Goal: Use online tool/utility: Utilize a website feature to perform a specific function

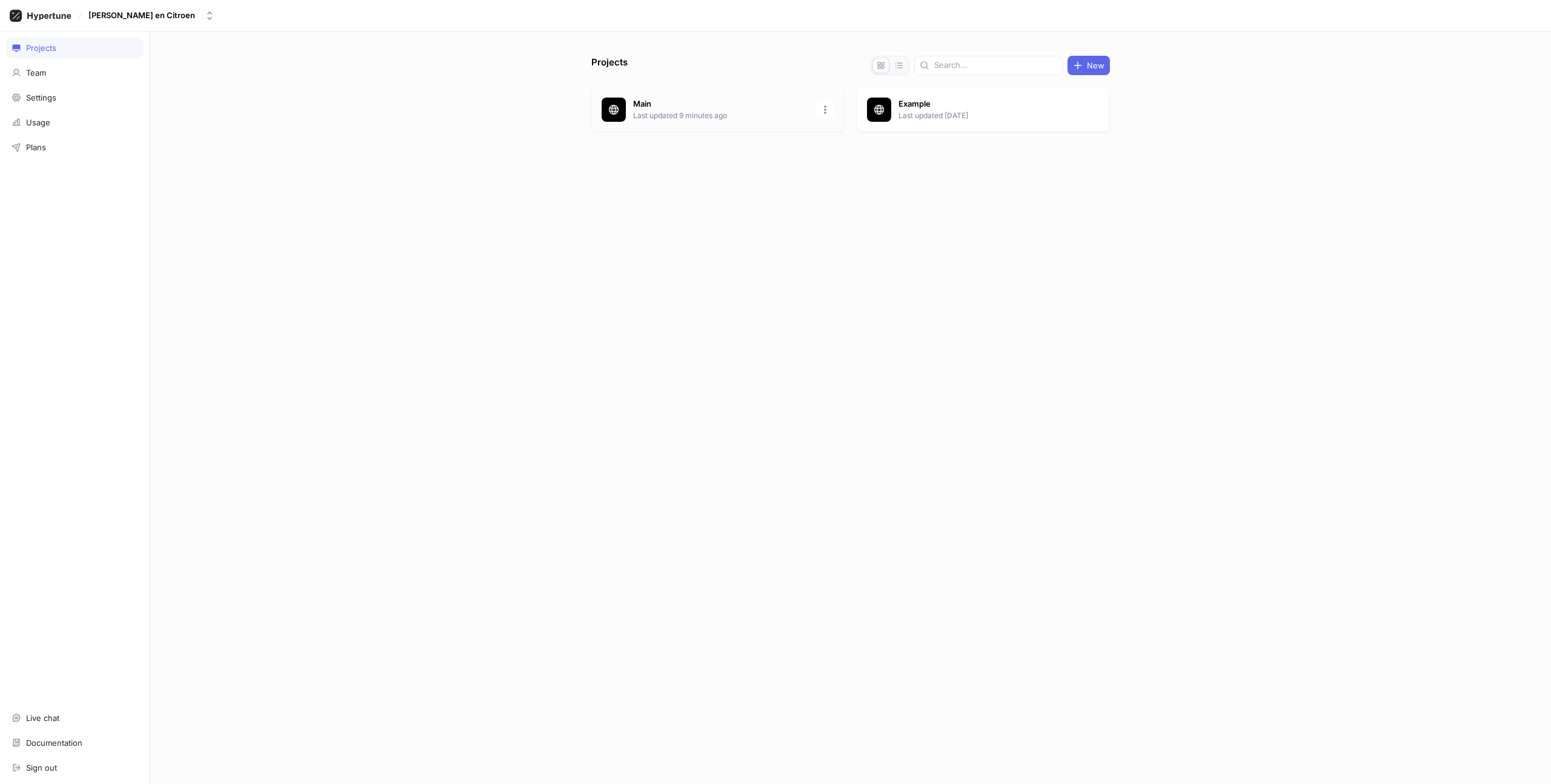
click at [679, 126] on div "Main Last updated 9 minutes ago" at bounding box center [718, 110] width 254 height 45
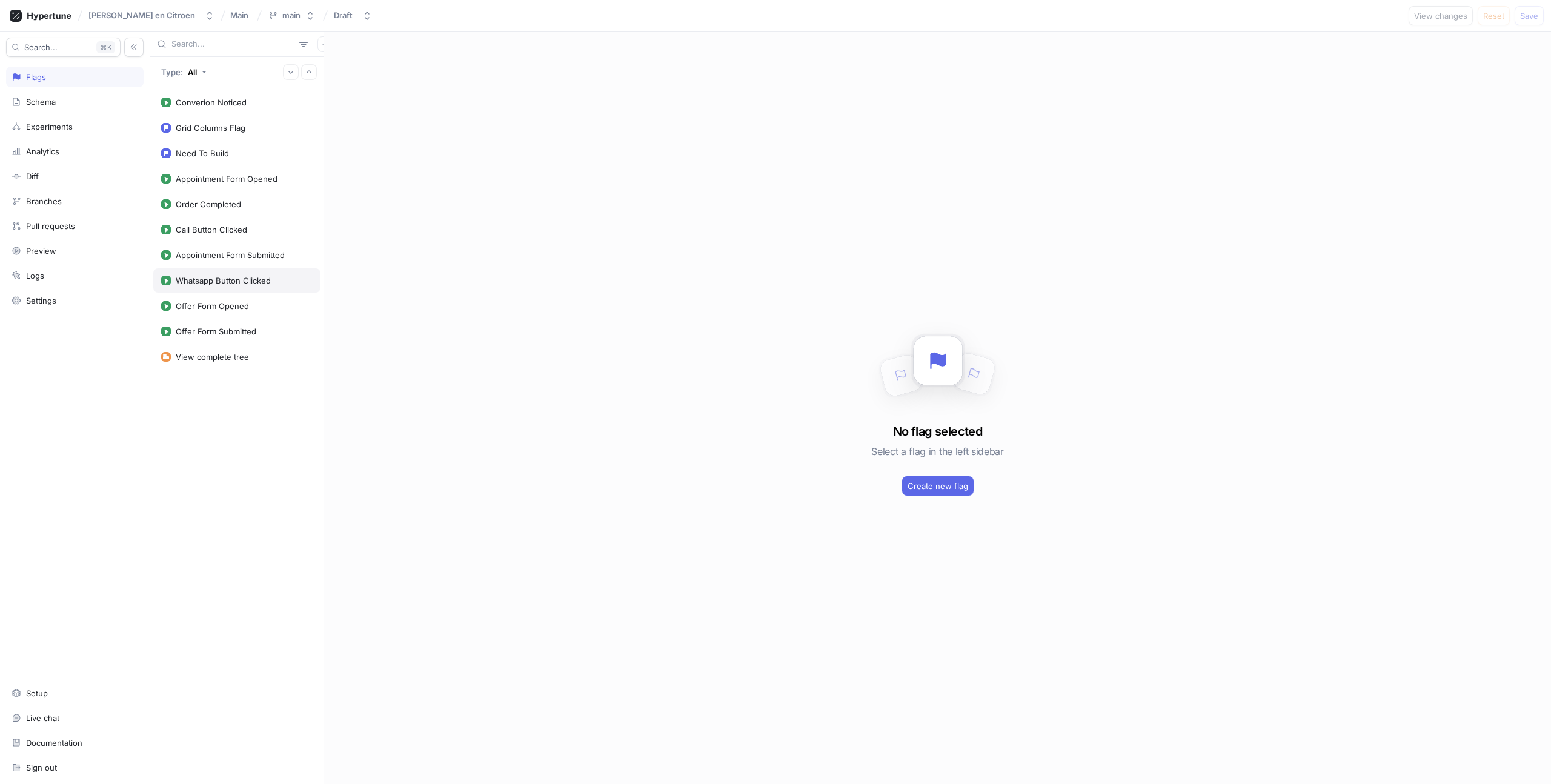
click at [207, 284] on div "Whatsapp Button Clicked" at bounding box center [223, 280] width 95 height 10
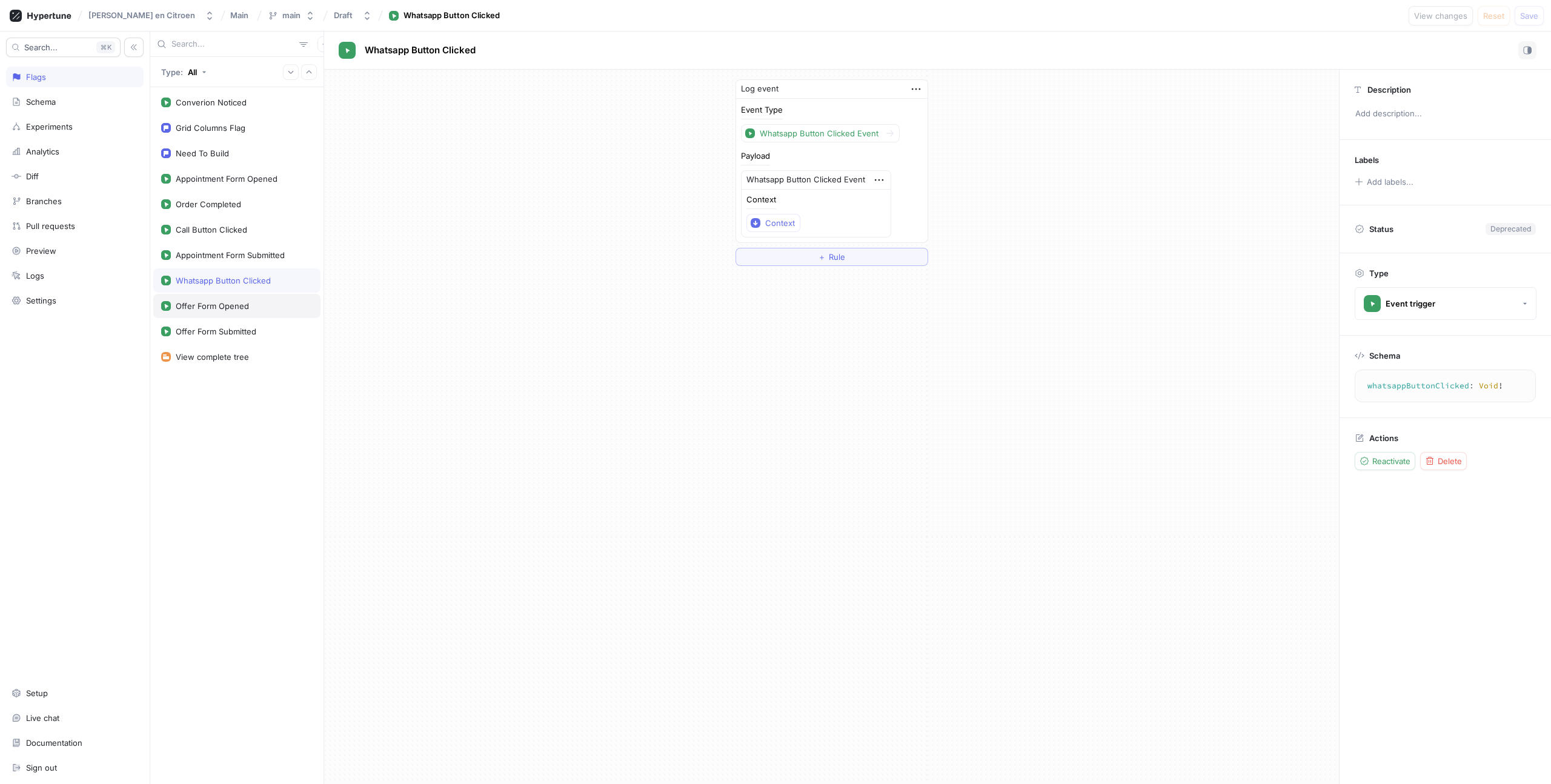
click at [207, 306] on div "Offer Form Opened" at bounding box center [212, 305] width 74 height 10
click at [209, 333] on div "Offer Form Submitted" at bounding box center [216, 331] width 80 height 10
click at [196, 102] on div "Converion Noticed" at bounding box center [211, 102] width 71 height 10
type textarea "converionNoticed: Void!"
click at [406, 42] on div "Converion Noticed" at bounding box center [395, 50] width 113 height 18
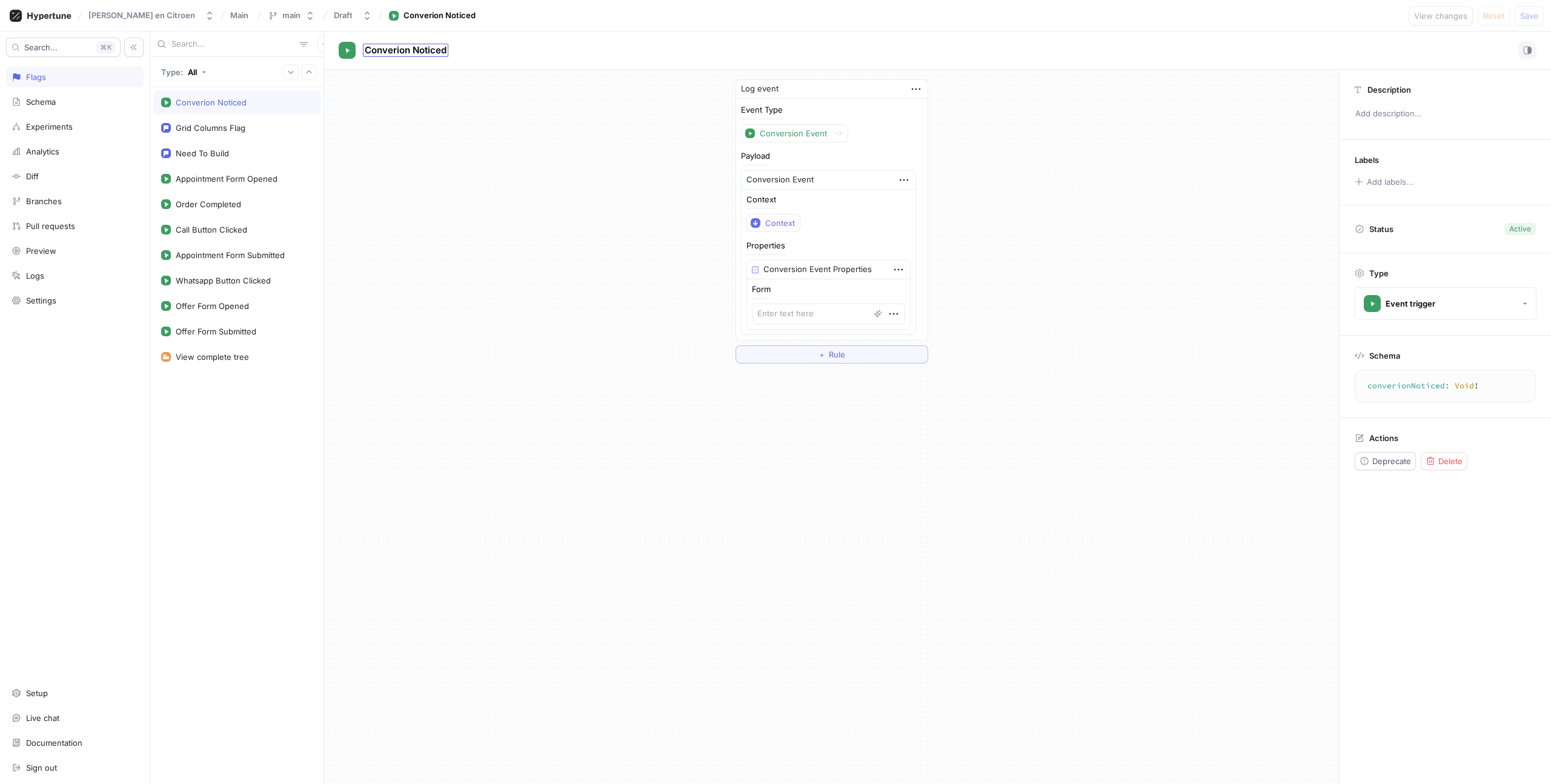
click at [391, 55] on span "Converion Noticed" at bounding box center [406, 50] width 82 height 10
click at [388, 50] on input "Converion Noticed" at bounding box center [407, 50] width 83 height 11
type input "Conversion Noticed"
click at [414, 138] on div "Conversion Noticed Conversion Noticed Log event Event Type Conversion Event Pay…" at bounding box center [938, 408] width 1227 height 753
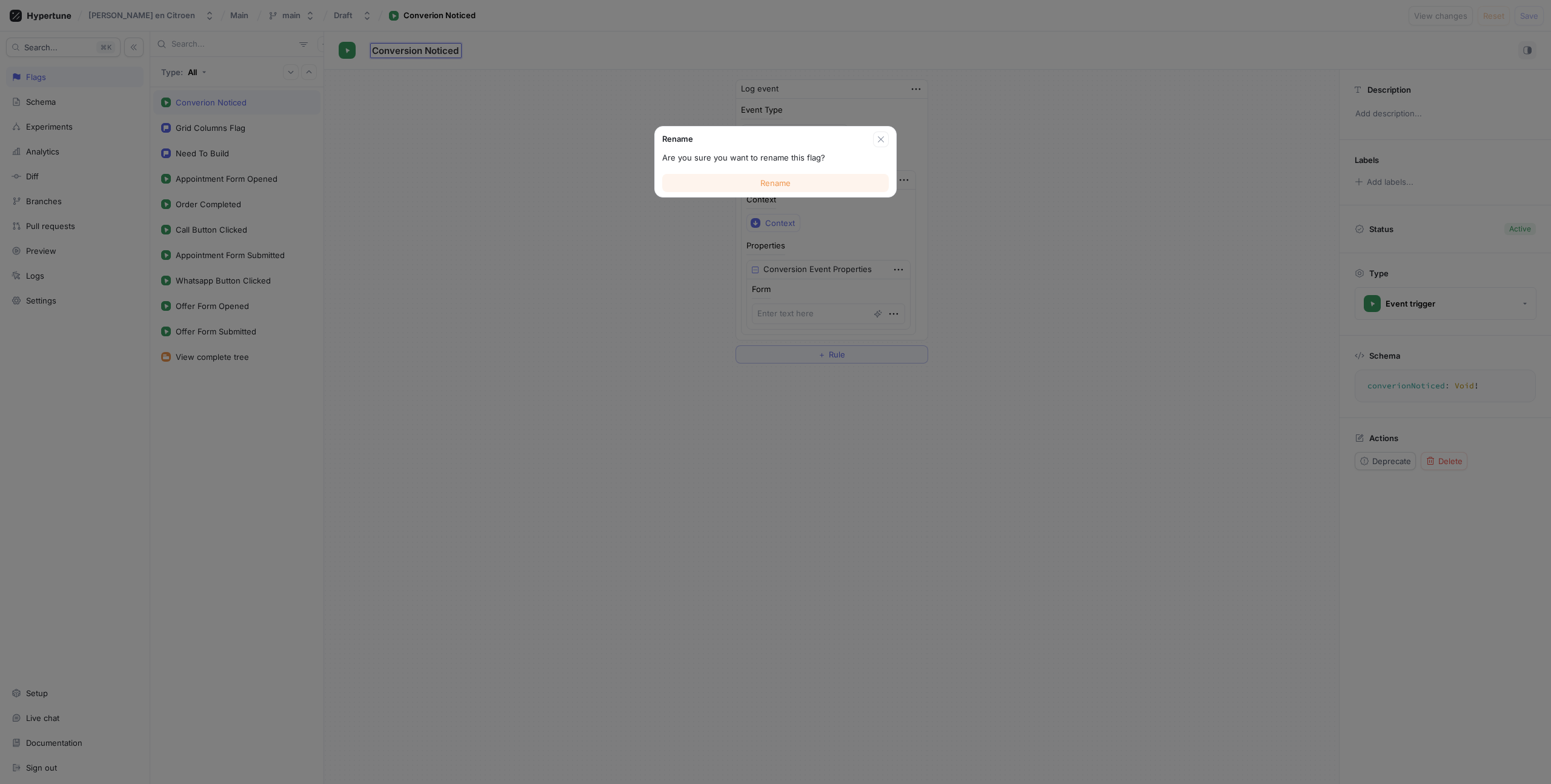
click at [790, 176] on button "Rename" at bounding box center [776, 183] width 227 height 18
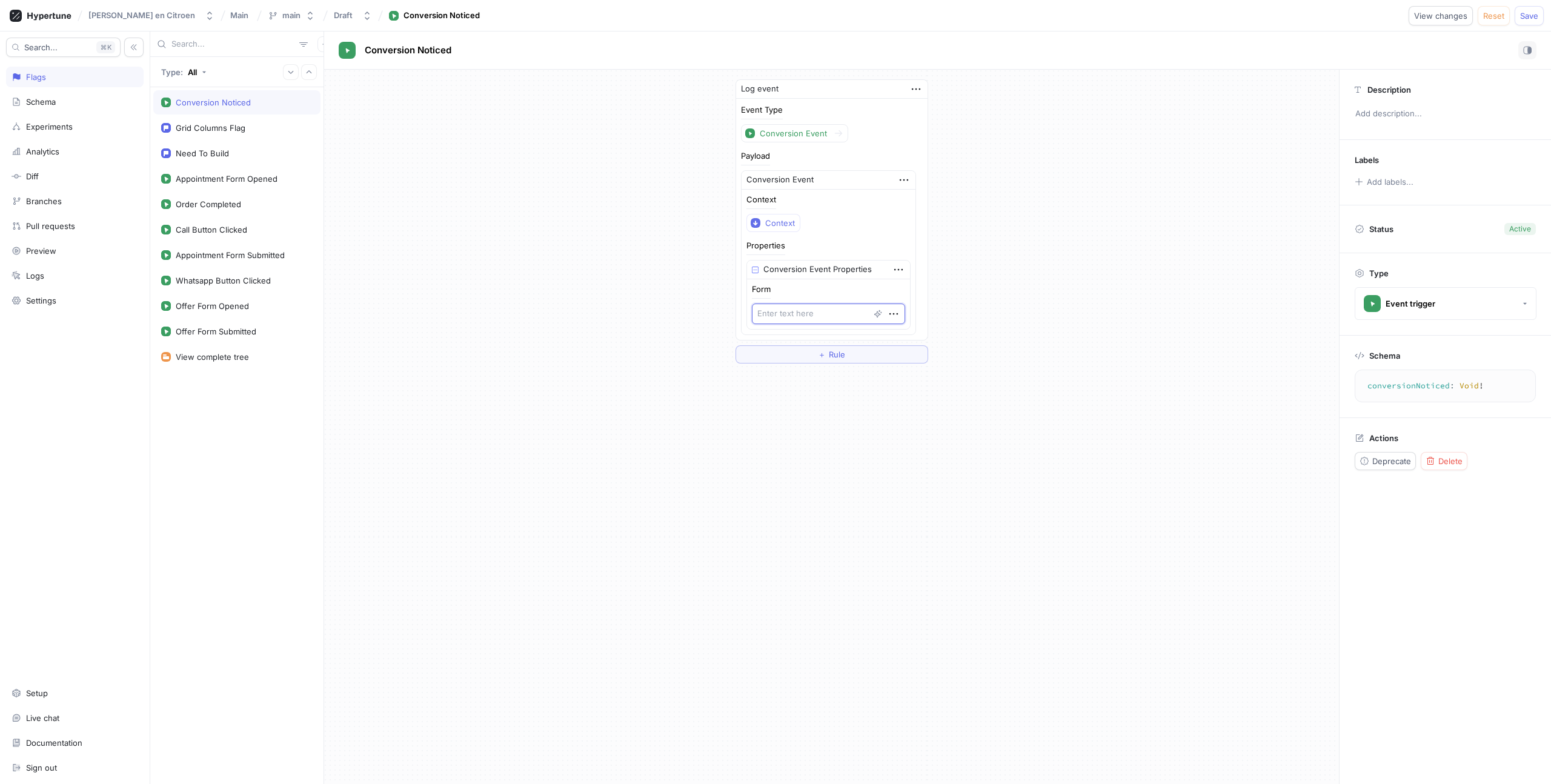
click at [795, 314] on textarea at bounding box center [828, 314] width 153 height 21
click at [793, 132] on div "Conversion Event" at bounding box center [794, 133] width 68 height 10
type textarea "x"
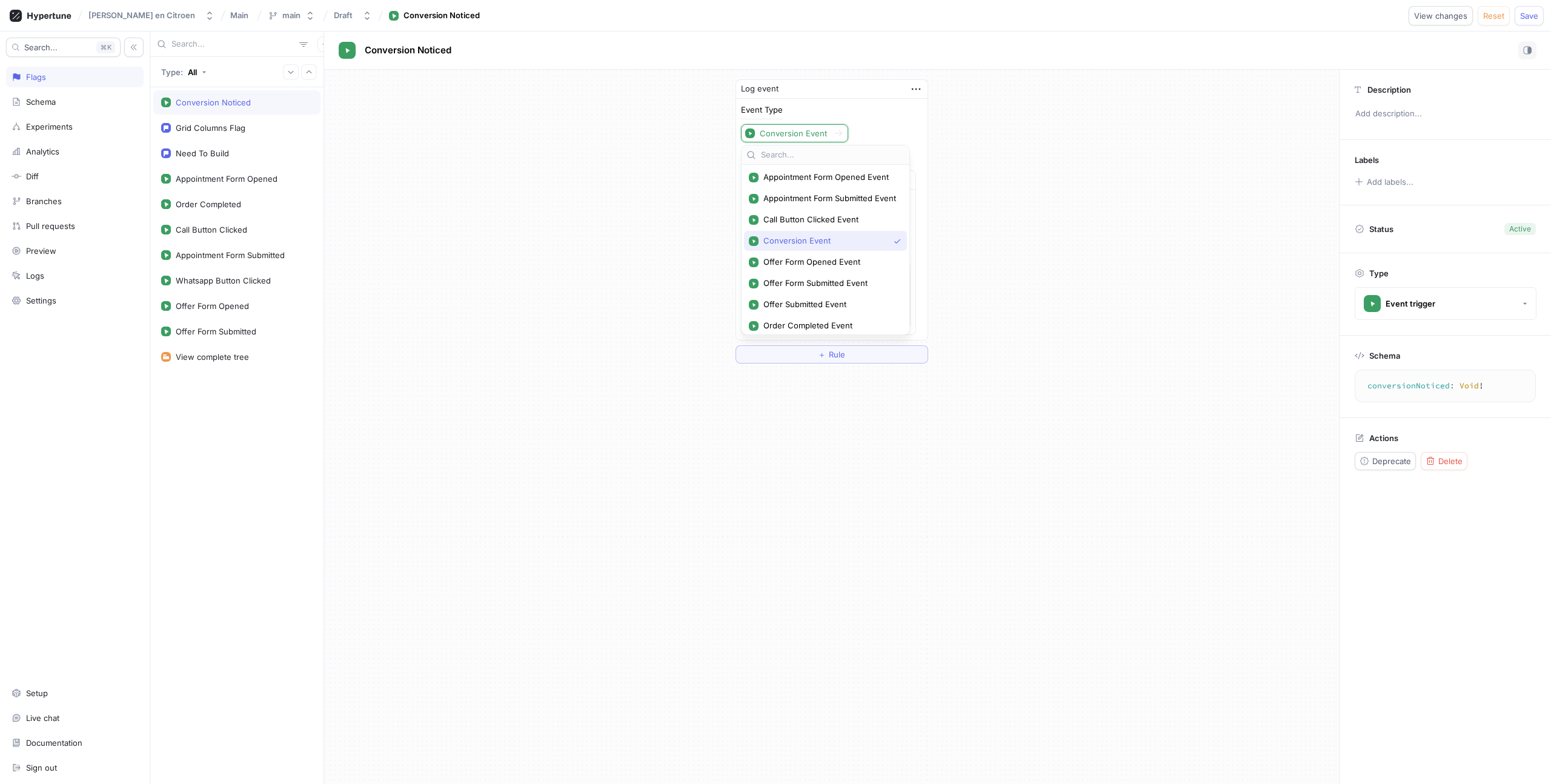
click at [660, 149] on div "Log event Event Type Conversion Event Payload Conversion Event Context Context …" at bounding box center [832, 222] width 1015 height 304
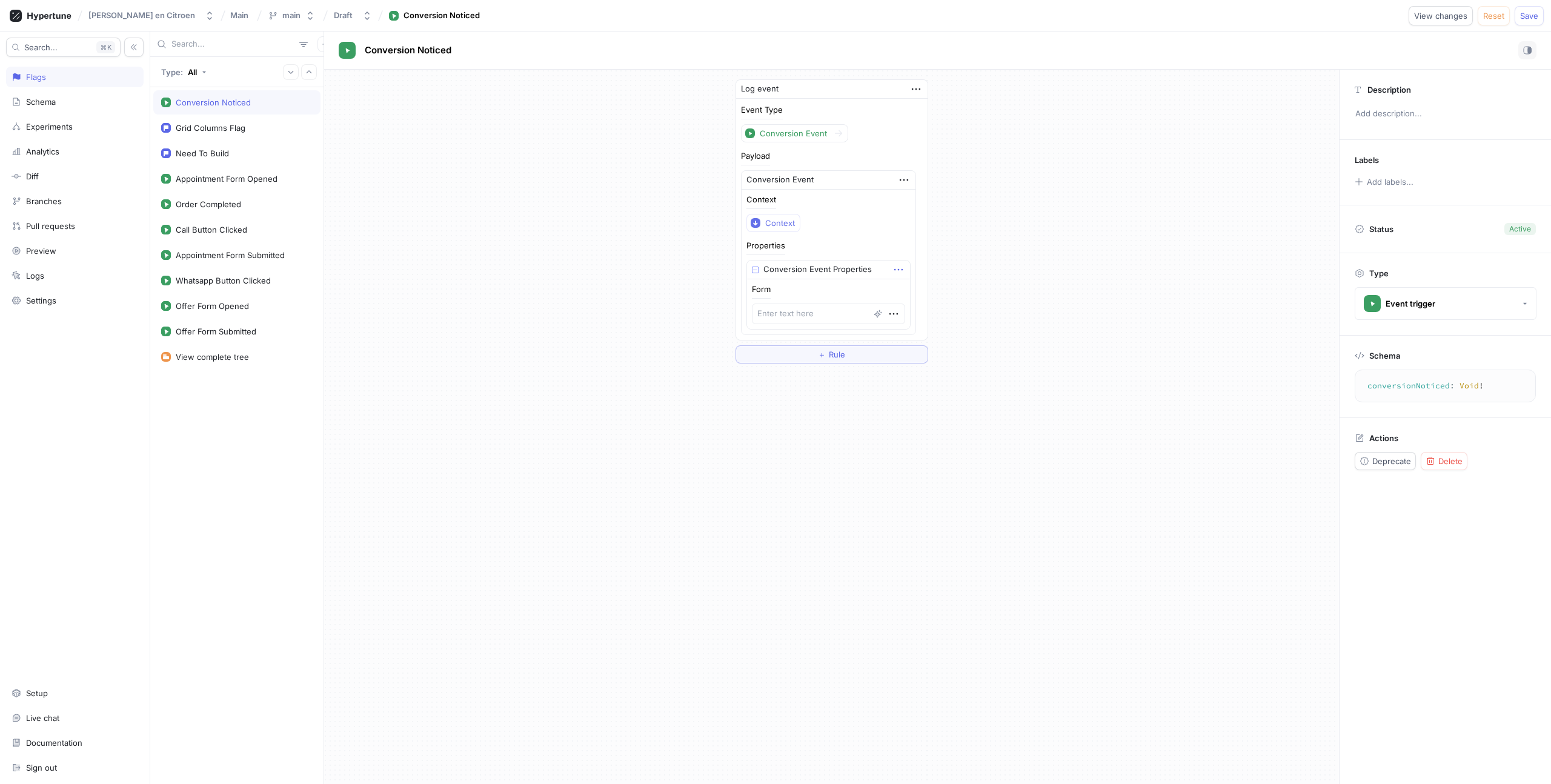
click at [892, 267] on icon "button" at bounding box center [898, 269] width 13 height 13
click at [854, 269] on div "Conversion Event Properties" at bounding box center [828, 270] width 163 height 19
click at [892, 272] on icon "button" at bounding box center [898, 269] width 13 height 13
click at [892, 289] on div "Delete" at bounding box center [931, 292] width 103 height 21
click at [773, 270] on div "Select expression..." at bounding box center [788, 269] width 74 height 10
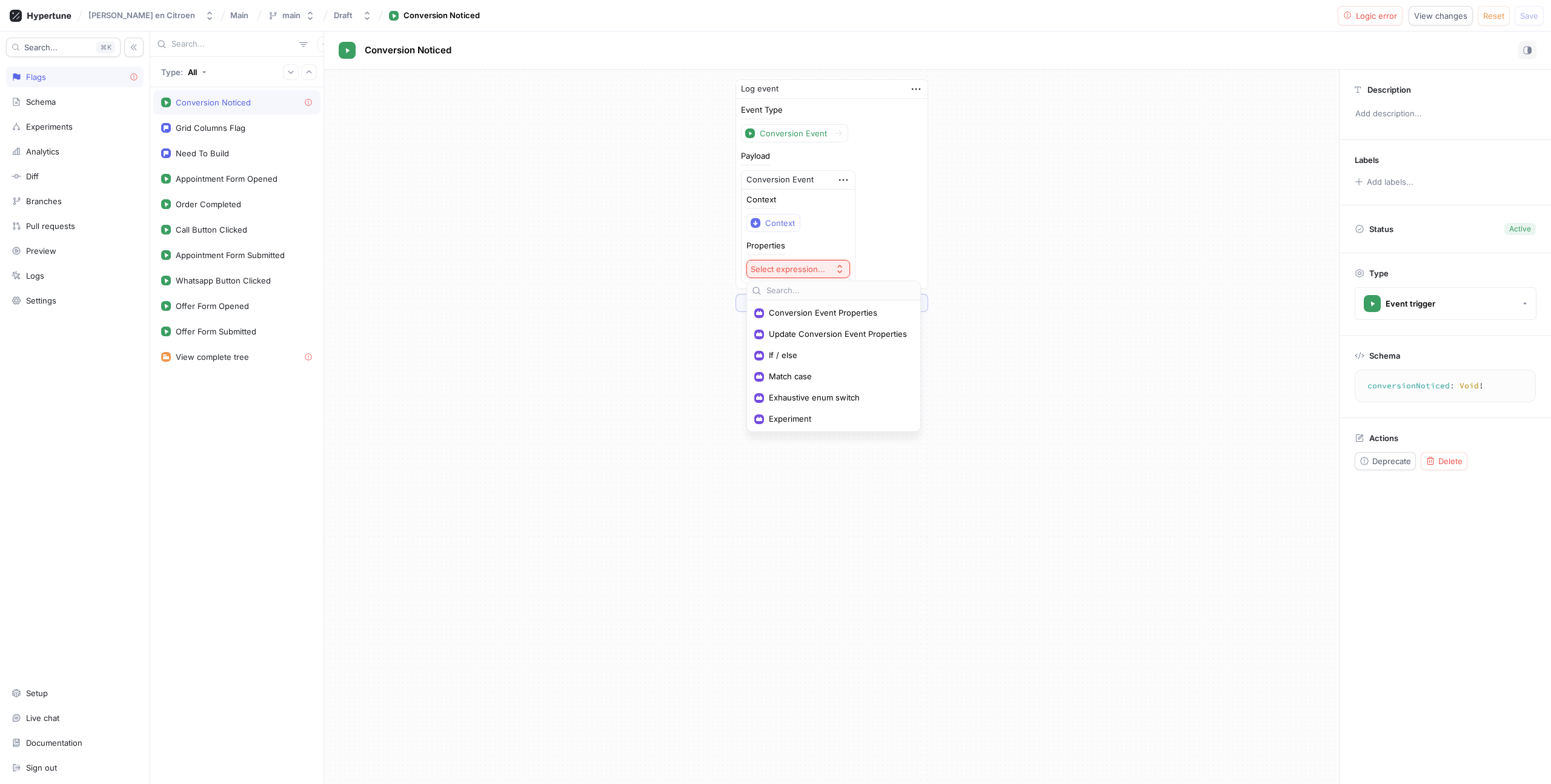
click at [667, 326] on div "Log event Event Type Conversion Event Payload Conversion Event Context Context …" at bounding box center [832, 427] width 1015 height 715
click at [73, 117] on div "Experiments" at bounding box center [74, 126] width 138 height 21
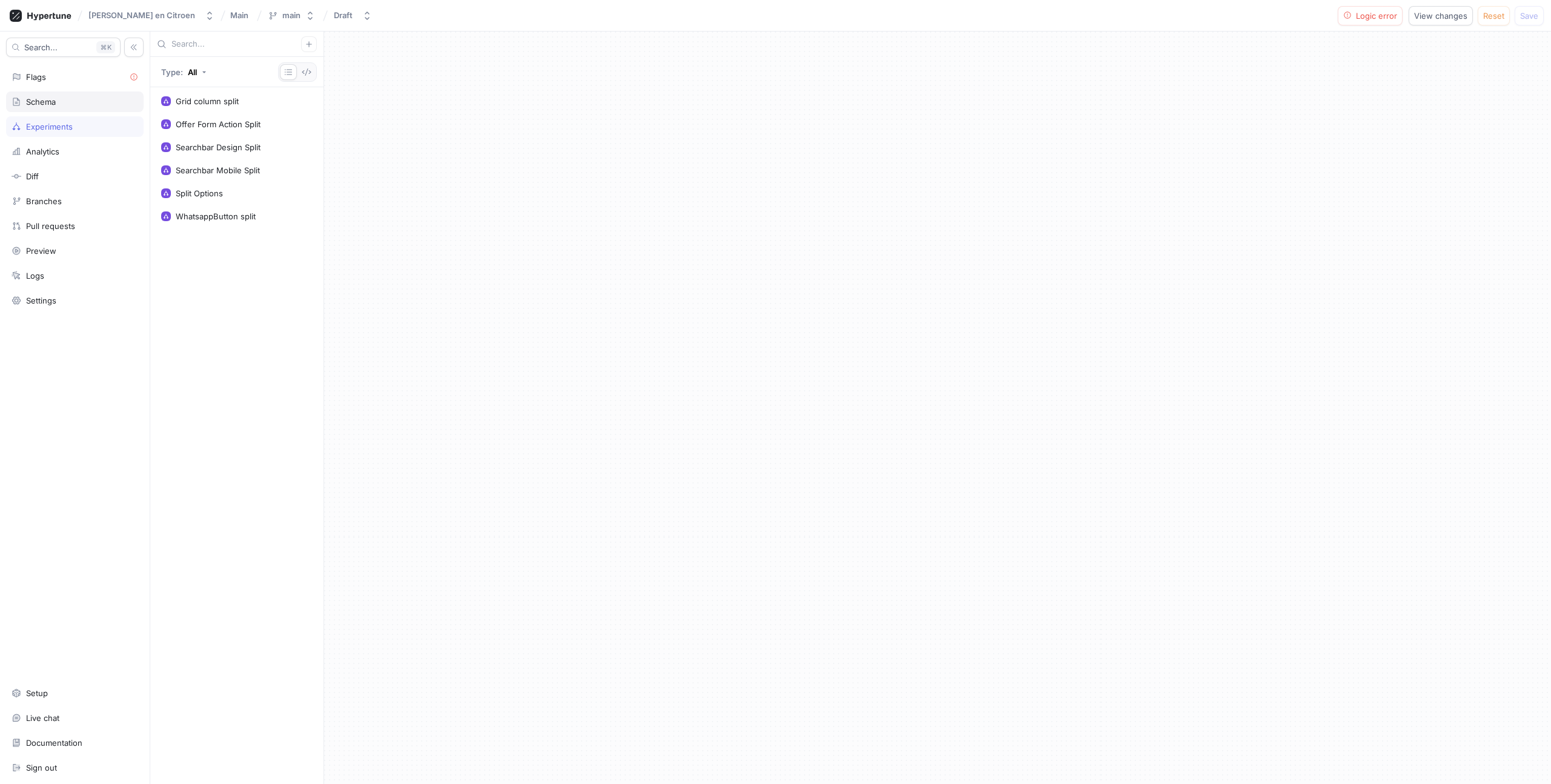
click at [73, 106] on div "Schema" at bounding box center [74, 101] width 126 height 10
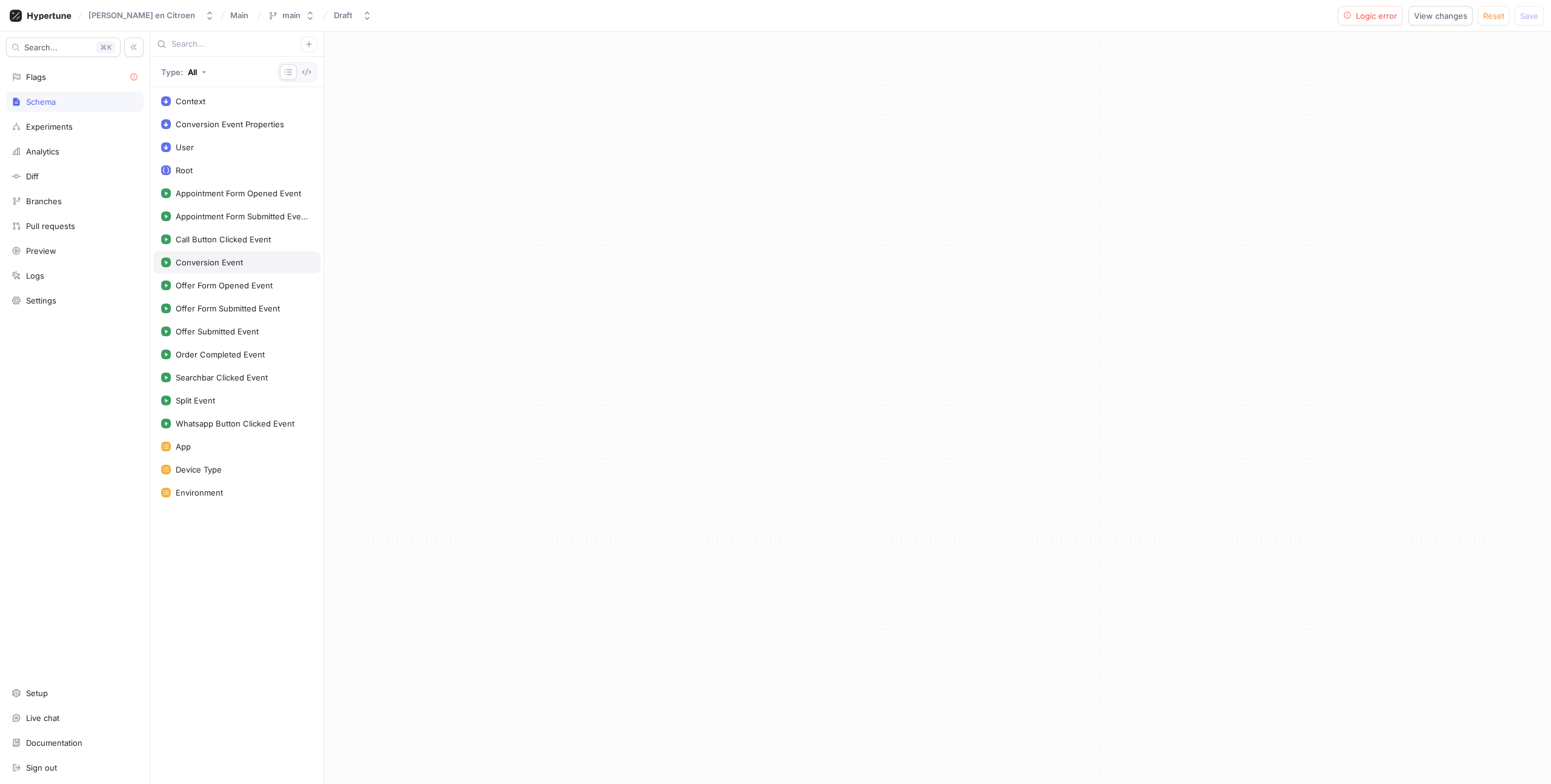
click at [216, 270] on div "Conversion Event" at bounding box center [236, 262] width 167 height 22
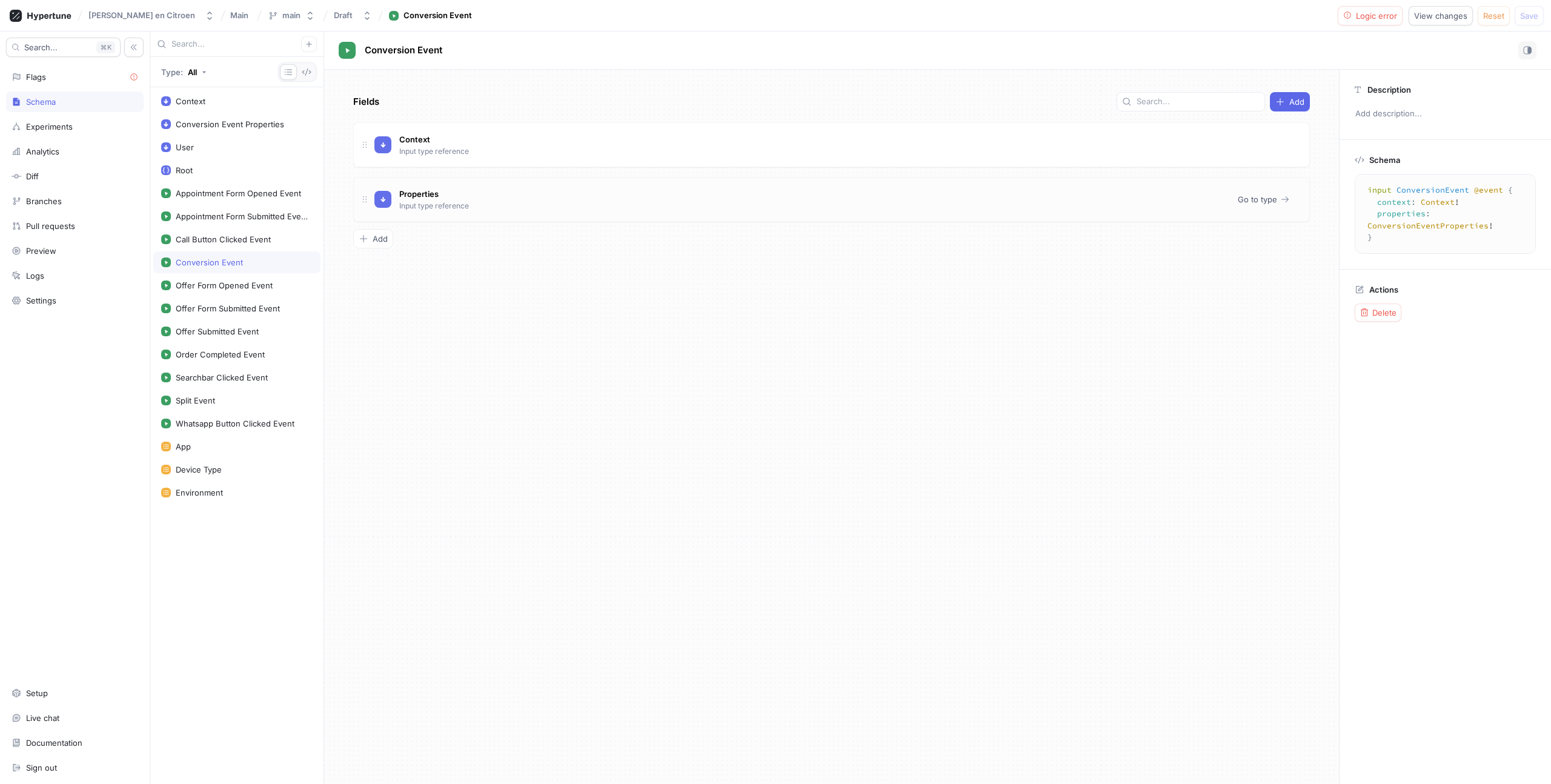
click at [1141, 181] on div "Properties Input type reference Go to type" at bounding box center [832, 199] width 957 height 45
click at [1378, 356] on span "Delete" at bounding box center [1385, 359] width 24 height 7
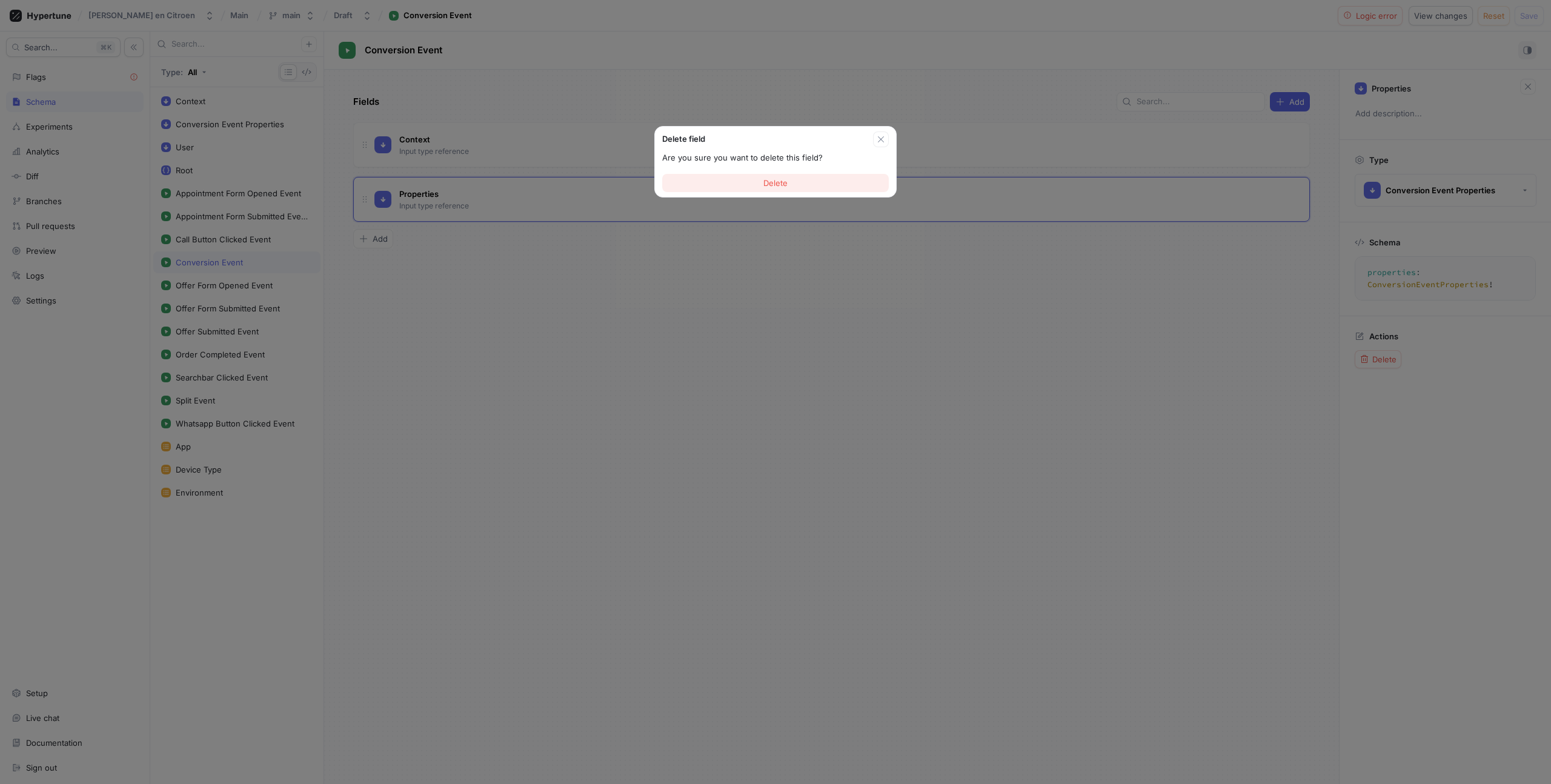
click at [797, 184] on button "Delete" at bounding box center [776, 183] width 227 height 18
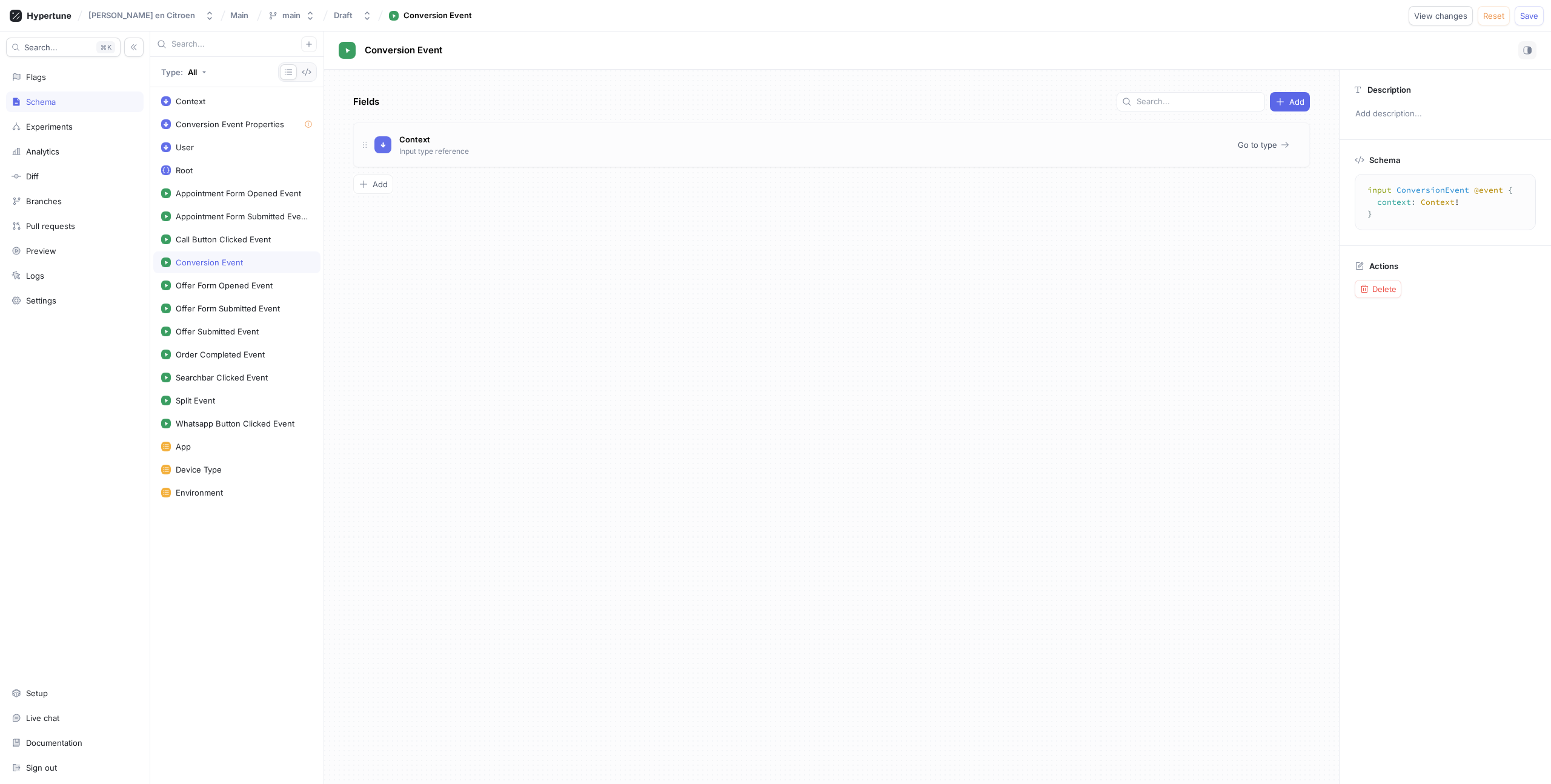
click at [462, 146] on p "Input type reference" at bounding box center [434, 151] width 70 height 11
click at [203, 124] on div "Conversion Event Properties" at bounding box center [229, 124] width 108 height 10
click at [998, 145] on div "Form String" at bounding box center [837, 145] width 925 height 24
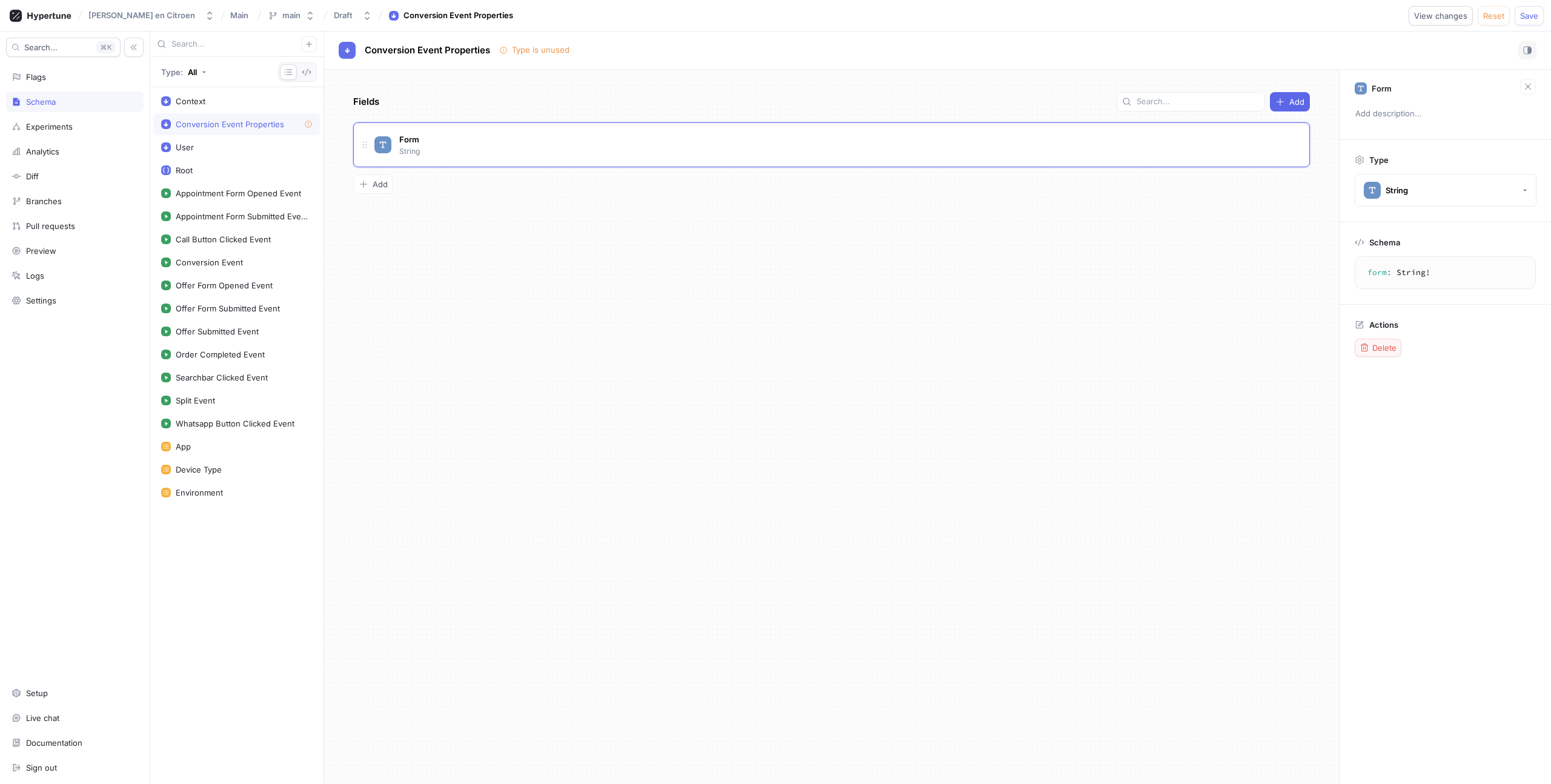
click at [1386, 353] on button "Delete" at bounding box center [1379, 347] width 47 height 18
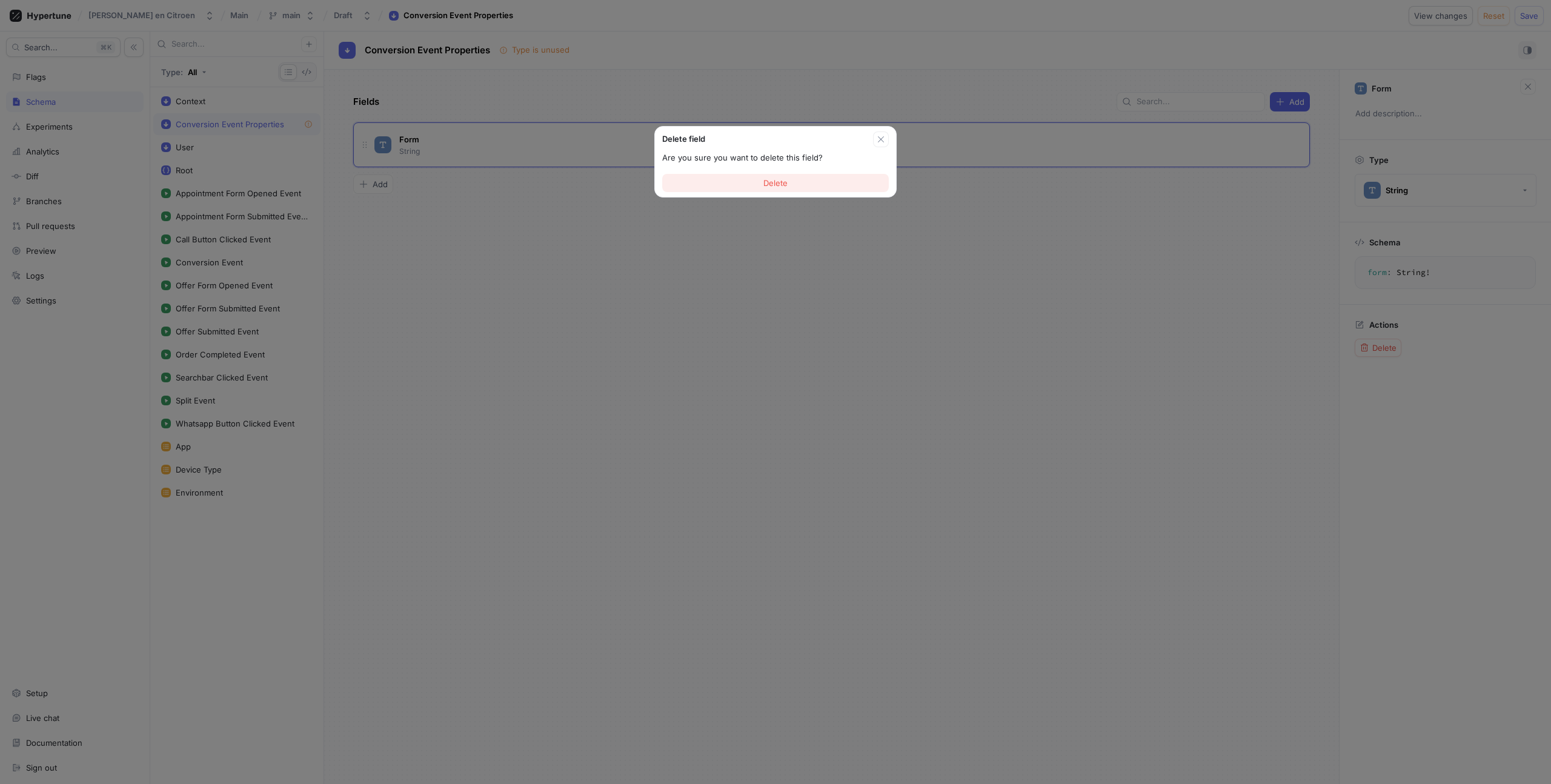
click at [759, 180] on button "Delete" at bounding box center [776, 183] width 227 height 18
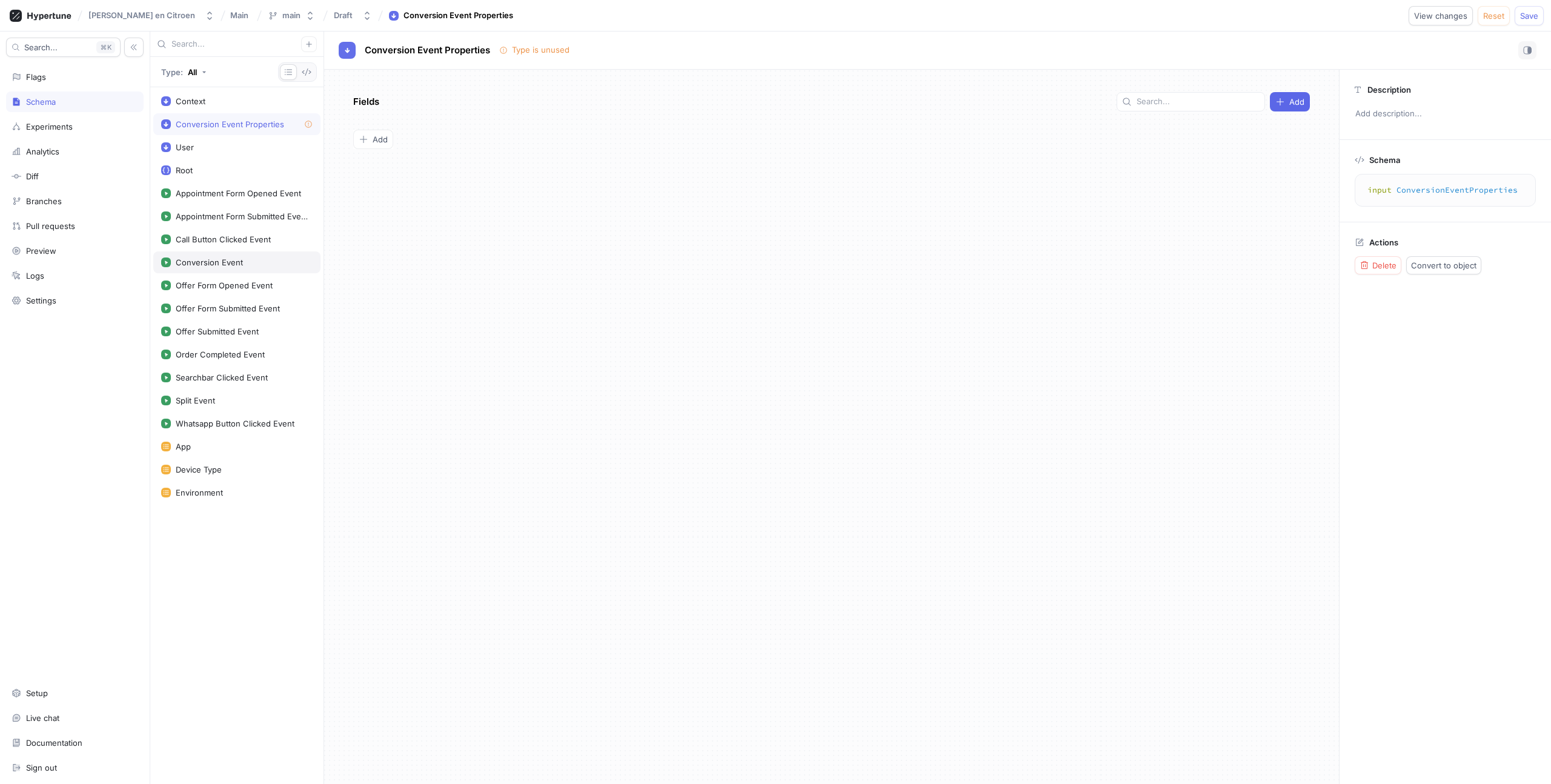
click at [196, 266] on div "Conversion Event" at bounding box center [209, 262] width 68 height 10
type textarea "input ConversionEvent @event { context: Context! }"
click at [531, 306] on div "Fields Add Context Input type reference Go to type To pick up a draggable item,…" at bounding box center [832, 427] width 1015 height 715
click at [441, 314] on div "Fields Add Context Input type reference Go to type To pick up a draggable item,…" at bounding box center [832, 427] width 1015 height 715
click at [381, 181] on span "Add" at bounding box center [381, 184] width 16 height 7
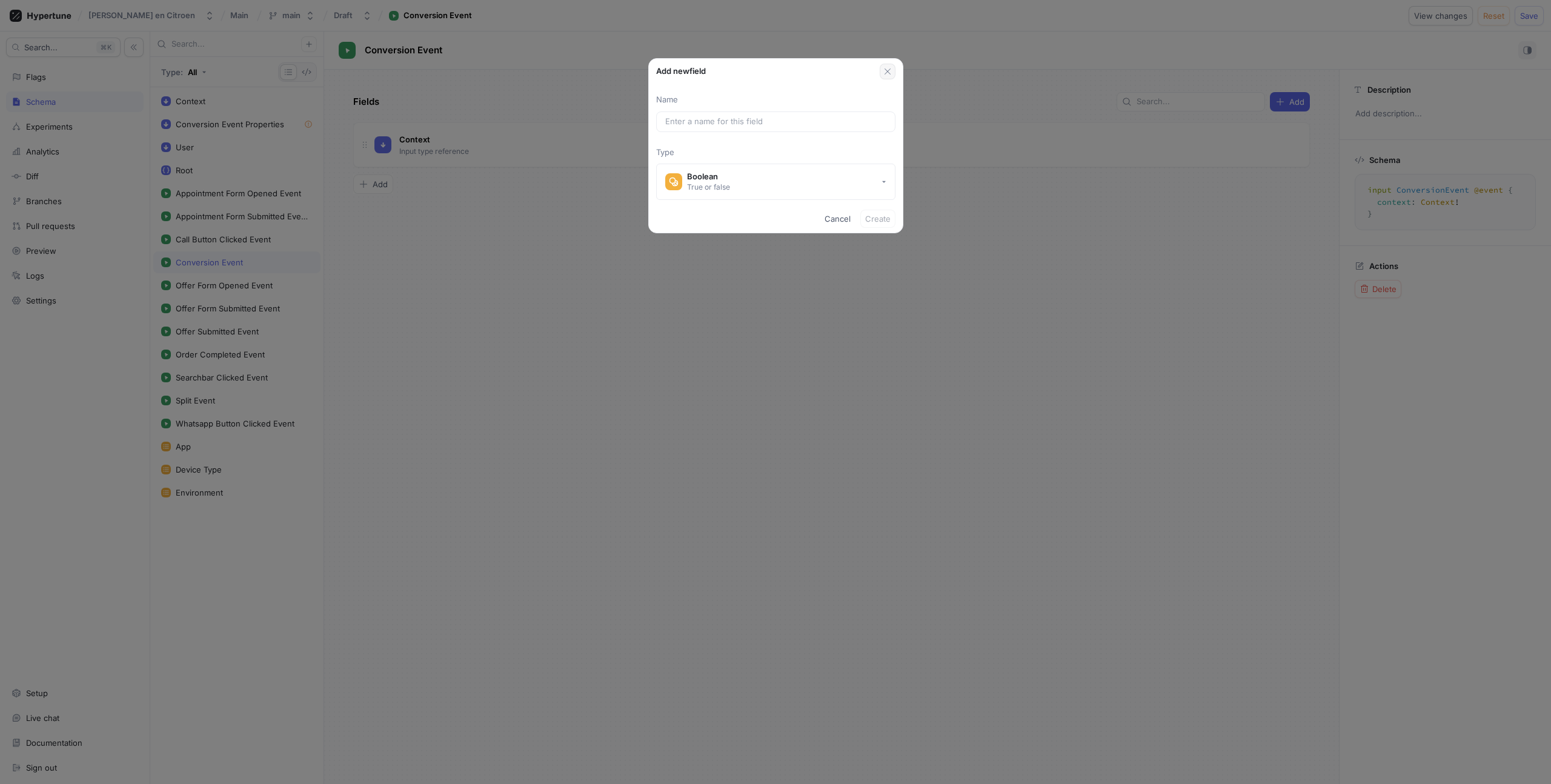
click at [881, 73] on button "button" at bounding box center [888, 72] width 16 height 16
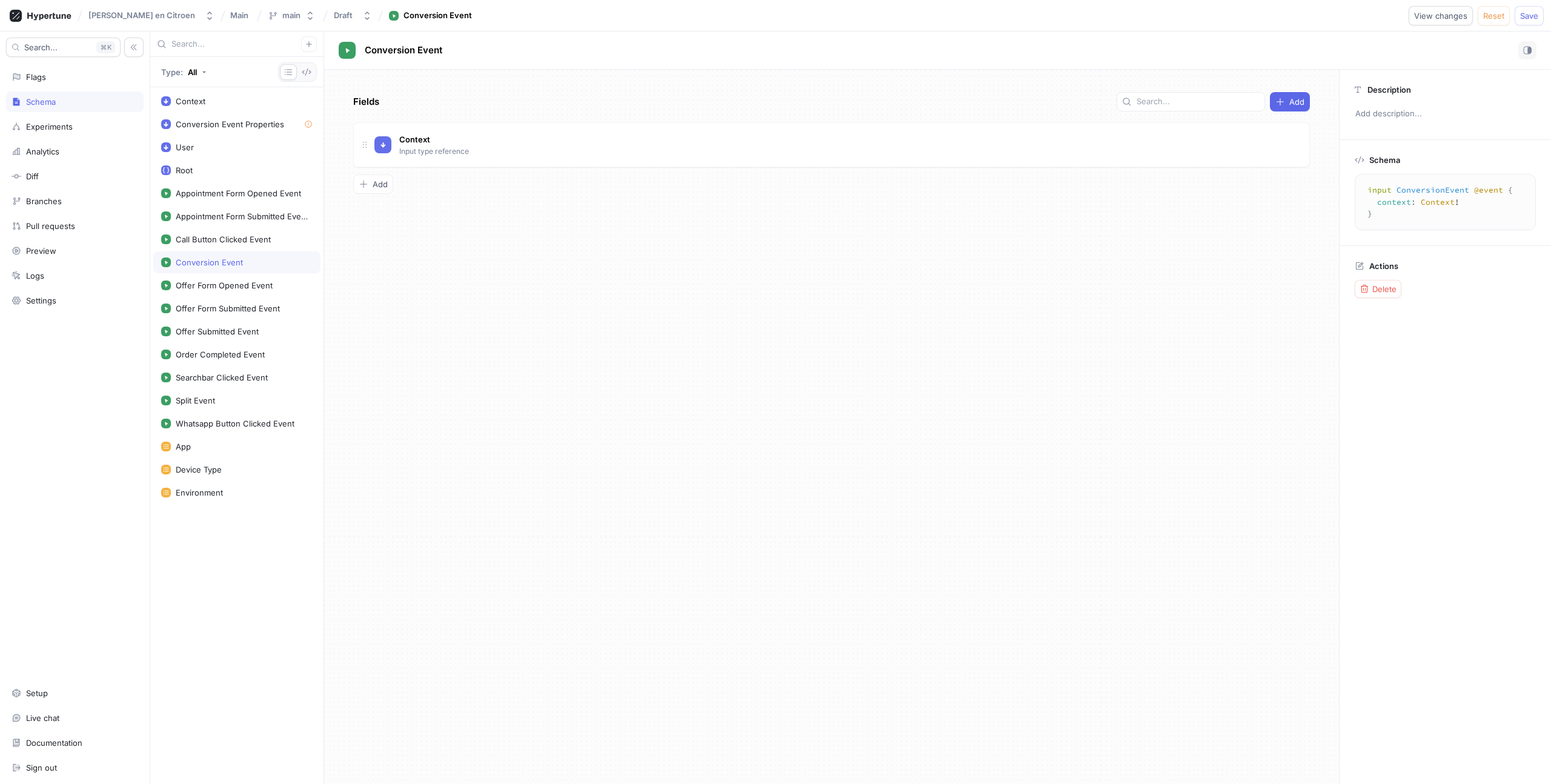
click at [511, 294] on div "Fields Add Context Input type reference Go to type To pick up a draggable item,…" at bounding box center [832, 427] width 1015 height 715
click at [472, 148] on div "Context Input type reference" at bounding box center [801, 145] width 854 height 24
click at [213, 286] on div "Offer Form Opened Event" at bounding box center [224, 285] width 97 height 10
click at [212, 296] on div "Offer Form Opened Event" at bounding box center [236, 285] width 167 height 22
click at [212, 311] on div "Offer Form Submitted Event" at bounding box center [228, 308] width 104 height 10
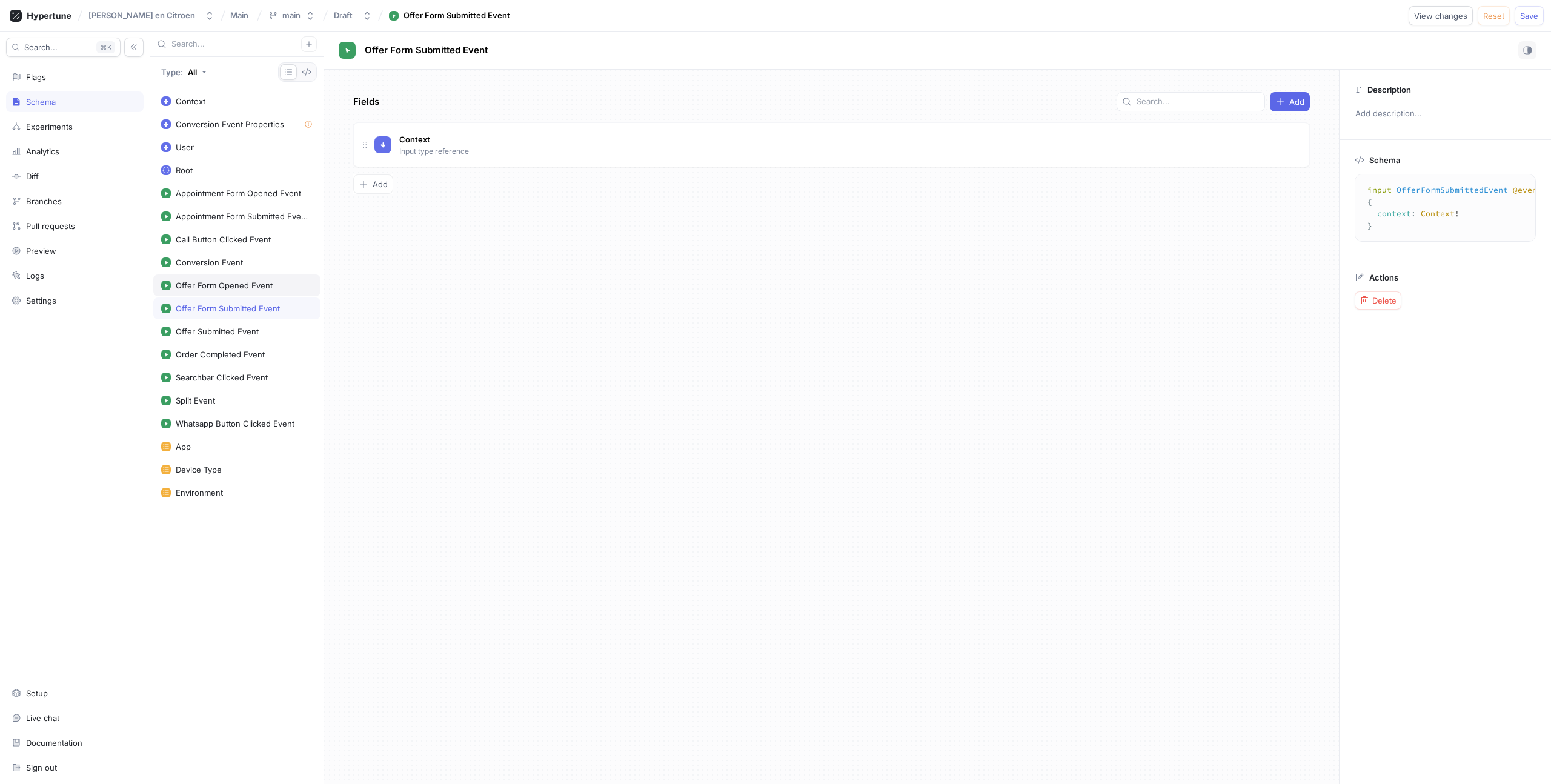
click at [209, 284] on div "Offer Form Opened Event" at bounding box center [224, 285] width 97 height 10
click at [209, 260] on div "Conversion Event" at bounding box center [209, 262] width 68 height 10
type textarea "input ConversionEvent @event { context: Context! }"
click at [365, 182] on icon "button" at bounding box center [364, 183] width 10 height 10
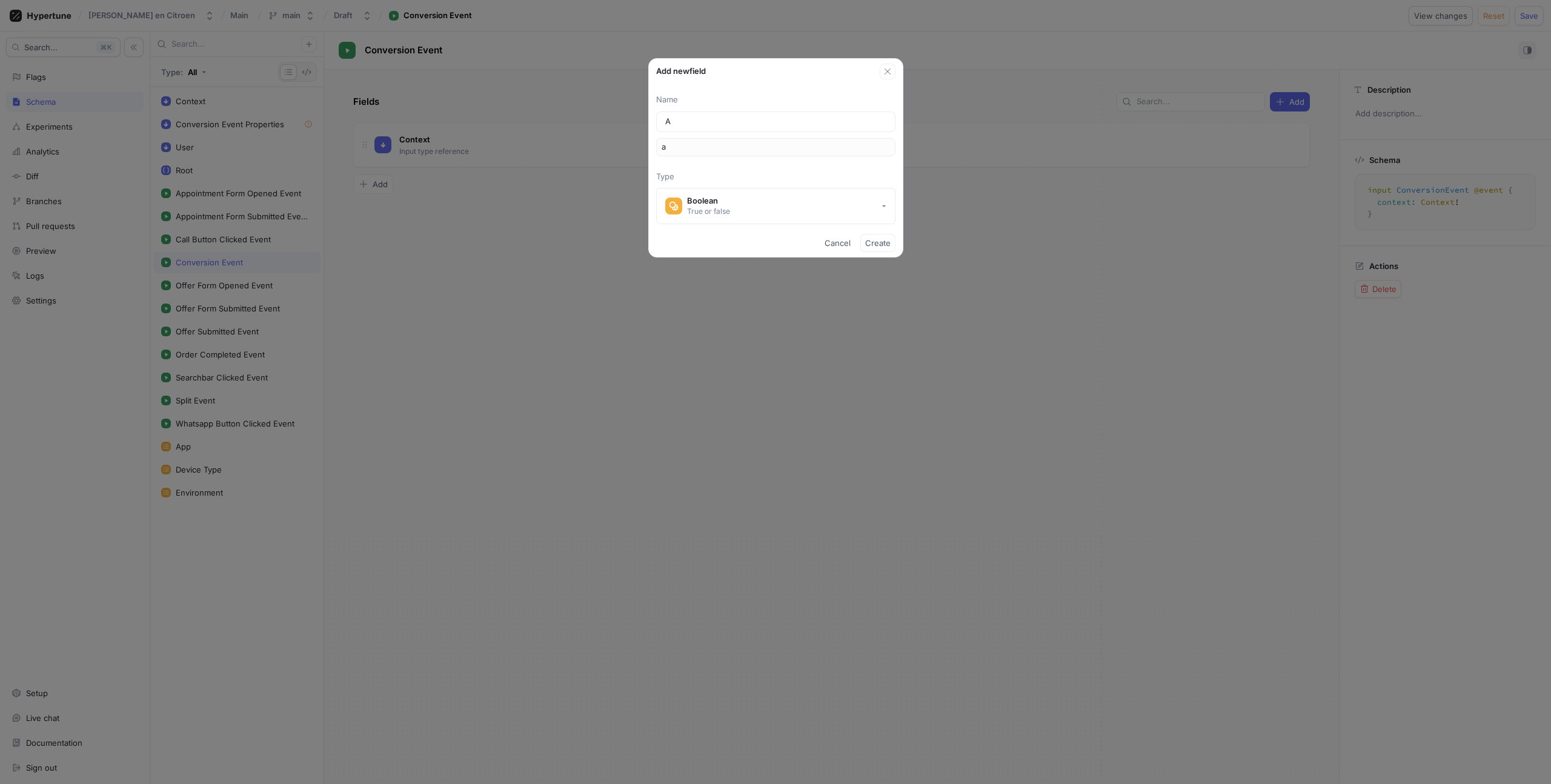
type input "Ac"
type input "ac"
type input "Act"
type input "act"
type input "Acto"
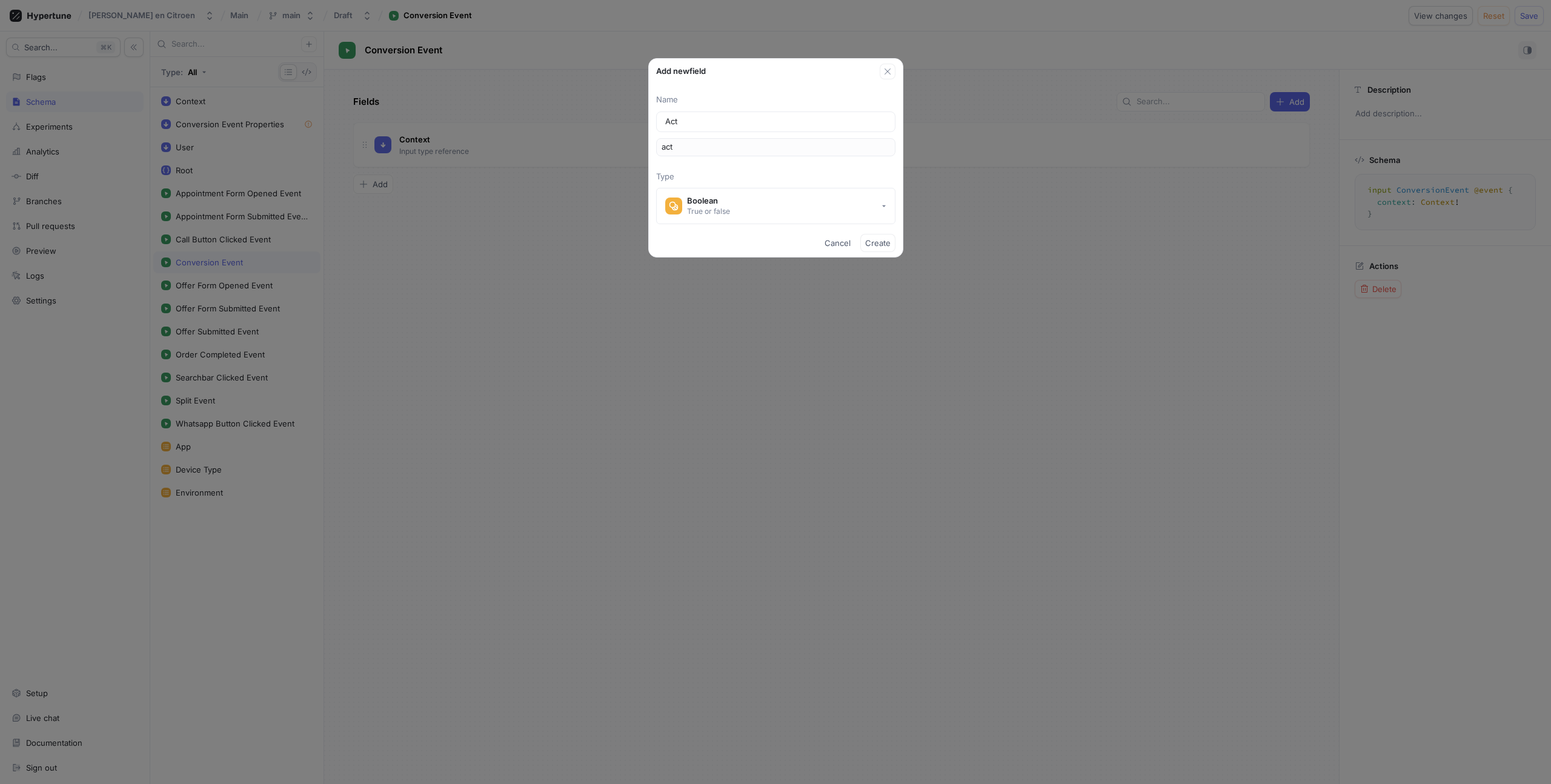
type input "acto"
type input "Actoi"
type input "actoi"
type input "Acto"
type input "acto"
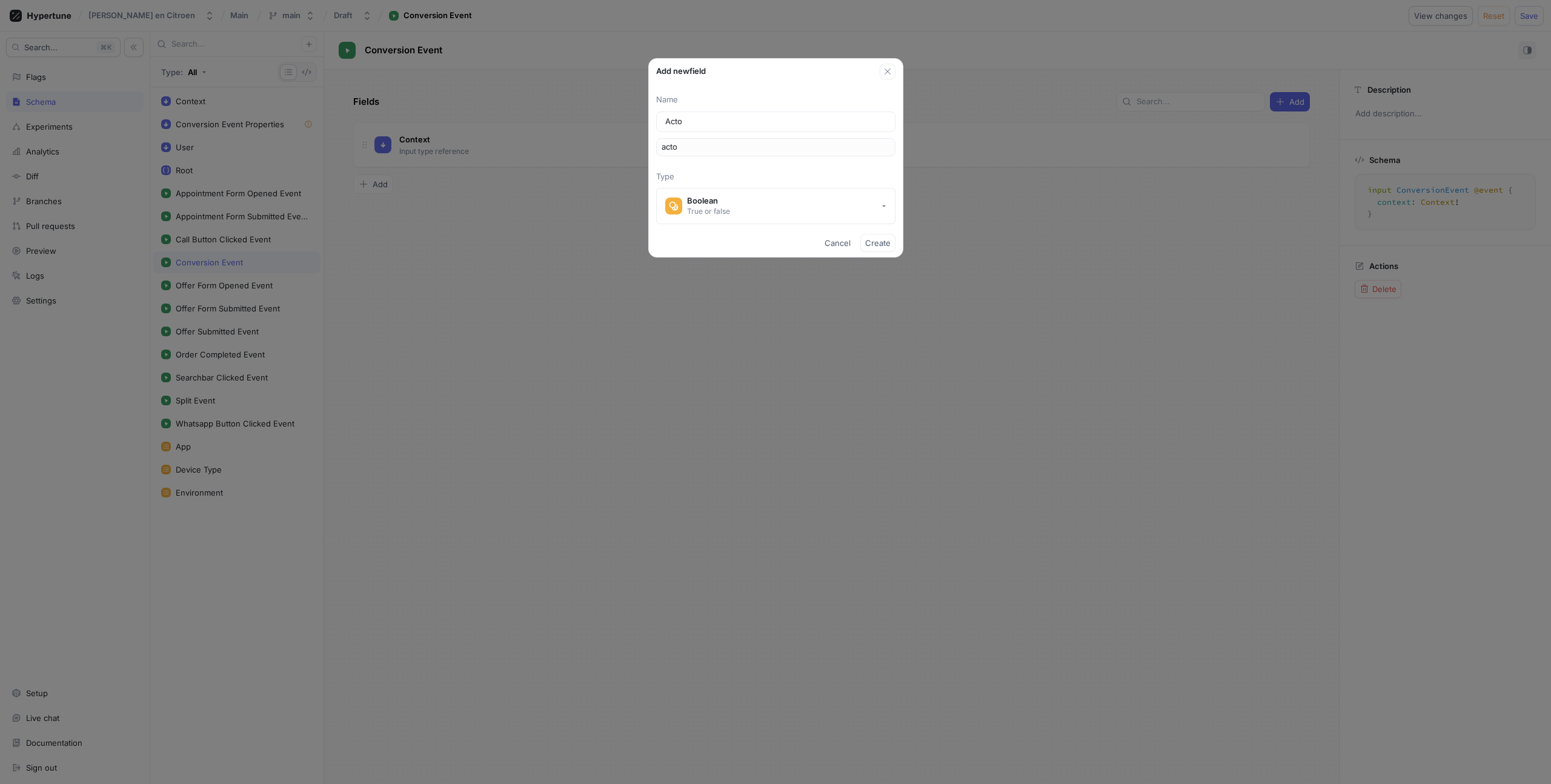
type input "Act"
type input "act"
type input "Acti"
type input "acti"
type input "Actio"
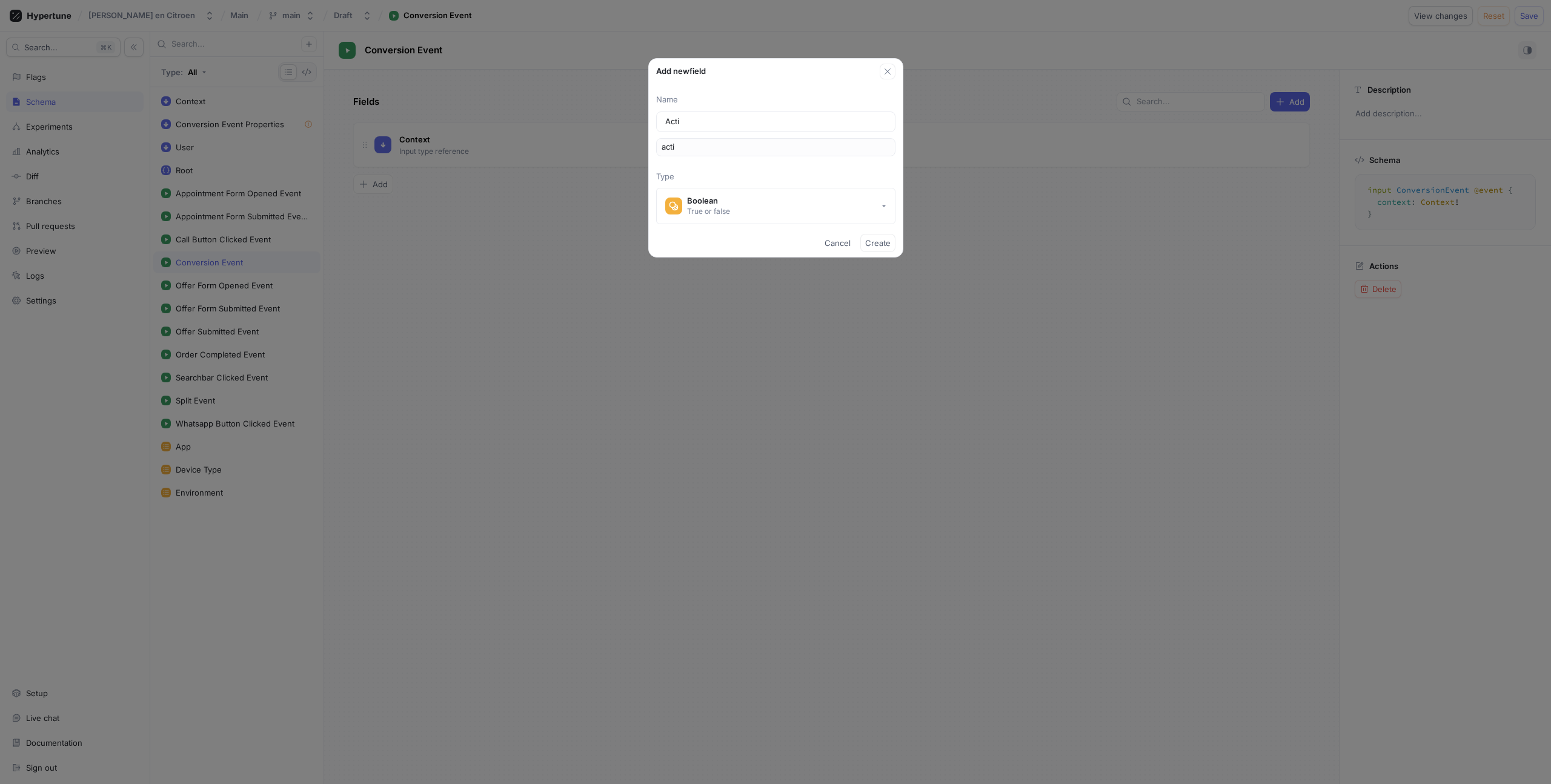
type input "actio"
type input "Action"
type input "action"
click at [796, 209] on button "Boolean True or false" at bounding box center [776, 206] width 240 height 36
type input "Action"
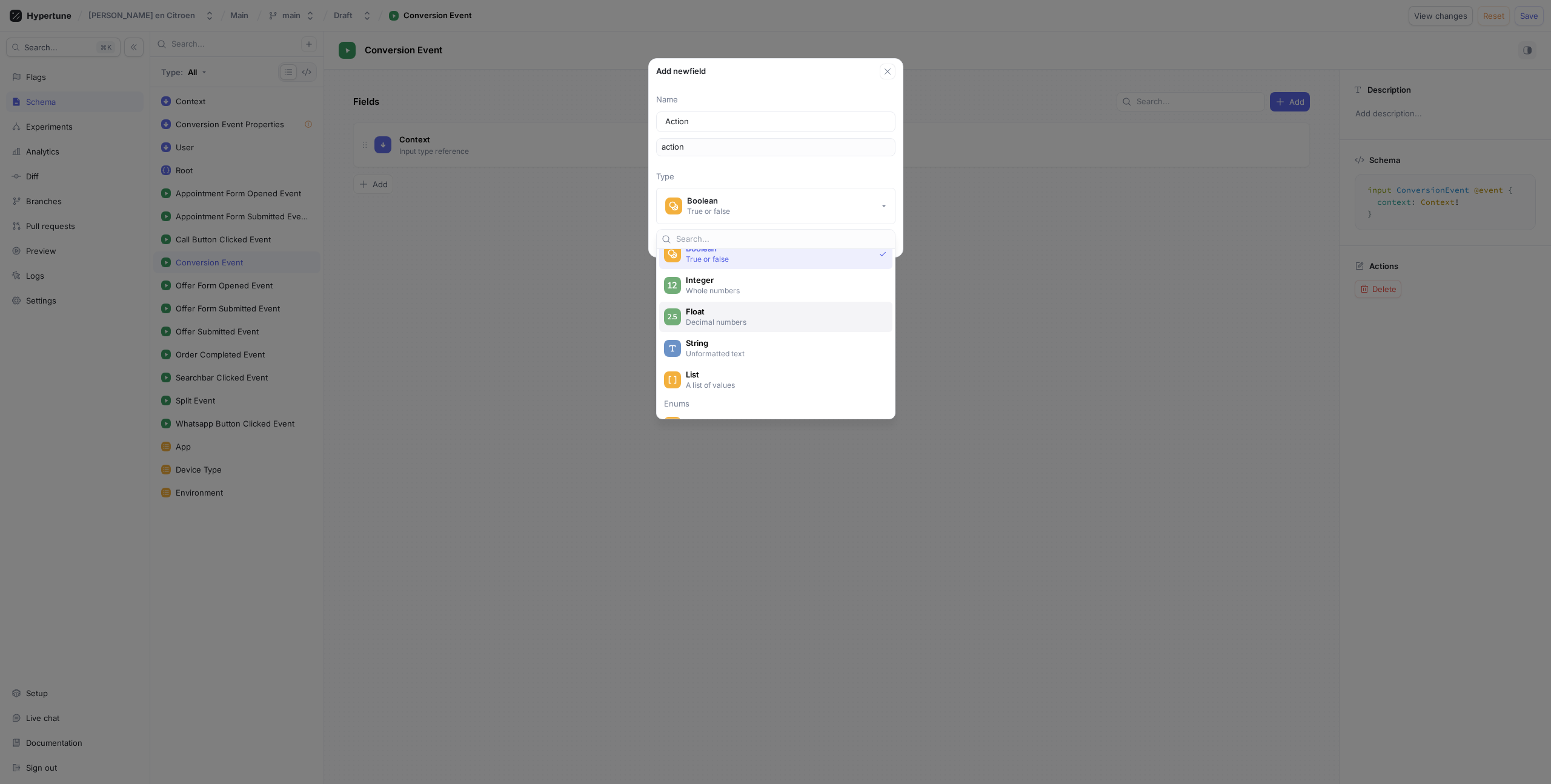
scroll to position [31, 0]
click at [754, 348] on p "Unformatted text" at bounding box center [783, 352] width 194 height 10
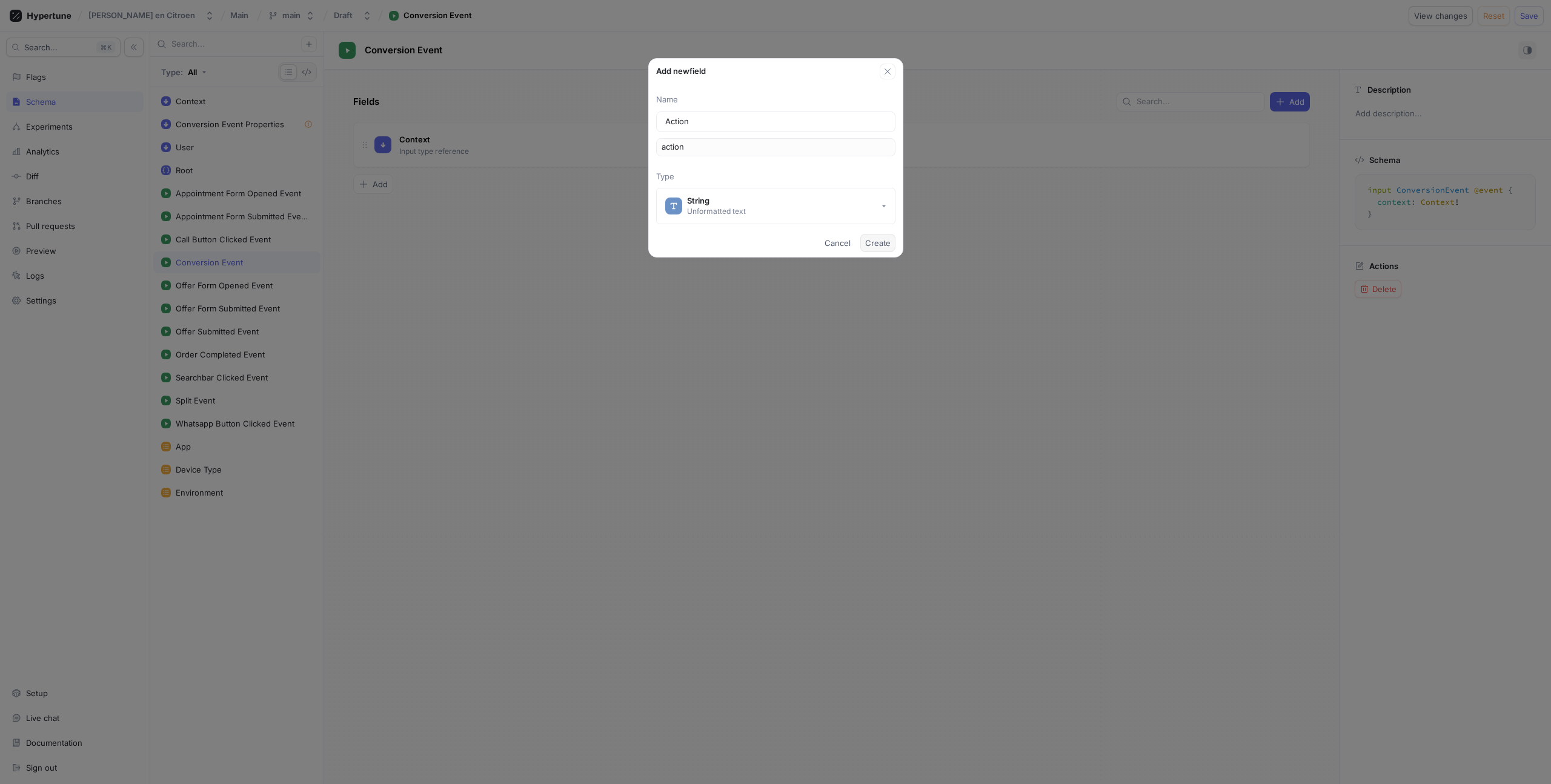
click at [878, 240] on span "Create" at bounding box center [878, 243] width 25 height 7
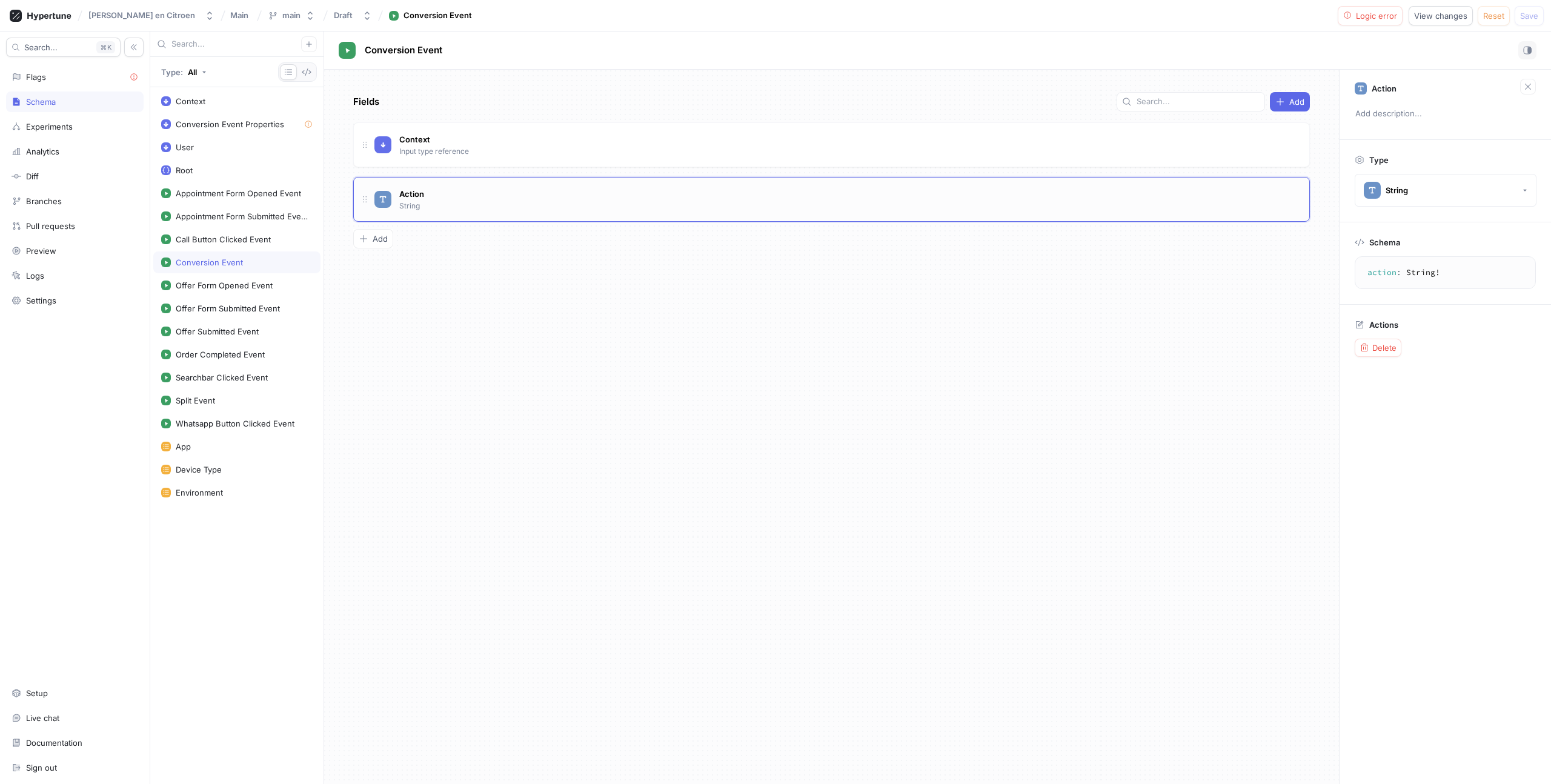
click at [448, 199] on div "Action String" at bounding box center [837, 199] width 925 height 24
click at [1350, 20] on button "Logic error" at bounding box center [1371, 16] width 66 height 19
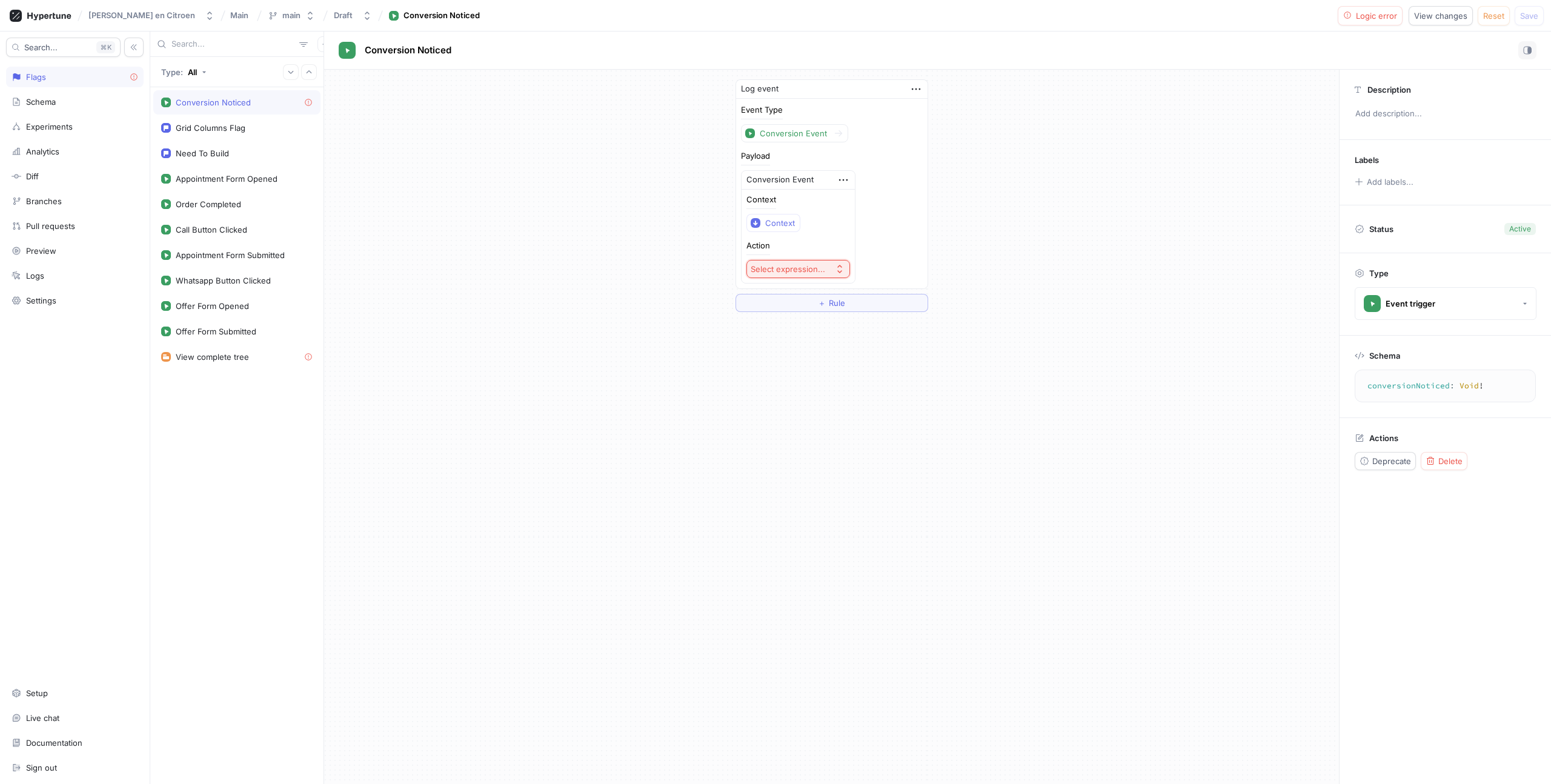
click at [828, 262] on button "Select expression..." at bounding box center [799, 268] width 104 height 18
click at [939, 229] on div "Log event Event Type Conversion Event Payload Conversion Event Context Context …" at bounding box center [832, 196] width 1015 height 252
click at [76, 103] on div "Schema" at bounding box center [74, 101] width 126 height 10
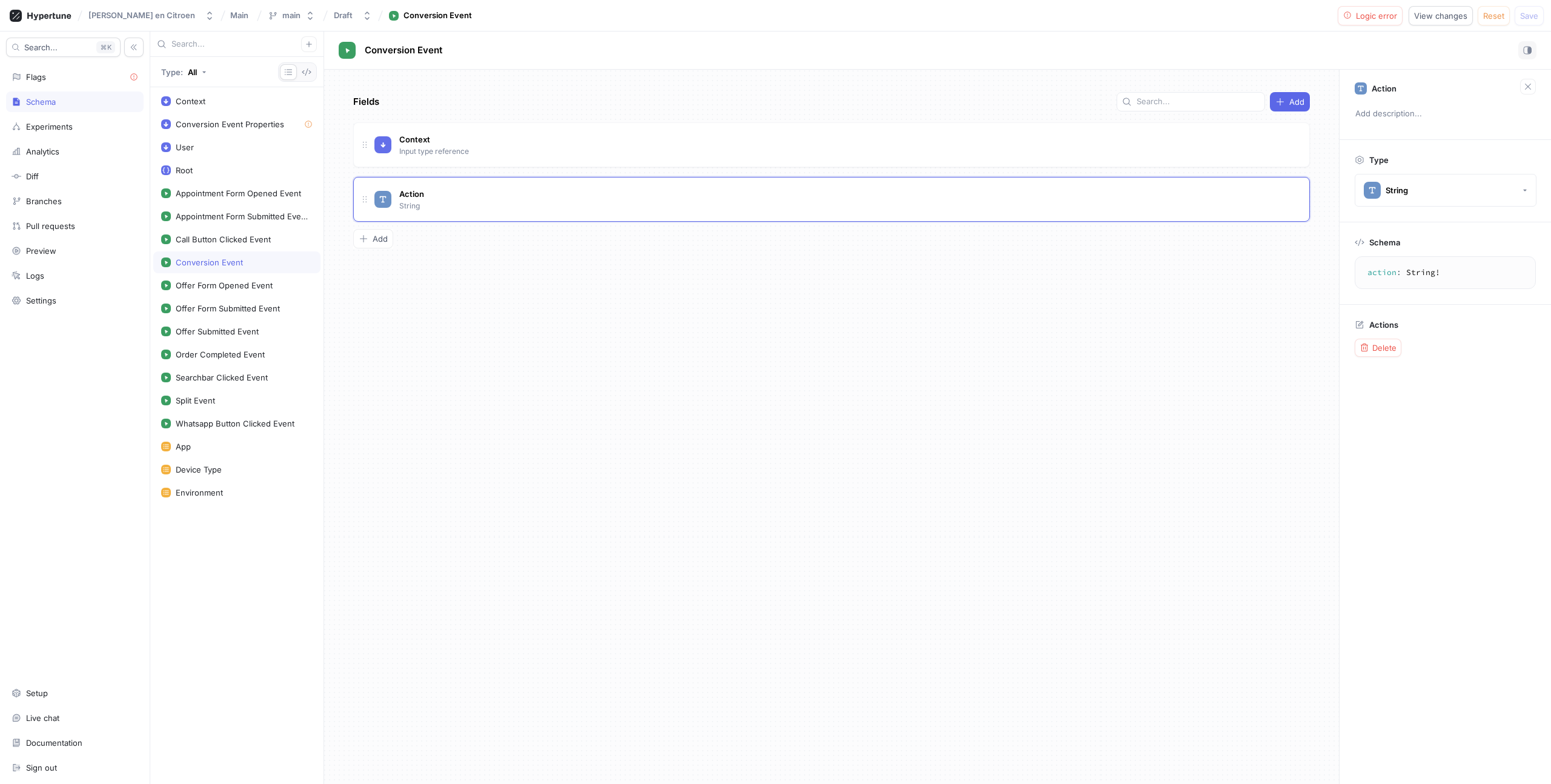
click at [48, 100] on div "Schema" at bounding box center [41, 101] width 29 height 10
click at [37, 129] on div "Experiments" at bounding box center [49, 126] width 47 height 10
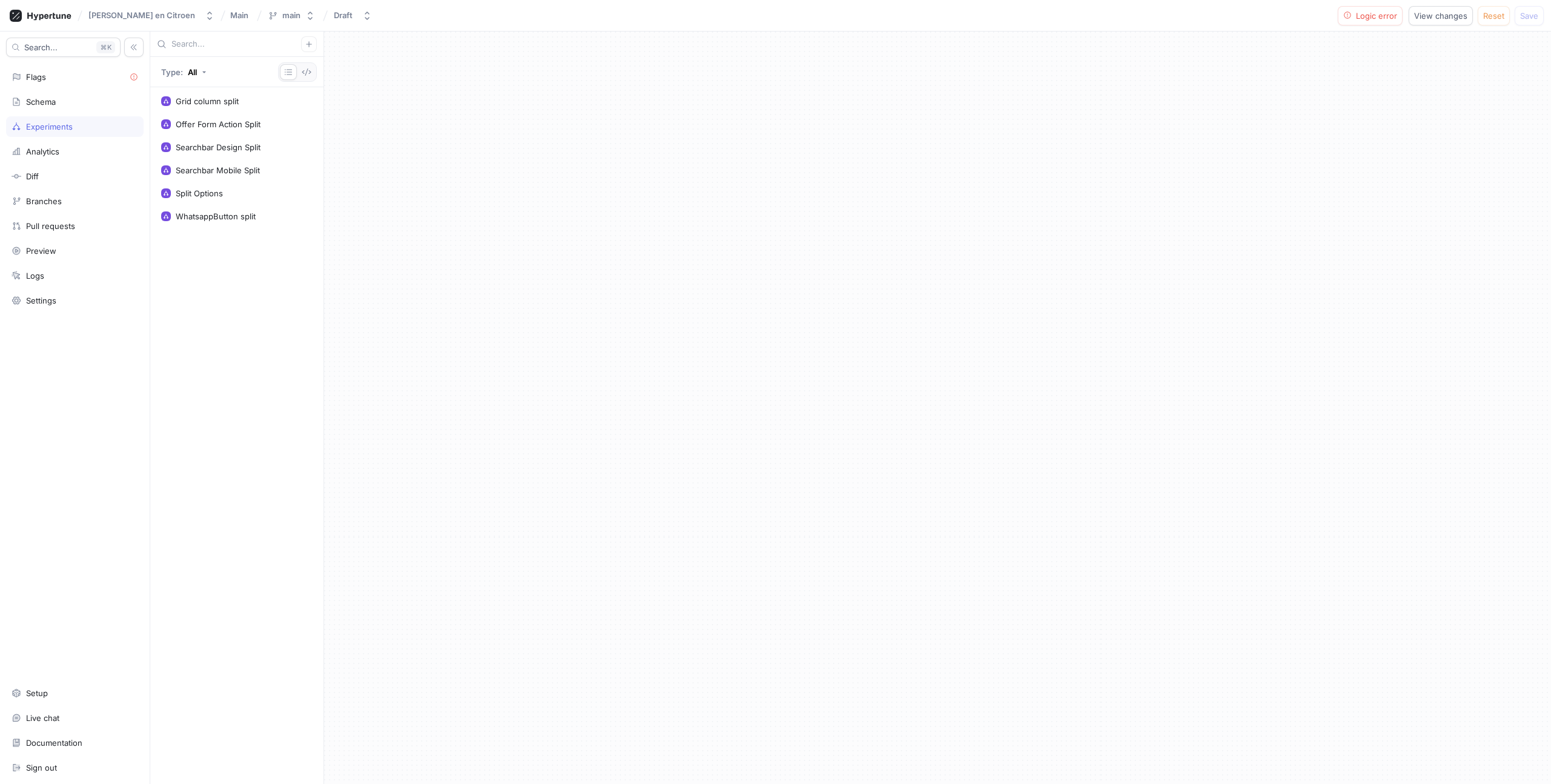
click at [37, 129] on div "Experiments" at bounding box center [49, 126] width 47 height 10
click at [34, 77] on div "Flags" at bounding box center [35, 76] width 20 height 10
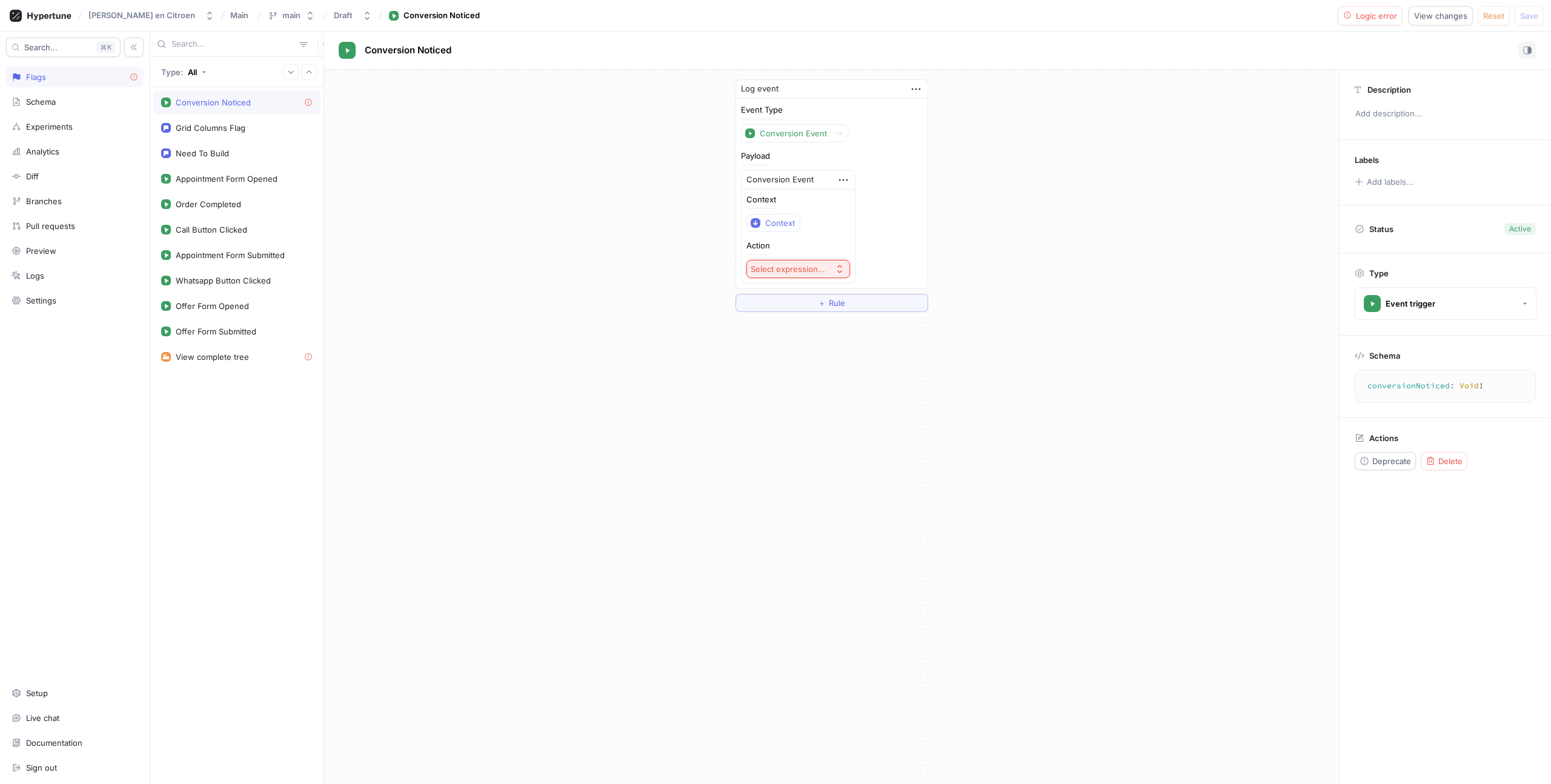
click at [797, 268] on div "Select expression..." at bounding box center [788, 269] width 74 height 10
click at [808, 235] on div "Context Context Action Select expression..." at bounding box center [799, 236] width 104 height 82
click at [785, 227] on div "Context" at bounding box center [780, 223] width 29 height 10
click at [655, 292] on div "Log event Event Type Conversion Event Payload Conversion Event Context Context …" at bounding box center [832, 196] width 1015 height 252
click at [842, 178] on icon "button" at bounding box center [843, 179] width 13 height 13
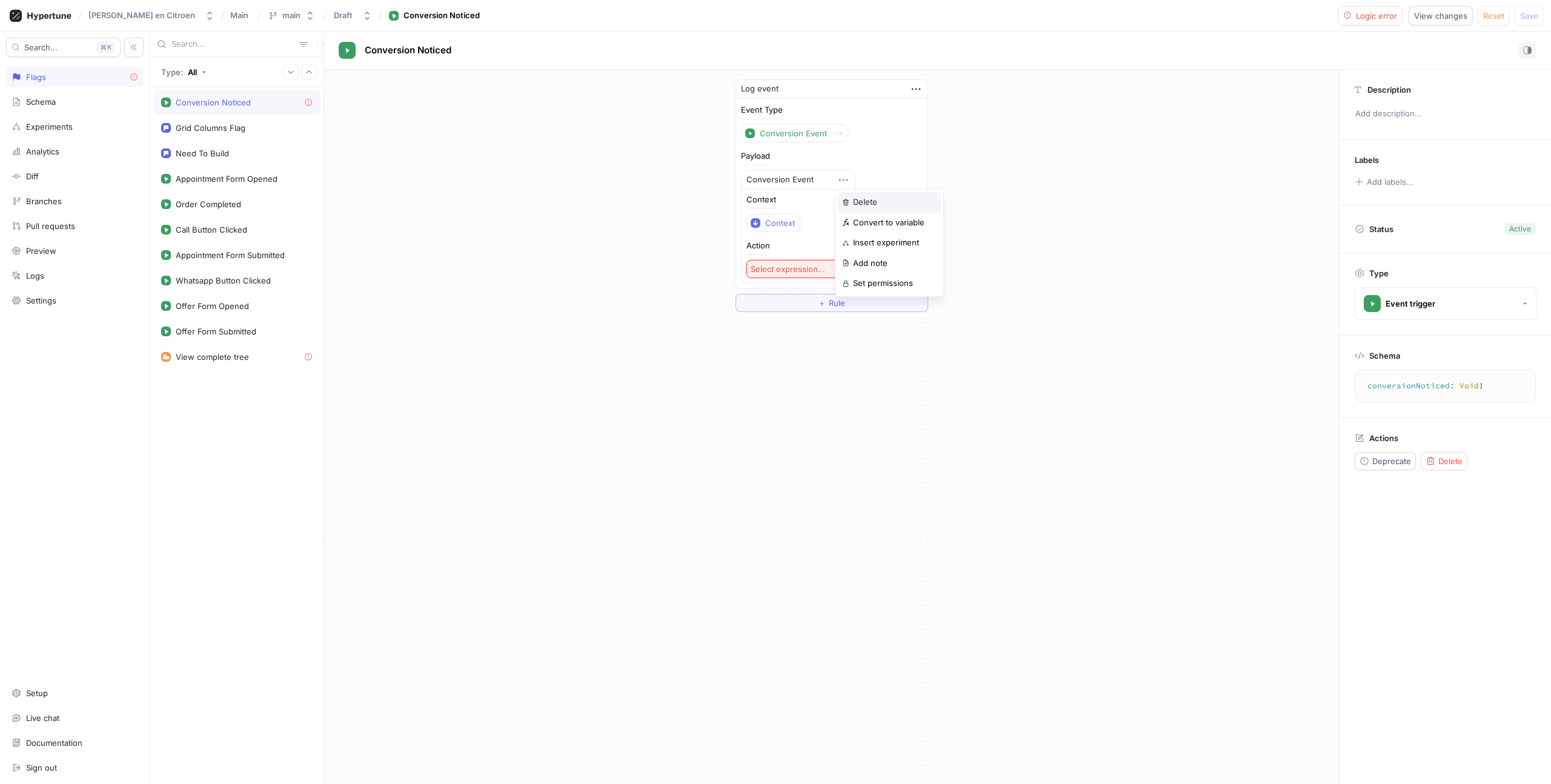
click at [865, 203] on p "Delete" at bounding box center [866, 202] width 24 height 12
click at [775, 170] on button "Select expression..." at bounding box center [793, 179] width 104 height 18
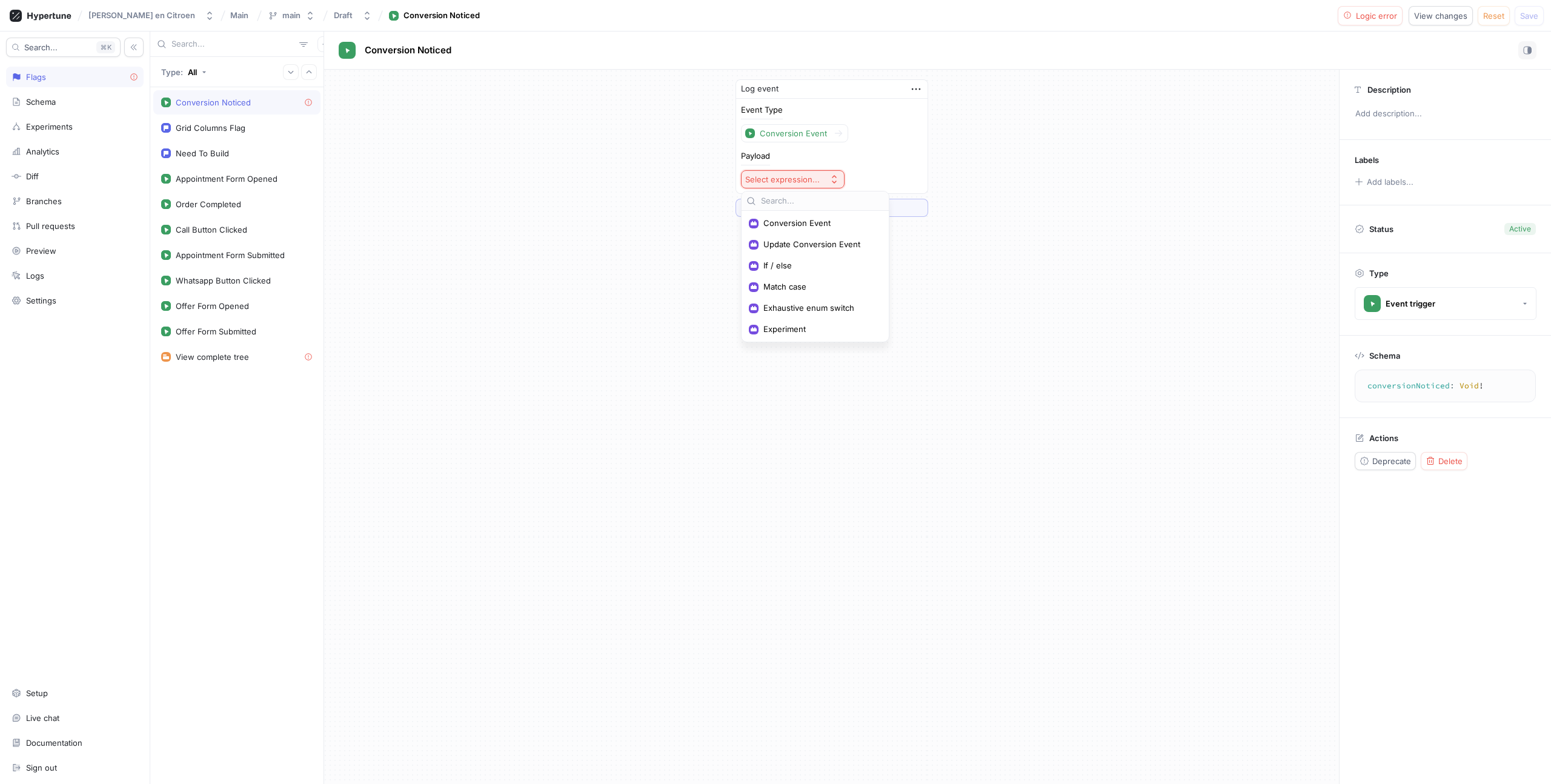
click at [924, 138] on div "Event Type Conversion Event Payload Select expression..." at bounding box center [832, 145] width 191 height 94
click at [808, 178] on div "Select expression..." at bounding box center [782, 180] width 74 height 10
click at [777, 228] on span "Conversion Event" at bounding box center [820, 223] width 113 height 10
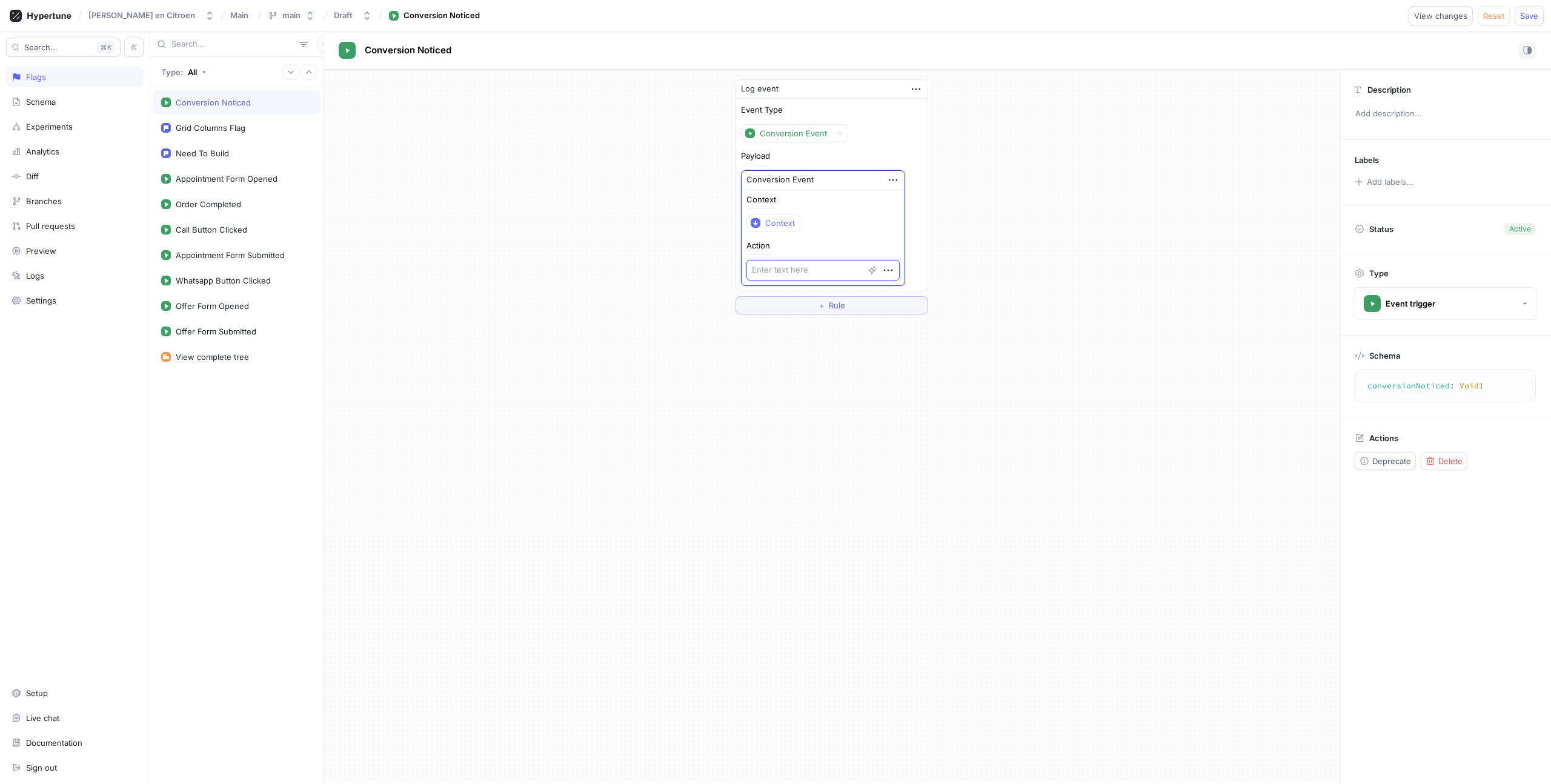
click at [785, 273] on textarea at bounding box center [823, 270] width 153 height 21
click at [882, 270] on icon "button" at bounding box center [888, 270] width 13 height 13
click at [901, 317] on p "Convert to variable" at bounding box center [920, 313] width 72 height 12
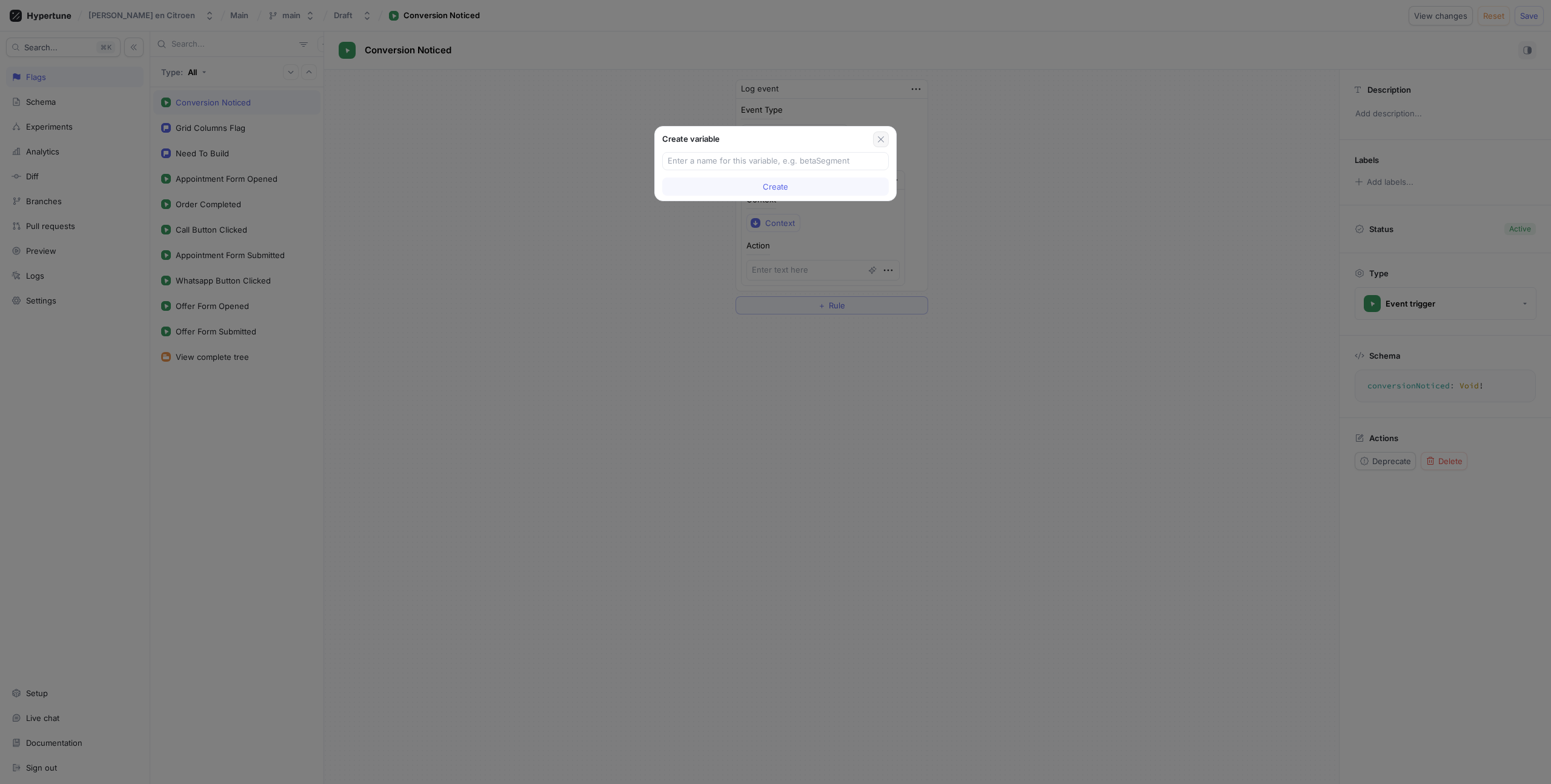
click at [882, 138] on icon "button" at bounding box center [881, 139] width 6 height 6
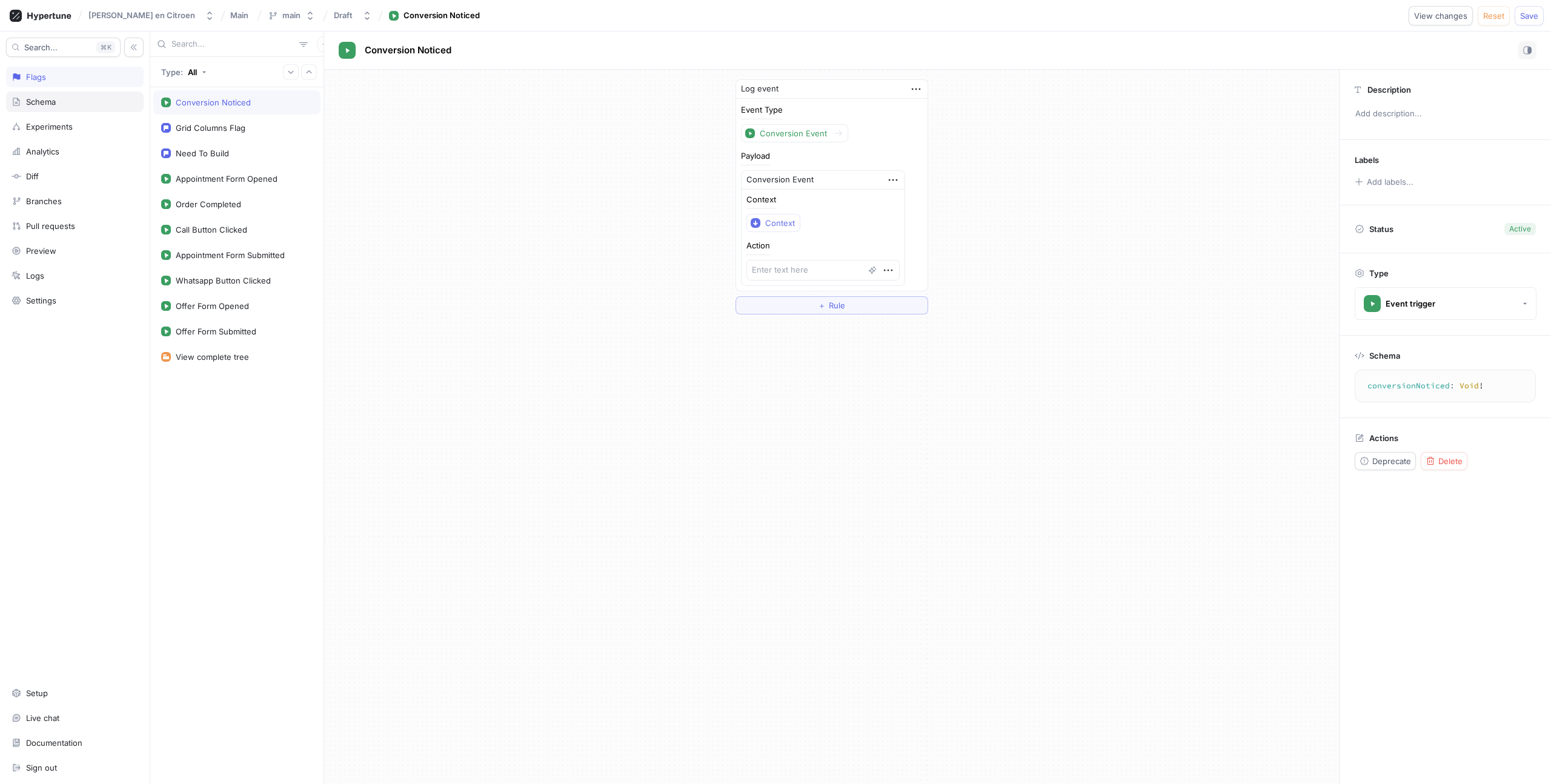
click at [38, 99] on div "Schema" at bounding box center [41, 101] width 29 height 10
type textarea "x"
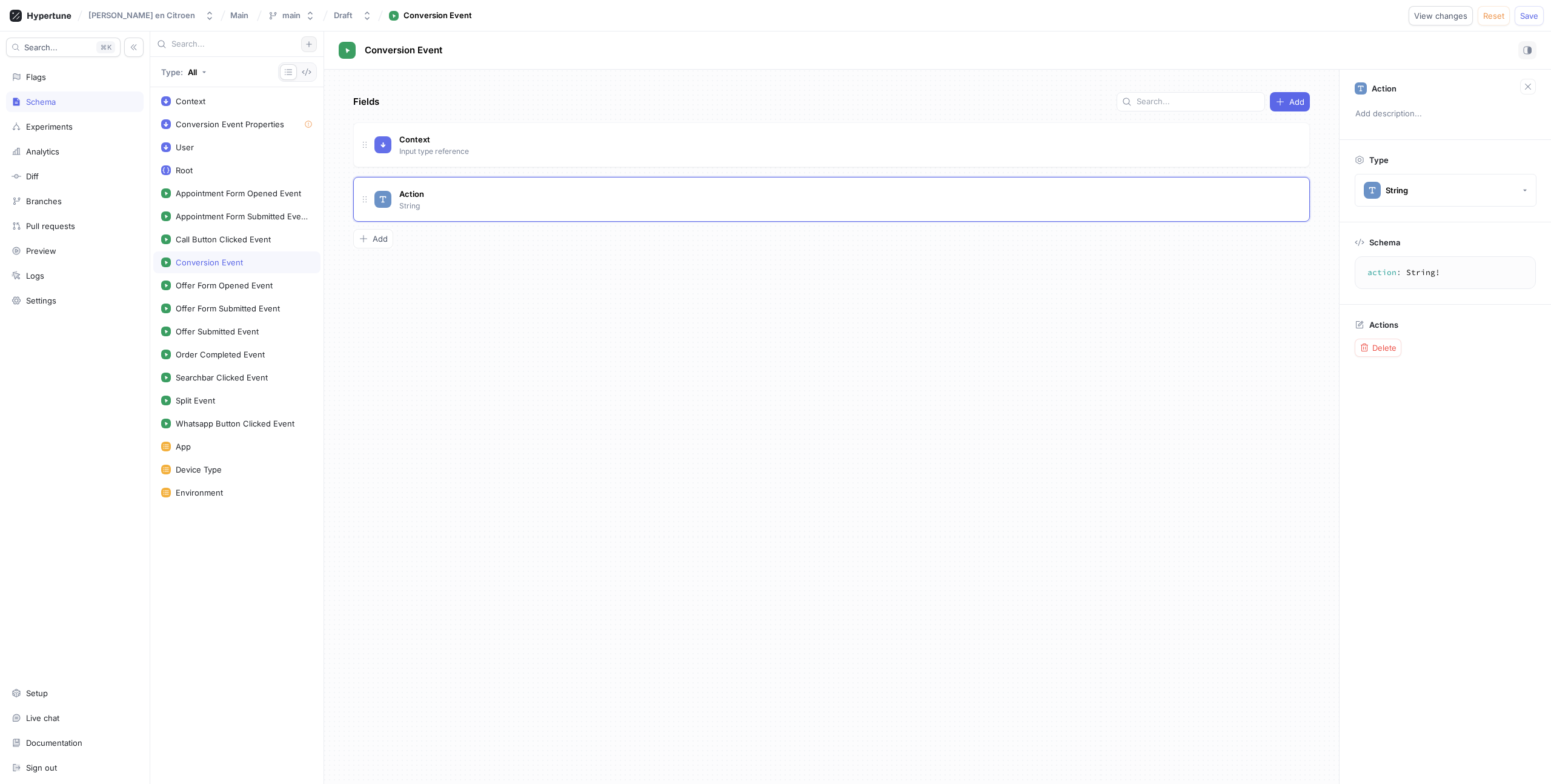
click at [310, 42] on icon "button" at bounding box center [309, 44] width 7 height 7
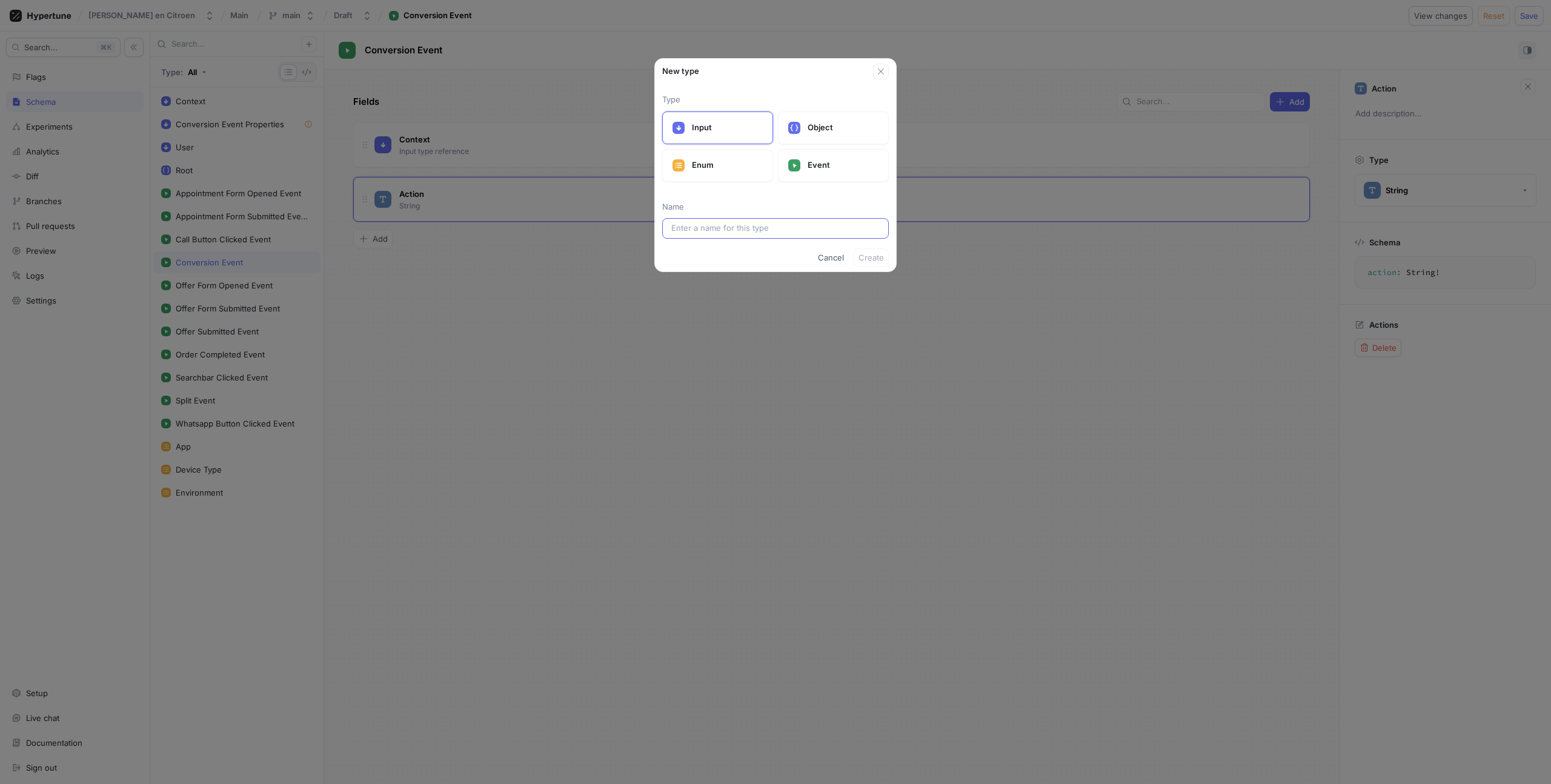
click at [709, 229] on input "text" at bounding box center [776, 228] width 209 height 12
type input "Act"
type input "Acti"
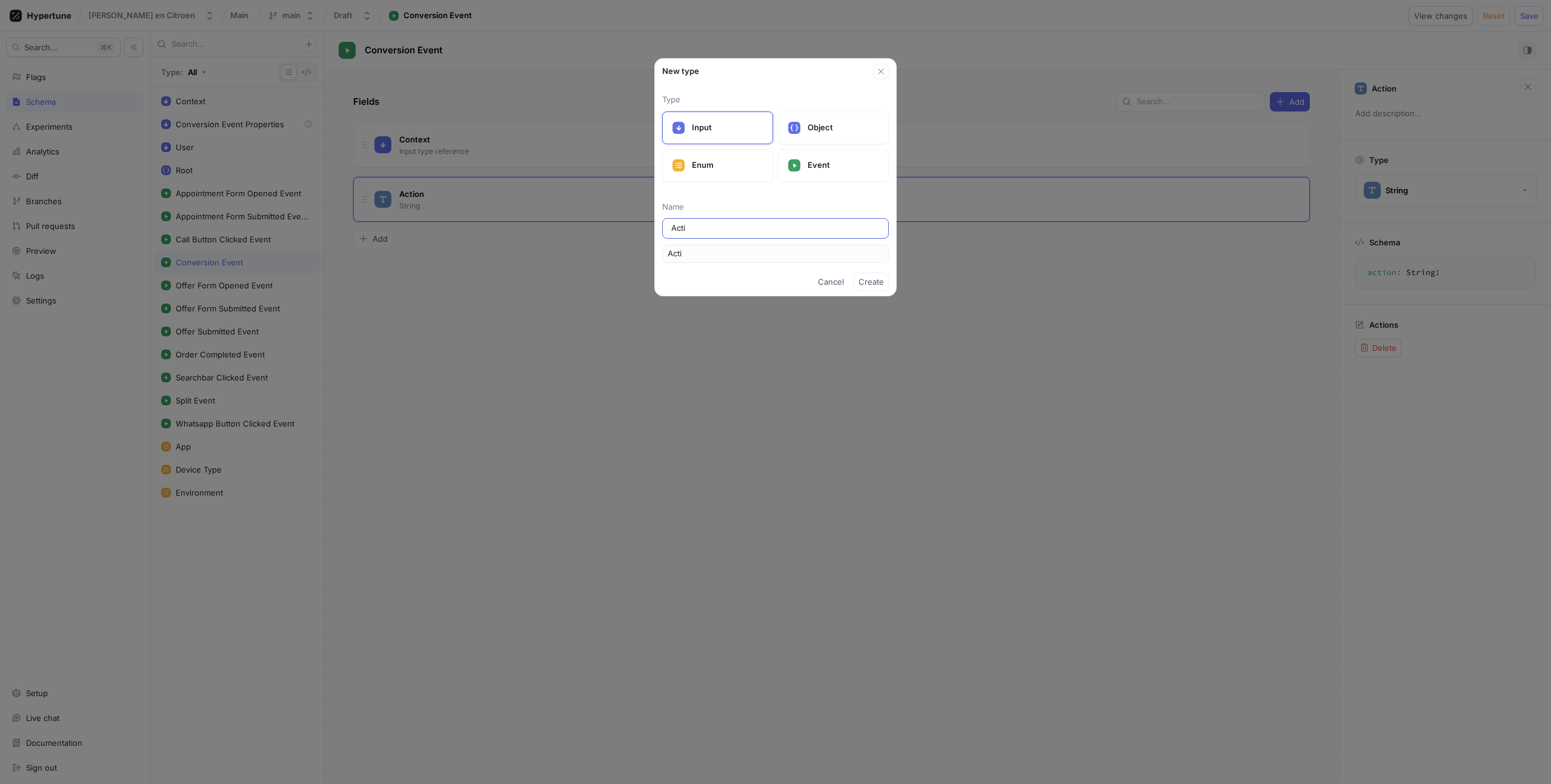
type input "Actio"
type input "Action"
type input "Actions"
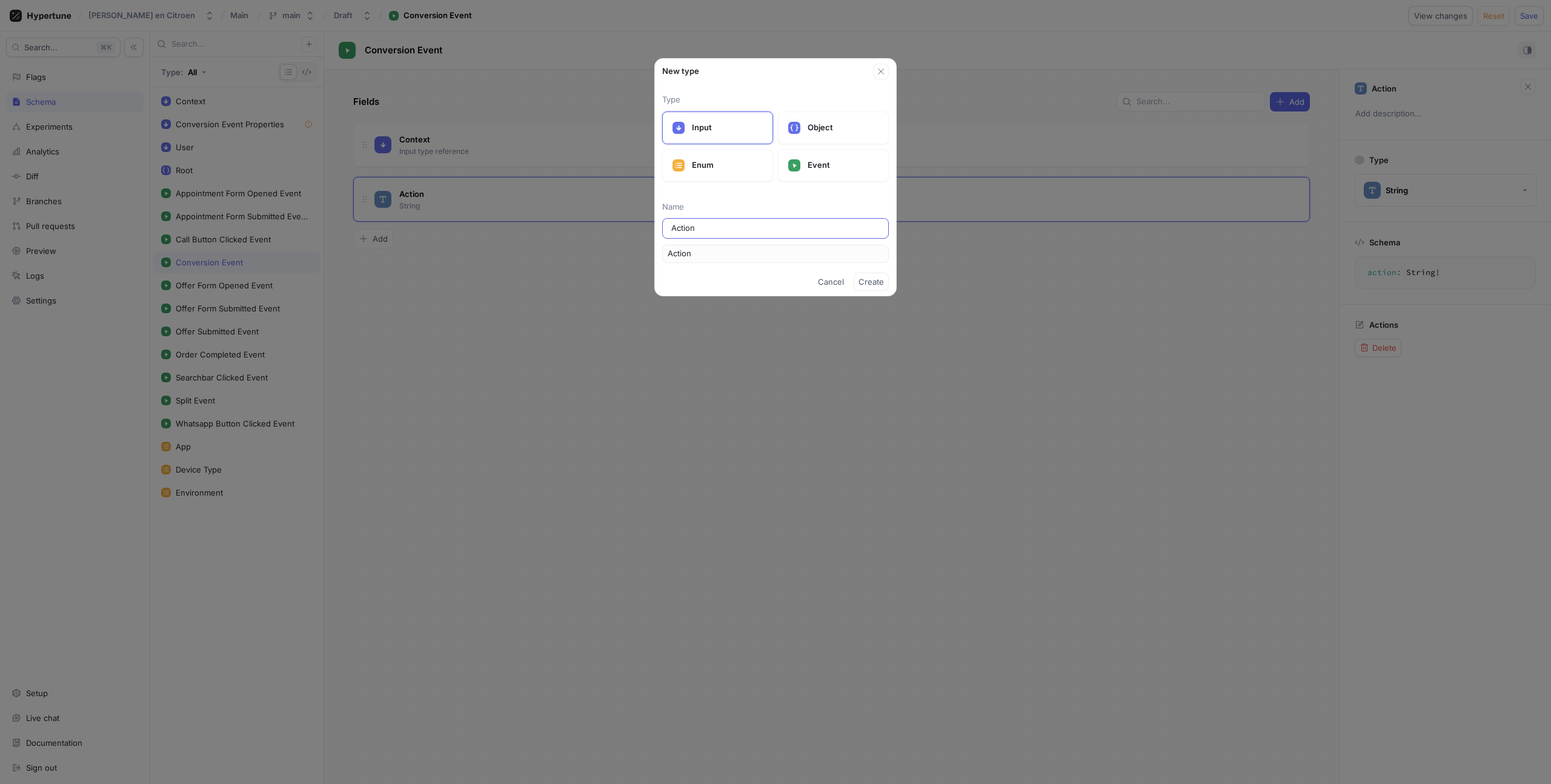
type input "Actions"
type input "Action"
click at [871, 280] on span "Create" at bounding box center [871, 281] width 25 height 7
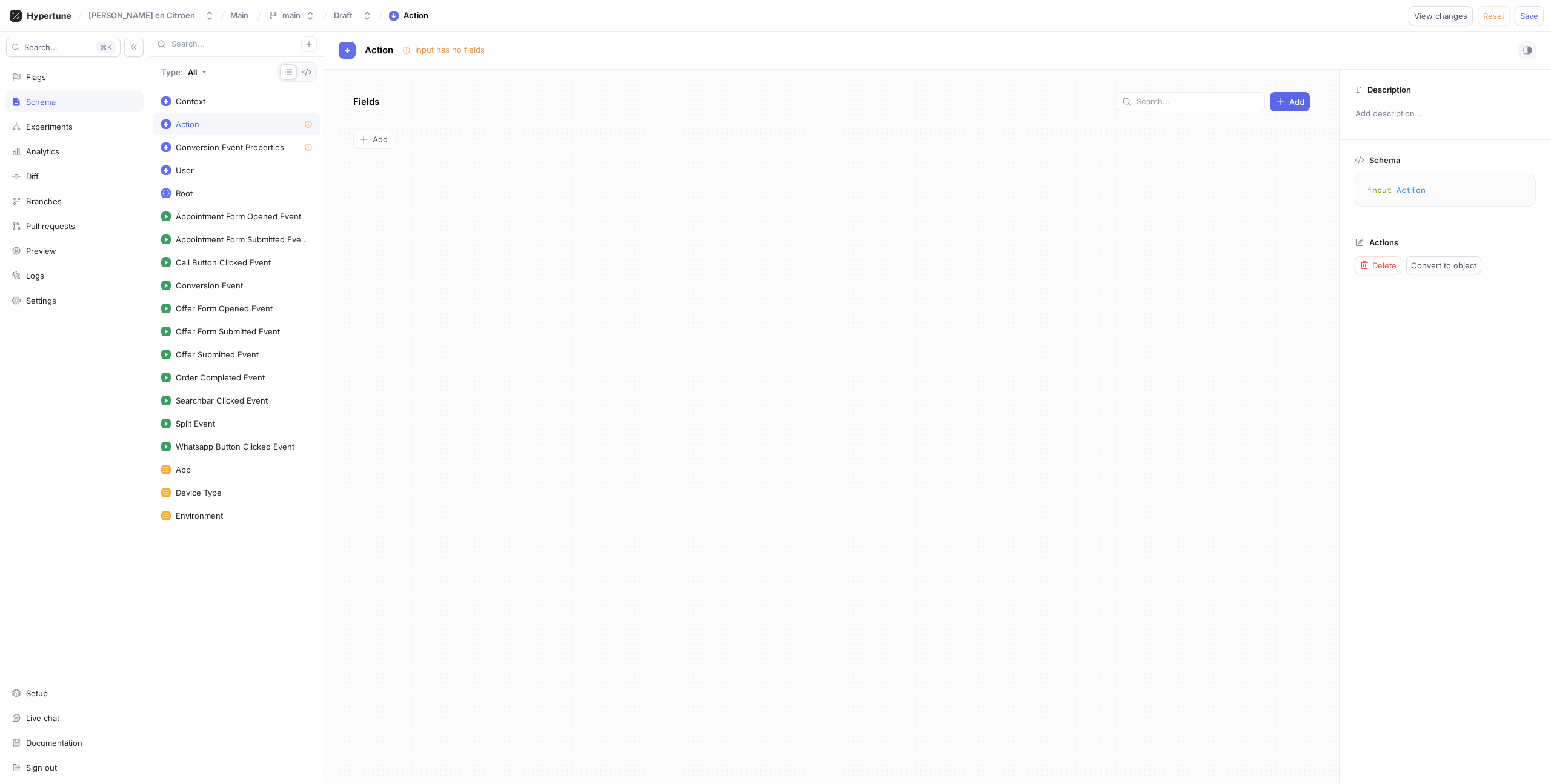
click at [199, 123] on div "Action" at bounding box center [187, 124] width 23 height 10
click at [204, 146] on div "Conversion Event Properties" at bounding box center [229, 147] width 108 height 10
type textarea "x"
type textarea "input ConversionEventProperties"
click at [195, 127] on div "Action" at bounding box center [187, 124] width 23 height 10
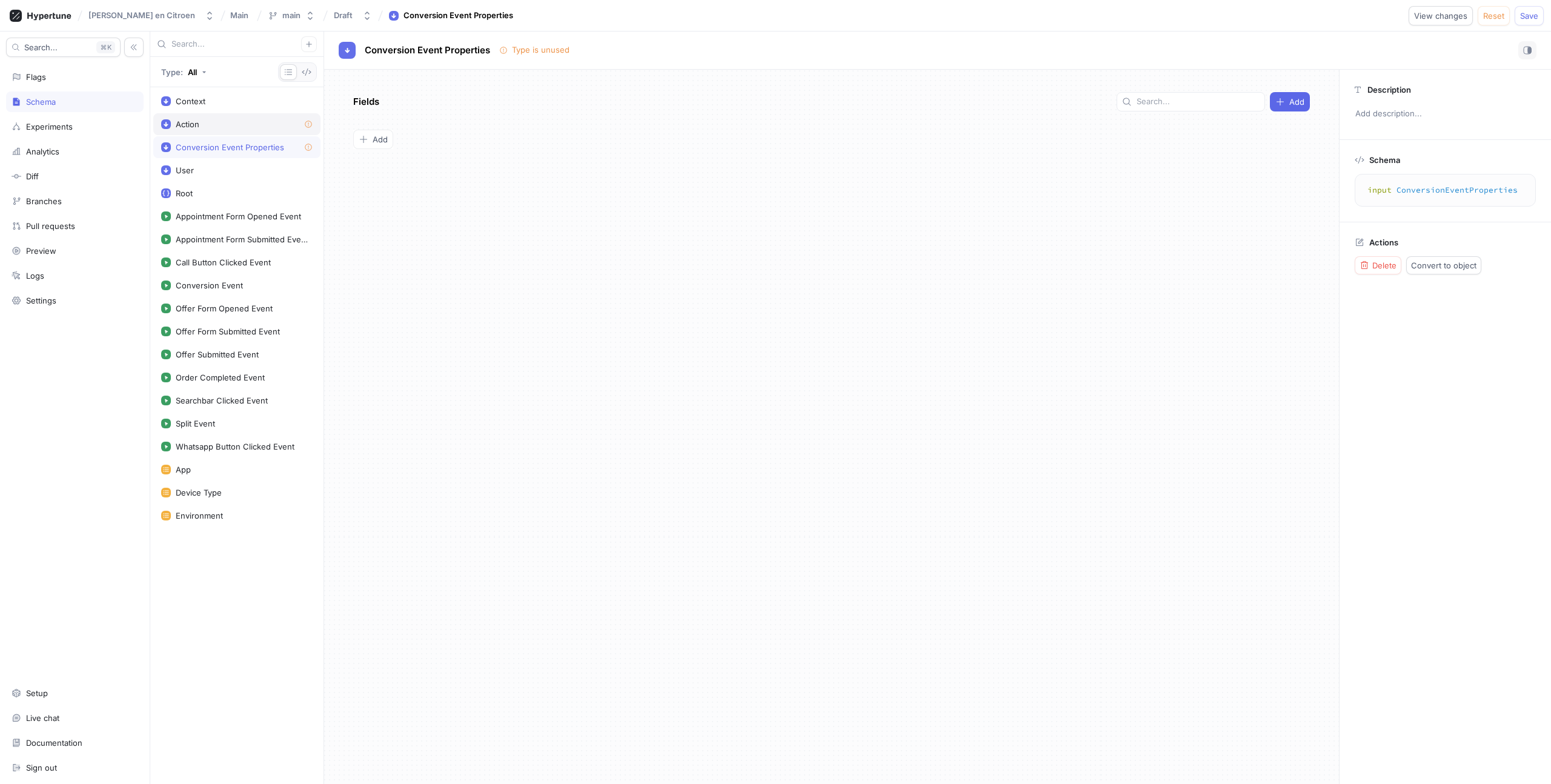
type textarea "x"
type textarea "input Action"
click at [212, 138] on div "Conversion Event Properties" at bounding box center [236, 147] width 167 height 22
type textarea "x"
type textarea "input ConversionEventProperties"
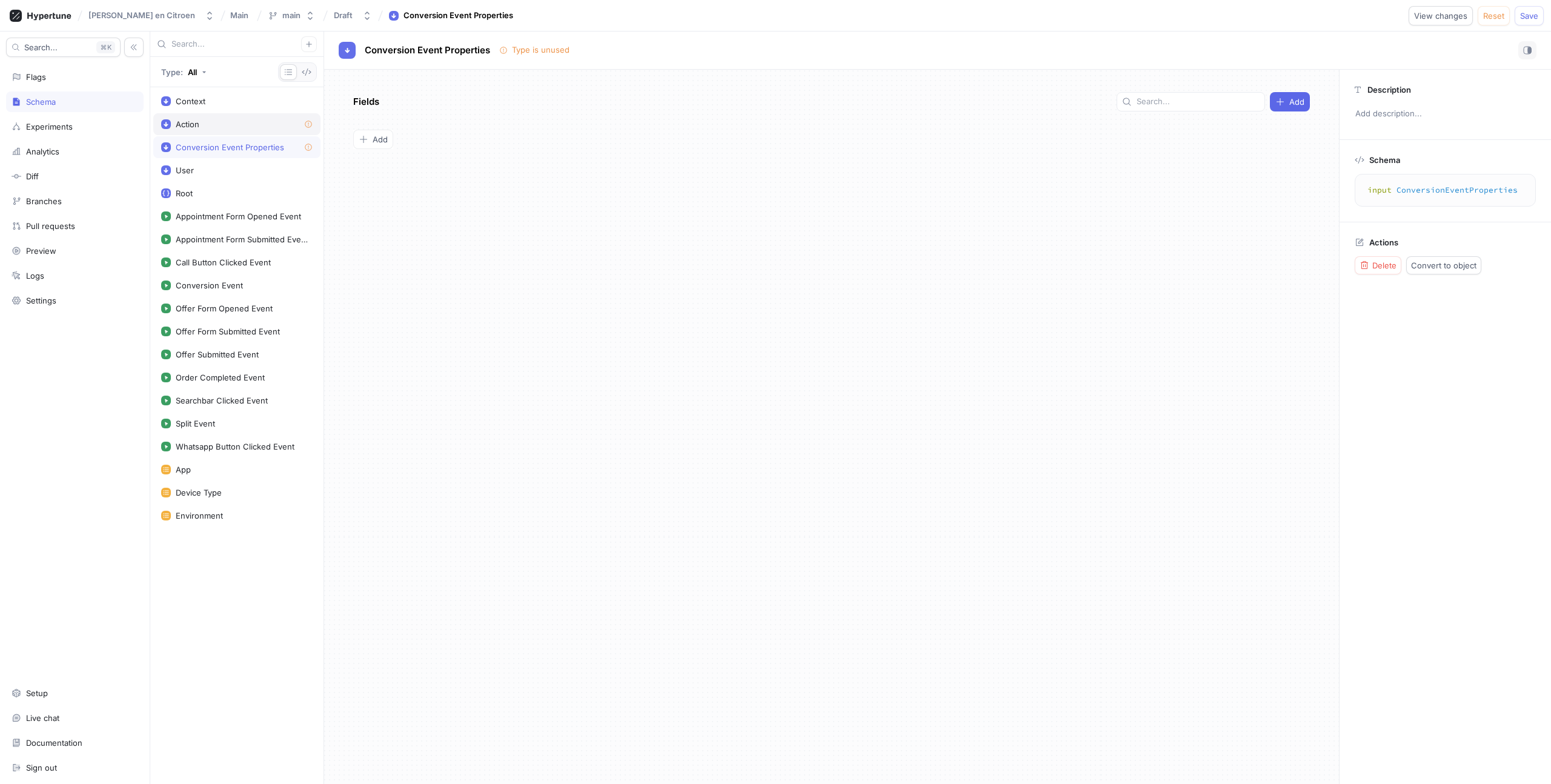
click at [209, 122] on div "Action" at bounding box center [236, 124] width 151 height 10
type textarea "x"
type textarea "input Action"
click at [1380, 264] on span "Delete" at bounding box center [1385, 265] width 24 height 7
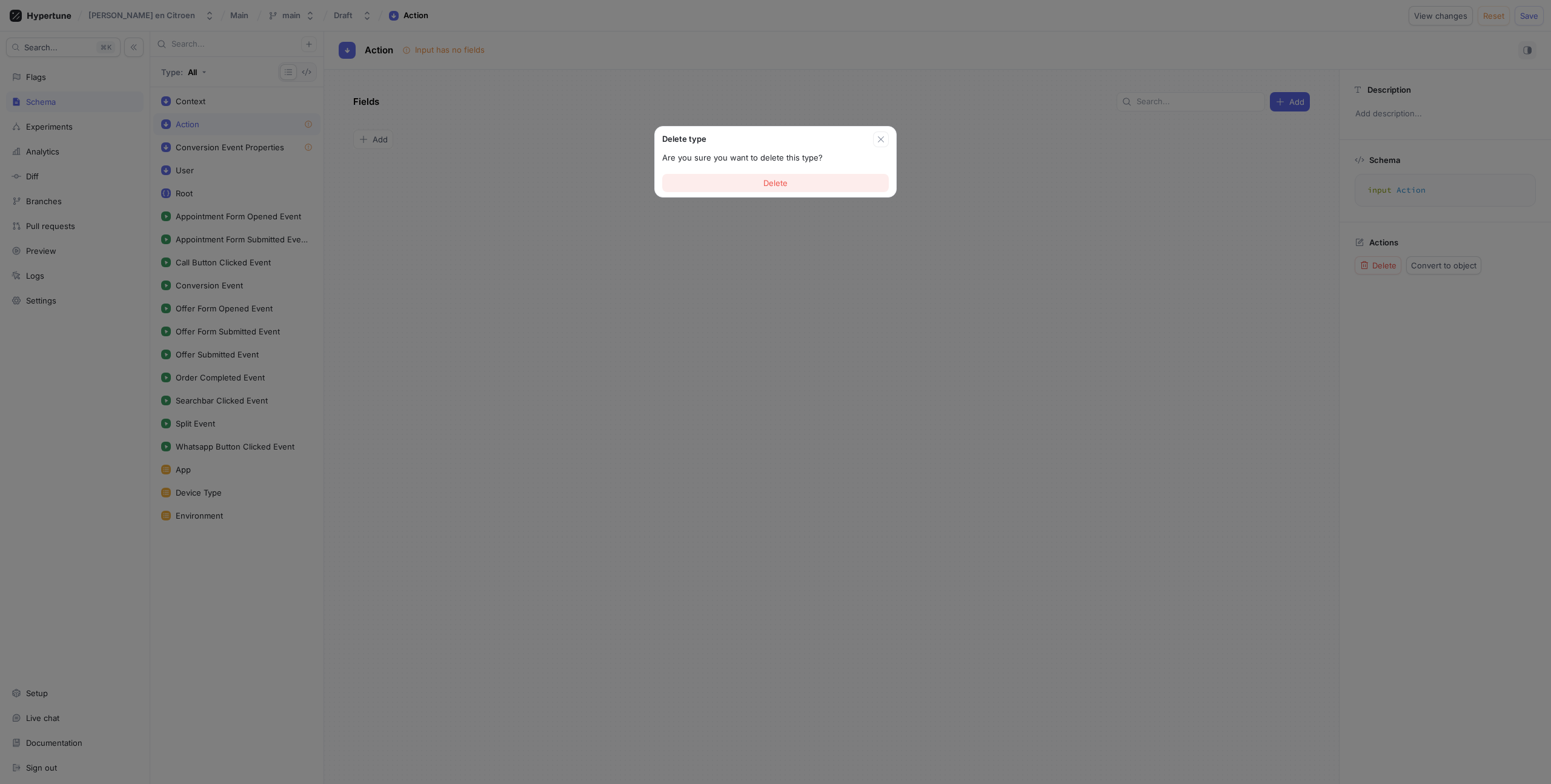
click at [813, 181] on button "Delete" at bounding box center [776, 183] width 227 height 18
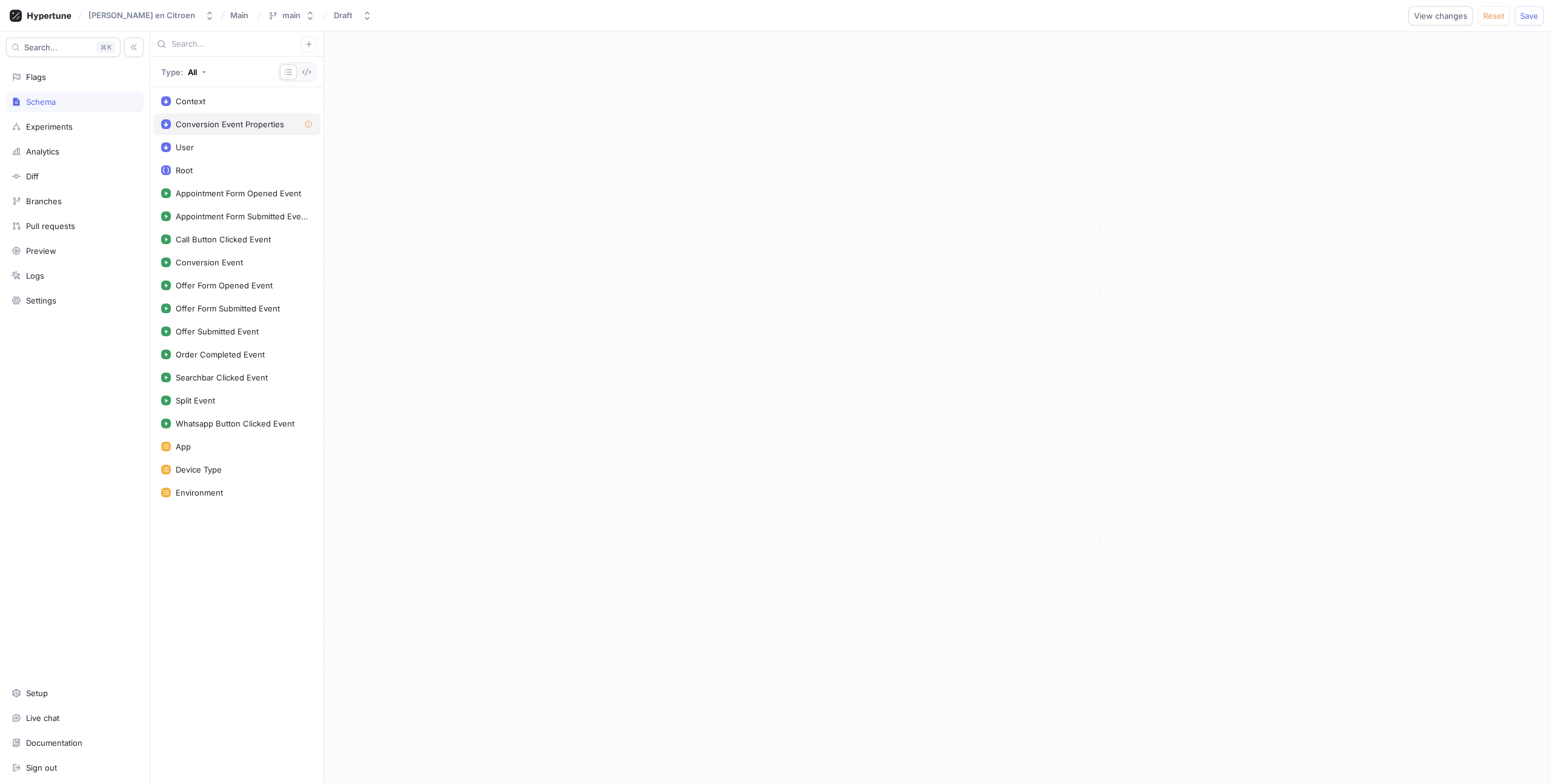
click at [234, 116] on div "Conversion Event Properties" at bounding box center [236, 124] width 167 height 22
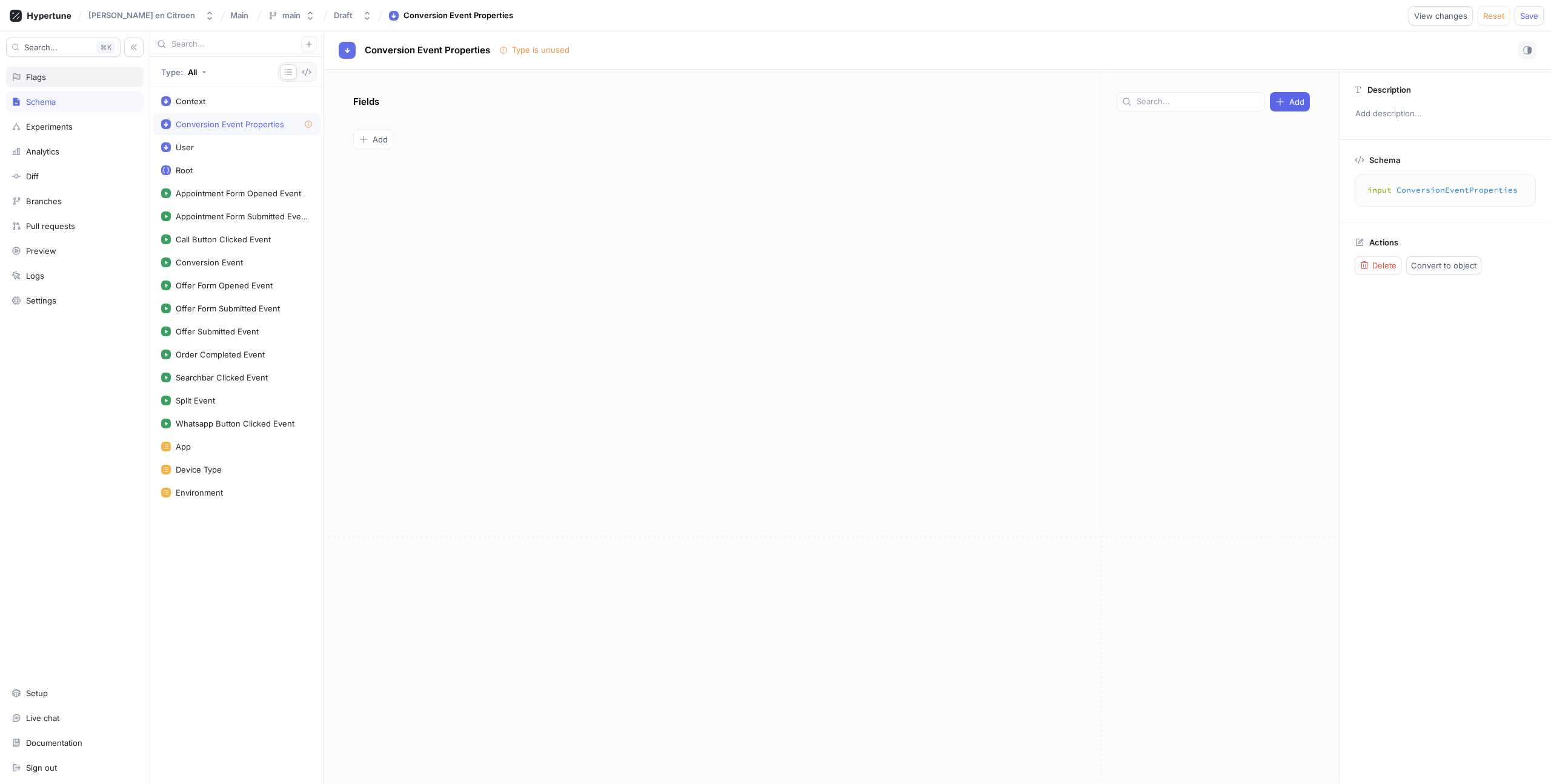
click at [77, 80] on div "Flags" at bounding box center [74, 76] width 126 height 10
type textarea "x"
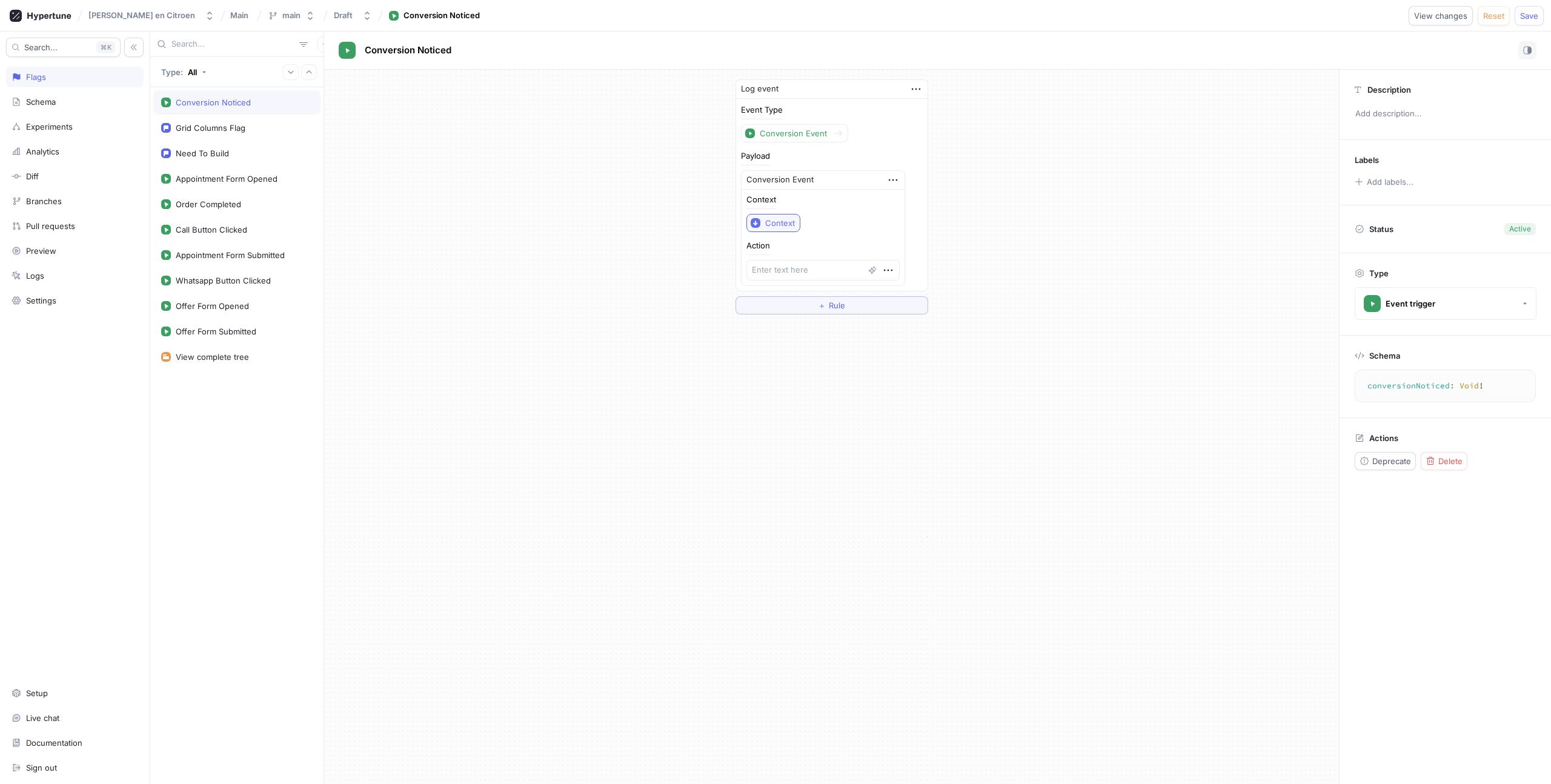
click at [778, 230] on button "Context" at bounding box center [774, 222] width 54 height 18
type input "conversion"
click at [653, 221] on div "Log event Event Type Conversion Event Payload Conversion Event Context Context …" at bounding box center [832, 197] width 1015 height 254
click at [59, 110] on div "Schema" at bounding box center [74, 102] width 138 height 21
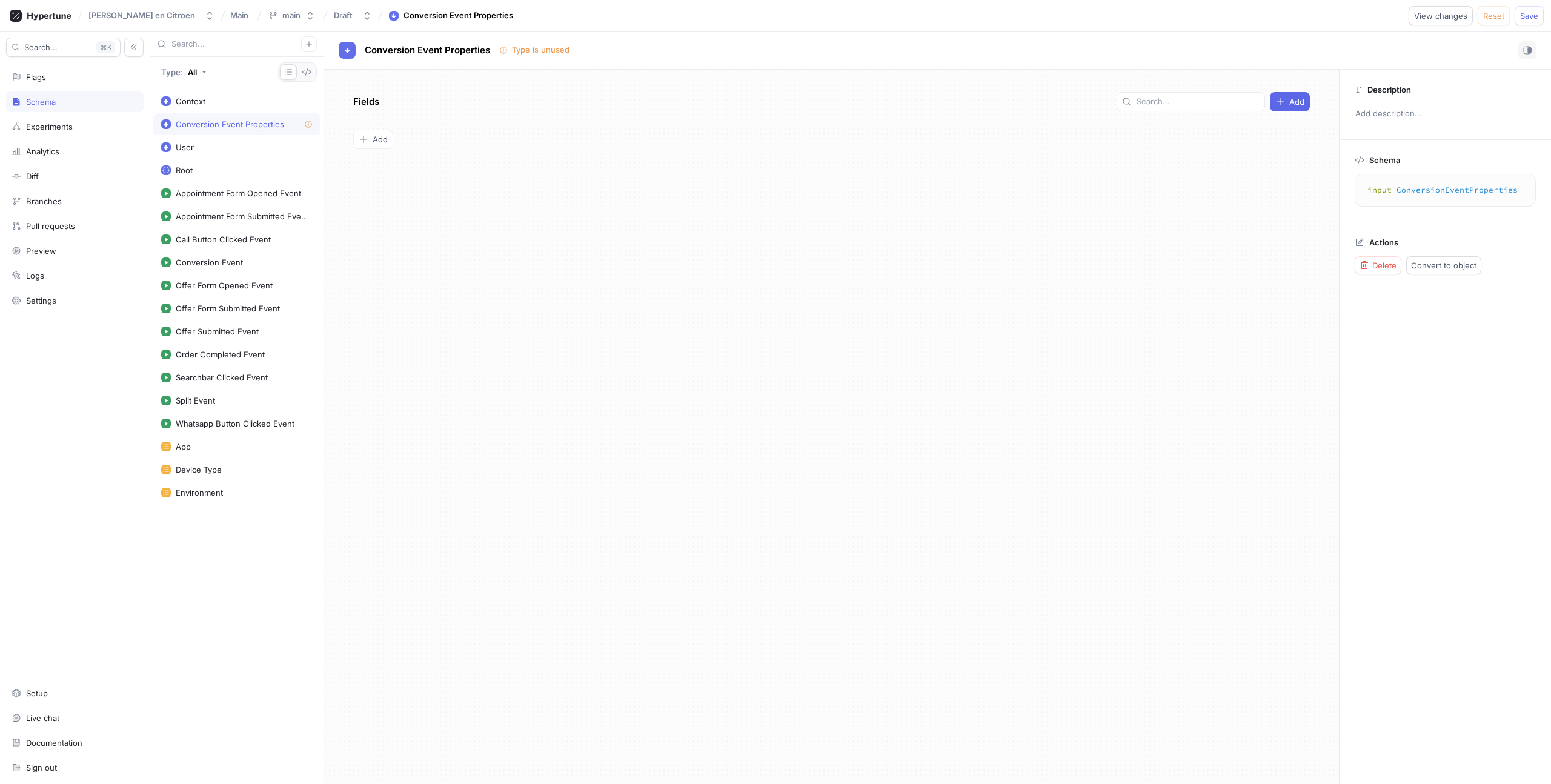
click at [211, 549] on div "Context Conversion Event Properties User Root Appointment Form Opened Event App…" at bounding box center [237, 435] width 173 height 697
click at [258, 128] on div "Conversion Event Properties" at bounding box center [229, 124] width 108 height 10
click at [374, 136] on span "Add" at bounding box center [381, 139] width 16 height 7
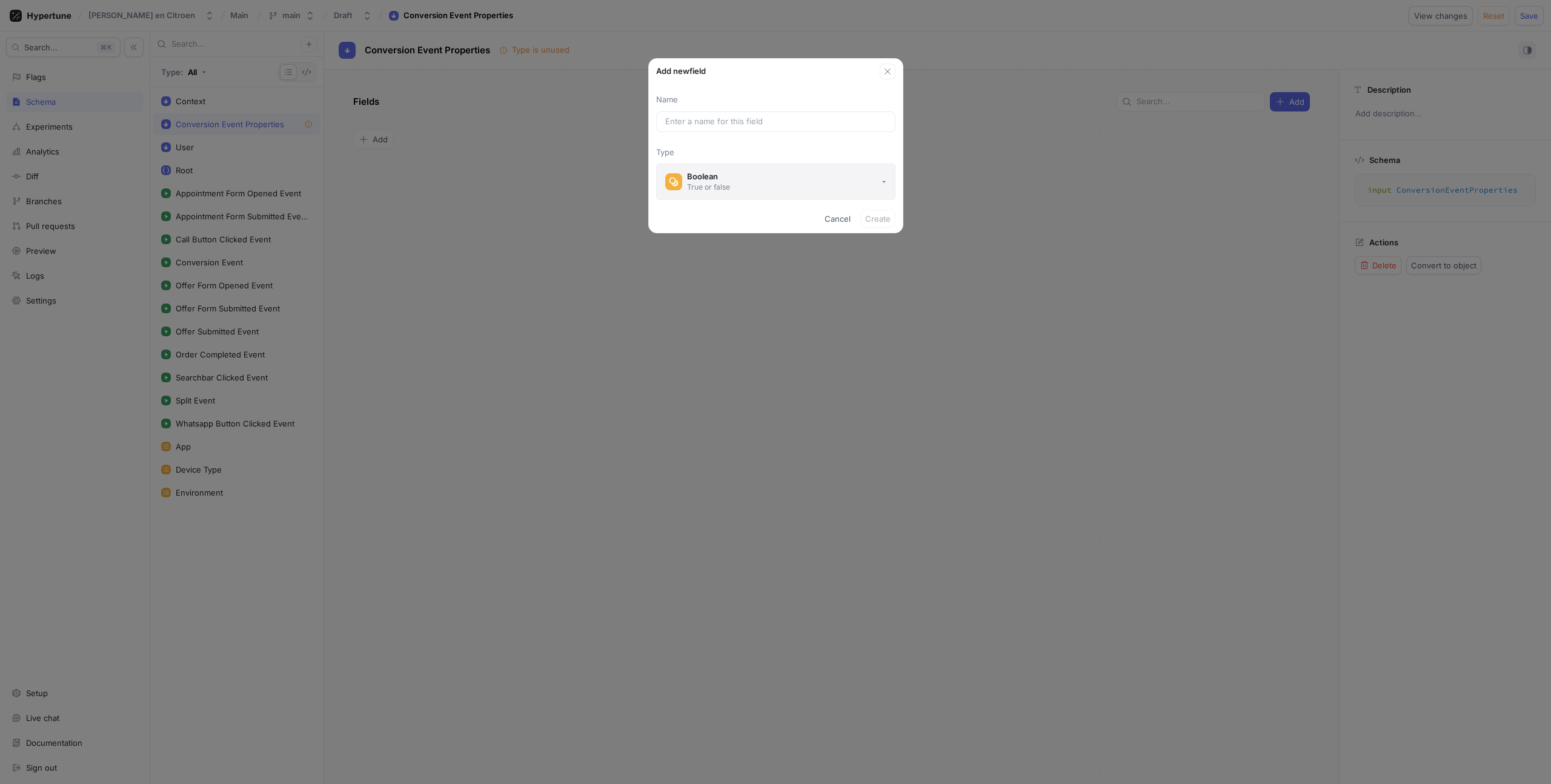
click at [748, 180] on button "Boolean True or false" at bounding box center [776, 182] width 240 height 36
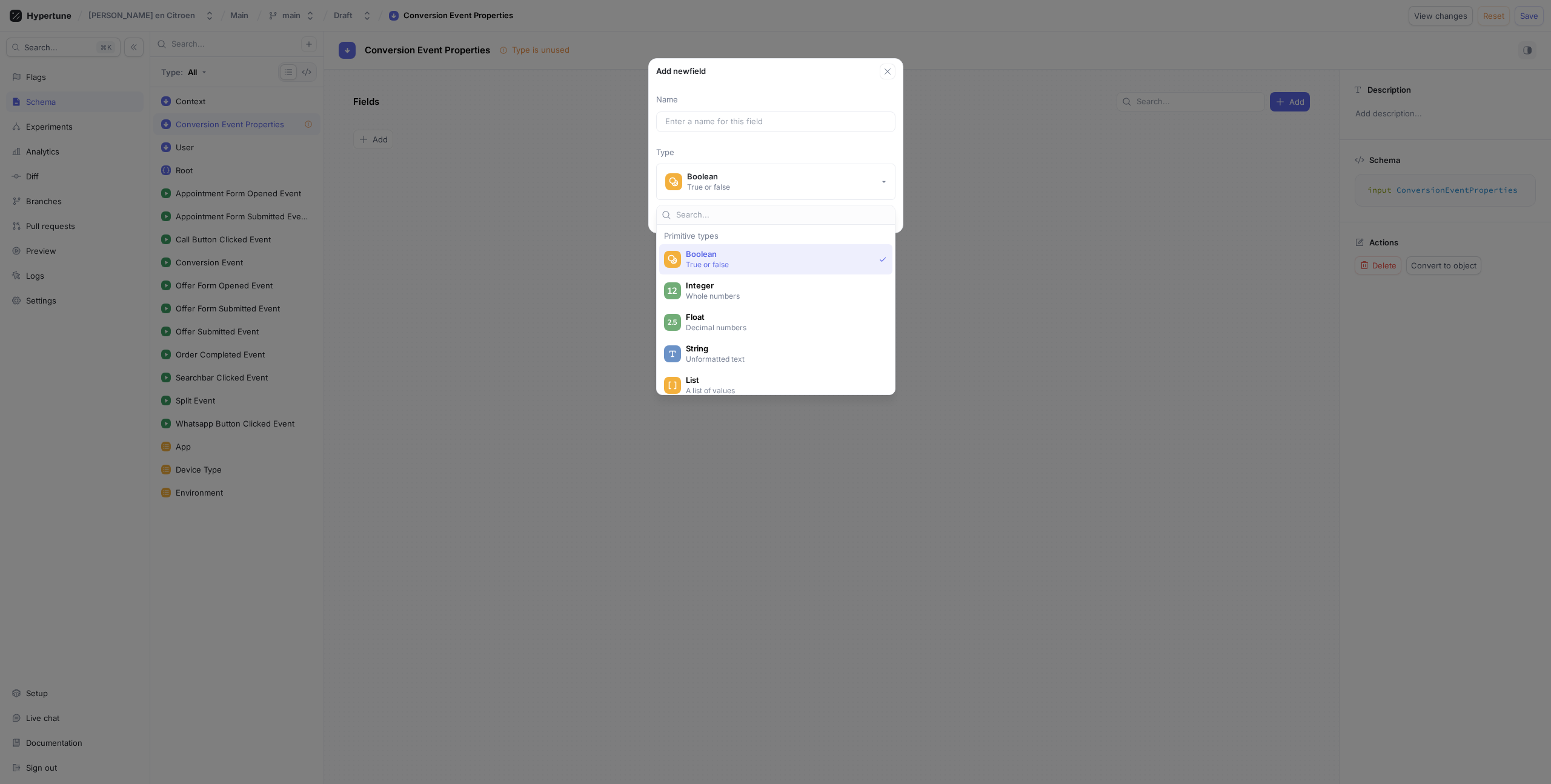
click at [498, 202] on div "Add new field Name Type Boolean True or false Cancel Create" at bounding box center [776, 392] width 1551 height 784
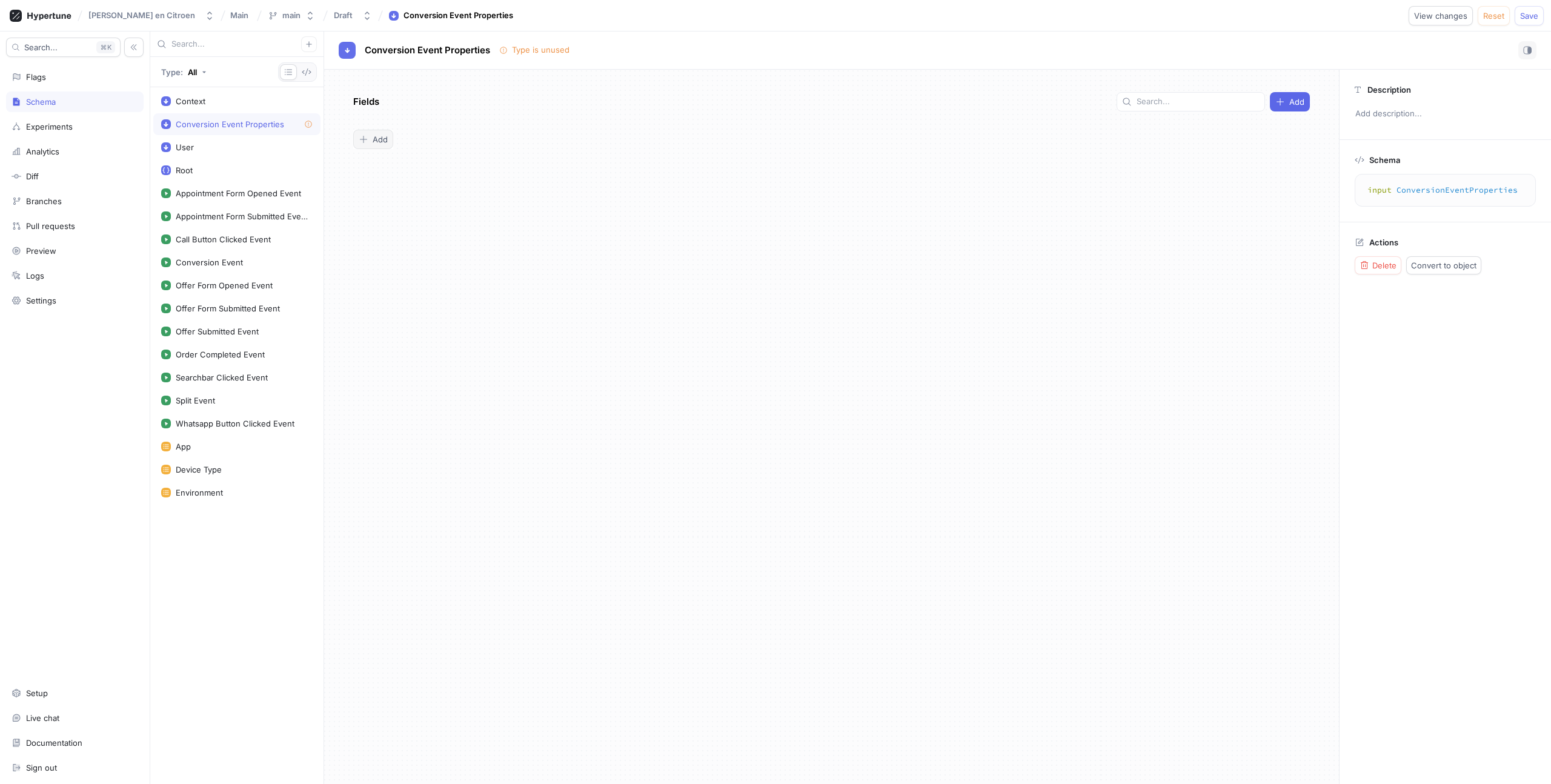
click at [370, 138] on div "Add" at bounding box center [374, 138] width 29 height 10
type textarea "x"
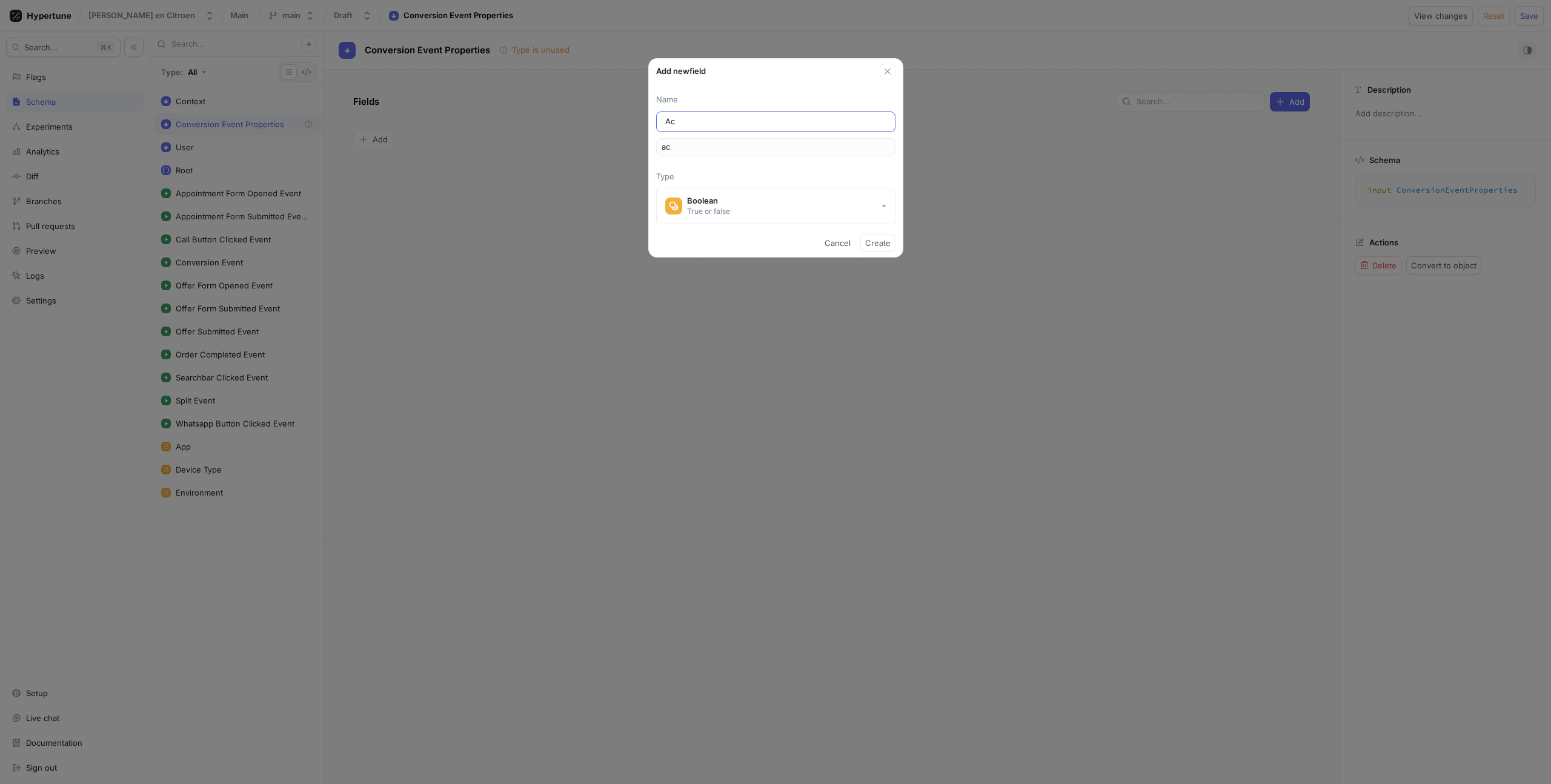
type input "Act"
type input "act"
type input "Actio"
type input "actio"
type input "Action"
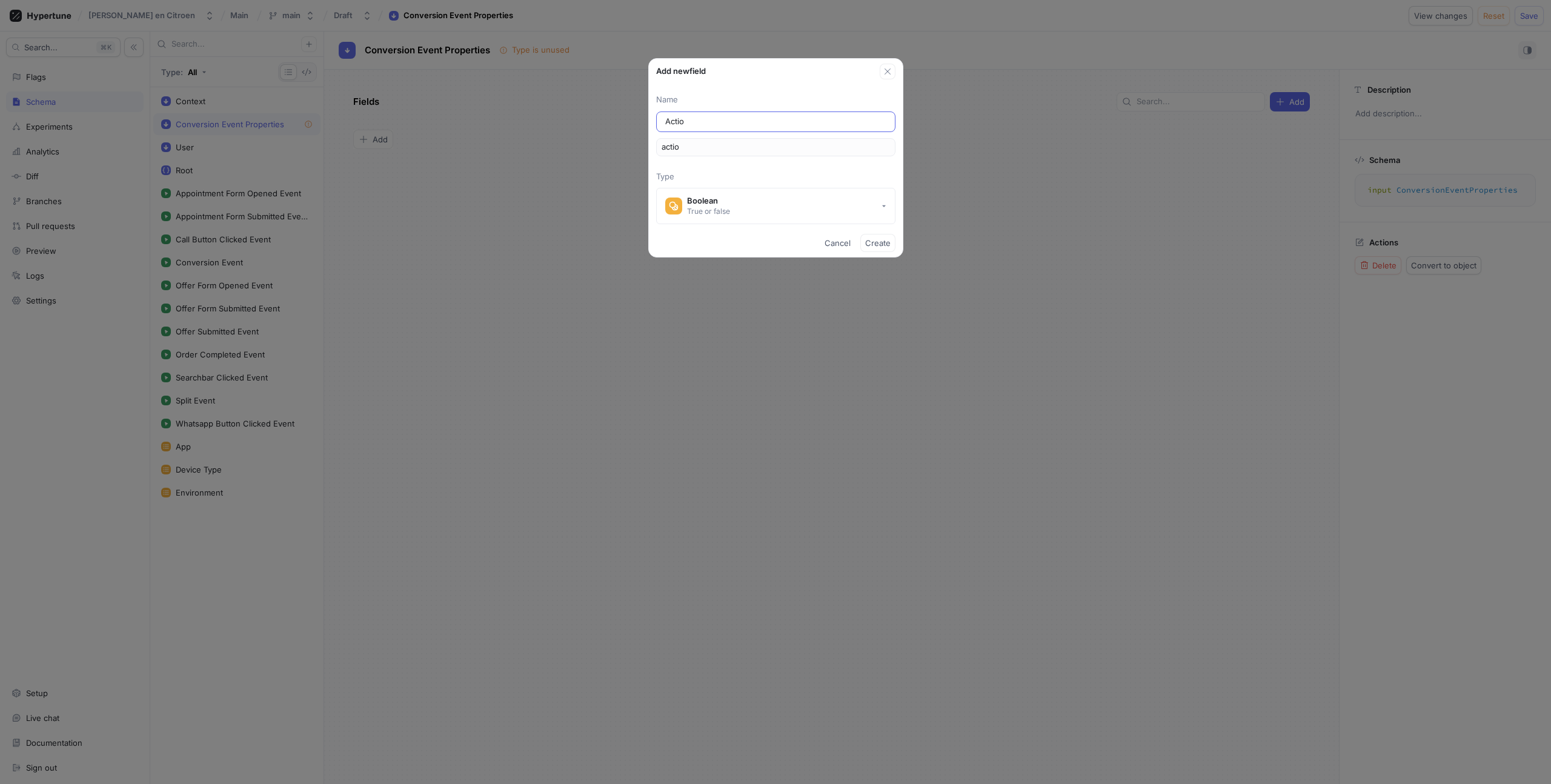
type input "action"
click at [765, 222] on button "Boolean True or false" at bounding box center [776, 206] width 240 height 36
type input "Action"
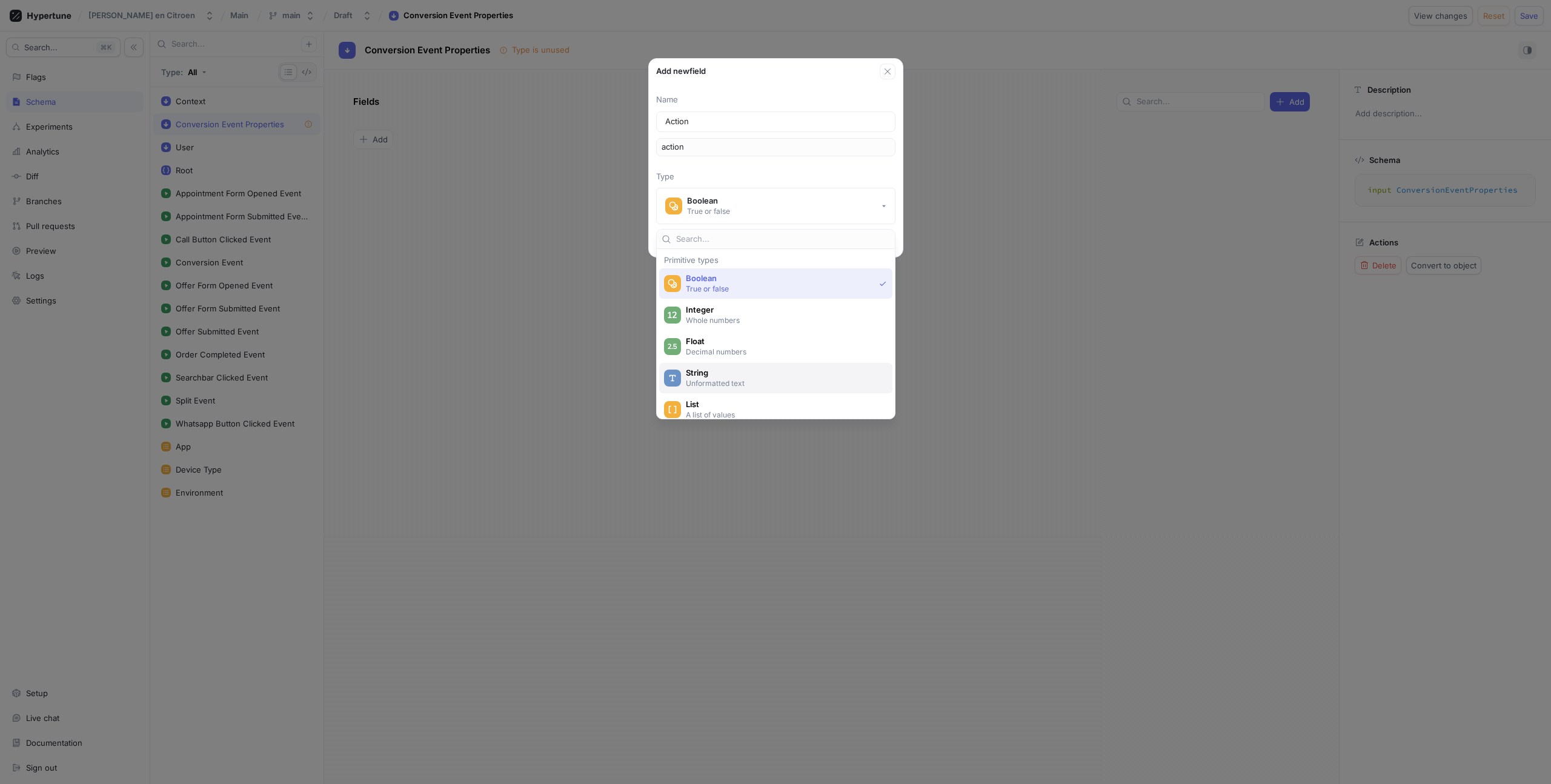
click at [753, 378] on p "Unformatted text" at bounding box center [783, 383] width 194 height 10
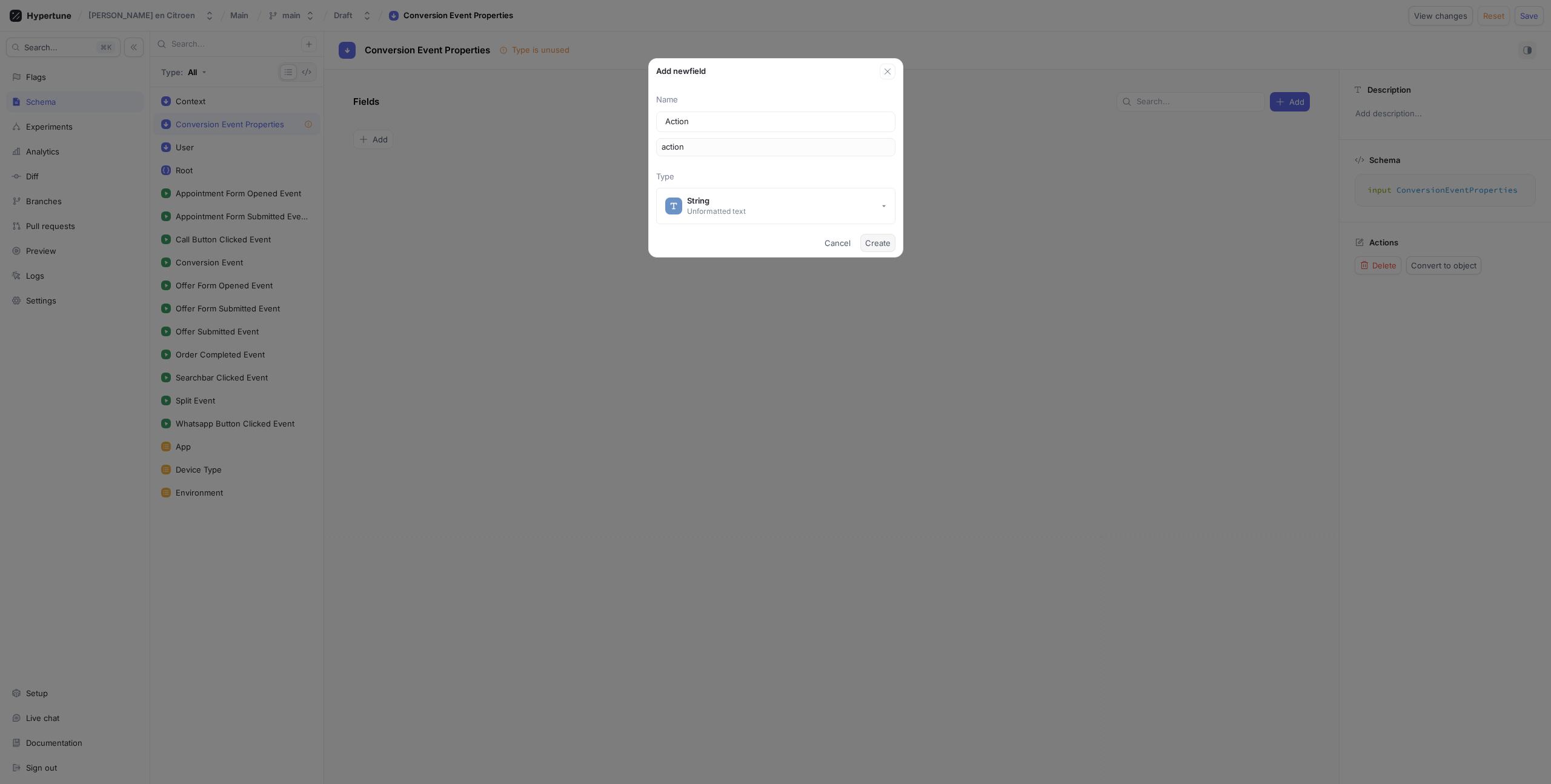
click at [874, 240] on span "Create" at bounding box center [878, 243] width 25 height 7
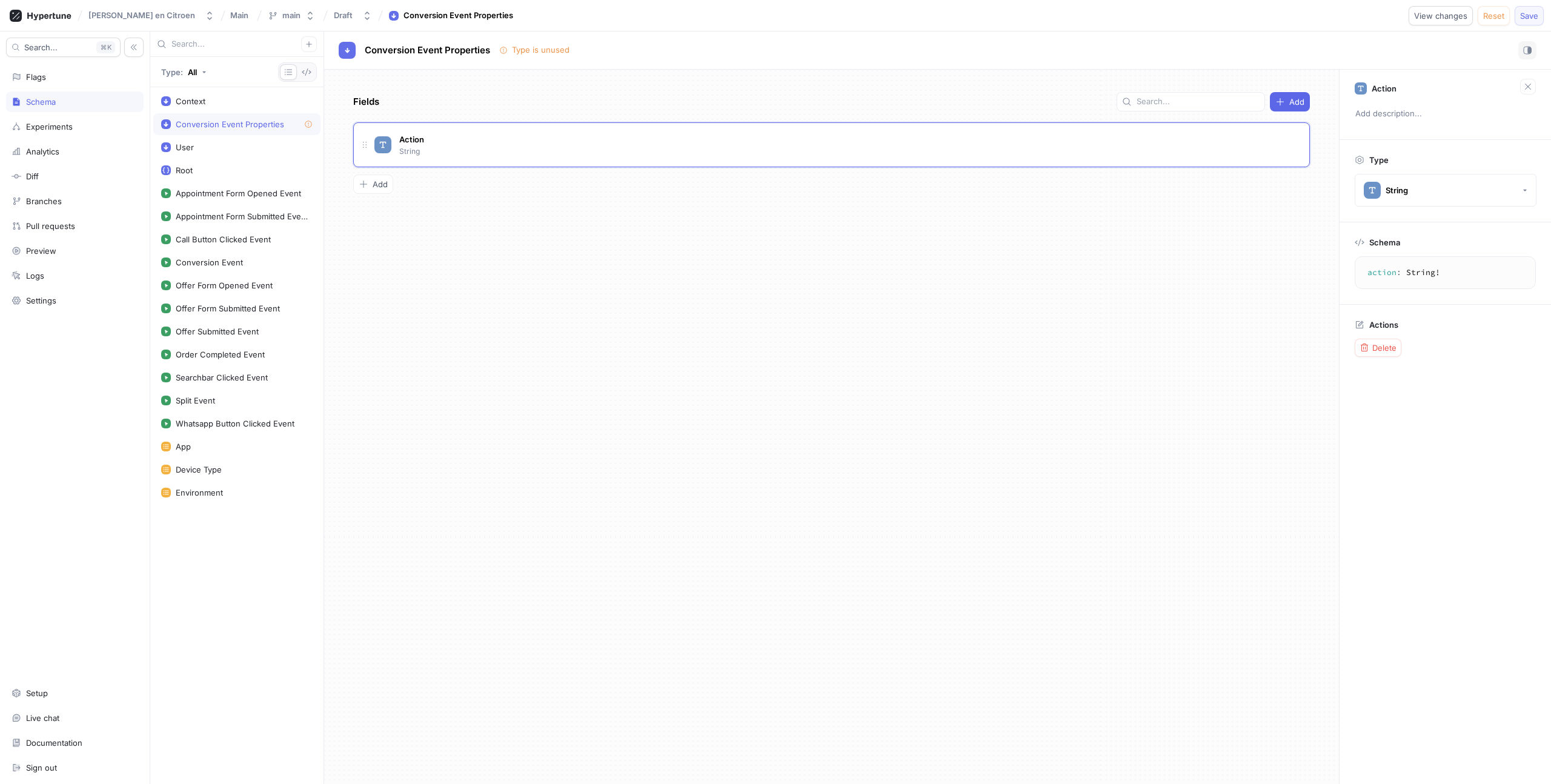
click at [1532, 16] on span "Save" at bounding box center [1529, 16] width 18 height 7
click at [42, 80] on div "Flags" at bounding box center [35, 76] width 20 height 10
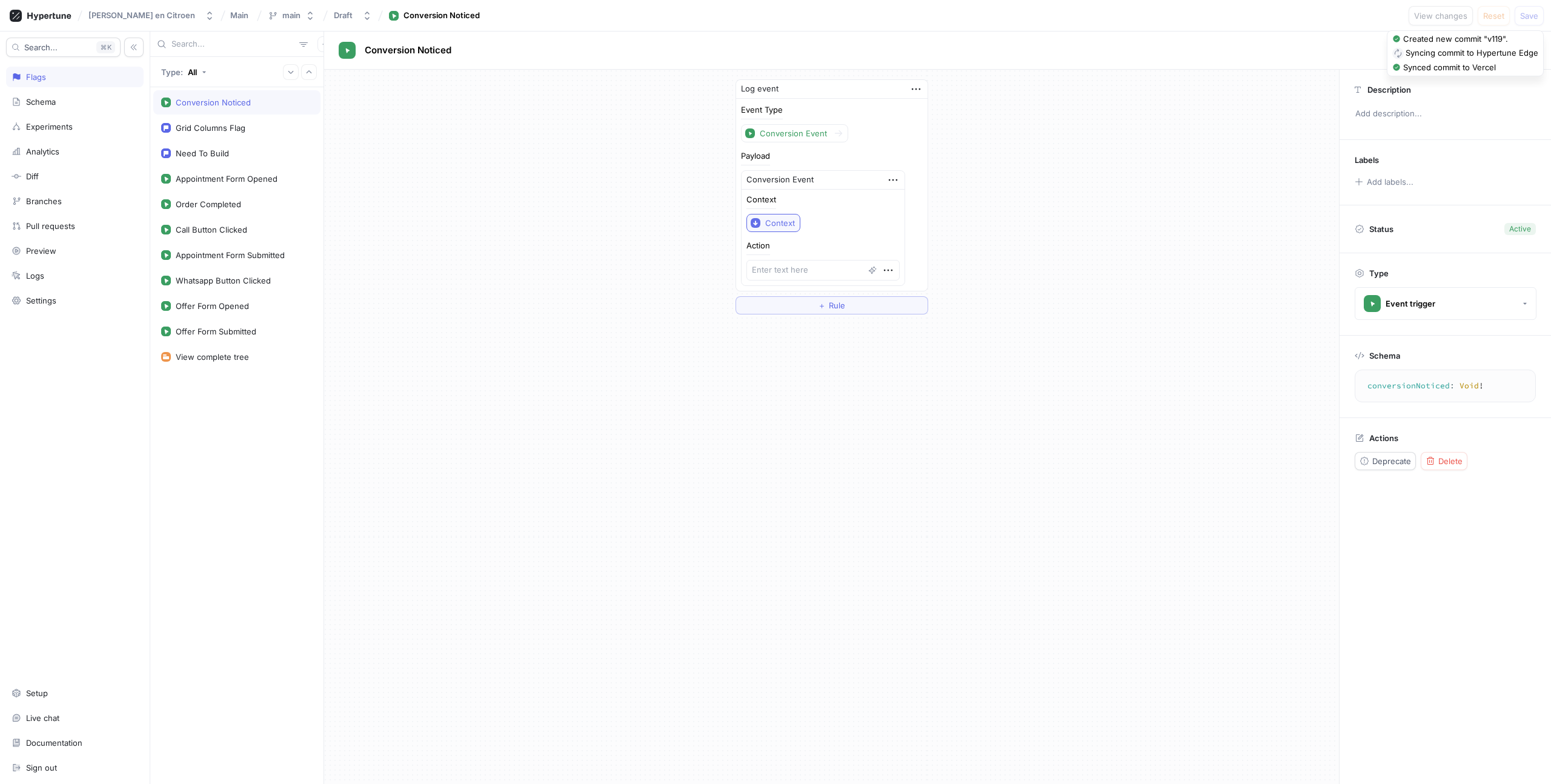
click at [788, 229] on button "Context" at bounding box center [774, 222] width 54 height 18
click at [846, 211] on div "Context Context" at bounding box center [823, 214] width 153 height 36
click at [886, 179] on icon "button" at bounding box center [892, 179] width 13 height 13
click at [892, 202] on p "Delete" at bounding box center [902, 202] width 24 height 12
click at [800, 182] on div "Select expression..." at bounding box center [782, 180] width 74 height 10
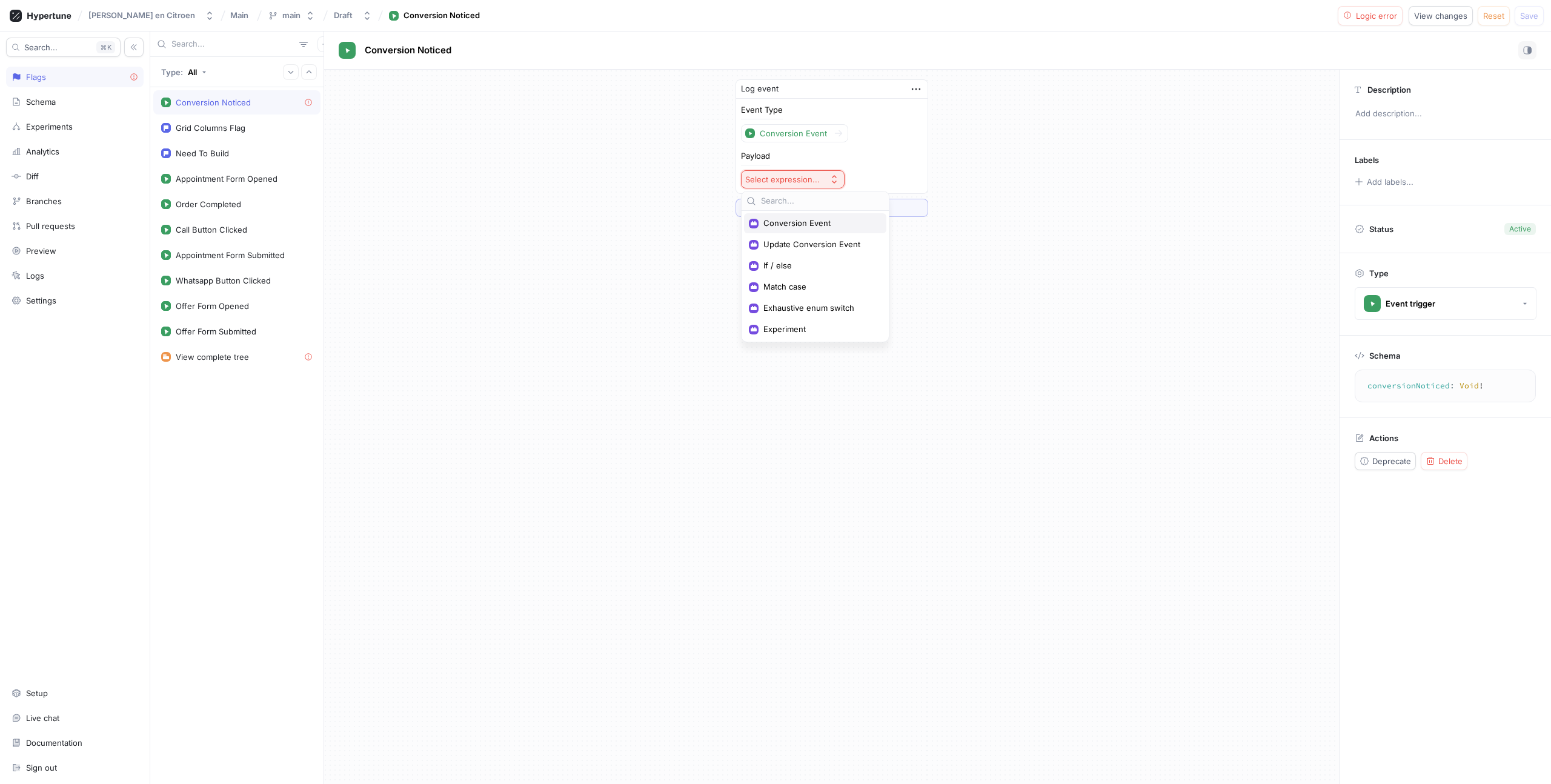
click at [797, 231] on div "Conversion Event" at bounding box center [815, 222] width 143 height 20
click at [886, 177] on icon "button" at bounding box center [892, 179] width 13 height 13
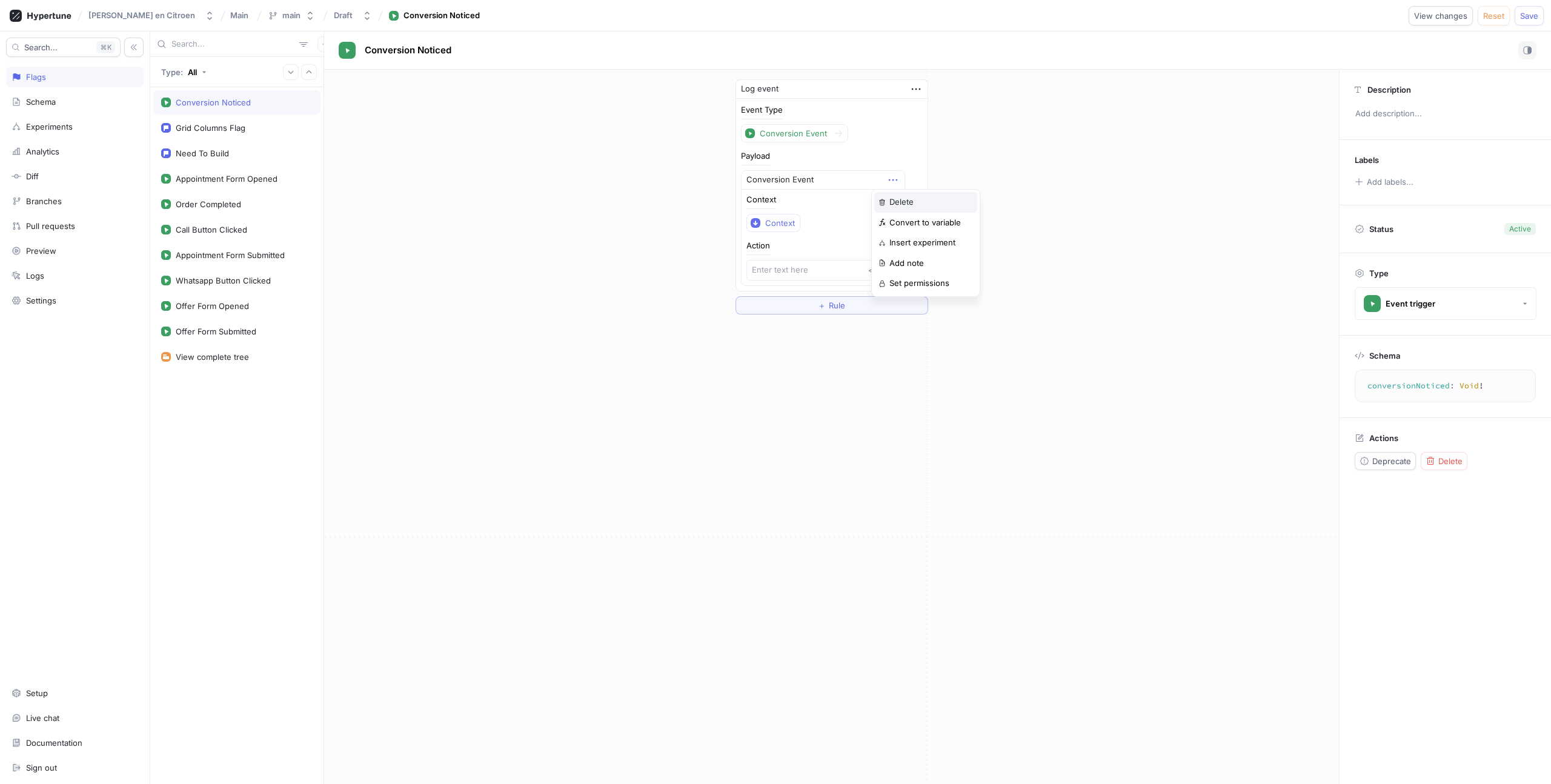
click at [911, 202] on p "Delete" at bounding box center [902, 202] width 24 height 12
click at [454, 137] on div "Log event Event Type Conversion Event Payload Select expression... ＋ Rule" at bounding box center [832, 148] width 1015 height 157
click at [791, 177] on div "Select expression..." at bounding box center [782, 180] width 74 height 10
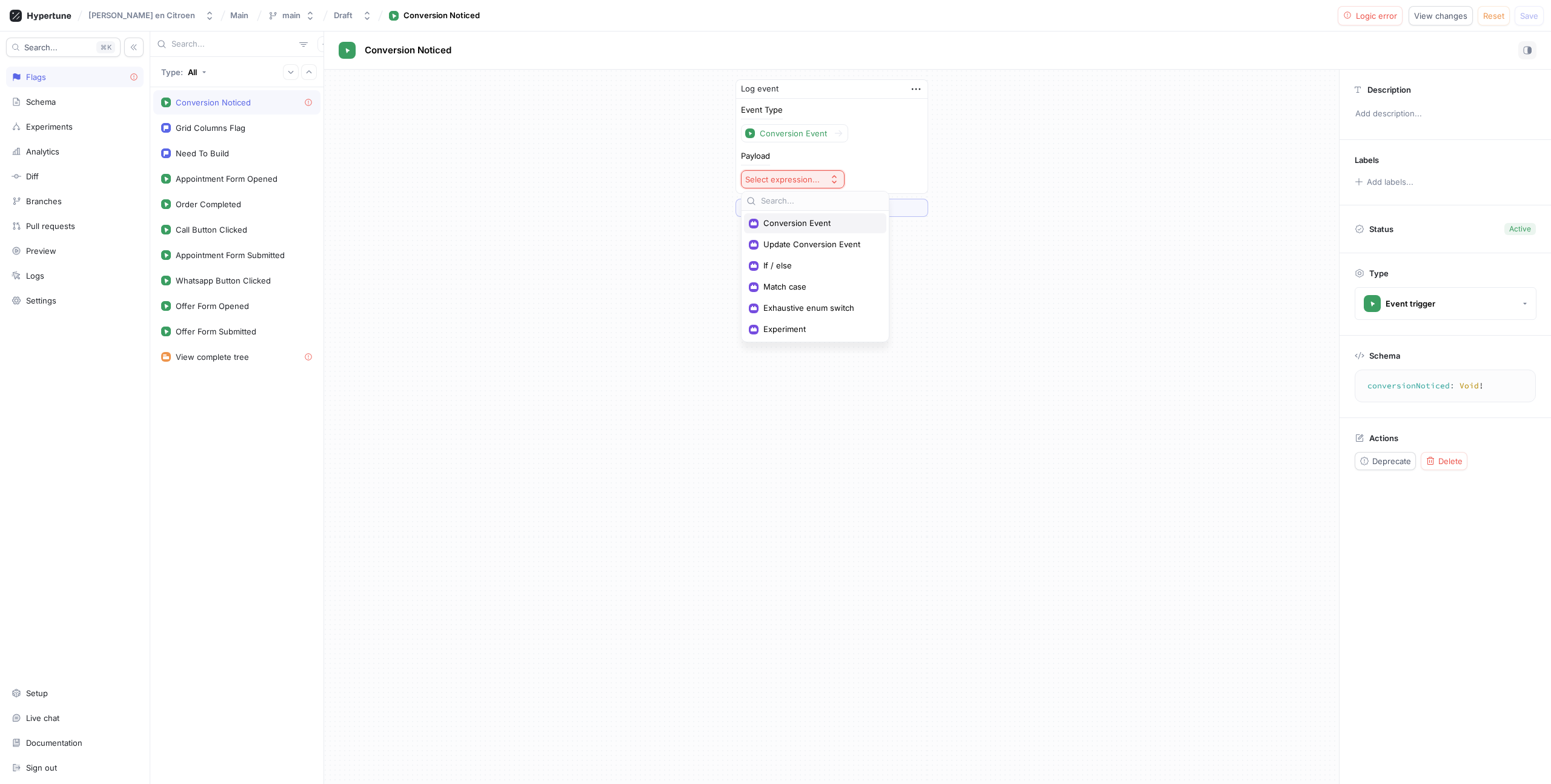
click at [790, 213] on div "Conversion Event" at bounding box center [815, 222] width 143 height 20
click at [778, 218] on div "Context" at bounding box center [780, 223] width 29 height 10
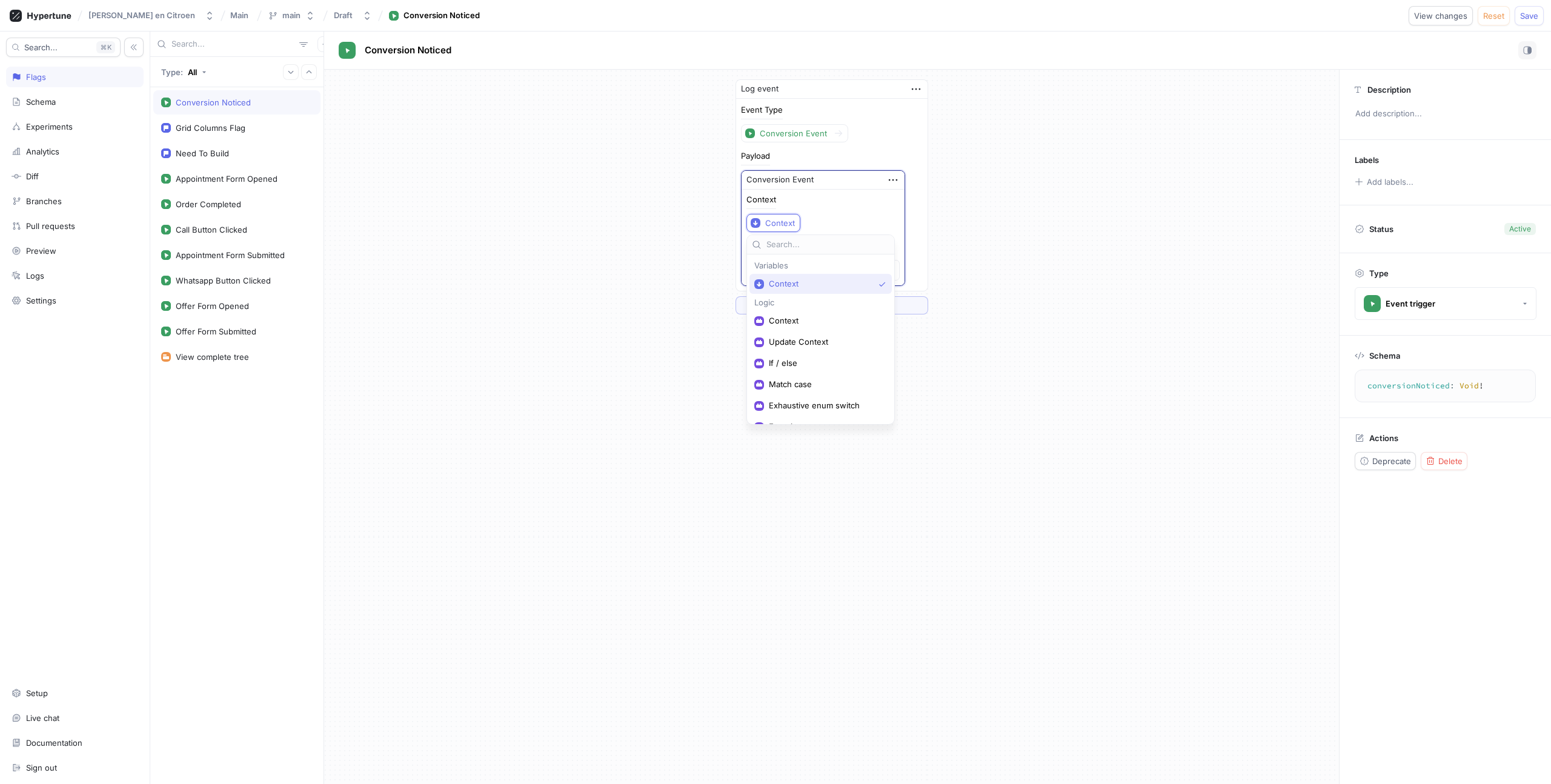
click at [830, 199] on div "Context Context" at bounding box center [823, 214] width 153 height 36
click at [1529, 9] on button "Save" at bounding box center [1529, 16] width 29 height 19
type textarea "x"
click at [221, 131] on div "Grid Columns Flag" at bounding box center [210, 127] width 70 height 10
type textarea "gridColumnsFlag: Boolean!"
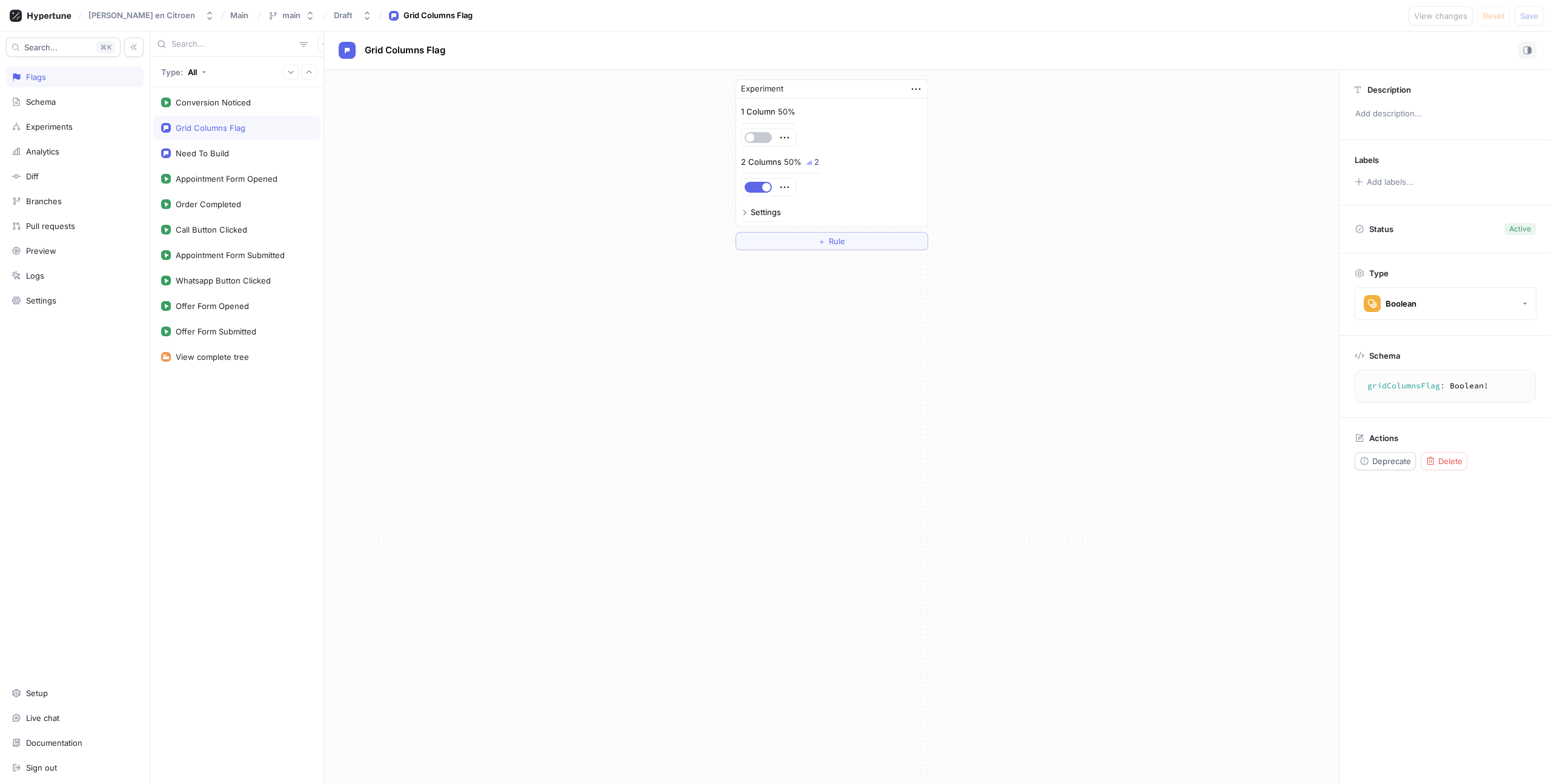
click at [218, 86] on div "Type: All" at bounding box center [237, 72] width 173 height 30
click at [216, 96] on div "Conversion Noticed" at bounding box center [236, 102] width 167 height 24
type textarea "x"
type textarea "conversionNoticed: Void!"
click at [49, 99] on div "Schema" at bounding box center [41, 101] width 29 height 10
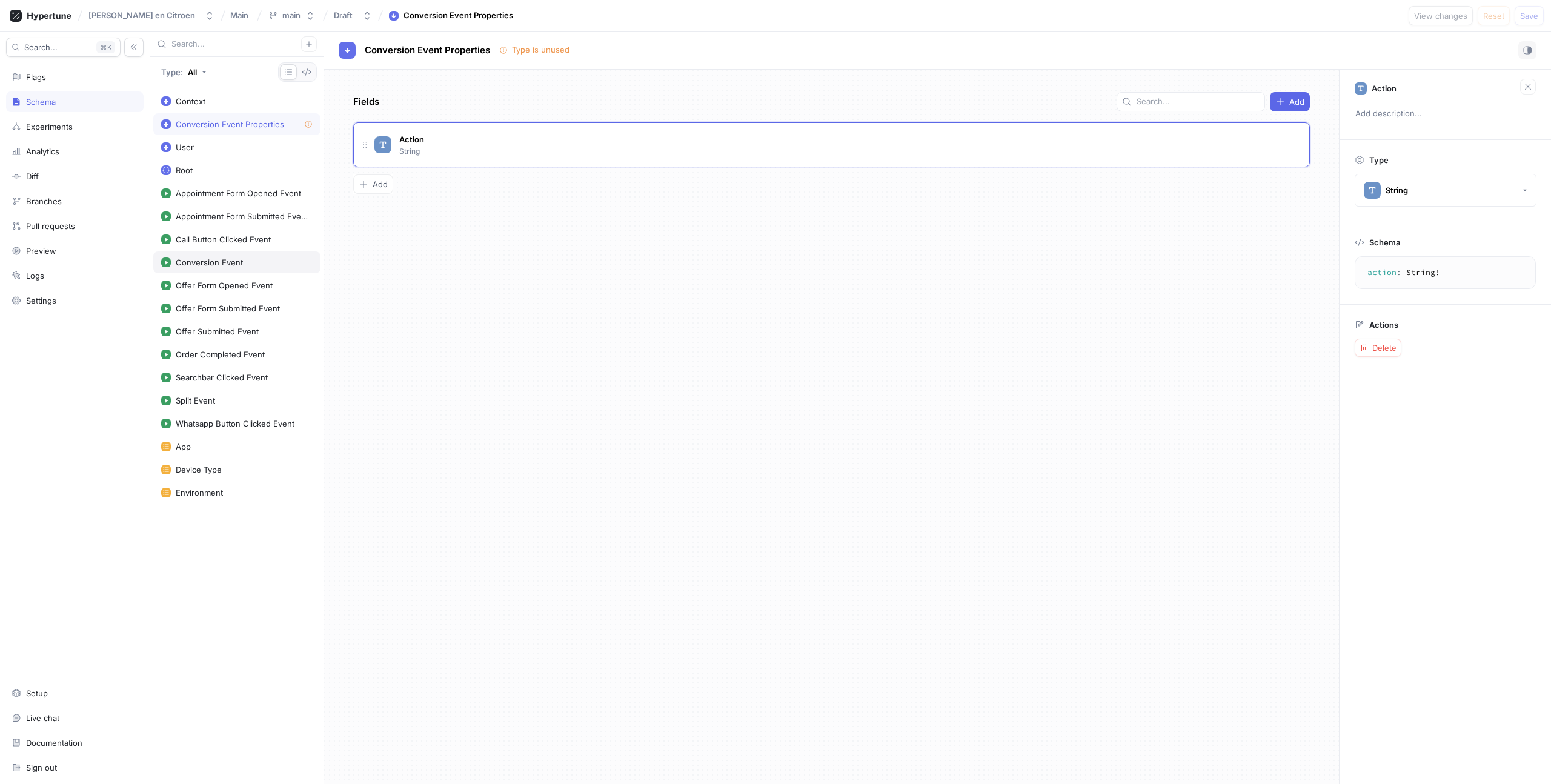
click at [212, 261] on div "Conversion Event" at bounding box center [209, 262] width 68 height 10
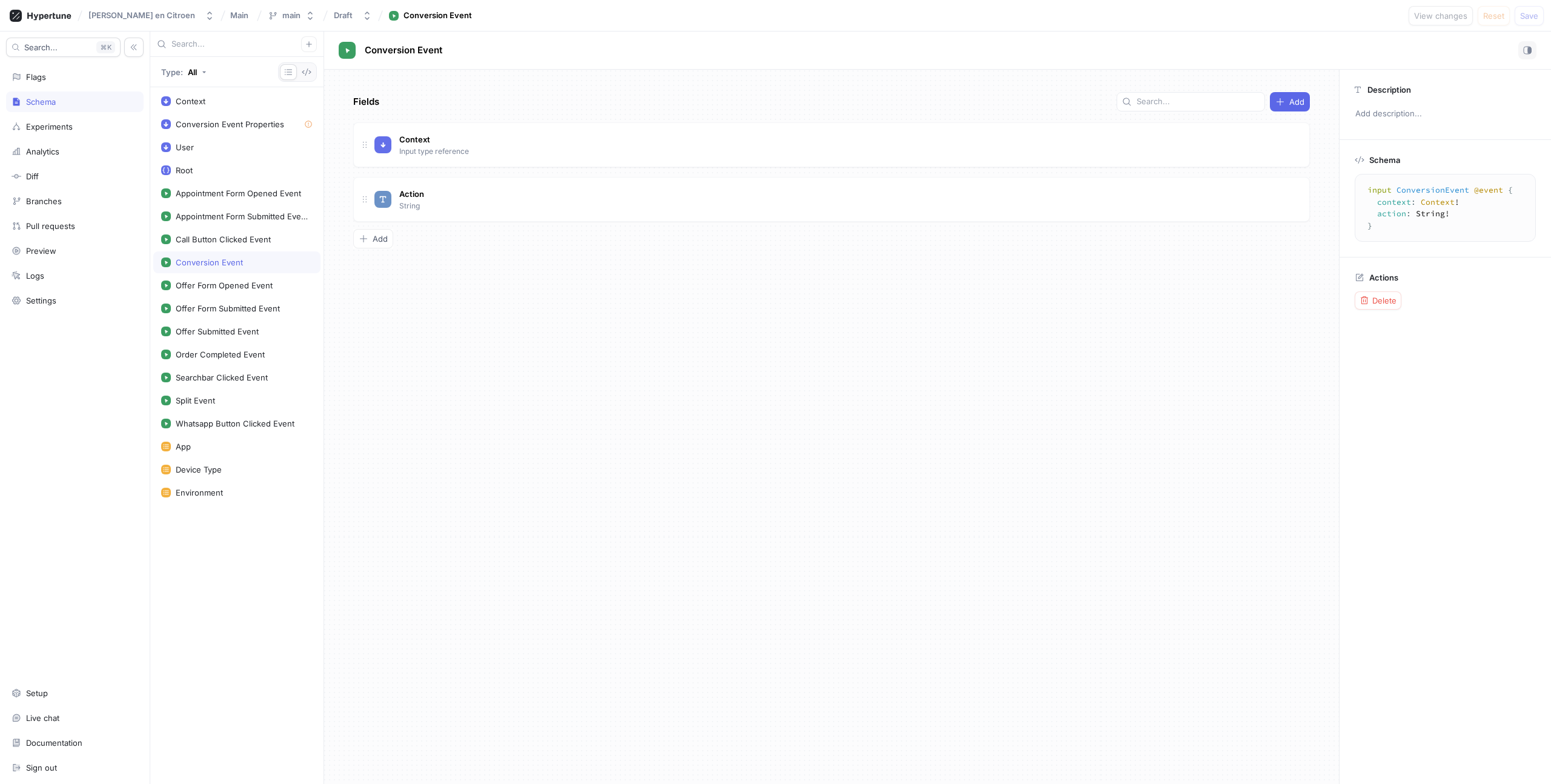
click at [43, 94] on div "Schema" at bounding box center [74, 102] width 138 height 21
click at [33, 205] on div "Branches" at bounding box center [43, 201] width 35 height 10
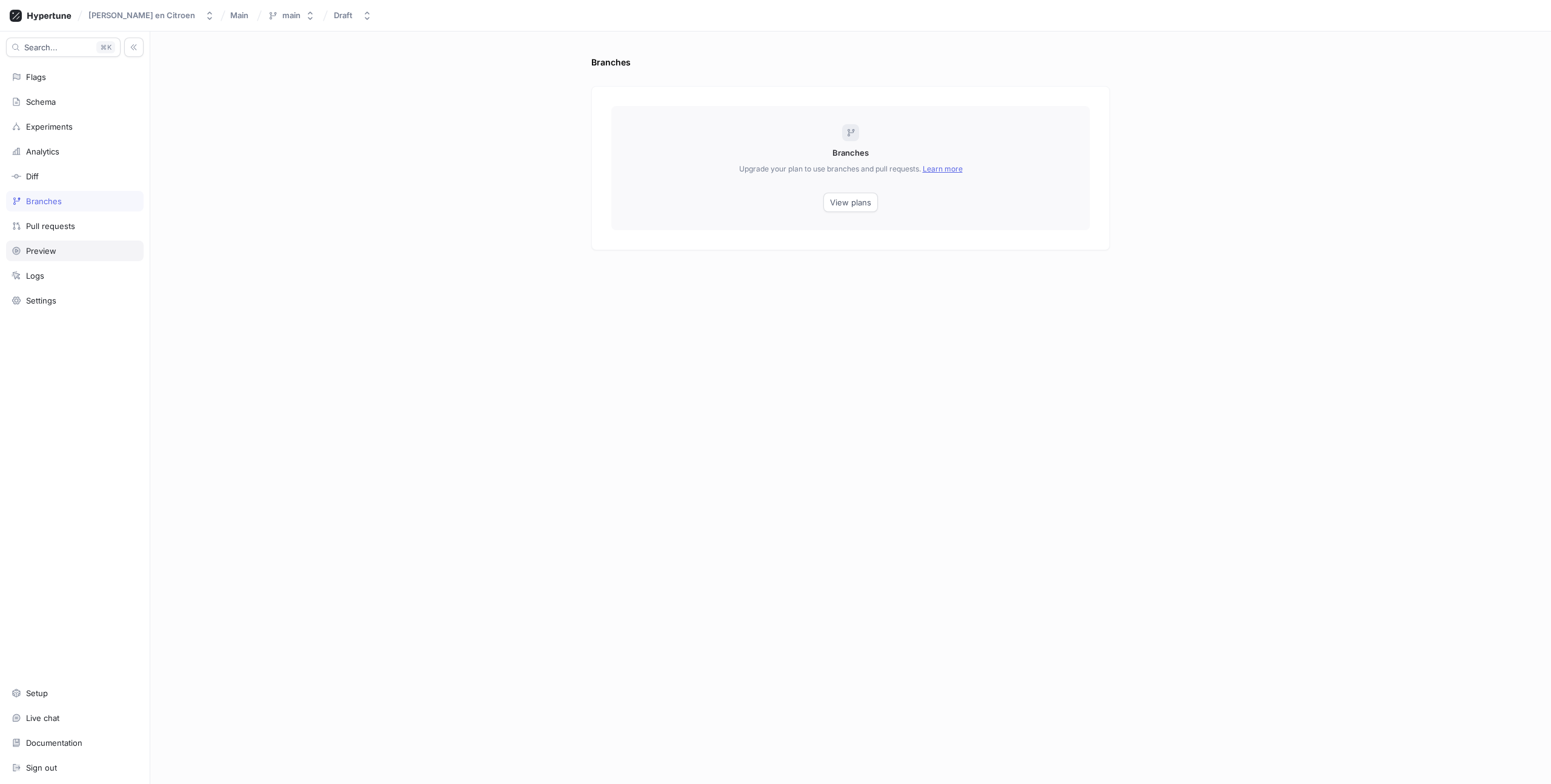
click at [40, 249] on div "Preview" at bounding box center [41, 250] width 30 height 10
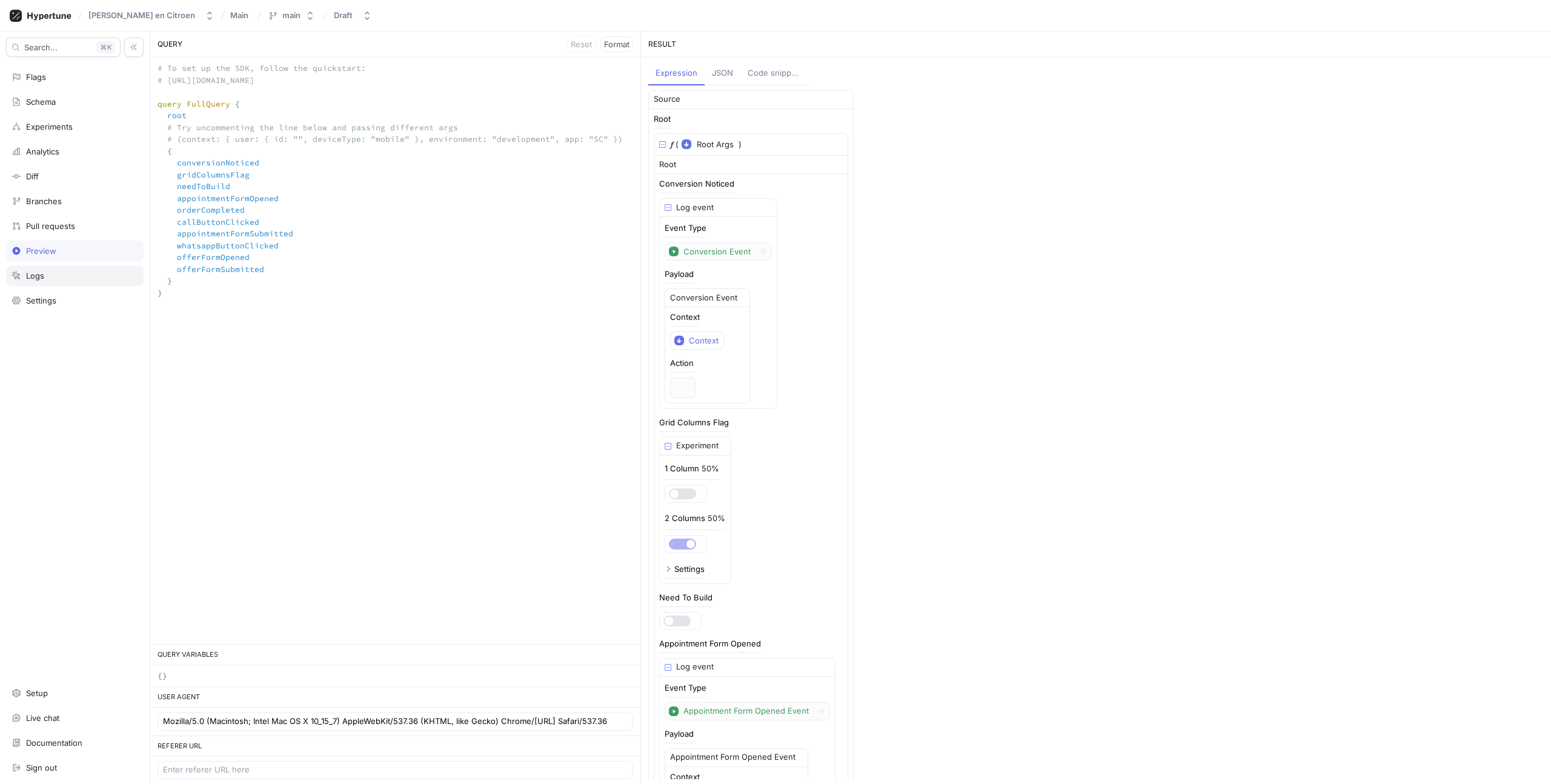
click at [39, 284] on div "Logs" at bounding box center [74, 276] width 138 height 21
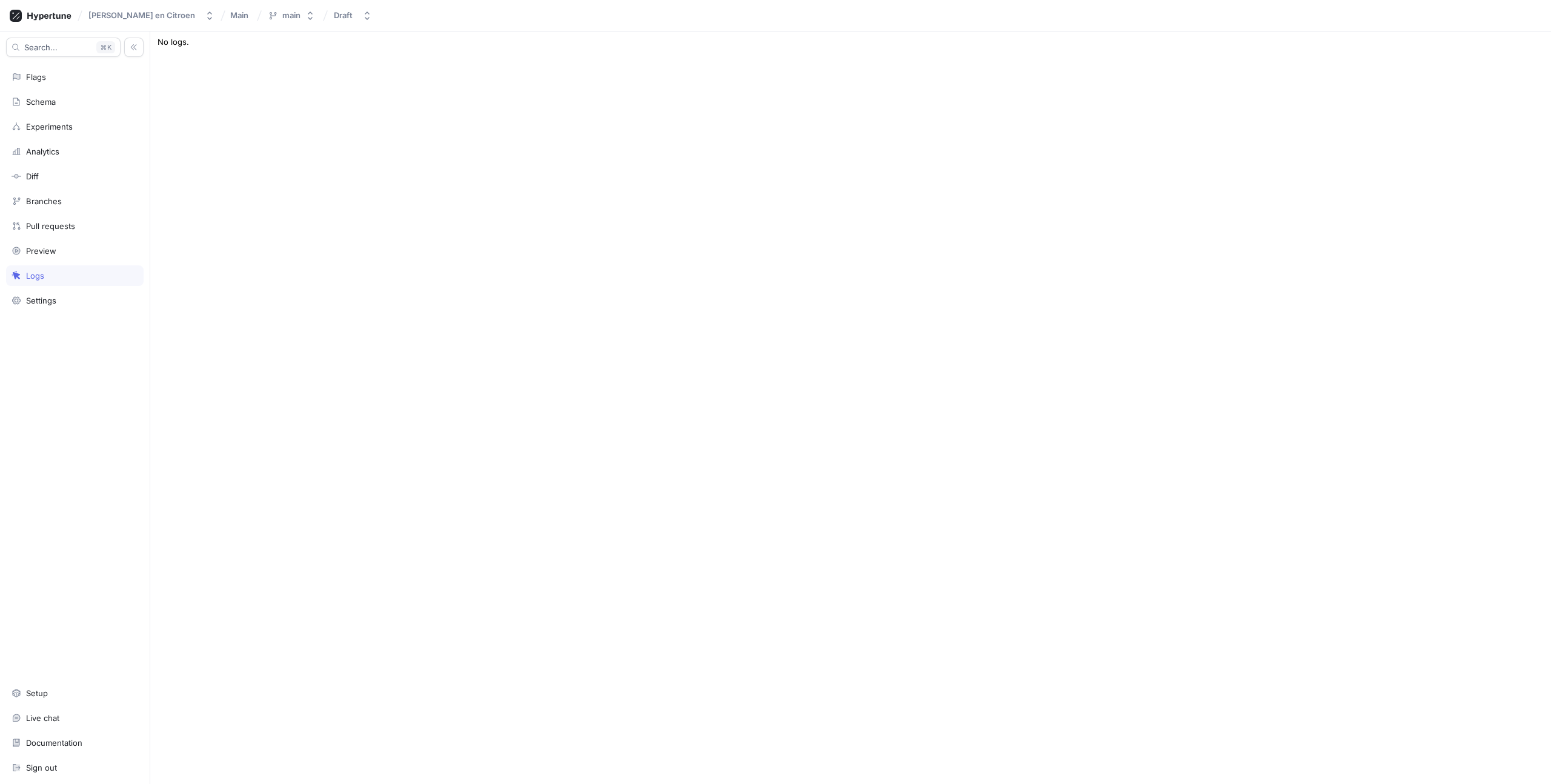
click at [252, 54] on div "Type: All Context Conversion Event Properties User Root Appointment Form Opened…" at bounding box center [851, 408] width 1401 height 753
click at [48, 92] on div "Schema" at bounding box center [74, 102] width 138 height 21
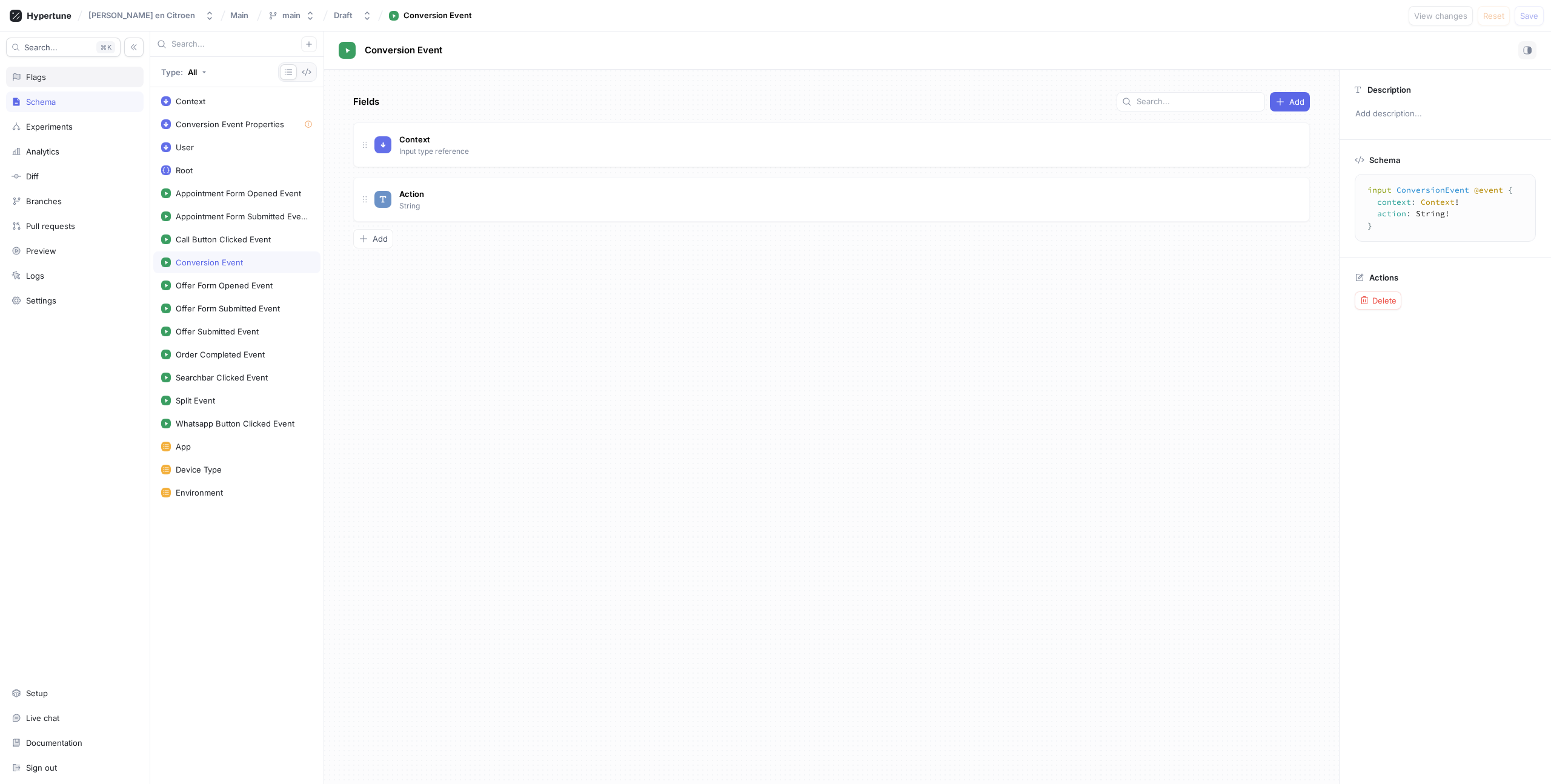
click at [29, 84] on div "Flags" at bounding box center [74, 77] width 138 height 21
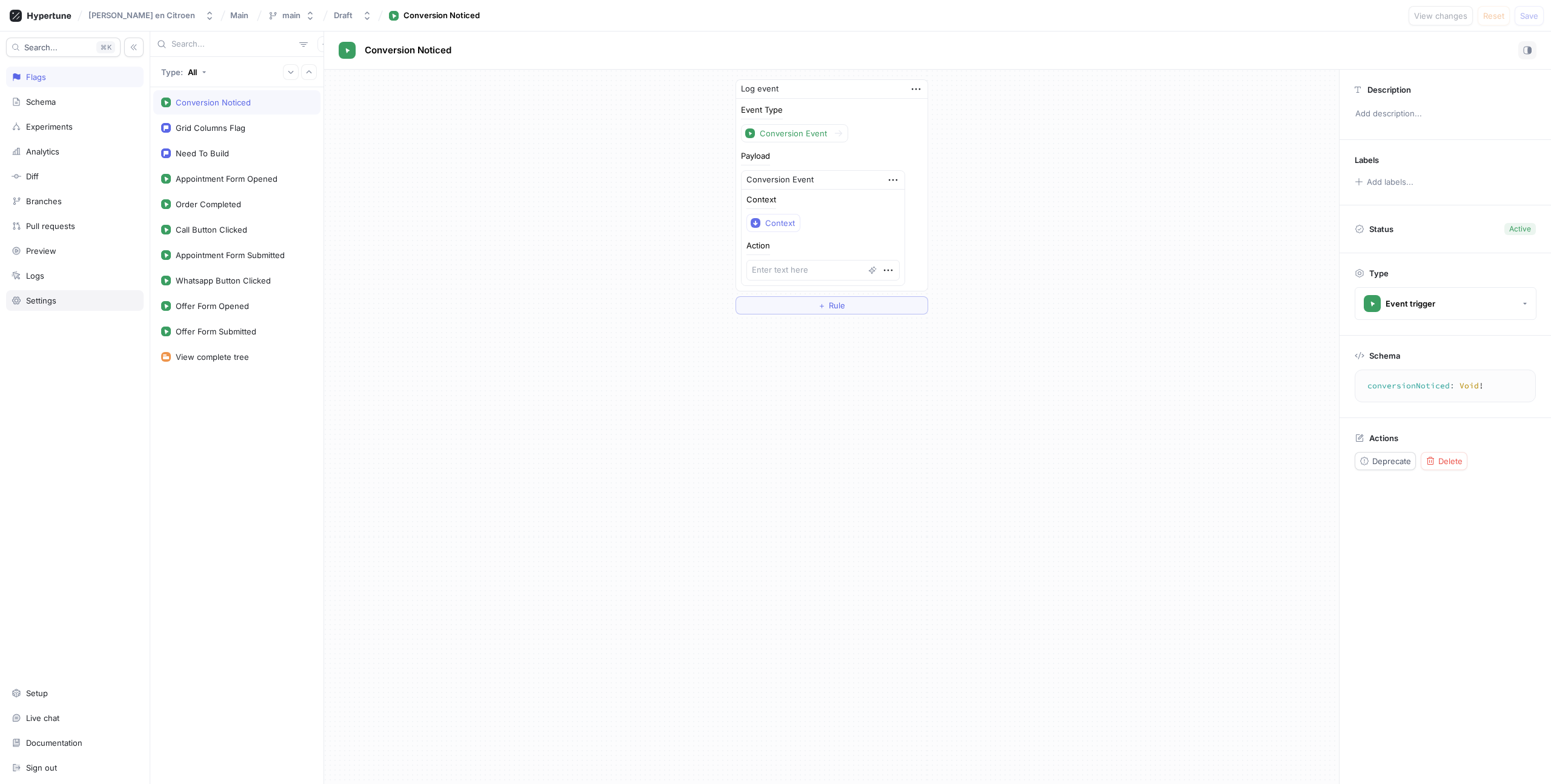
click at [35, 292] on div "Settings" at bounding box center [74, 300] width 138 height 21
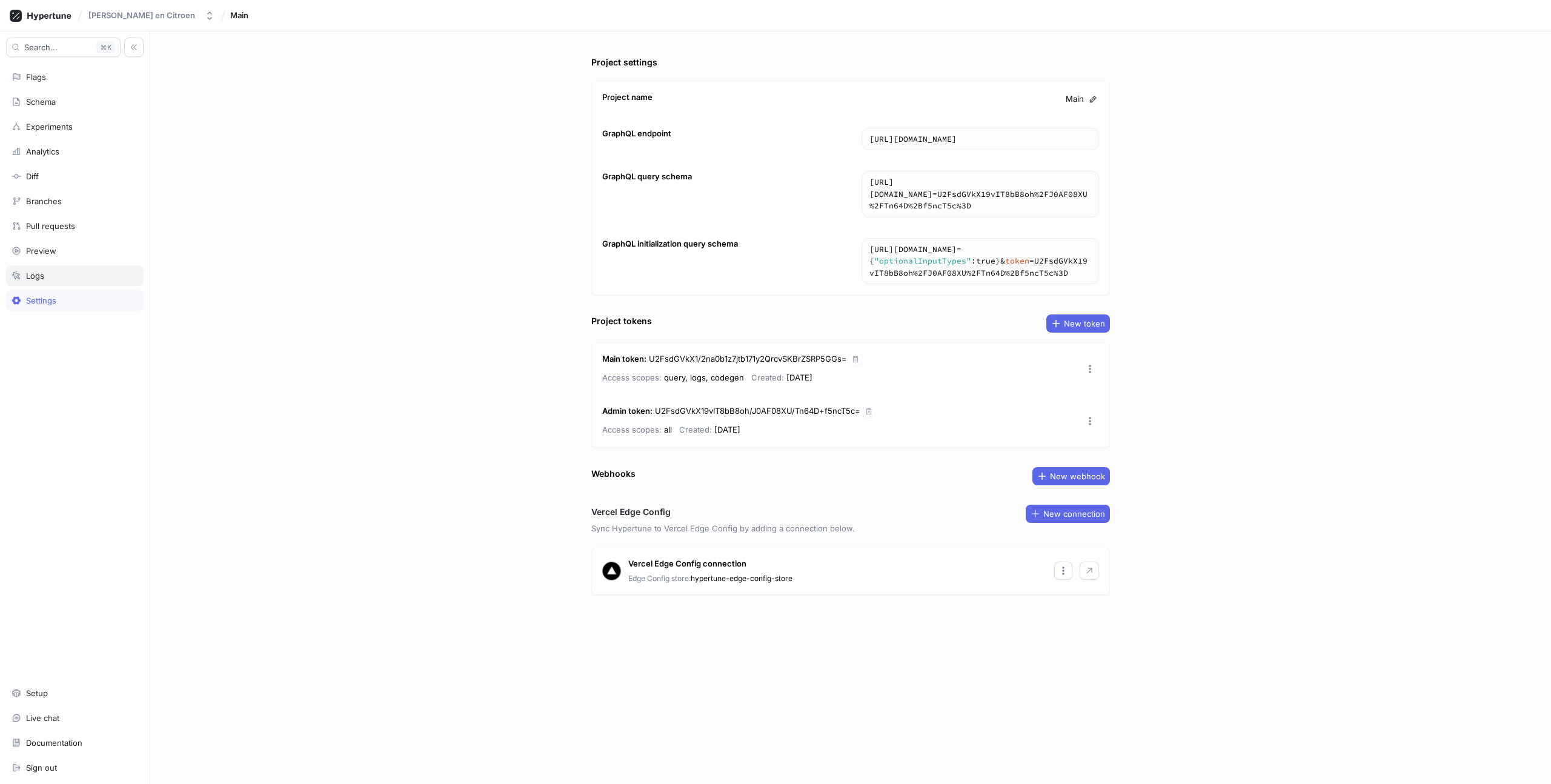
click at [29, 280] on div "Logs" at bounding box center [35, 275] width 18 height 10
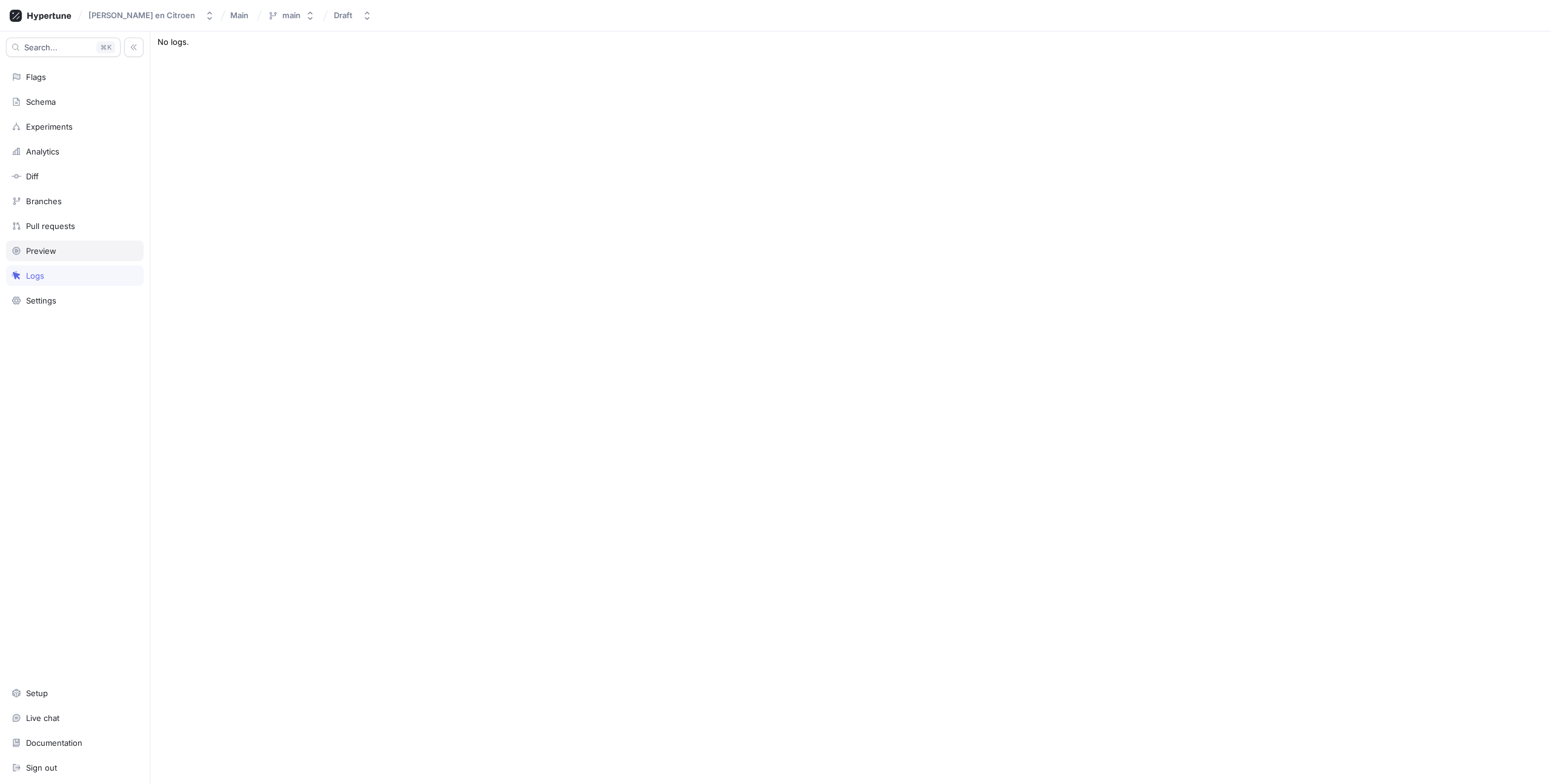
click at [34, 247] on div "Preview" at bounding box center [41, 250] width 30 height 10
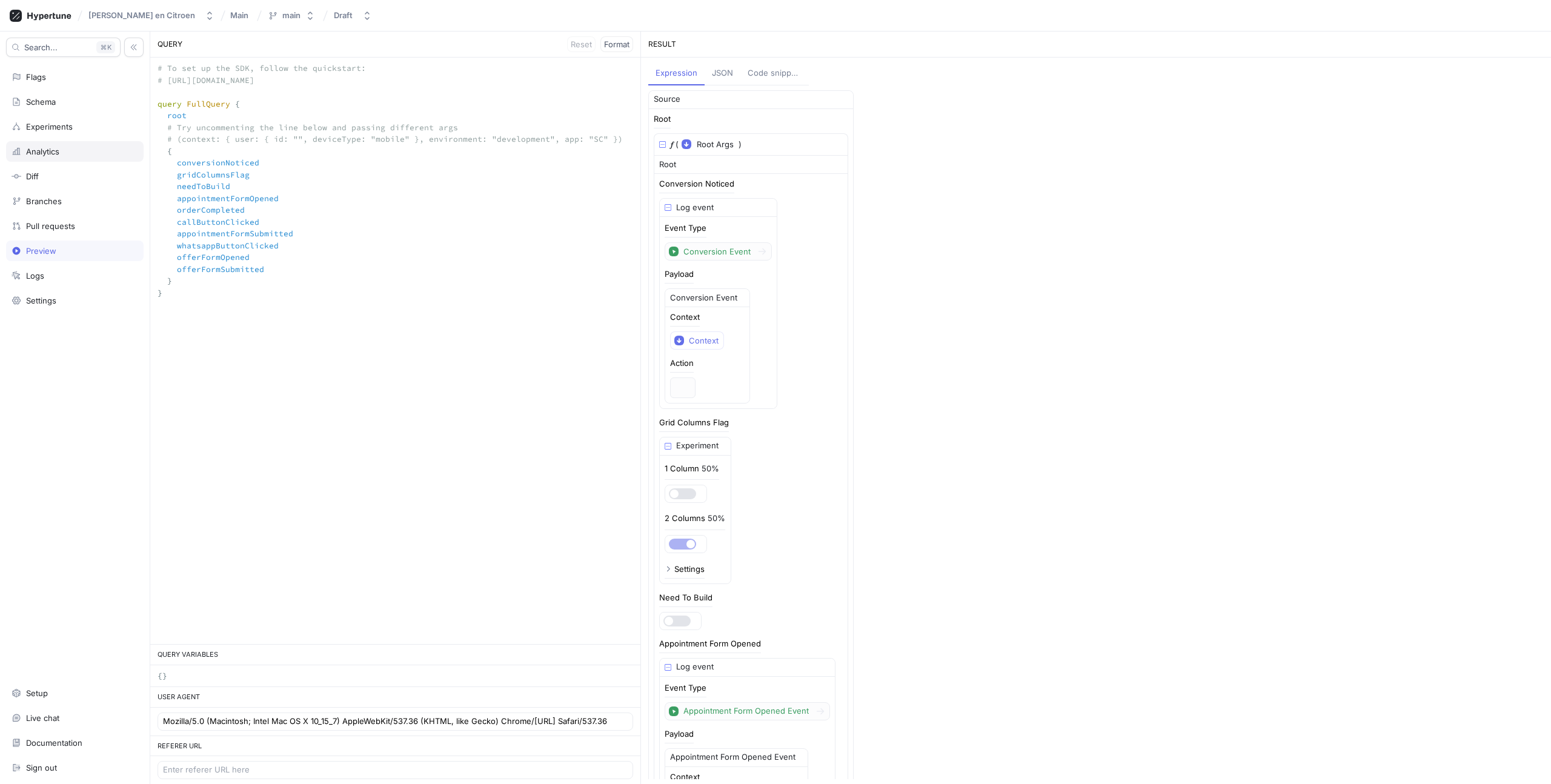
click at [41, 153] on div "Analytics" at bounding box center [42, 151] width 34 height 10
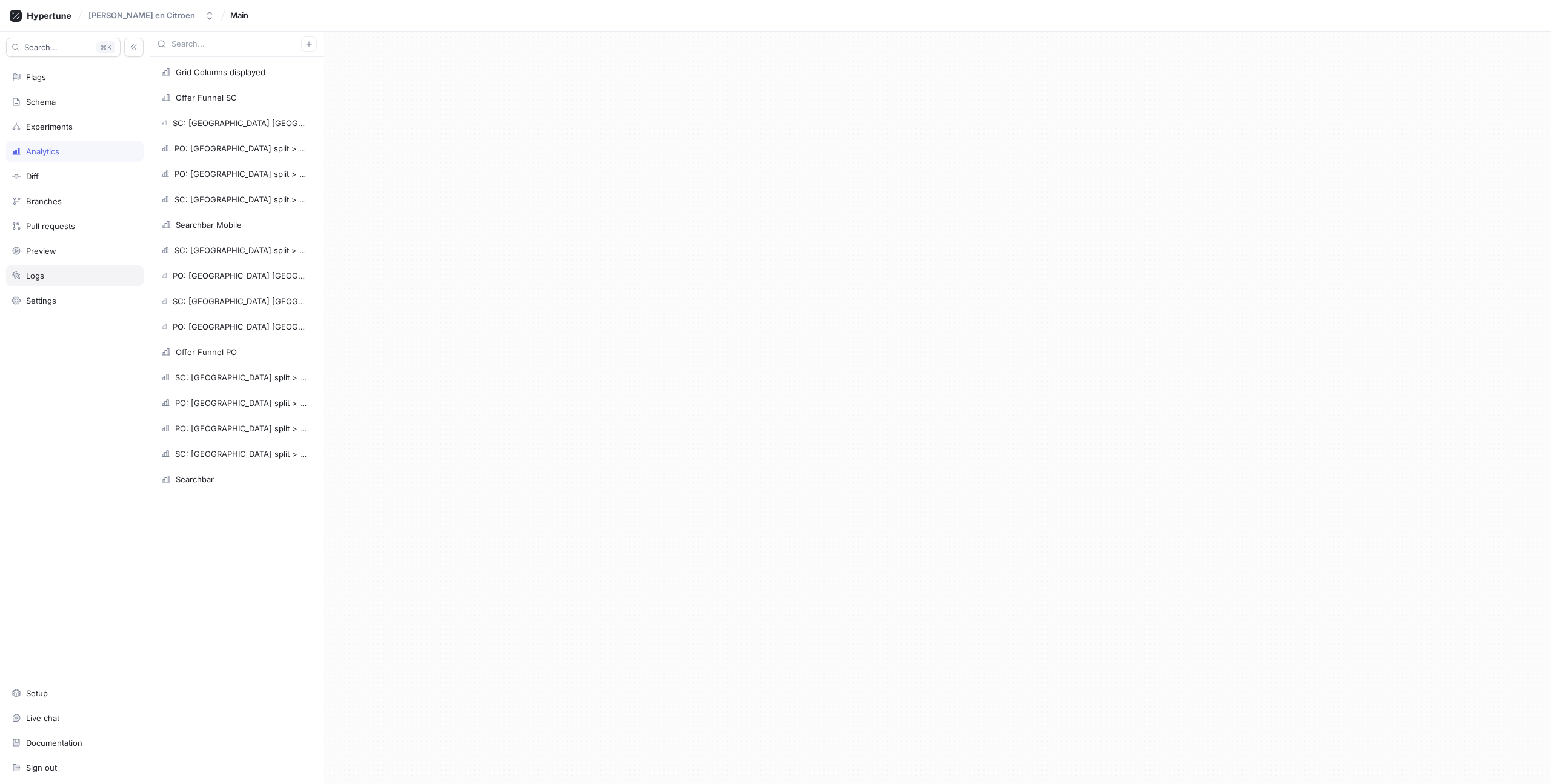
click at [32, 277] on div "Logs" at bounding box center [35, 275] width 18 height 10
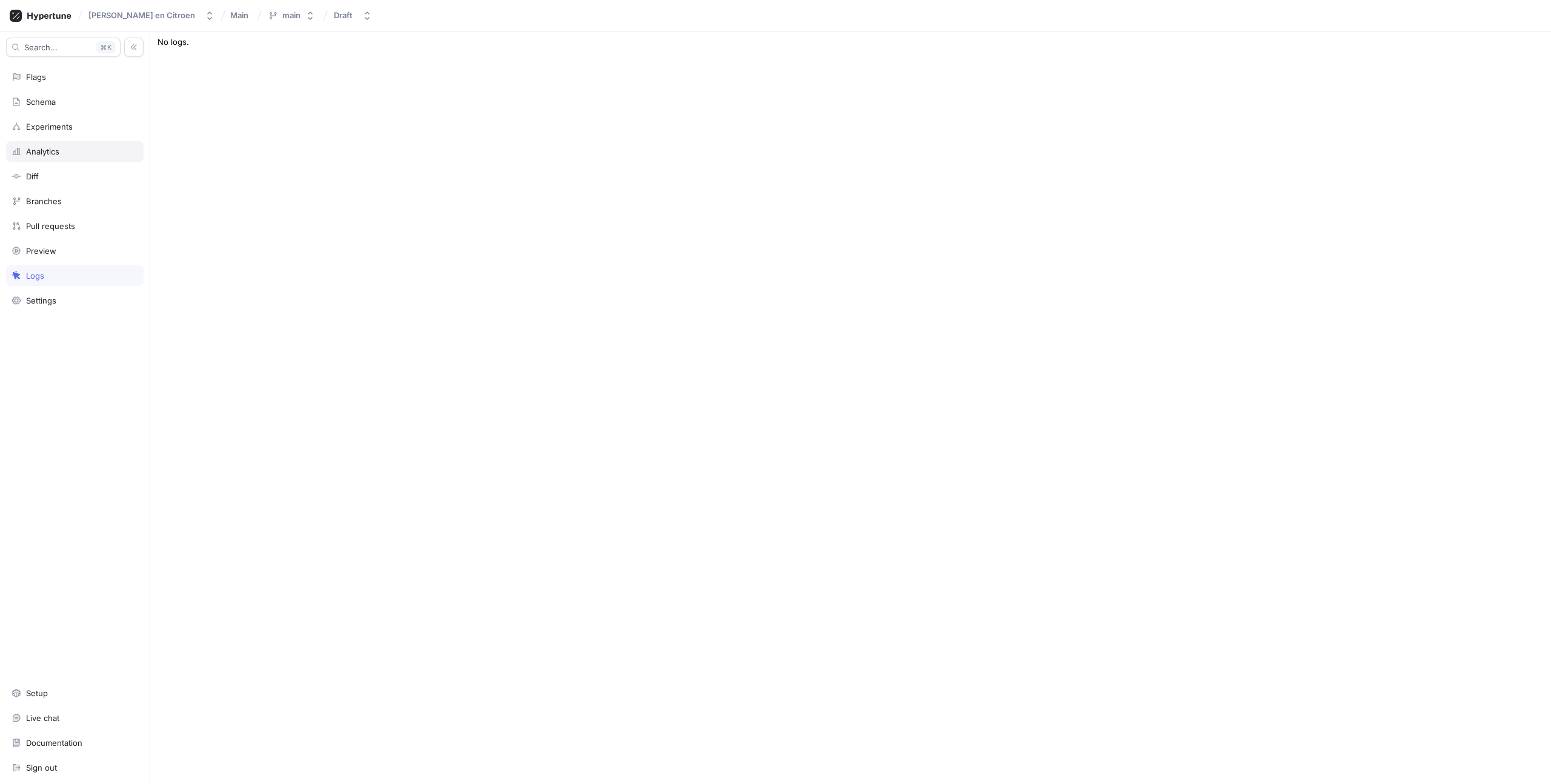
click at [42, 143] on div "Analytics" at bounding box center [74, 151] width 138 height 21
type textarea "x"
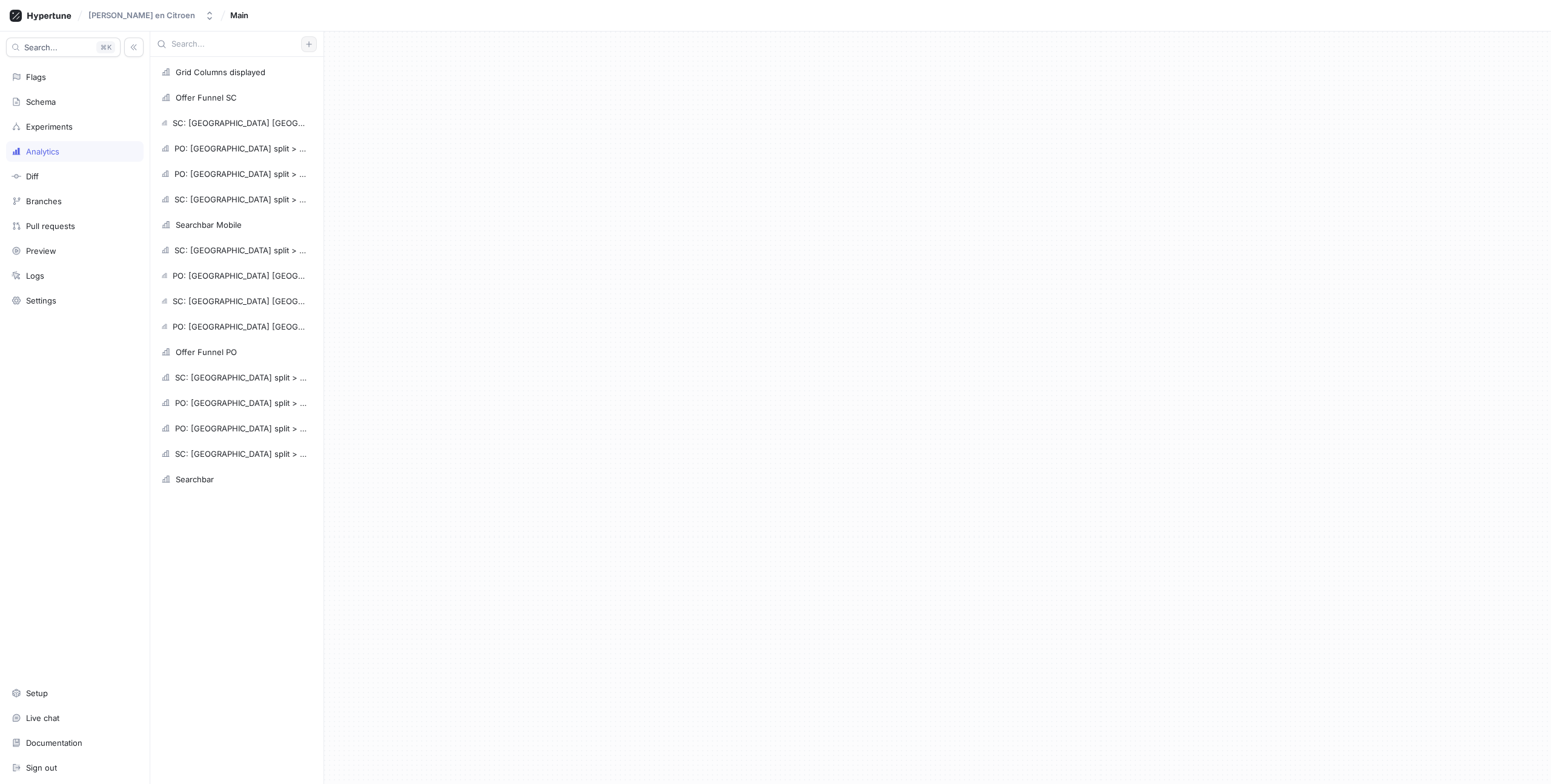
click at [311, 42] on icon "button" at bounding box center [309, 44] width 7 height 7
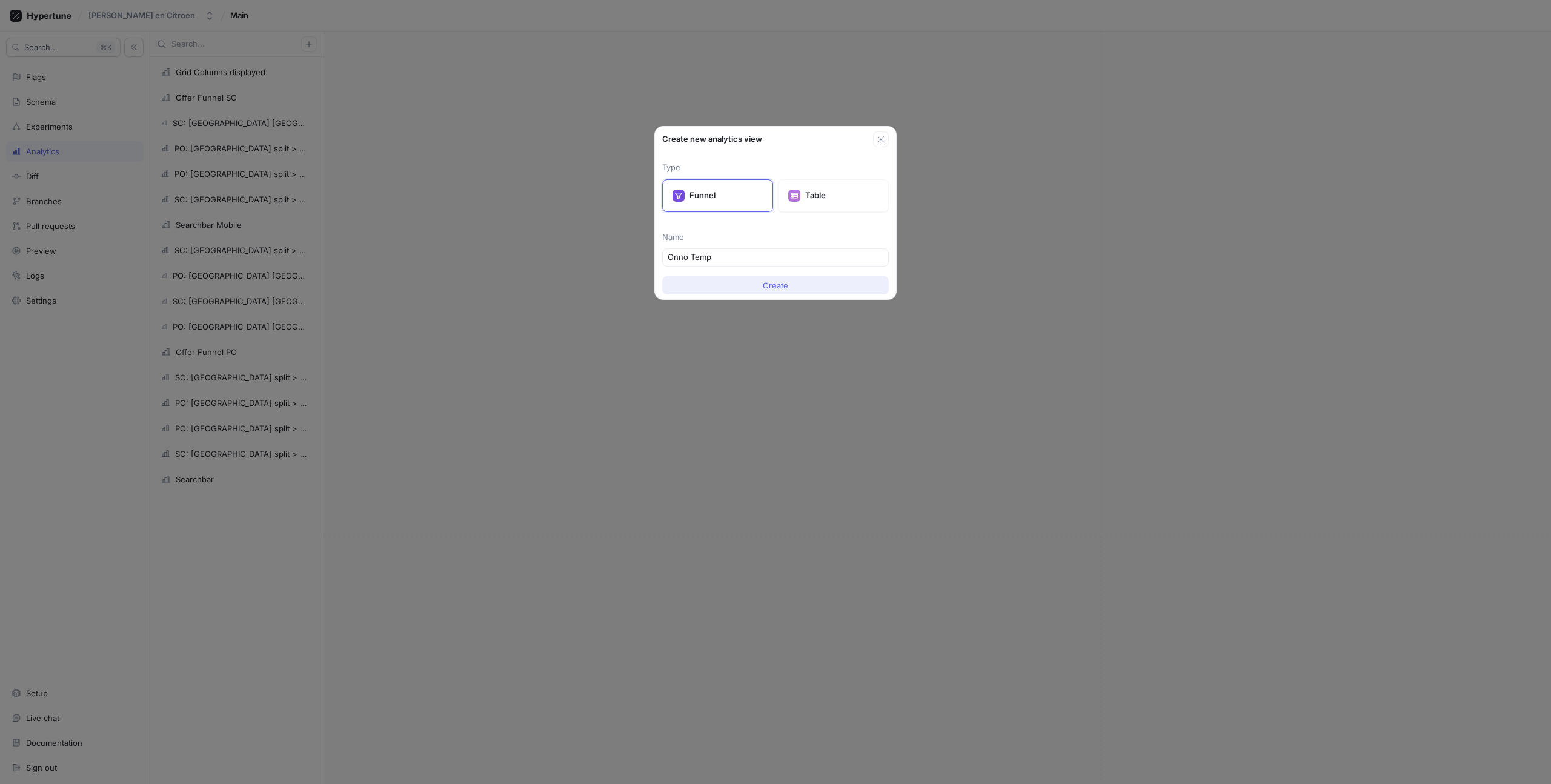
type input "Onno Temp"
click at [808, 282] on button "Create" at bounding box center [776, 285] width 227 height 18
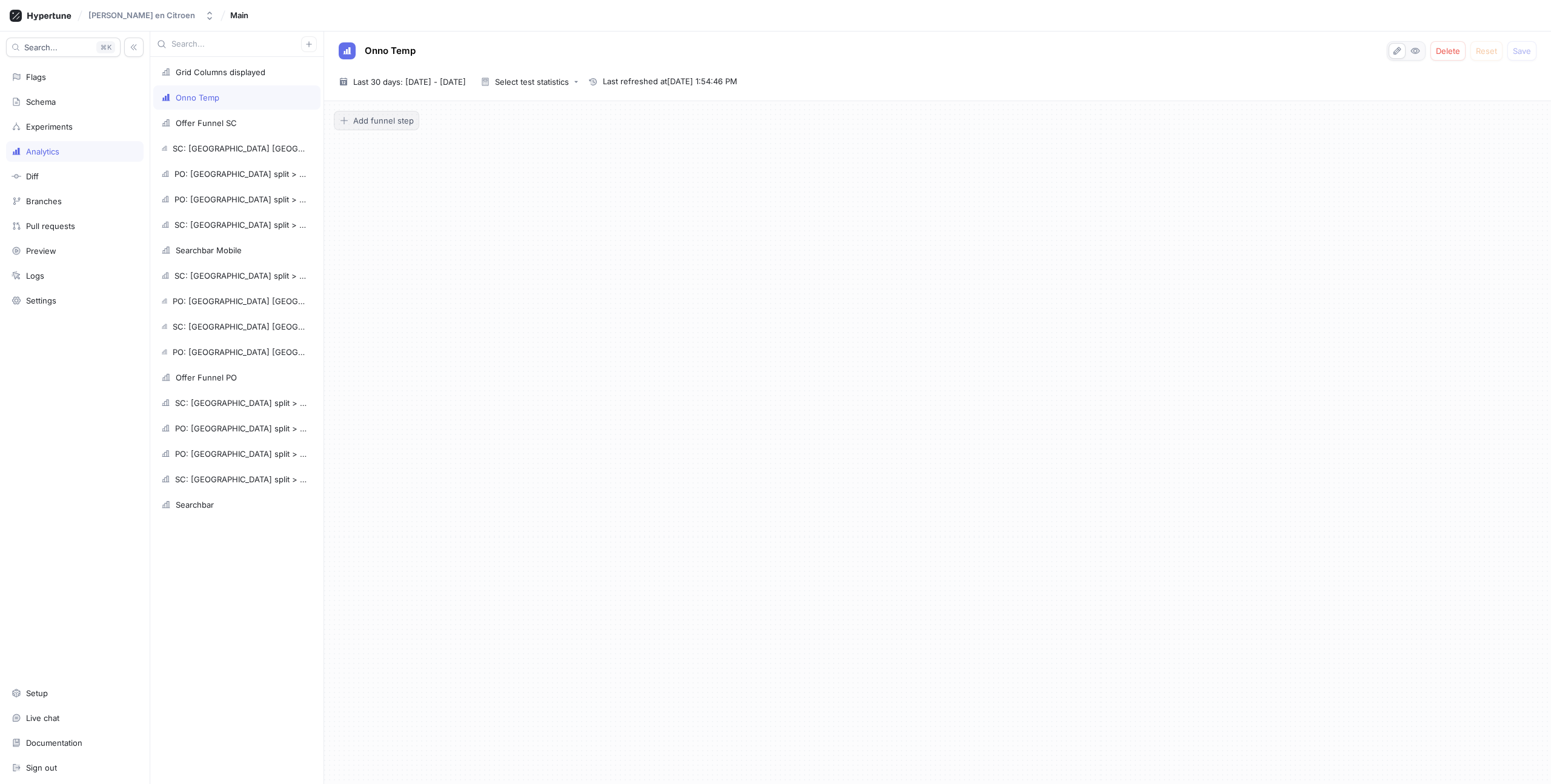
click at [379, 122] on span "Add funnel step" at bounding box center [383, 120] width 61 height 7
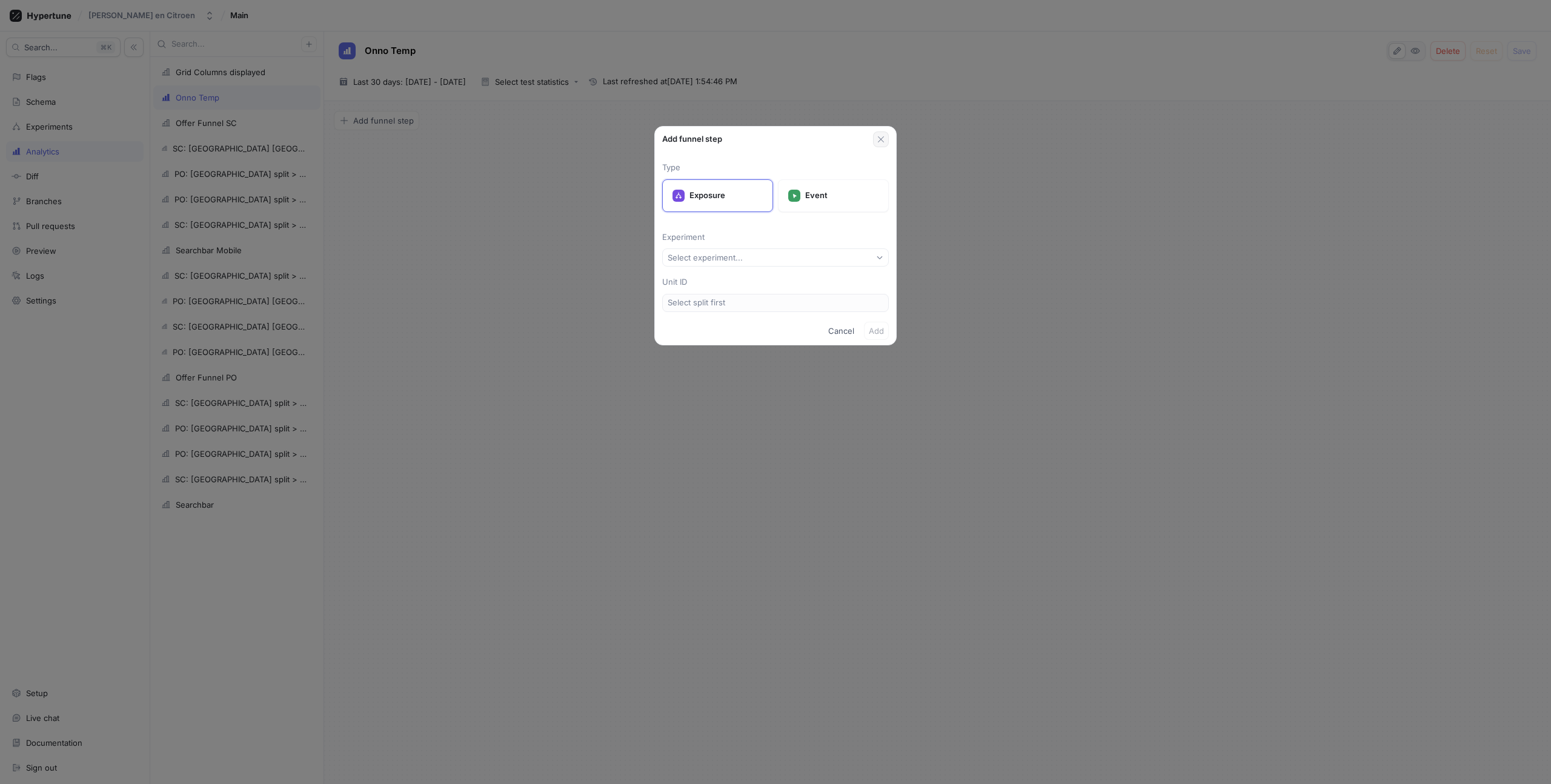
click at [887, 136] on button "button" at bounding box center [881, 139] width 16 height 16
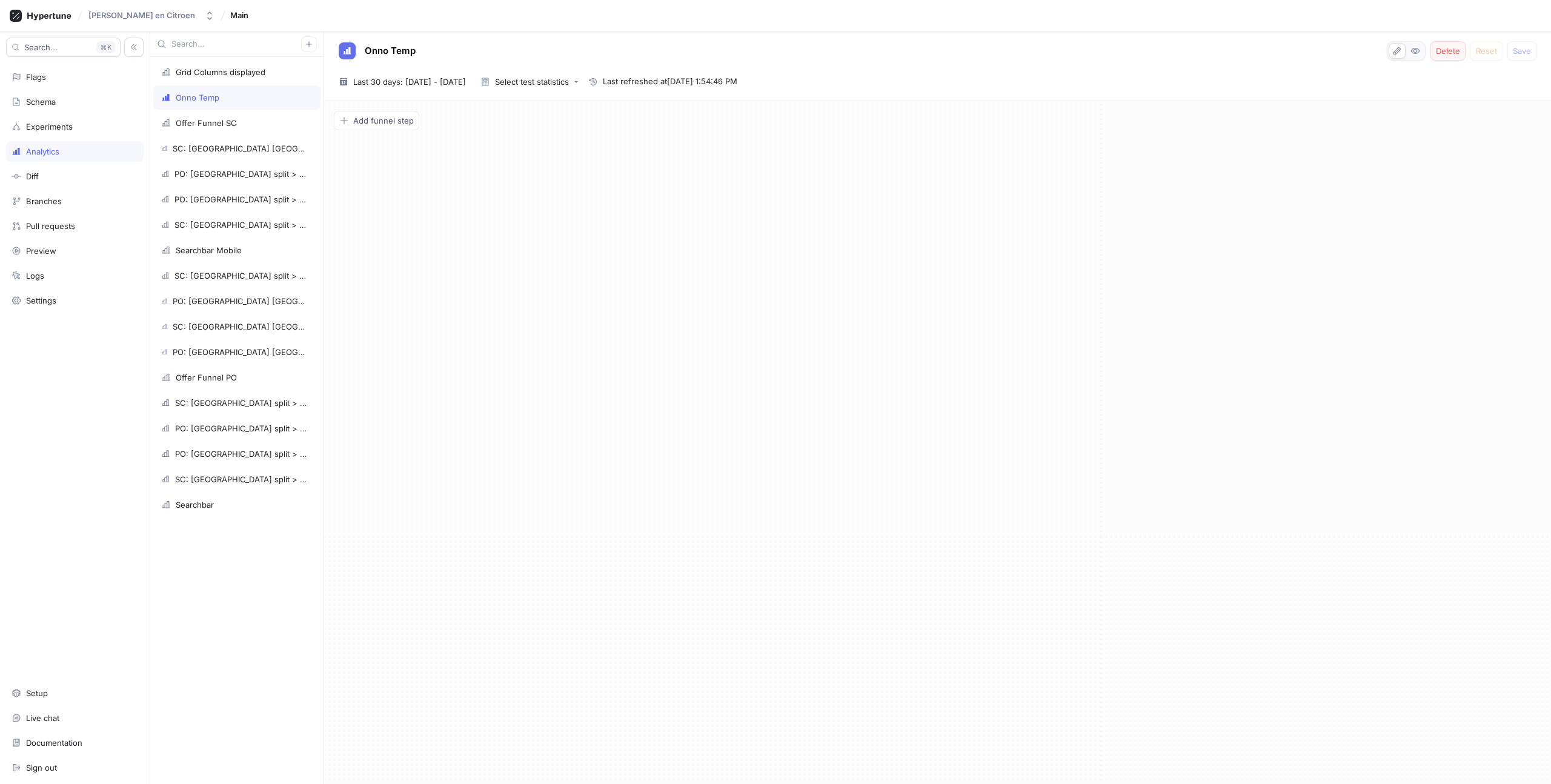
click at [1451, 49] on span "Delete" at bounding box center [1448, 51] width 24 height 7
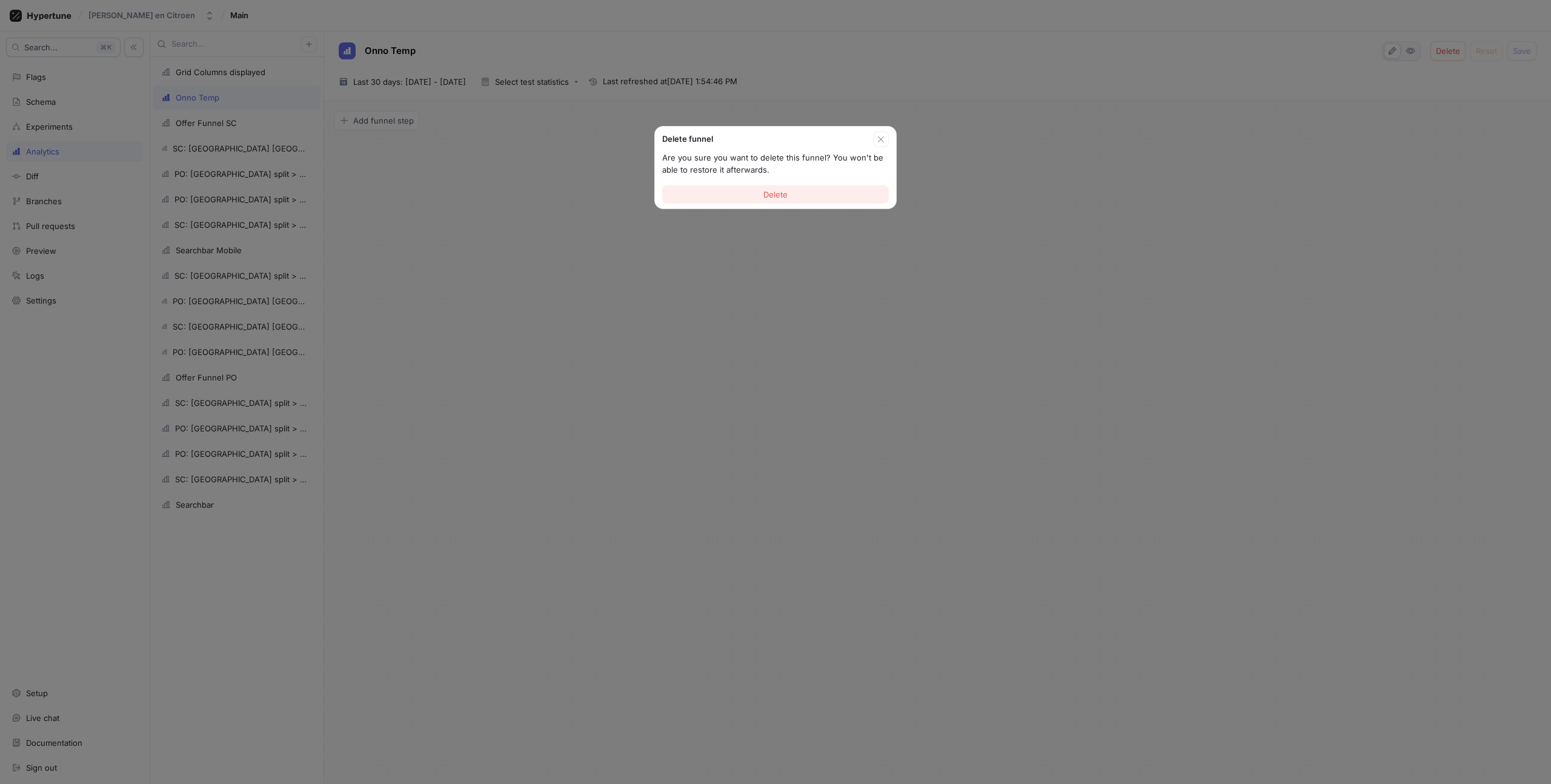
click at [773, 191] on span "Delete" at bounding box center [776, 195] width 24 height 7
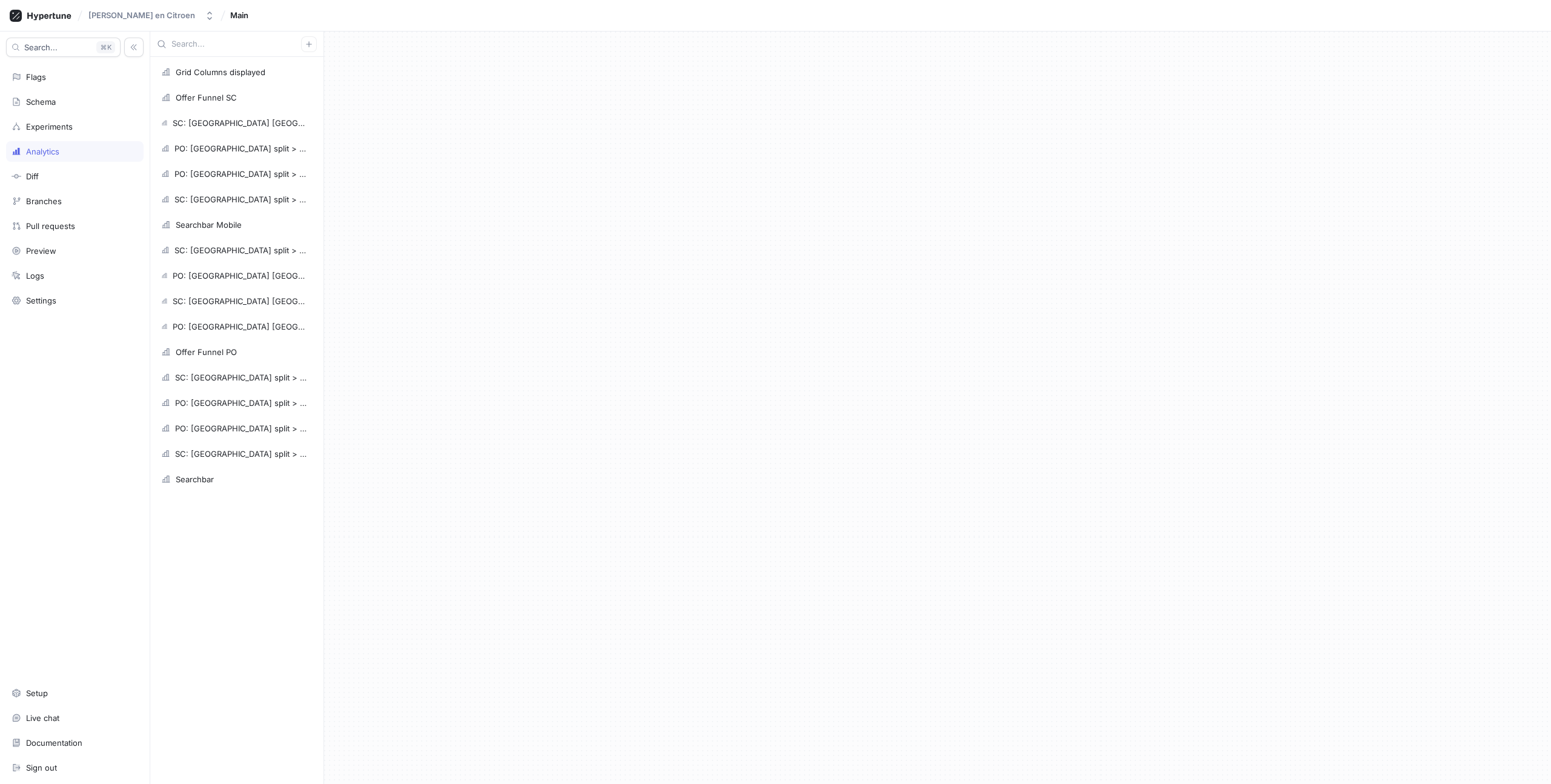
drag, startPoint x: 323, startPoint y: 145, endPoint x: 403, endPoint y: 140, distance: 80.2
click at [402, 140] on div "Grid Columns displayed Offer Funnel SC SC: WA split > WA button > Appointment s…" at bounding box center [851, 408] width 1401 height 753
click at [222, 117] on div "SC: [GEOGRAPHIC_DATA] [GEOGRAPHIC_DATA] > WA button > Appointment submitted" at bounding box center [236, 123] width 167 height 24
type textarea "x"
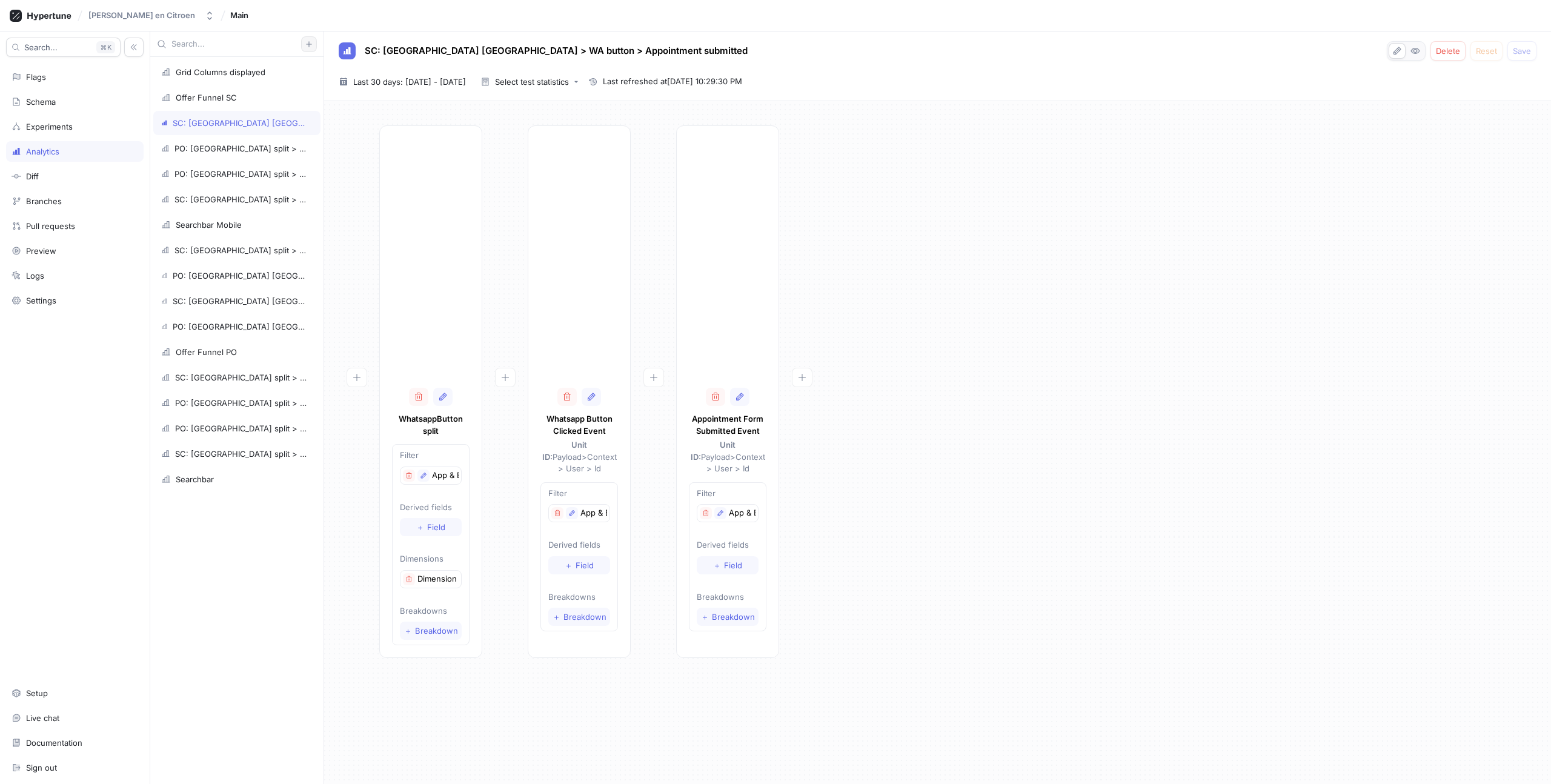
click at [308, 46] on icon "button" at bounding box center [309, 44] width 5 height 5
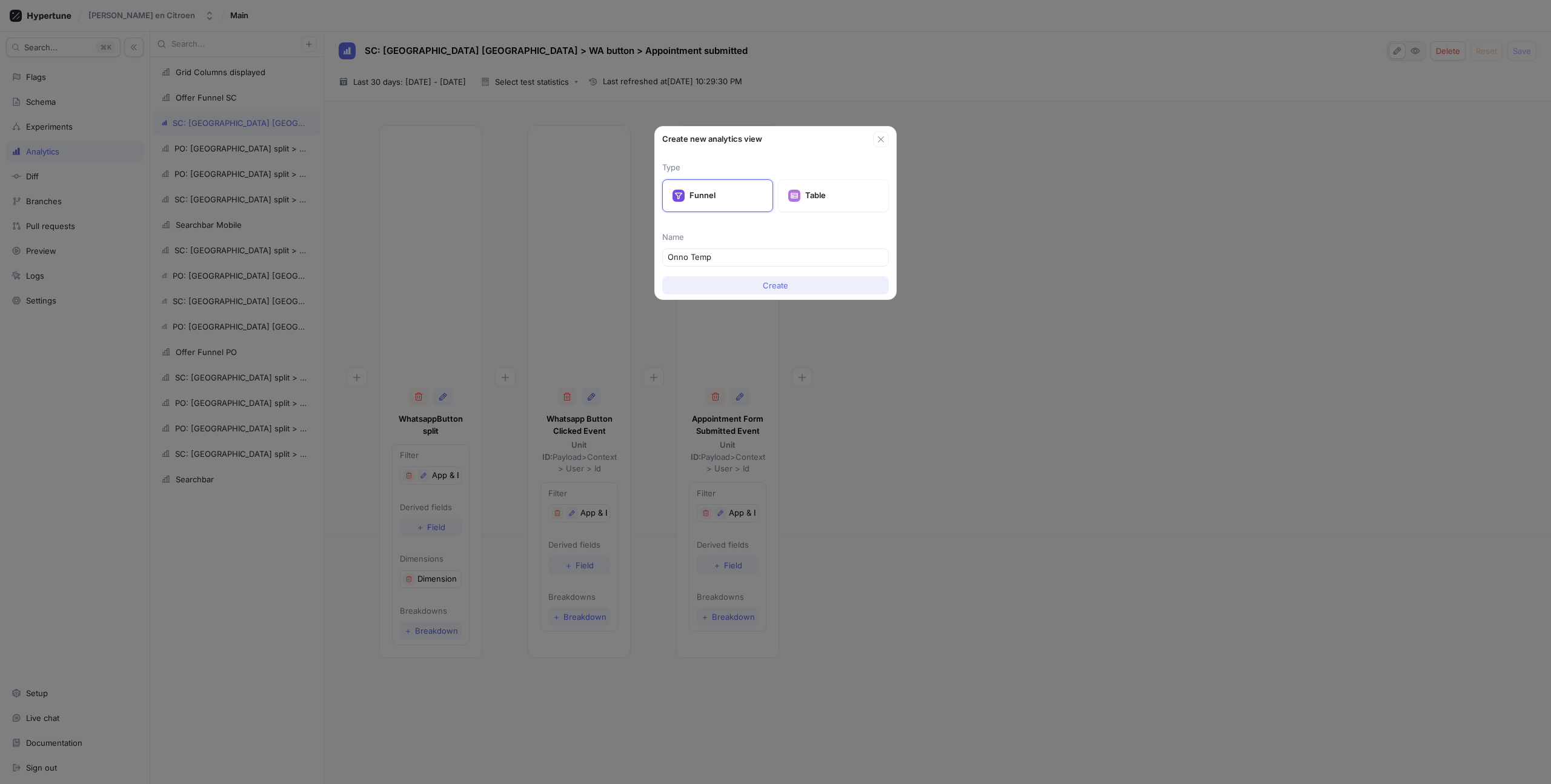
type input "Onno Temp"
click at [823, 281] on button "Create" at bounding box center [776, 285] width 227 height 18
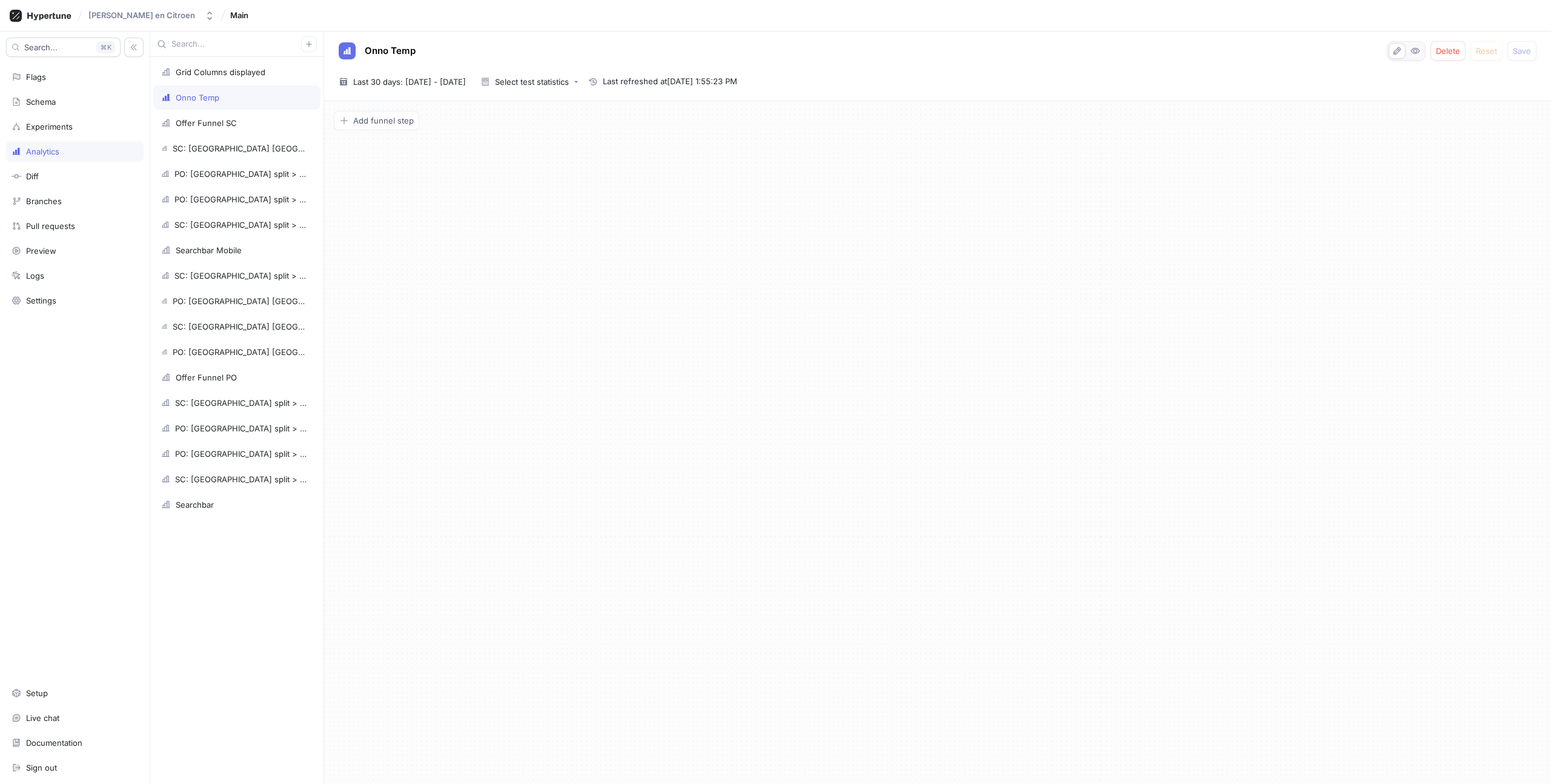
click at [399, 131] on div "Add funnel step" at bounding box center [937, 124] width 1207 height 27
click at [379, 114] on button "Add funnel step" at bounding box center [376, 120] width 86 height 19
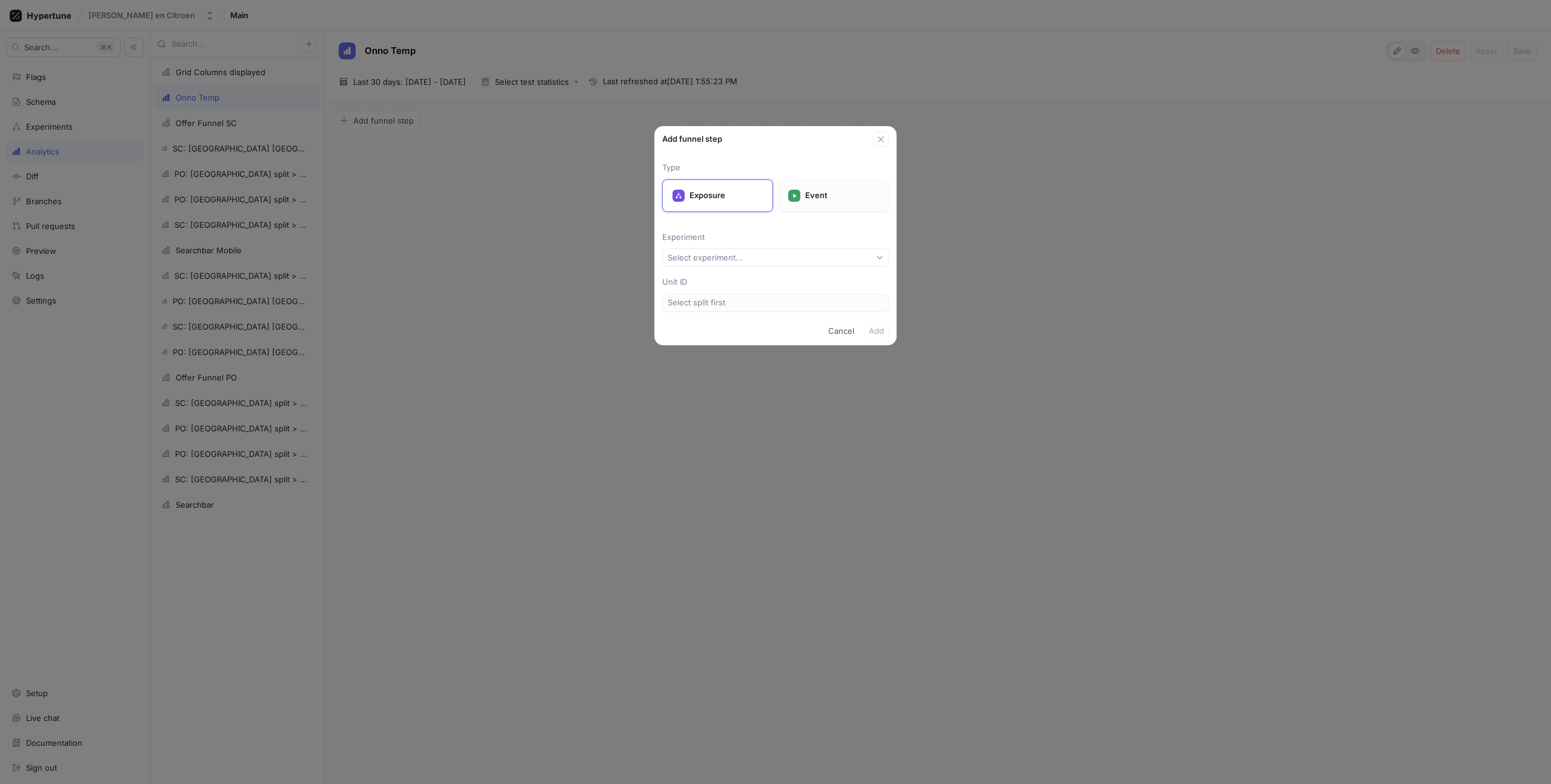
click at [839, 199] on p "Event" at bounding box center [842, 196] width 74 height 12
click at [785, 254] on button "Select event type..." at bounding box center [776, 257] width 227 height 18
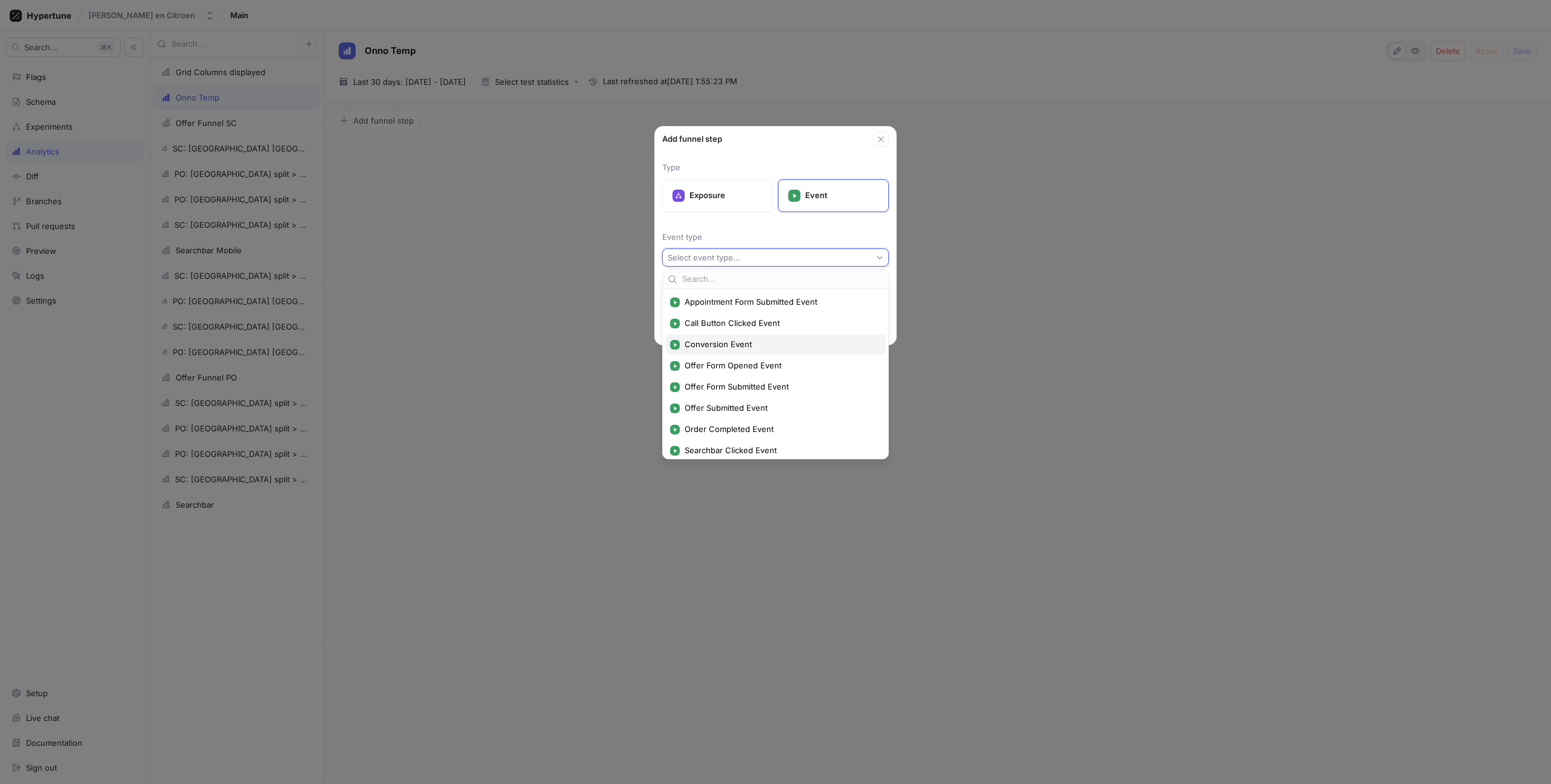
scroll to position [23, 0]
click at [747, 337] on span "Conversion Event" at bounding box center [780, 342] width 190 height 10
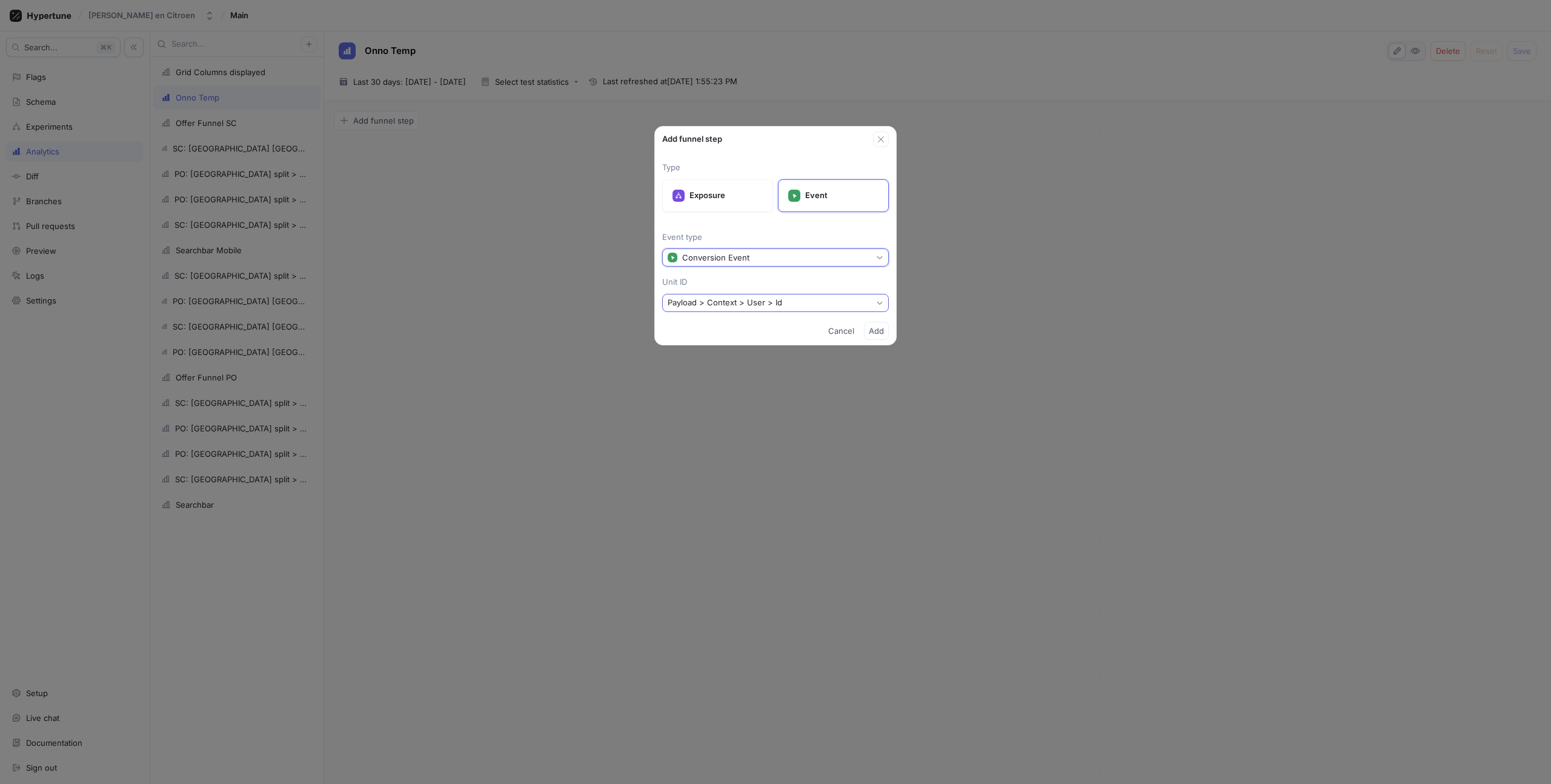
click at [746, 300] on div "Payload > Context > User > Id" at bounding box center [725, 303] width 114 height 10
click at [737, 364] on div "Payload > Action" at bounding box center [772, 368] width 205 height 10
click at [875, 330] on span "Add" at bounding box center [877, 331] width 16 height 7
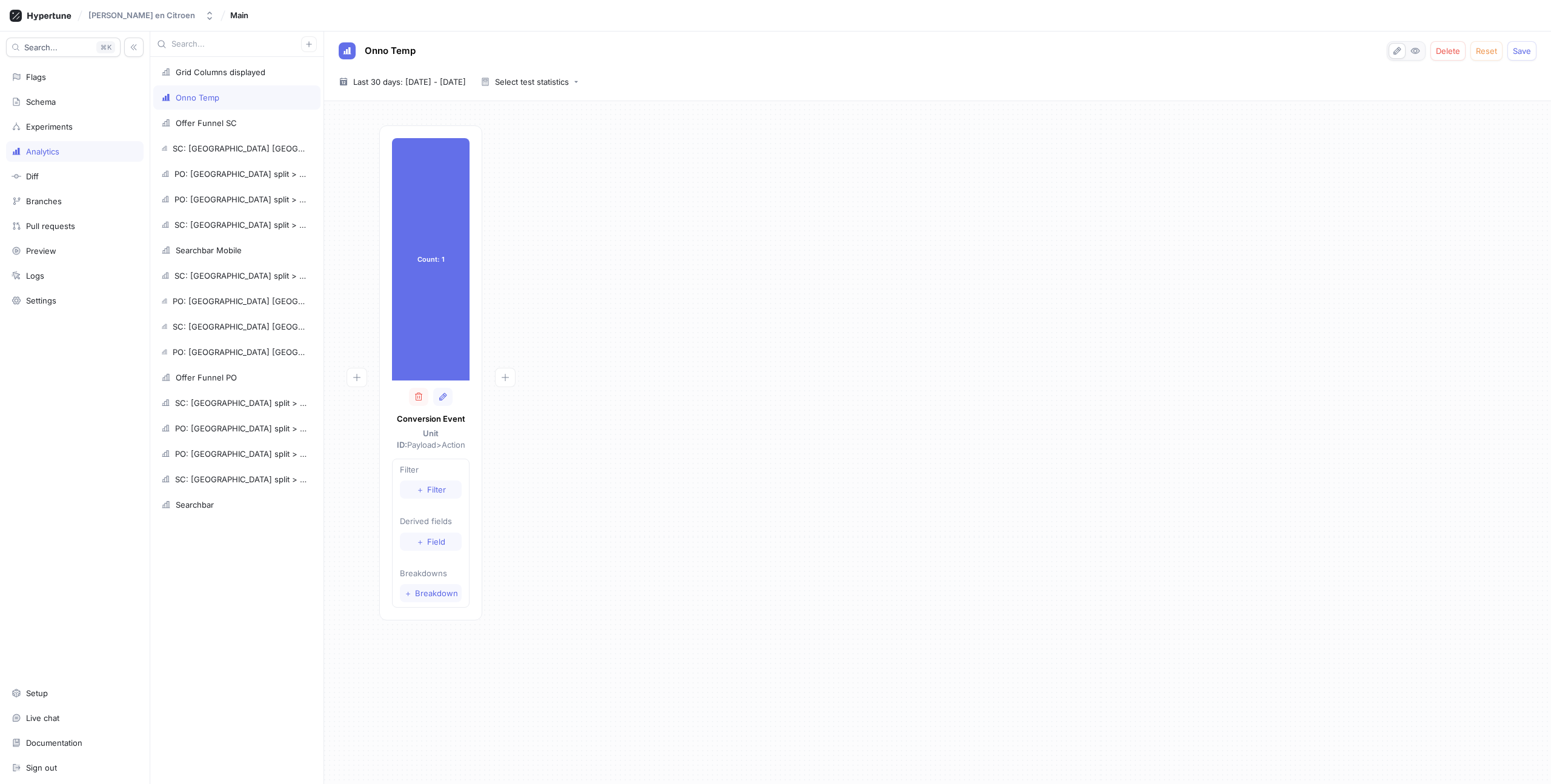
click at [875, 330] on div "Count: 1 Count: 1 Conversion Event Unit ID: Payload > Action Filter ＋ Filter De…" at bounding box center [937, 376] width 1207 height 502
click at [673, 344] on div "Count: 1 Count: 1 Conversion Event Unit ID: Payload > Action Filter ＋ Filter De…" at bounding box center [937, 376] width 1207 height 502
click at [428, 544] on span "Field" at bounding box center [436, 542] width 18 height 7
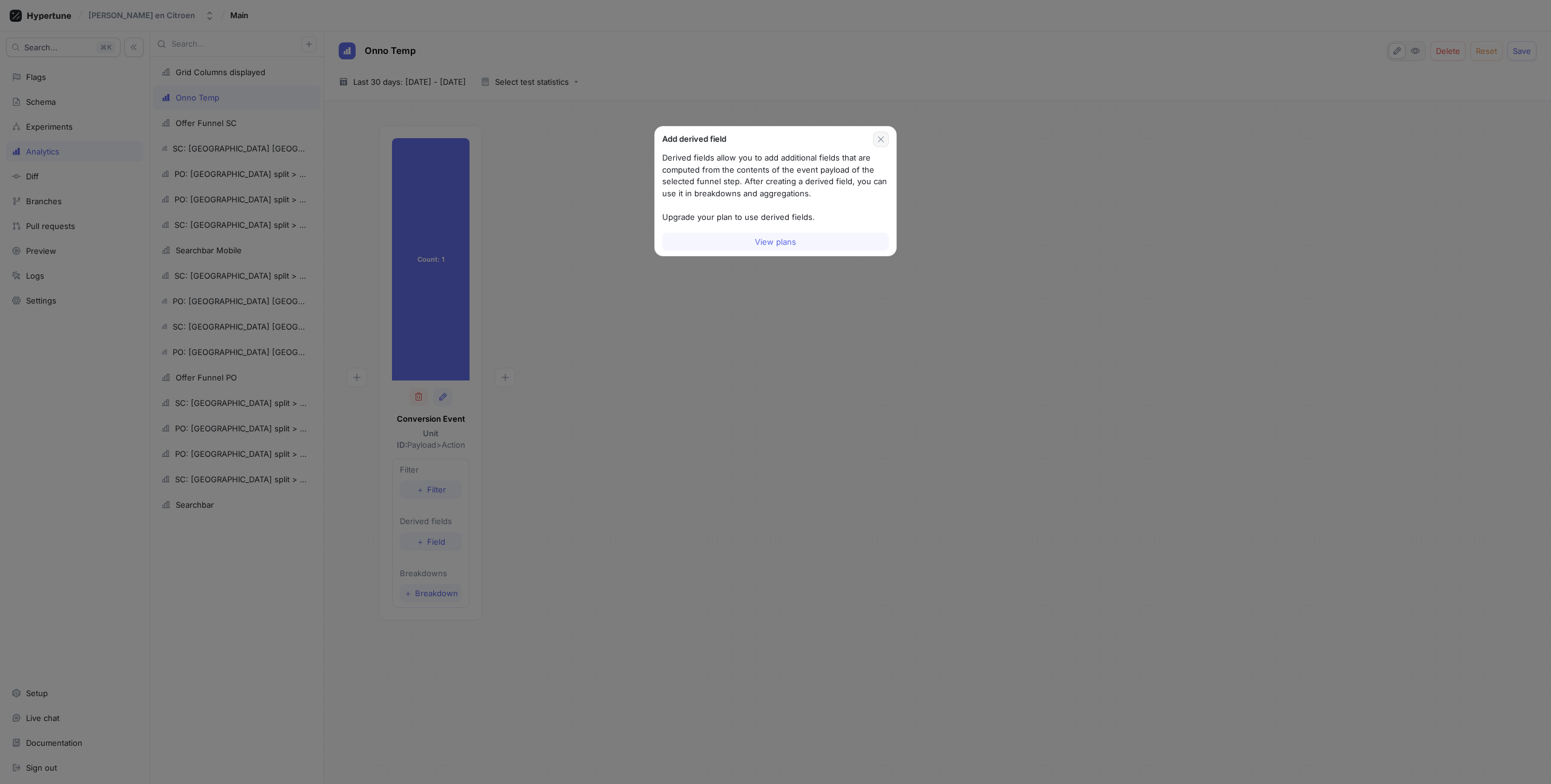
click at [884, 137] on icon "button" at bounding box center [880, 138] width 10 height 10
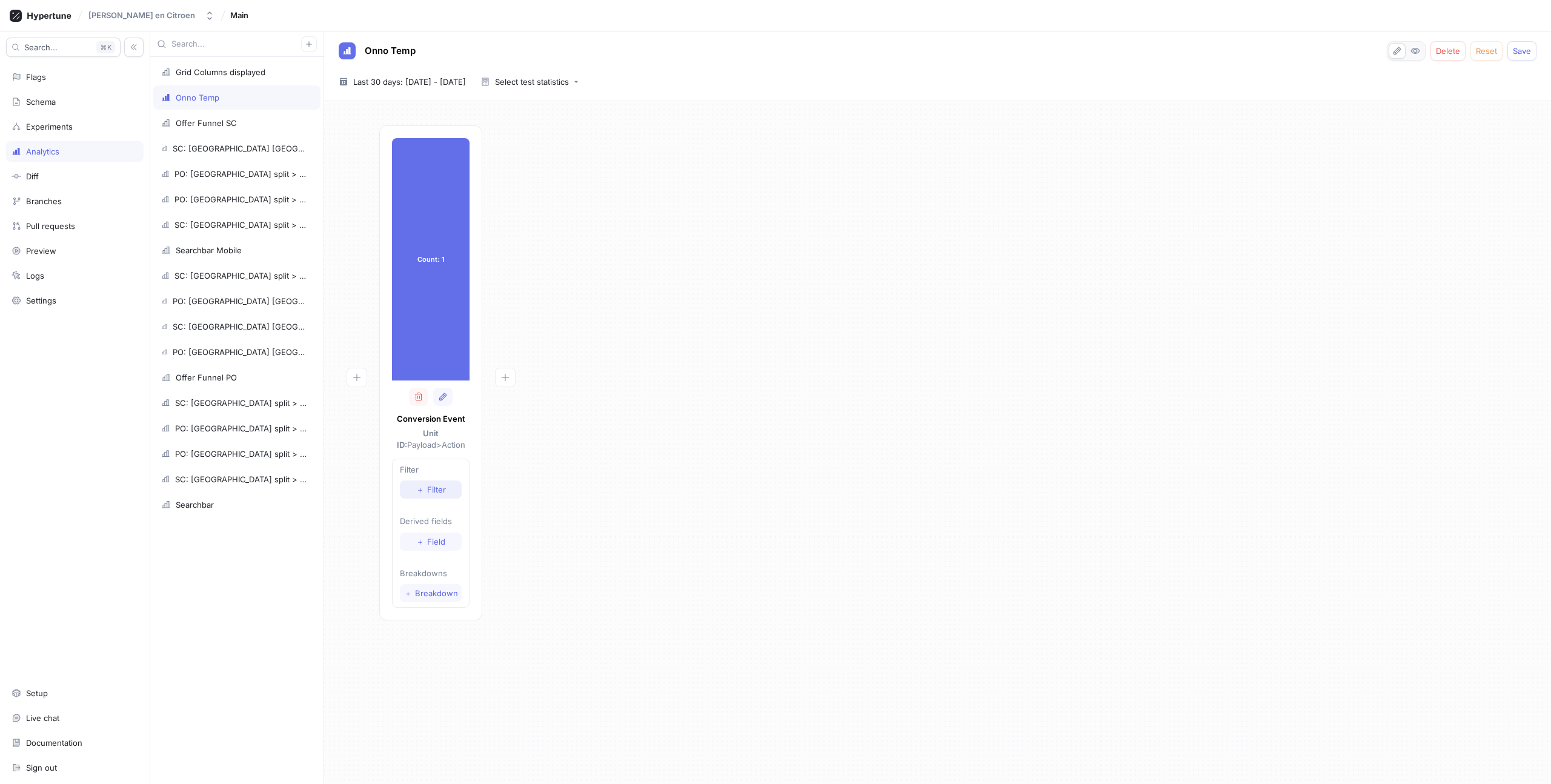
click at [434, 486] on span "Filter" at bounding box center [437, 490] width 19 height 7
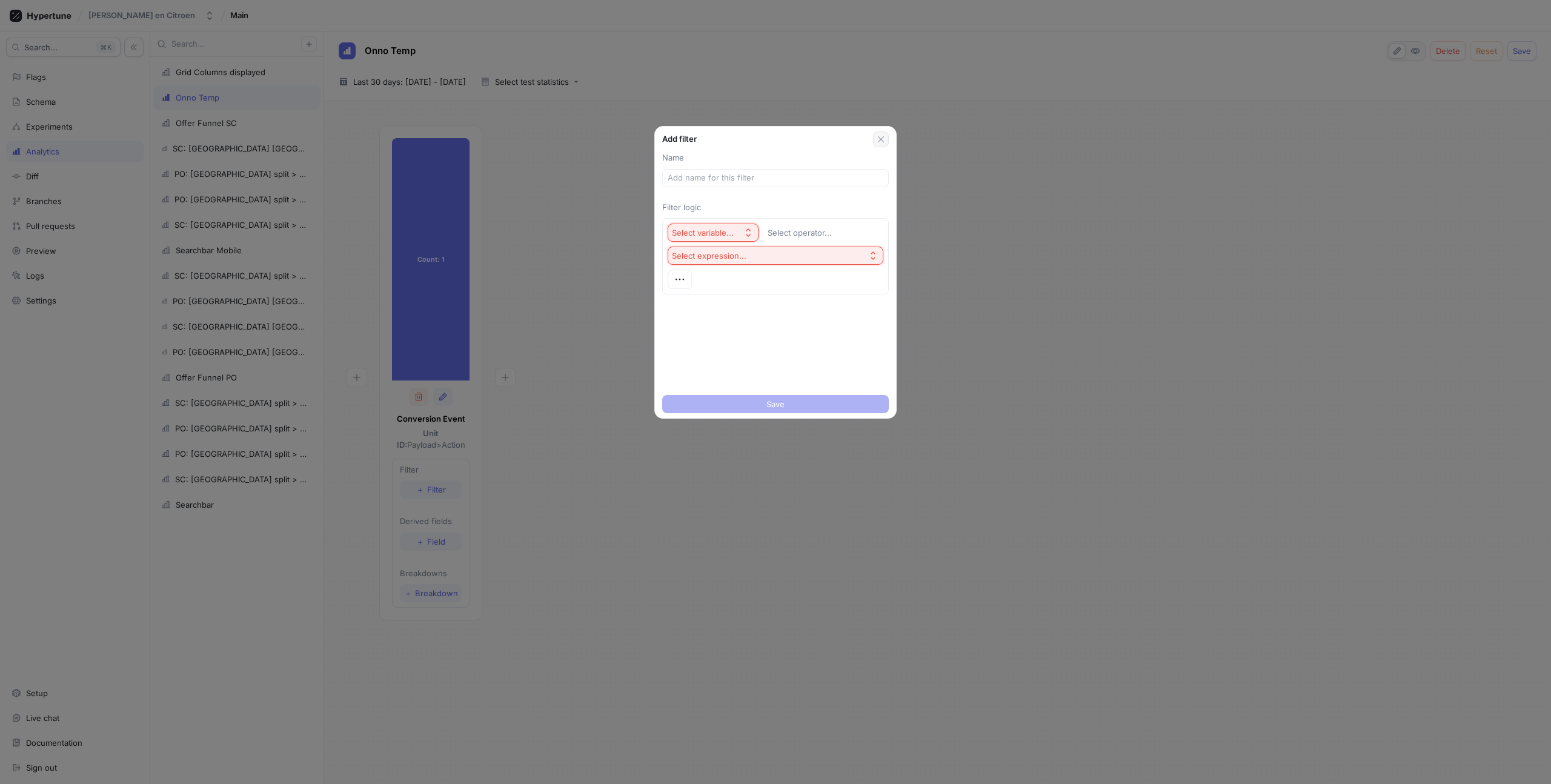
click at [879, 137] on icon "button" at bounding box center [880, 138] width 10 height 10
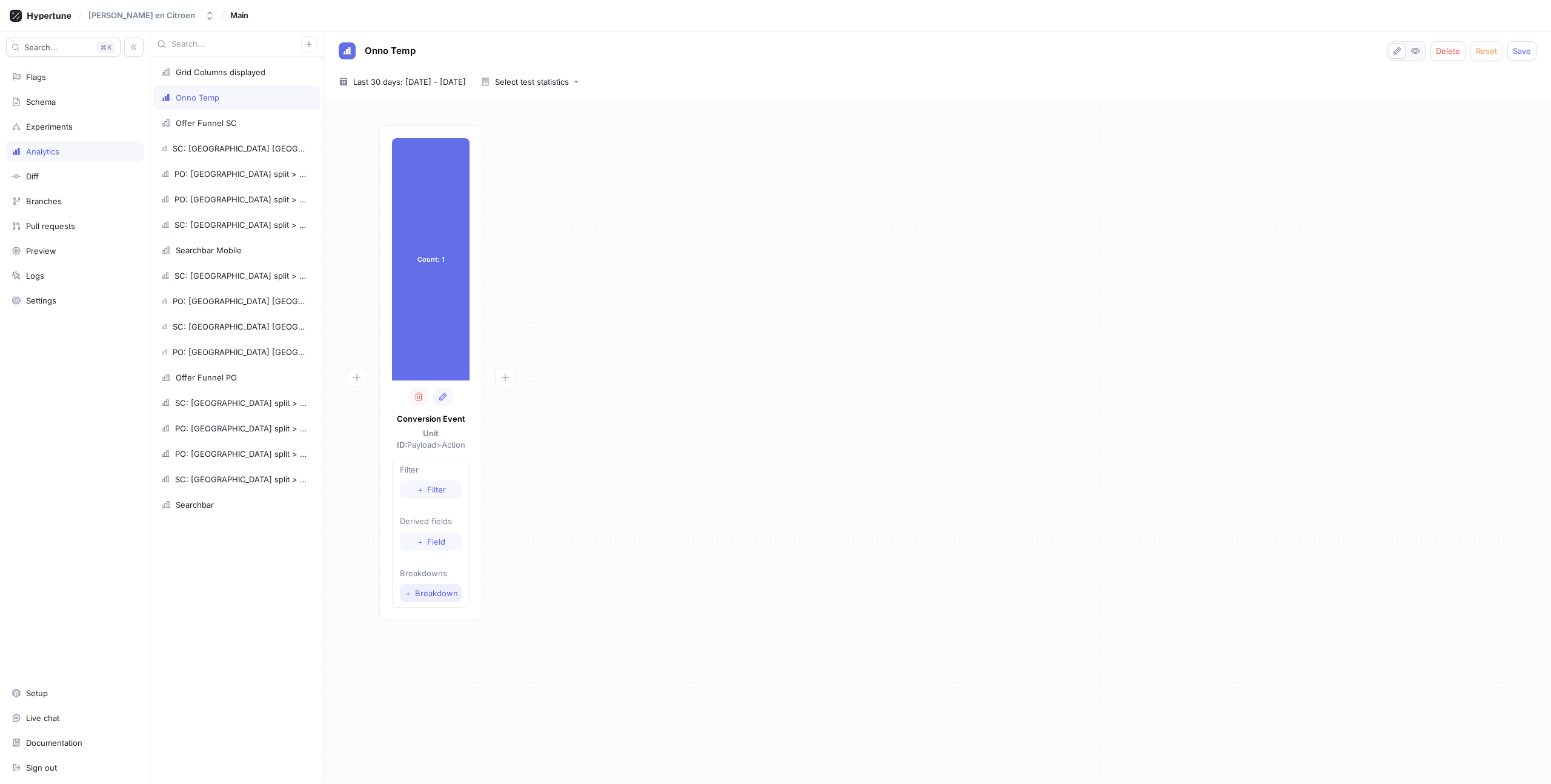
click at [431, 590] on span "Breakdown" at bounding box center [437, 593] width 43 height 7
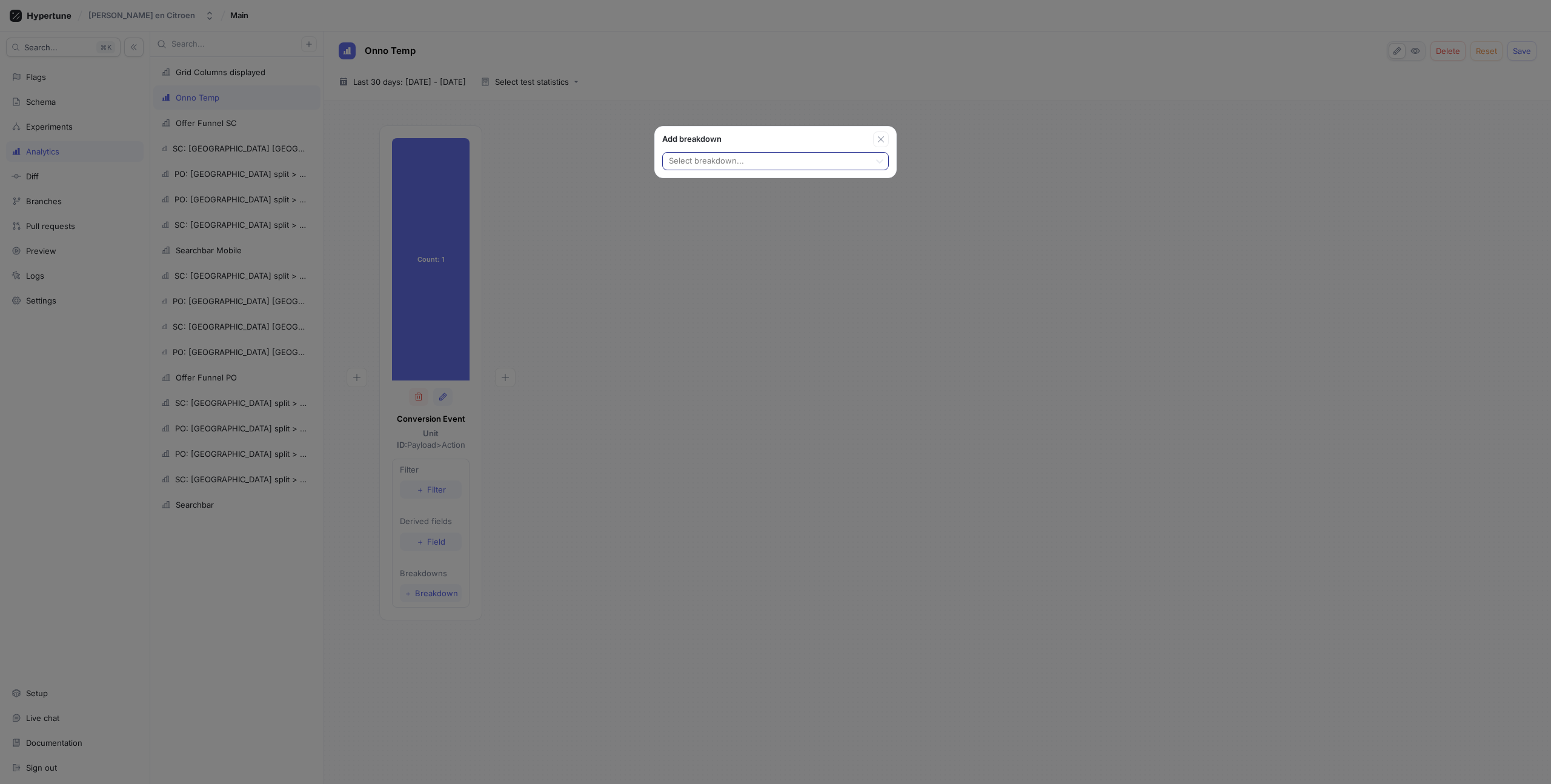
click at [730, 158] on div at bounding box center [767, 162] width 197 height 15
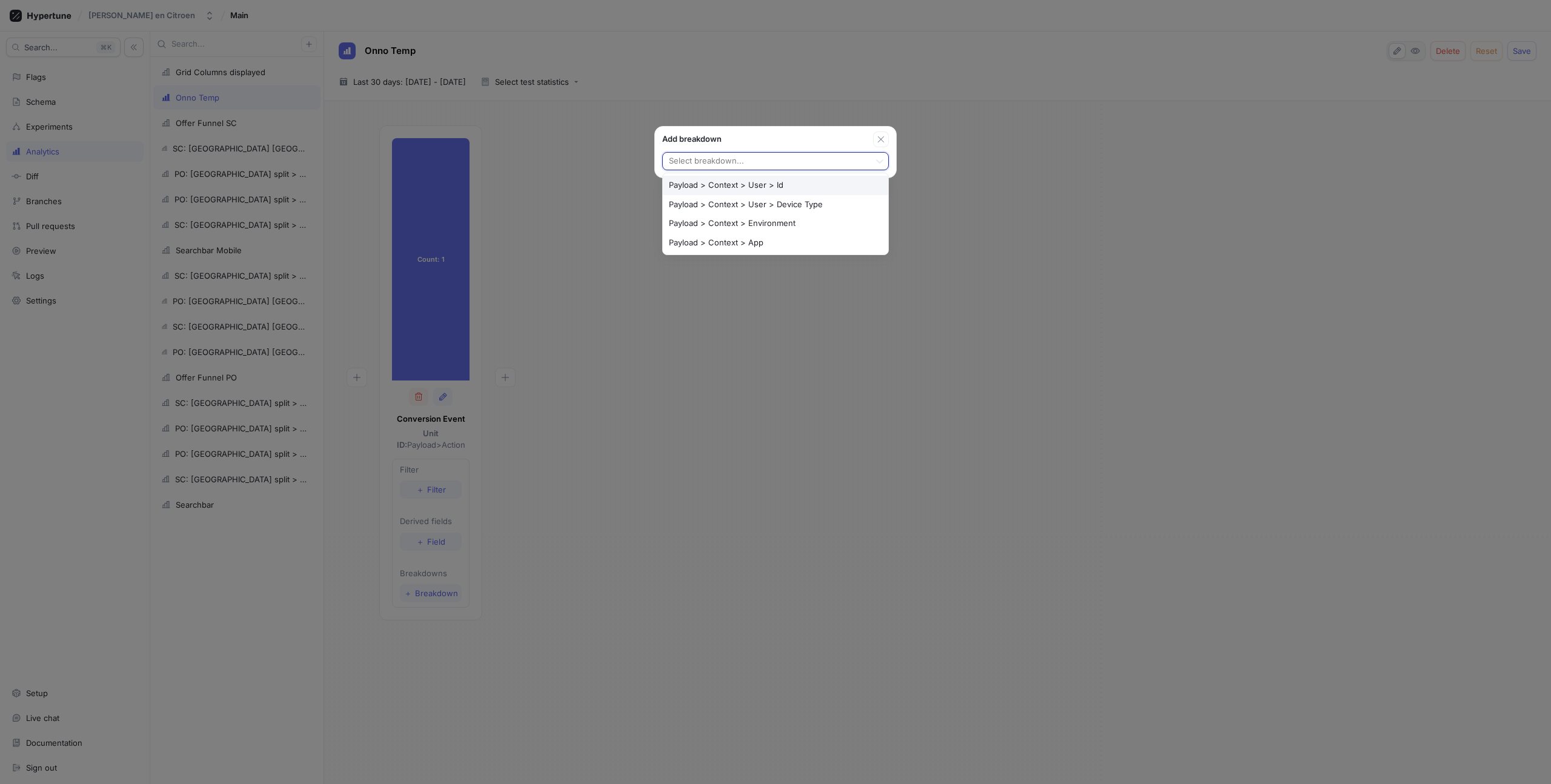
click at [553, 209] on div "Add breakdown Payload > Context > User > Id, 1 of 4. 4 results available. Use U…" at bounding box center [776, 392] width 1551 height 784
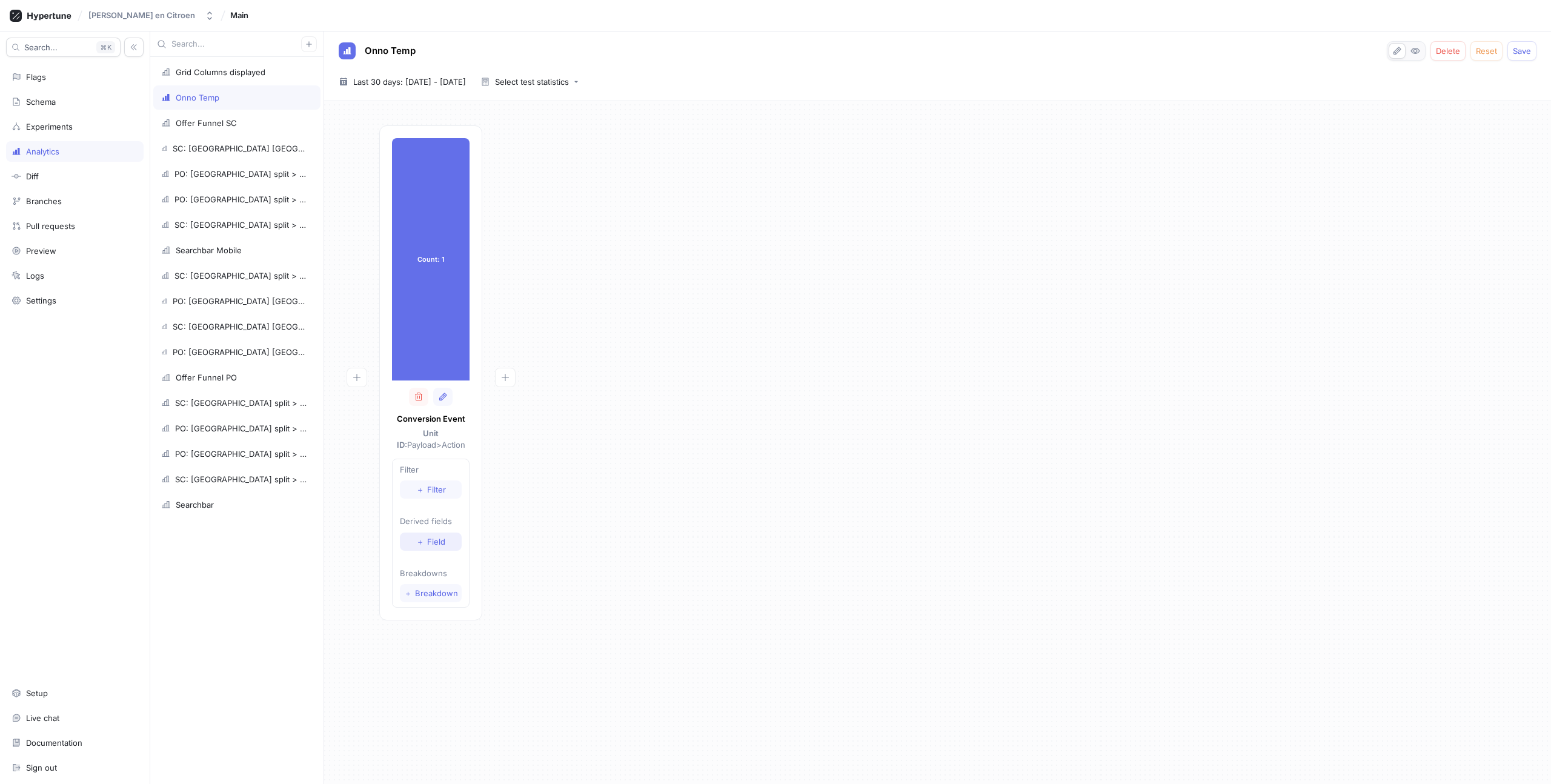
click at [435, 540] on span "Field" at bounding box center [436, 542] width 18 height 7
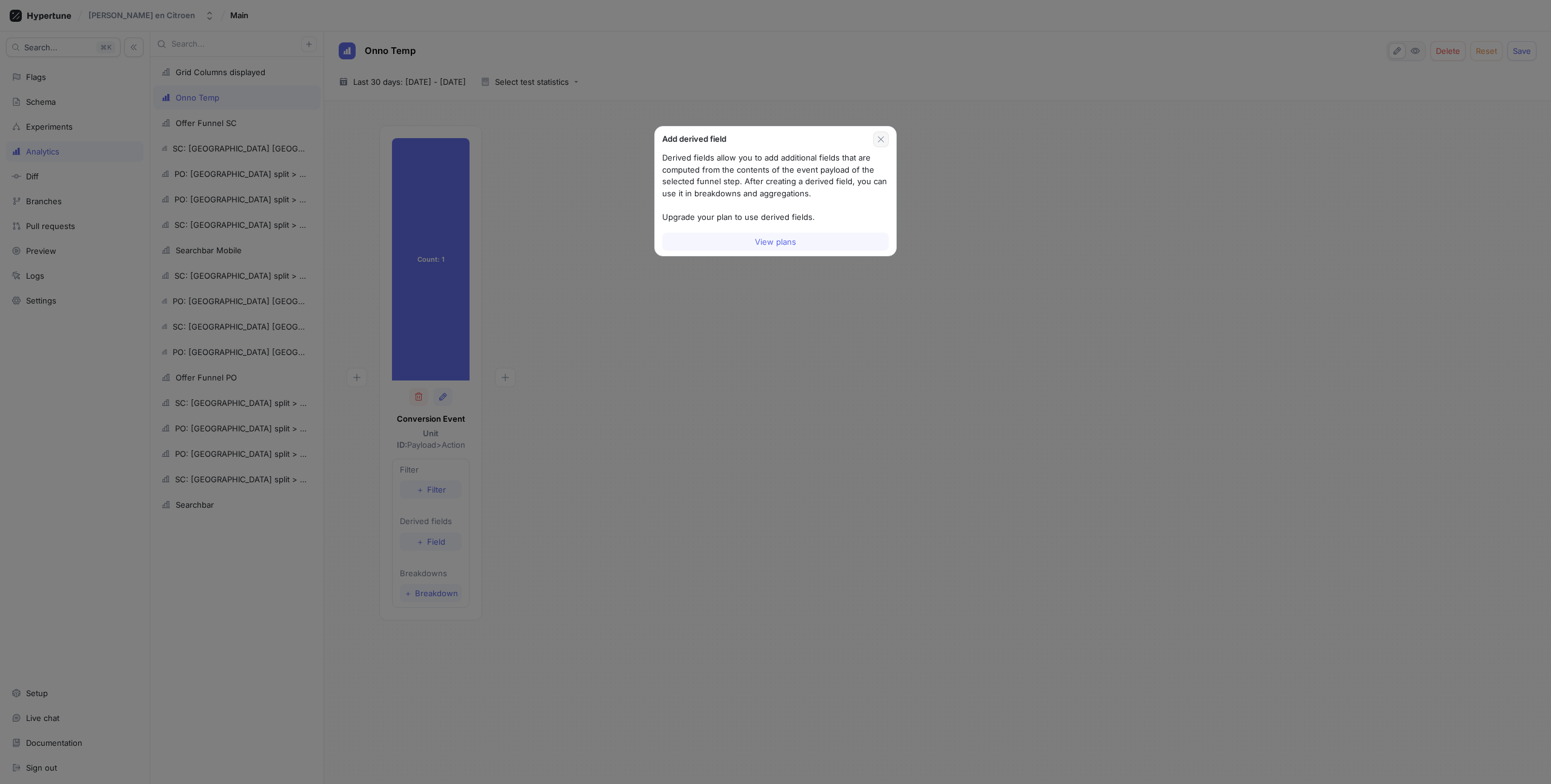
click at [885, 134] on button "button" at bounding box center [881, 139] width 16 height 16
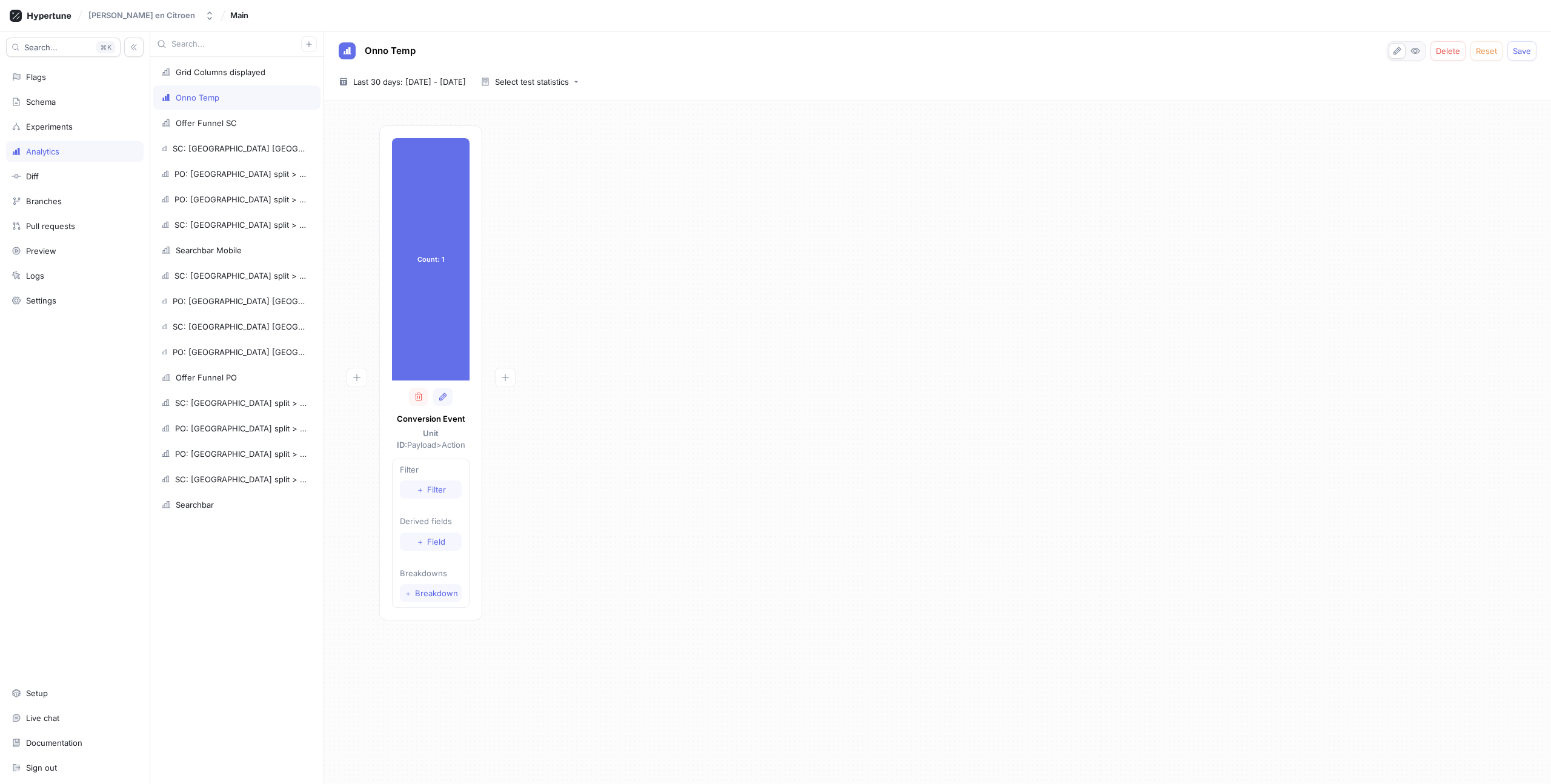
click at [428, 503] on div "Filter ＋ Filter Derived fields ＋ Field Breakdowns ＋ Breakdown" at bounding box center [431, 533] width 78 height 150
click at [424, 494] on button "＋ Filter" at bounding box center [430, 489] width 61 height 18
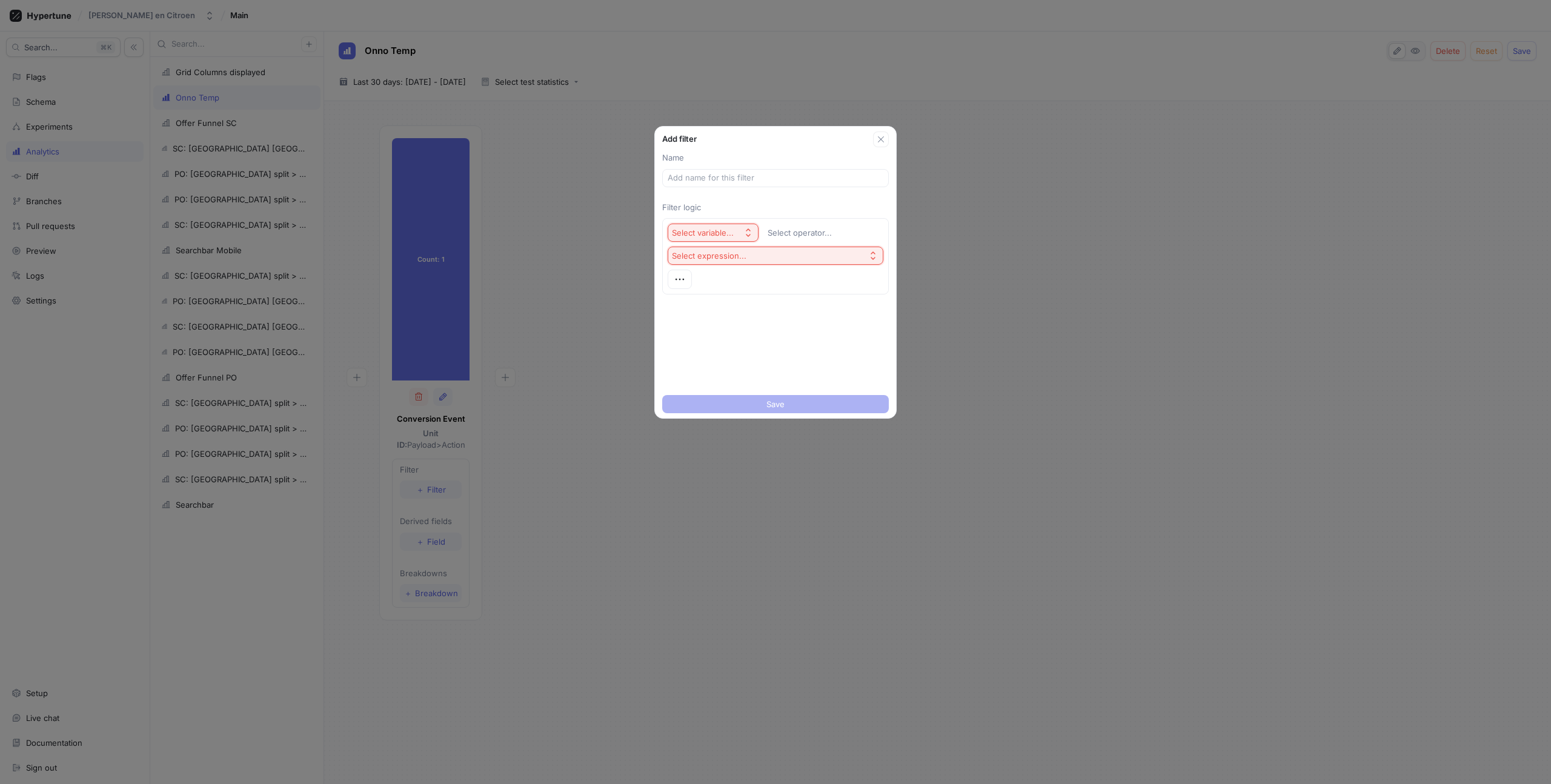
click at [717, 230] on div "Select variable..." at bounding box center [703, 233] width 61 height 10
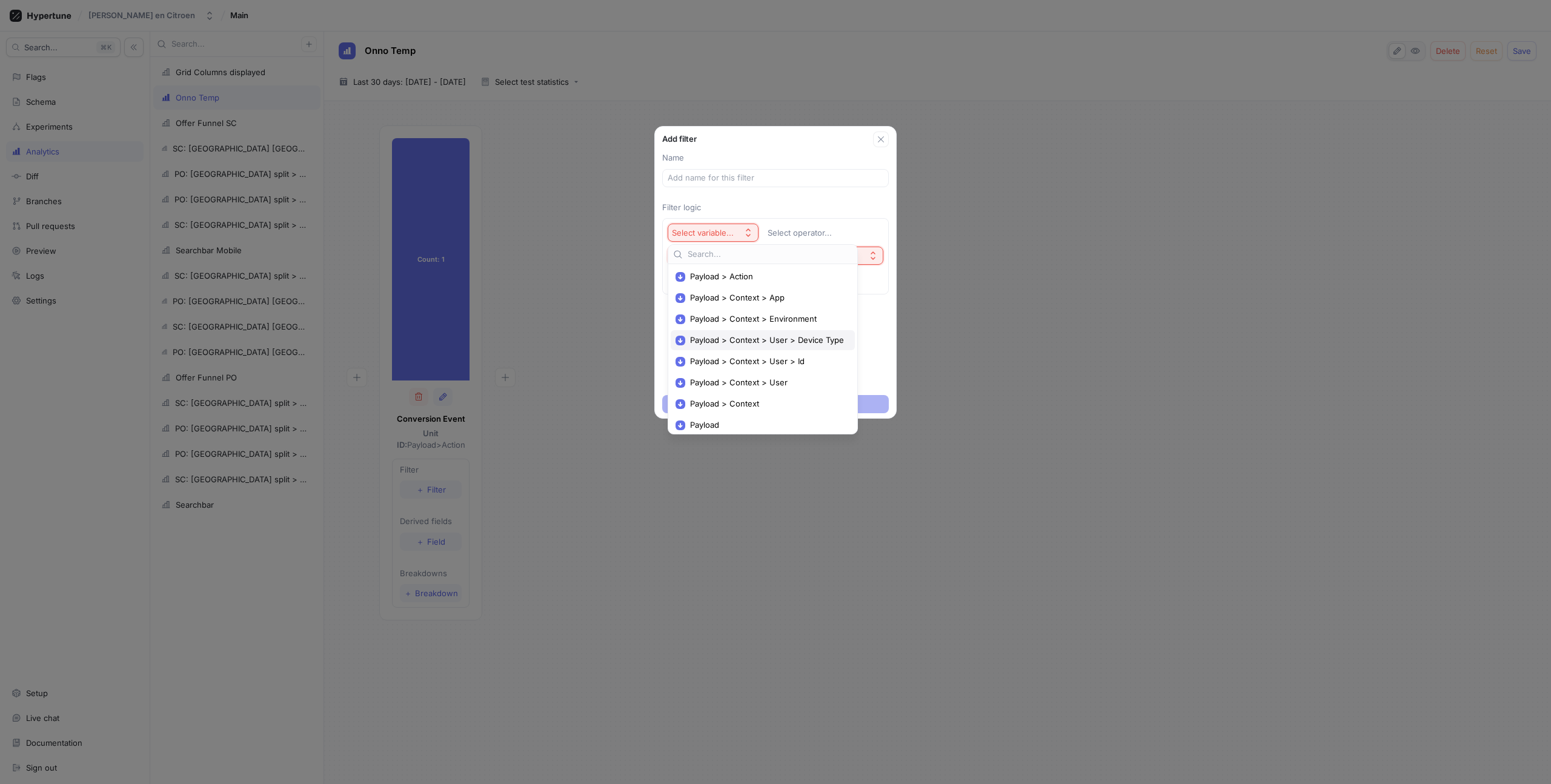
scroll to position [3, 0]
click at [729, 272] on span "Payload > Action" at bounding box center [768, 273] width 154 height 10
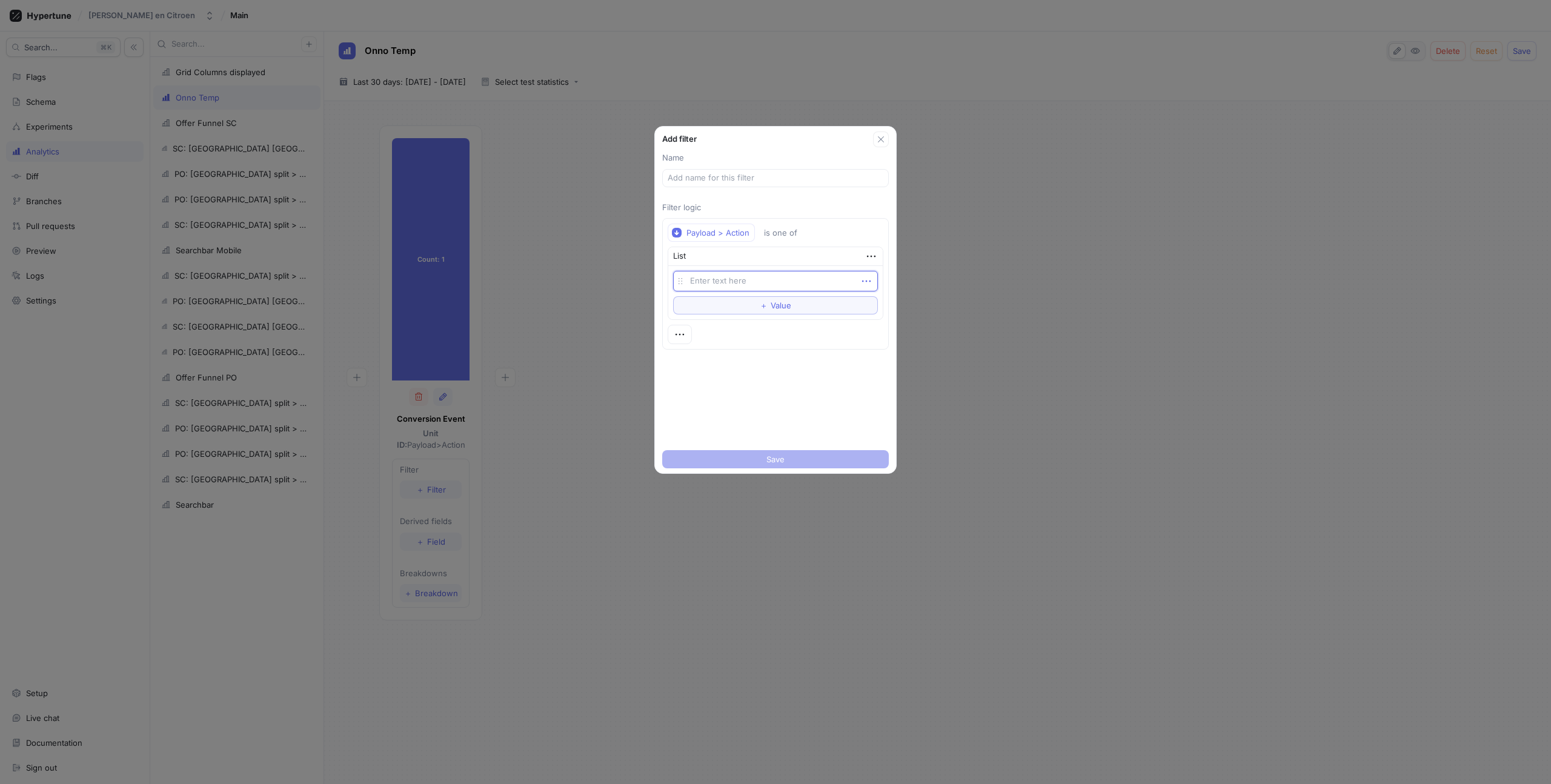
click at [870, 278] on icon "button" at bounding box center [866, 280] width 13 height 13
click at [847, 200] on div "Name Filter logic Payload > Action is one of List Empty string To pick up a dra…" at bounding box center [776, 296] width 241 height 298
click at [788, 228] on div "is one of" at bounding box center [781, 233] width 34 height 10
click at [789, 411] on div "contains" at bounding box center [833, 403] width 143 height 20
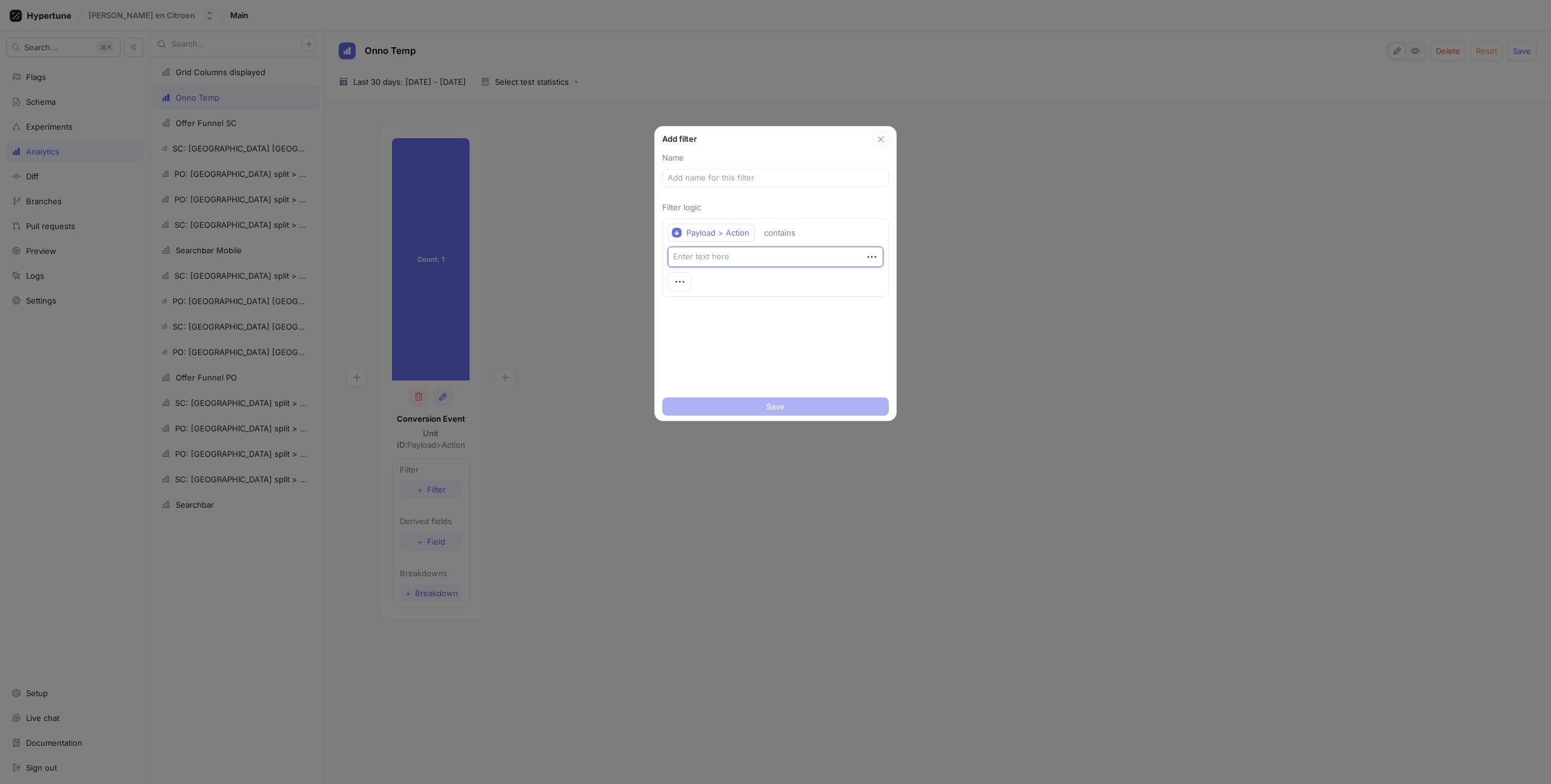
click at [747, 254] on textarea at bounding box center [776, 257] width 216 height 21
type textarea "x"
type textarea "t"
type textarea "x"
type textarea "te"
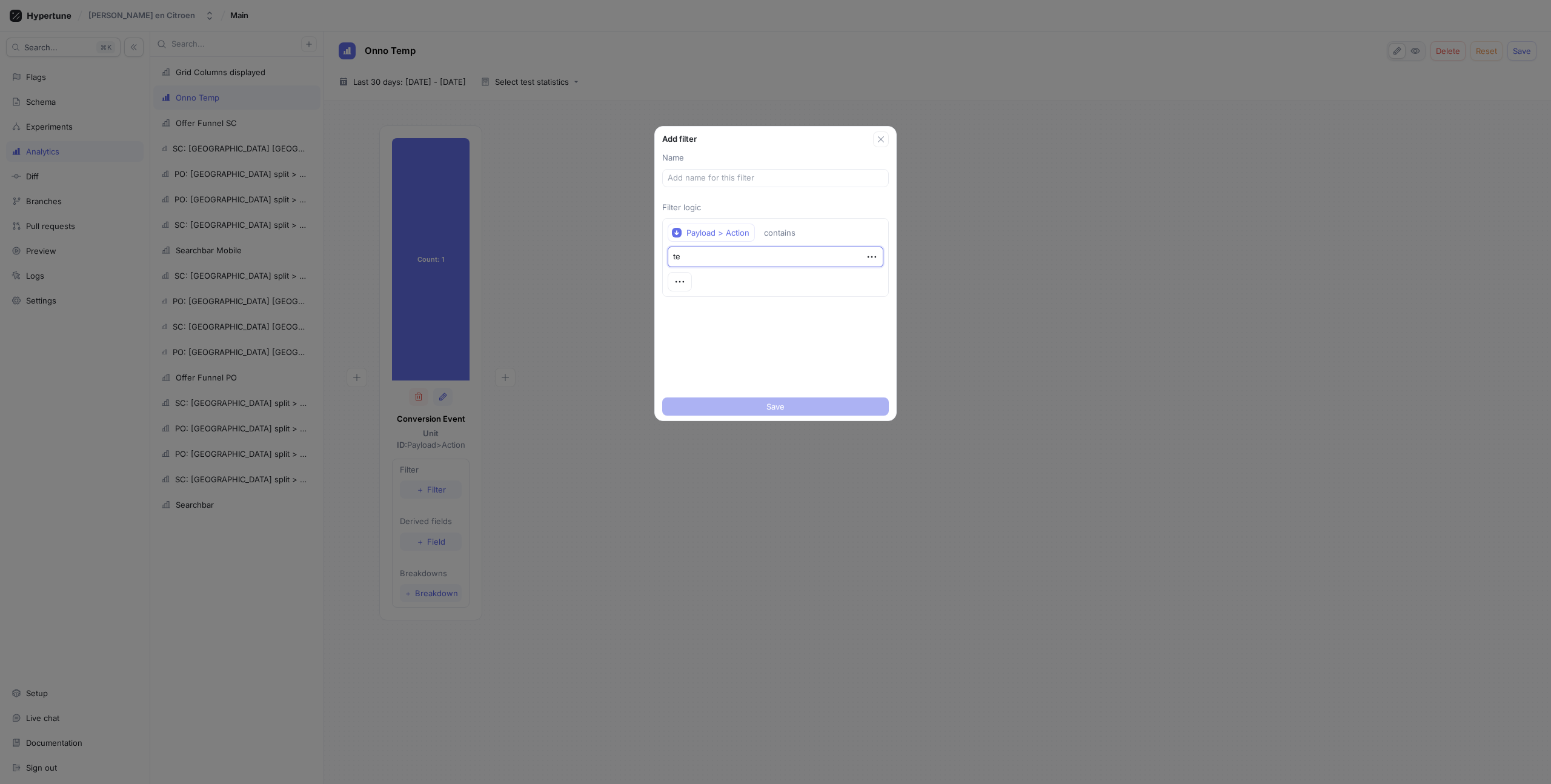
type textarea "x"
type textarea "tes"
type textarea "x"
type textarea "test"
click at [711, 182] on input "text" at bounding box center [776, 178] width 216 height 12
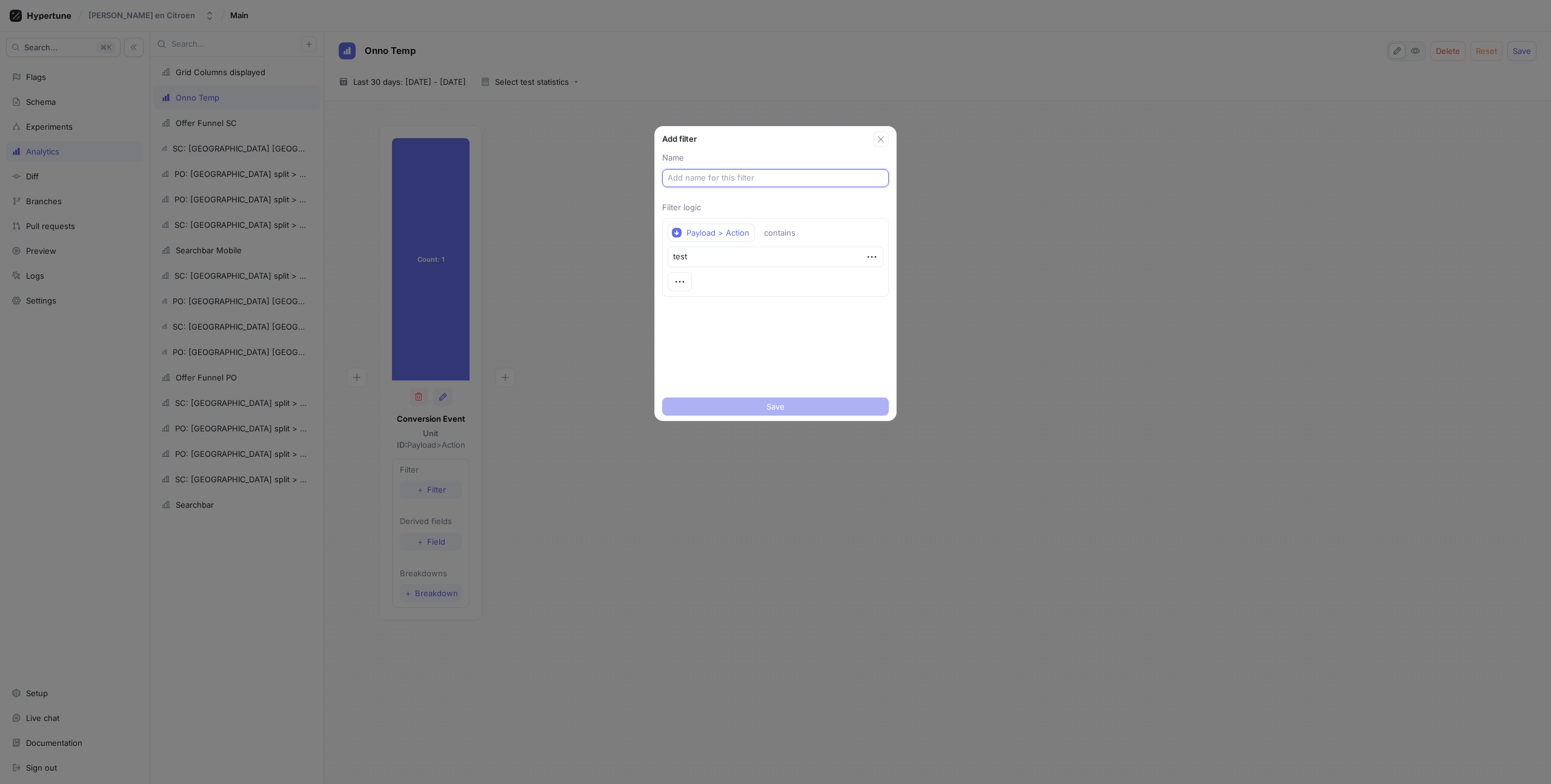
click at [700, 177] on input "text" at bounding box center [776, 178] width 216 height 12
drag, startPoint x: 700, startPoint y: 255, endPoint x: 617, endPoint y: 240, distance: 84.3
click at [640, 243] on div "Add filter Name Filter logic Payload > Action contains test Save" at bounding box center [776, 392] width 1551 height 784
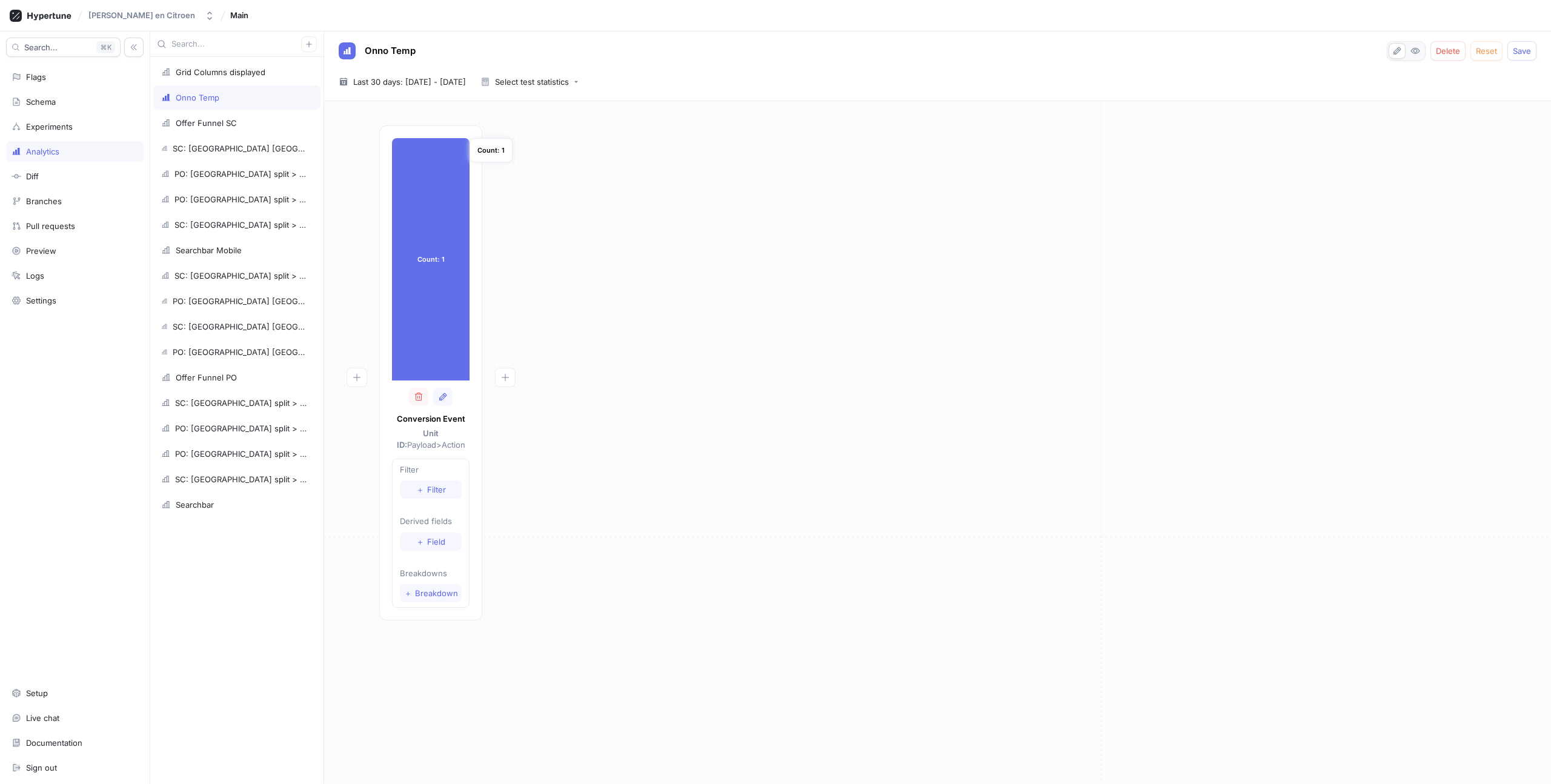
click at [435, 232] on div "Count: 1" at bounding box center [431, 260] width 78 height 242
click at [426, 492] on div "＋ Filter" at bounding box center [431, 490] width 29 height 7
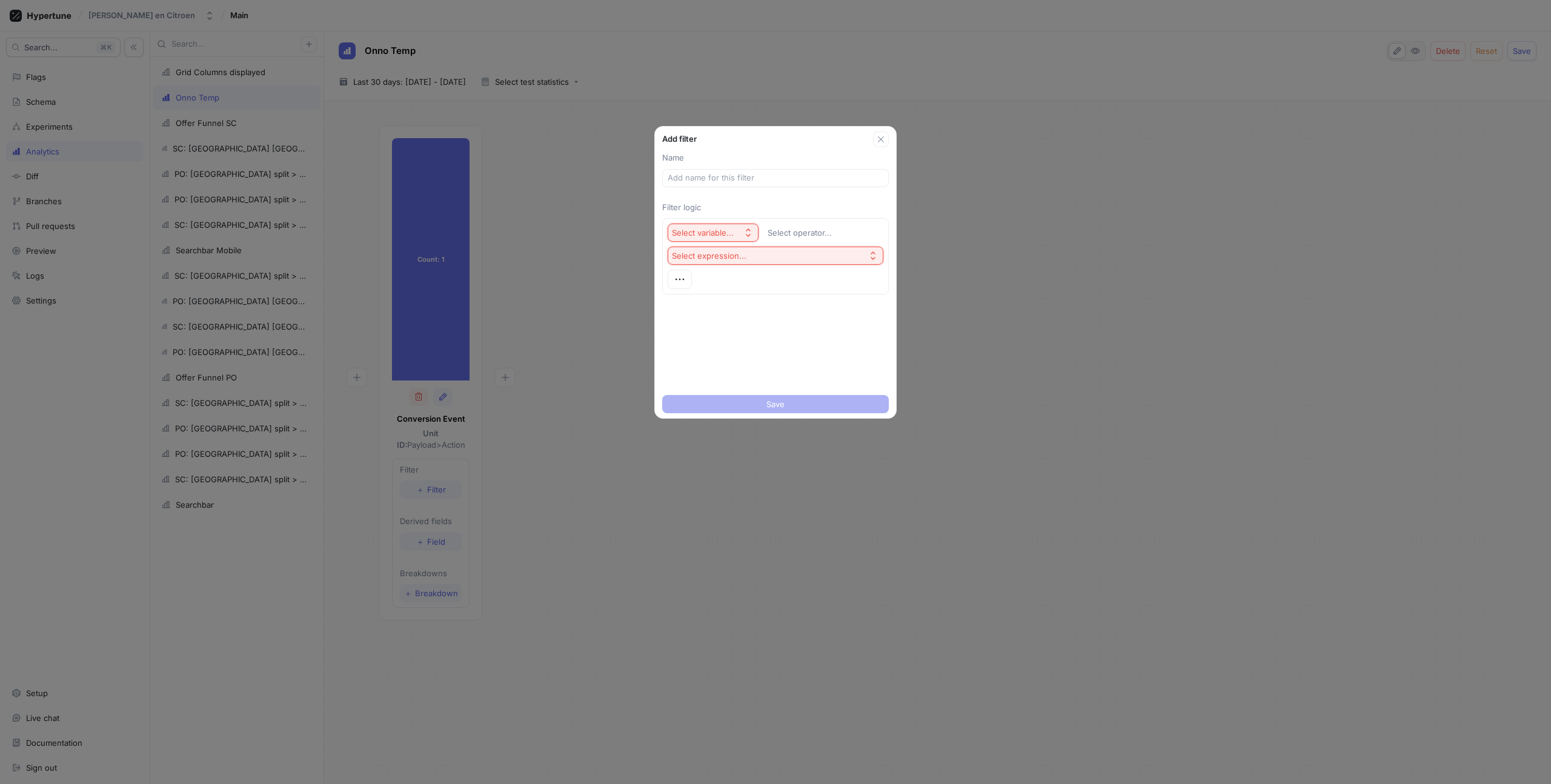
click at [706, 241] on button "Select variable..." at bounding box center [713, 232] width 91 height 18
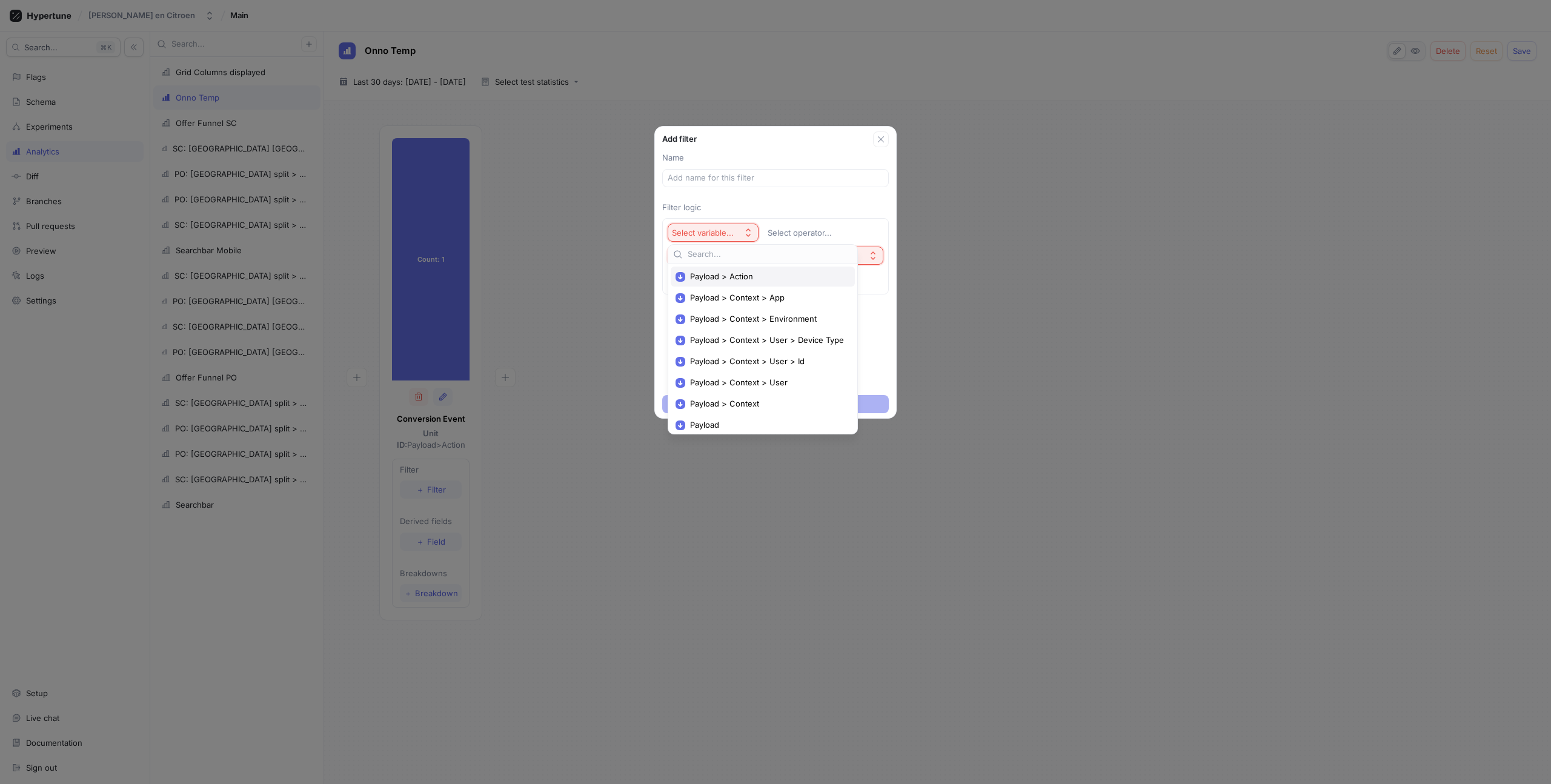
click at [719, 277] on span "Payload > Action" at bounding box center [768, 277] width 154 height 10
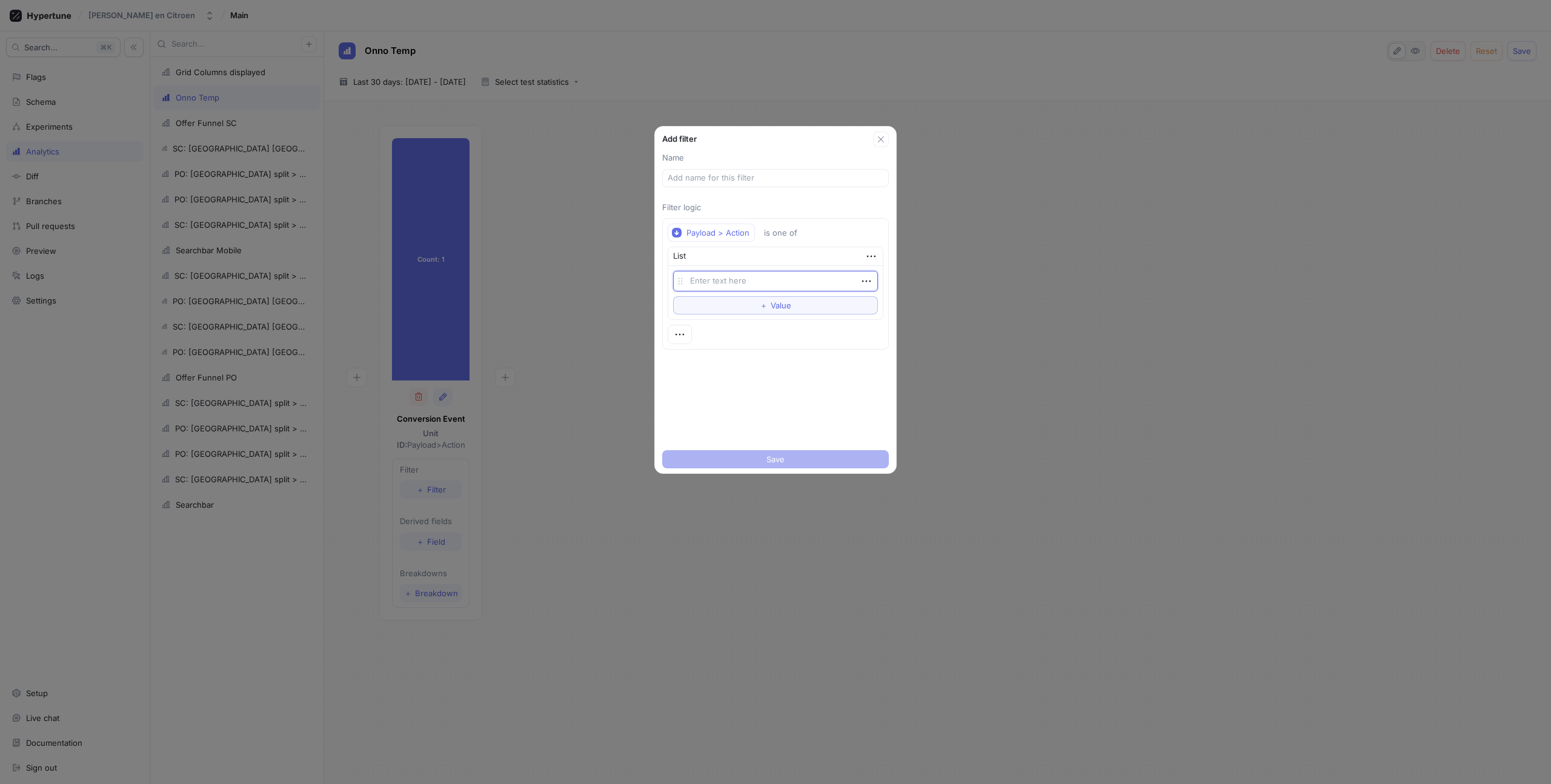
type textarea "x"
type textarea "a"
type textarea "x"
type textarea "ap"
type textarea "x"
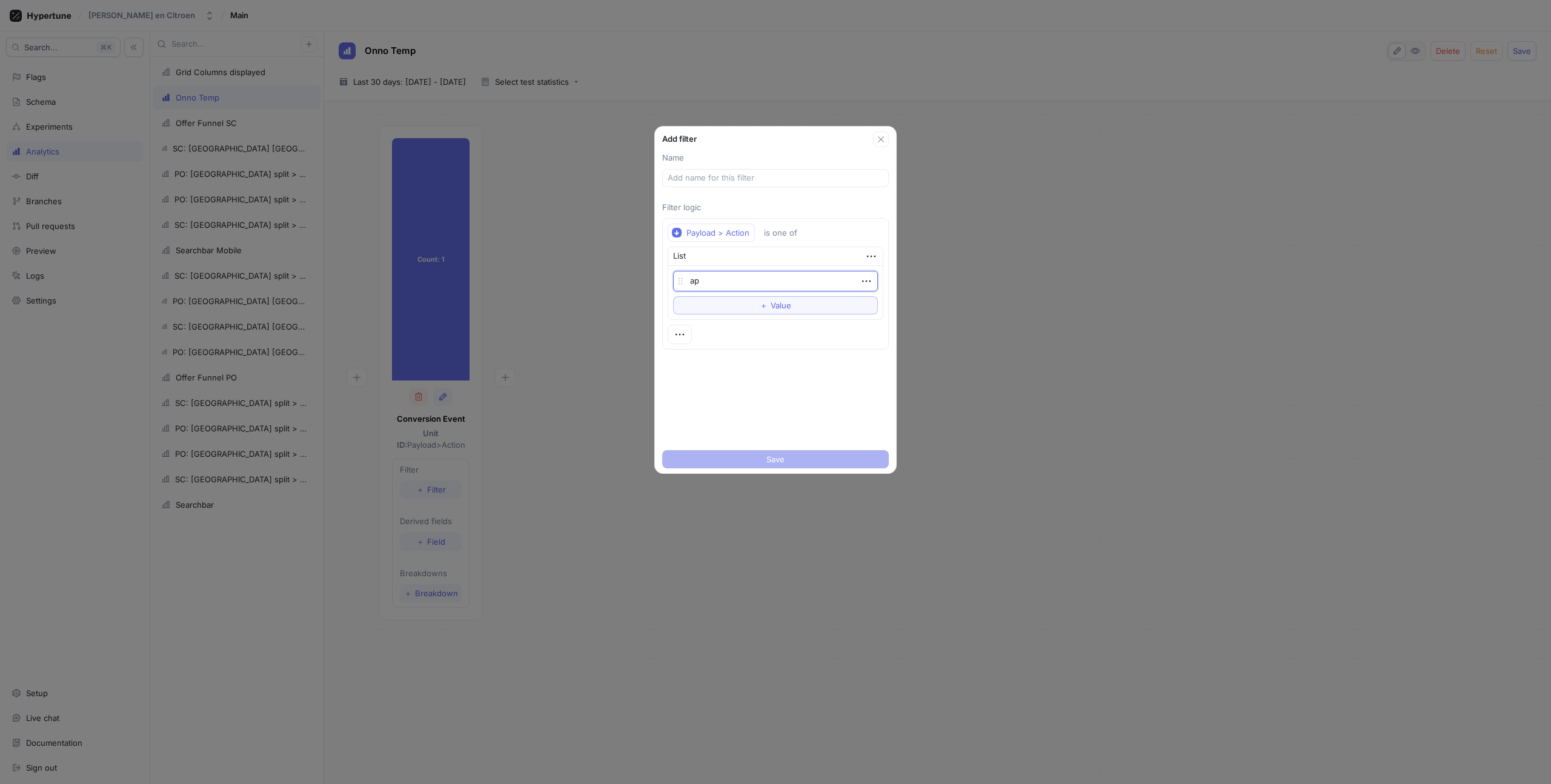
type textarea "app"
type textarea "x"
type textarea "appo"
type textarea "x"
type textarea "appoi"
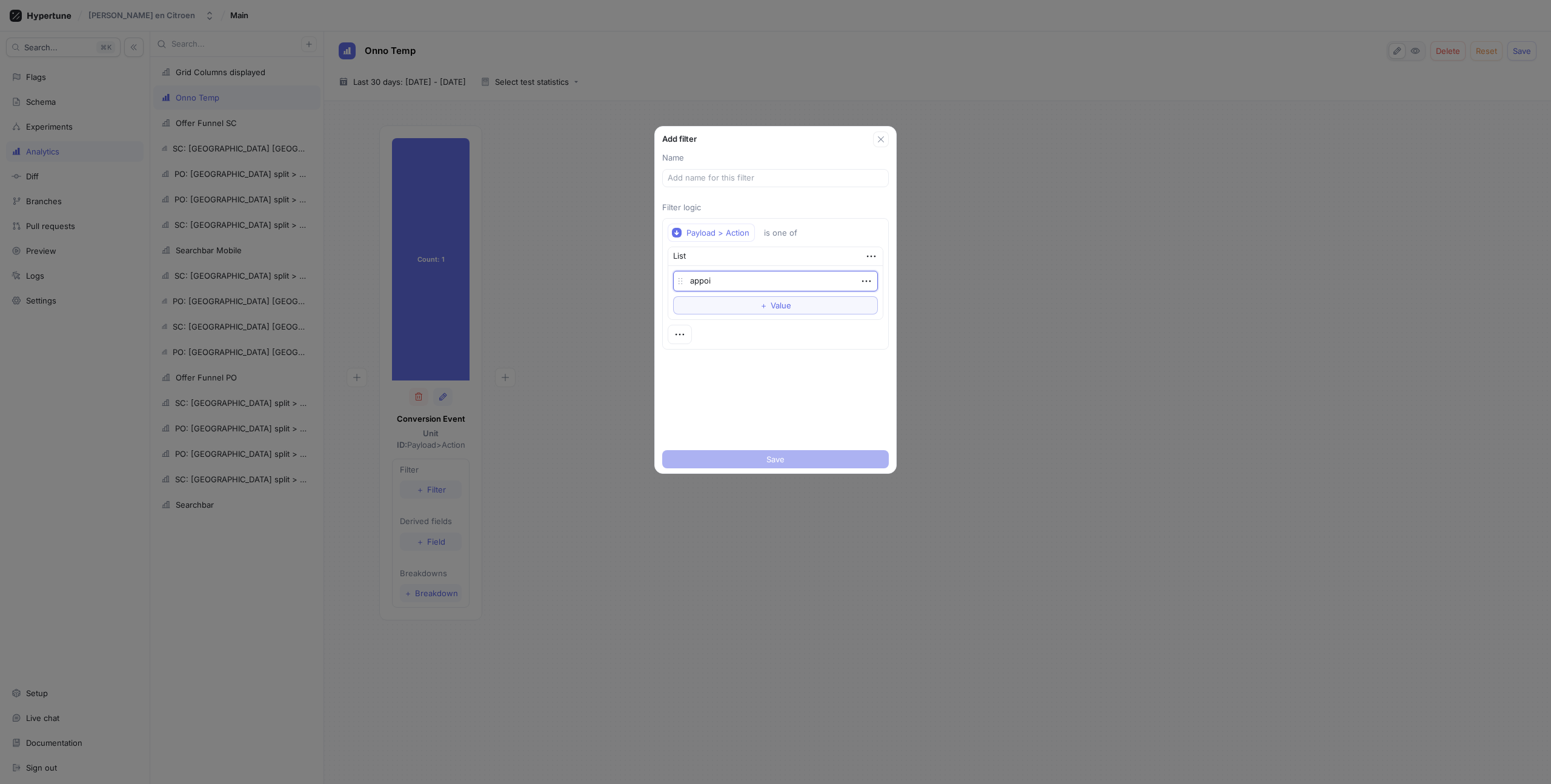
type textarea "x"
type textarea "appoin"
type textarea "x"
type textarea "appoint"
type textarea "x"
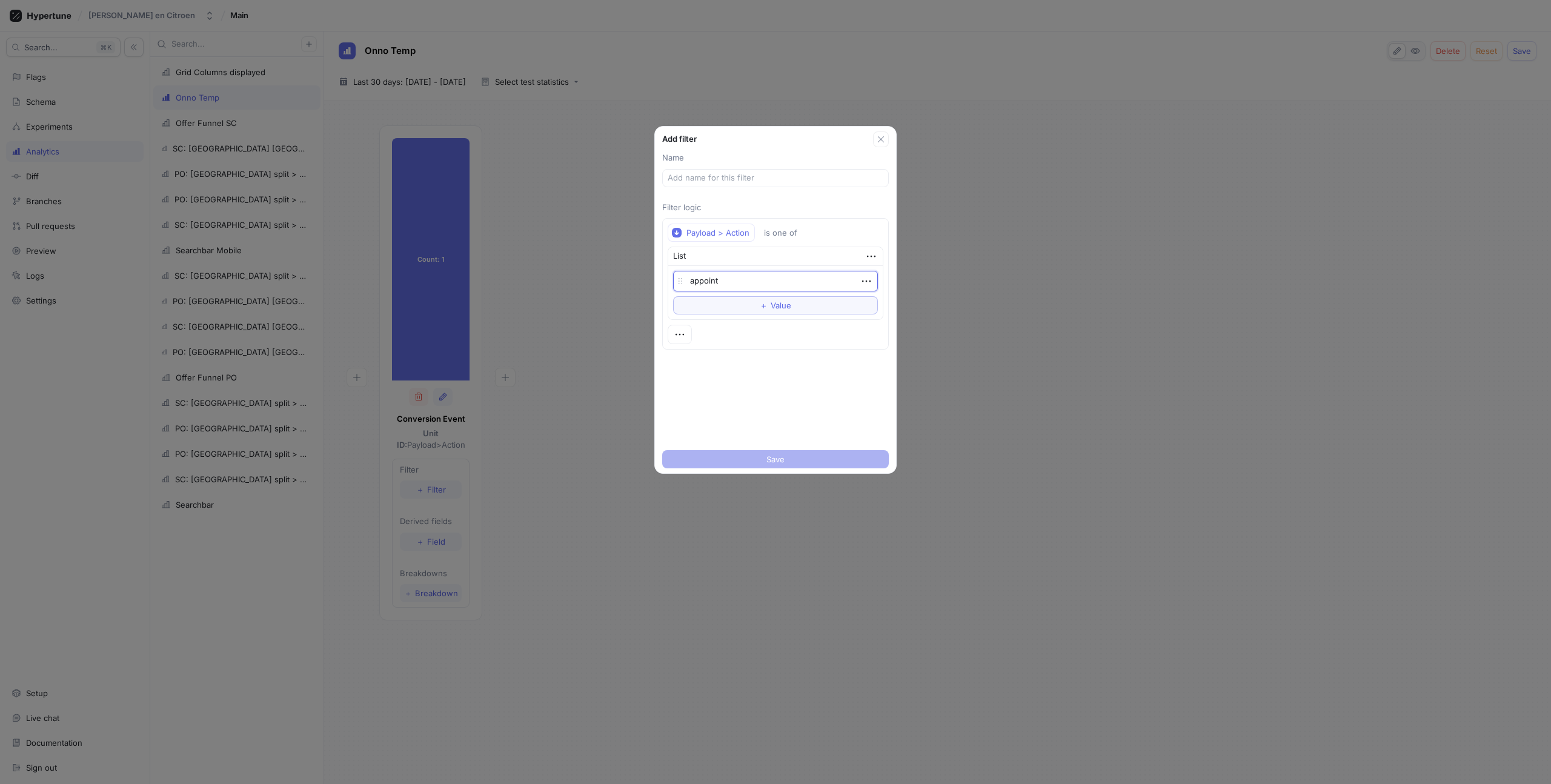
type textarea "appointm"
type textarea "x"
type textarea "appointme"
type textarea "x"
type textarea "appointmen"
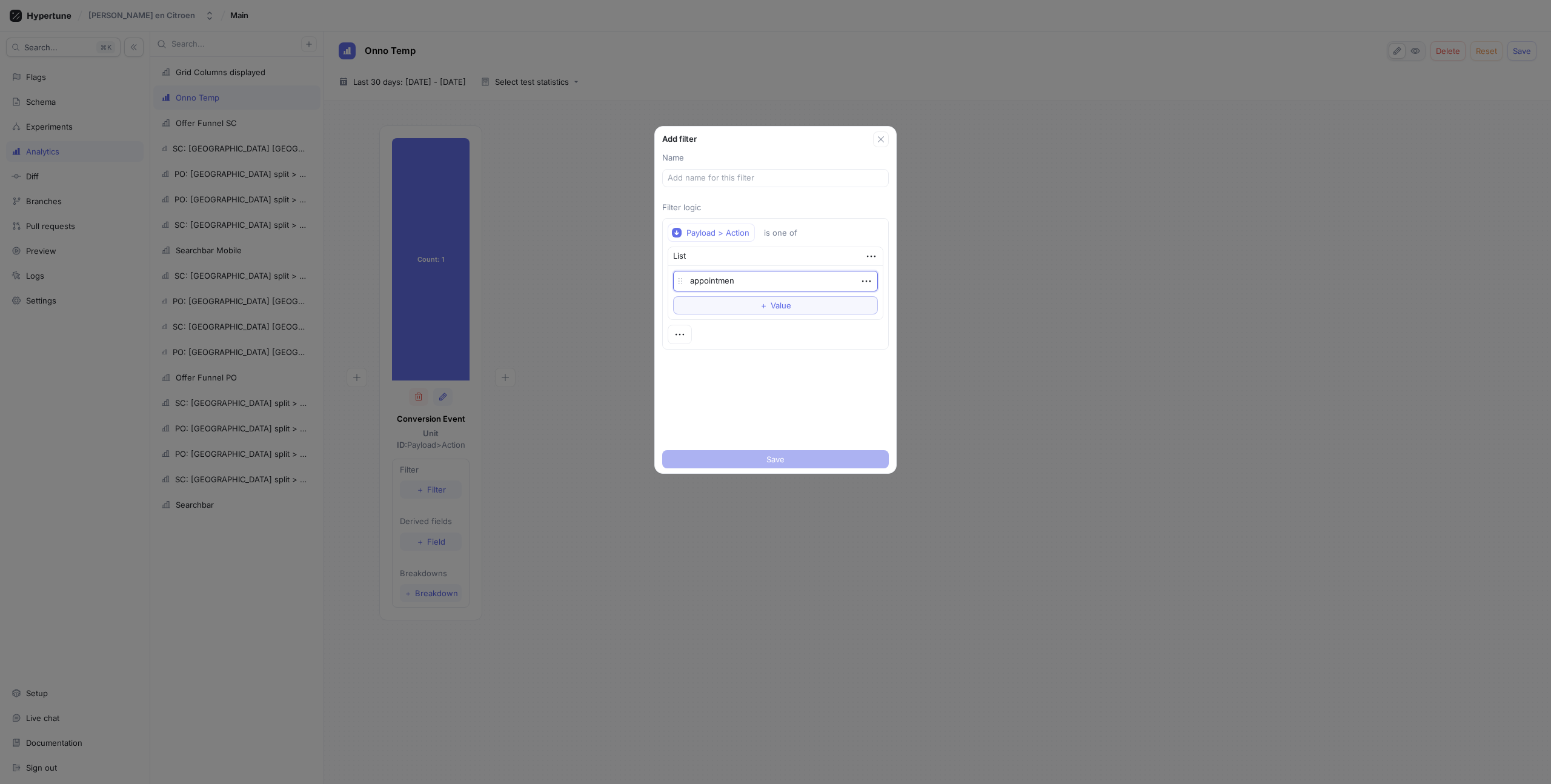
type textarea "x"
type textarea "appointment"
type textarea "x"
type textarea "appointment-"
type textarea "x"
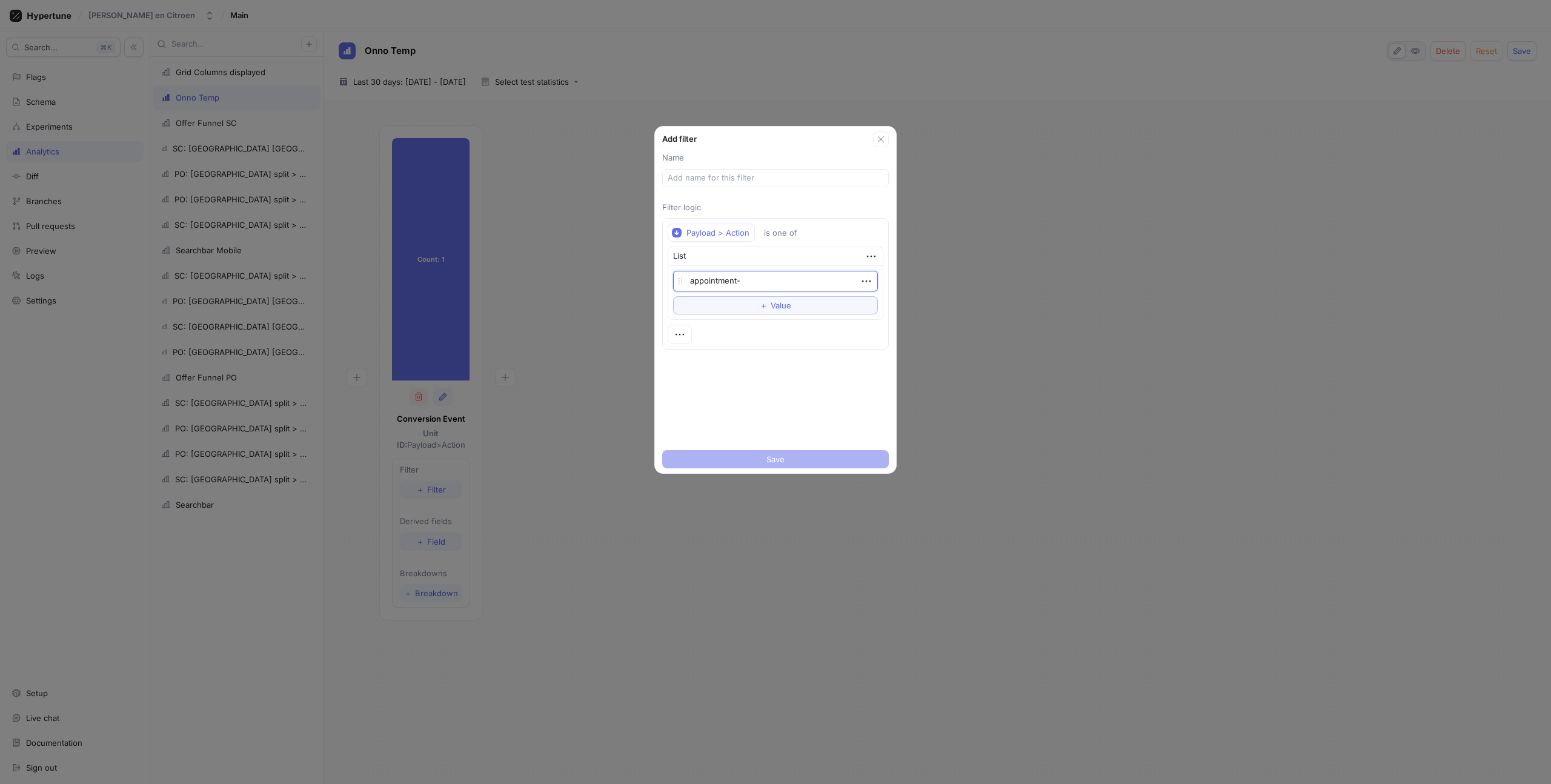
type textarea "appointment-f"
type textarea "x"
type textarea "appointment-fo"
type textarea "x"
type textarea "appointment-for"
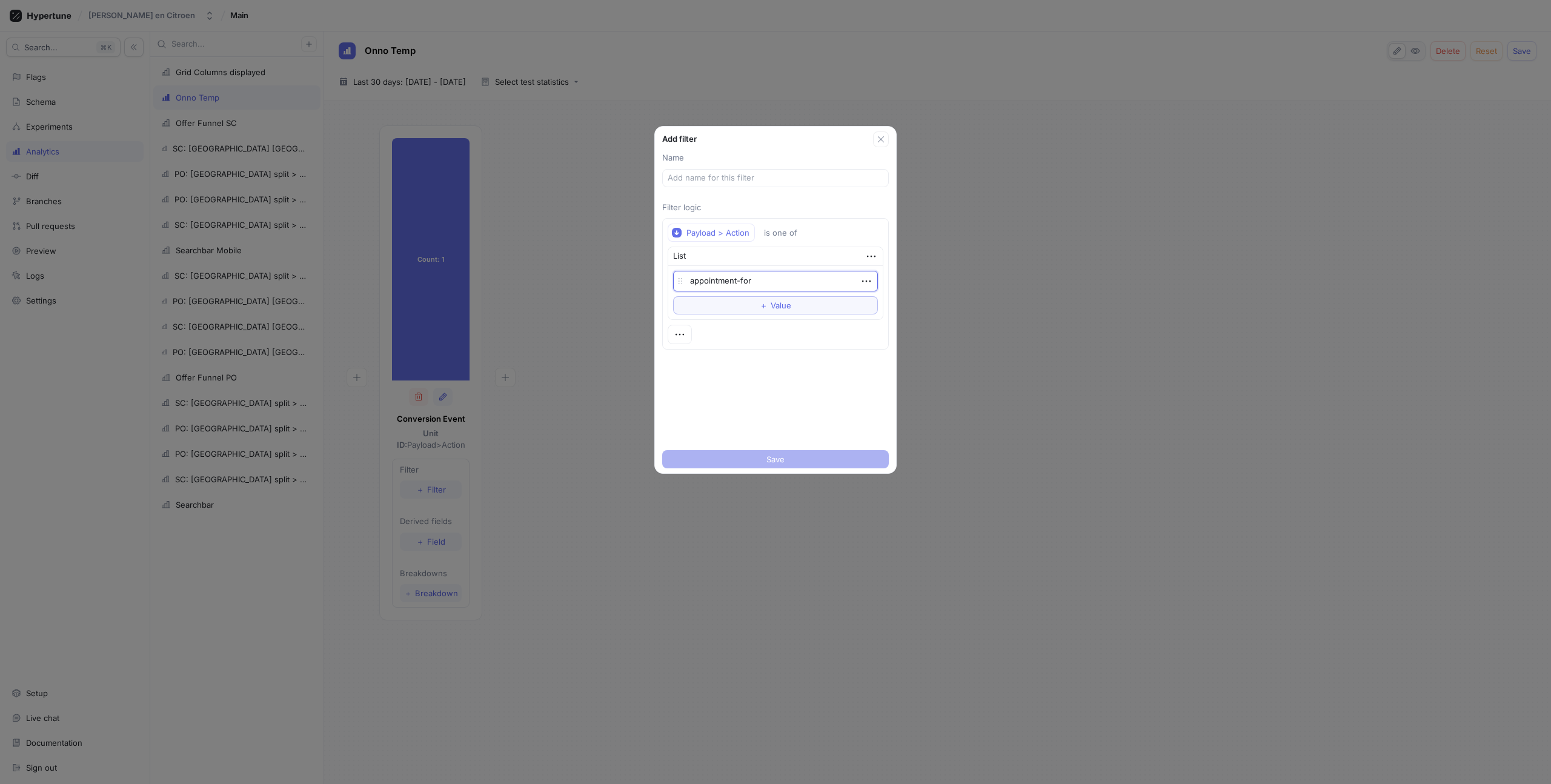
type textarea "x"
type textarea "appointment-form"
click at [800, 363] on div "Name Filter logic Payload > Action is one of List appointment-form To pick up a…" at bounding box center [776, 296] width 241 height 298
click at [780, 308] on span "Value" at bounding box center [782, 305] width 21 height 7
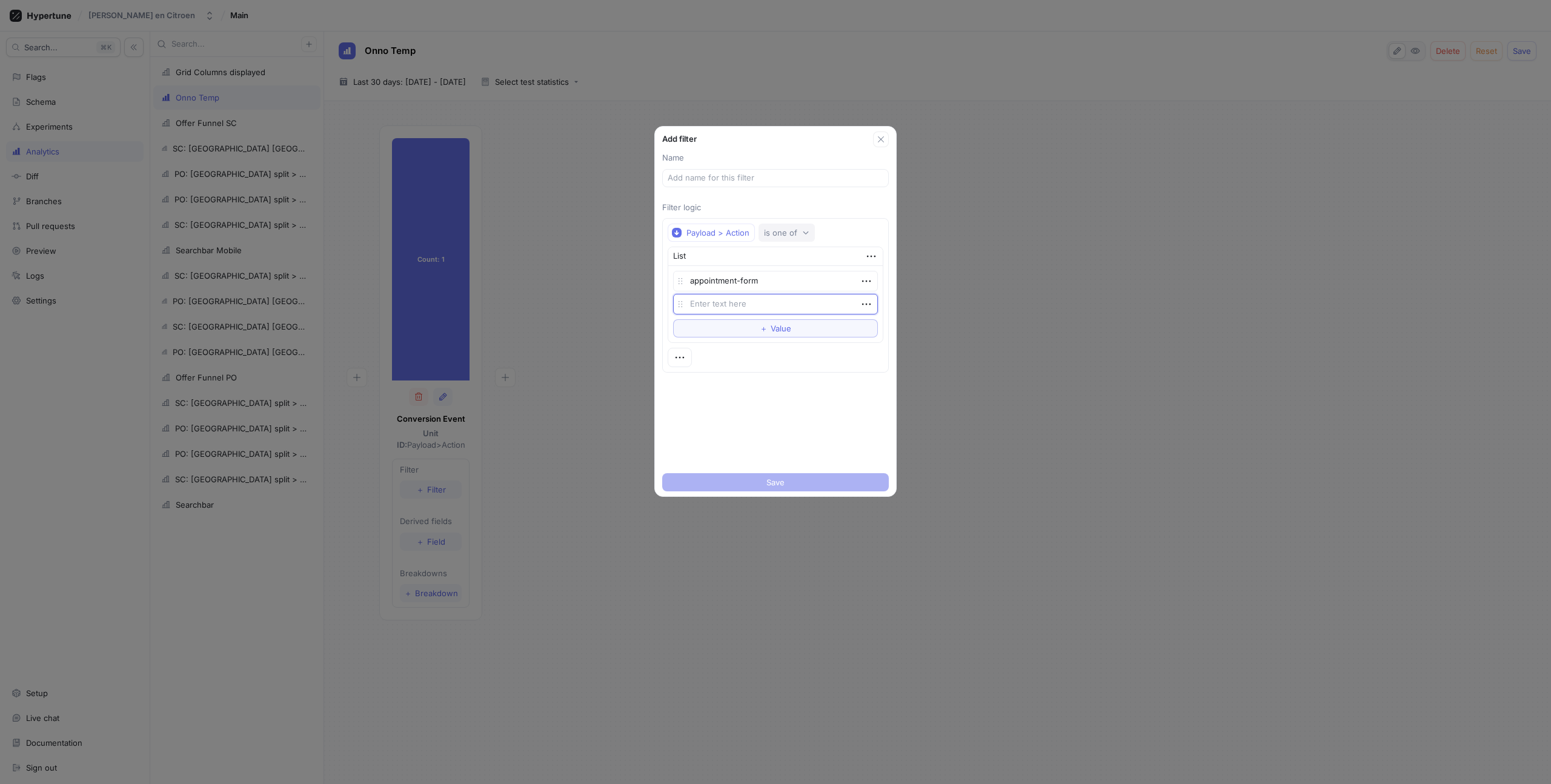
click at [771, 229] on div "is one of" at bounding box center [781, 233] width 34 height 10
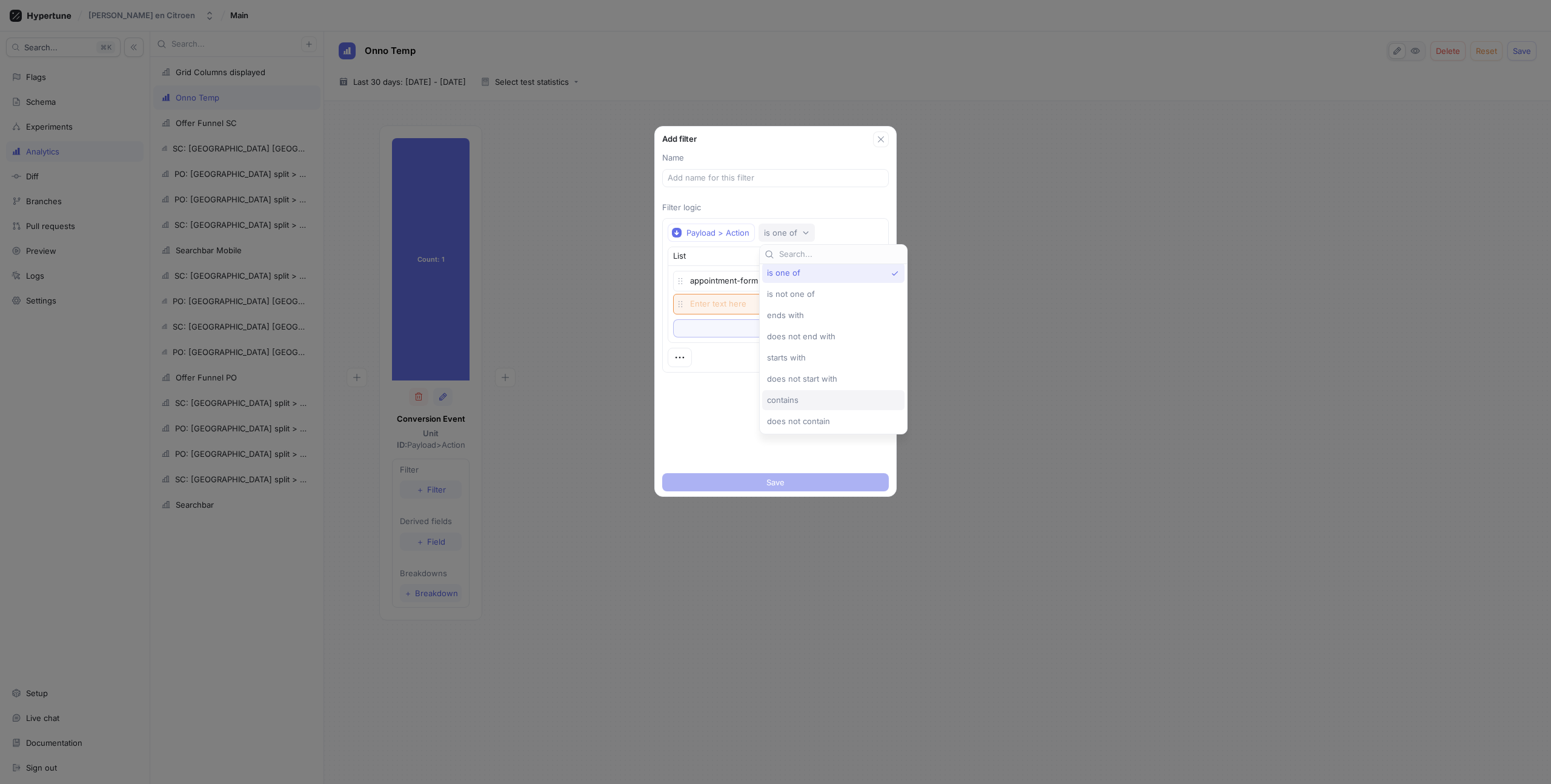
click at [794, 402] on span "contains" at bounding box center [782, 401] width 31 height 10
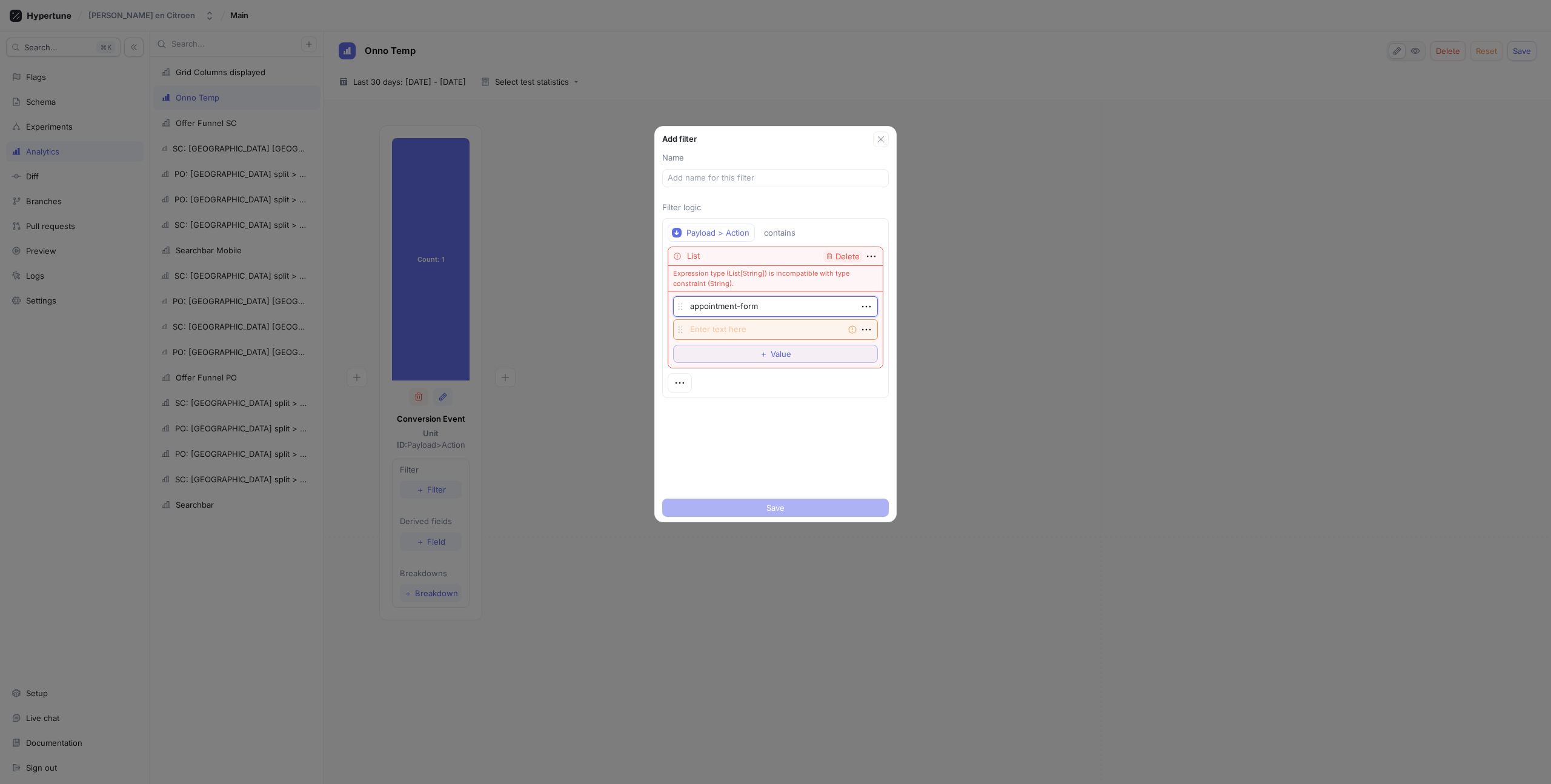
click at [769, 307] on textarea "appointment-form" at bounding box center [776, 306] width 205 height 21
click at [852, 258] on span "Delete" at bounding box center [848, 256] width 24 height 8
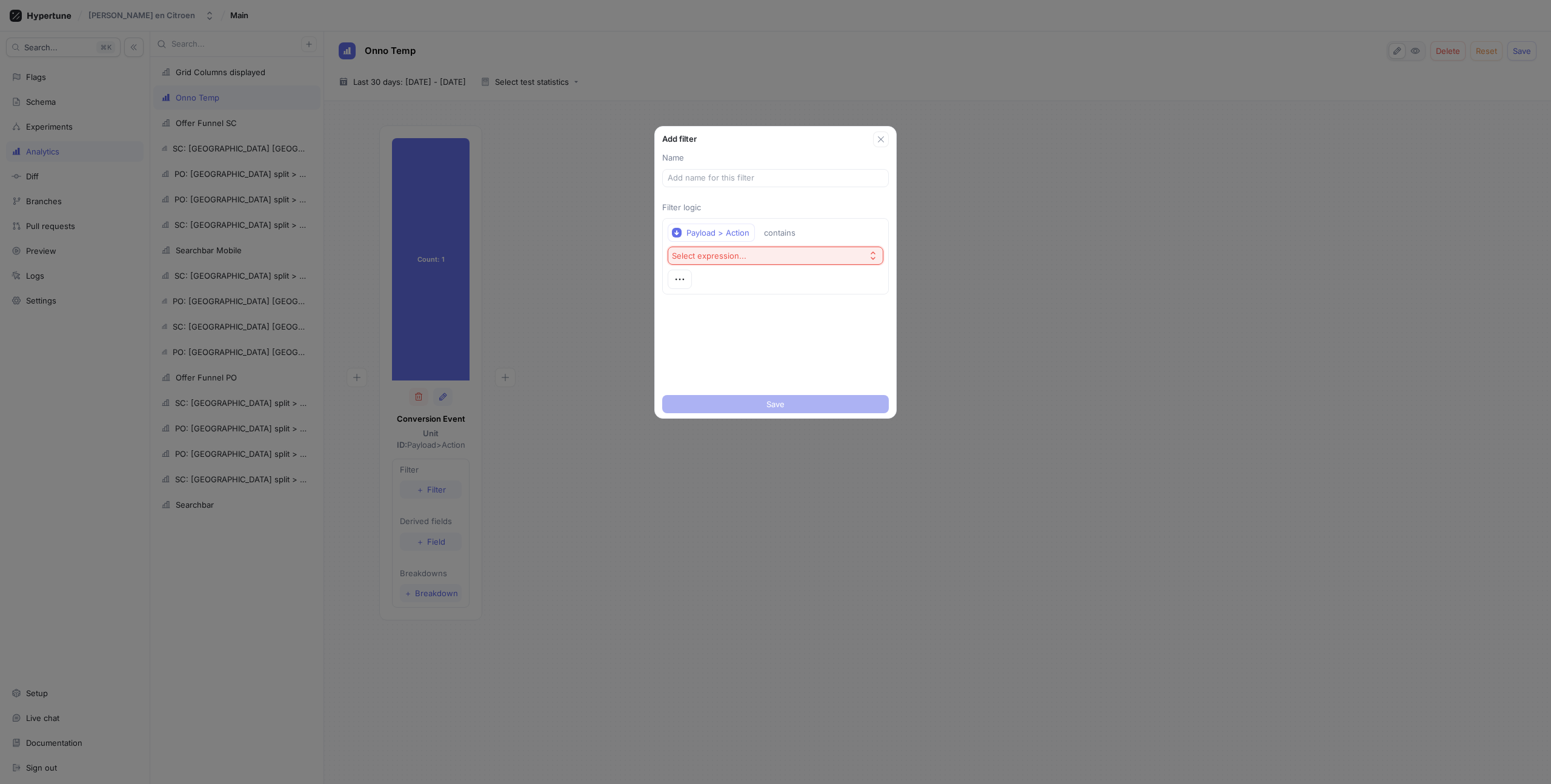
click at [722, 254] on div "Select expression..." at bounding box center [710, 256] width 74 height 10
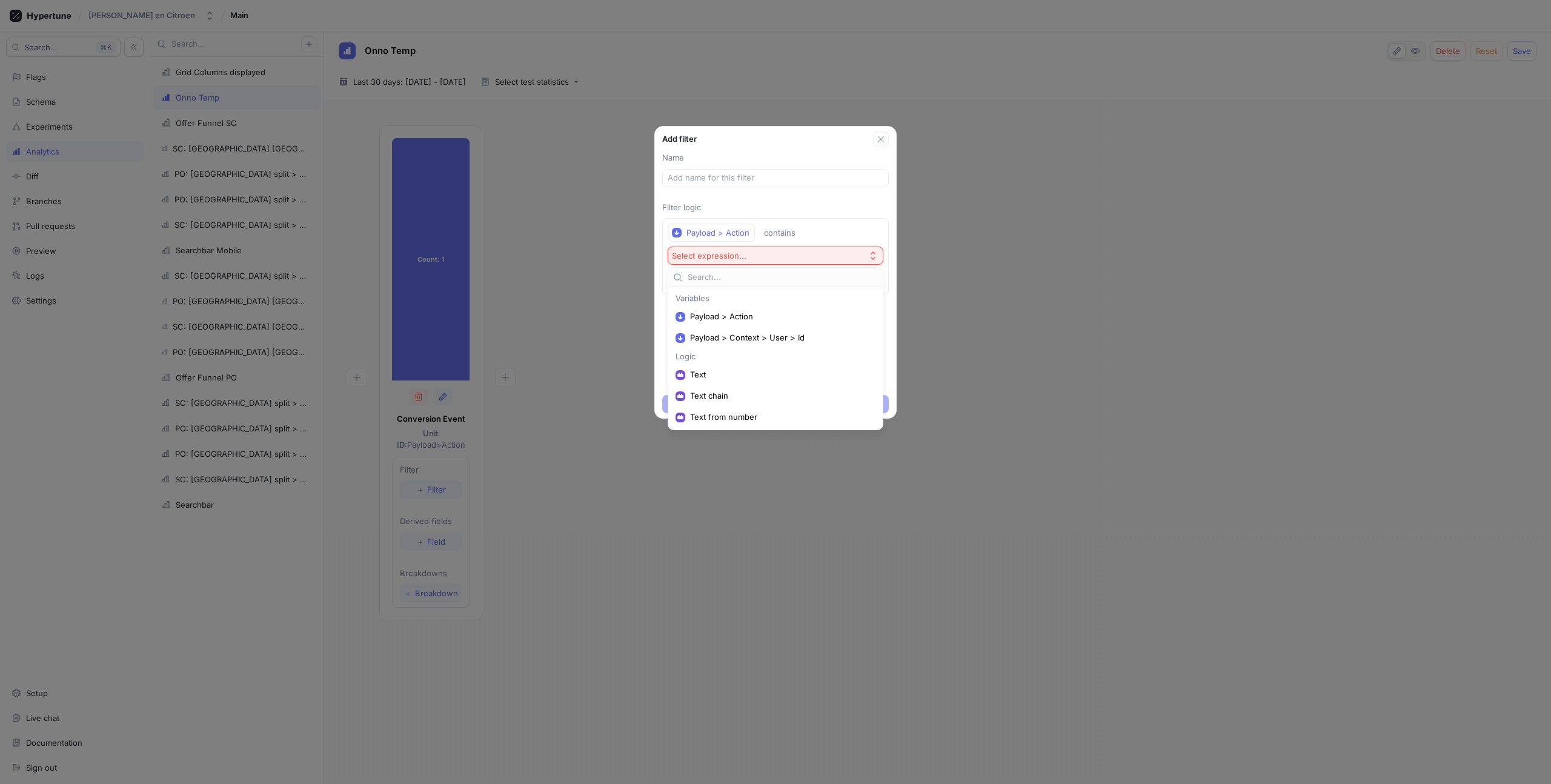
click at [825, 205] on p "Filter logic" at bounding box center [776, 208] width 227 height 12
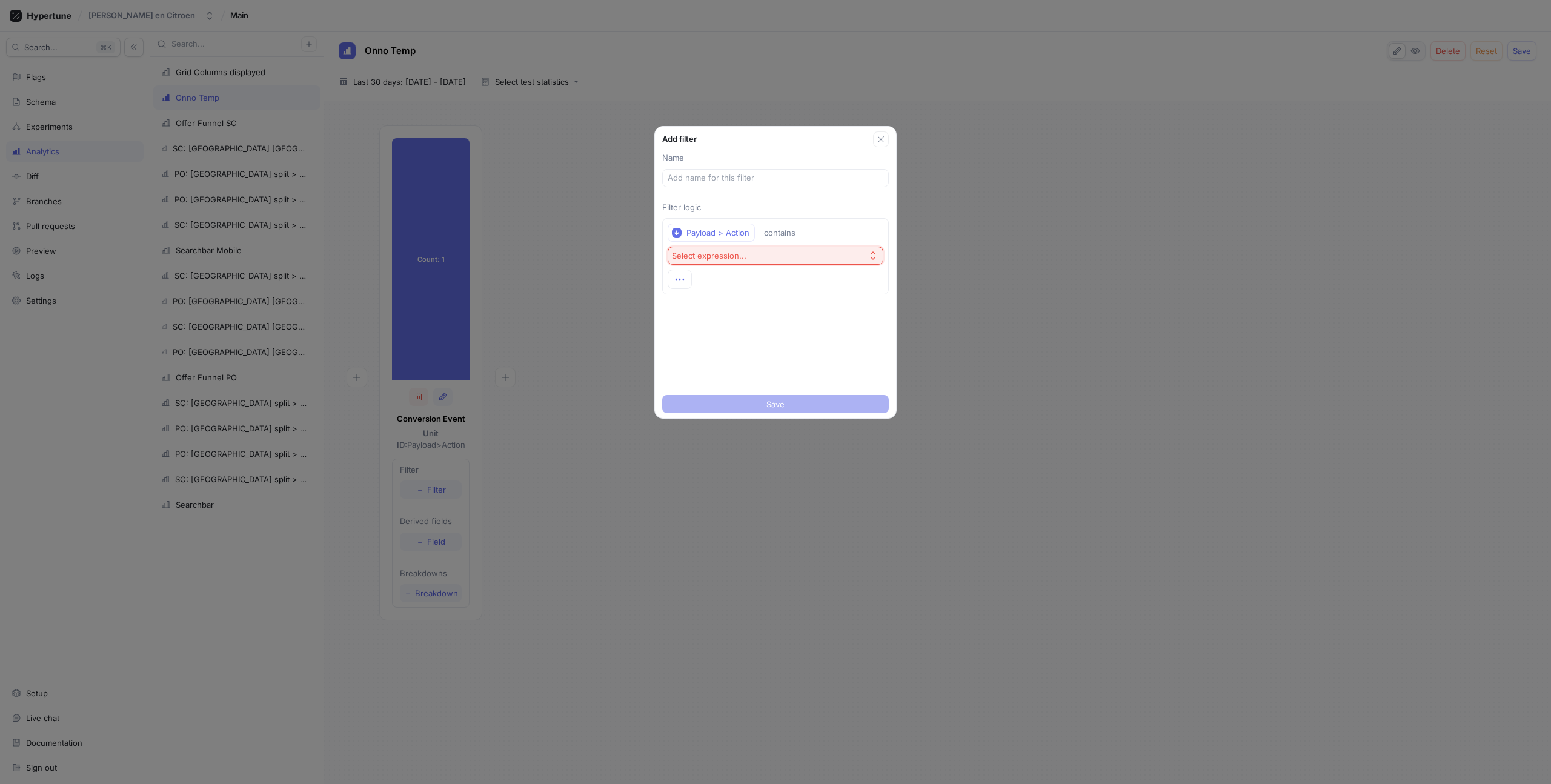
click at [678, 280] on icon "button" at bounding box center [679, 279] width 13 height 13
click at [730, 342] on div "Delete" at bounding box center [727, 343] width 103 height 21
click at [724, 228] on div "Select variable..." at bounding box center [703, 233] width 61 height 10
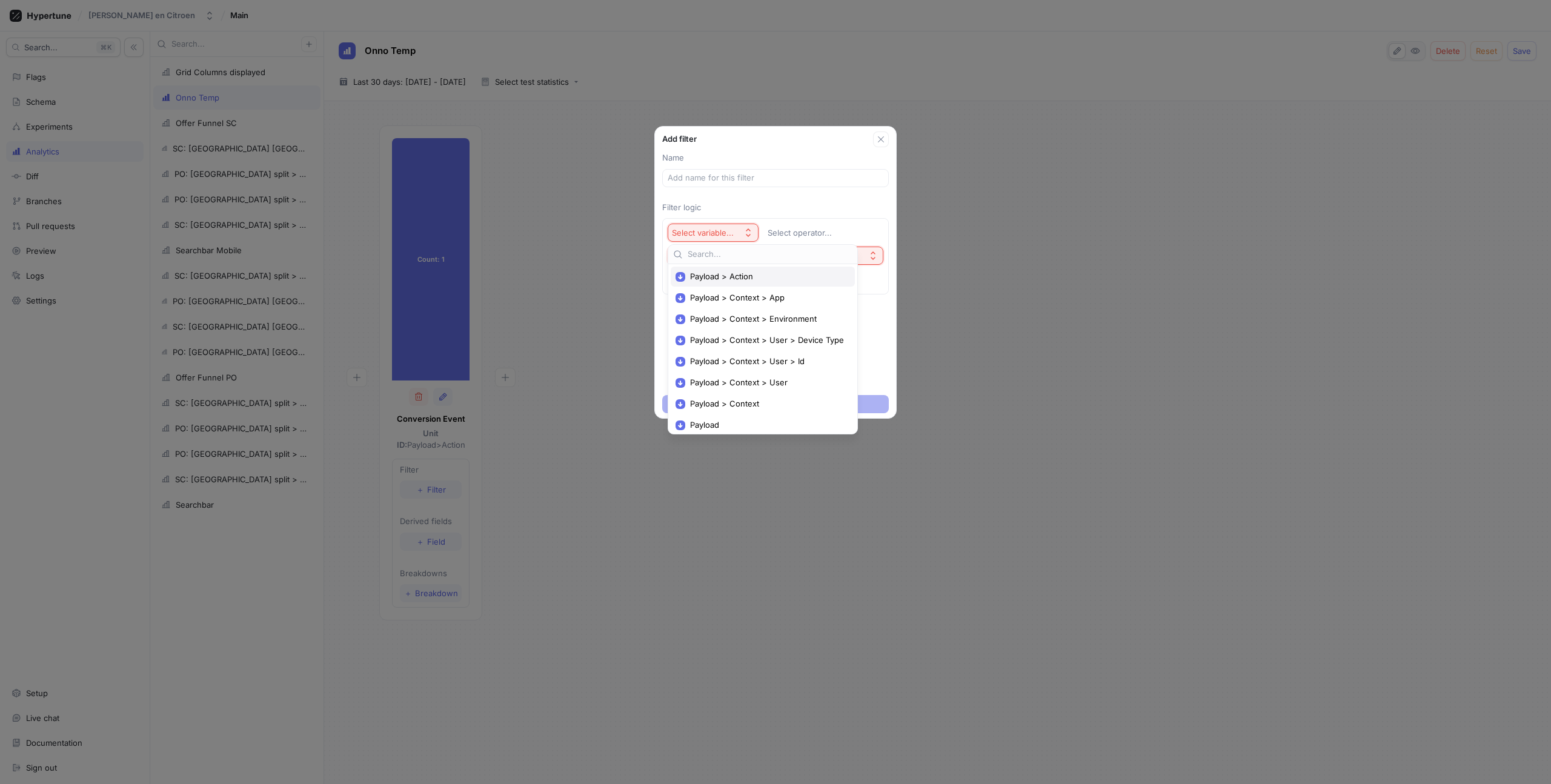
click at [732, 278] on span "Payload > Action" at bounding box center [768, 277] width 154 height 10
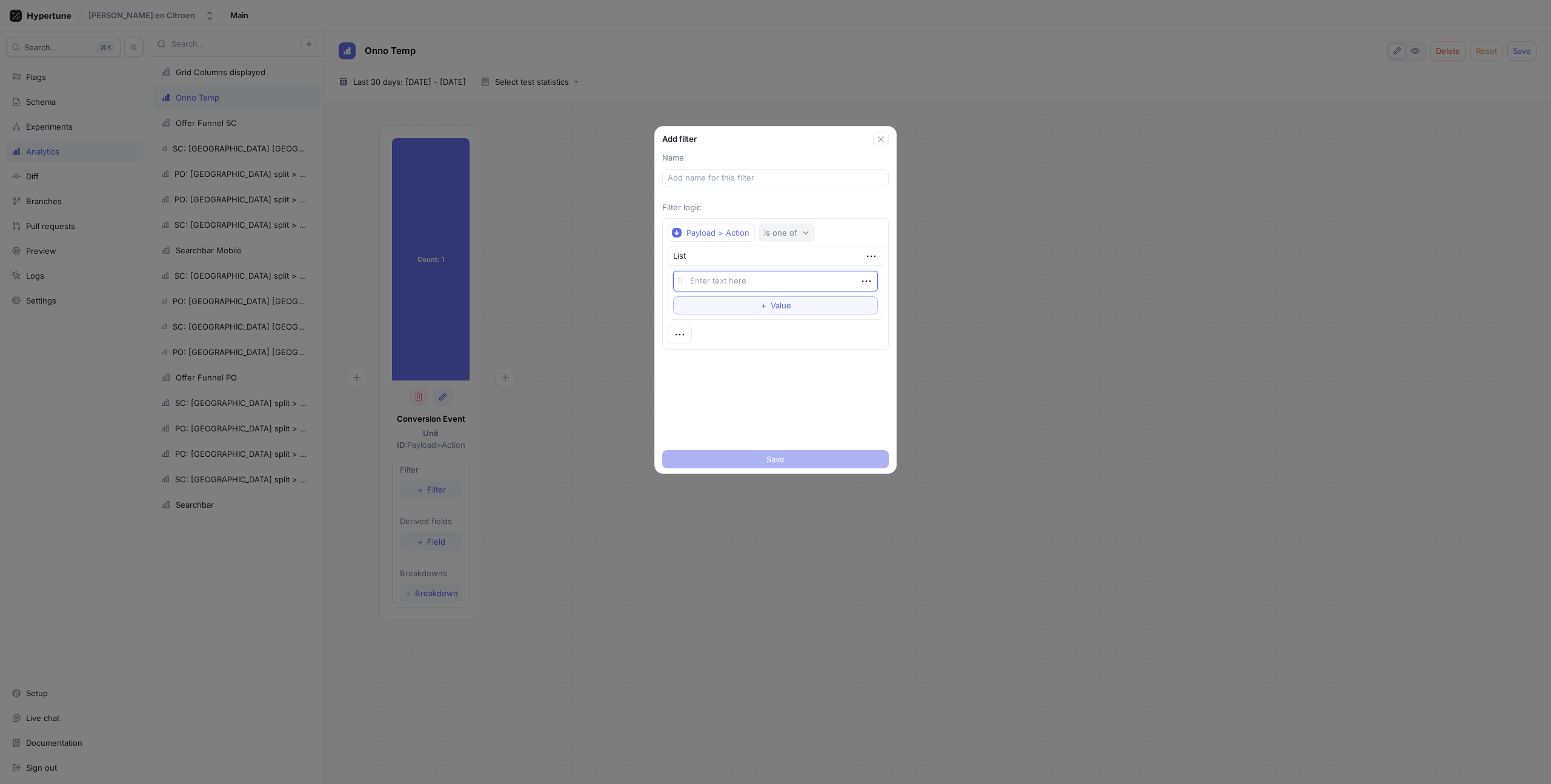
click at [785, 226] on button "is one of" at bounding box center [787, 232] width 56 height 18
click at [801, 404] on div "contains" at bounding box center [830, 404] width 126 height 10
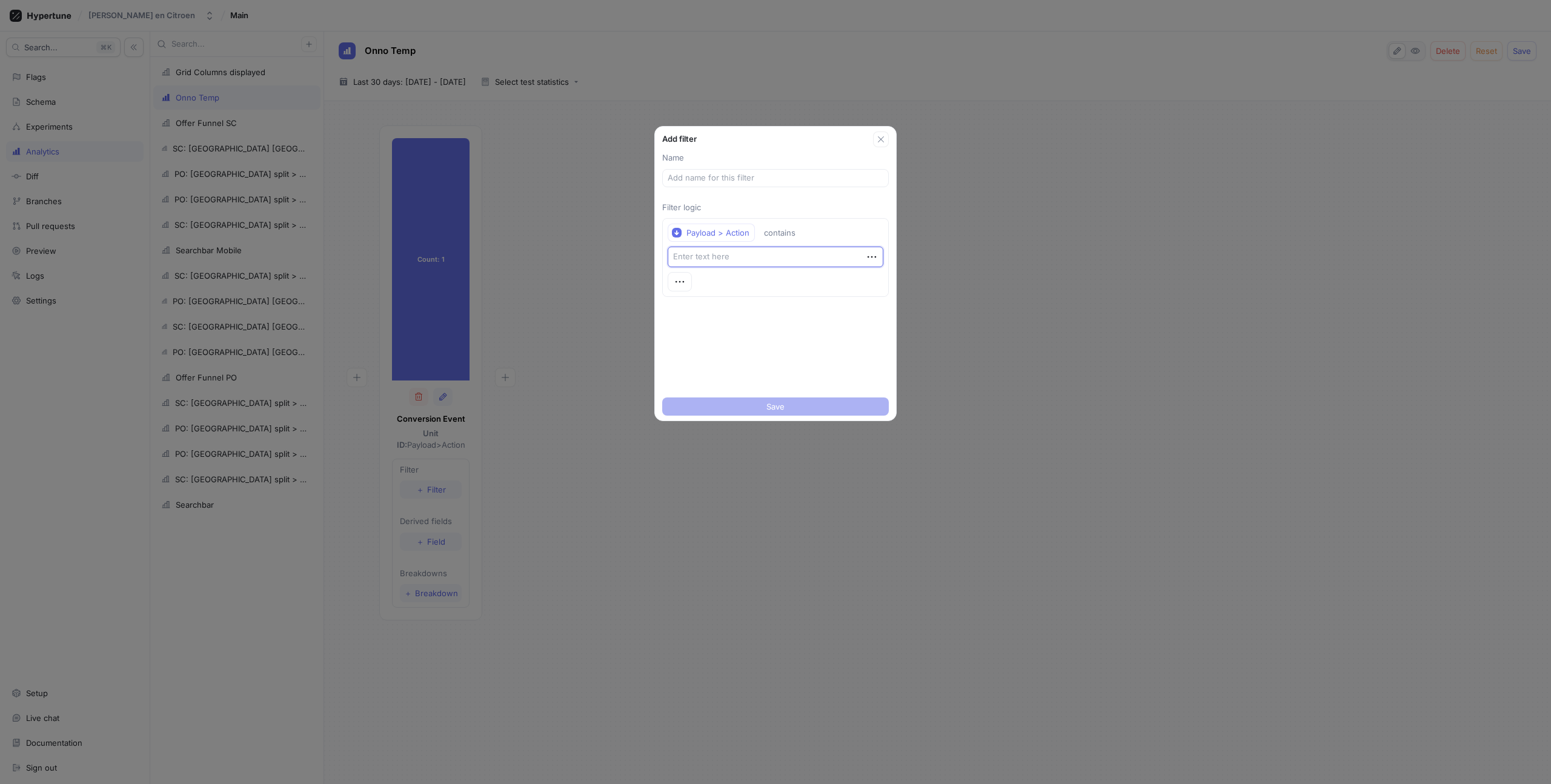
type textarea "x"
type textarea "a"
type textarea "x"
type textarea "ap"
type textarea "x"
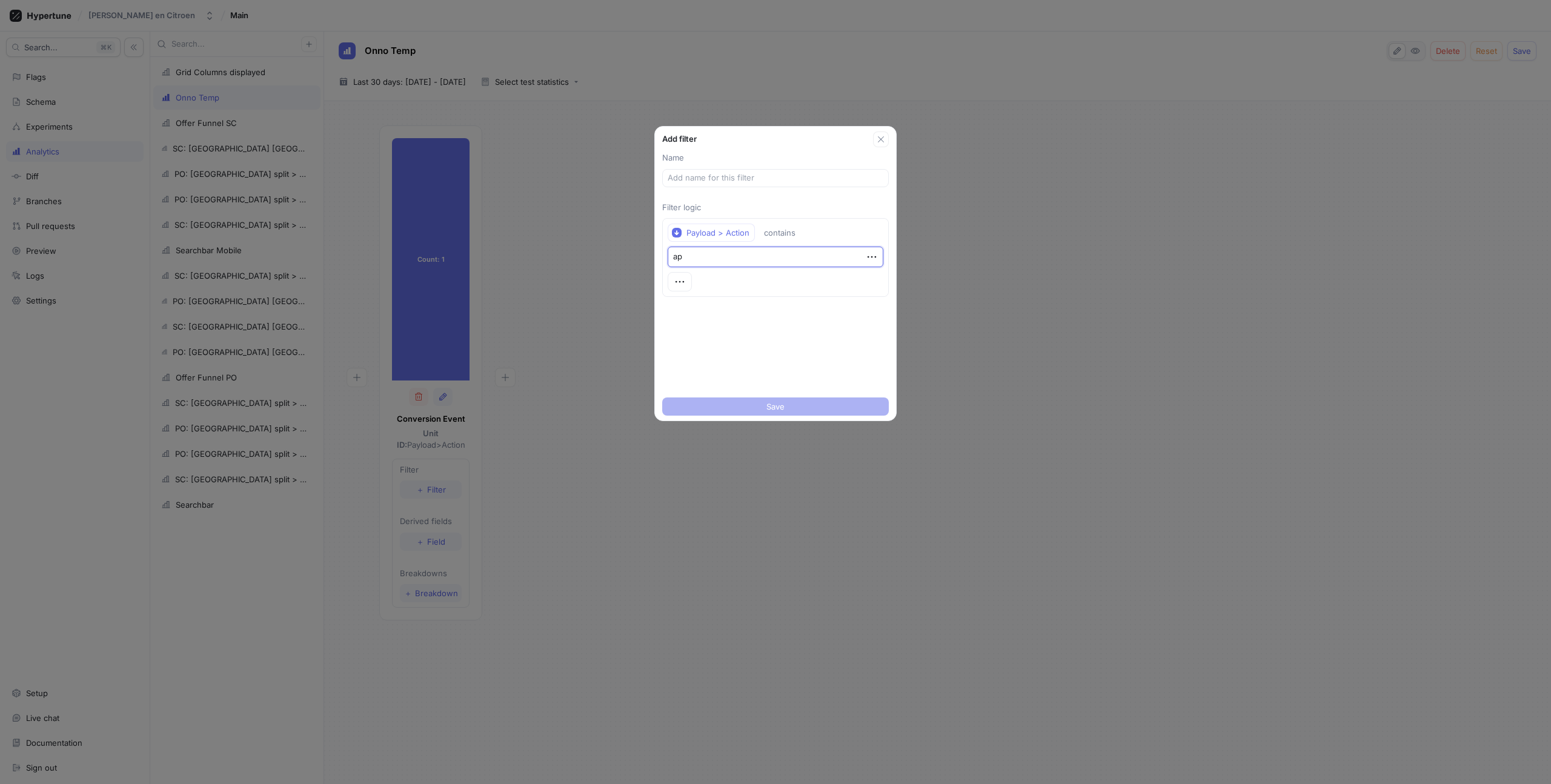
type textarea "app"
type textarea "x"
type textarea "appo"
type textarea "x"
type textarea "appoi"
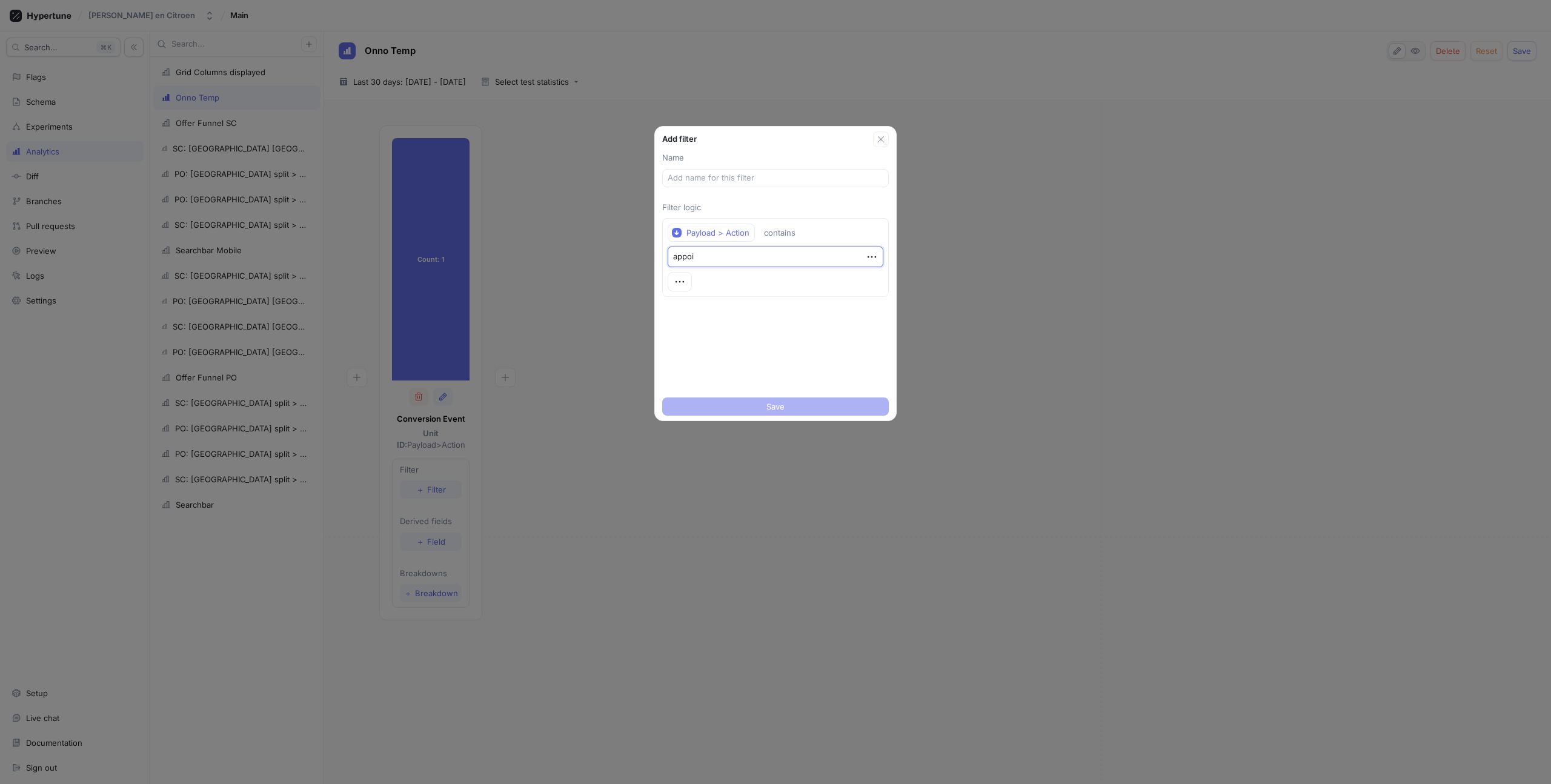
type textarea "x"
type textarea "appoin"
type textarea "x"
type textarea "appoint"
type textarea "x"
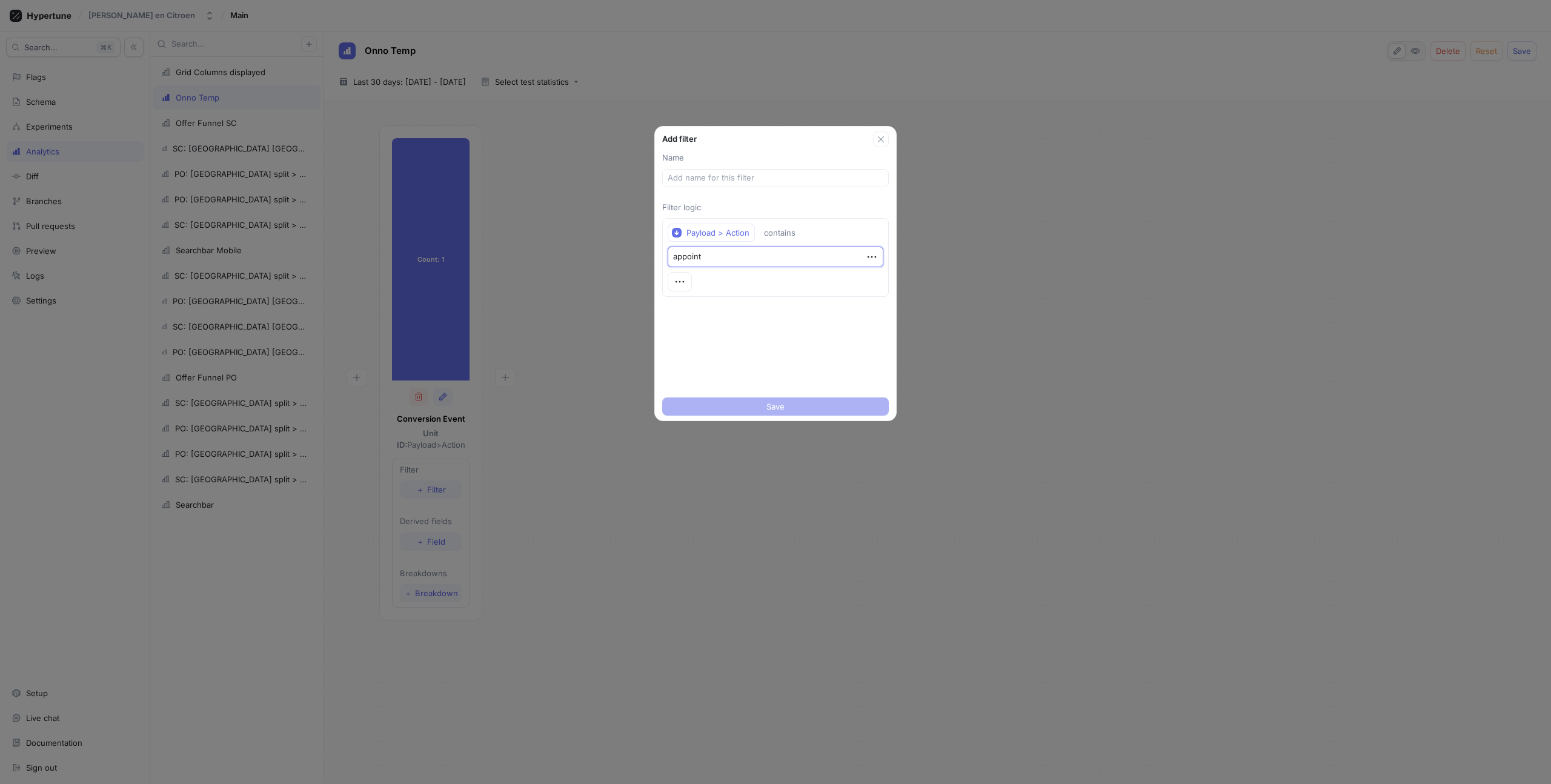
type textarea "appointm"
type textarea "x"
type textarea "appointme"
type textarea "x"
type textarea "appointment"
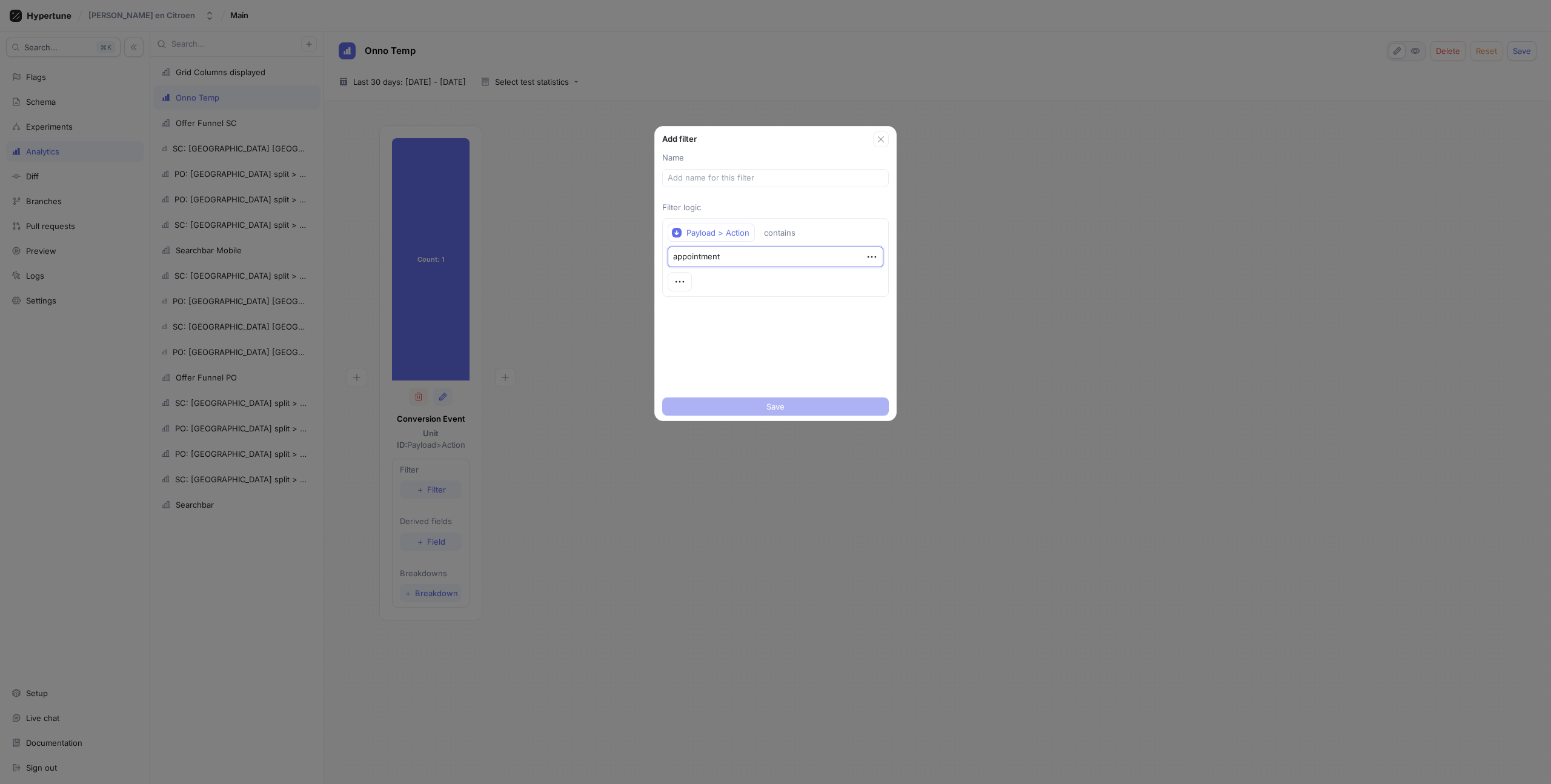
type textarea "x"
type textarea "appointment-"
type textarea "x"
type textarea "appointment-f"
type textarea "x"
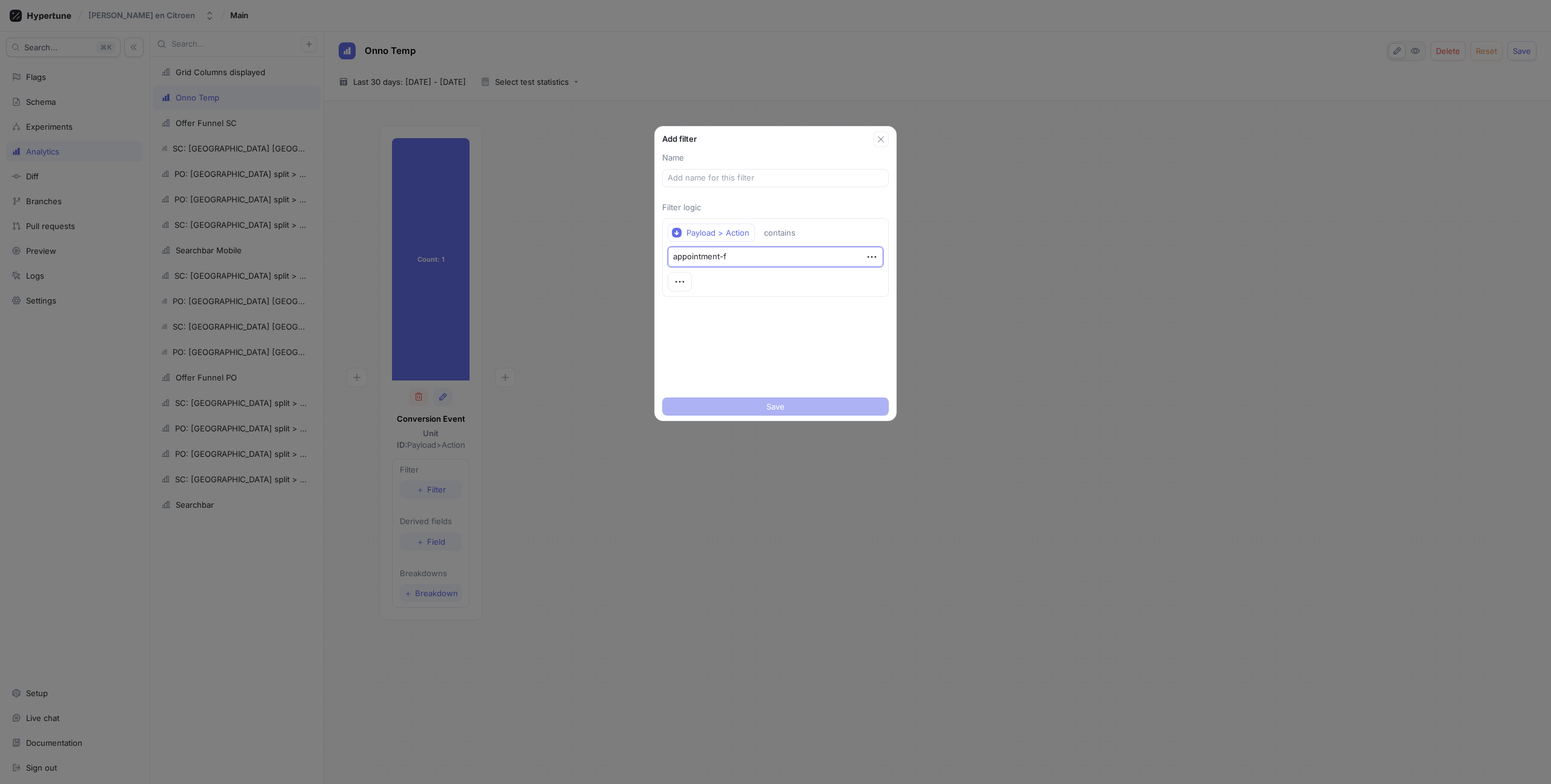
type textarea "appointment-fo"
type textarea "x"
type textarea "appointment-form"
type textarea "x"
type textarea "te"
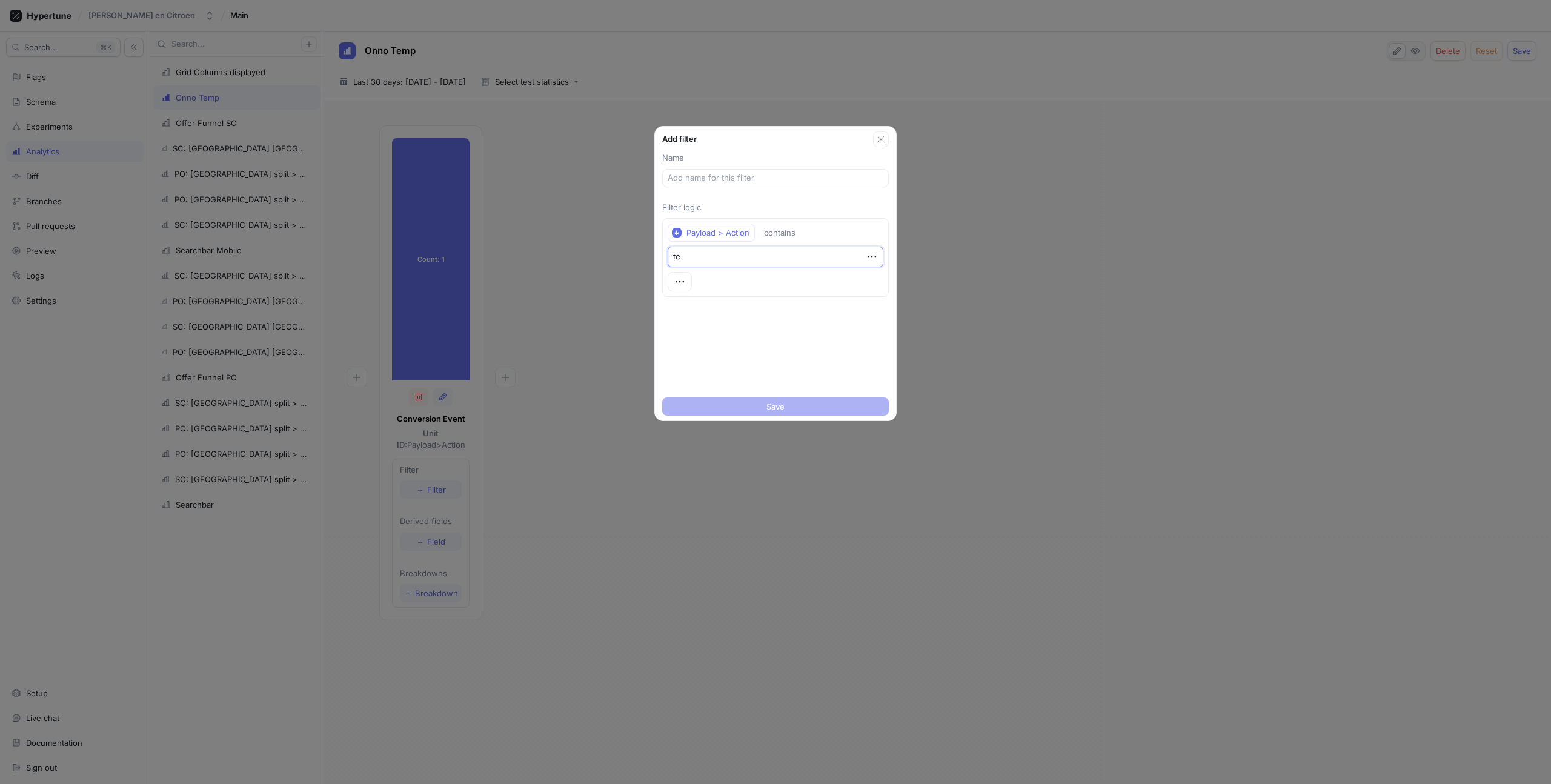
type textarea "x"
type textarea "tes"
type textarea "x"
type textarea "test"
click at [782, 375] on div "Name Filter logic Payload > Action contains test" at bounding box center [776, 270] width 241 height 246
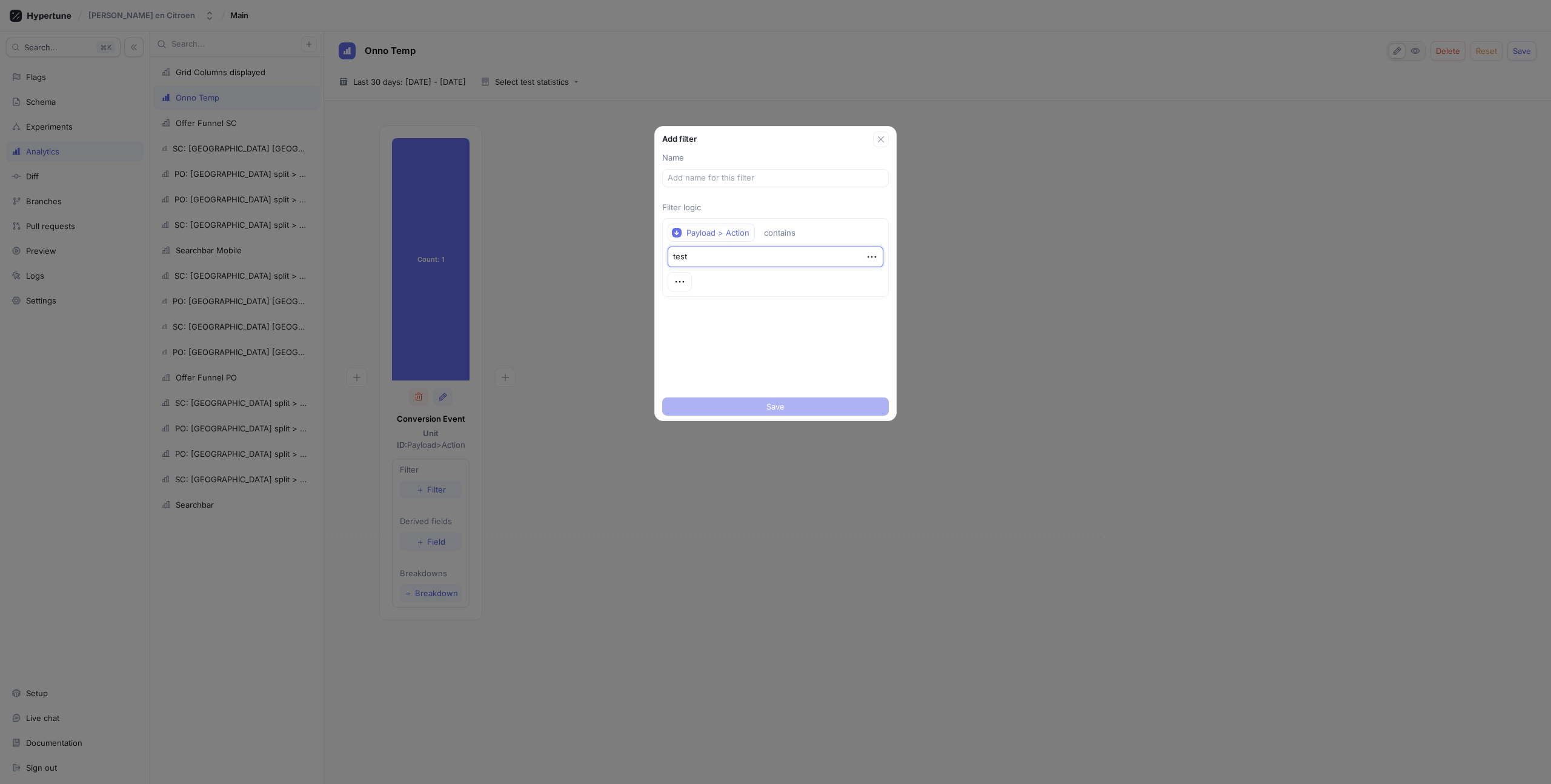
type textarea "x"
click at [745, 325] on div "Name Filter logic Payload > Action contains test" at bounding box center [776, 270] width 241 height 246
click at [692, 185] on div at bounding box center [776, 177] width 227 height 18
click at [739, 180] on input "text" at bounding box center [776, 178] width 216 height 12
type input "Test"
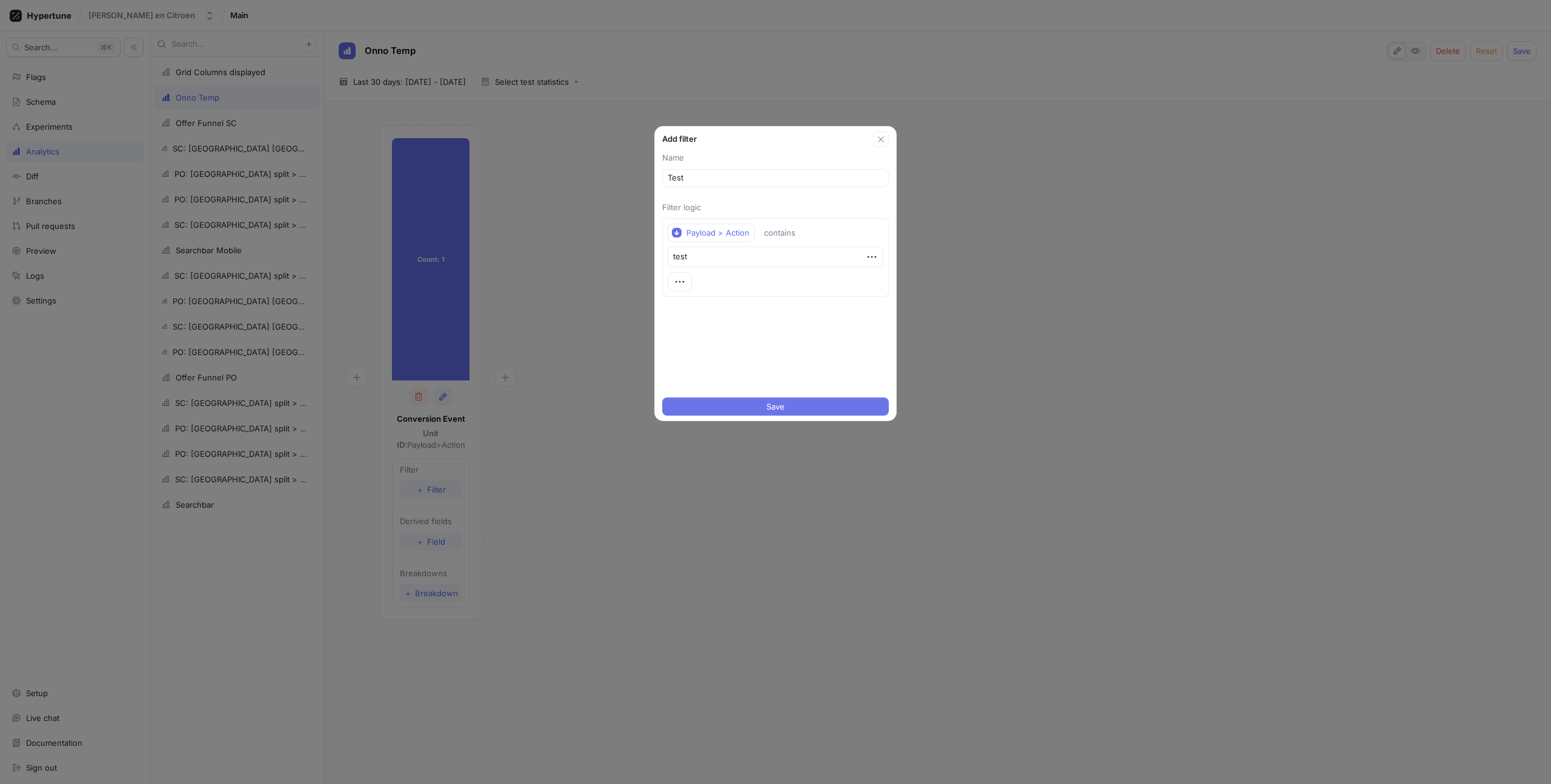
click at [801, 409] on button "Save" at bounding box center [776, 406] width 227 height 18
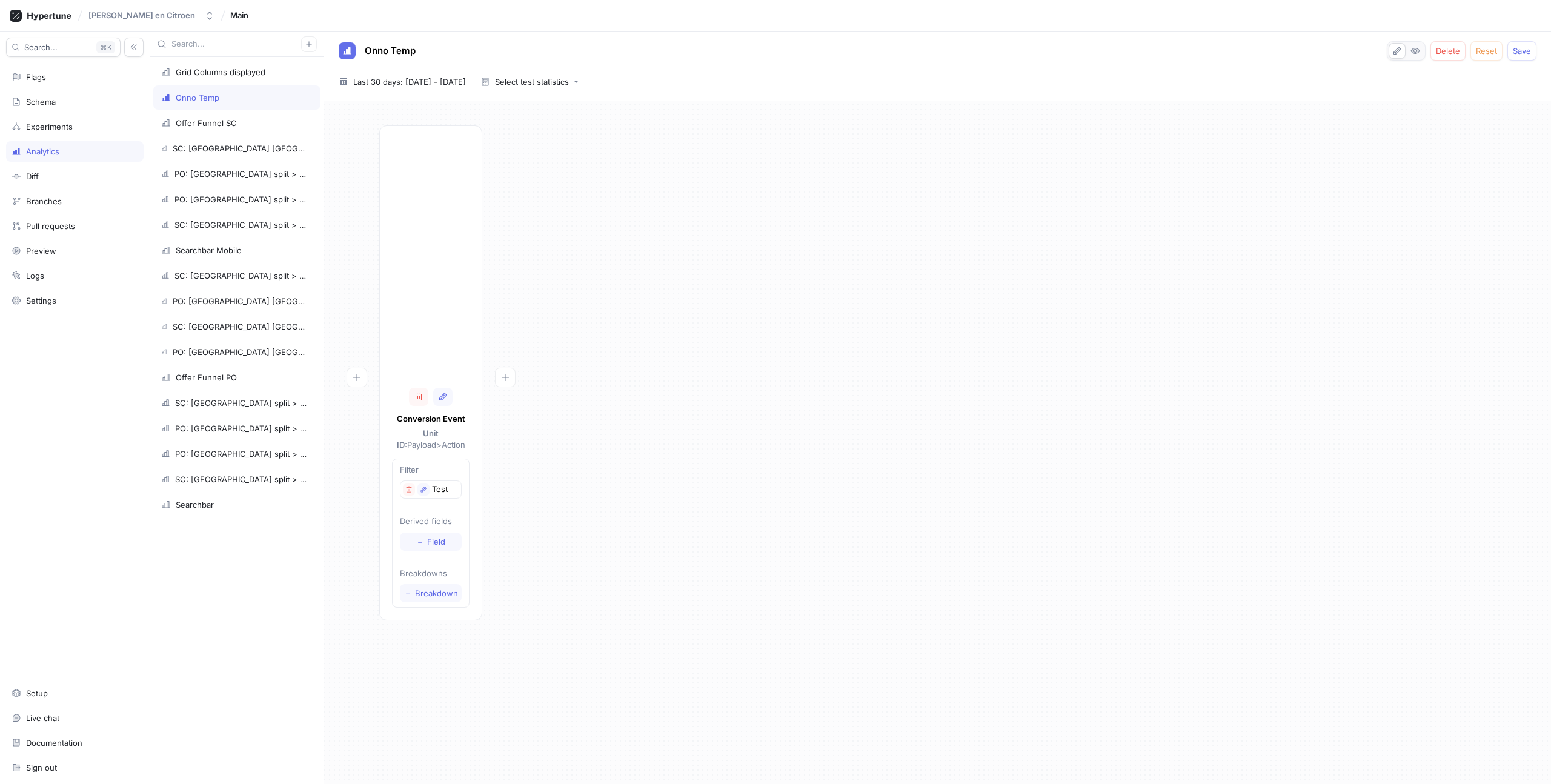
click at [574, 323] on div "Conversion Event Unit ID: Payload > Action Filter Test Derived fields ＋ Field B…" at bounding box center [937, 376] width 1207 height 502
click at [420, 487] on icon "button" at bounding box center [423, 490] width 7 height 7
type textarea "x"
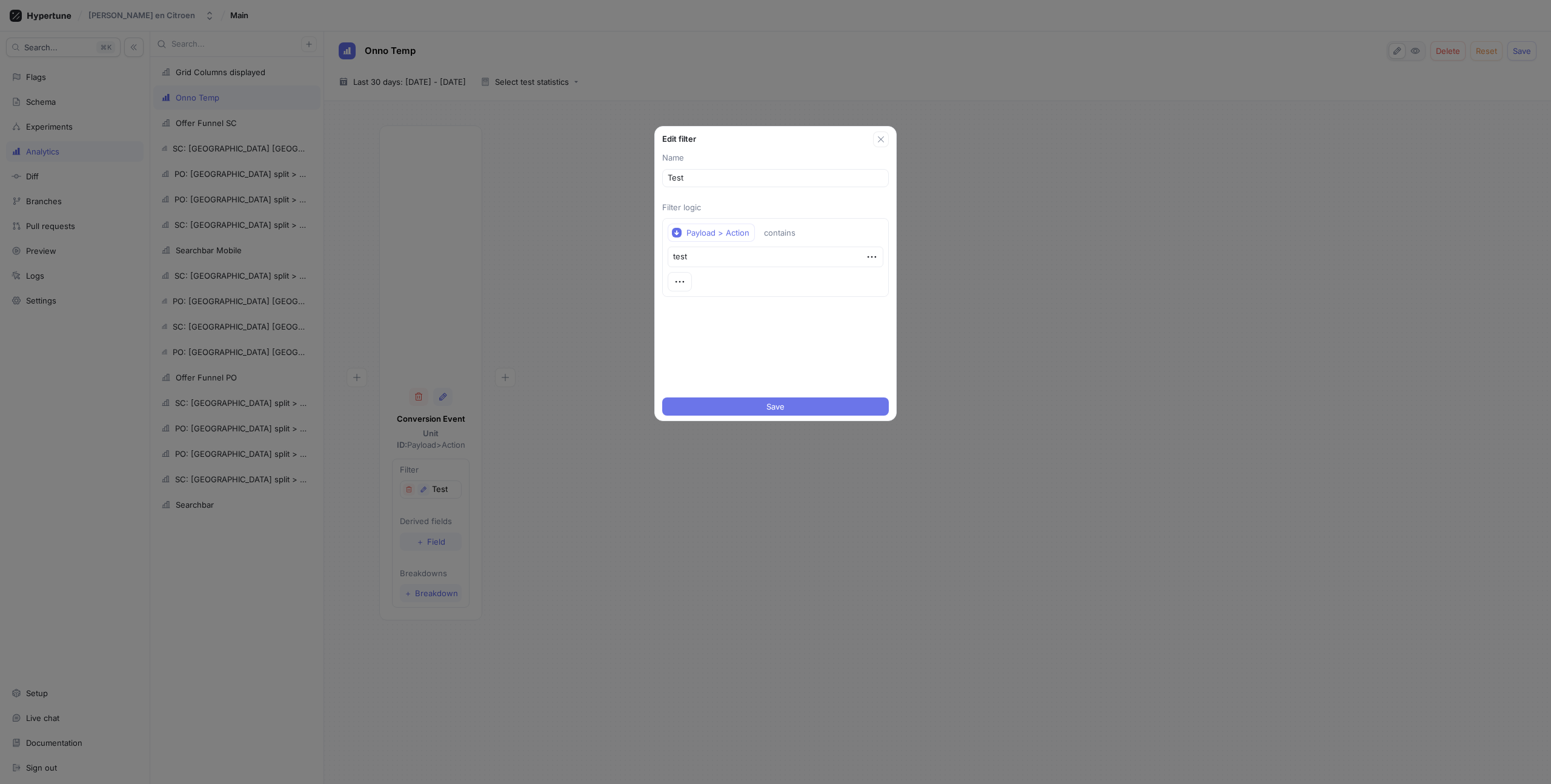
click at [783, 406] on span "Save" at bounding box center [776, 407] width 18 height 7
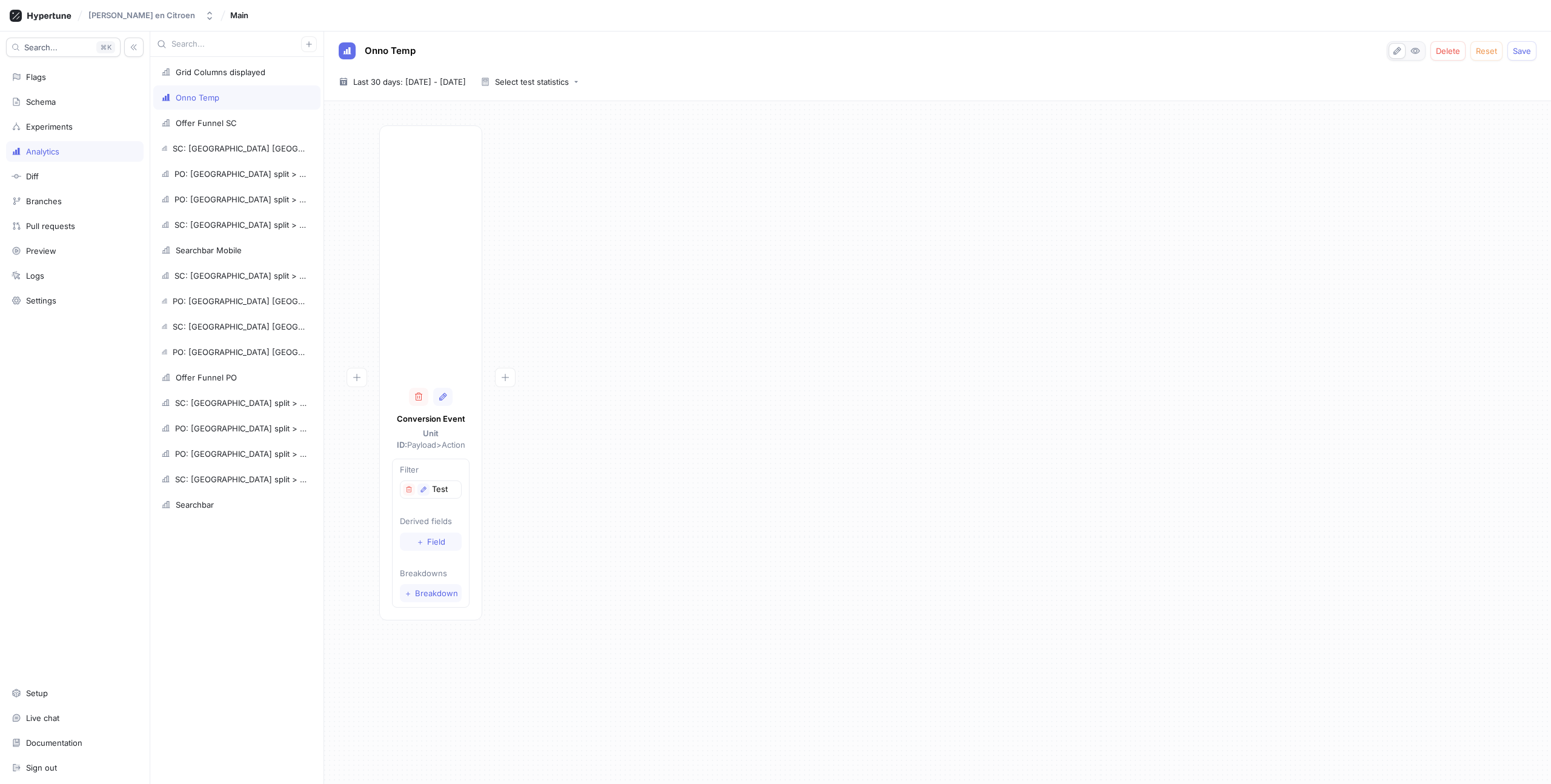
click at [648, 434] on div "Conversion Event Unit ID: Payload > Action Filter Test Derived fields ＋ Field B…" at bounding box center [937, 376] width 1207 height 502
click at [1520, 57] on button "Save" at bounding box center [1522, 51] width 29 height 19
type textarea "x"
click at [435, 273] on div at bounding box center [431, 260] width 78 height 242
click at [434, 490] on p "Test" at bounding box center [440, 490] width 16 height 12
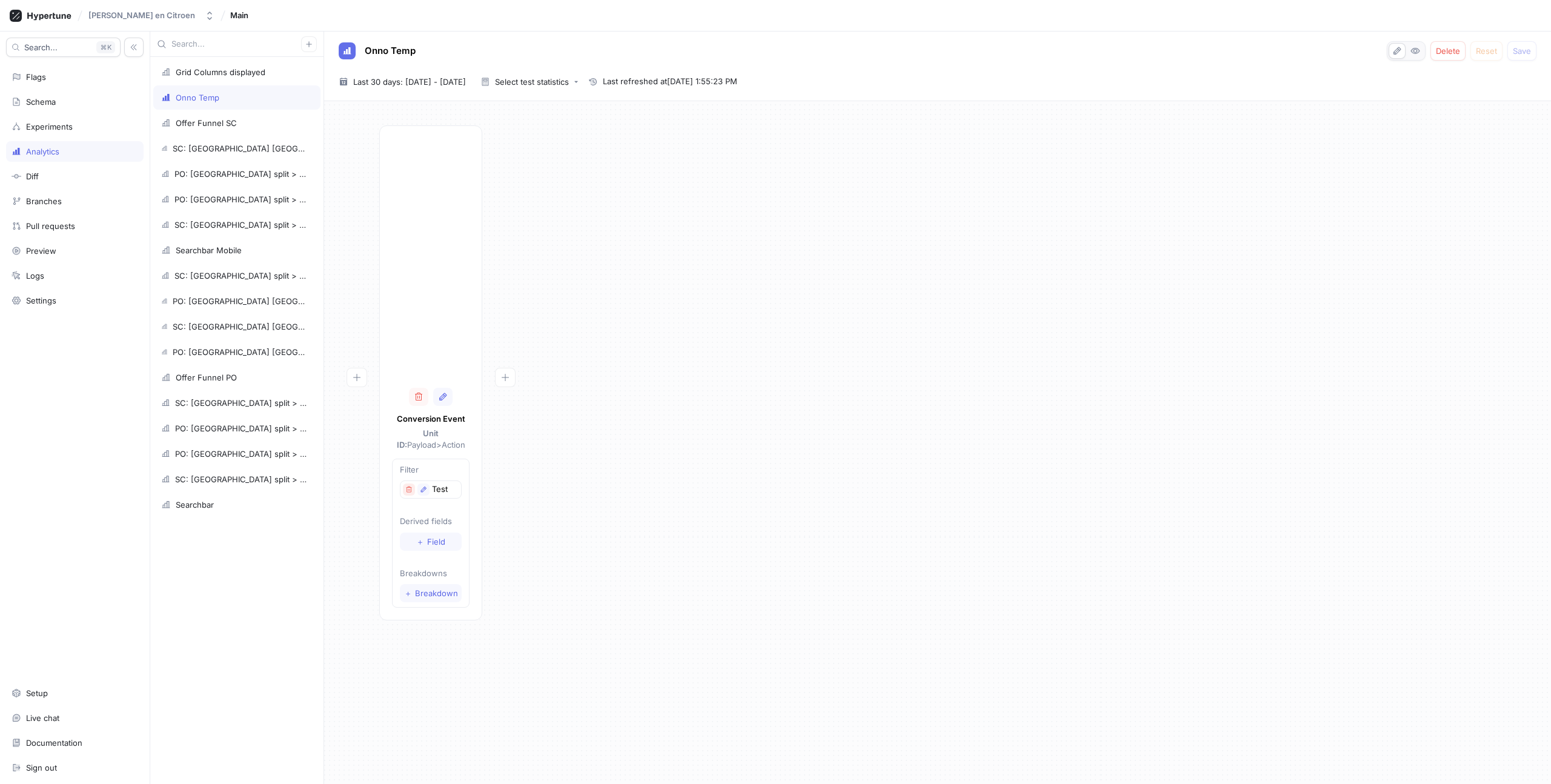
click at [408, 488] on icon "button" at bounding box center [409, 490] width 7 height 7
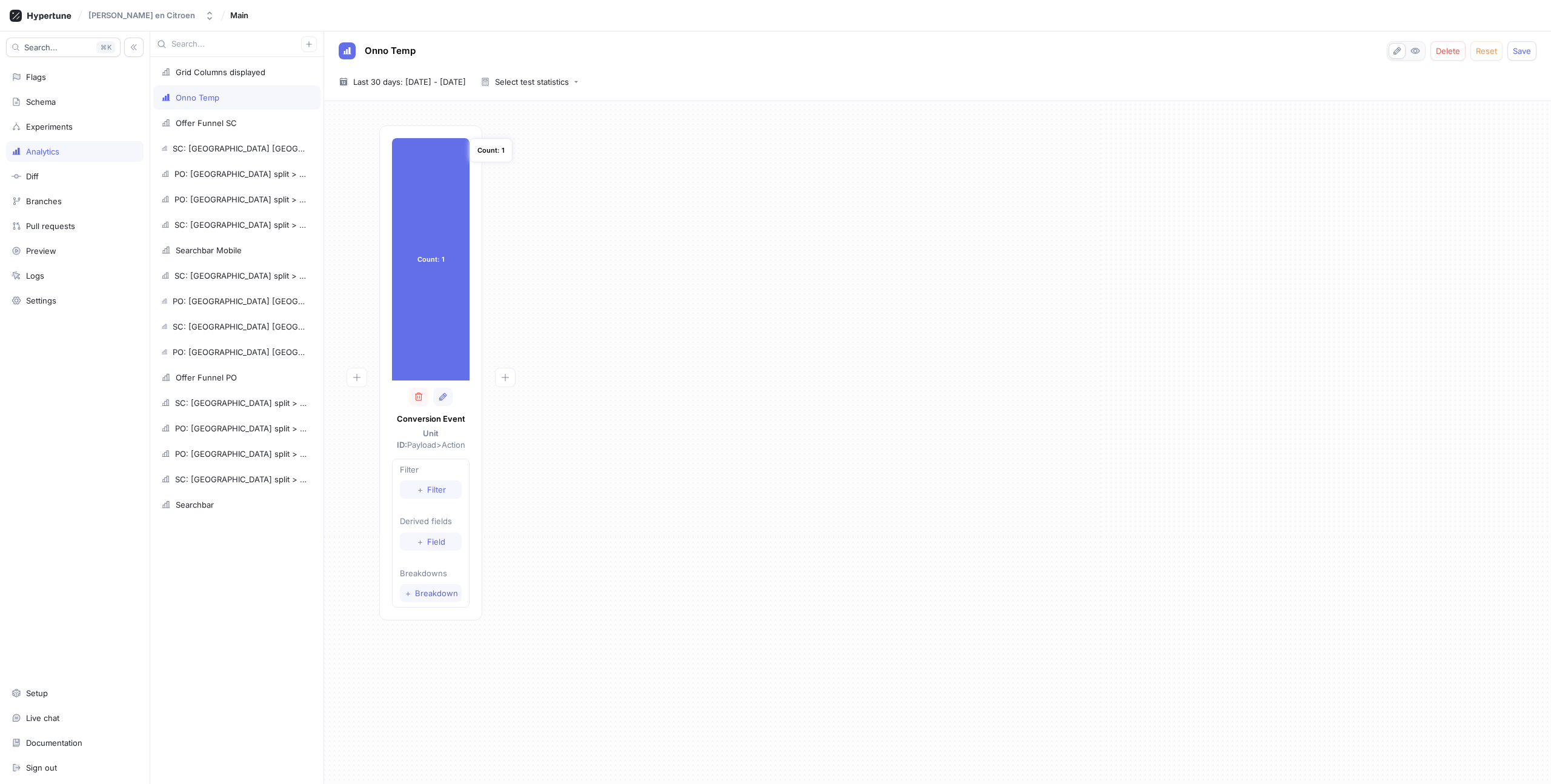
click at [431, 215] on div "Count: 1" at bounding box center [431, 260] width 78 height 242
click at [440, 263] on div "Count: 1" at bounding box center [431, 260] width 78 height 242
click at [415, 252] on div "Count: 1" at bounding box center [431, 260] width 78 height 242
click at [646, 276] on div "Count: 1 Count: 1 Conversion Event Unit ID: Payload > Action Filter ＋ Filter De…" at bounding box center [937, 376] width 1207 height 502
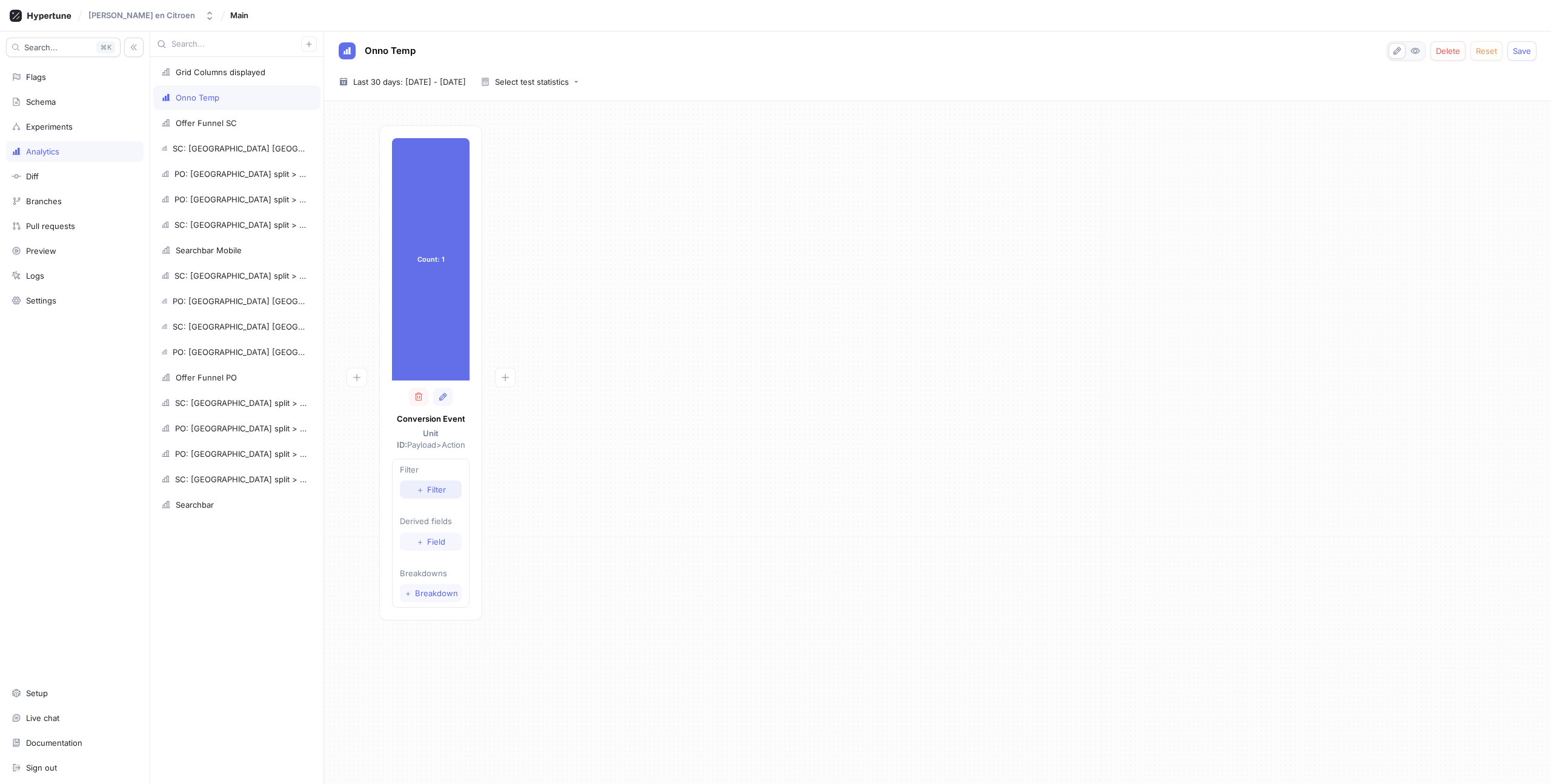
click at [439, 491] on span "Filter" at bounding box center [437, 490] width 19 height 7
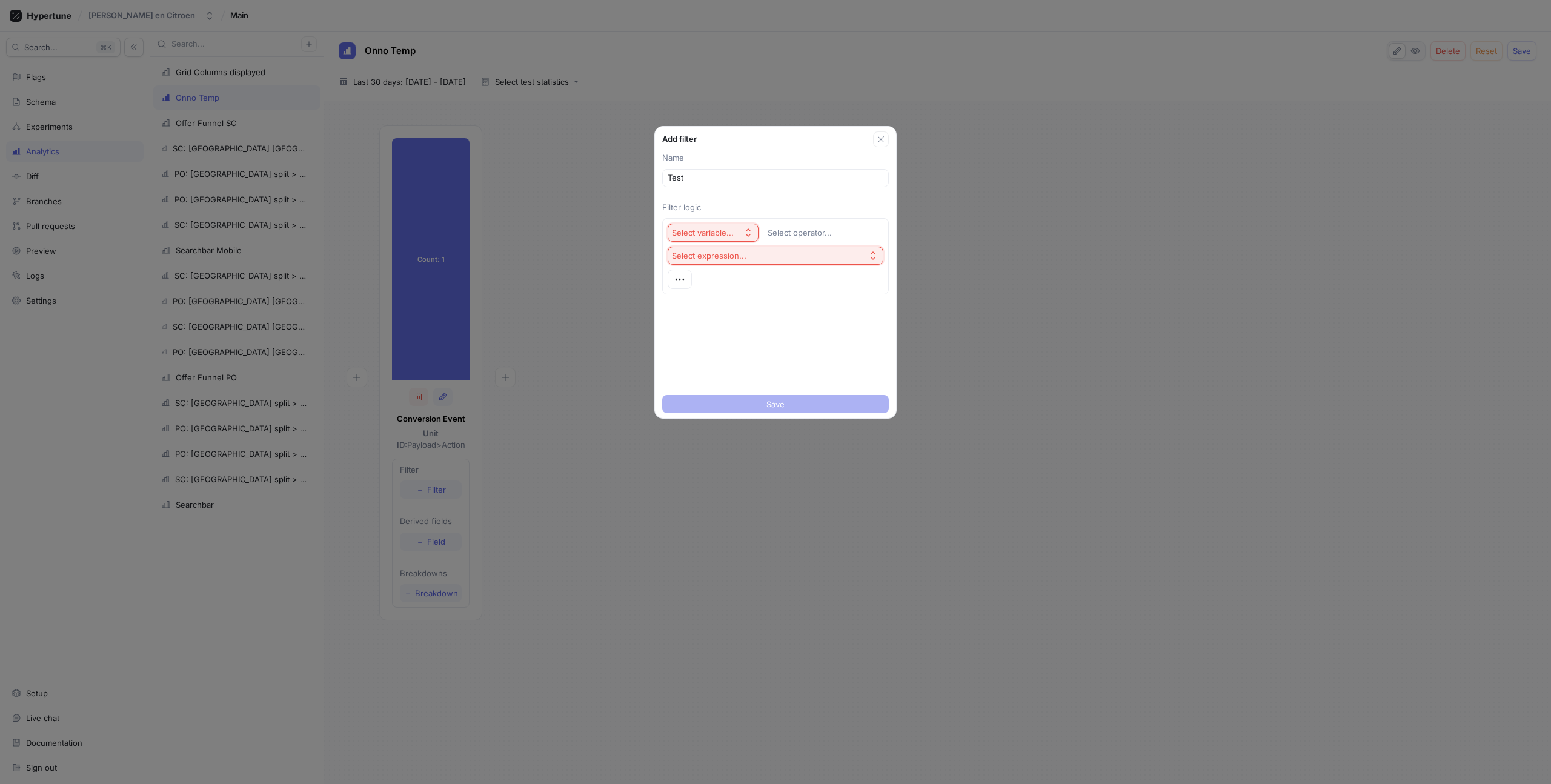
type input "Test"
click at [722, 226] on button "Select variable..." at bounding box center [713, 232] width 91 height 18
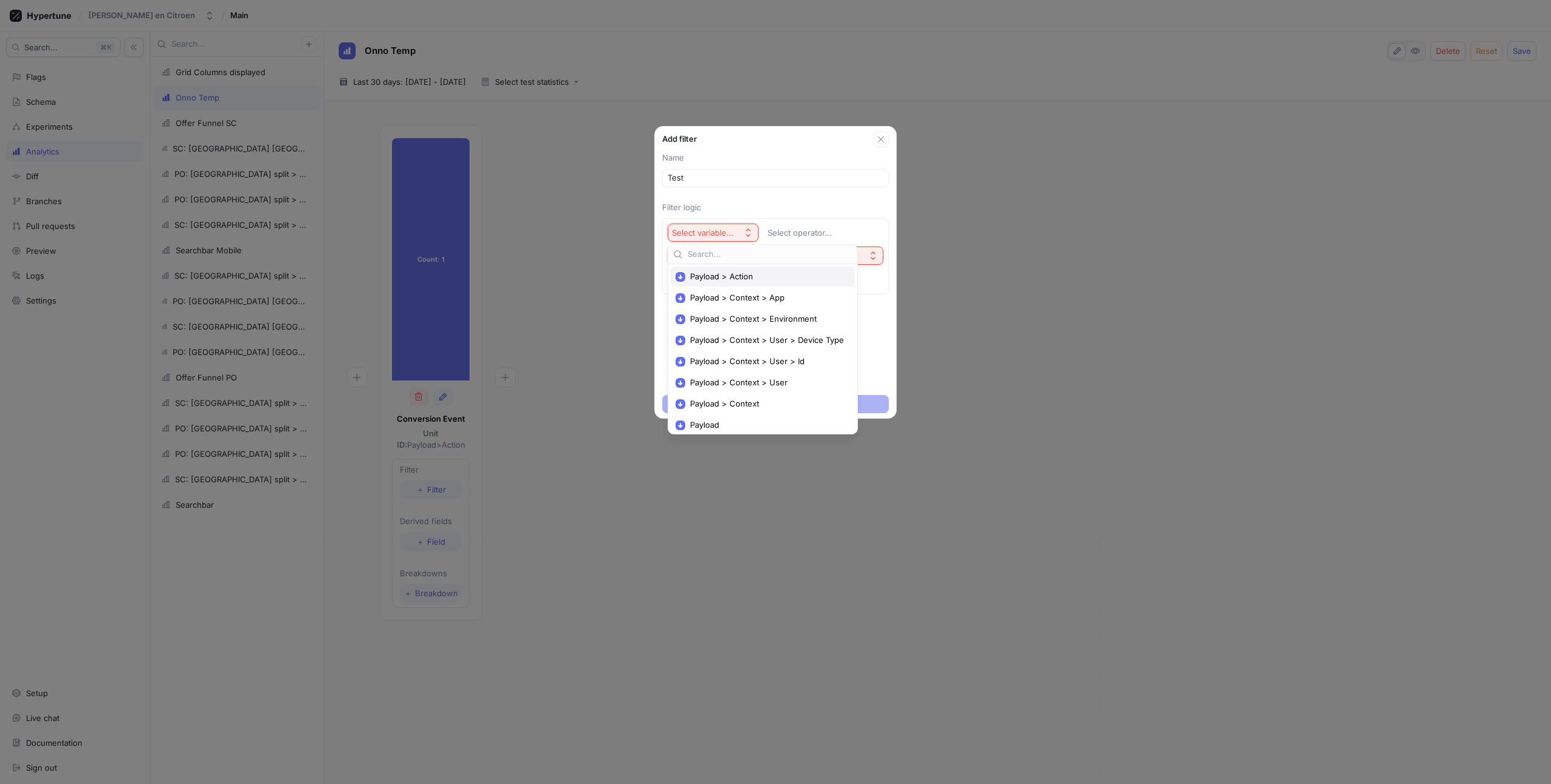
click at [721, 272] on span "Payload > Action" at bounding box center [768, 277] width 154 height 10
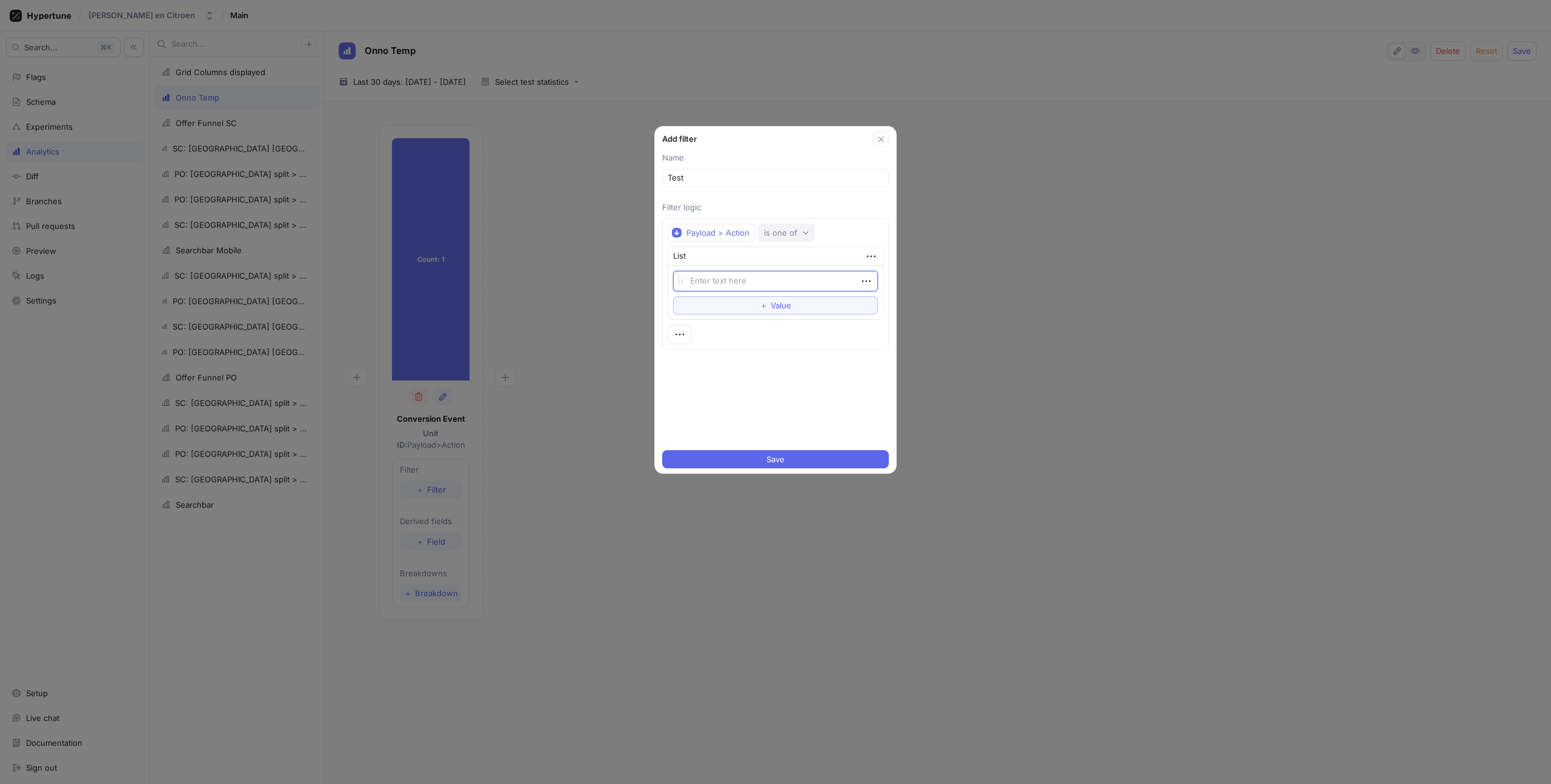
click at [780, 235] on div "is one of" at bounding box center [781, 233] width 34 height 10
click at [797, 402] on span "contains" at bounding box center [782, 404] width 31 height 10
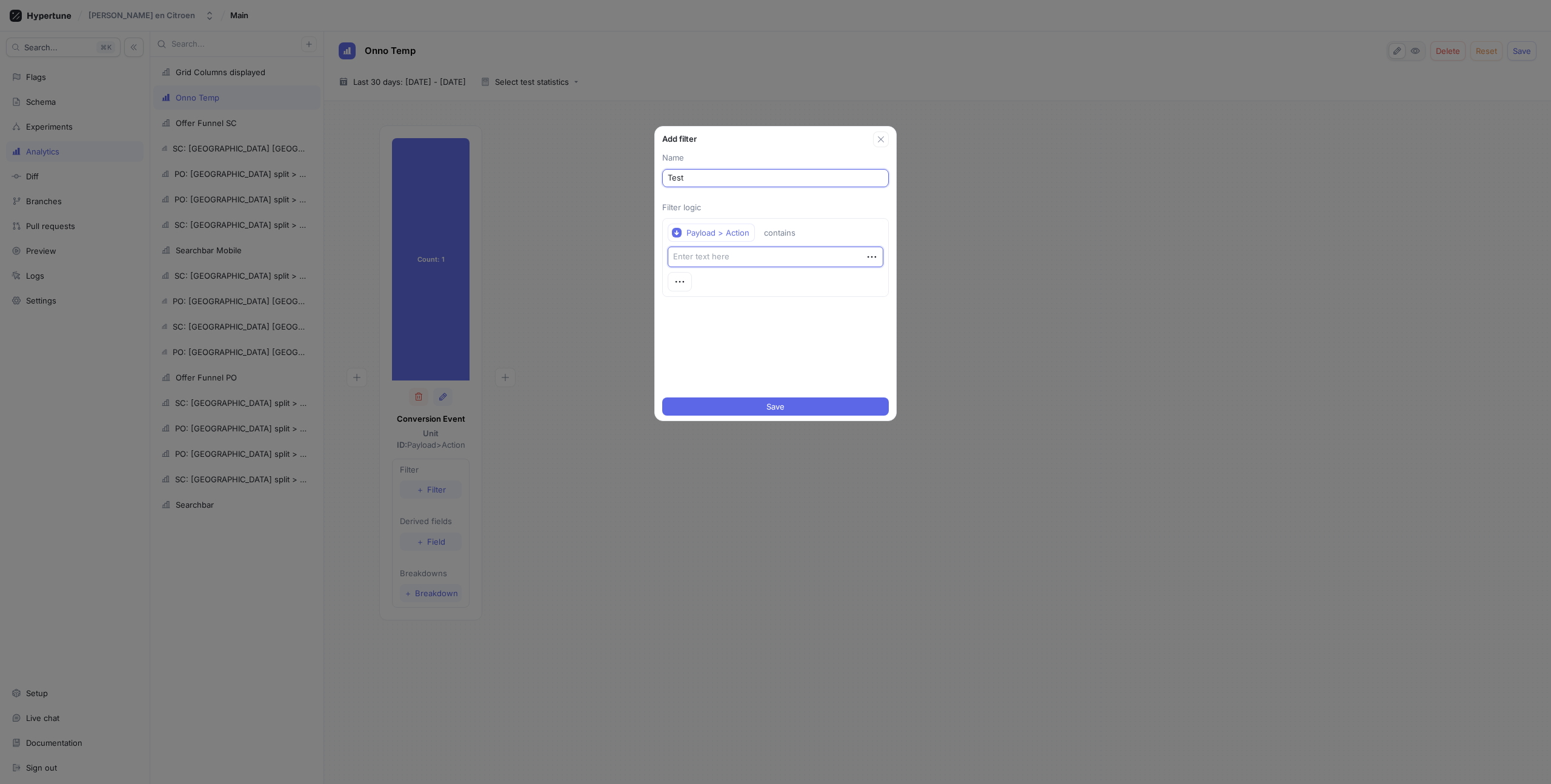
click at [694, 179] on input "Test" at bounding box center [776, 178] width 216 height 12
type textarea "x"
type input "Appointment form"
click at [702, 258] on textarea at bounding box center [776, 257] width 216 height 21
type textarea "x"
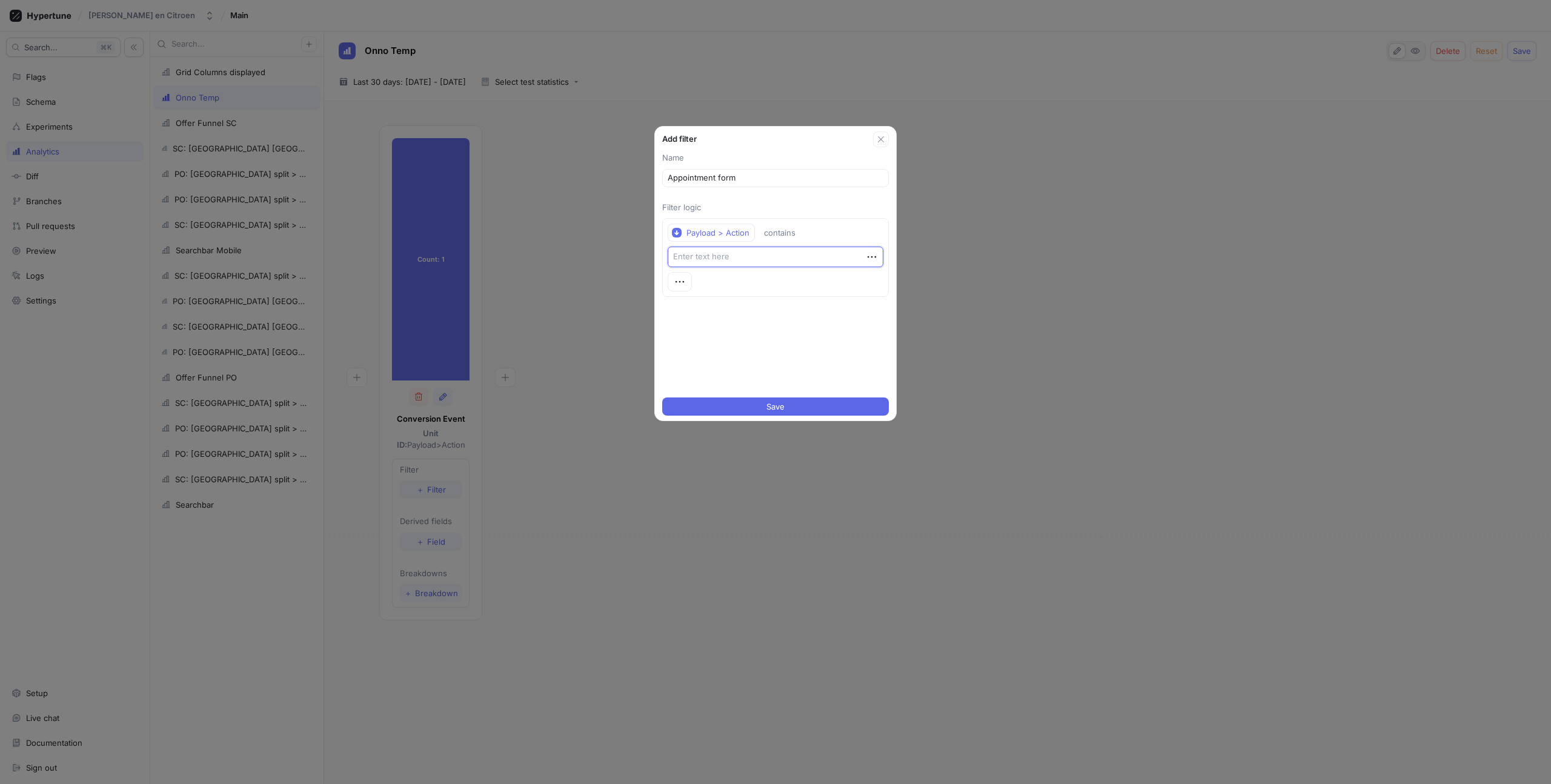
type textarea "a"
type textarea "x"
type textarea "ap"
type textarea "x"
type textarea "app"
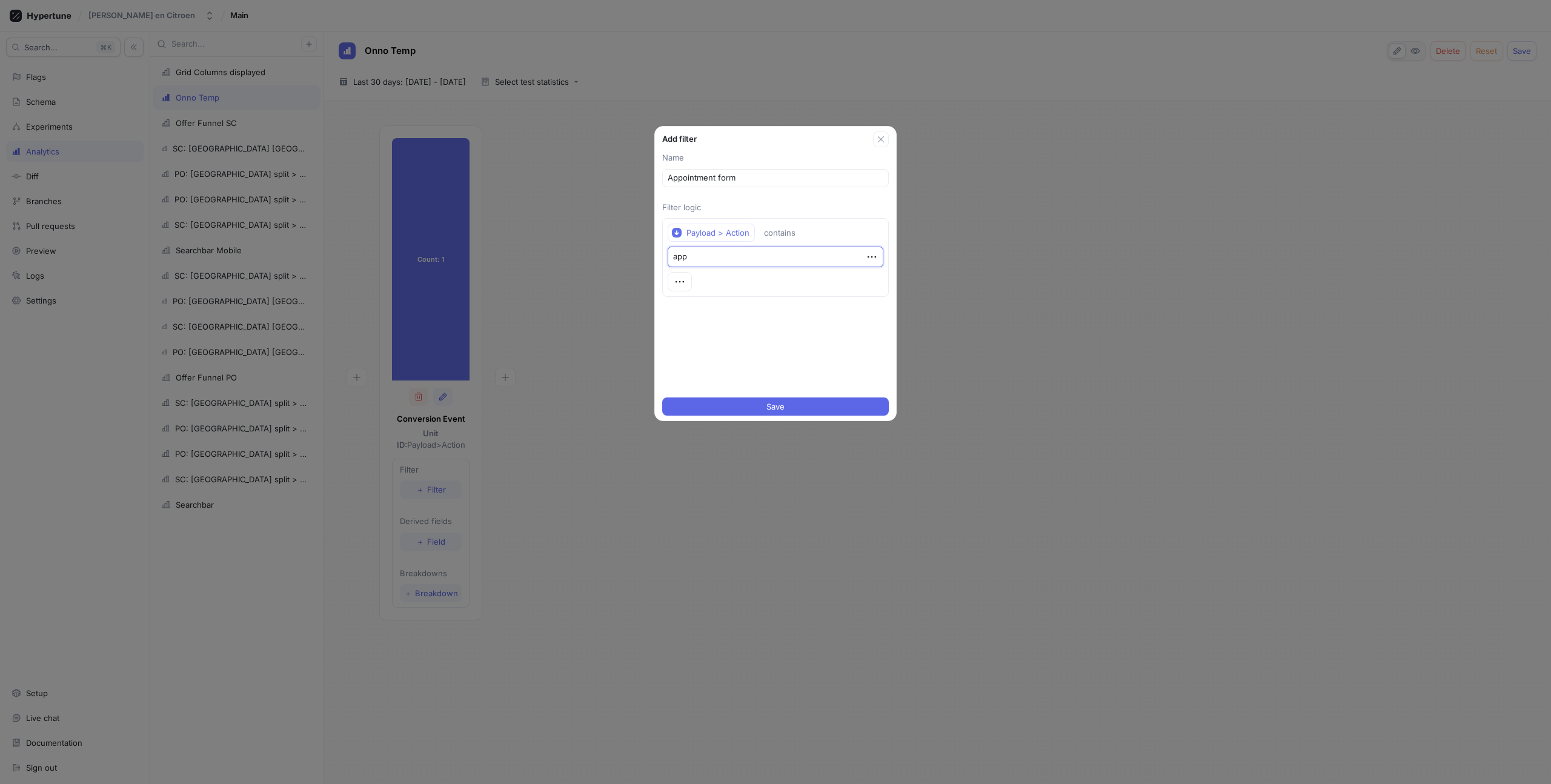
type textarea "x"
type textarea "appo"
type textarea "x"
type textarea "appoi"
type textarea "x"
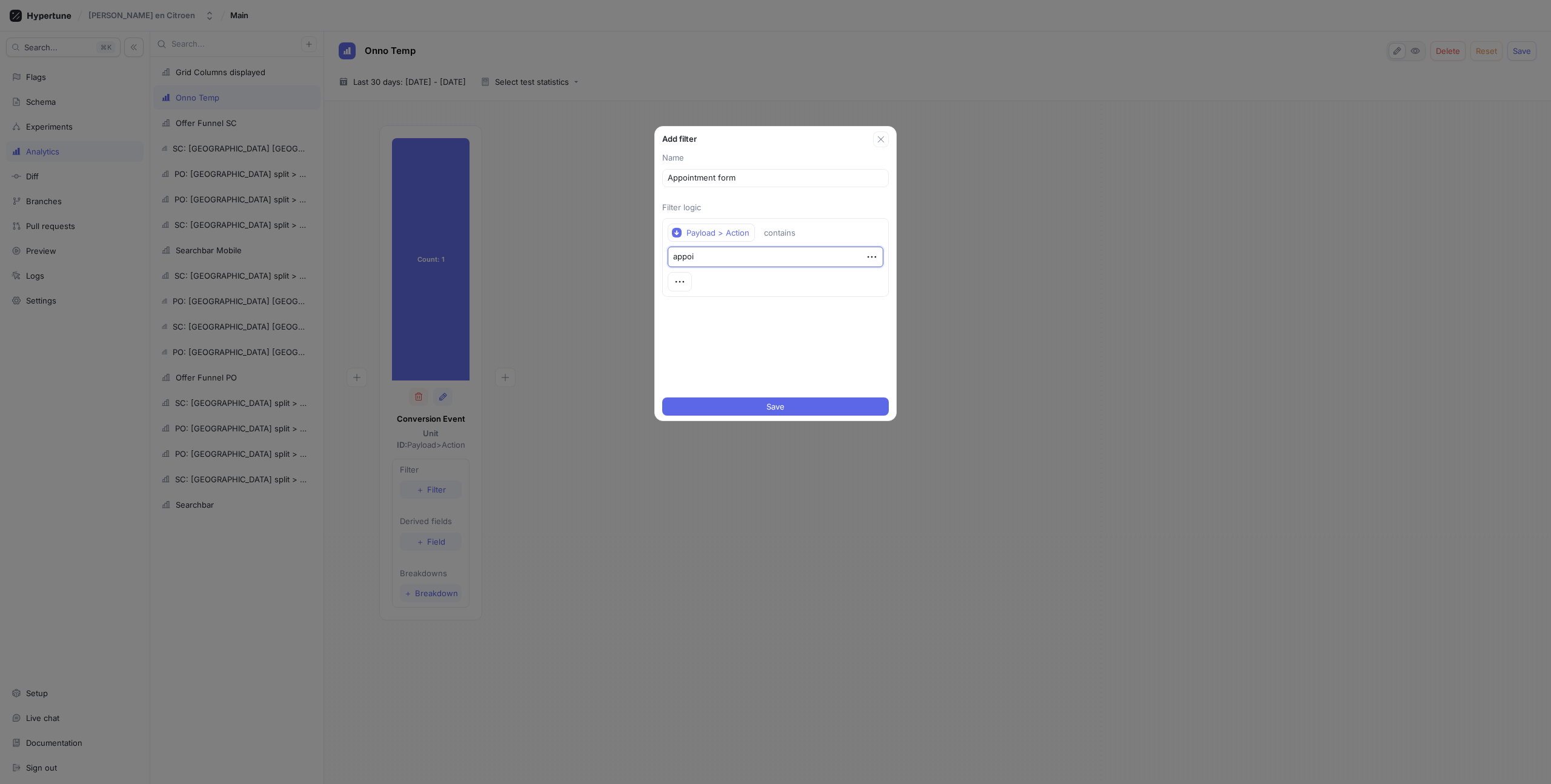
type textarea "appoin"
type textarea "x"
type textarea "appoint"
type textarea "x"
type textarea "appointm"
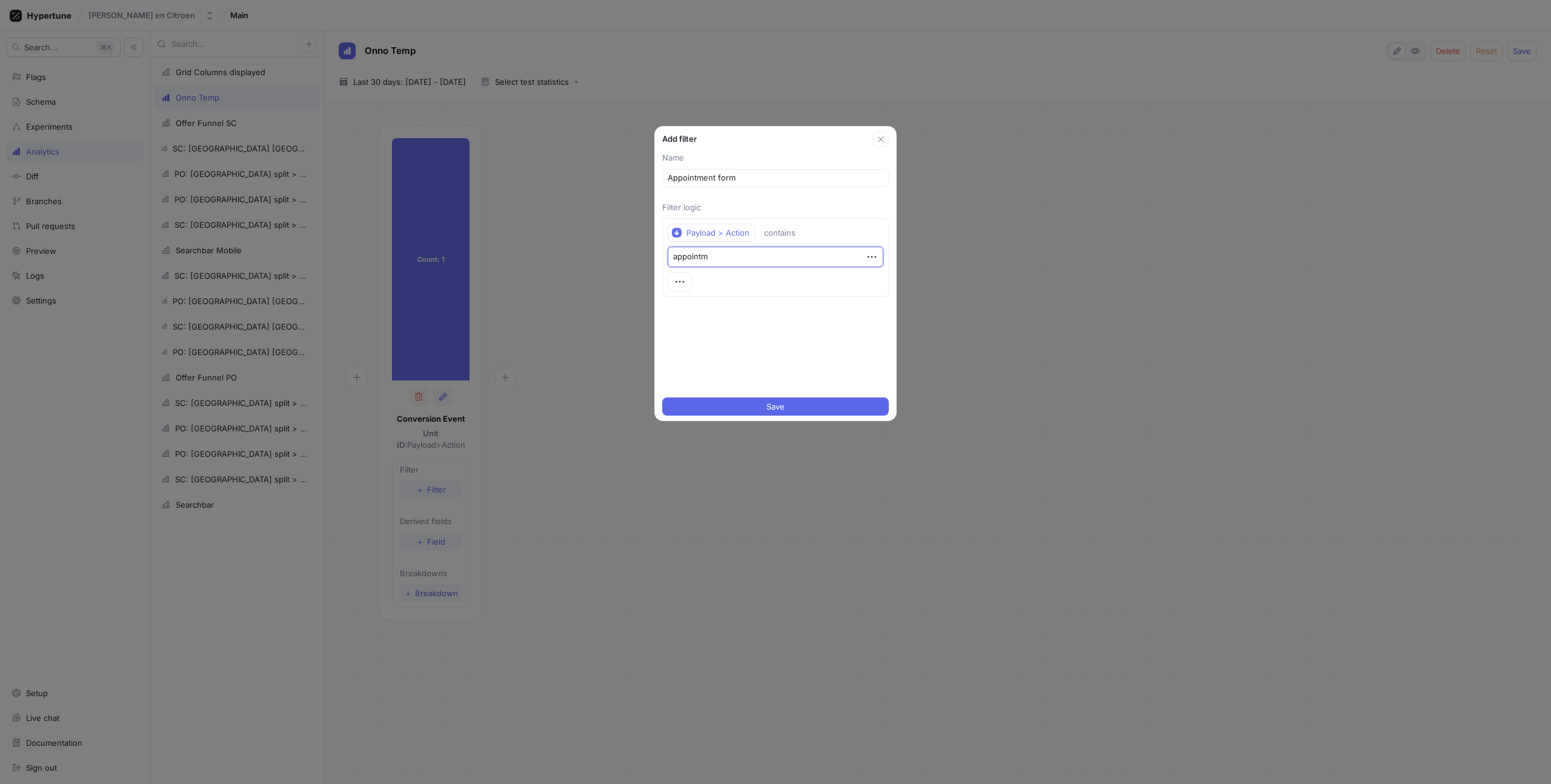
type textarea "x"
type textarea "appointme"
type textarea "x"
type textarea "appointmen"
type textarea "x"
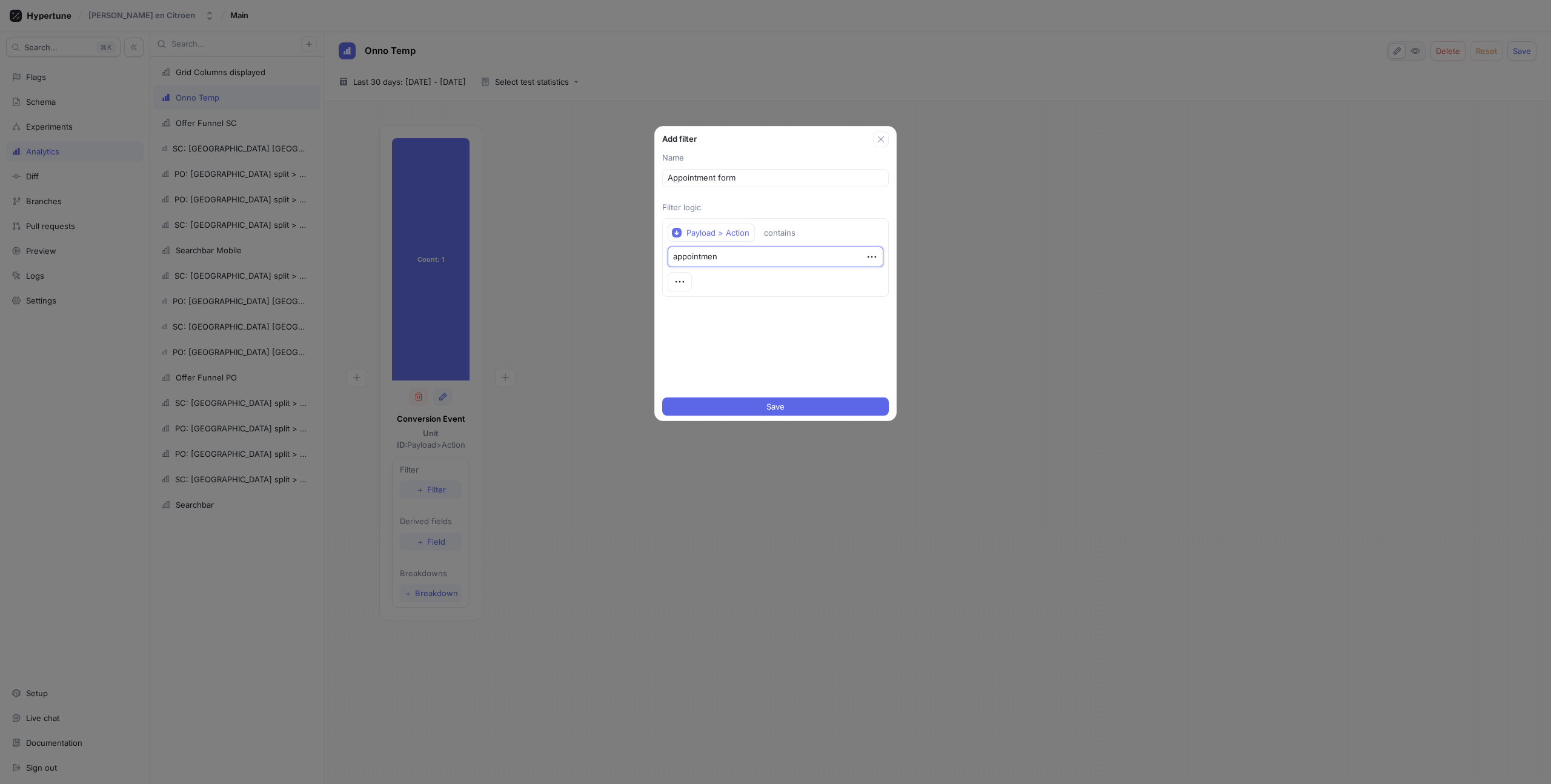
type textarea "appointment"
type textarea "x"
type textarea "appointment-"
type textarea "x"
type textarea "appointment-f"
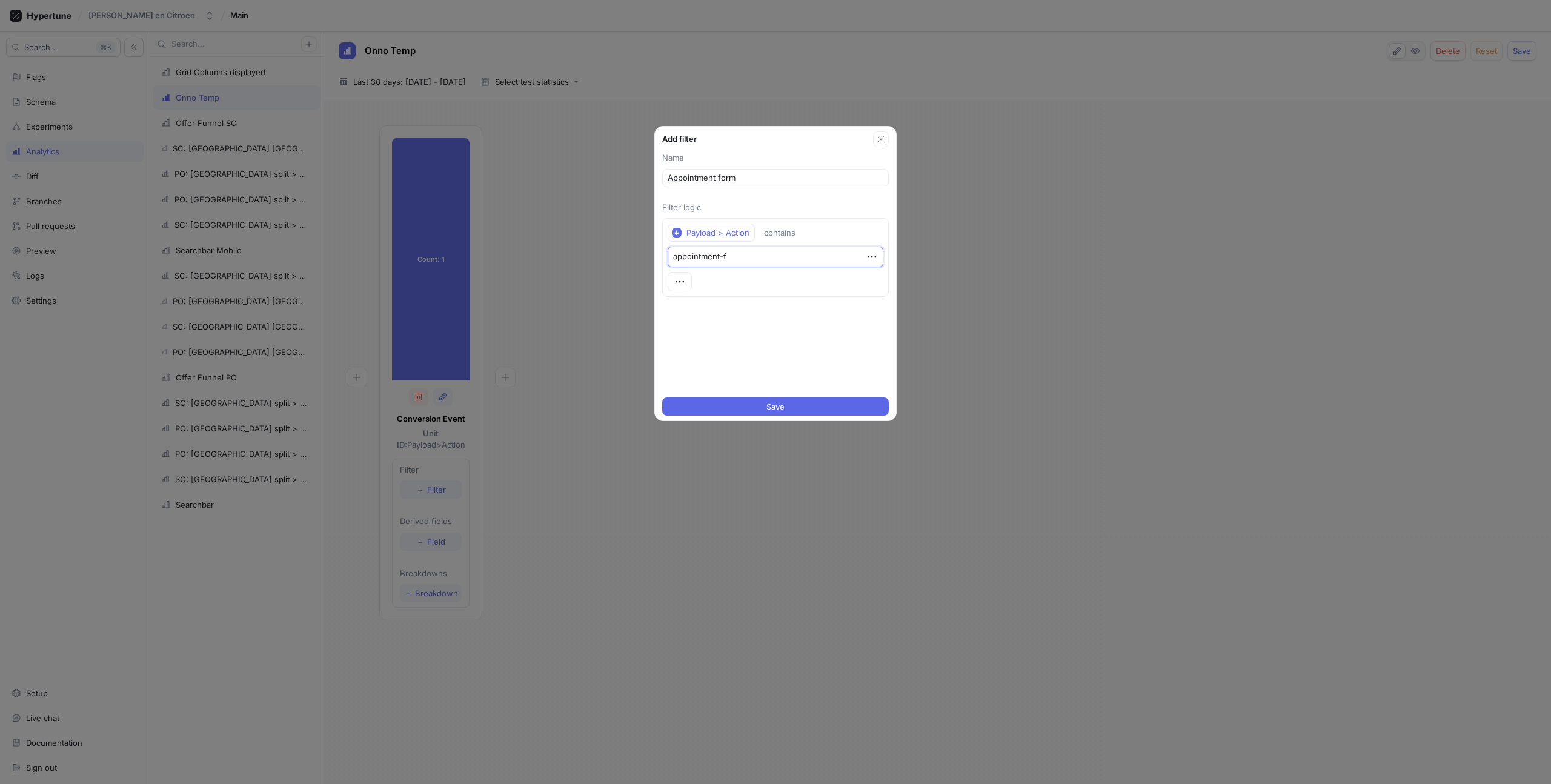
type textarea "x"
type textarea "appointment-fo"
type textarea "x"
type textarea "appointment-for"
type textarea "x"
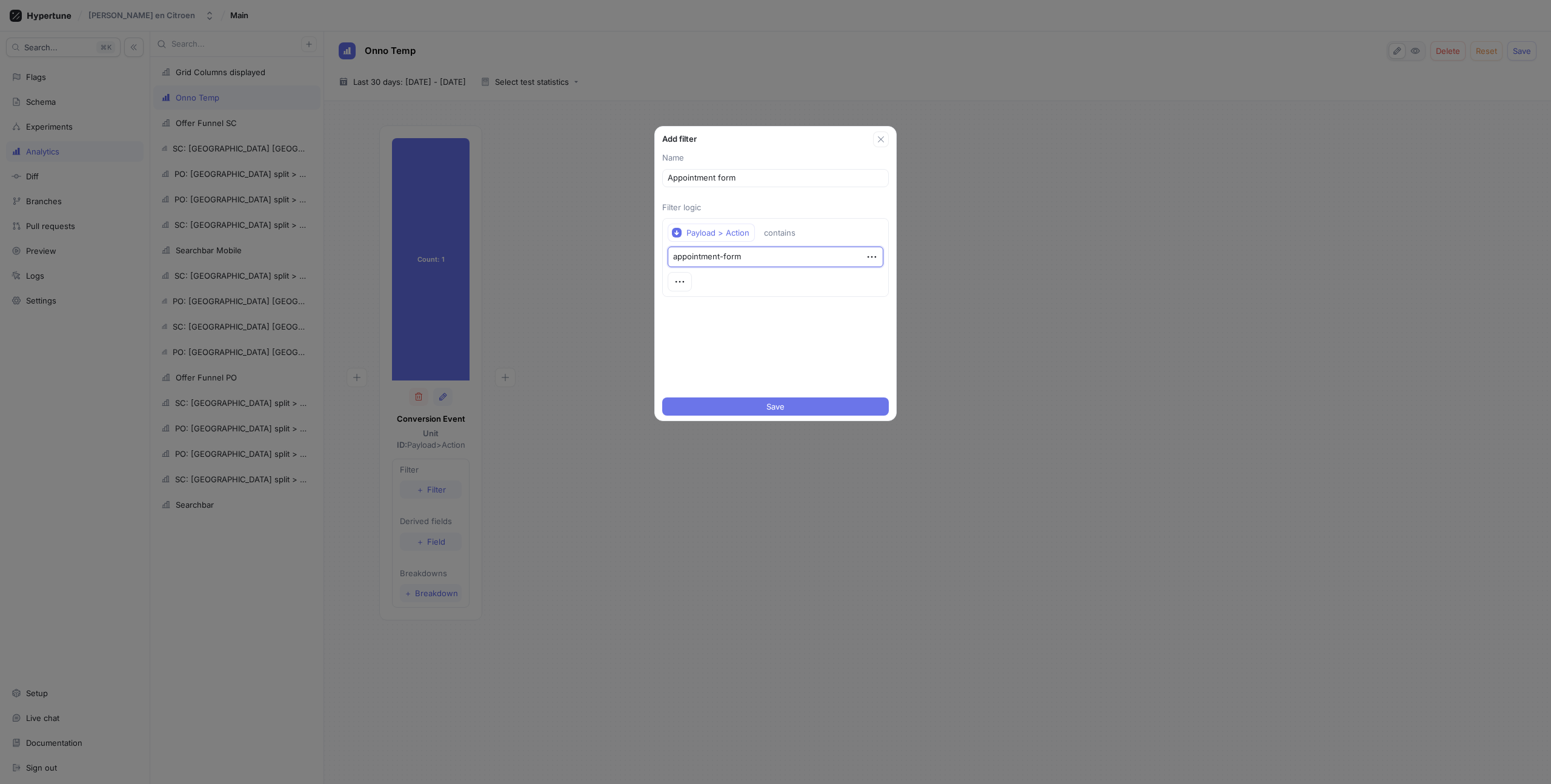
type textarea "appointment-form"
type textarea "x"
type textarea "appointment_form"
click at [783, 409] on span "Save" at bounding box center [776, 407] width 18 height 7
type textarea "x"
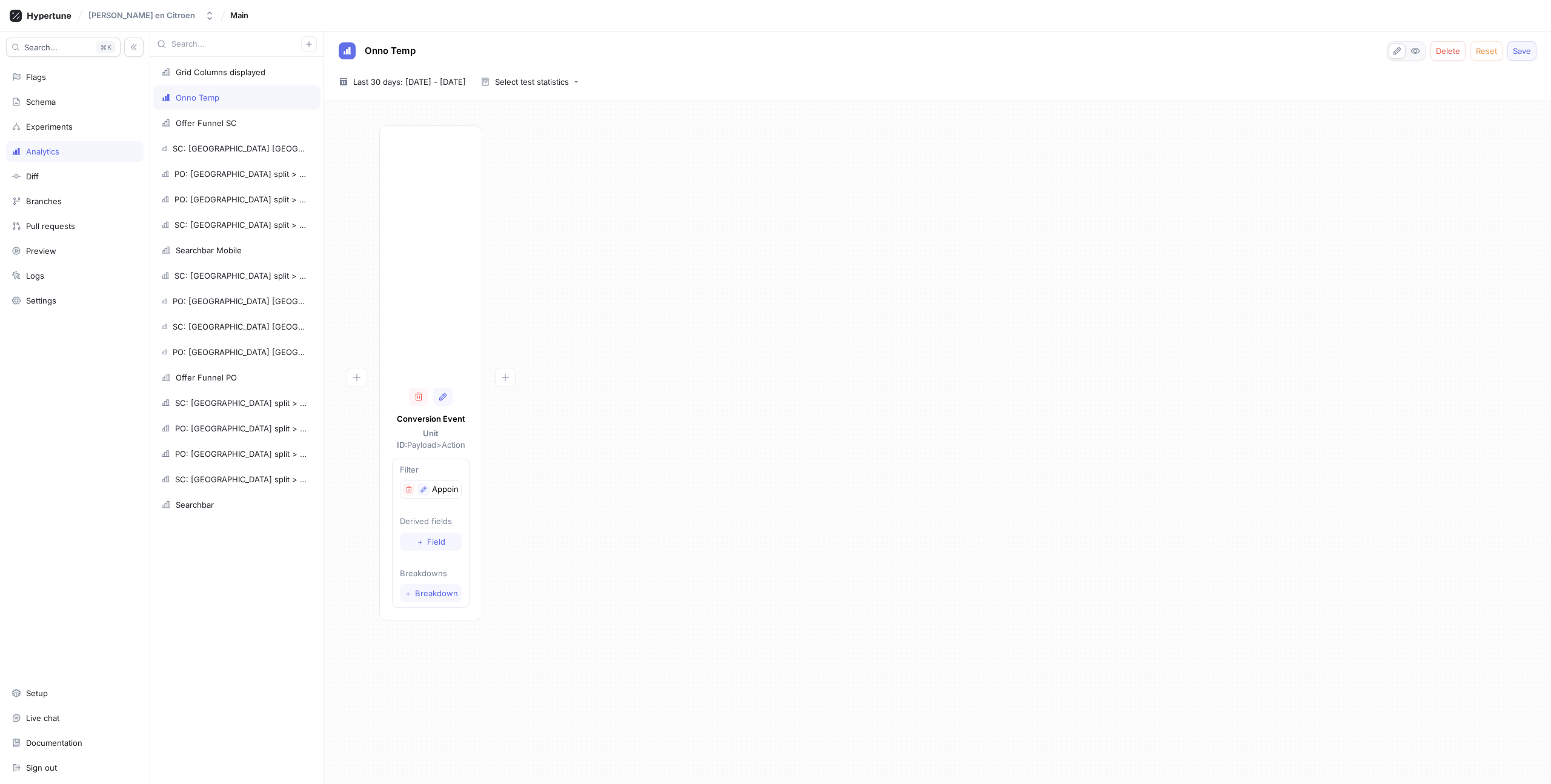
click at [1524, 48] on span "Save" at bounding box center [1522, 51] width 18 height 7
click at [442, 398] on icon "button" at bounding box center [442, 396] width 10 height 10
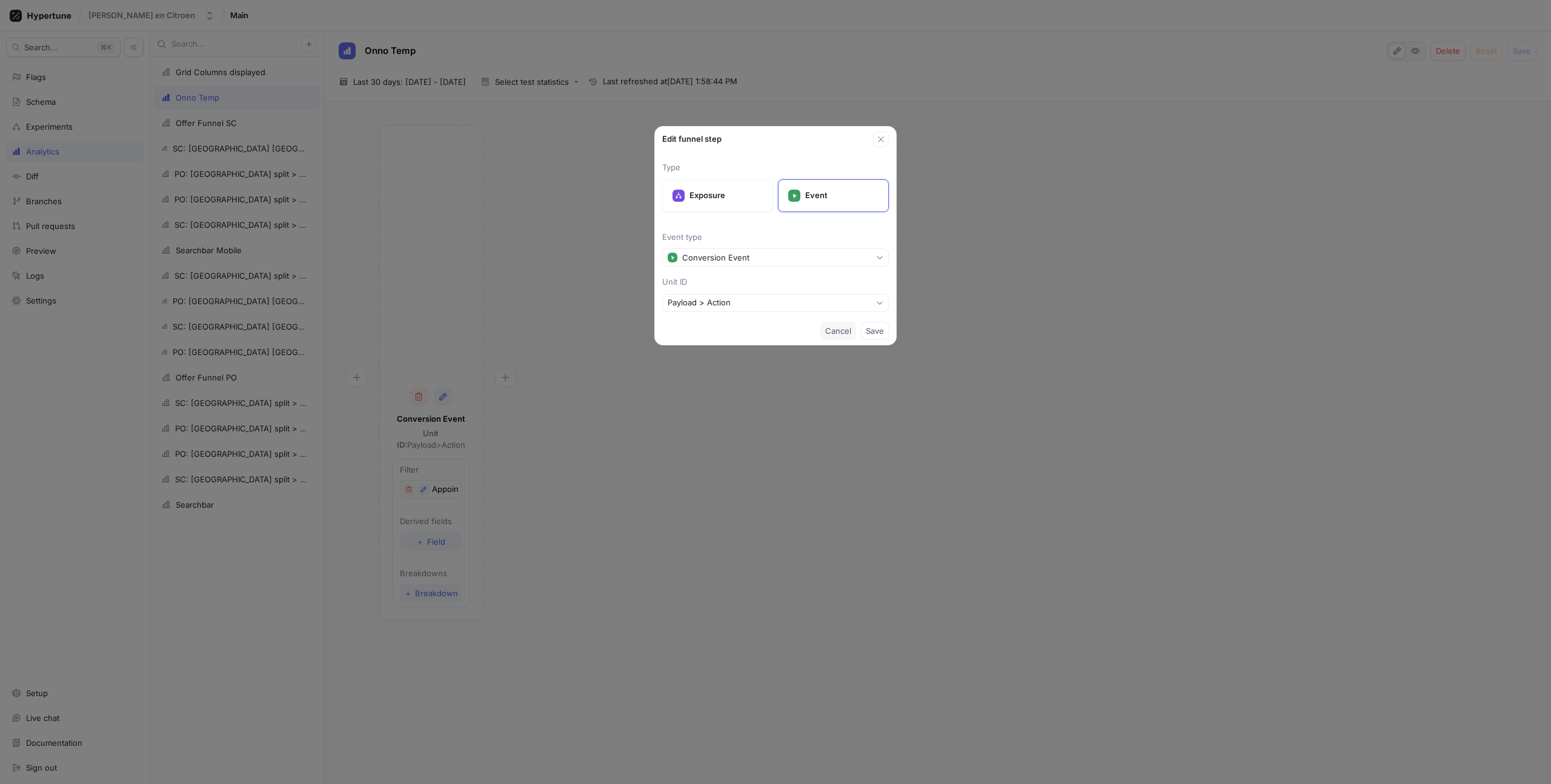
click at [832, 332] on span "Cancel" at bounding box center [839, 331] width 26 height 7
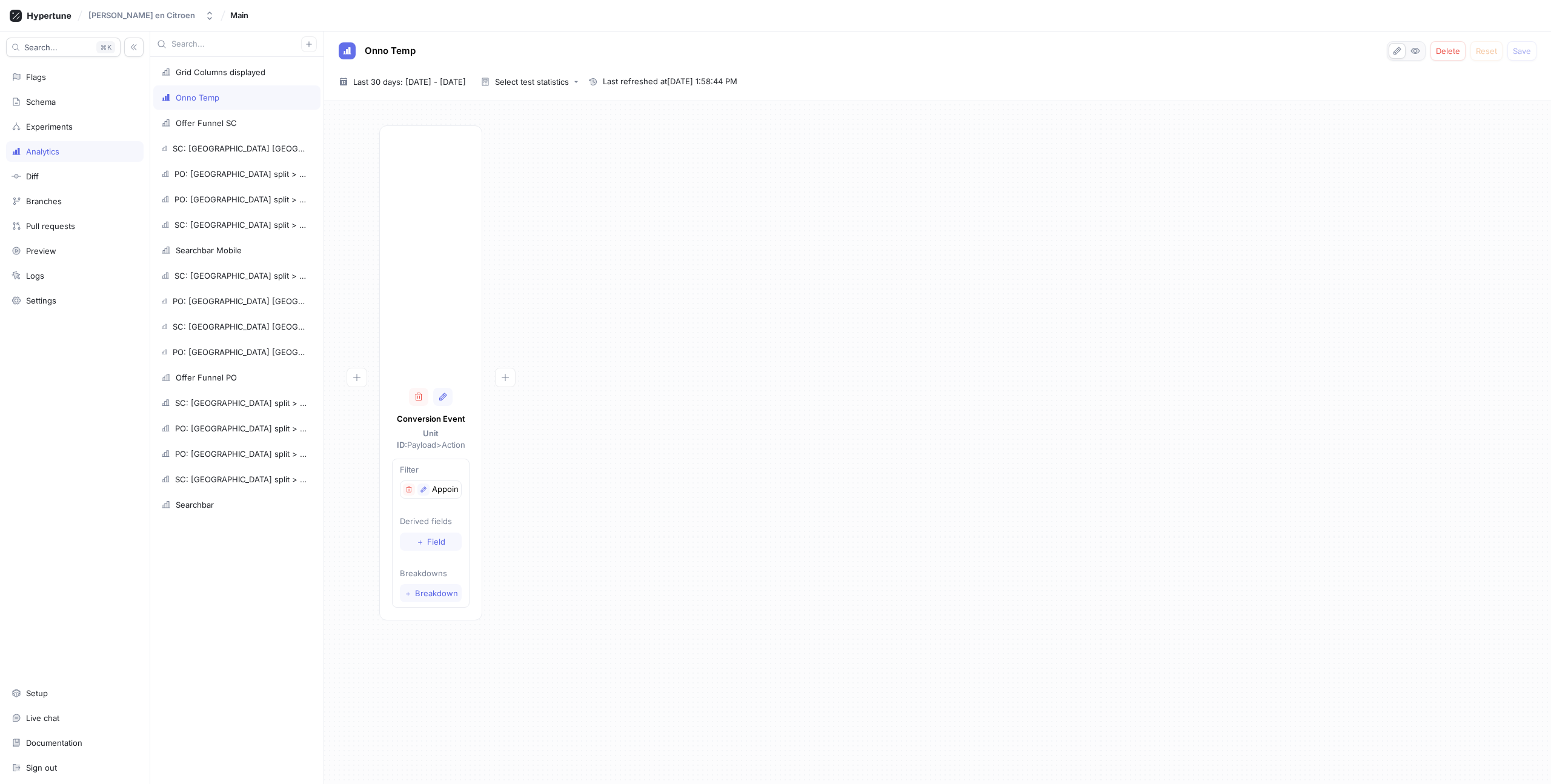
click at [445, 492] on p "Appointment form" at bounding box center [445, 490] width 27 height 12
click at [426, 488] on icon "button" at bounding box center [424, 489] width 5 height 5
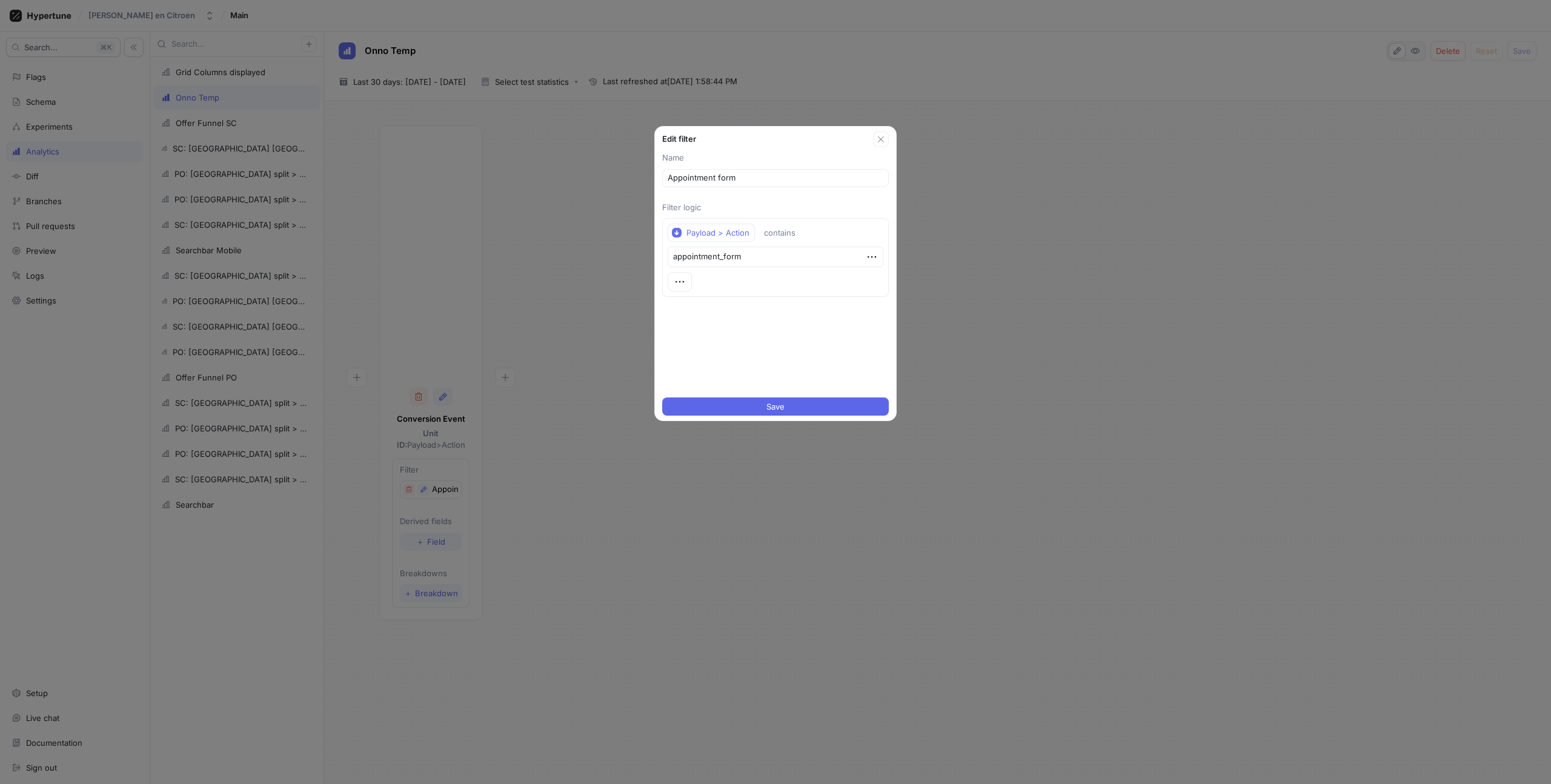
click at [891, 132] on div "Edit filter" at bounding box center [776, 137] width 241 height 21
click at [885, 143] on icon "button" at bounding box center [880, 138] width 10 height 10
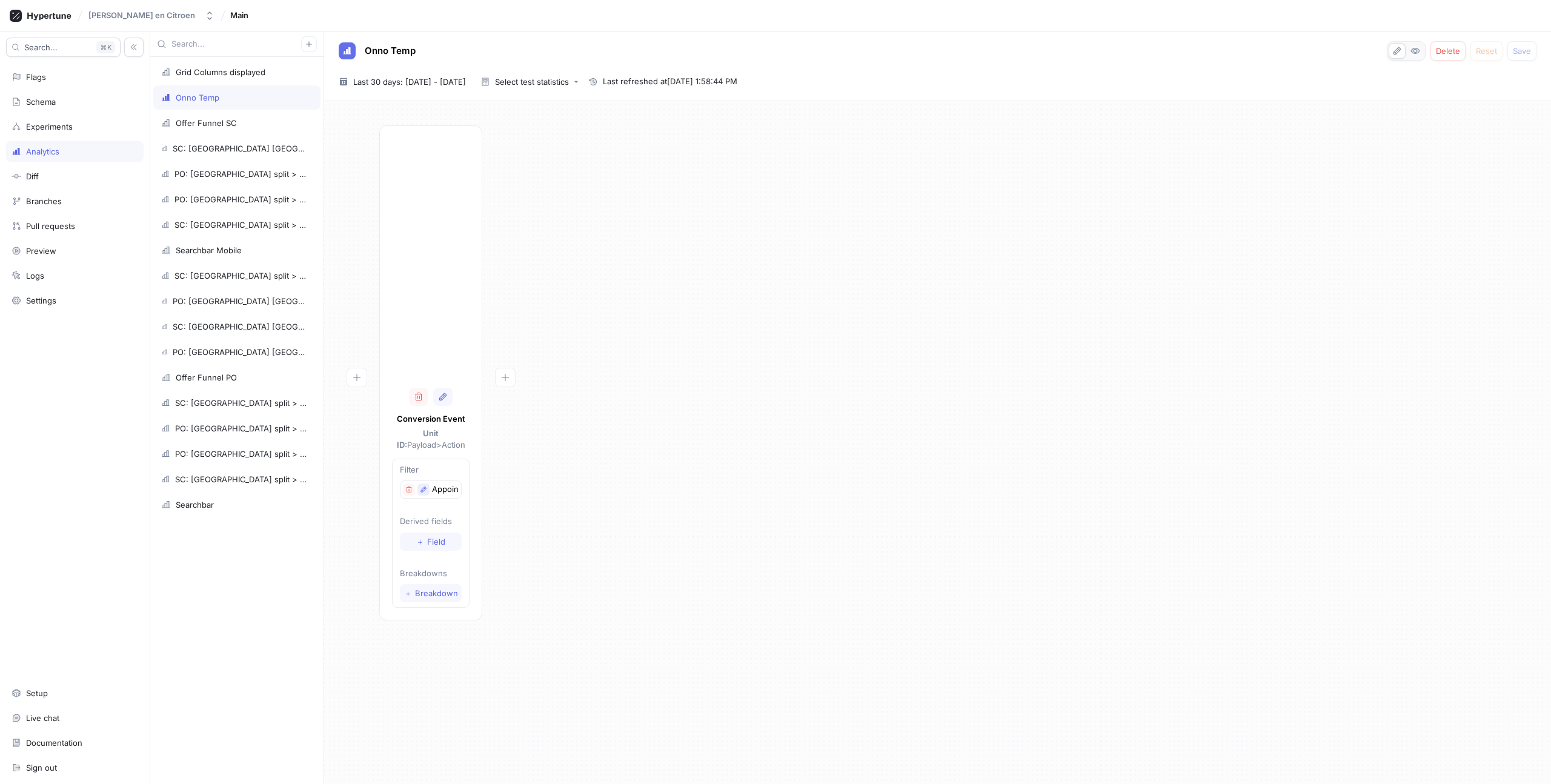
click at [425, 490] on icon "button" at bounding box center [423, 490] width 7 height 7
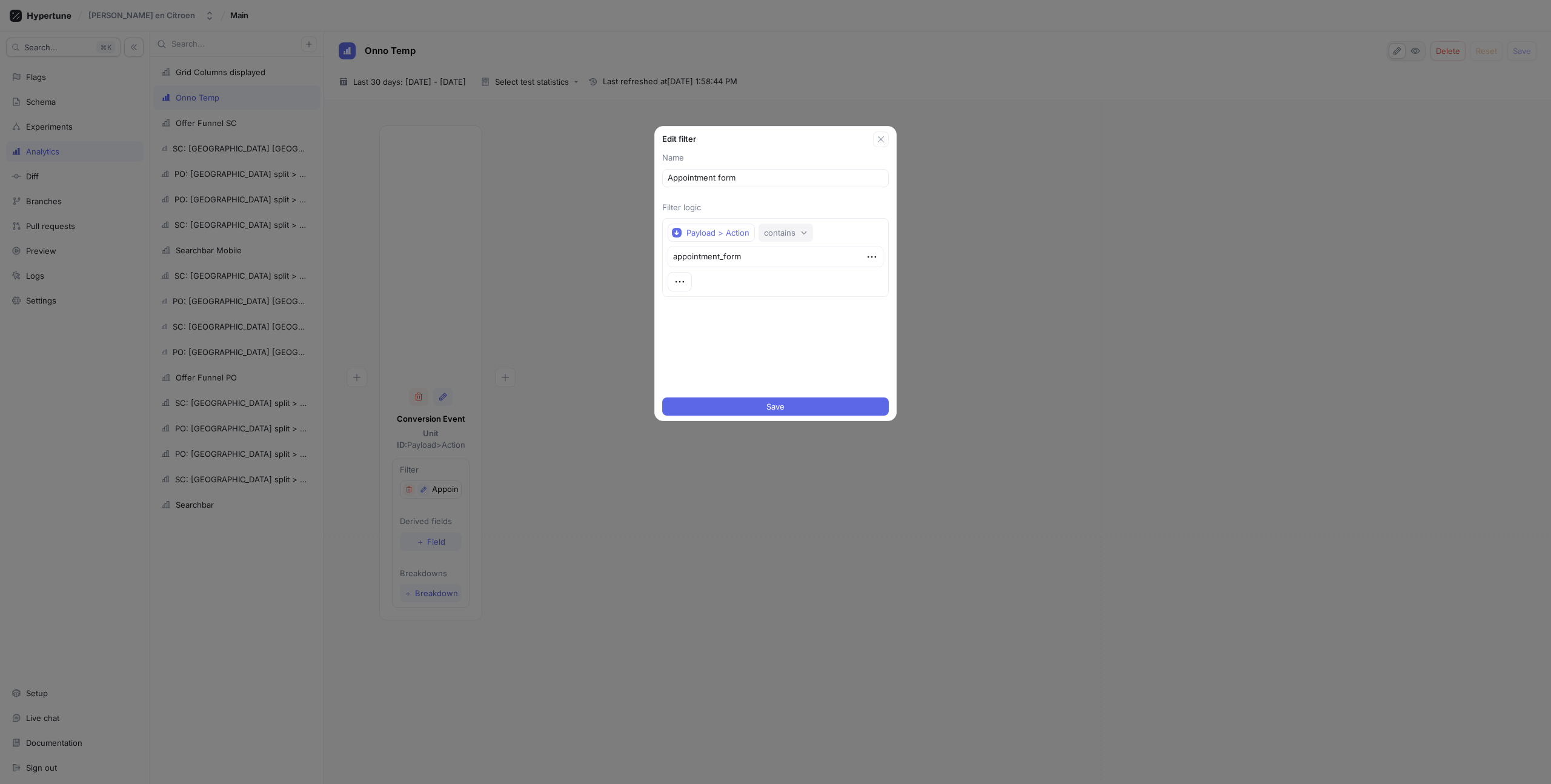
click at [781, 235] on div "contains" at bounding box center [780, 233] width 31 height 10
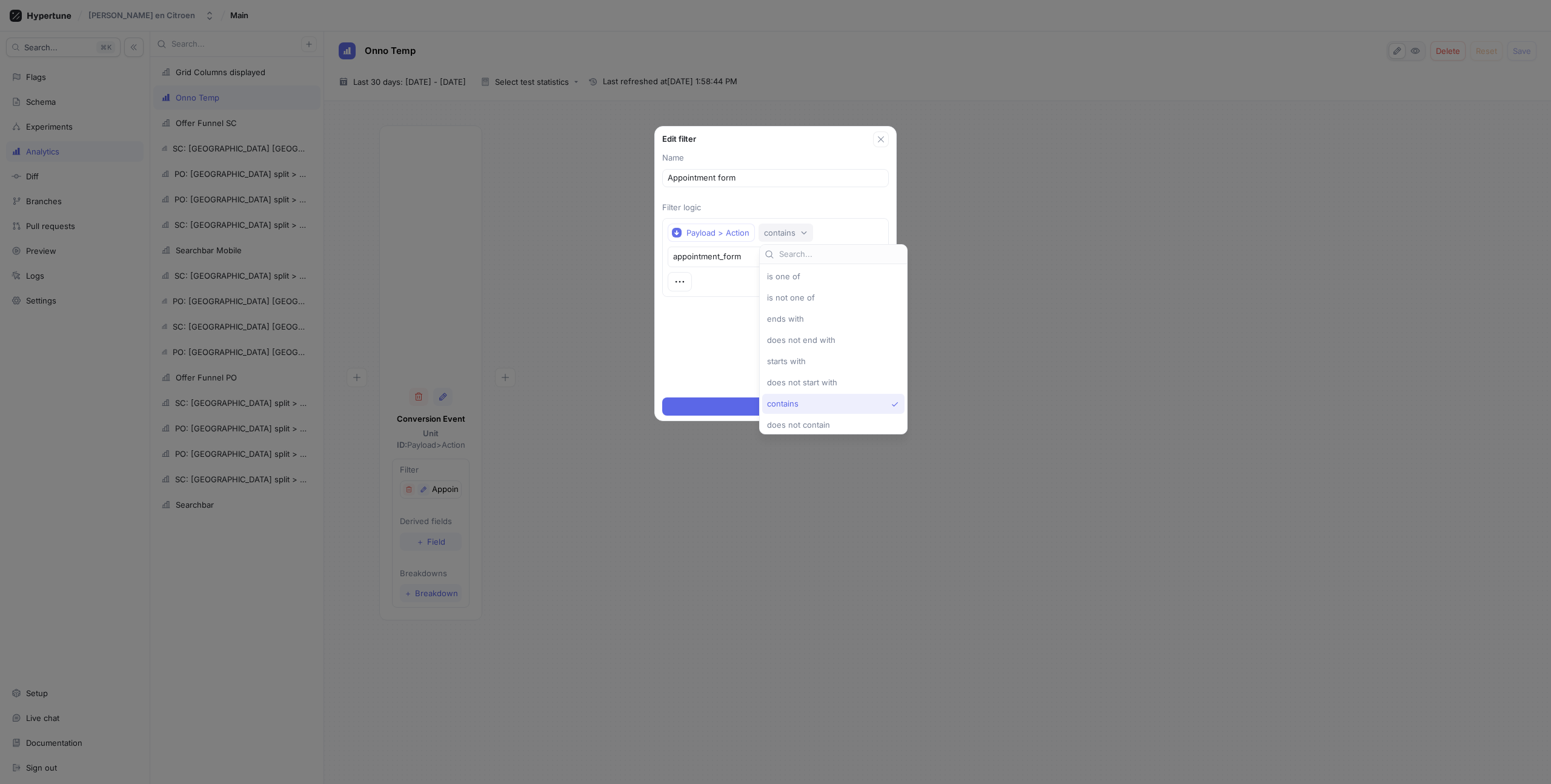
scroll to position [3, 0]
click at [797, 274] on span "is one of" at bounding box center [783, 273] width 34 height 10
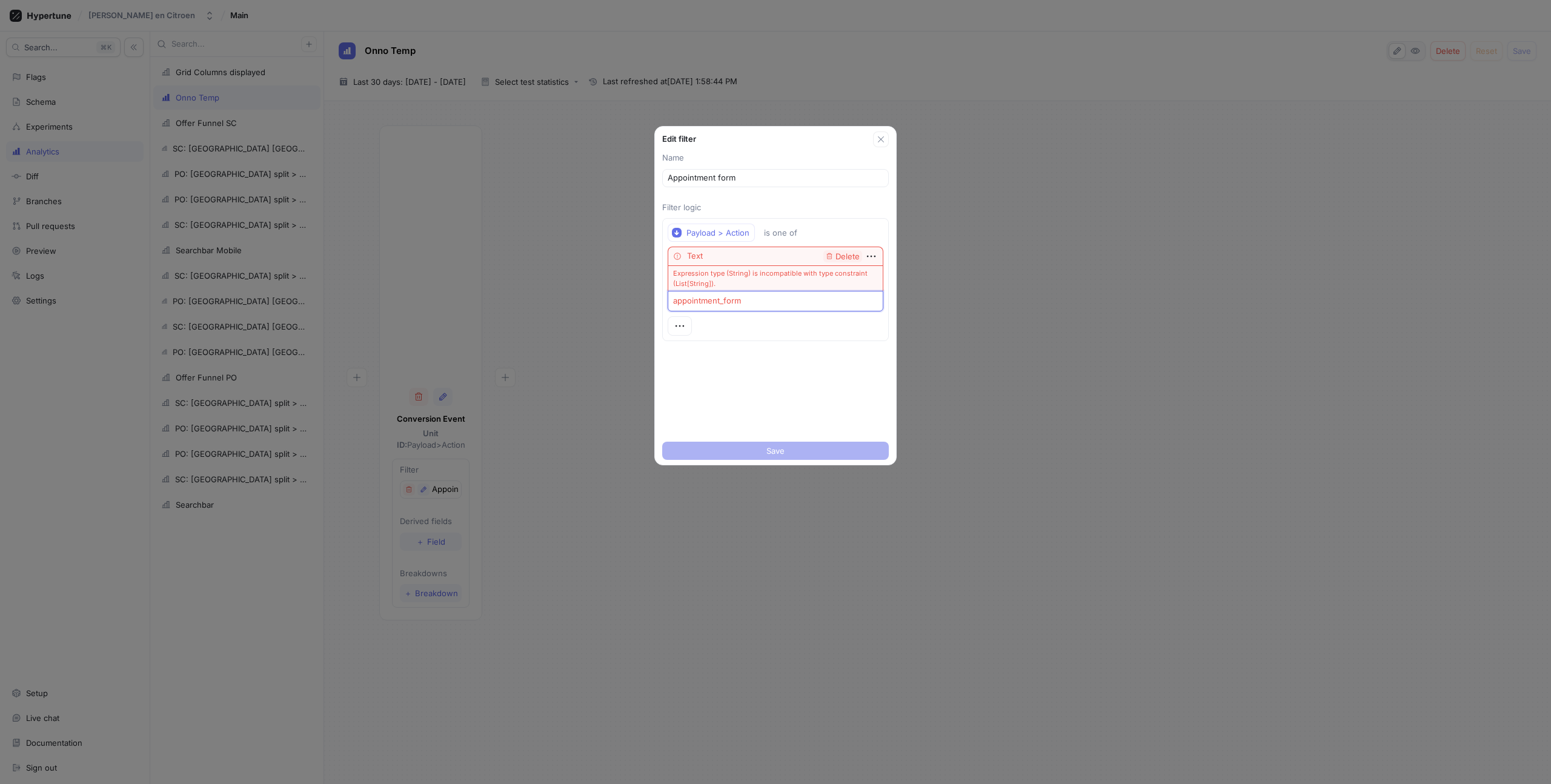
click at [743, 301] on textarea "appointment_form" at bounding box center [776, 301] width 216 height 21
click at [686, 326] on icon "button" at bounding box center [679, 325] width 13 height 13
click at [705, 365] on div "| | OR" at bounding box center [727, 370] width 103 height 21
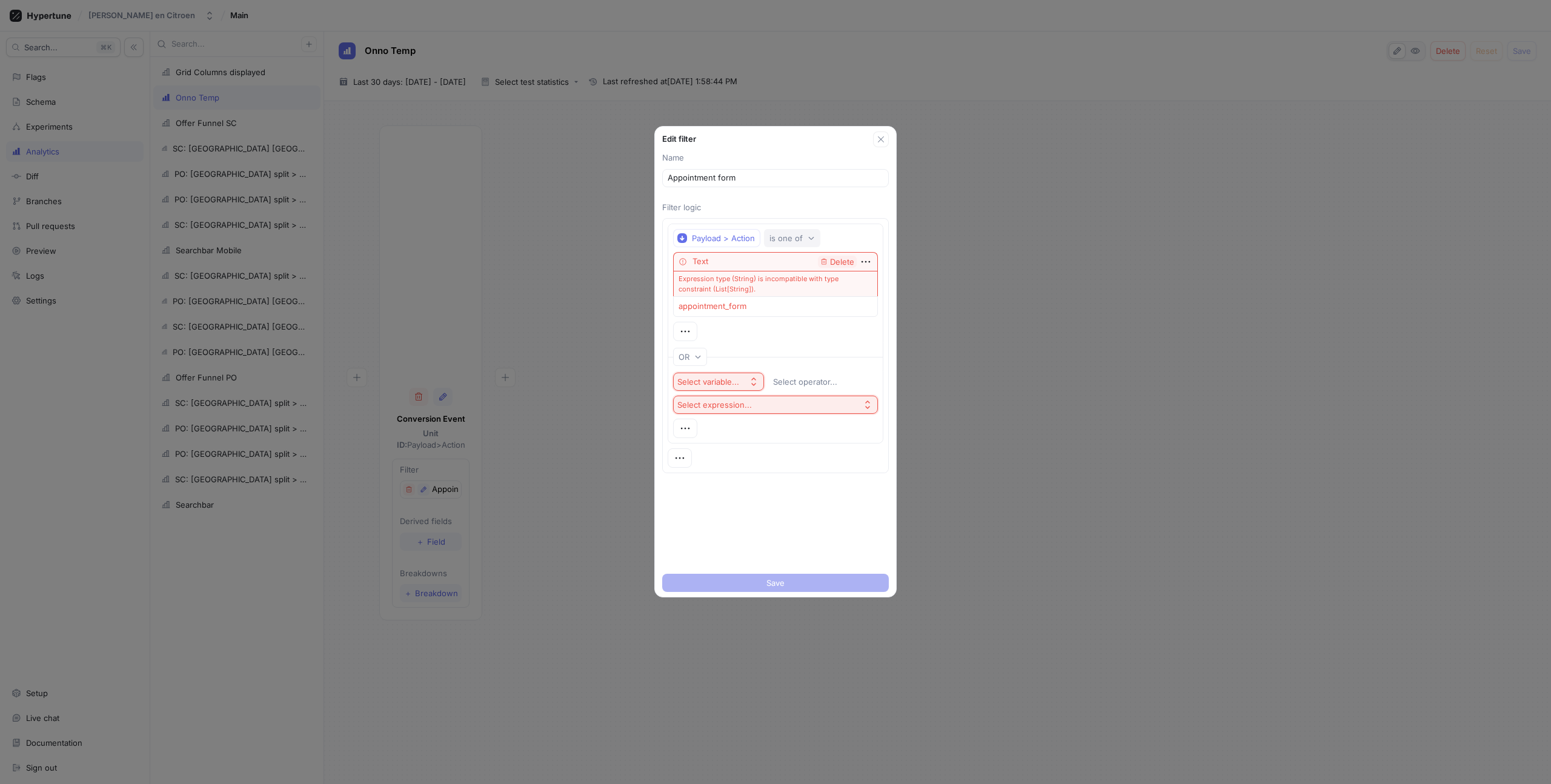
click at [787, 235] on div "is one of" at bounding box center [786, 239] width 34 height 10
click at [807, 413] on div "contains" at bounding box center [836, 409] width 126 height 10
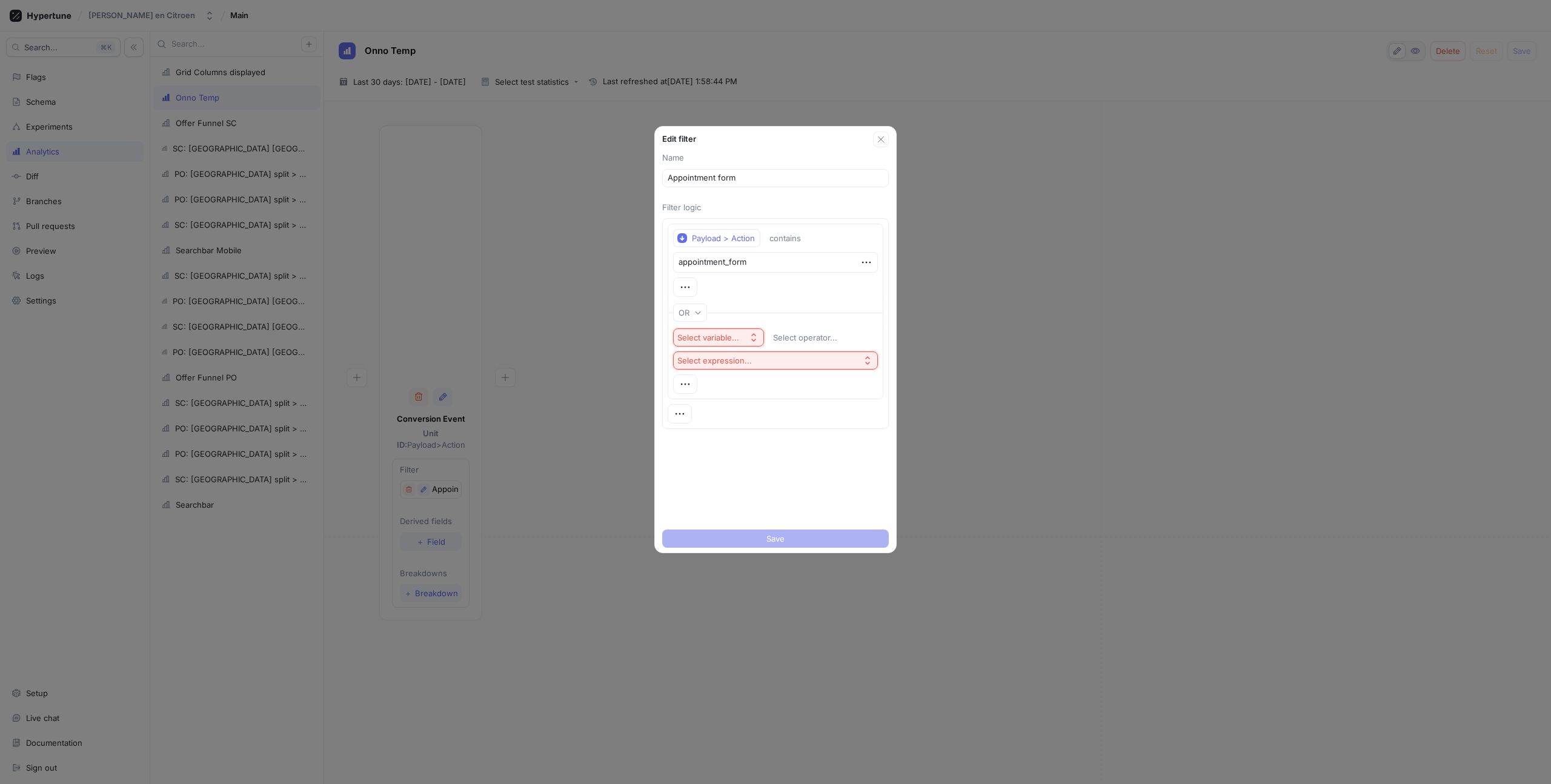
click at [715, 336] on div "Select variable..." at bounding box center [708, 337] width 61 height 10
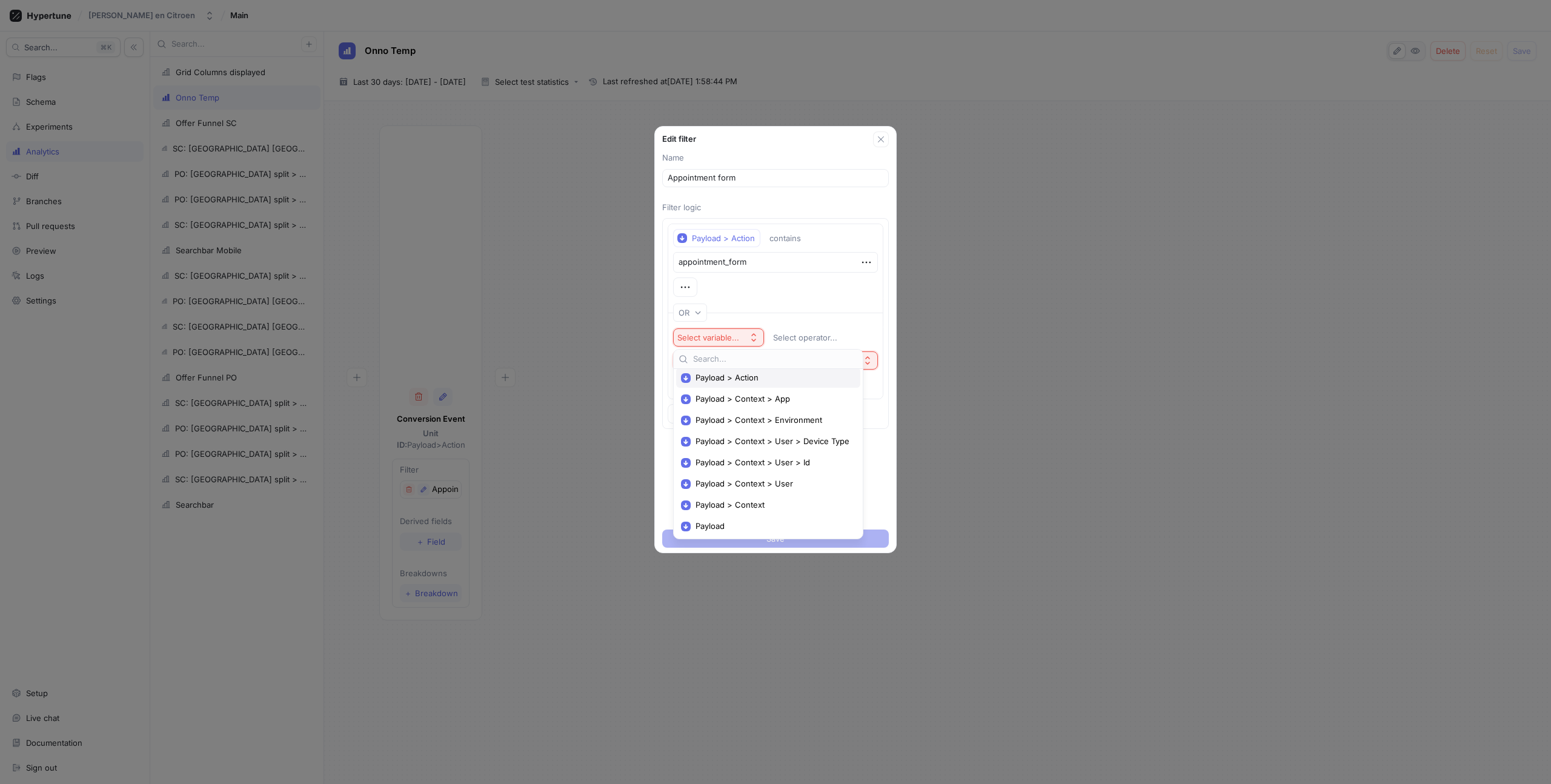
click at [732, 379] on span "Payload > Action" at bounding box center [773, 378] width 154 height 10
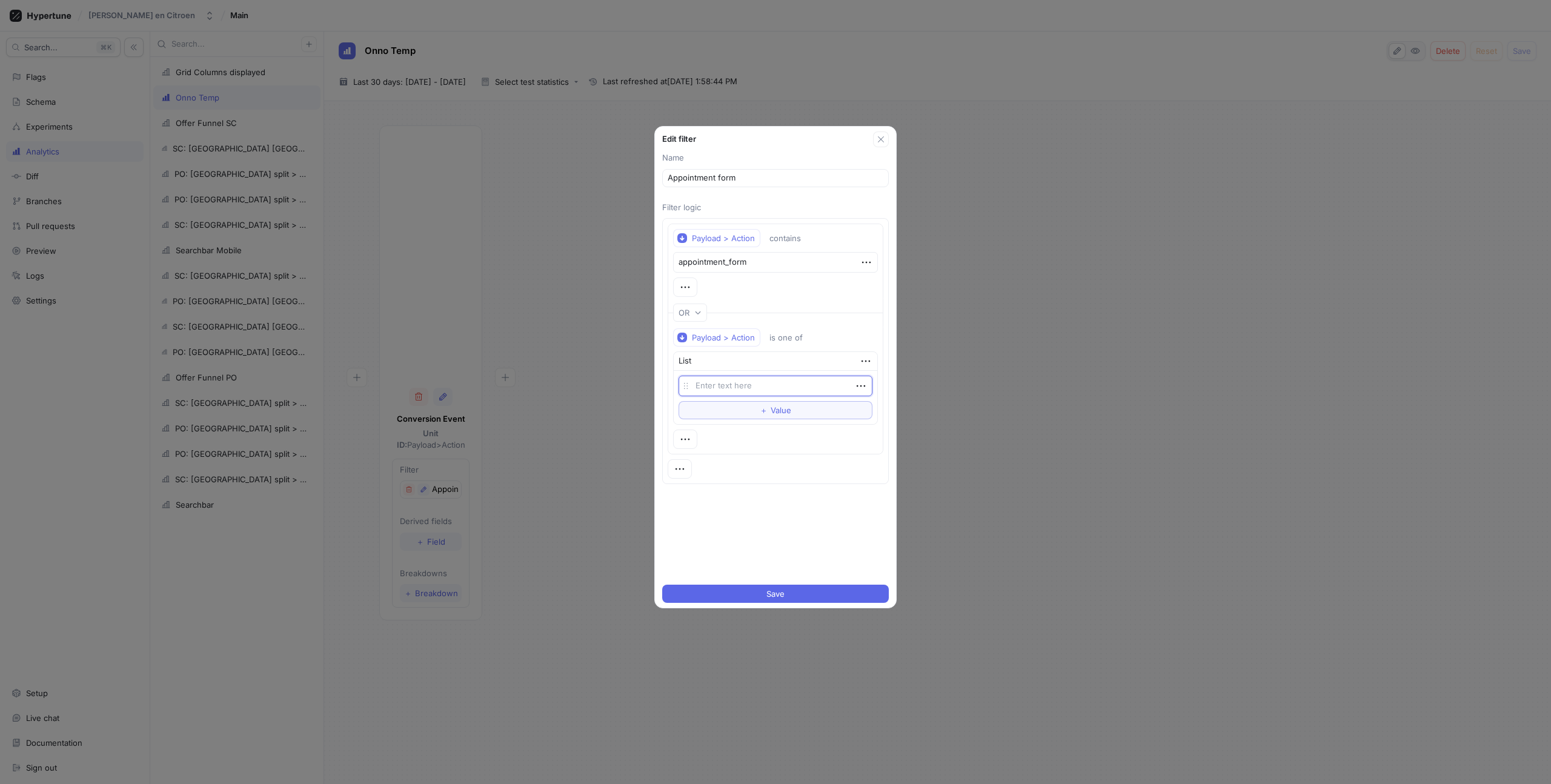
type textarea "x"
type textarea "o"
type textarea "x"
type textarea "of"
type textarea "x"
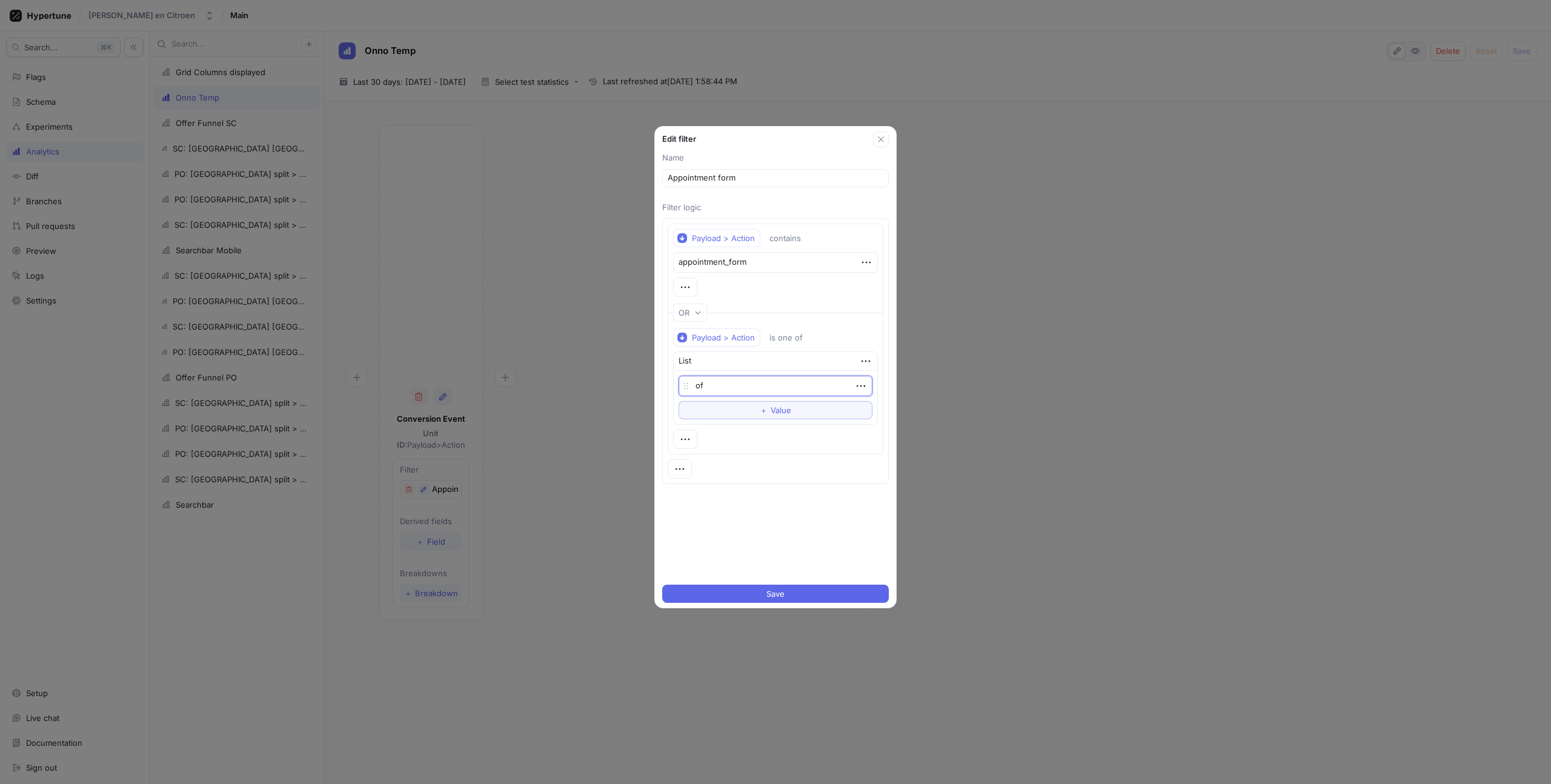
type textarea "off"
type textarea "x"
type textarea "offe"
type textarea "x"
type textarea "offer"
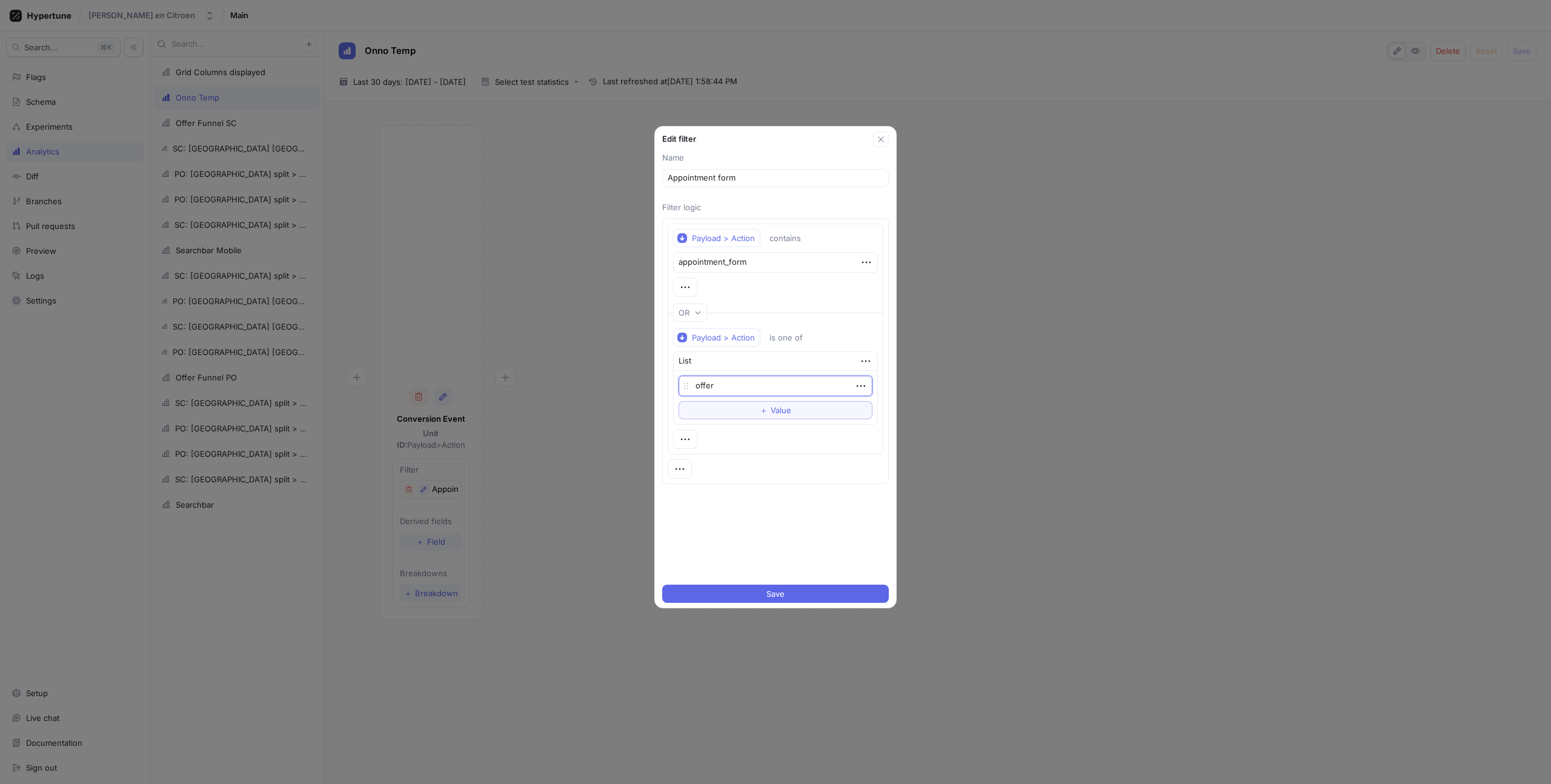
type textarea "x"
type textarea "offer_"
type textarea "x"
type textarea "offer_f"
type textarea "x"
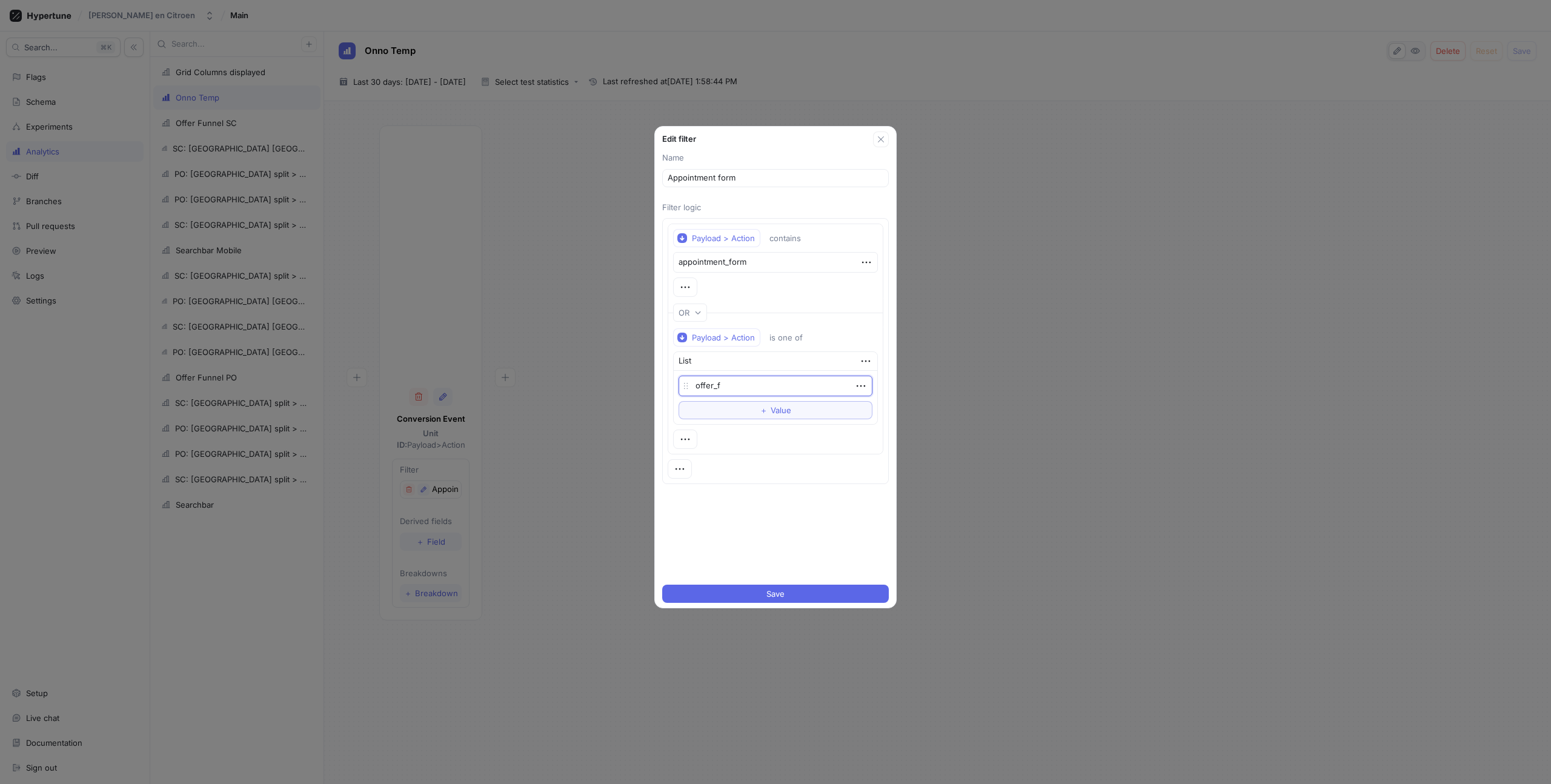
type textarea "offer_fo"
type textarea "x"
type textarea "offer_for"
type textarea "x"
type textarea "offer_form"
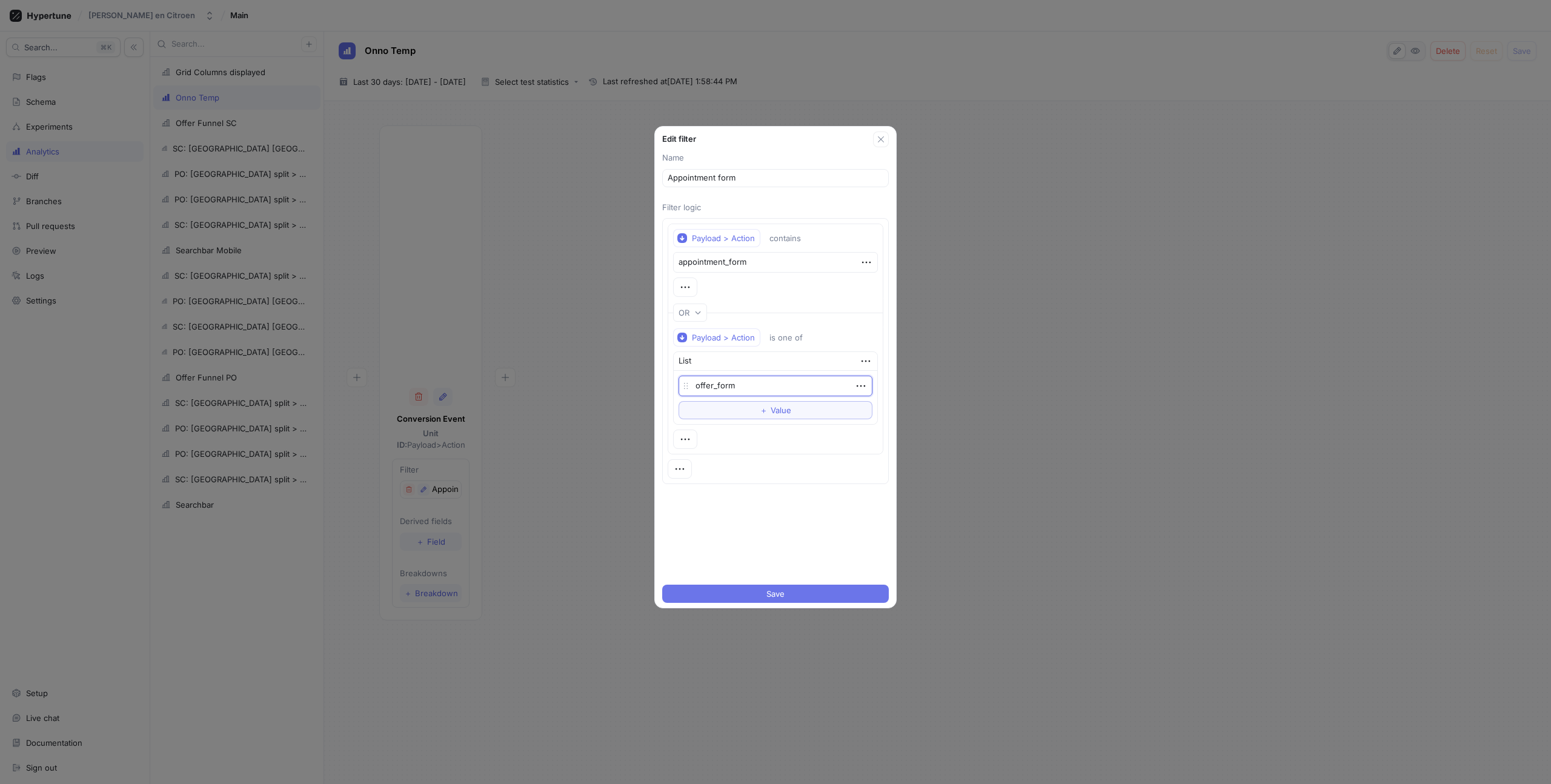
click at [767, 597] on span "Save" at bounding box center [776, 594] width 18 height 7
type textarea "x"
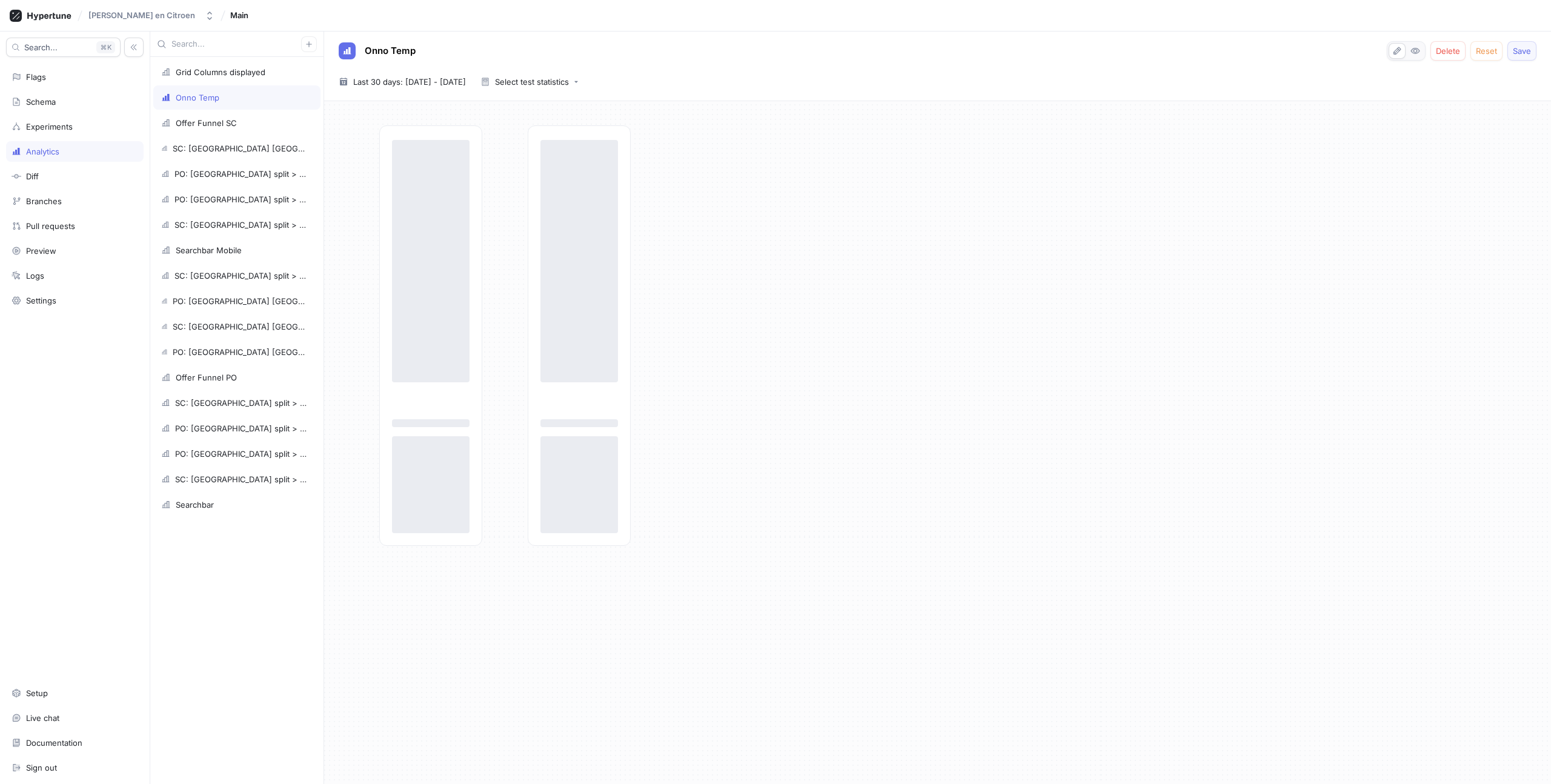
click at [1528, 51] on span "Save" at bounding box center [1522, 51] width 18 height 7
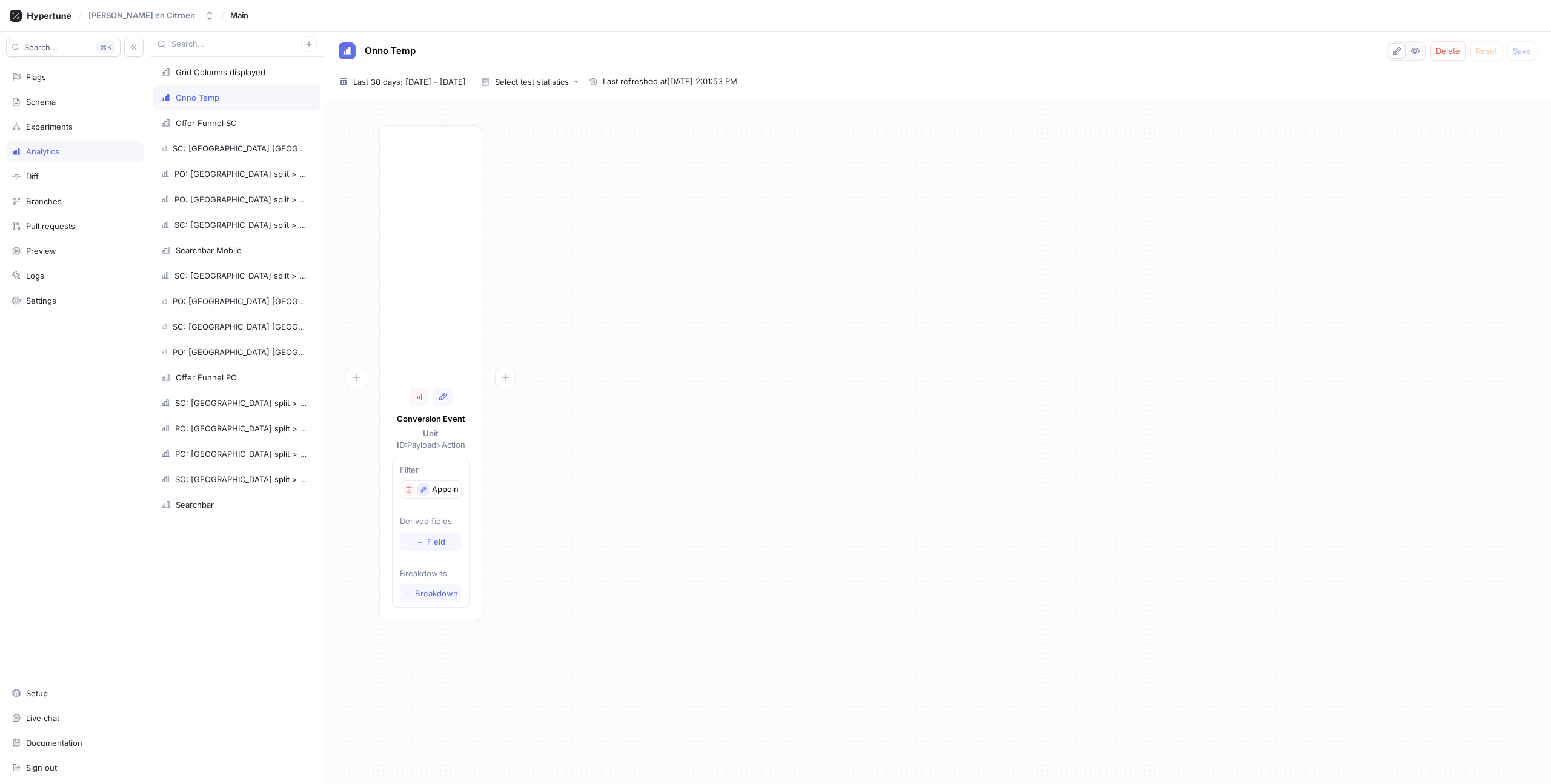
click at [423, 489] on icon "button" at bounding box center [423, 490] width 7 height 7
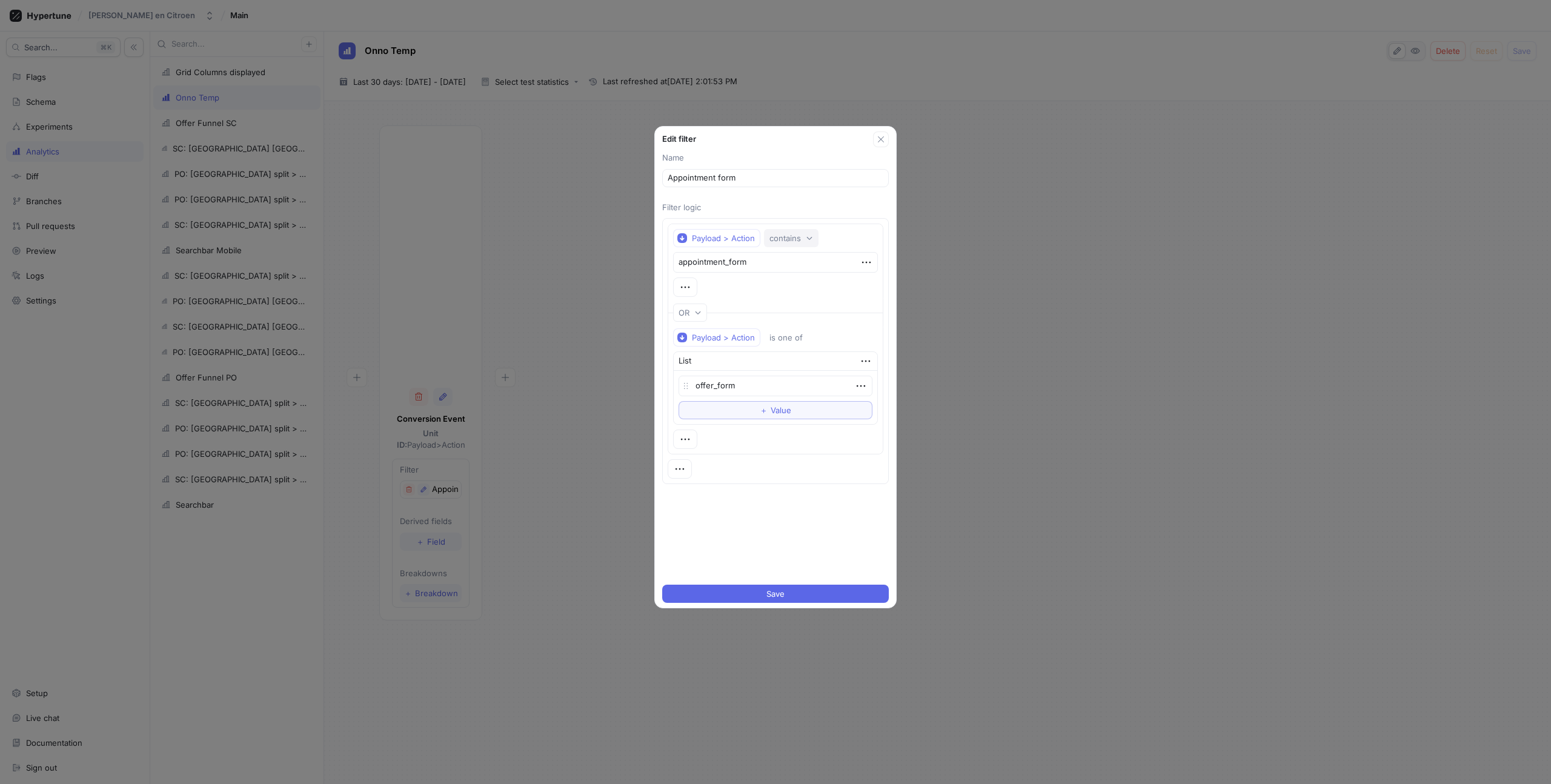
click at [771, 243] on button "contains" at bounding box center [791, 238] width 55 height 18
click at [820, 209] on p "Filter logic" at bounding box center [776, 208] width 227 height 12
click at [786, 338] on div "is one of" at bounding box center [786, 337] width 34 height 10
click at [805, 500] on div "contains" at bounding box center [839, 508] width 143 height 20
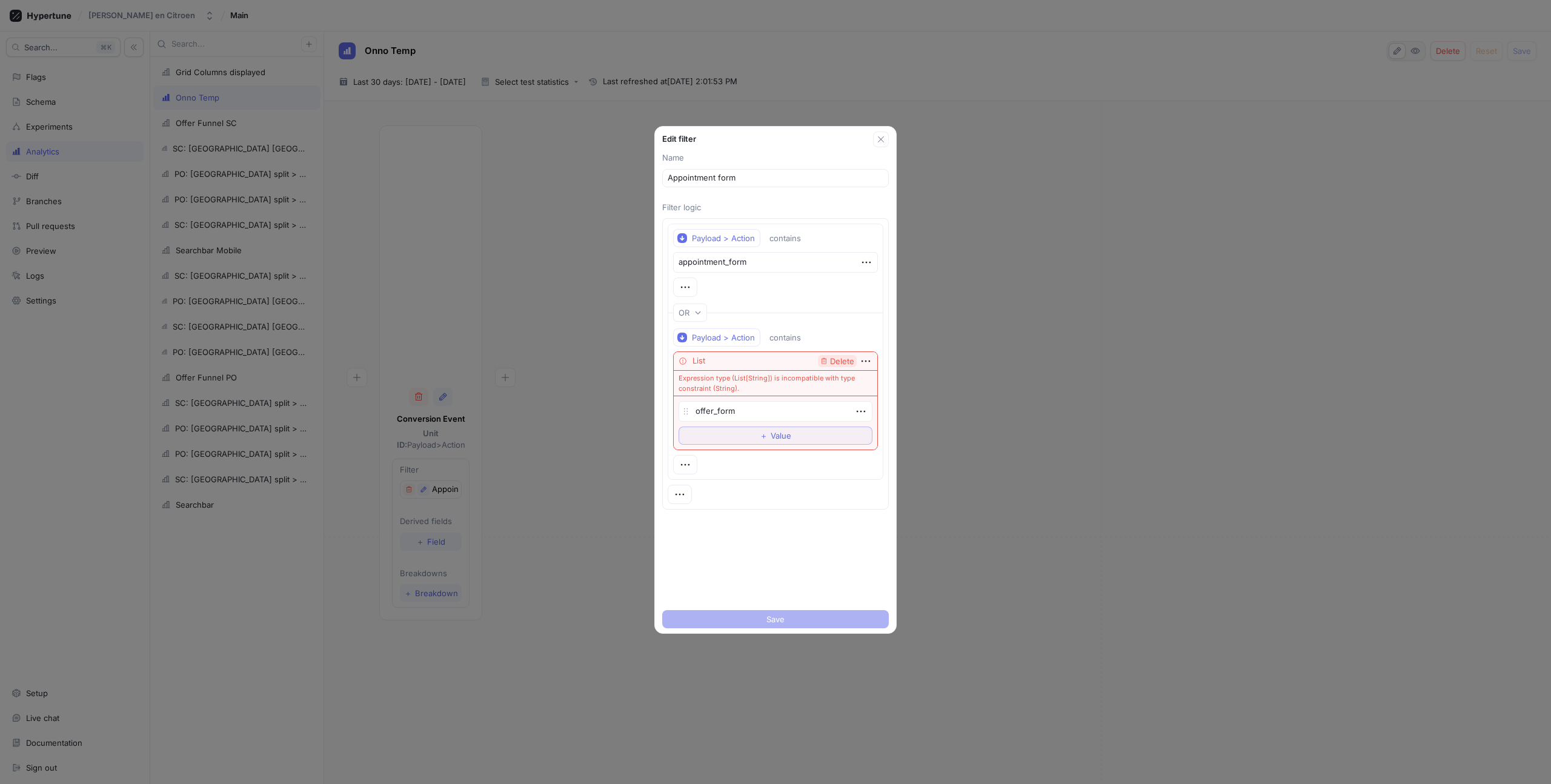
click at [841, 361] on span "Delete" at bounding box center [842, 361] width 24 height 8
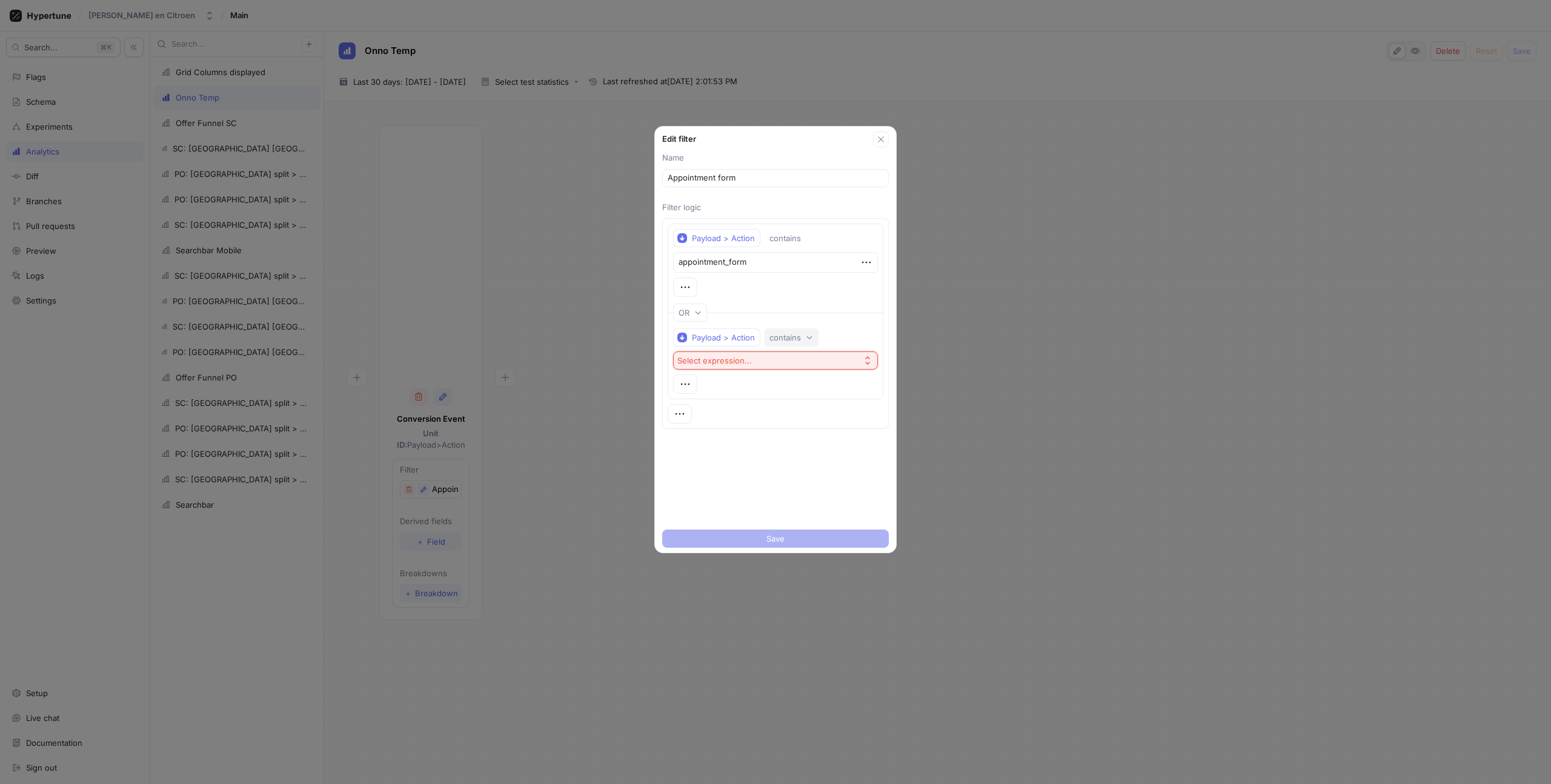
click at [795, 337] on div "contains" at bounding box center [785, 337] width 31 height 10
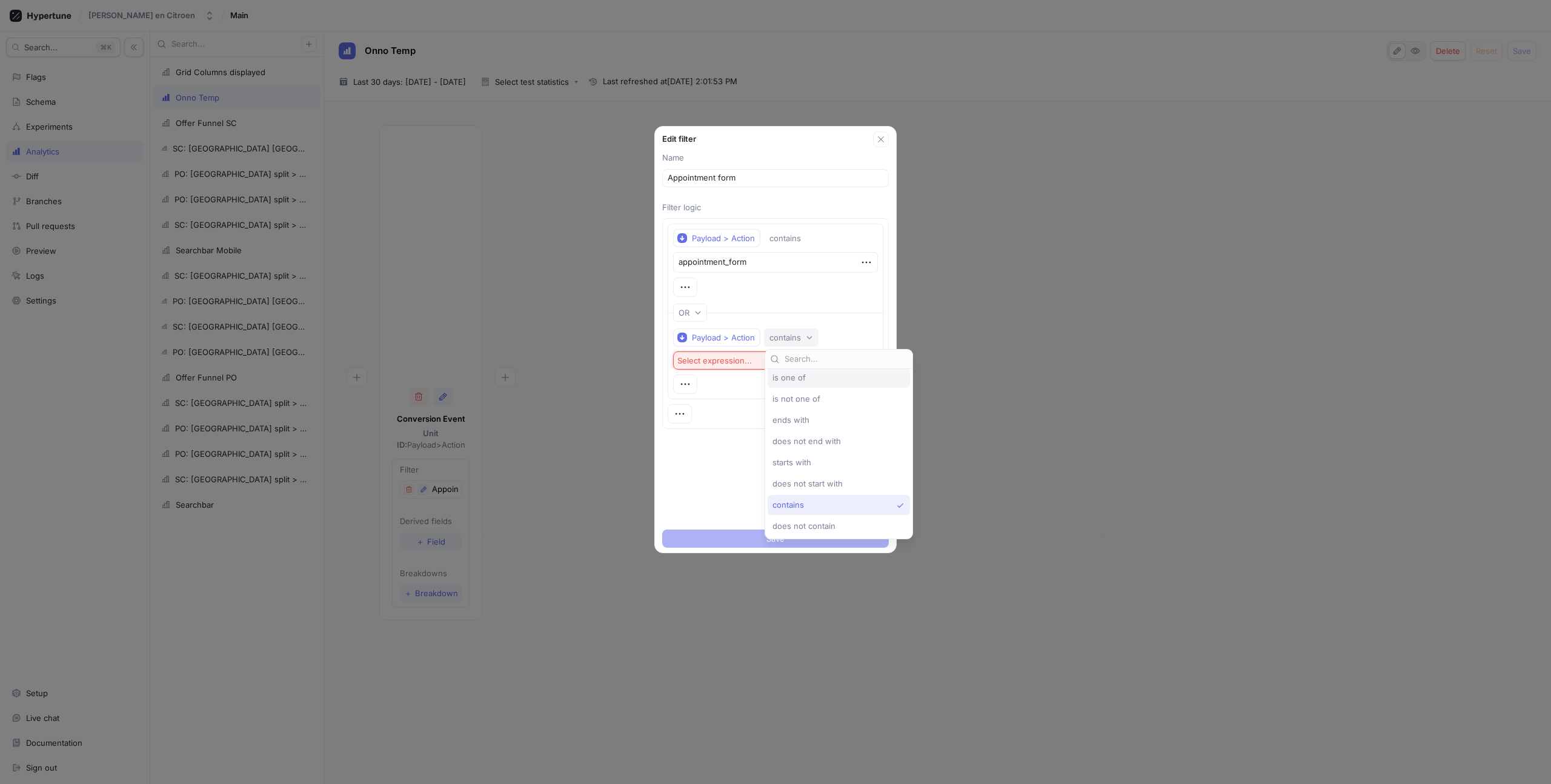
click at [796, 378] on span "is one of" at bounding box center [789, 378] width 34 height 10
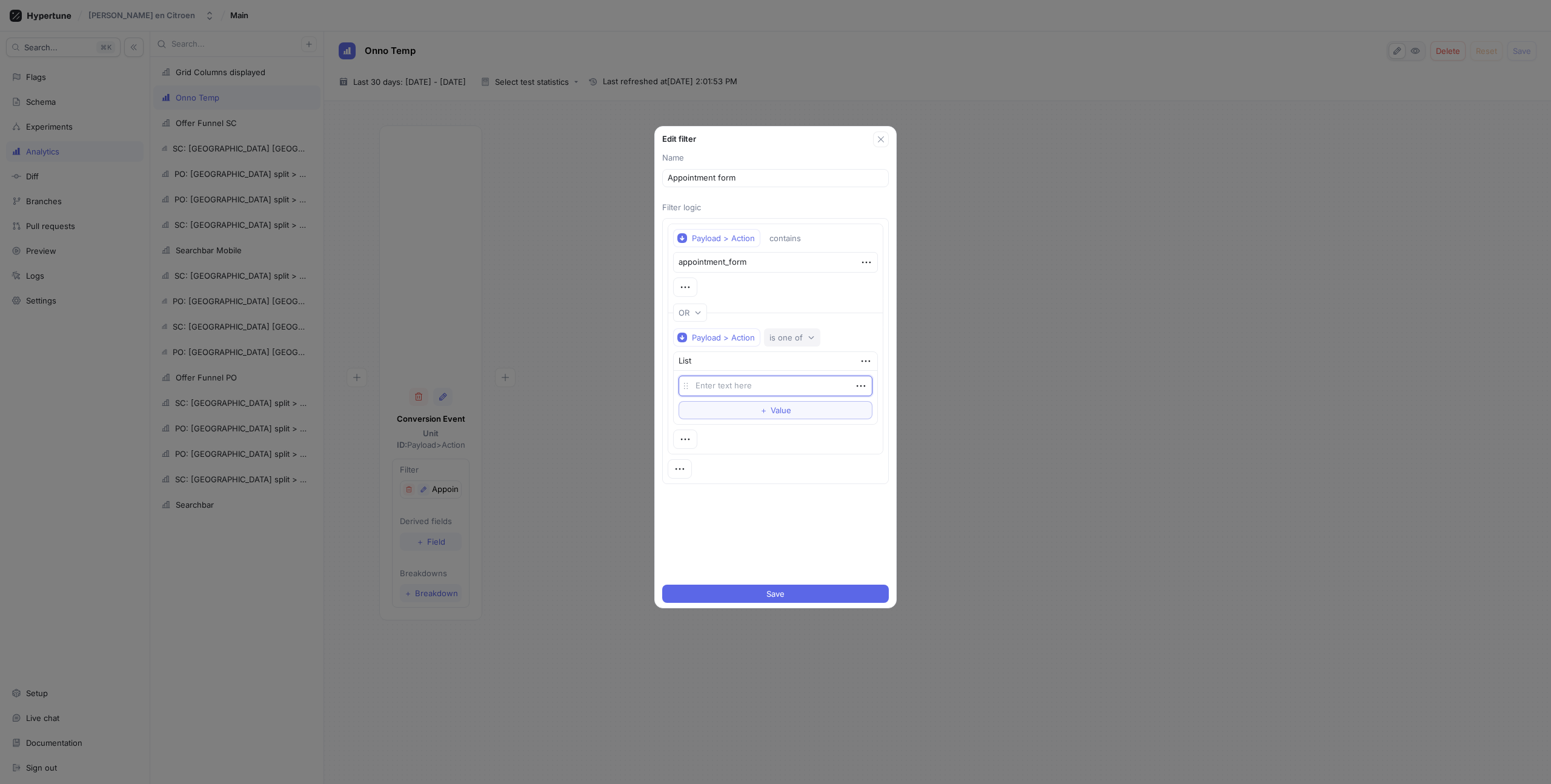
click at [794, 341] on div "is one of" at bounding box center [786, 337] width 34 height 10
click at [813, 498] on div "is one of is not one of ends with does not end with starts with does not start …" at bounding box center [839, 455] width 143 height 169
click at [809, 506] on div "contains" at bounding box center [836, 509] width 126 height 10
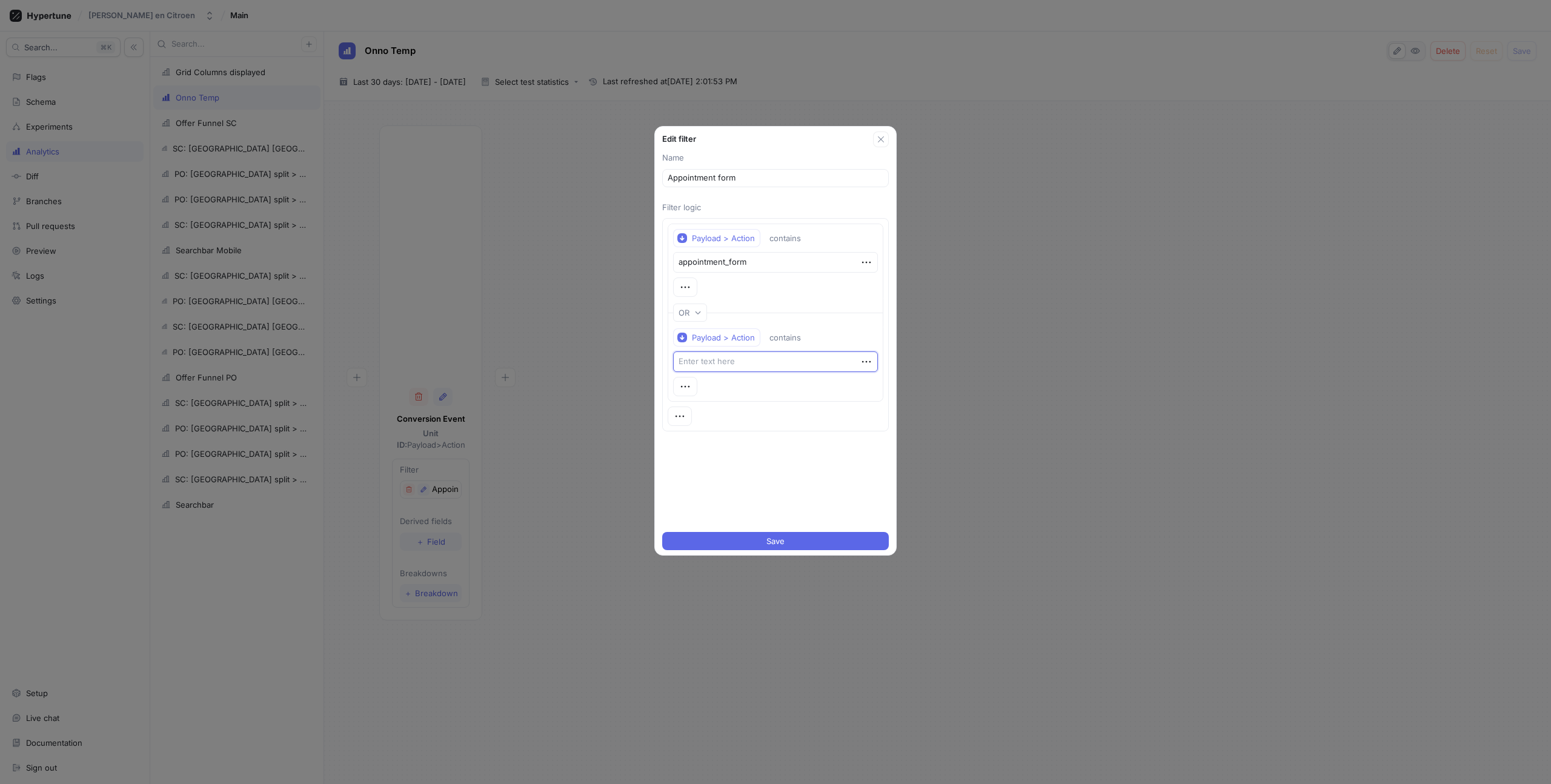
click at [729, 361] on textarea at bounding box center [776, 362] width 205 height 21
type textarea "x"
type textarea "o"
type textarea "x"
type textarea "of"
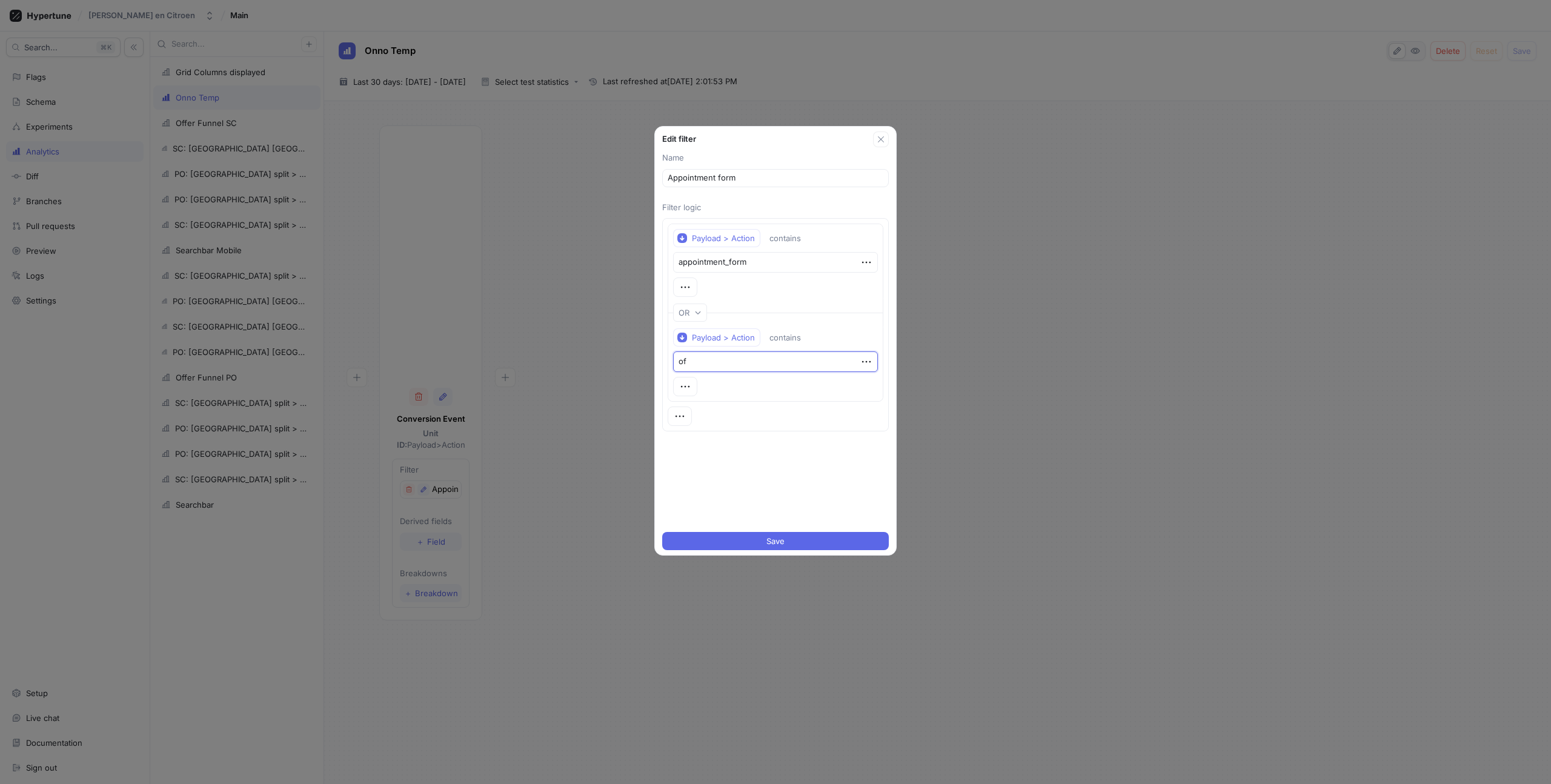
type textarea "x"
type textarea "off"
type textarea "x"
type textarea "offe"
type textarea "x"
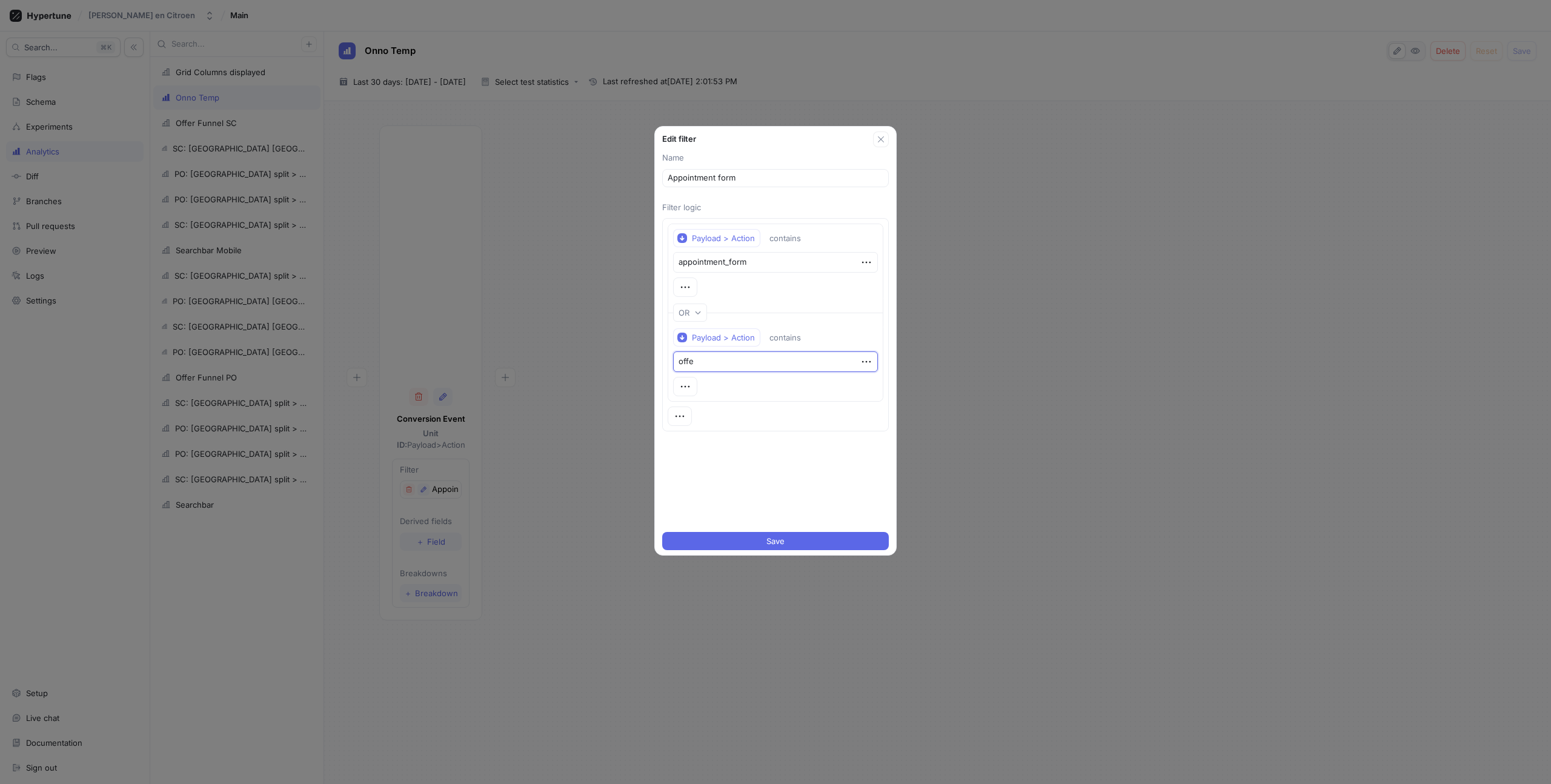
type textarea "offer"
type textarea "x"
type textarea "offer_"
type textarea "x"
type textarea "offer_f"
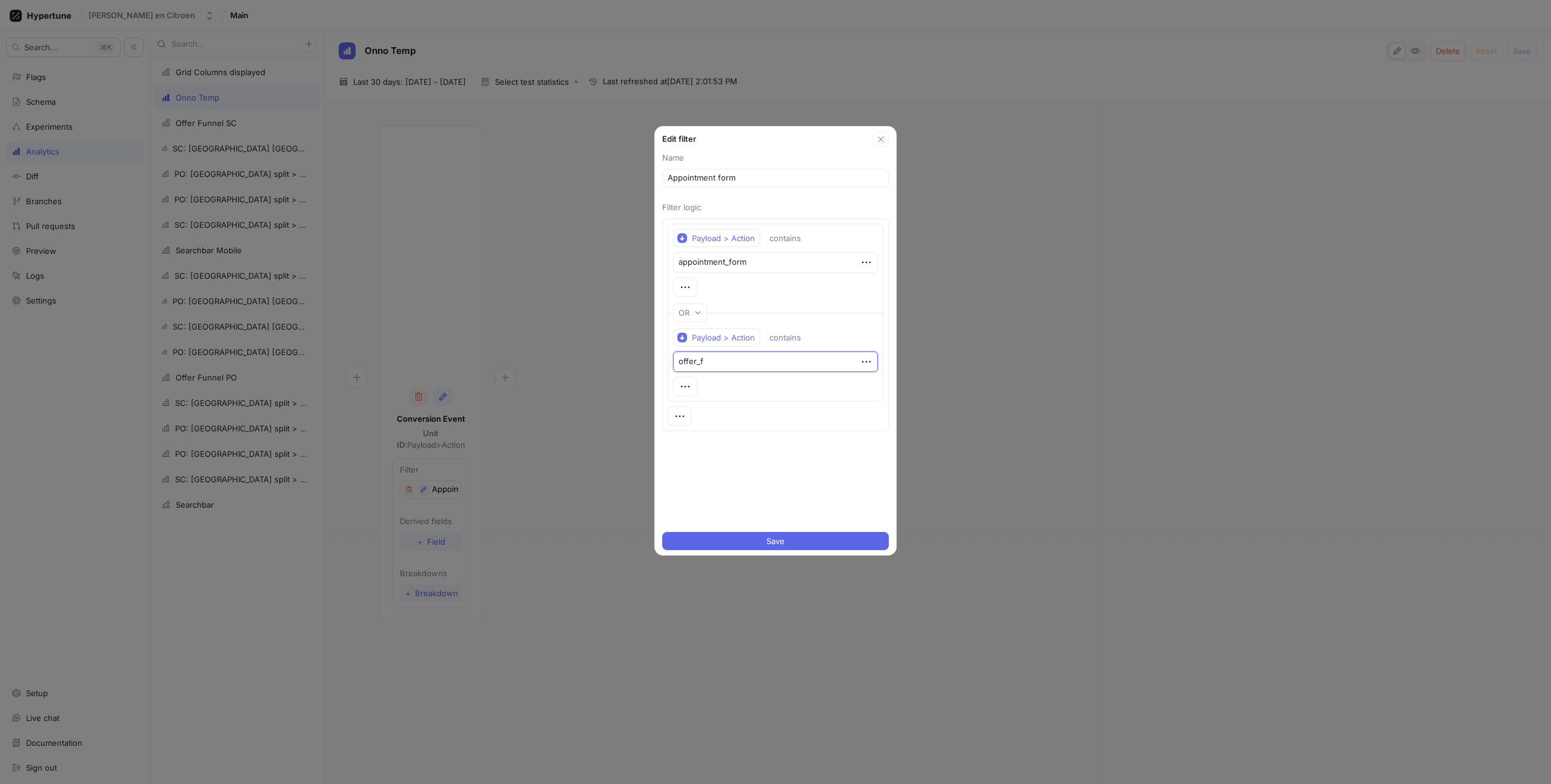
type textarea "x"
type textarea "offer_fo"
type textarea "x"
type textarea "offer_for"
type textarea "x"
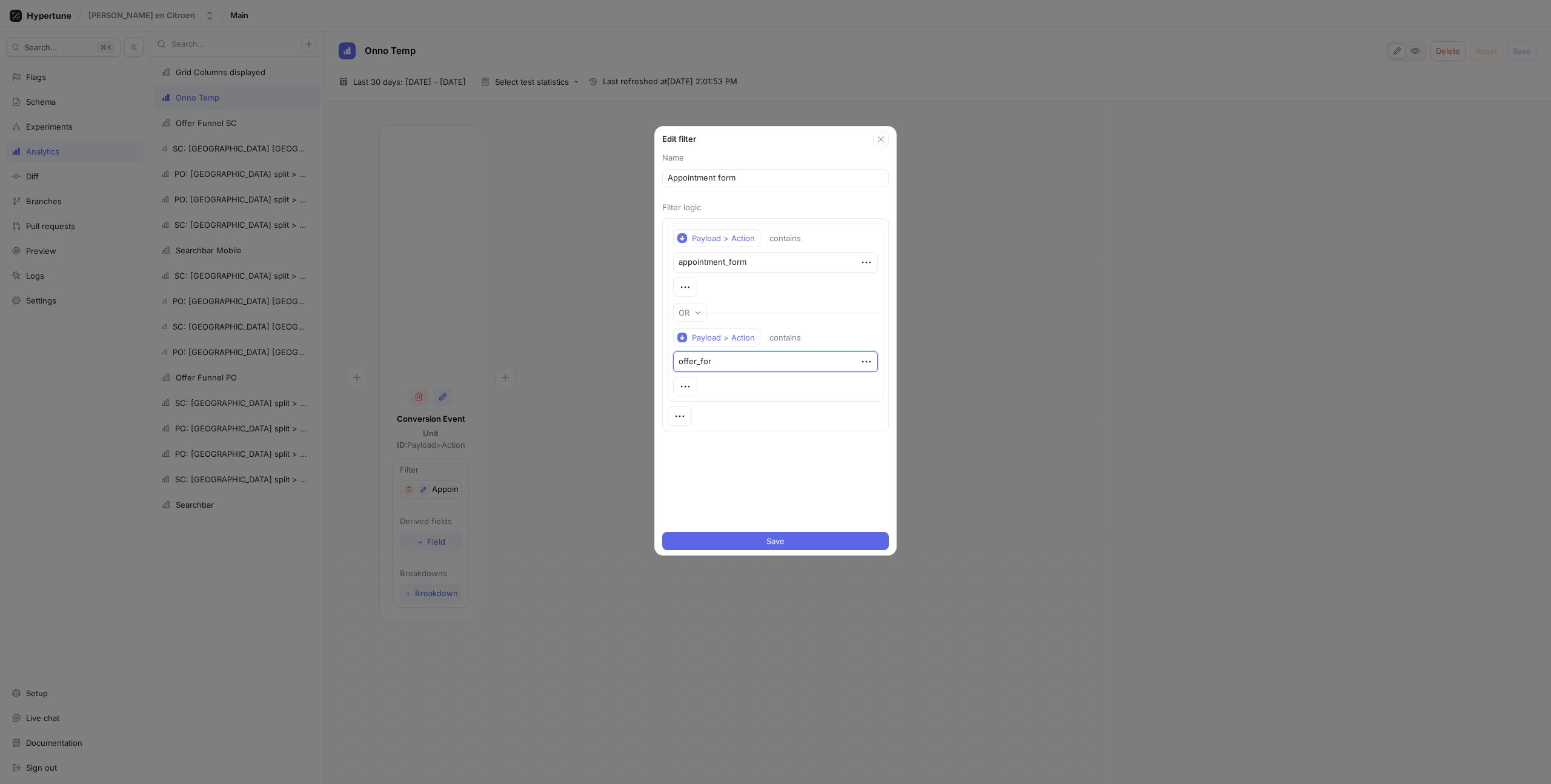
type textarea "offer_form"
click at [773, 541] on span "Save" at bounding box center [776, 541] width 18 height 7
type textarea "x"
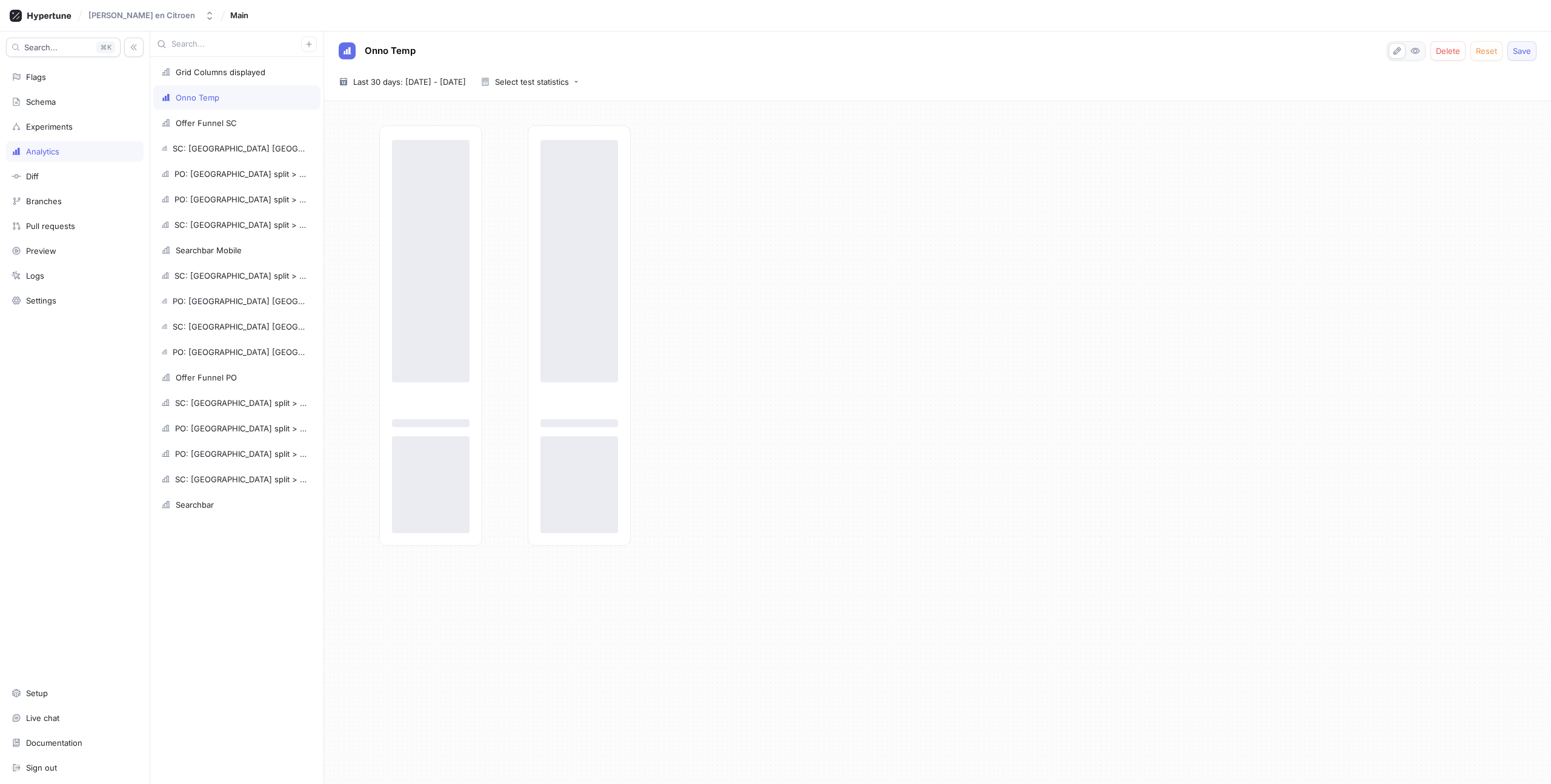
click at [1516, 49] on span "Save" at bounding box center [1522, 51] width 18 height 7
click at [1190, 57] on div "Onno Temp Delete Reset Save" at bounding box center [937, 51] width 1198 height 19
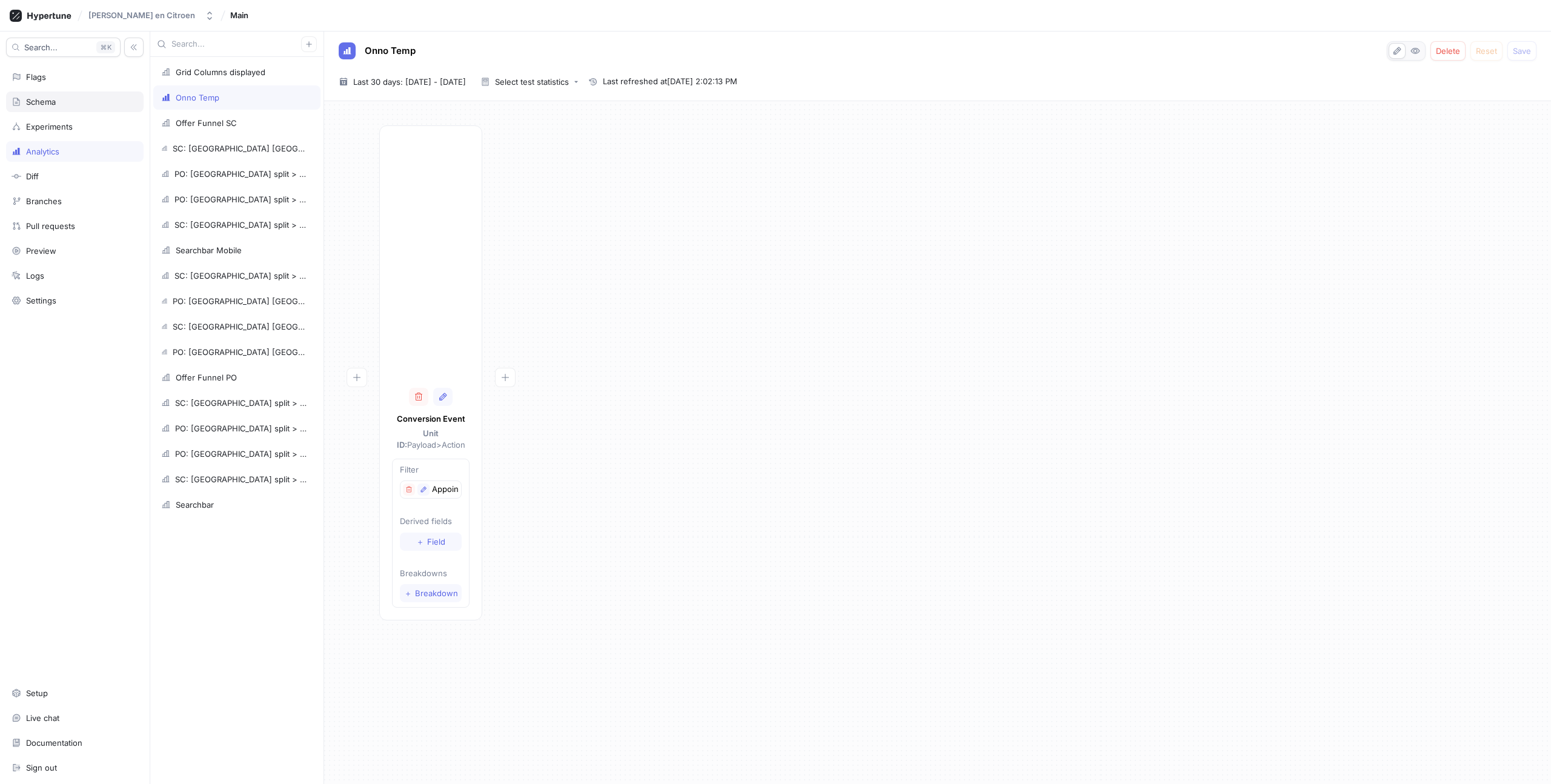
click at [65, 104] on div "Schema" at bounding box center [74, 101] width 126 height 10
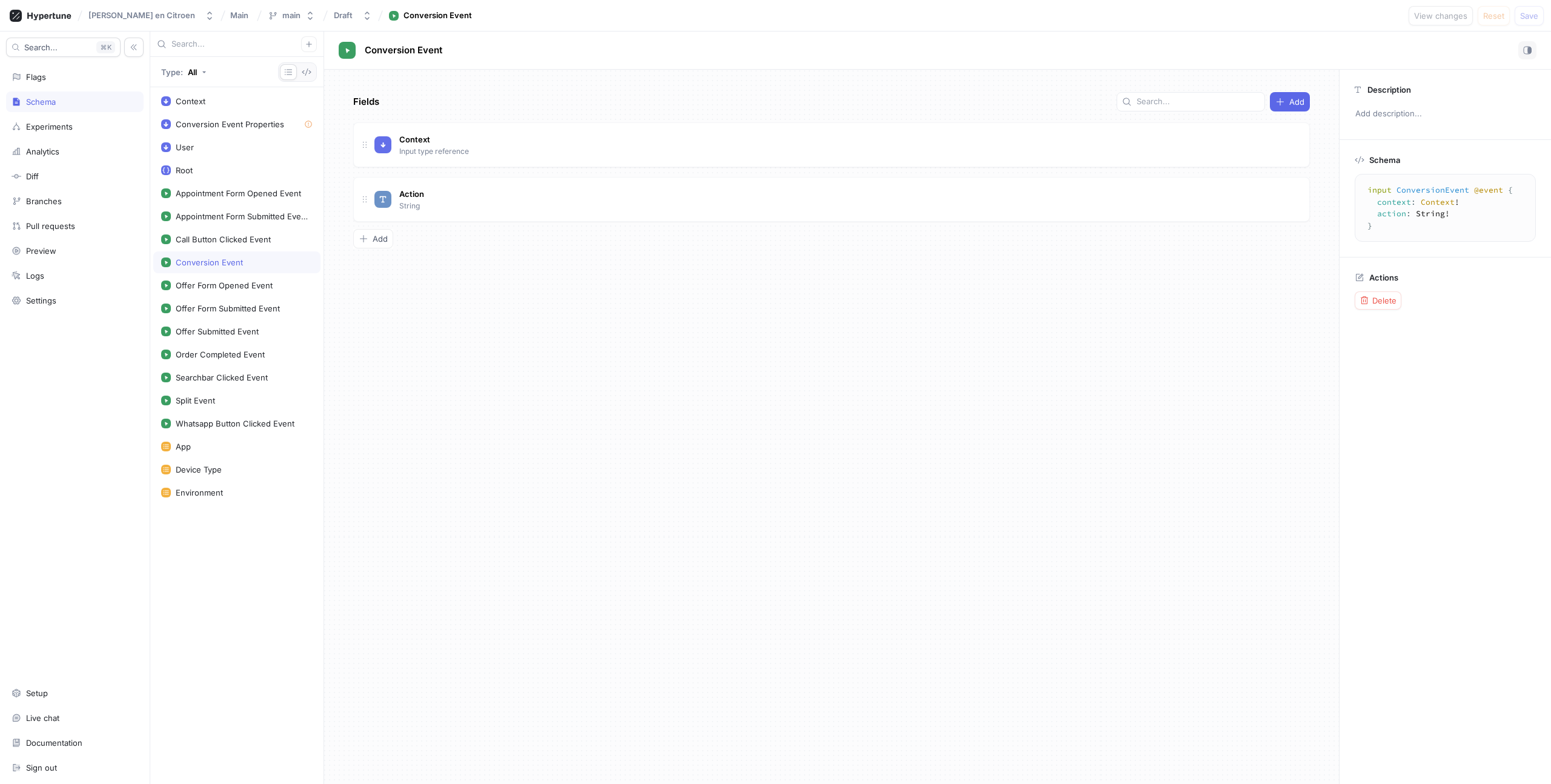
click at [692, 390] on div "Fields Add Context Input type reference Go to type Action String To pick up a d…" at bounding box center [832, 427] width 1015 height 715
click at [636, 186] on div "Action String" at bounding box center [832, 199] width 957 height 45
click at [415, 195] on span "Action" at bounding box center [411, 193] width 25 height 10
type textarea "x"
type input "Action"
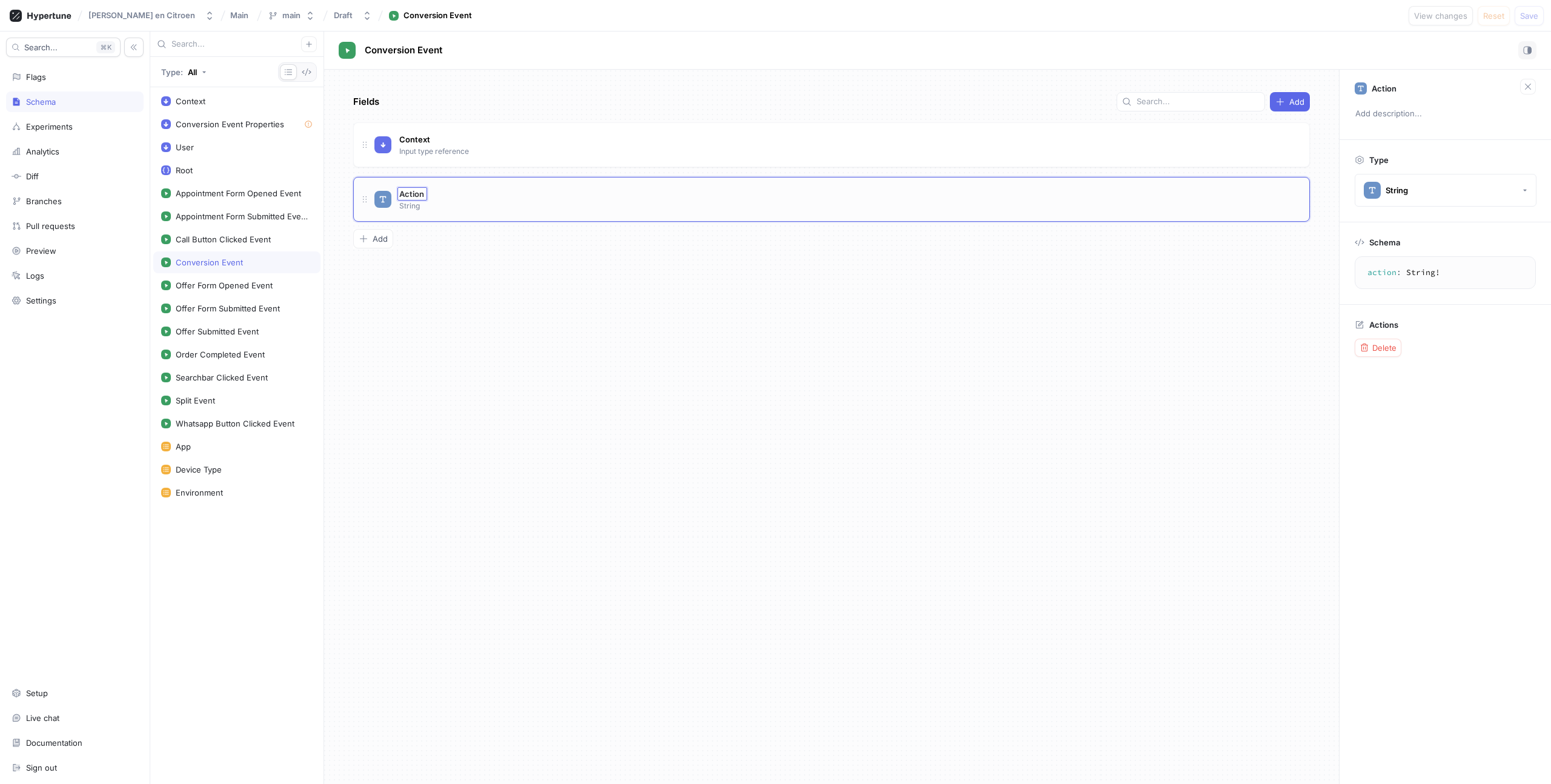
click at [778, 405] on div "Fields Add Context Input type reference Go to type Action Action String To pick…" at bounding box center [832, 427] width 1015 height 715
click at [1086, 206] on div "Action String" at bounding box center [837, 199] width 925 height 24
click at [205, 260] on div "Conversion Event" at bounding box center [209, 262] width 68 height 10
click at [54, 76] on div "Flags" at bounding box center [74, 76] width 126 height 10
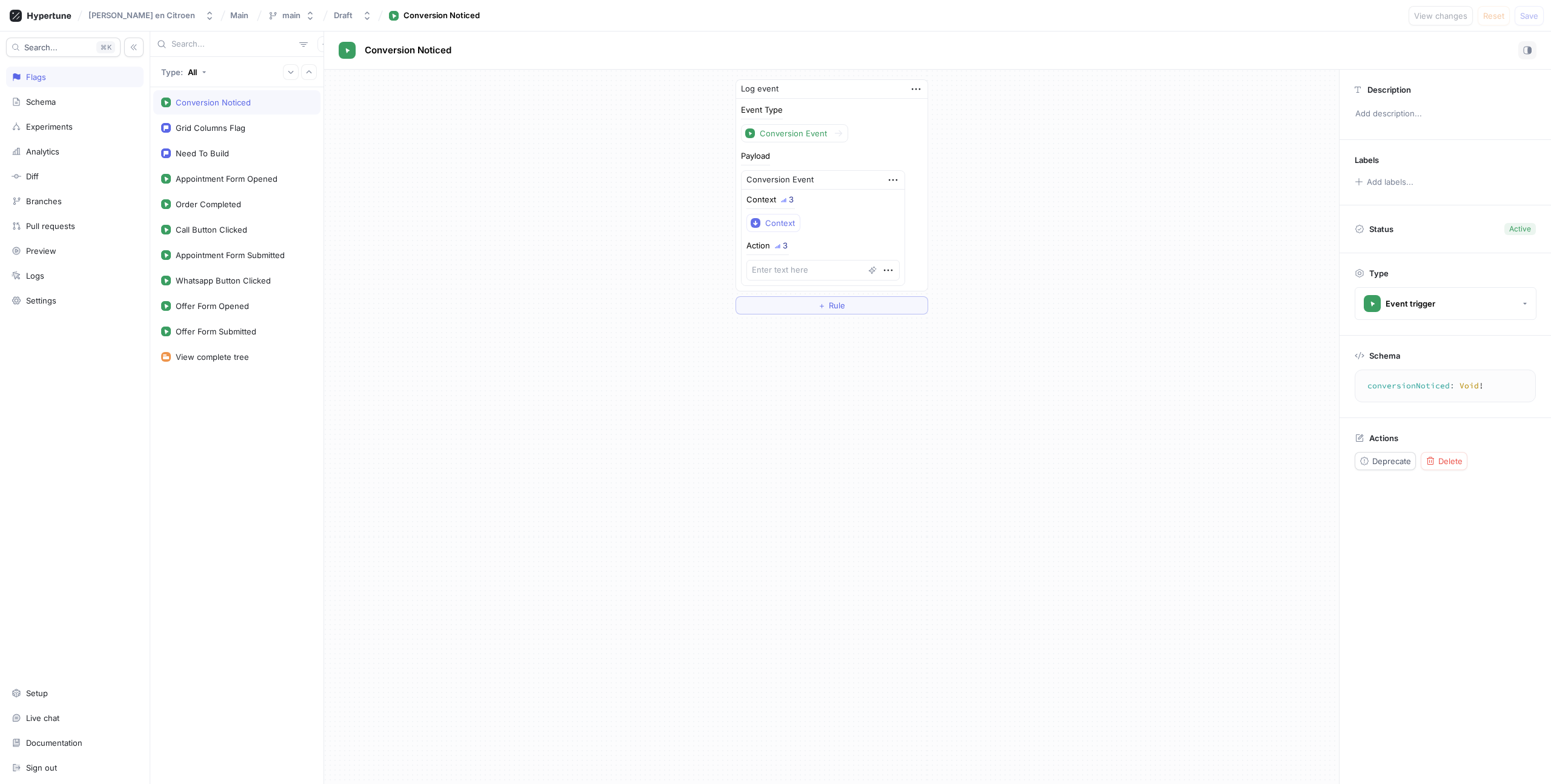
click at [522, 248] on div "Log event Event Type Conversion Event Payload Conversion Event Context 3 Contex…" at bounding box center [832, 197] width 1015 height 254
click at [806, 270] on textarea at bounding box center [823, 270] width 153 height 21
drag, startPoint x: 788, startPoint y: 245, endPoint x: 782, endPoint y: 245, distance: 6.0
click at [782, 245] on div "Action 3" at bounding box center [768, 247] width 42 height 13
click at [818, 244] on div "Action 3" at bounding box center [823, 260] width 153 height 39
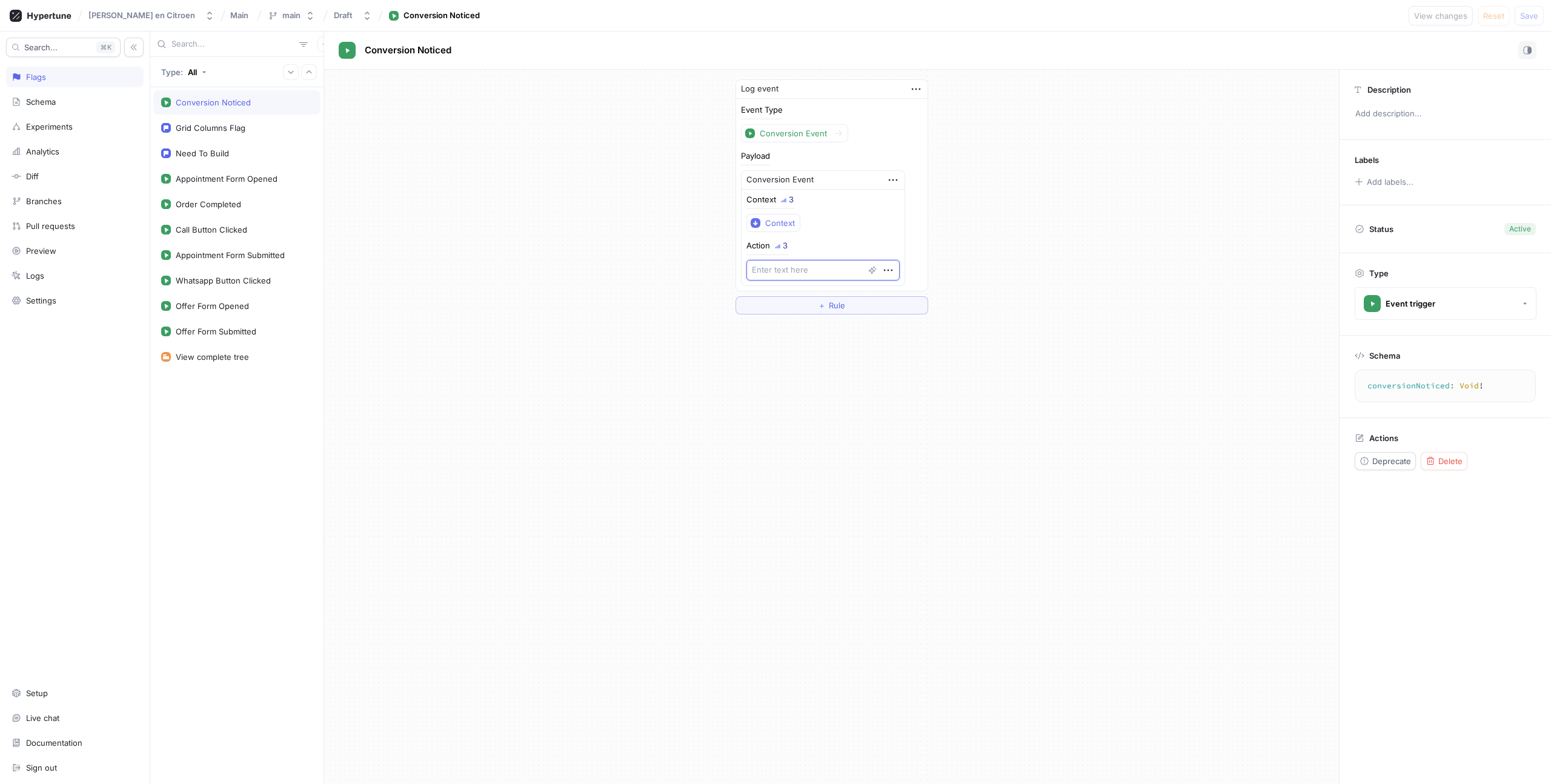
click at [815, 267] on textarea at bounding box center [823, 270] width 153 height 21
click at [882, 271] on icon "button" at bounding box center [888, 270] width 13 height 13
click at [782, 262] on div at bounding box center [823, 270] width 153 height 21
click at [765, 270] on textarea at bounding box center [823, 270] width 153 height 21
click at [791, 272] on textarea at bounding box center [823, 270] width 153 height 21
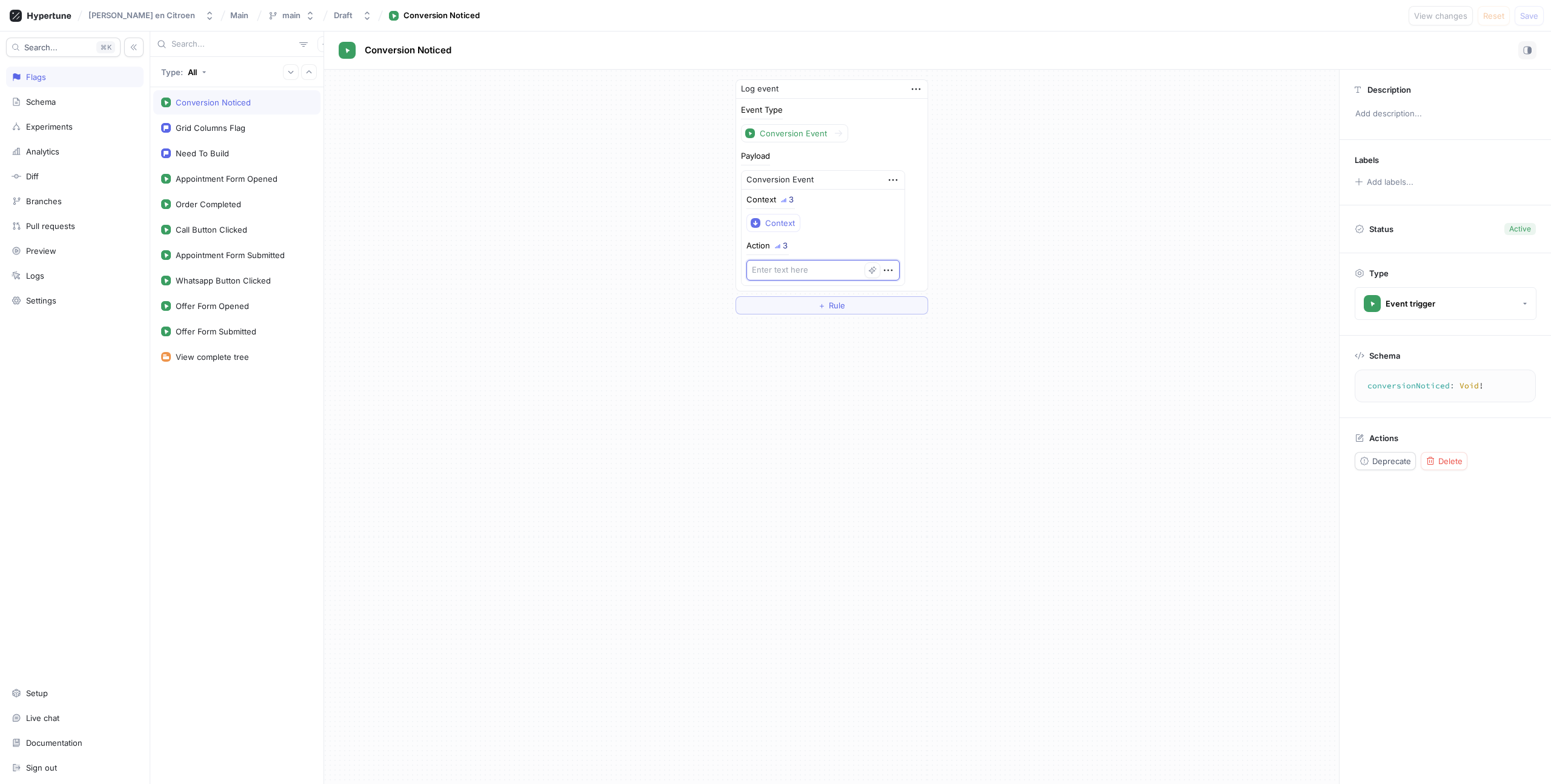
click at [868, 269] on icon "button" at bounding box center [872, 270] width 9 height 9
click at [821, 266] on div at bounding box center [823, 270] width 153 height 21
click at [821, 266] on textarea at bounding box center [823, 270] width 153 height 21
click at [806, 267] on textarea at bounding box center [823, 270] width 153 height 21
click at [882, 267] on icon "button" at bounding box center [888, 270] width 13 height 13
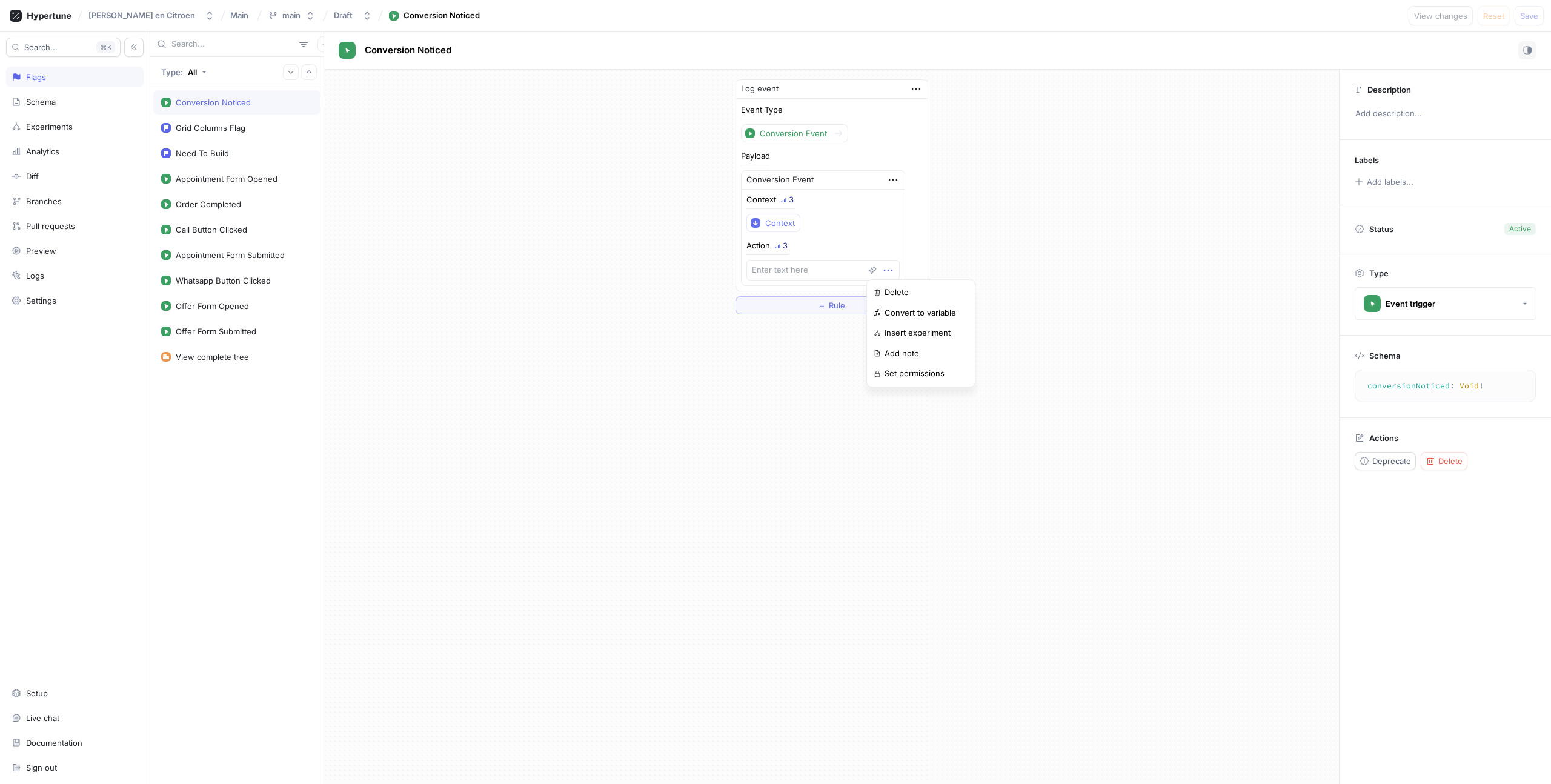
click at [924, 225] on div "Event Type Conversion Event Payload Conversion Event Context 3 Context Action 3" at bounding box center [832, 195] width 191 height 192
click at [65, 104] on div "Schema" at bounding box center [74, 101] width 126 height 10
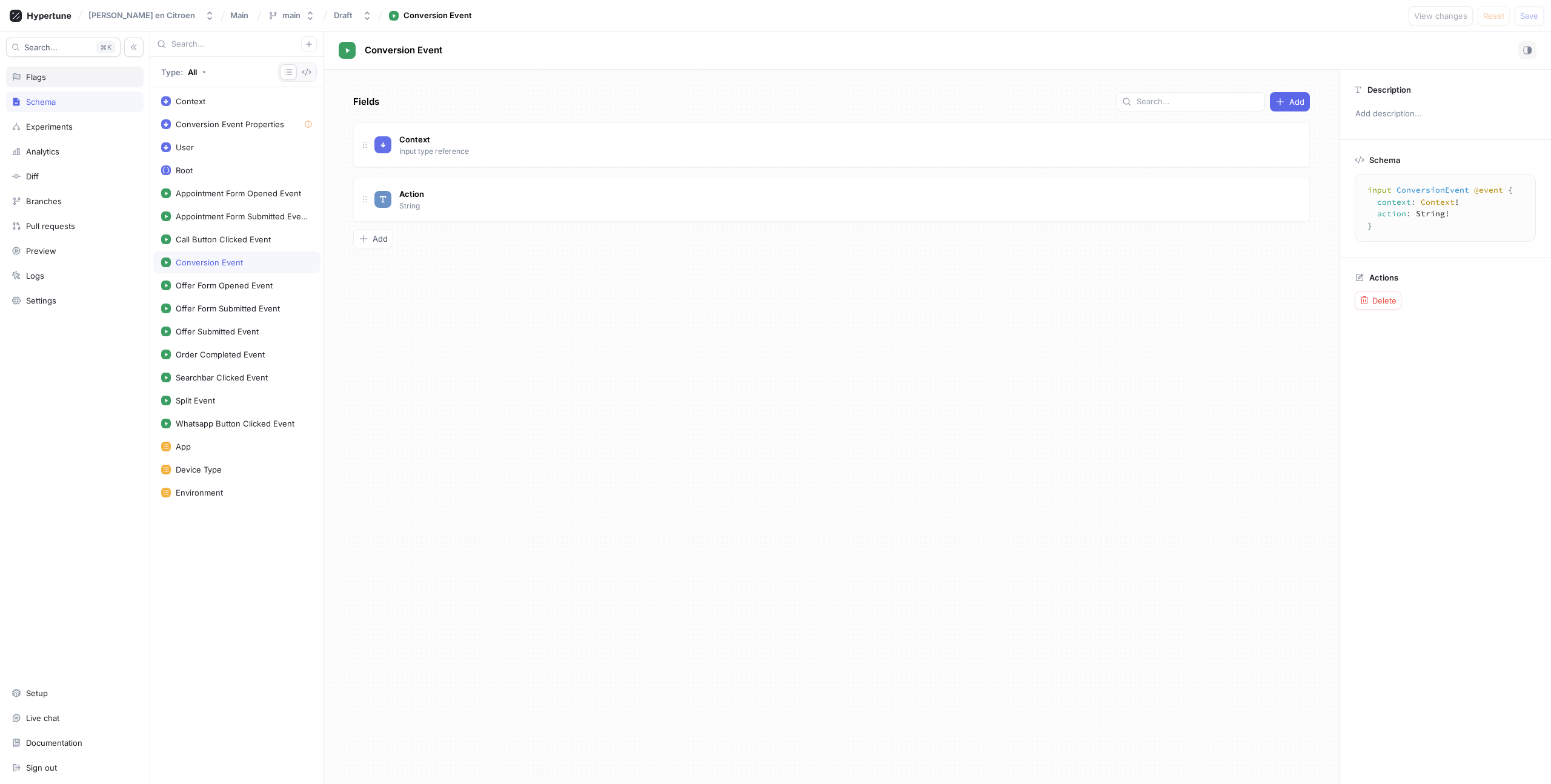
click at [60, 76] on div "Flags" at bounding box center [74, 76] width 126 height 10
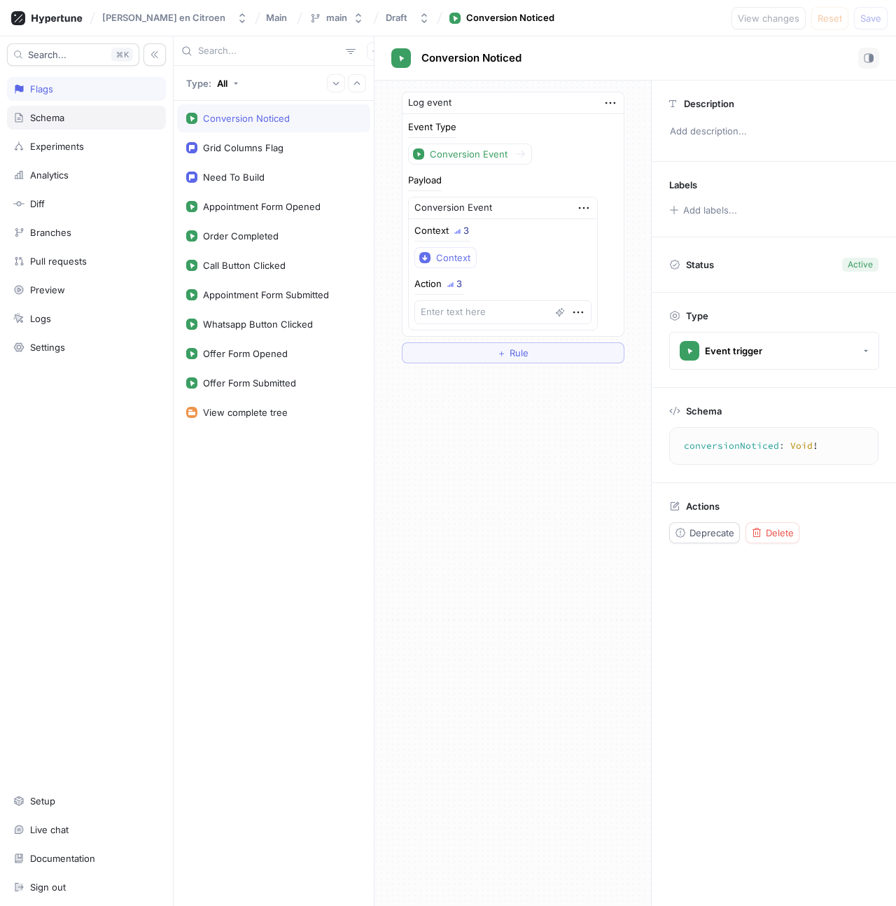
click at [66, 118] on div "Schema" at bounding box center [86, 117] width 146 height 11
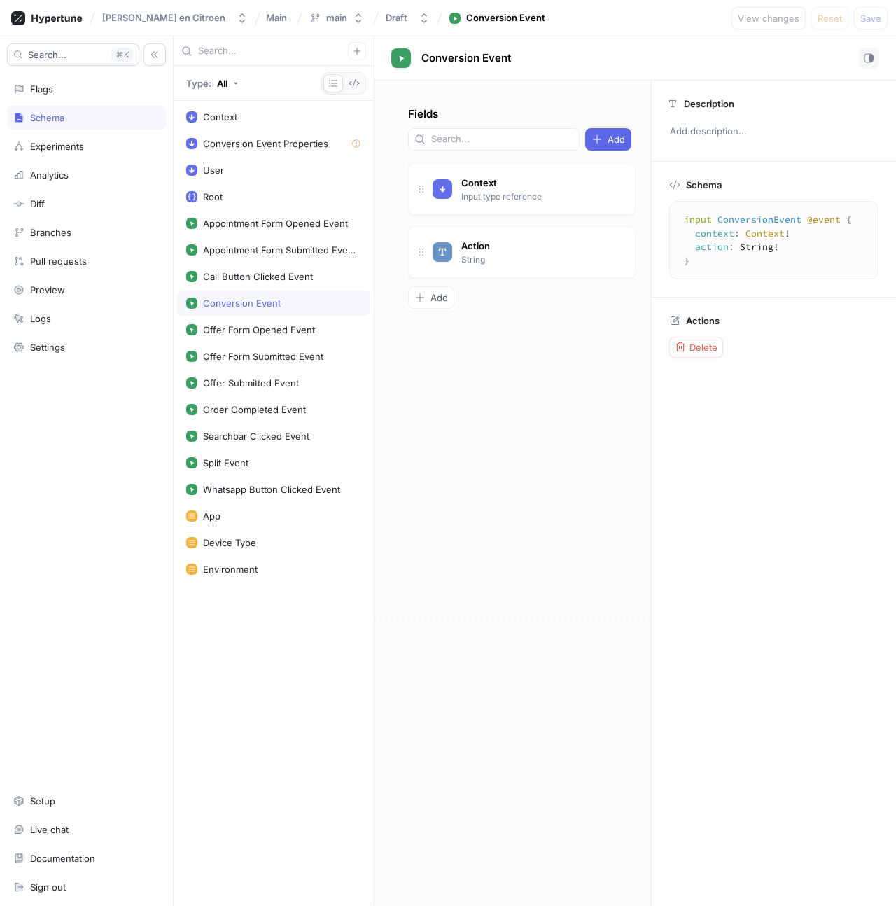
click at [253, 298] on div "Conversion Event" at bounding box center [242, 303] width 78 height 11
click at [34, 82] on div "Flags" at bounding box center [86, 89] width 159 height 24
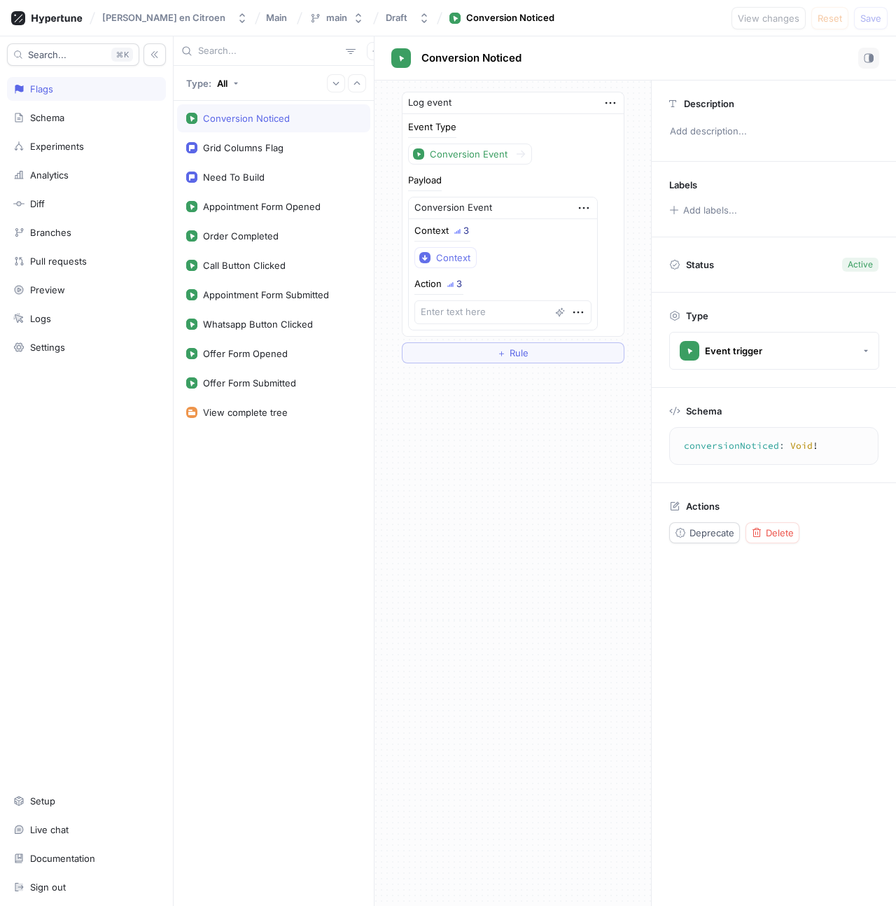
click at [279, 117] on div "Conversion Noticed" at bounding box center [246, 118] width 87 height 11
click at [490, 596] on div "Log event Event Type Conversion Event Payload Conversion Event Context 3 Contex…" at bounding box center [513, 494] width 277 height 826
click at [749, 345] on div "Event trigger" at bounding box center [733, 351] width 57 height 12
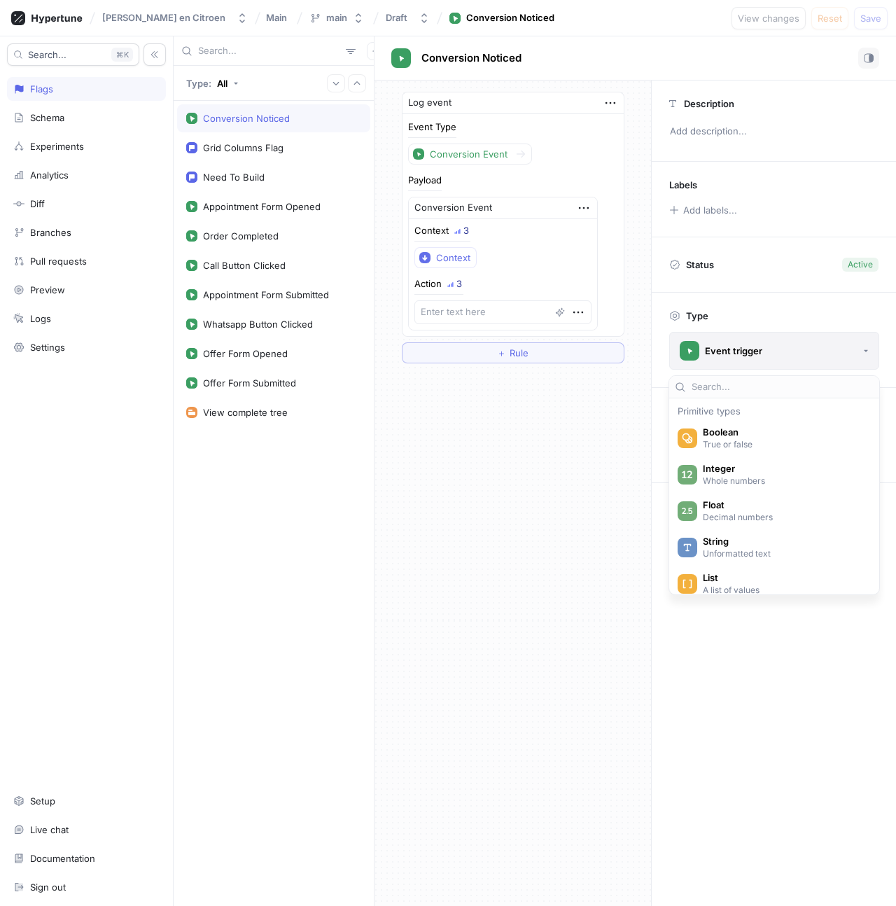
scroll to position [124, 0]
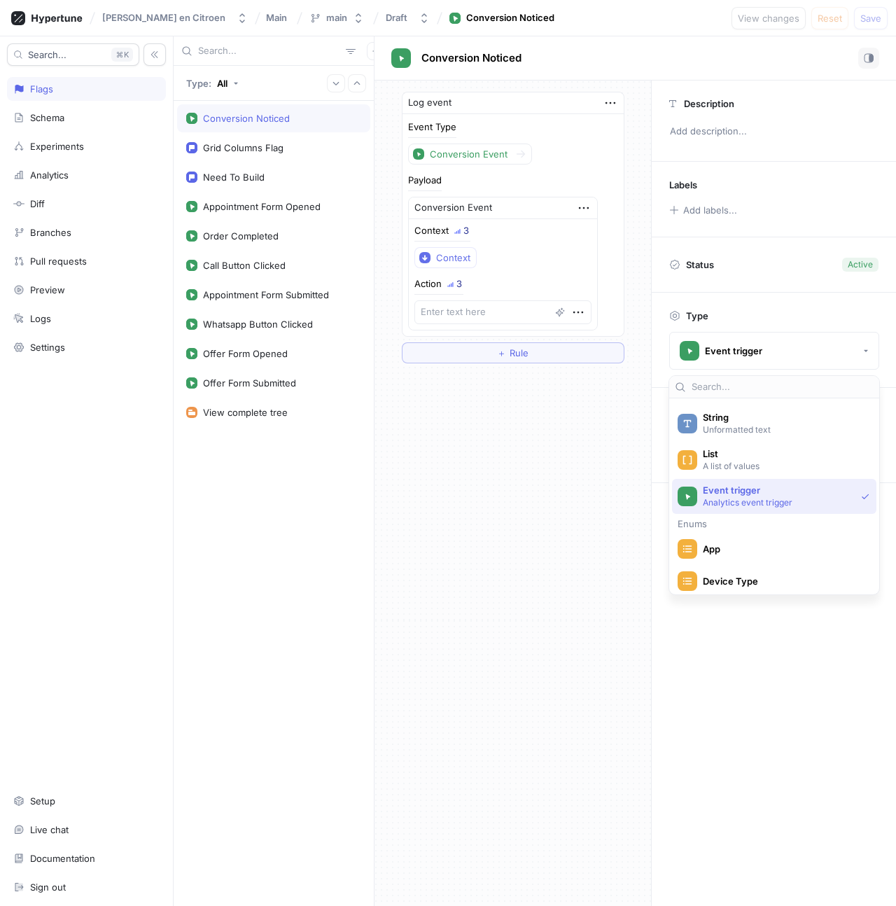
click at [525, 459] on div "Log event Event Type Conversion Event Payload Conversion Event Context 3 Contex…" at bounding box center [513, 494] width 277 height 826
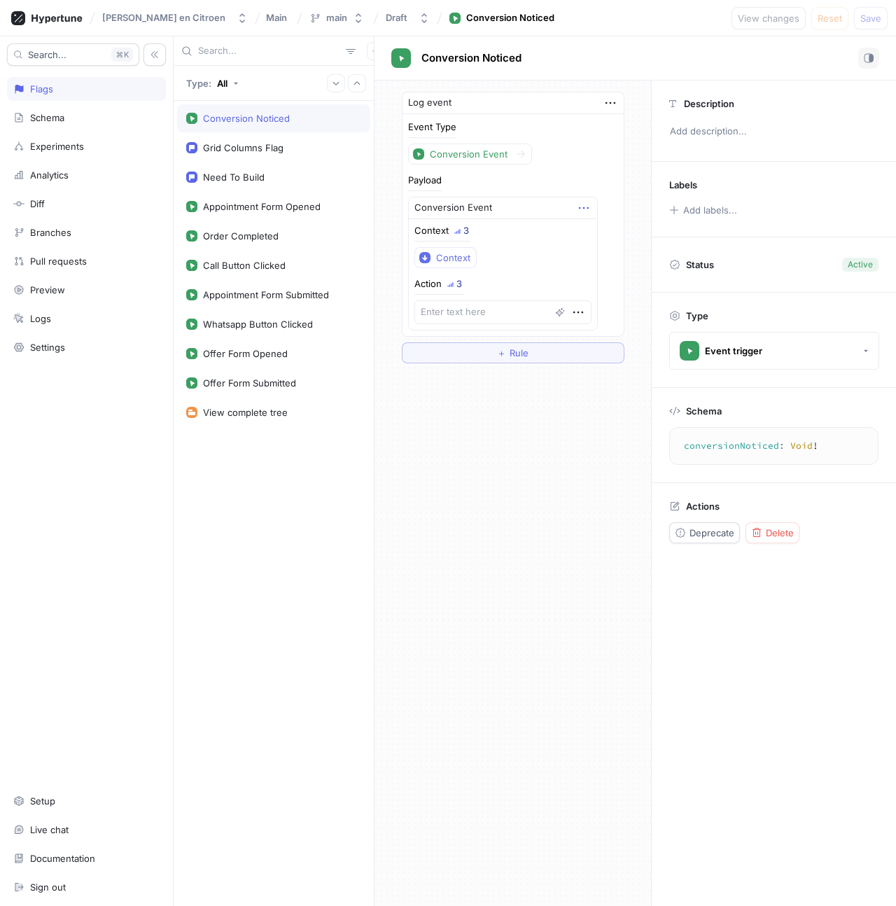
click at [578, 207] on icon "button" at bounding box center [583, 208] width 10 height 2
click at [583, 158] on div "Event Type Conversion Event Payload Conversion Event Context 3 Context Action 3" at bounding box center [513, 227] width 210 height 208
click at [36, 175] on div "Analytics" at bounding box center [49, 174] width 39 height 11
type textarea "x"
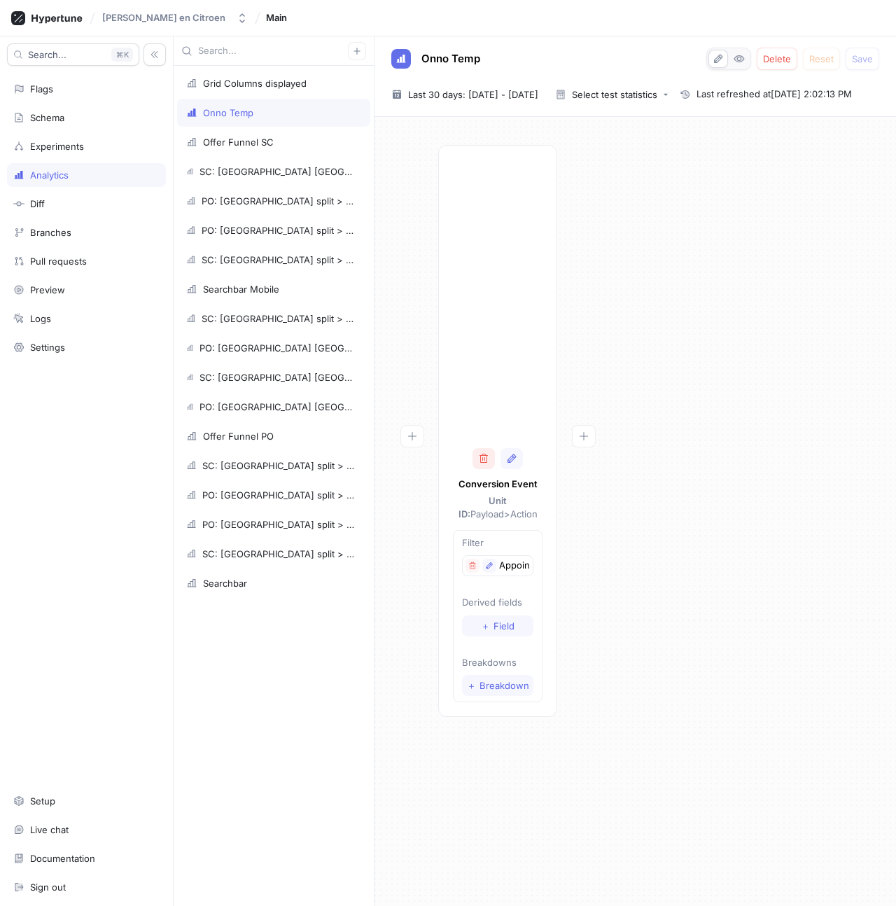
click at [483, 457] on icon "button" at bounding box center [483, 458] width 11 height 11
click at [600, 287] on div "Add funnel step" at bounding box center [636, 511] width 522 height 789
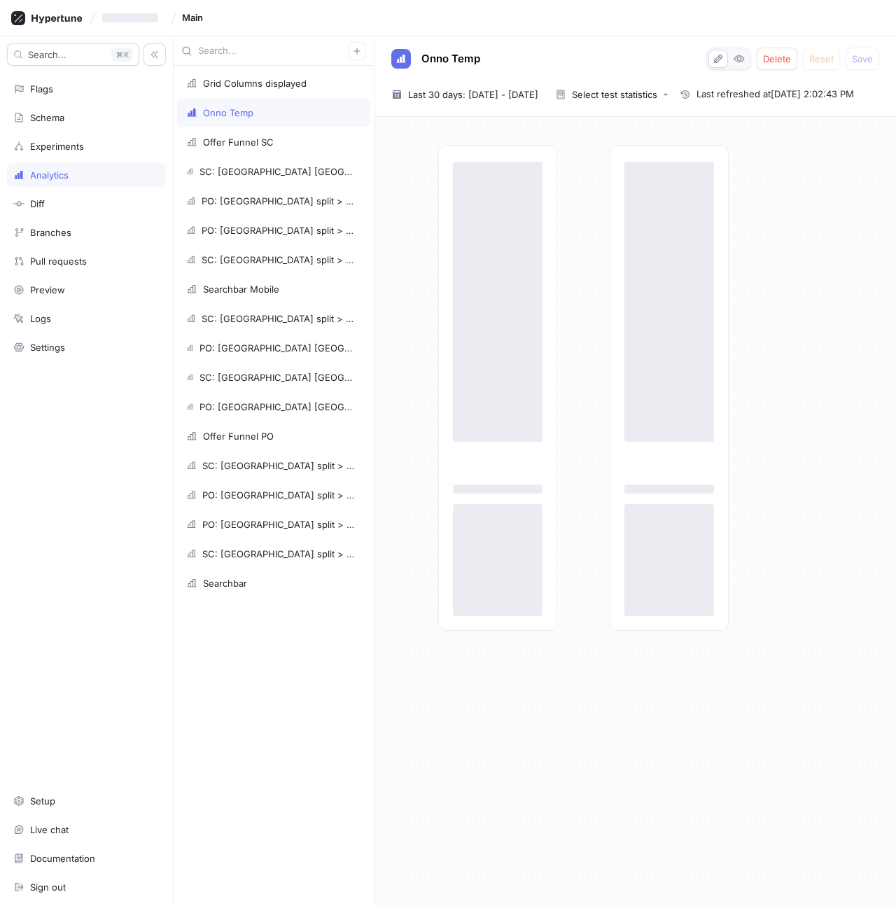
type textarea "x"
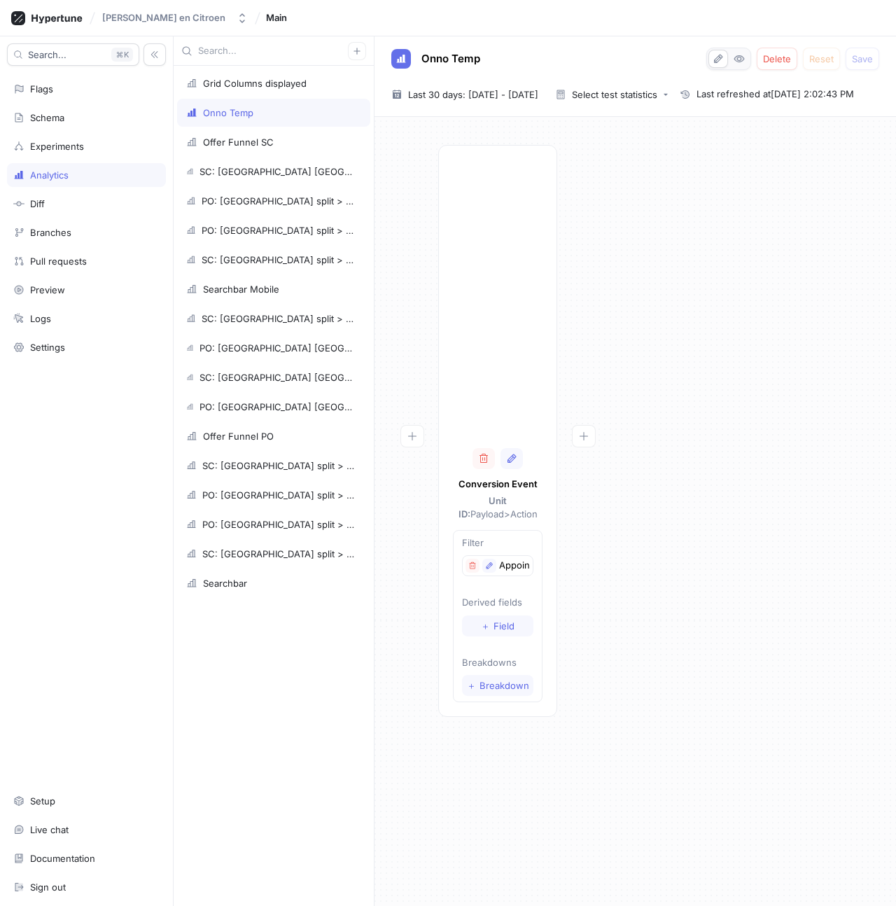
click at [721, 368] on div "Conversion Event Unit ID: Payload > Action Filter Appointment form Derived fiel…" at bounding box center [635, 435] width 499 height 580
click at [474, 566] on icon "button" at bounding box center [472, 566] width 8 height 8
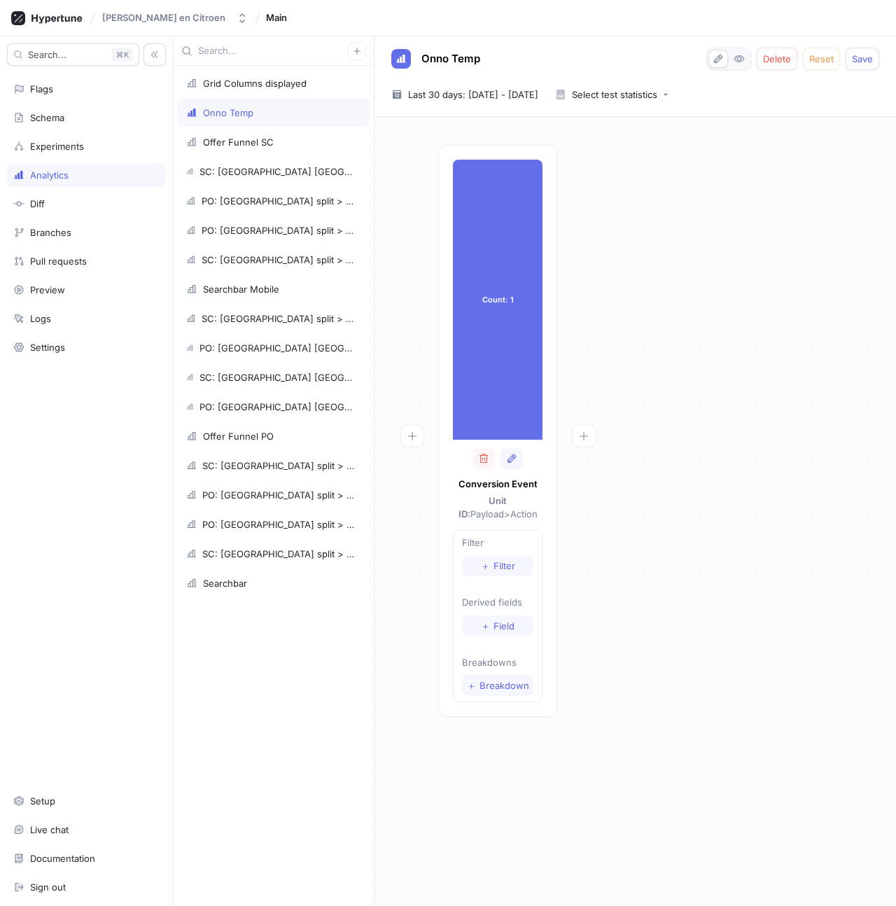
click at [725, 546] on div "Count: 1 Count: 1 Conversion Event Unit ID: Payload > Action Filter ＋ Filter De…" at bounding box center [635, 435] width 499 height 580
click at [865, 62] on span "Save" at bounding box center [862, 59] width 21 height 8
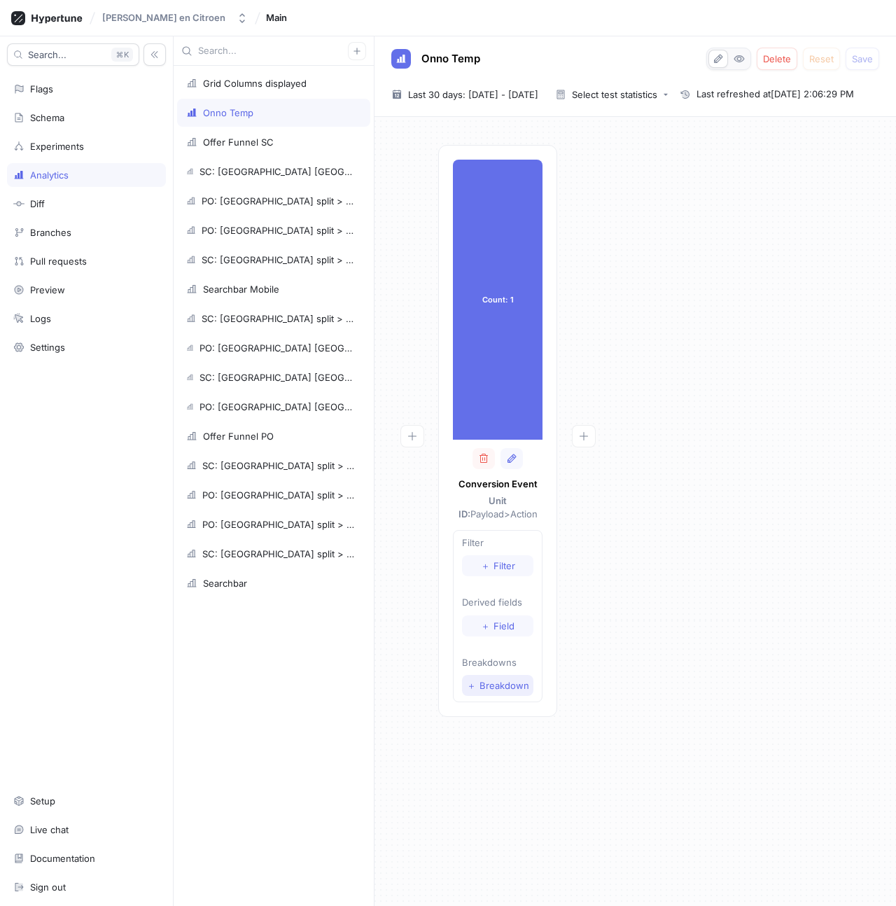
click at [505, 688] on span "Breakdown" at bounding box center [505, 685] width 50 height 8
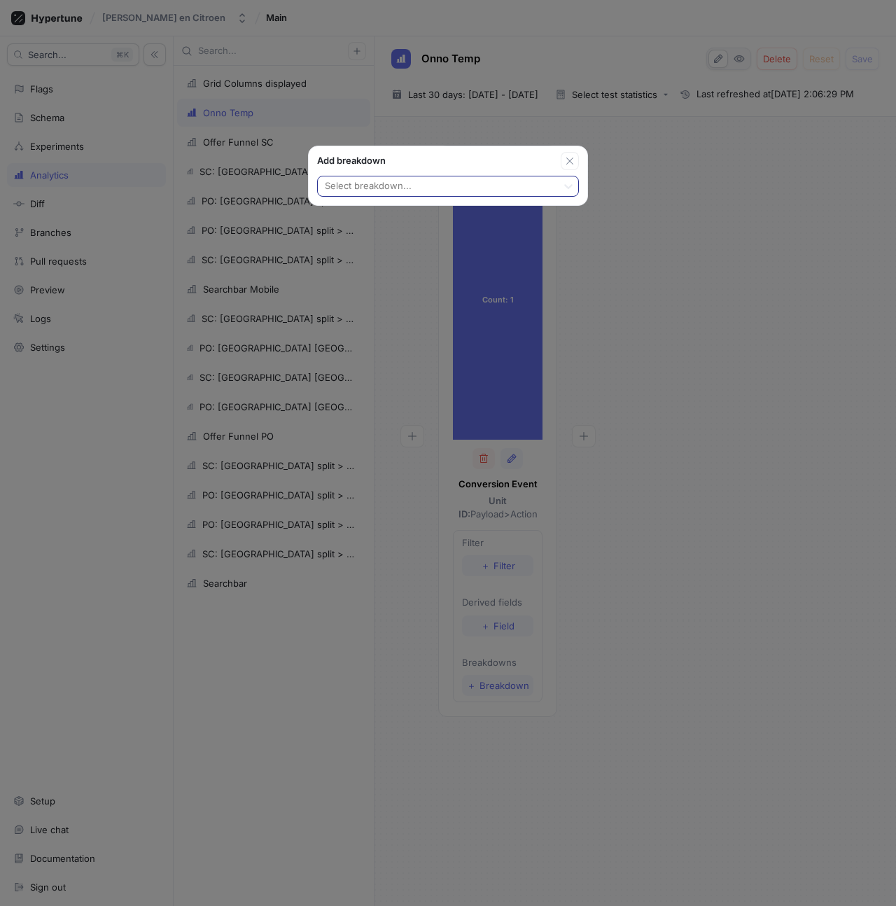
click at [415, 179] on div at bounding box center [437, 187] width 228 height 17
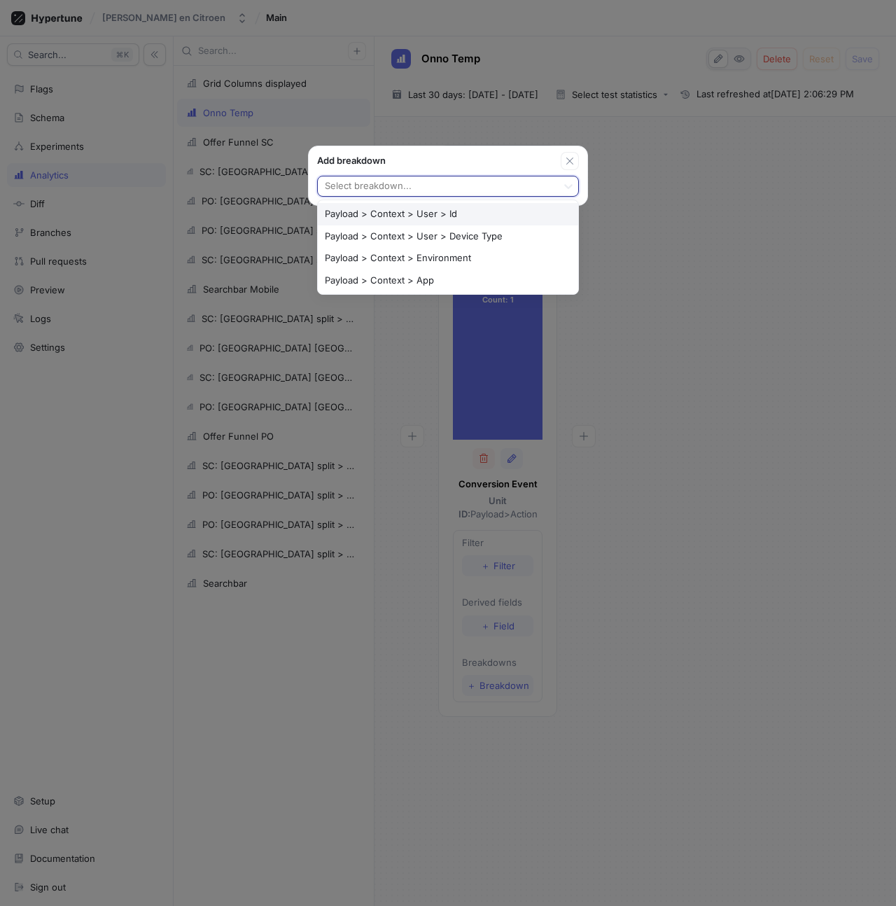
click at [516, 161] on div "Add breakdown" at bounding box center [439, 161] width 244 height 14
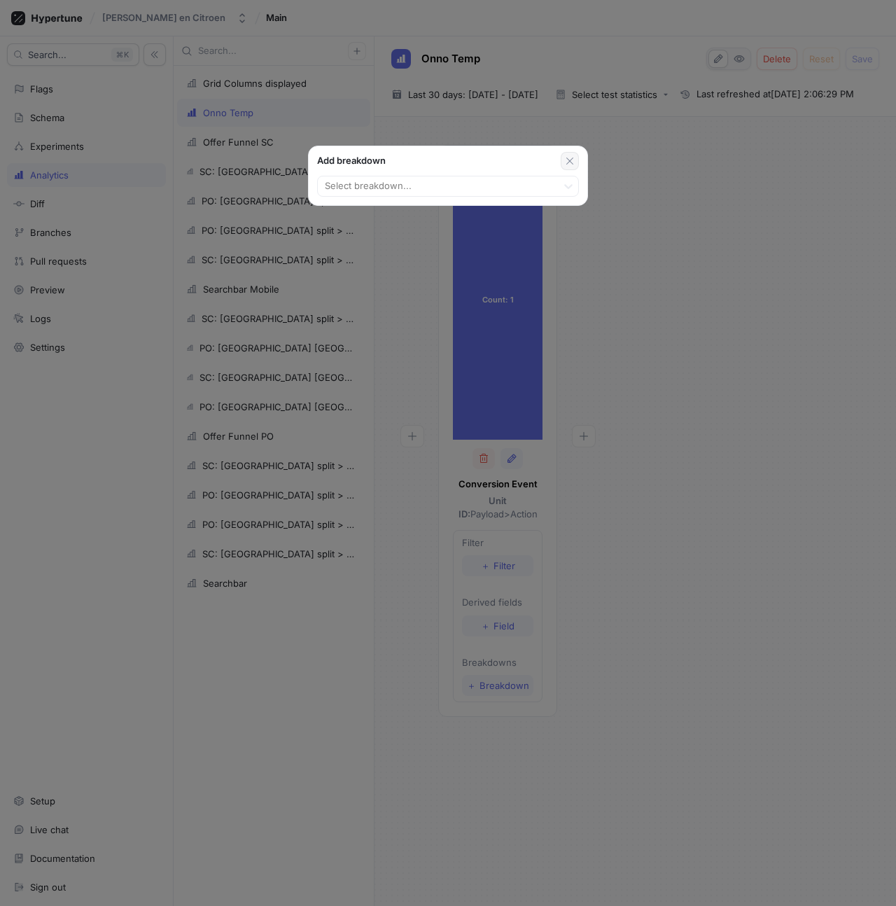
click at [572, 159] on icon "button" at bounding box center [569, 160] width 11 height 11
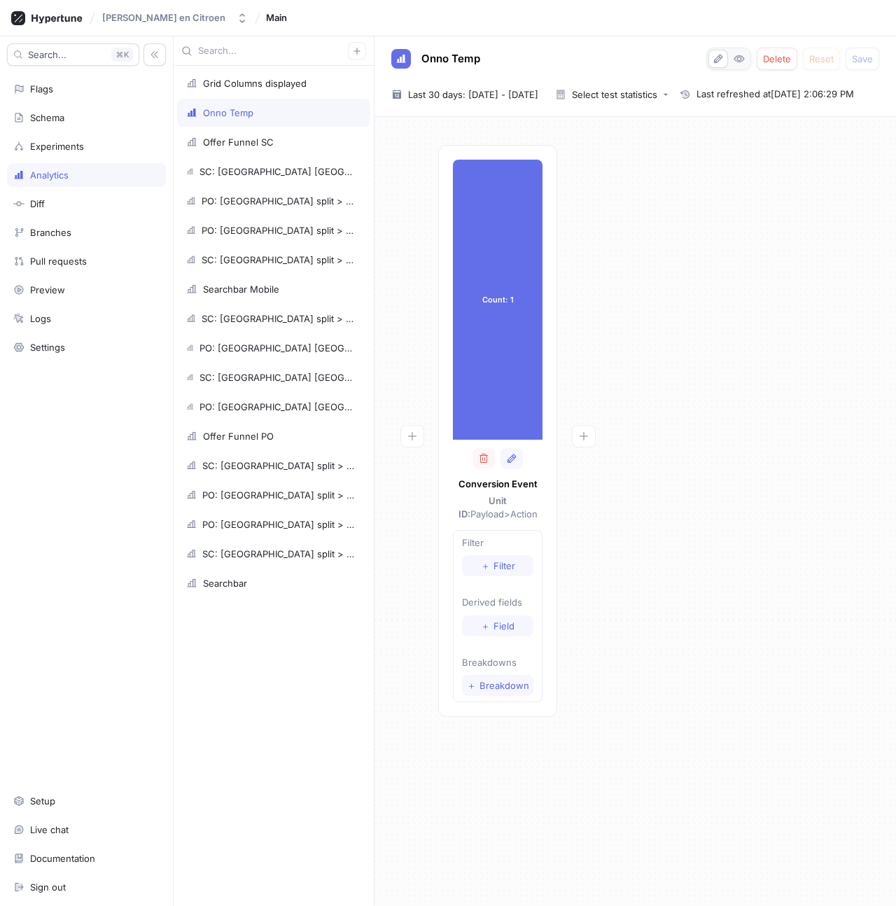
click at [678, 520] on div "Count: 1 Count: 1 Conversion Event Unit ID: Payload > Action Filter ＋ Filter De…" at bounding box center [635, 435] width 499 height 580
click at [821, 443] on div "Count: 1 Count: 1 Conversion Event Unit ID: Payload > Action Filter ＋ Filter De…" at bounding box center [635, 435] width 499 height 580
click at [498, 684] on span "Breakdown" at bounding box center [505, 685] width 50 height 8
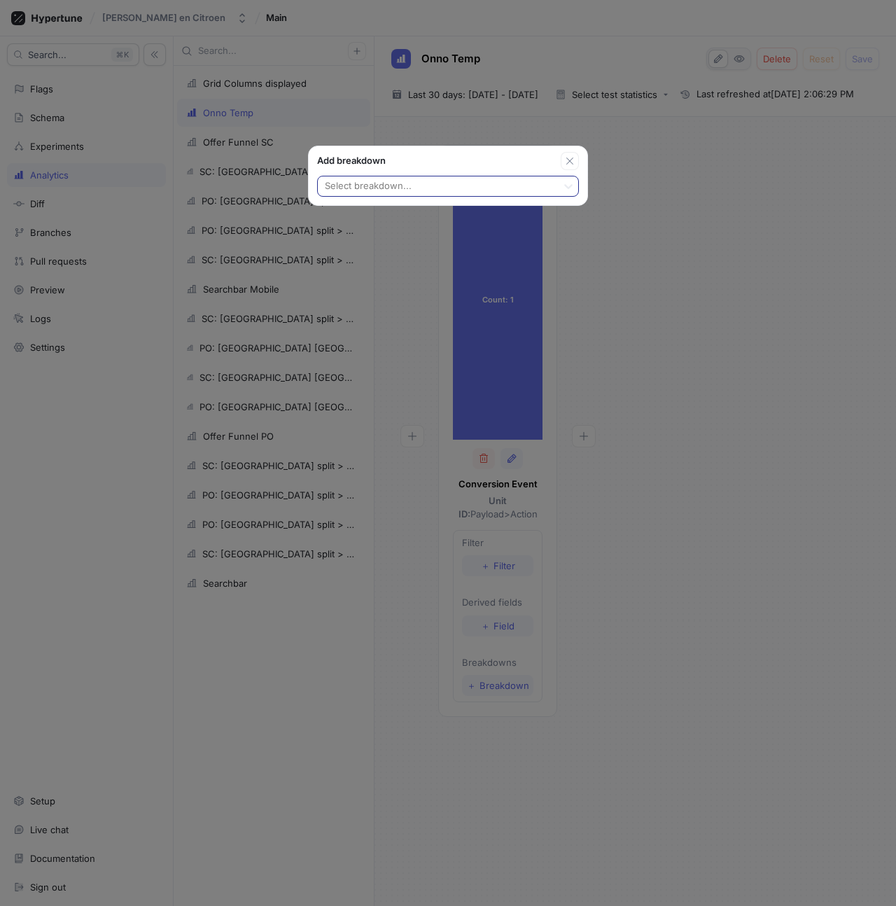
click at [417, 181] on div at bounding box center [437, 187] width 228 height 17
click at [569, 165] on icon "button" at bounding box center [569, 160] width 11 height 11
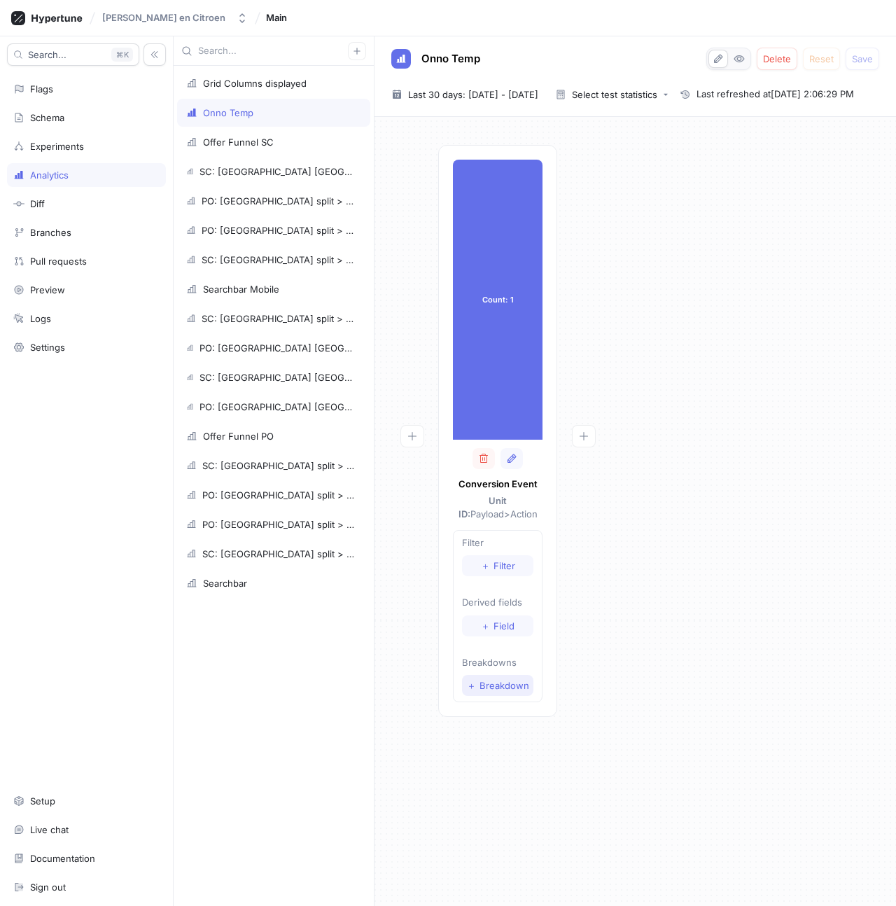
click at [499, 678] on button "＋ Breakdown" at bounding box center [497, 685] width 71 height 21
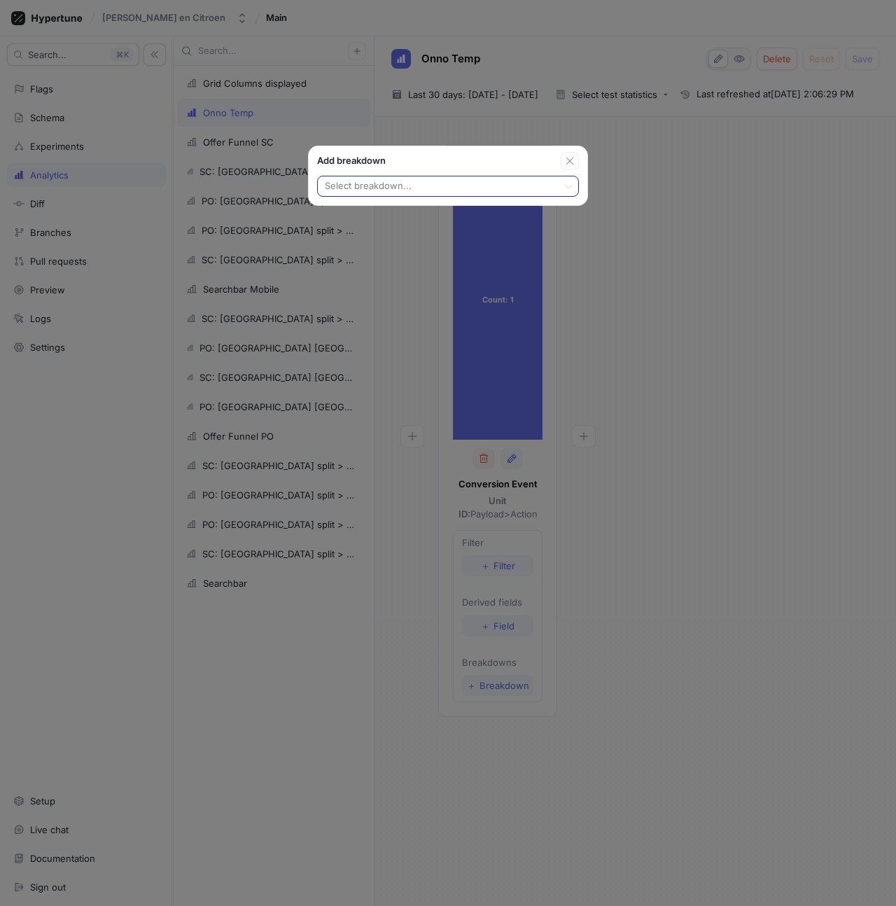
click at [466, 182] on div at bounding box center [437, 187] width 228 height 17
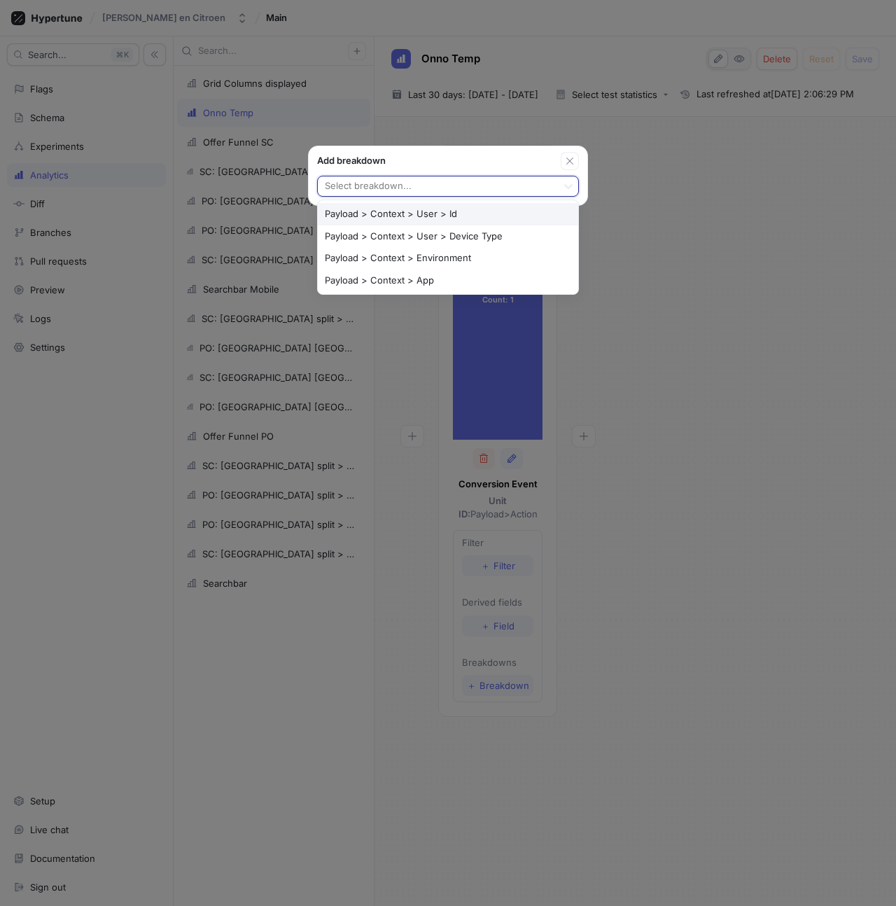
click at [667, 163] on div "Add breakdown Payload > Context > User > Id, 1 of 4. 4 results available. Use U…" at bounding box center [448, 453] width 896 height 906
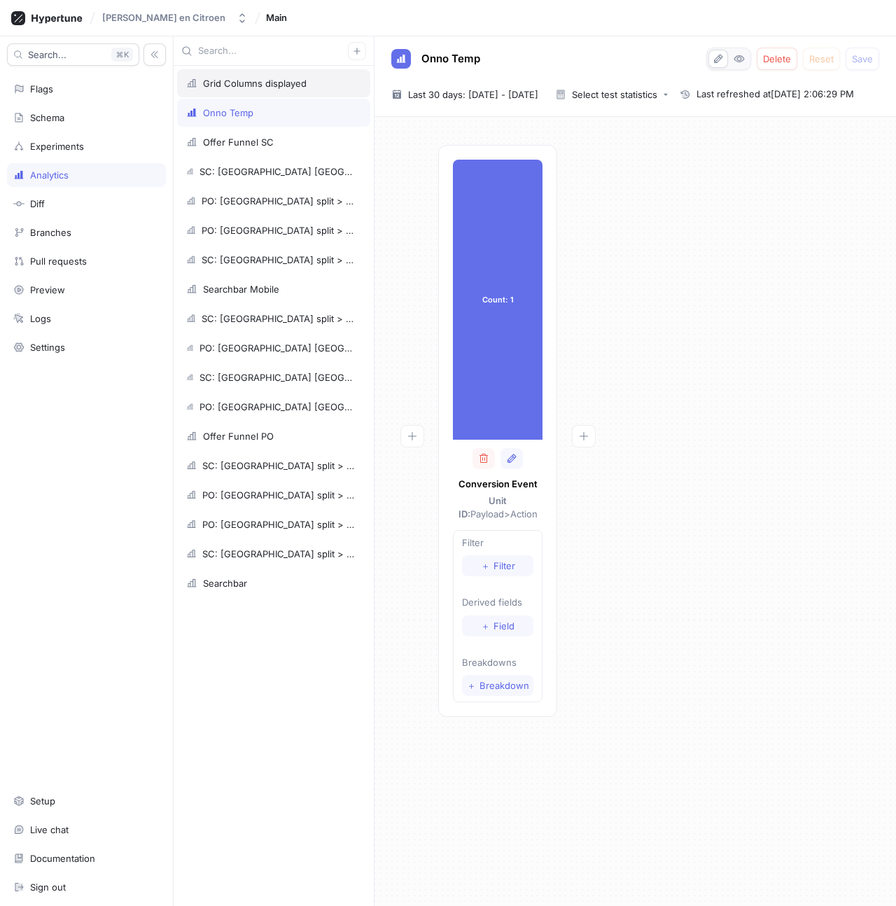
click at [244, 82] on div "Grid Columns displayed" at bounding box center [255, 83] width 104 height 11
type textarea "x"
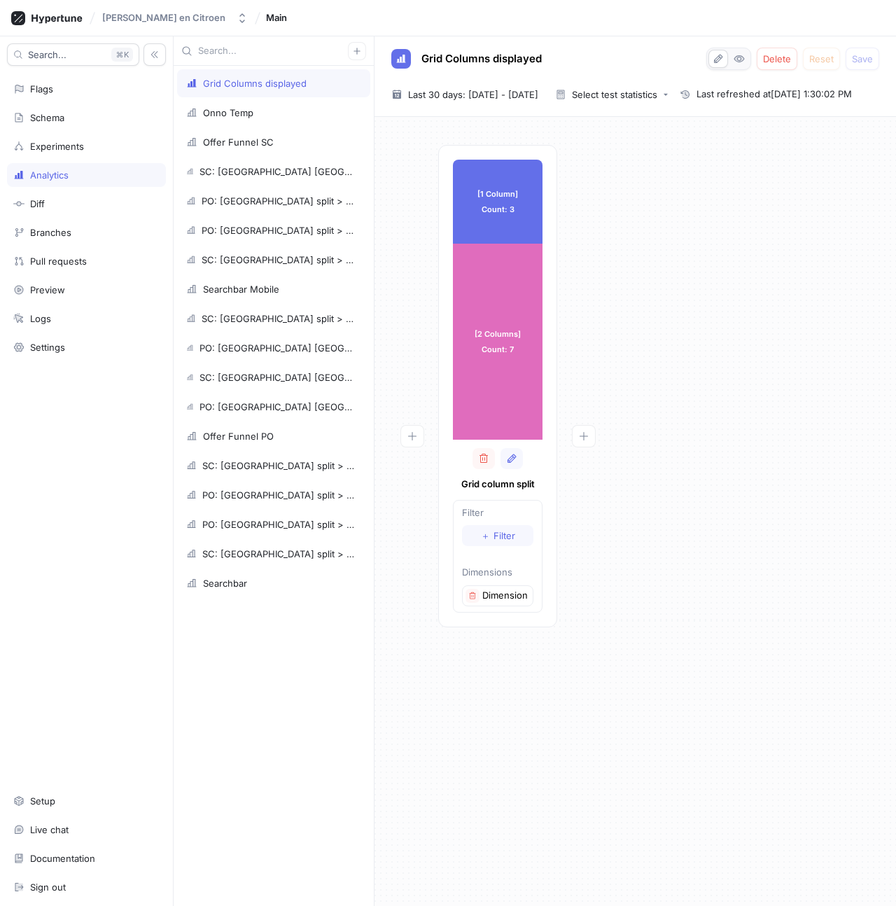
click at [716, 468] on div "[1 Column] Count: 3 [1 Column] Count: 3 [2 Columns] Count: 7 [2 Columns] Count:…" at bounding box center [635, 390] width 499 height 491
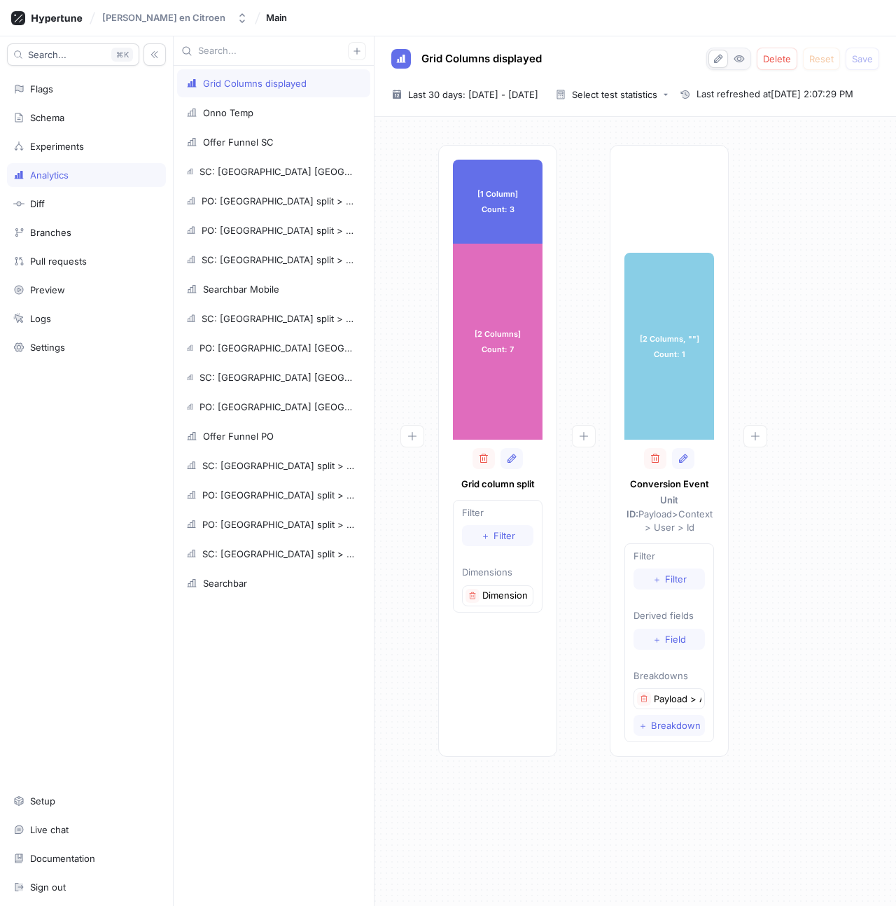
click at [840, 330] on div "[1 Column] Count: 3 [1 Column] Count: 3 [2 Columns] Count: 7 [2 Columns] Count:…" at bounding box center [635, 455] width 499 height 620
click at [873, 410] on div "[1 Column] Count: 3 [1 Column] Count: 3 [2 Columns] Count: 7 [2 Columns] Count:…" at bounding box center [635, 455] width 499 height 620
click at [53, 115] on div "Schema" at bounding box center [47, 117] width 34 height 11
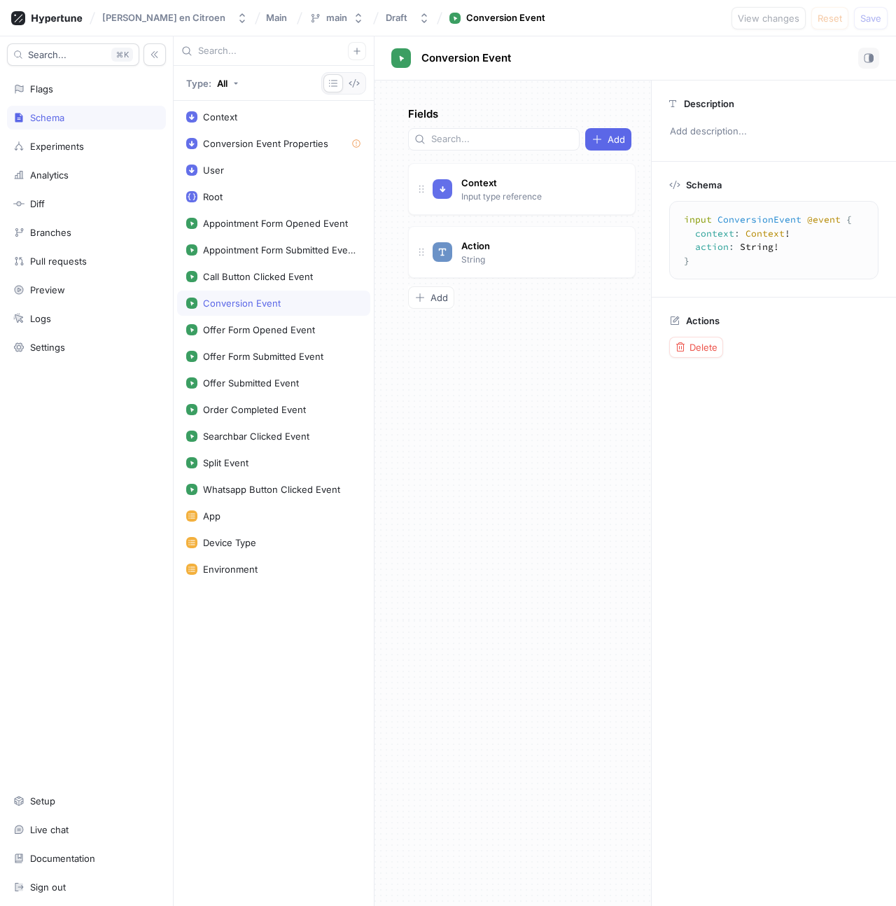
click at [443, 391] on div "Fields Add Context Input type reference Go to type Action String To pick up a d…" at bounding box center [513, 494] width 277 height 826
click at [257, 139] on div "Conversion Event Properties" at bounding box center [265, 143] width 125 height 11
type textarea "x"
type textarea "input ConversionEventProperties { action: String! }"
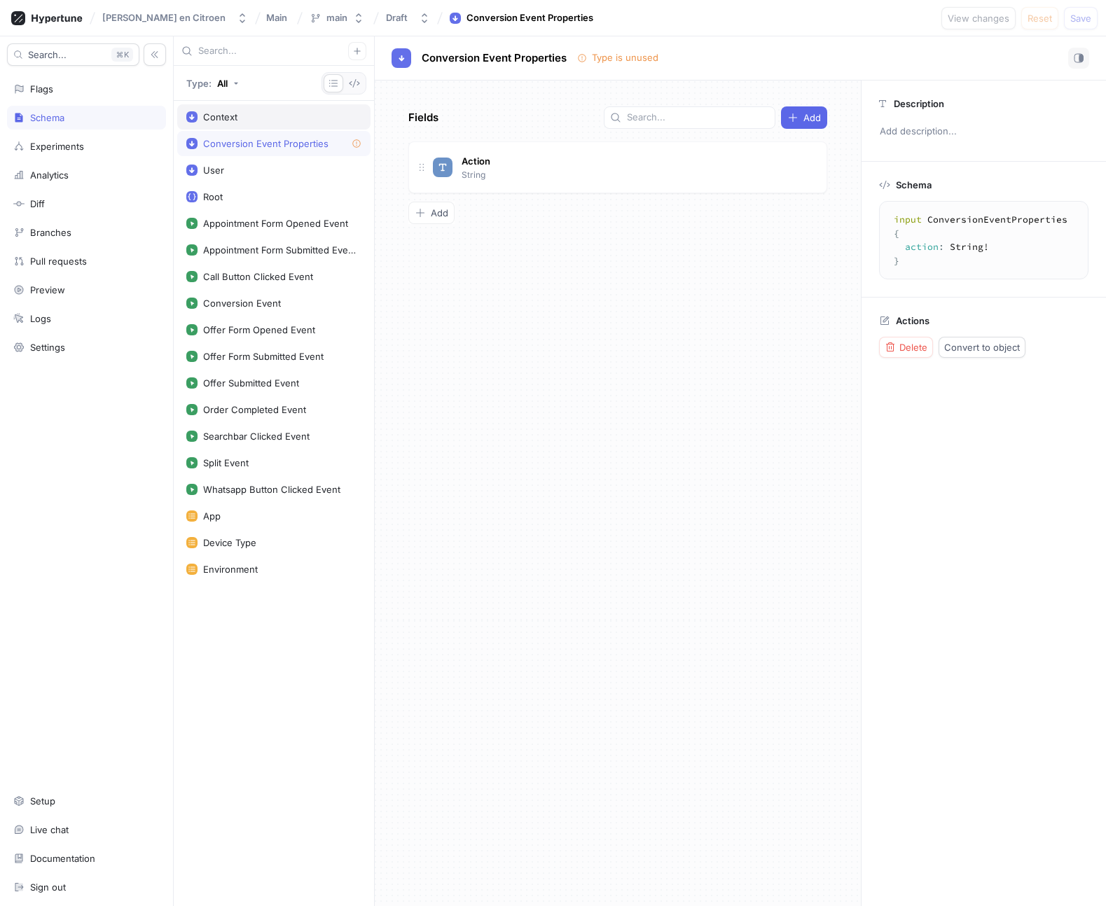
click at [285, 112] on div "Context" at bounding box center [273, 116] width 175 height 11
type textarea "x"
type textarea "input Context { user: User! environment: Environment! app: App! }"
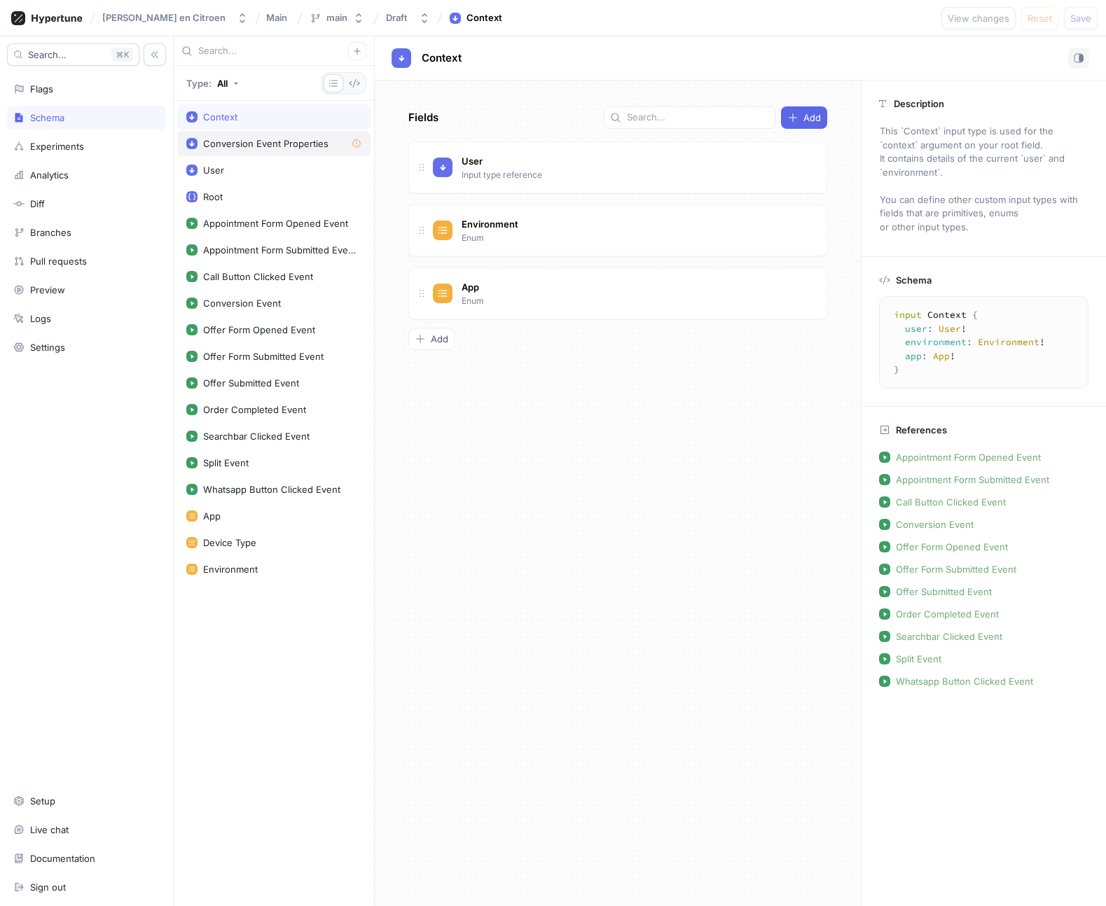
click at [257, 147] on div "Conversion Event Properties" at bounding box center [265, 143] width 125 height 11
type textarea "x"
type textarea "input ConversionEventProperties { action: String! }"
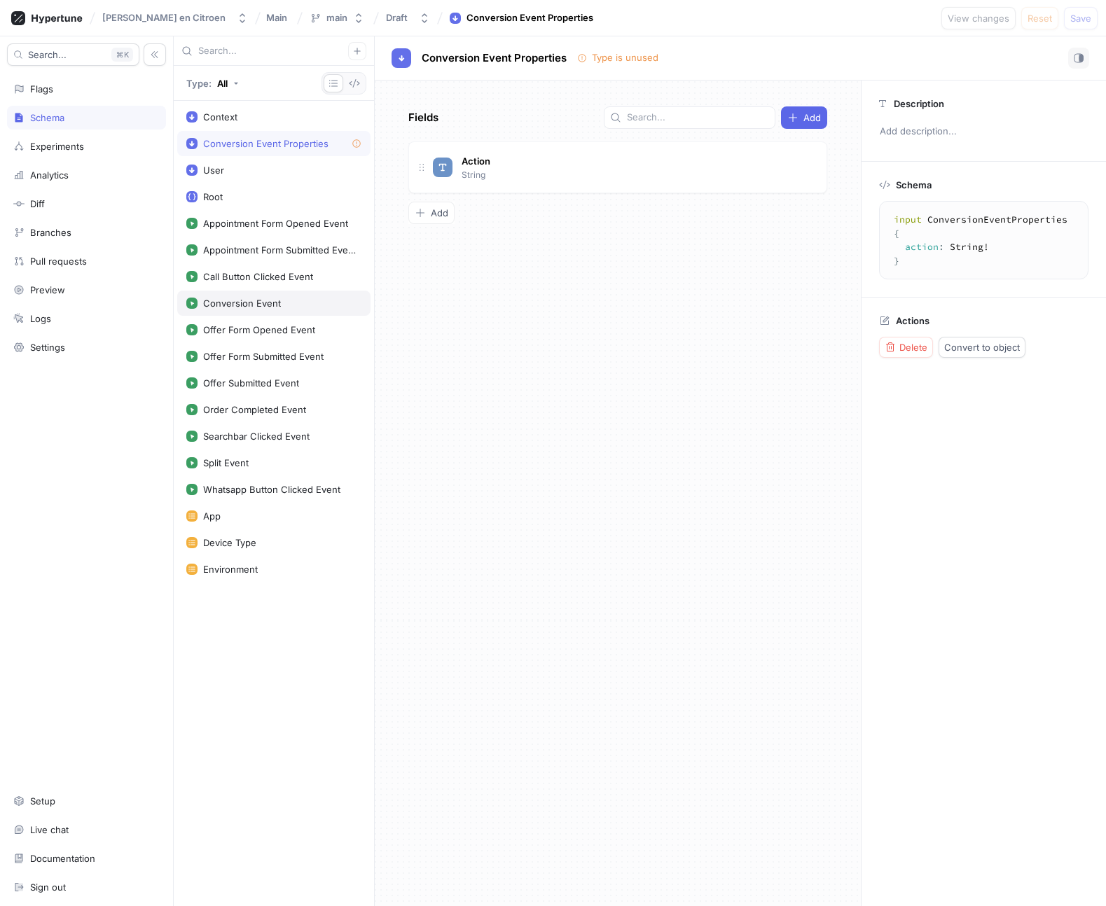
click at [244, 308] on div "Conversion Event" at bounding box center [242, 303] width 78 height 11
type textarea "x"
type textarea "input ConversionEvent @event { context: Context! action: String! }"
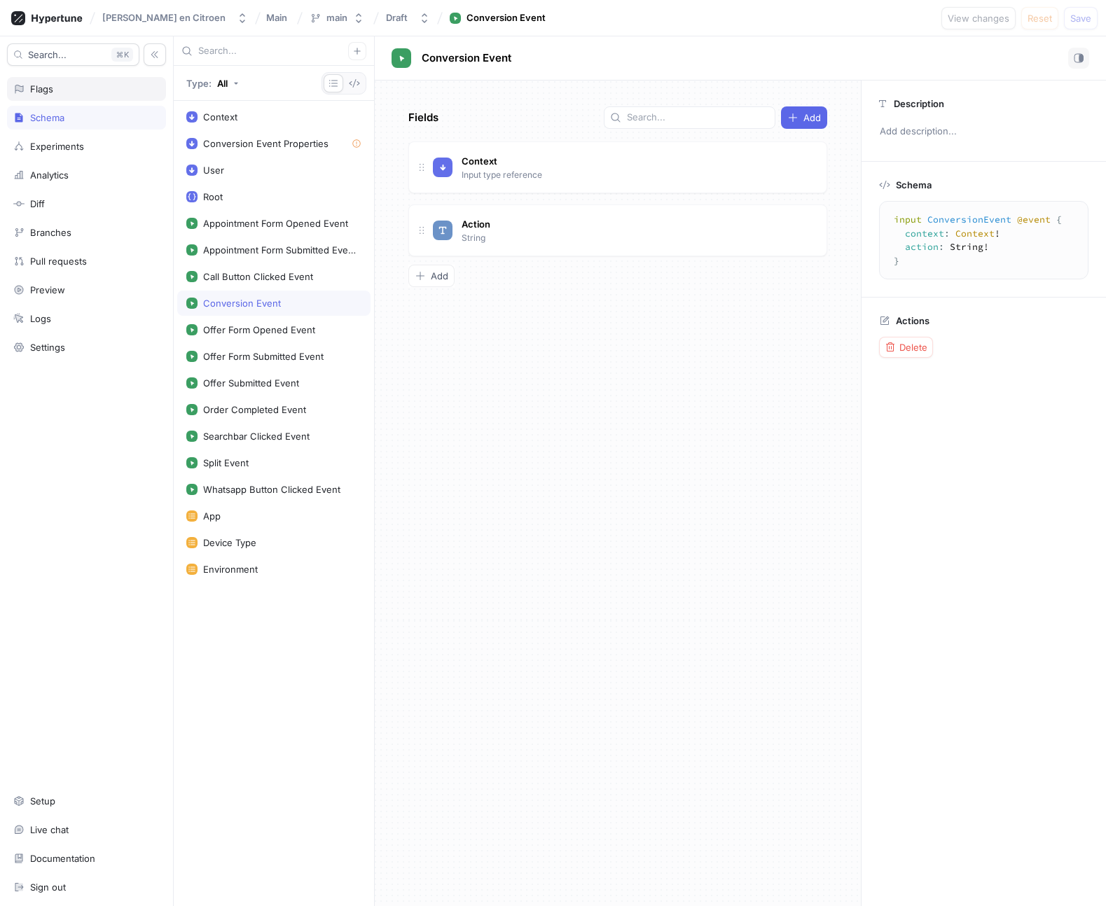
click at [101, 88] on div "Flags" at bounding box center [86, 88] width 146 height 11
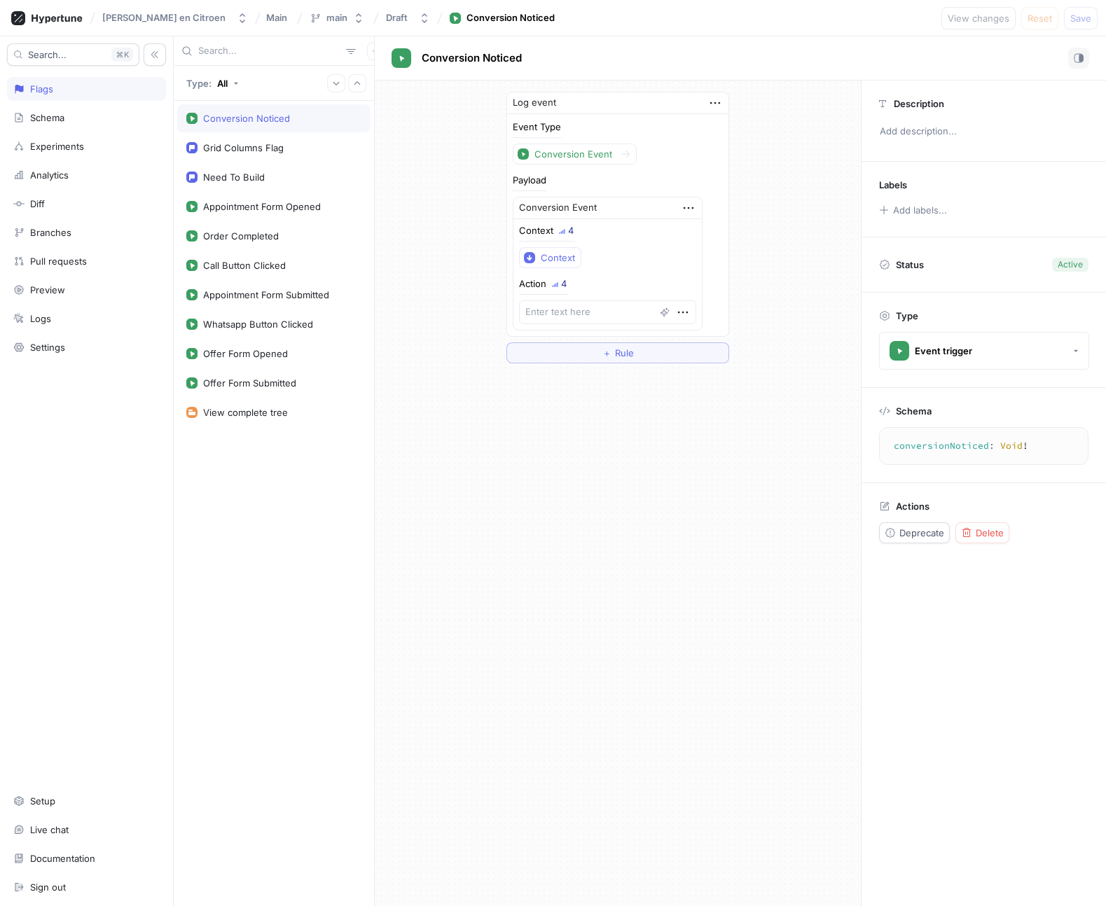
click at [786, 142] on div "Log event Event Type Conversion Event Payload Conversion Event Context 4 Contex…" at bounding box center [618, 228] width 486 height 294
click at [819, 166] on div "Log event Event Type Conversion Event Payload Conversion Event Context 4 Contex…" at bounding box center [618, 228] width 486 height 294
click at [60, 116] on div "Schema" at bounding box center [47, 117] width 34 height 11
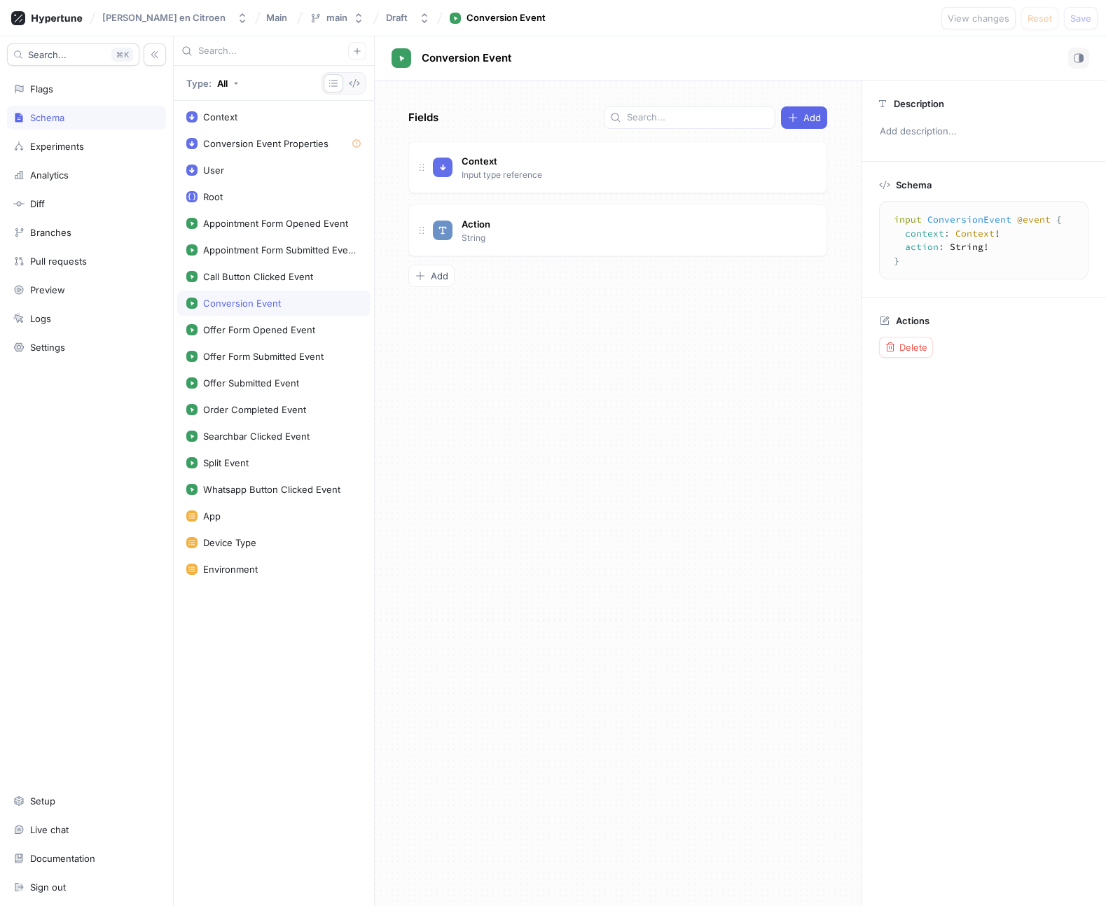
click at [283, 299] on div "Conversion Event" at bounding box center [273, 303] width 175 height 11
drag, startPoint x: 903, startPoint y: 245, endPoint x: 1000, endPoint y: 251, distance: 97.5
click at [896, 253] on textarea "input ConversionEvent @event { context: Context! action: String! }" at bounding box center [983, 240] width 197 height 66
click at [896, 251] on textarea "input ConversionEvent @event { context: Context! action: String! }" at bounding box center [983, 240] width 197 height 66
drag, startPoint x: 1000, startPoint y: 251, endPoint x: 900, endPoint y: 242, distance: 99.8
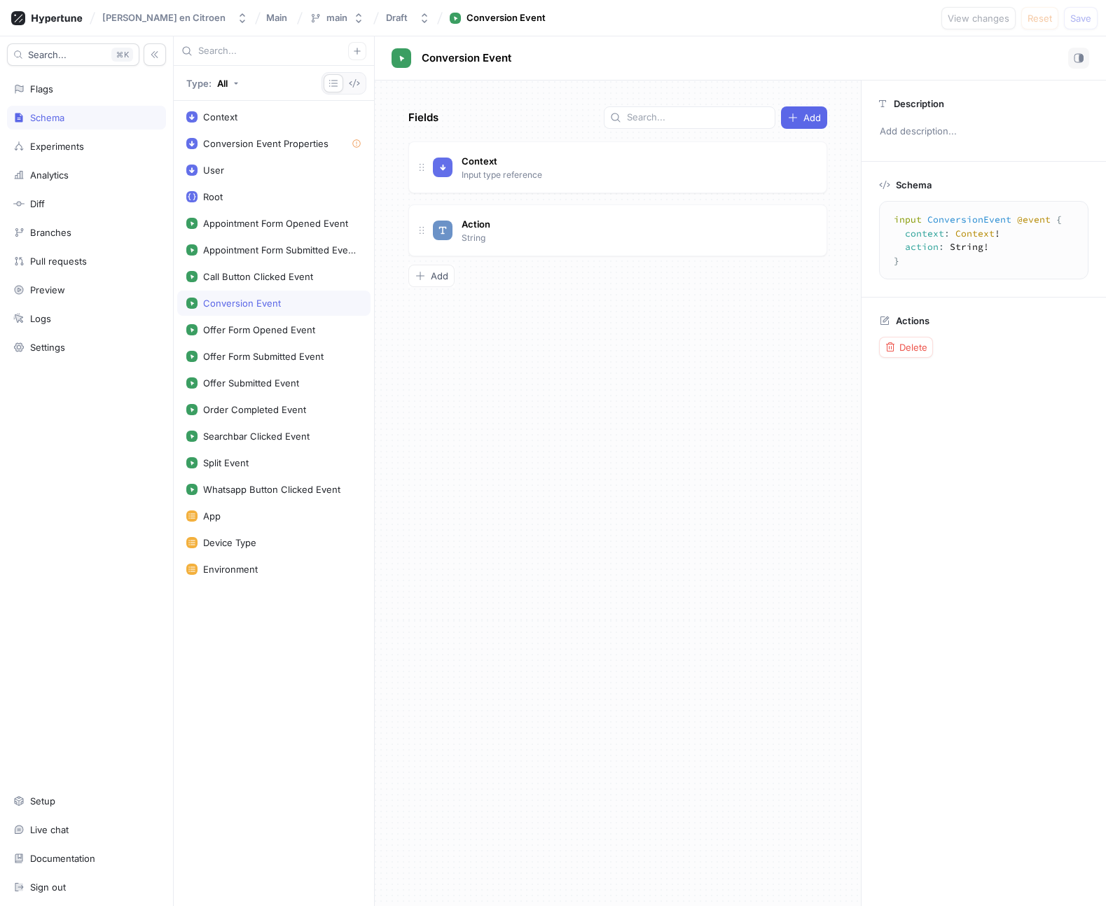
click at [896, 242] on textarea "input ConversionEvent @event { context: Context! action: String! }" at bounding box center [983, 240] width 197 height 66
click at [896, 195] on div "Schema input ConversionEvent @event { context : Context ! action : String ! } i…" at bounding box center [983, 229] width 244 height 135
click at [48, 234] on div "Branches" at bounding box center [50, 232] width 41 height 11
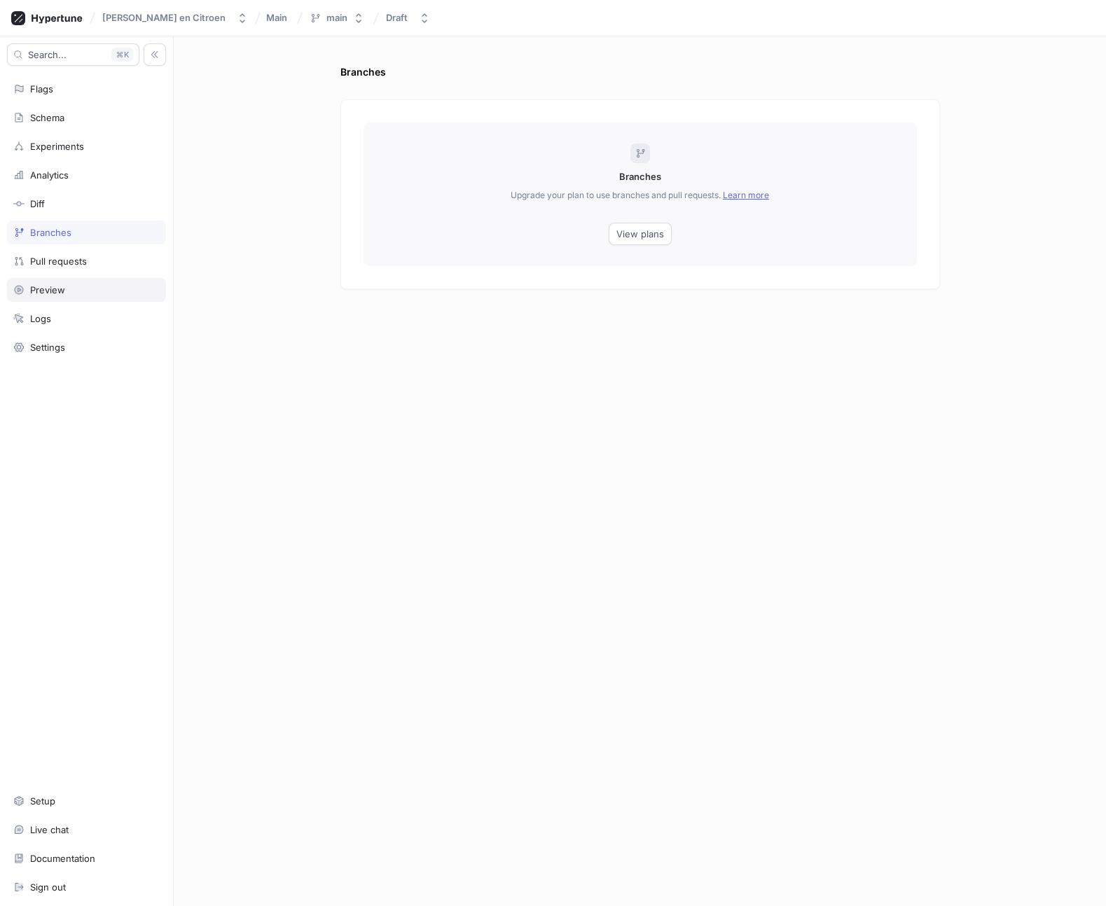
click at [53, 279] on div "Preview" at bounding box center [86, 290] width 159 height 24
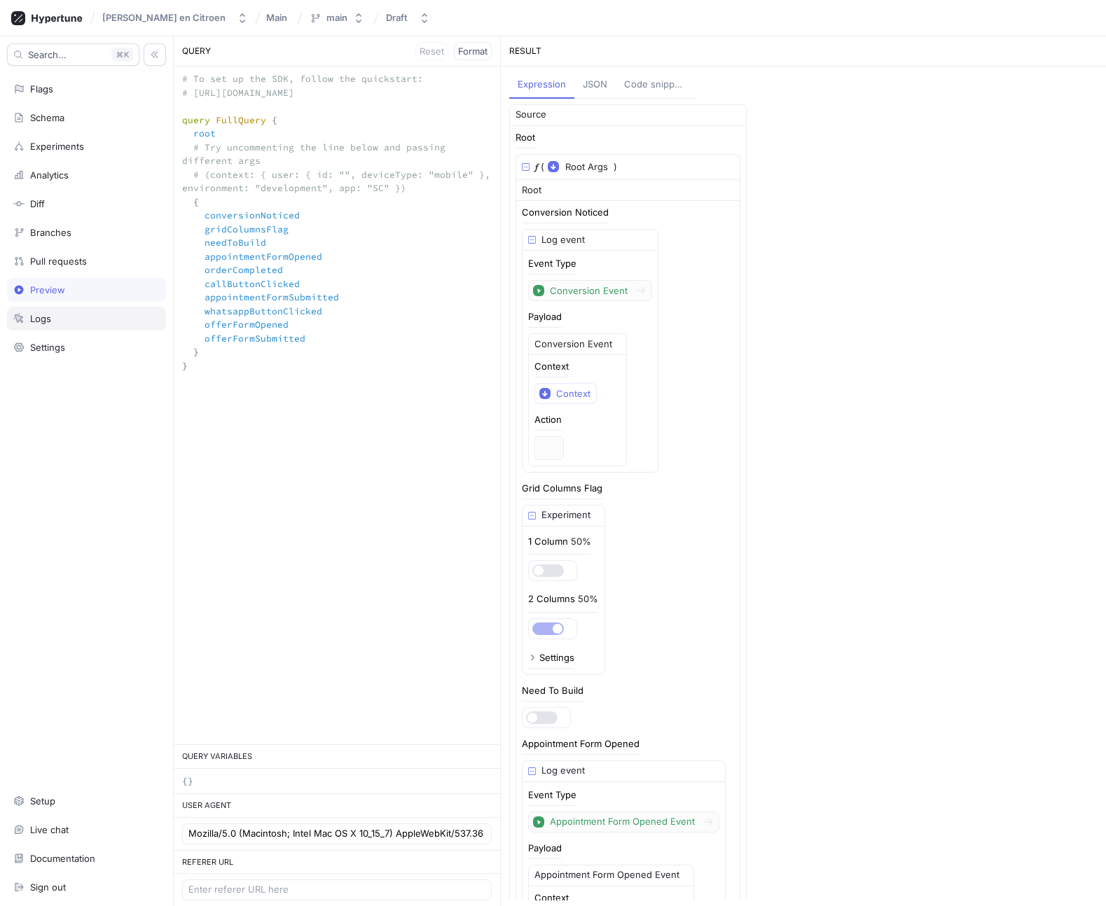
click at [50, 311] on div "Logs" at bounding box center [86, 319] width 159 height 24
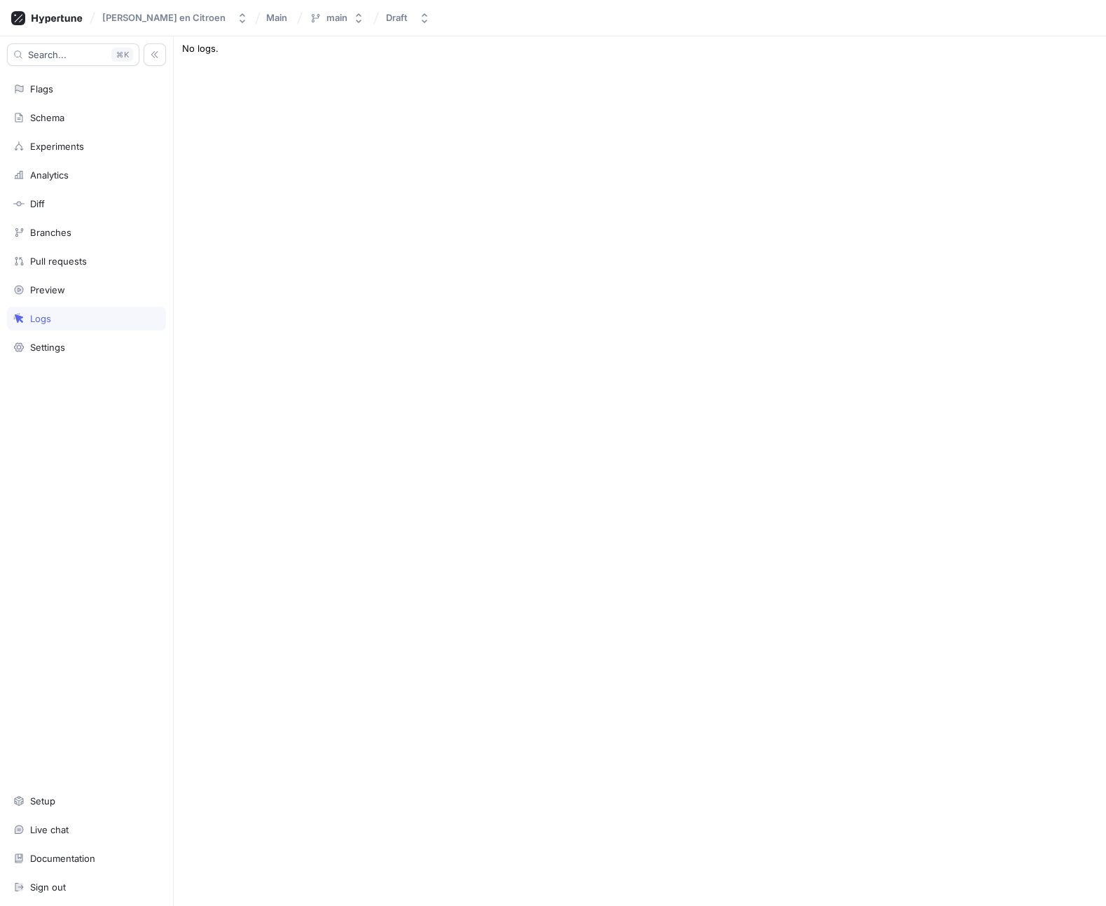
click at [48, 362] on div "Search... K Flags Schema Experiments Analytics Diff Branches Pull requests Prev…" at bounding box center [87, 471] width 174 height 870
click at [47, 352] on div "Settings" at bounding box center [47, 347] width 35 height 11
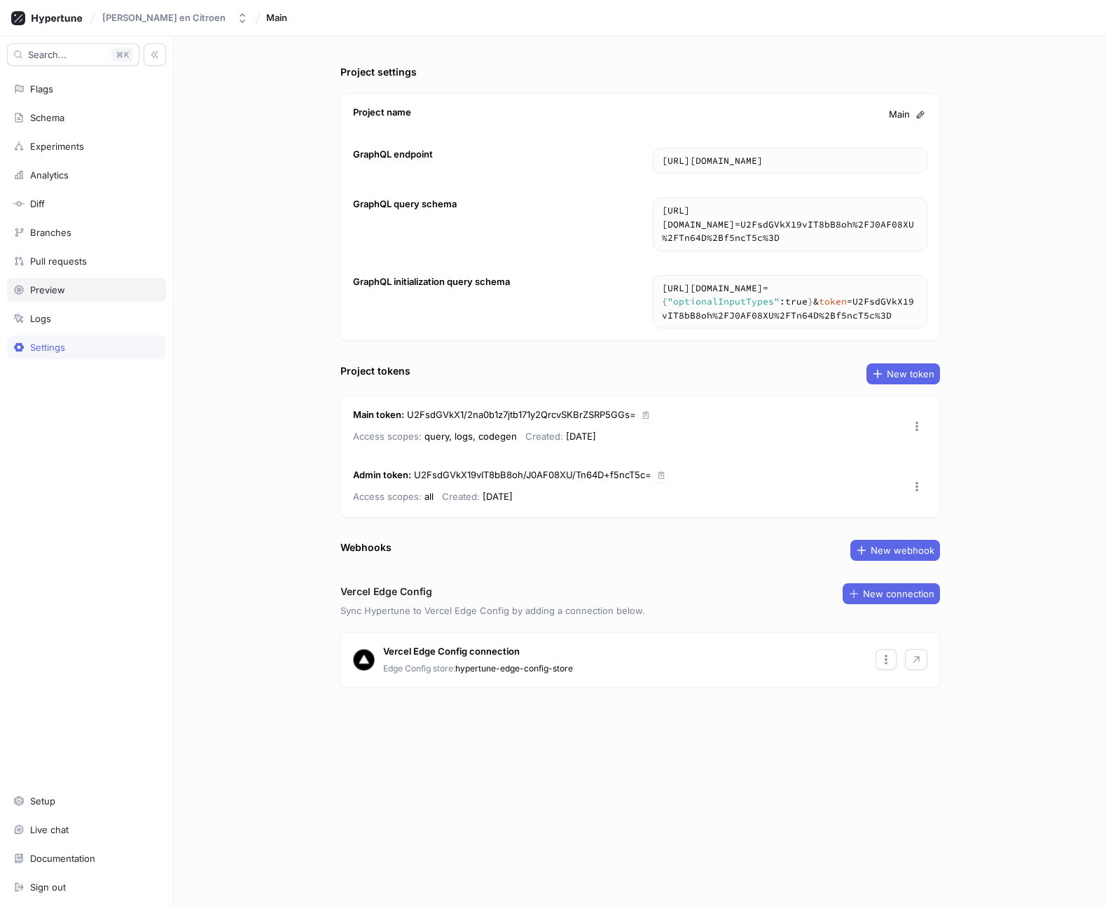
click at [51, 299] on div "Preview" at bounding box center [86, 290] width 159 height 24
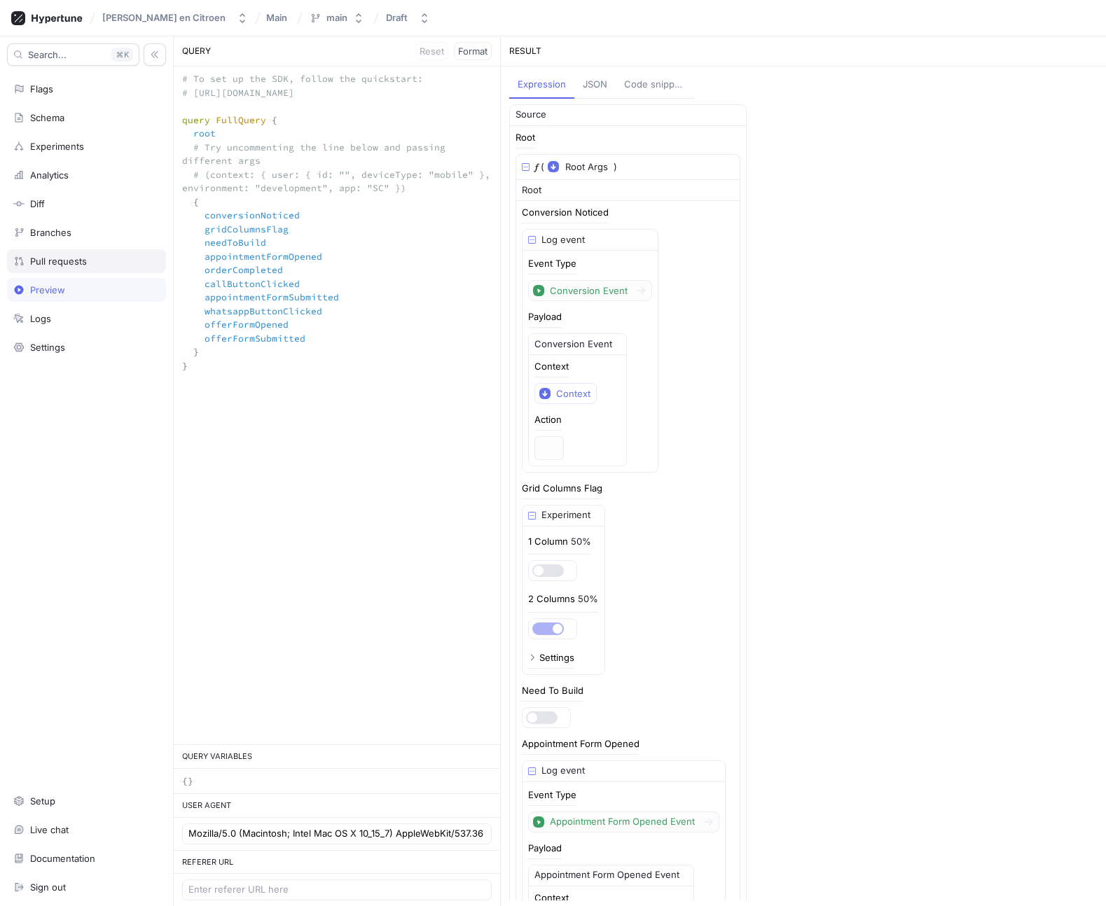
click at [51, 264] on div "Pull requests" at bounding box center [58, 261] width 57 height 11
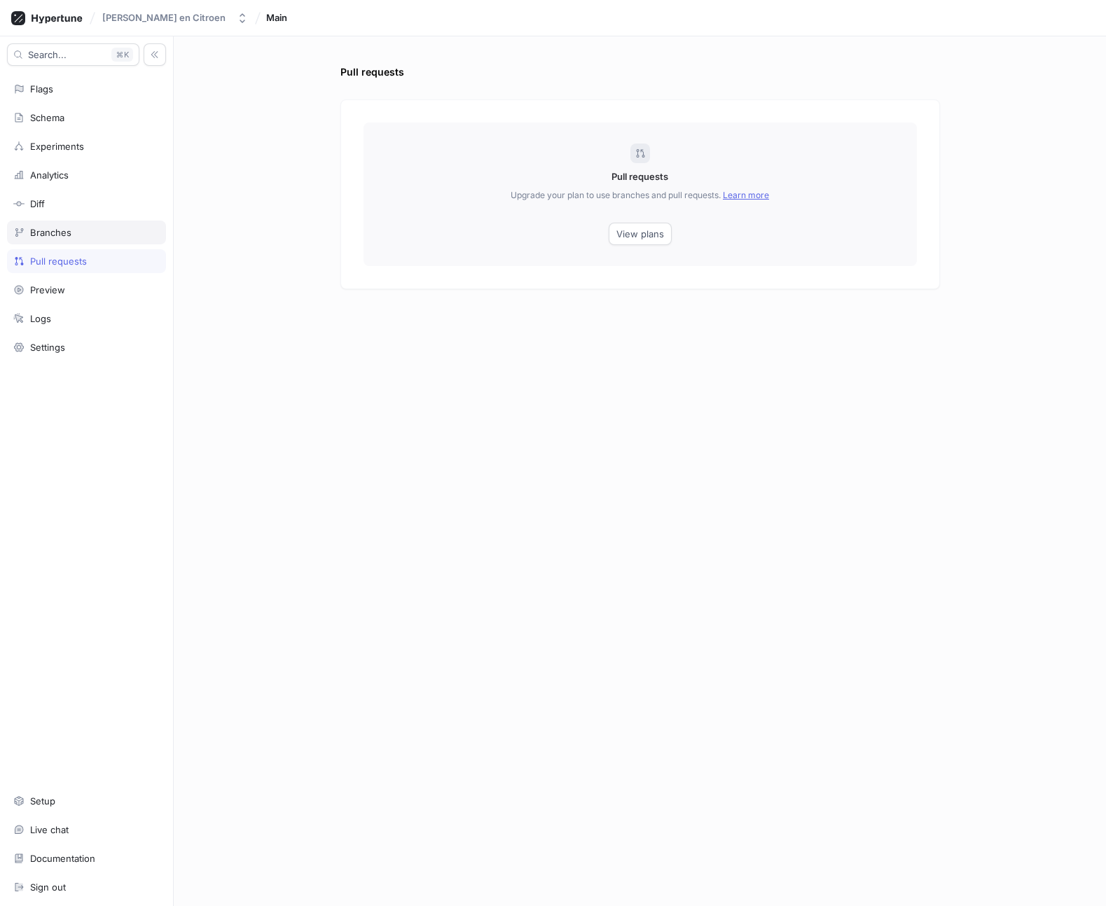
click at [46, 225] on div "Branches" at bounding box center [86, 233] width 159 height 24
click at [42, 205] on div "Diff" at bounding box center [37, 203] width 15 height 11
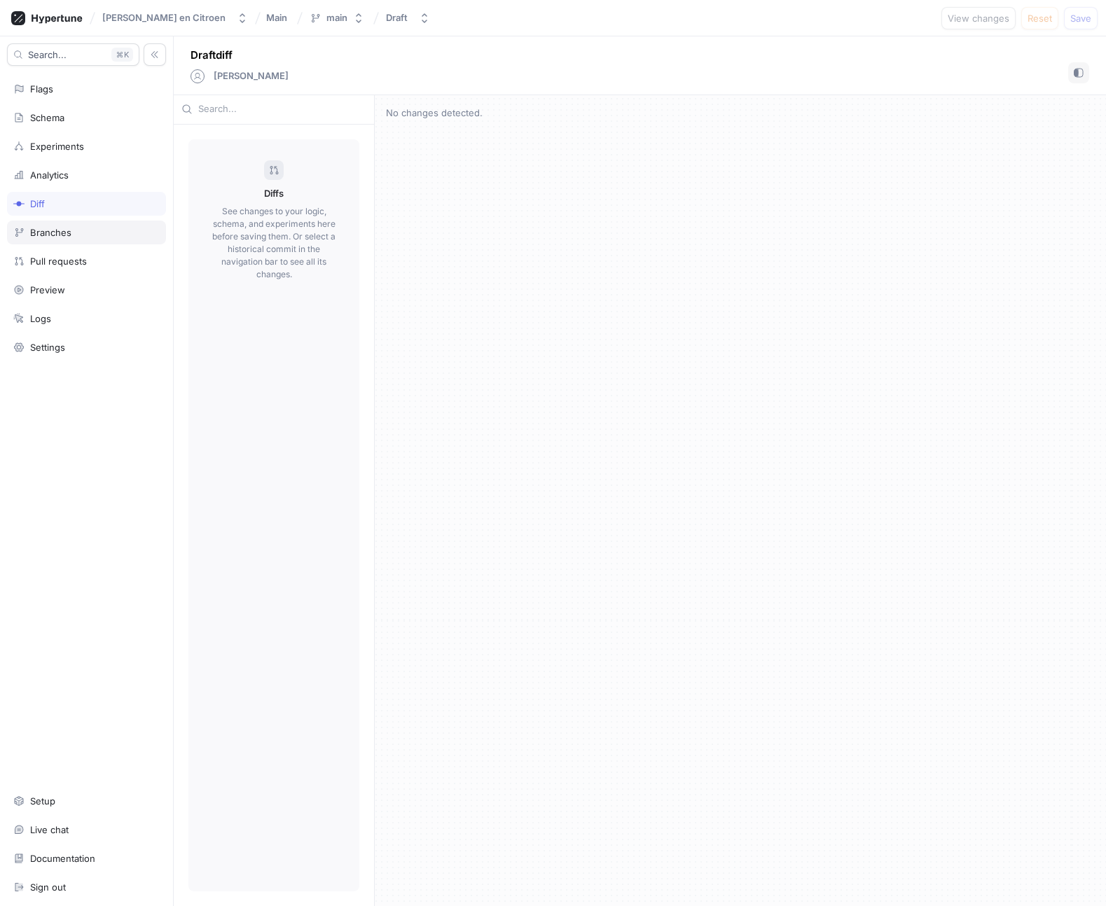
click at [43, 224] on div "Branches" at bounding box center [86, 233] width 159 height 24
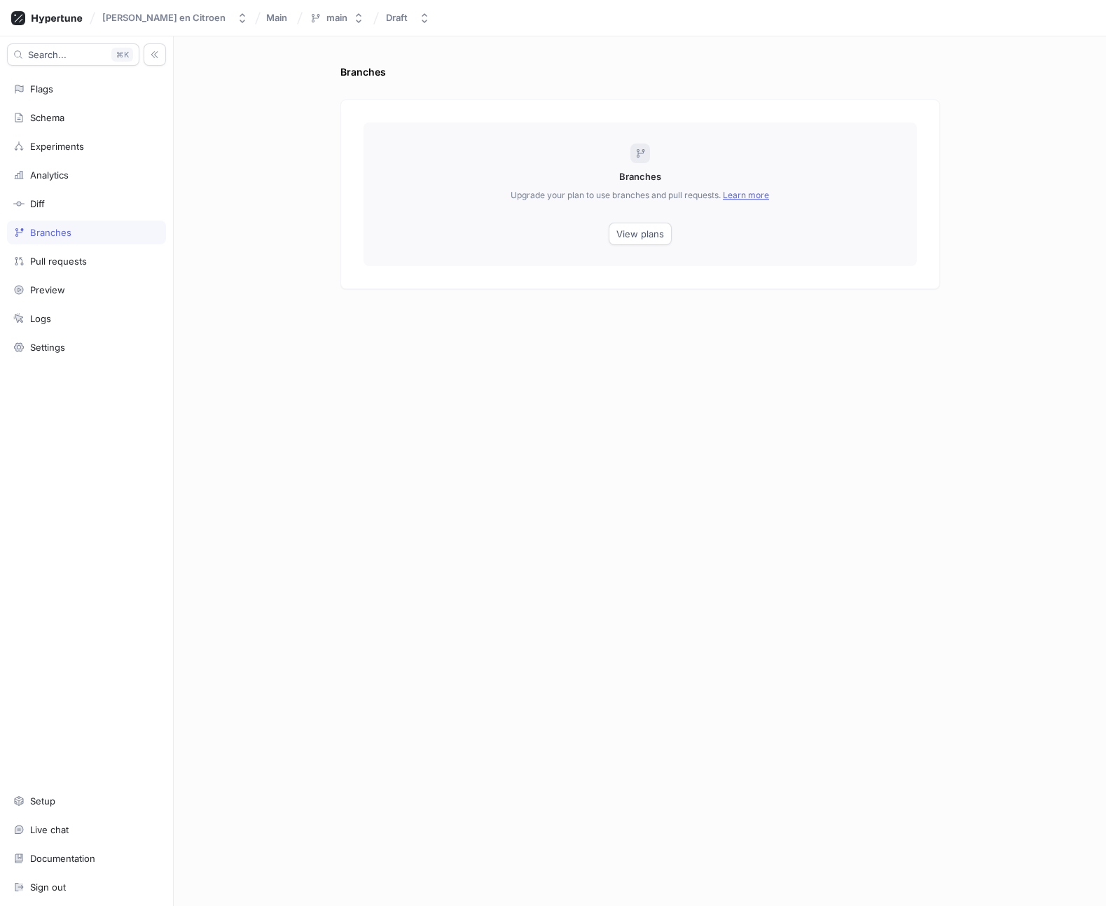
click at [48, 190] on div "Search... K Flags Schema Experiments Analytics Diff Branches Pull requests Prev…" at bounding box center [87, 471] width 174 height 870
click at [46, 167] on div "Analytics" at bounding box center [86, 175] width 159 height 24
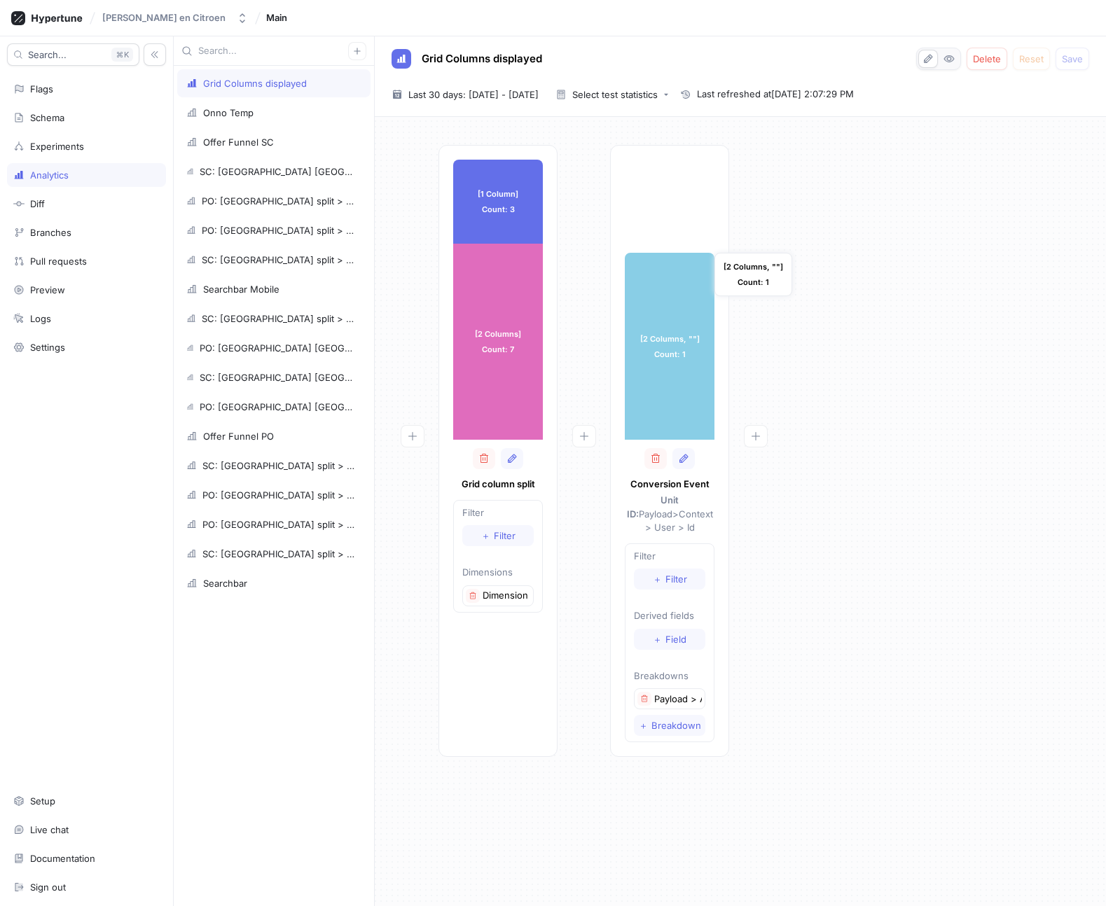
click at [660, 373] on div "[2 Columns, ""] Count: 1" at bounding box center [670, 346] width 90 height 187
click at [683, 457] on icon "button" at bounding box center [683, 458] width 8 height 9
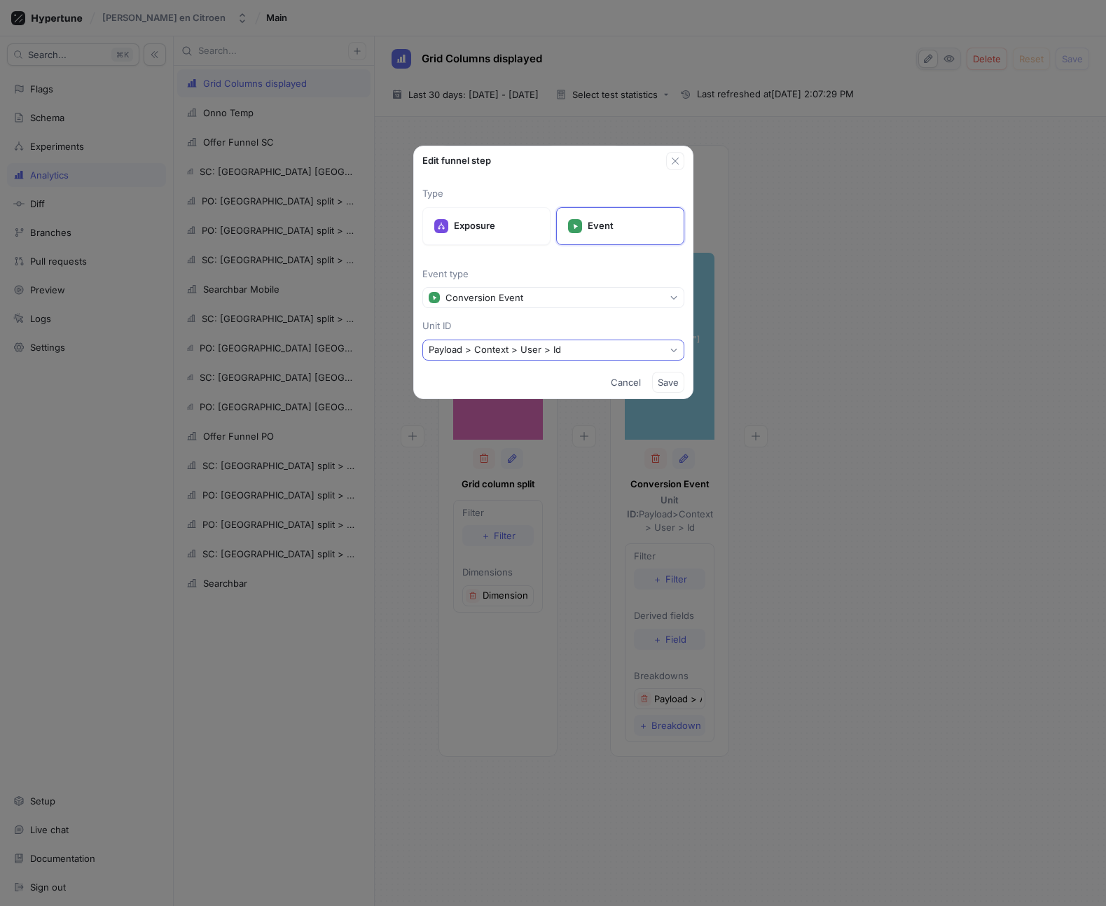
click at [613, 349] on button "Payload > Context > User > Id" at bounding box center [553, 350] width 262 height 21
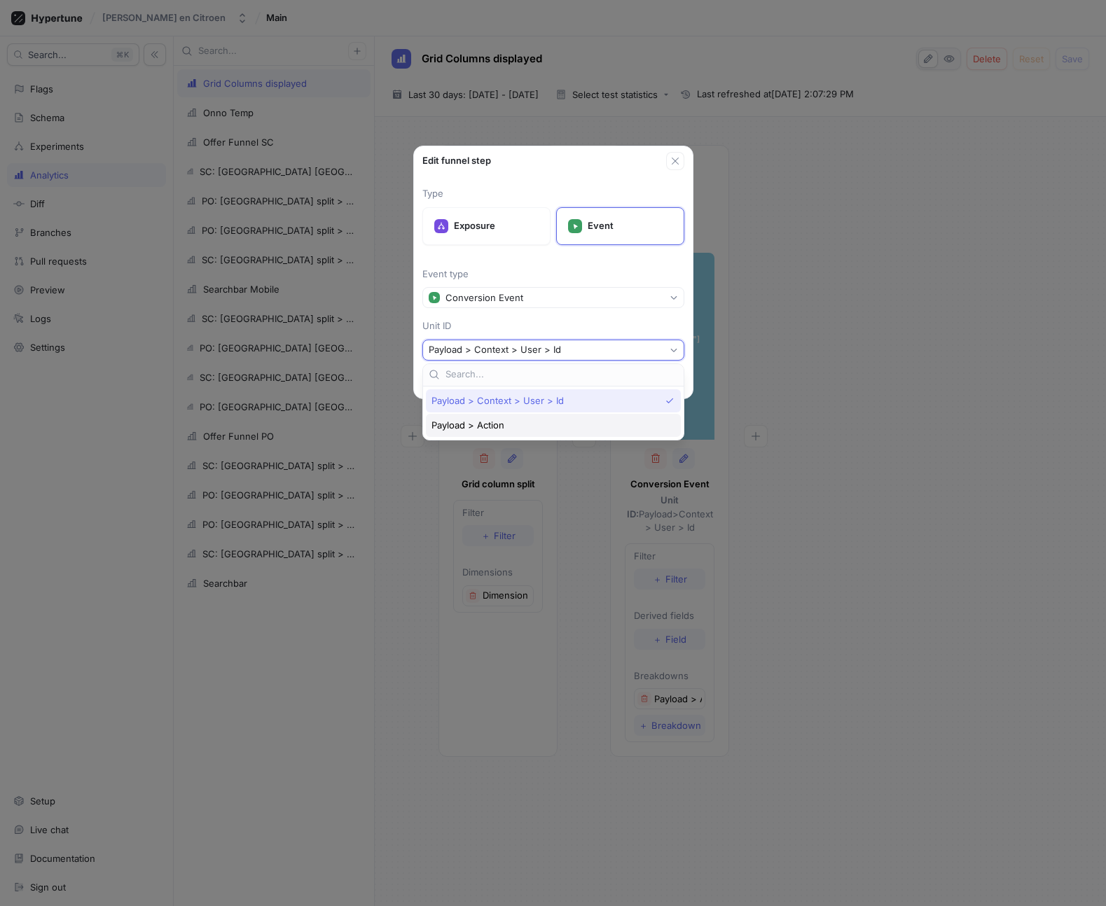
click at [555, 431] on div "Payload > Action" at bounding box center [553, 425] width 255 height 23
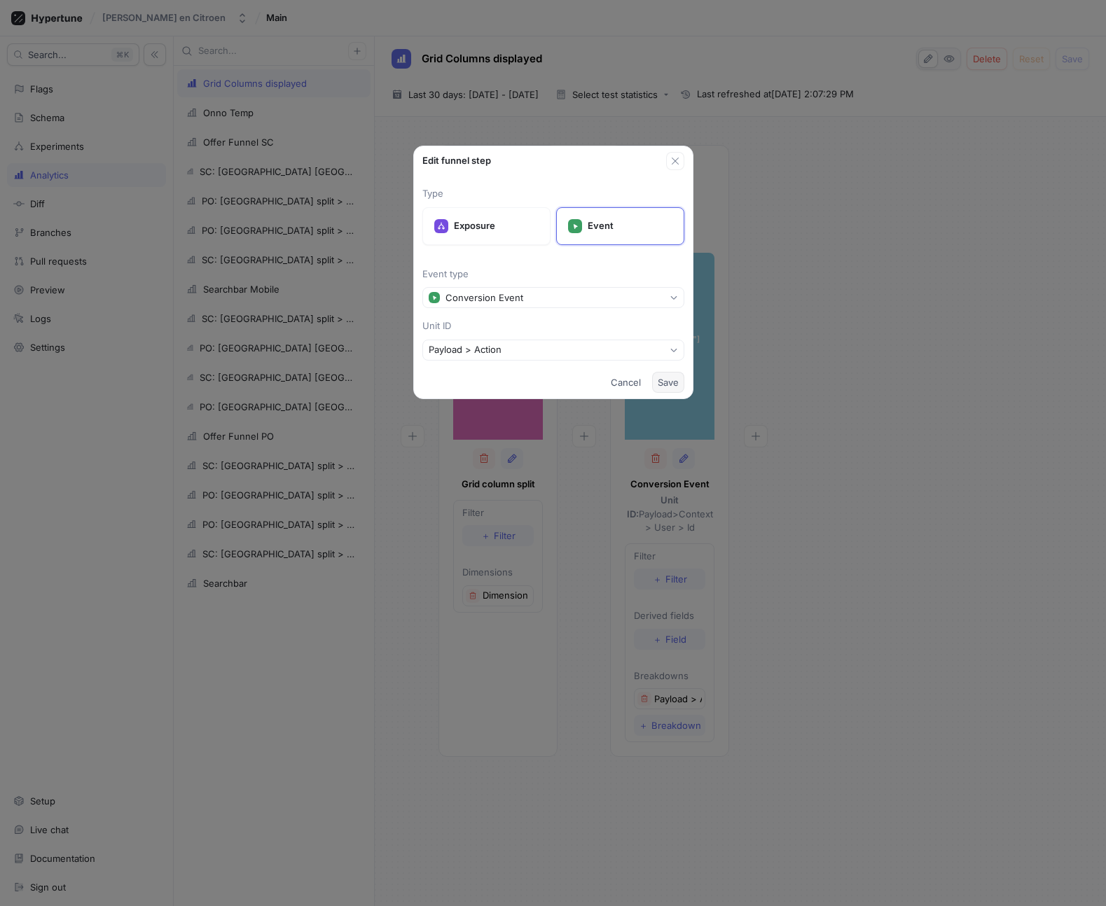
click at [666, 381] on span "Save" at bounding box center [667, 382] width 21 height 8
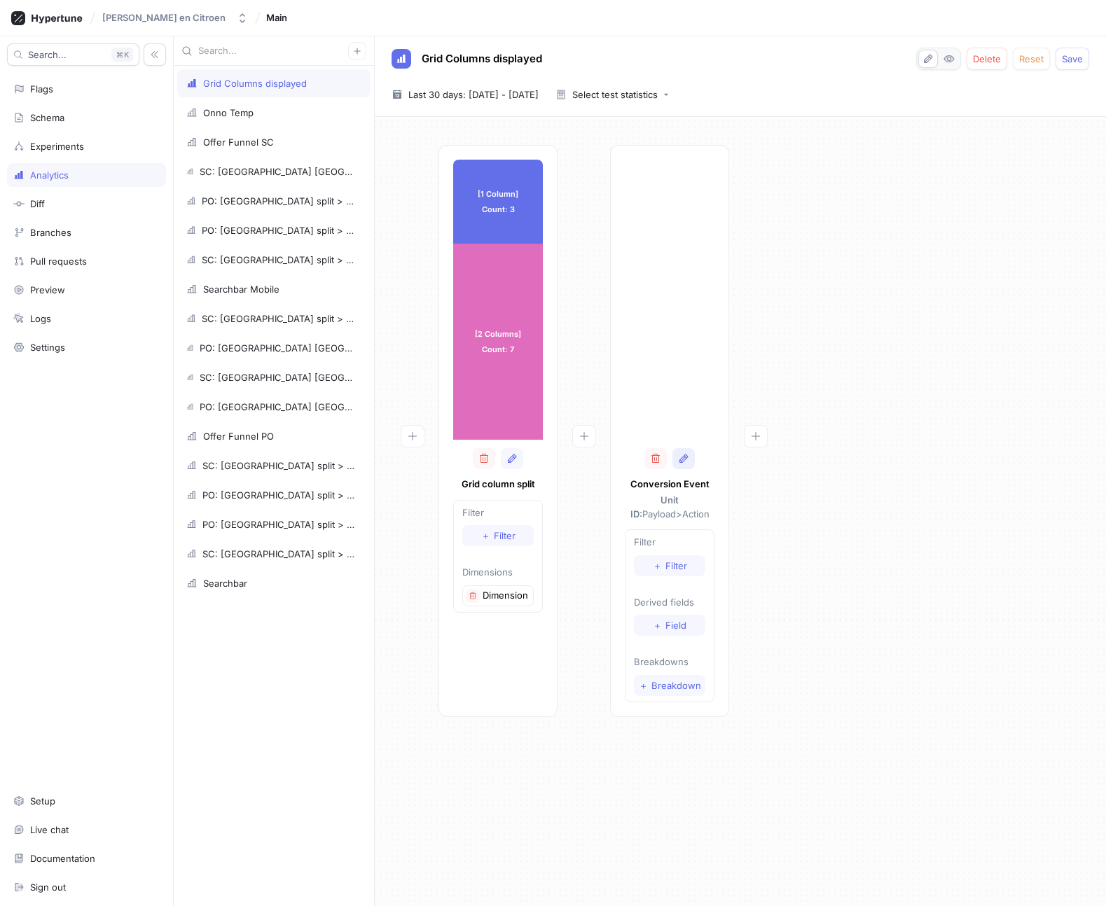
click at [685, 454] on icon "button" at bounding box center [683, 458] width 8 height 9
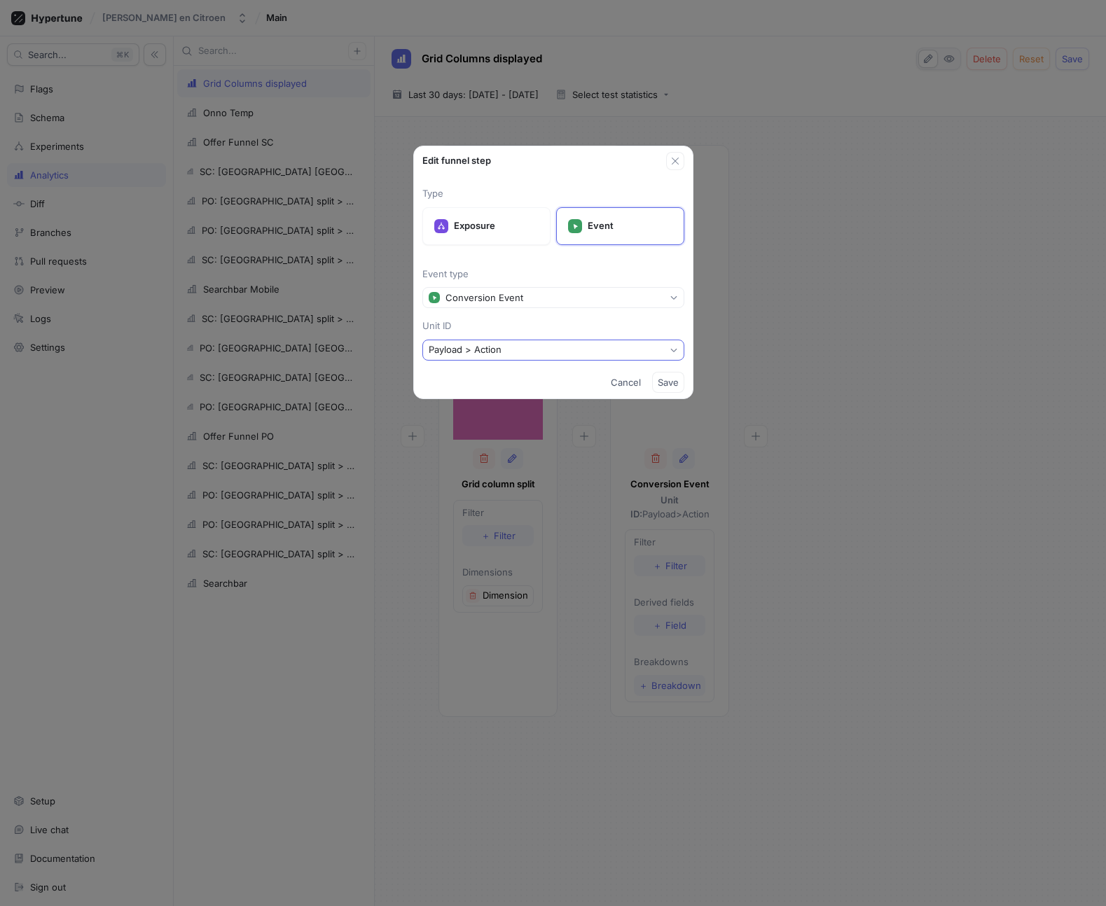
click at [562, 340] on button "Payload > Action" at bounding box center [553, 350] width 262 height 21
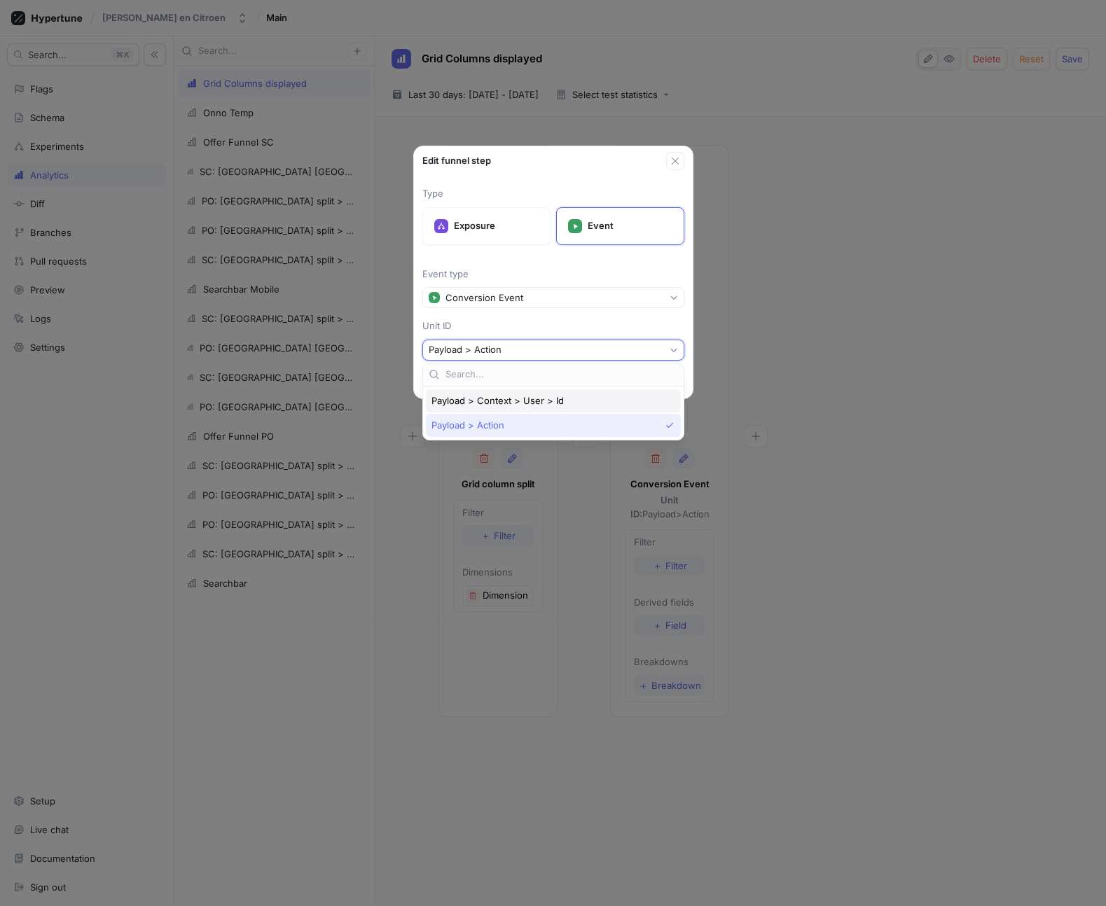
click at [529, 404] on span "Payload > Context > User > Id" at bounding box center [497, 401] width 132 height 12
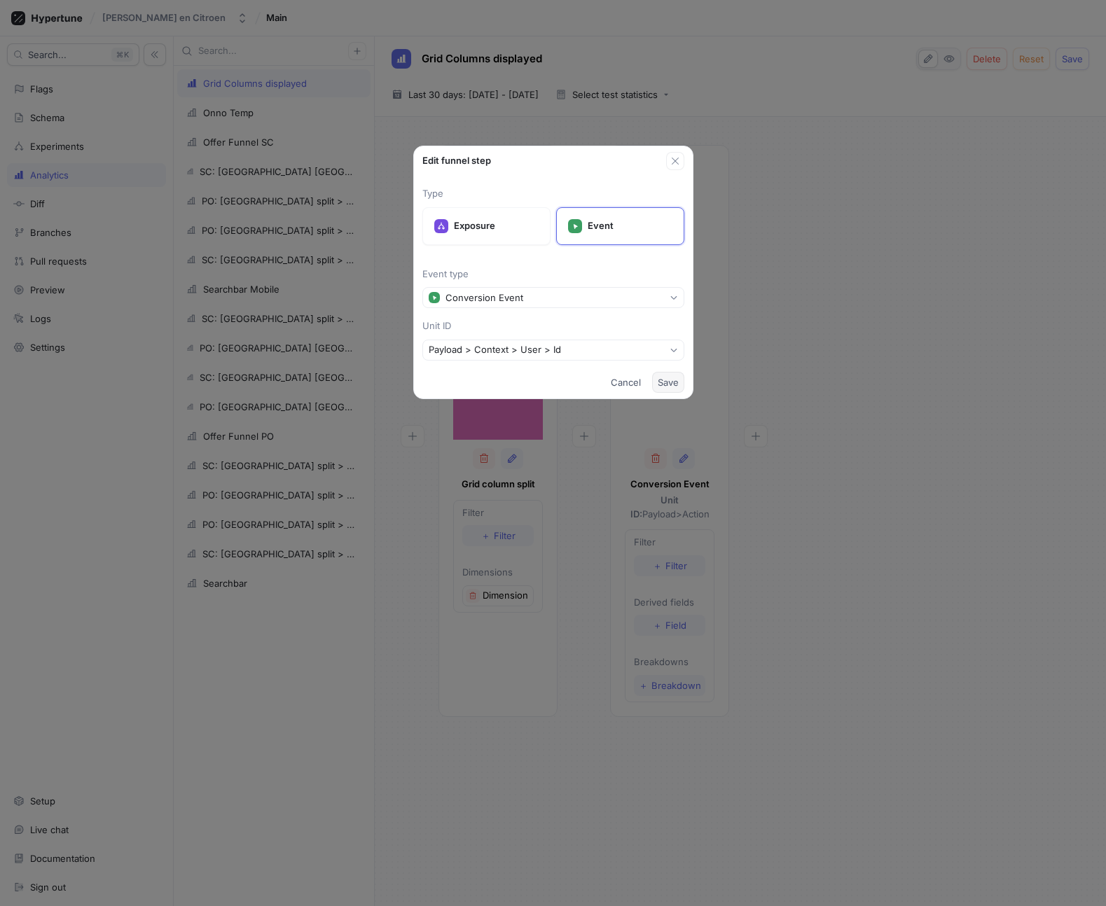
click at [671, 378] on span "Save" at bounding box center [667, 382] width 21 height 8
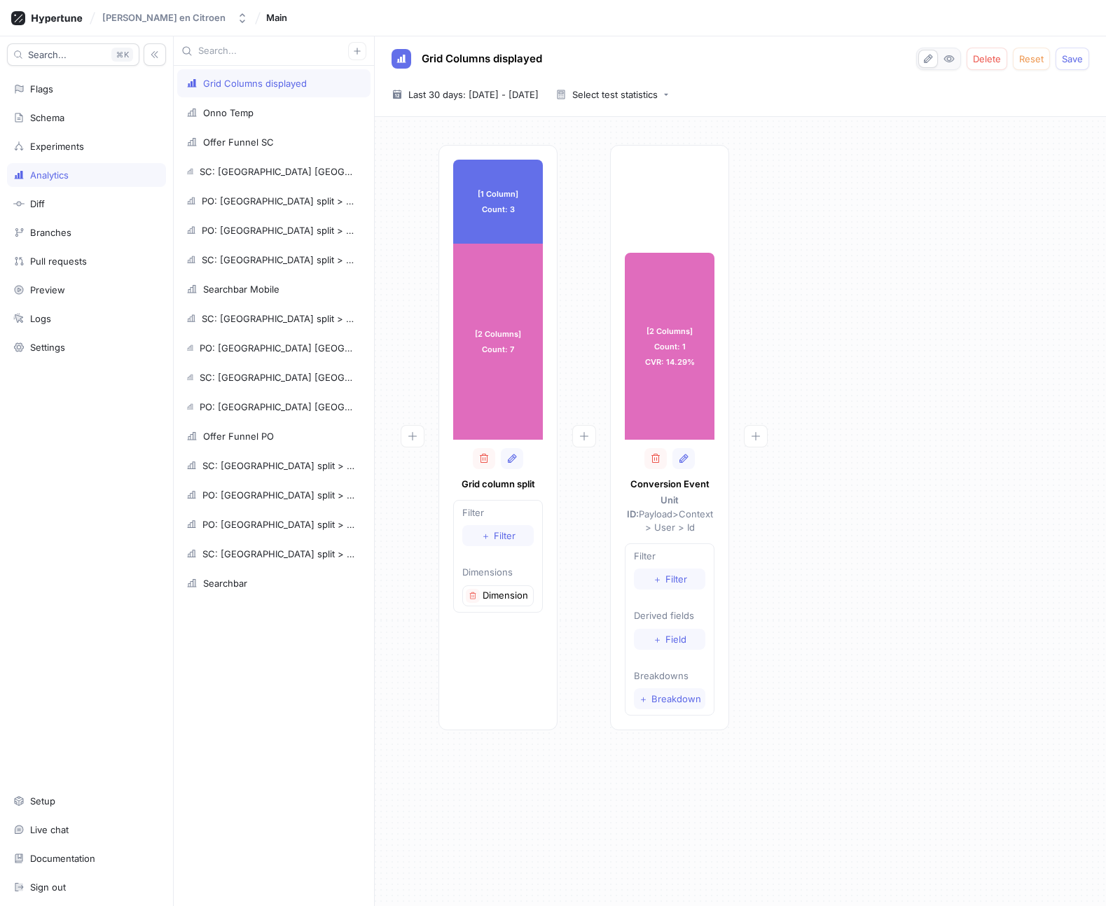
click at [869, 459] on div "[1 Column] Count: 3 [1 Column] Count: 3 [2 Columns] Count: 7 [2 Columns] Count:…" at bounding box center [740, 442] width 709 height 594
click at [837, 358] on div "[1 Column] Count: 3 [1 Column] Count: 3 [2 Columns] Count: 7 [2 Columns] Count:…" at bounding box center [740, 442] width 709 height 594
click at [671, 371] on div "[2 Columns] Count: 1 CVR: 14.29%" at bounding box center [670, 346] width 90 height 187
click at [502, 598] on p "Dimension 1" at bounding box center [506, 596] width 48 height 14
click at [870, 340] on div "[1 Column] Count: 3 [1 Column] Count: 3 [2 Columns] Count: 7 [2 Columns] Count:…" at bounding box center [740, 442] width 709 height 594
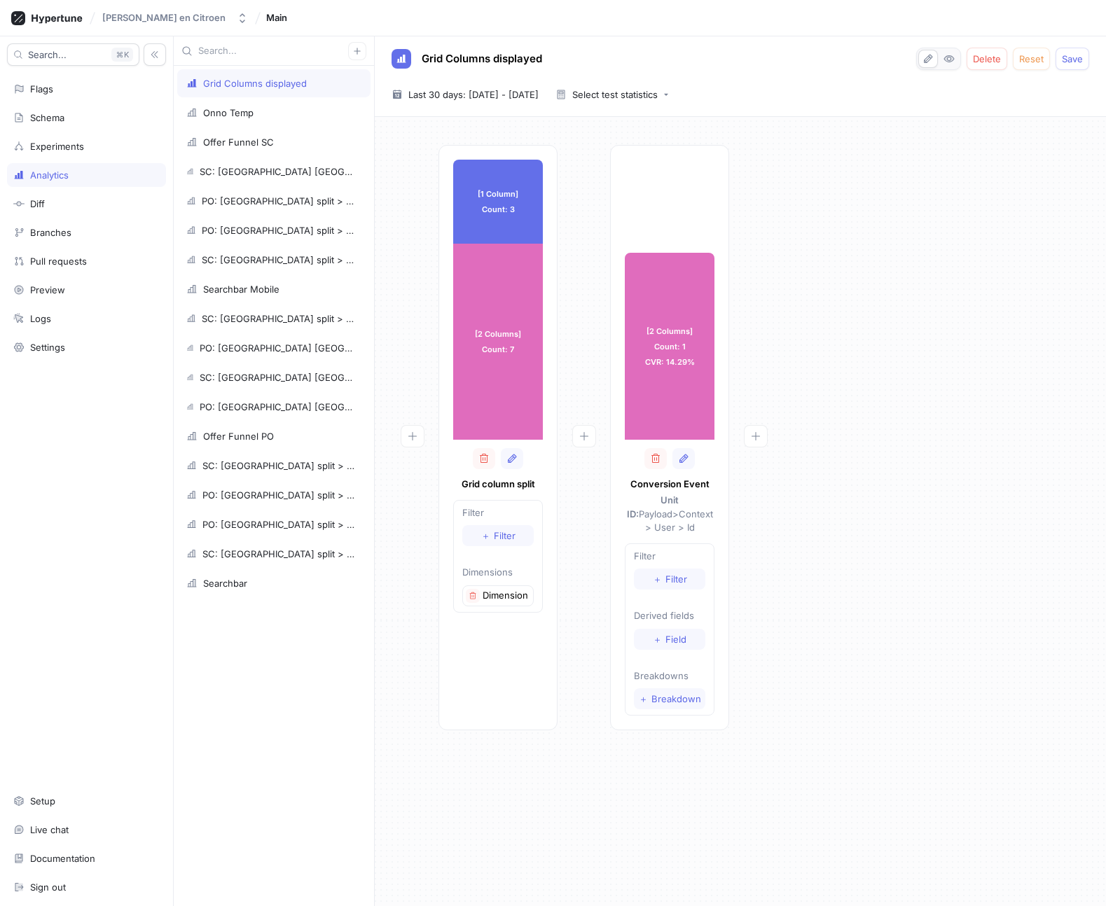
click at [870, 340] on div "[1 Column] Count: 3 [1 Column] Count: 3 [2 Columns] Count: 7 [2 Columns] Count:…" at bounding box center [740, 442] width 709 height 594
click at [826, 321] on div "[1 Column] Count: 3 [1 Column] Count: 3 [2 Columns] Count: 7 [2 Columns] Count:…" at bounding box center [740, 442] width 709 height 594
click at [241, 103] on div "Onno Temp" at bounding box center [273, 113] width 193 height 28
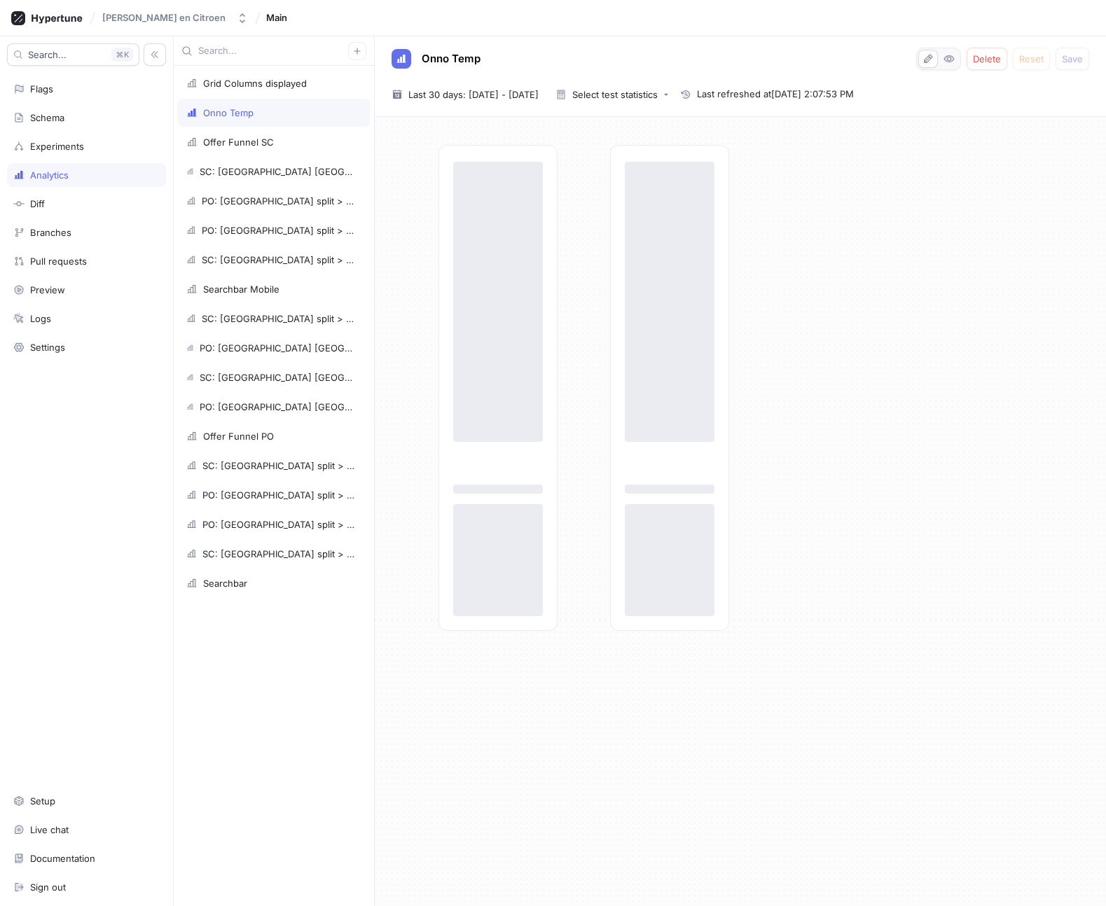
type textarea "x"
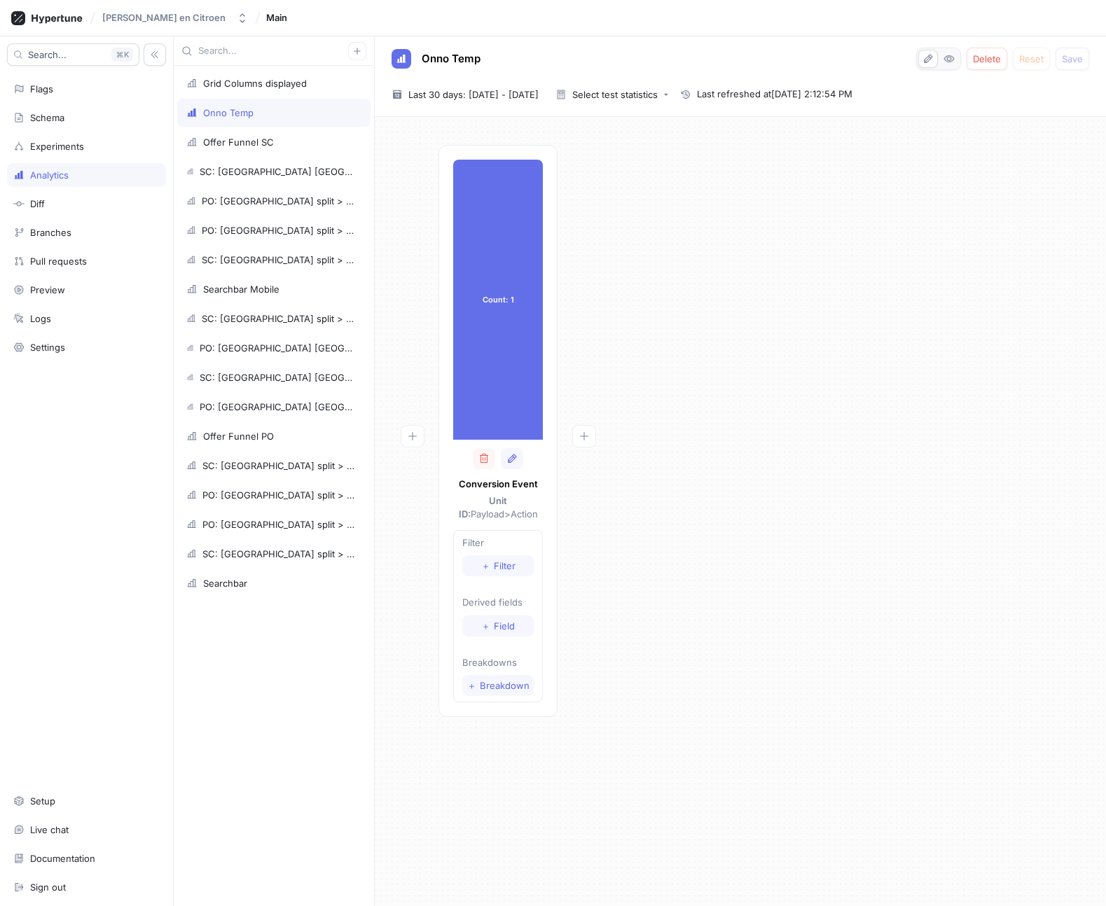
click at [809, 325] on div "Count: 1 Count: 1 Conversion Event Unit ID: Payload > Action Filter ＋ Filter De…" at bounding box center [740, 435] width 709 height 580
click at [592, 433] on button "button" at bounding box center [584, 436] width 24 height 22
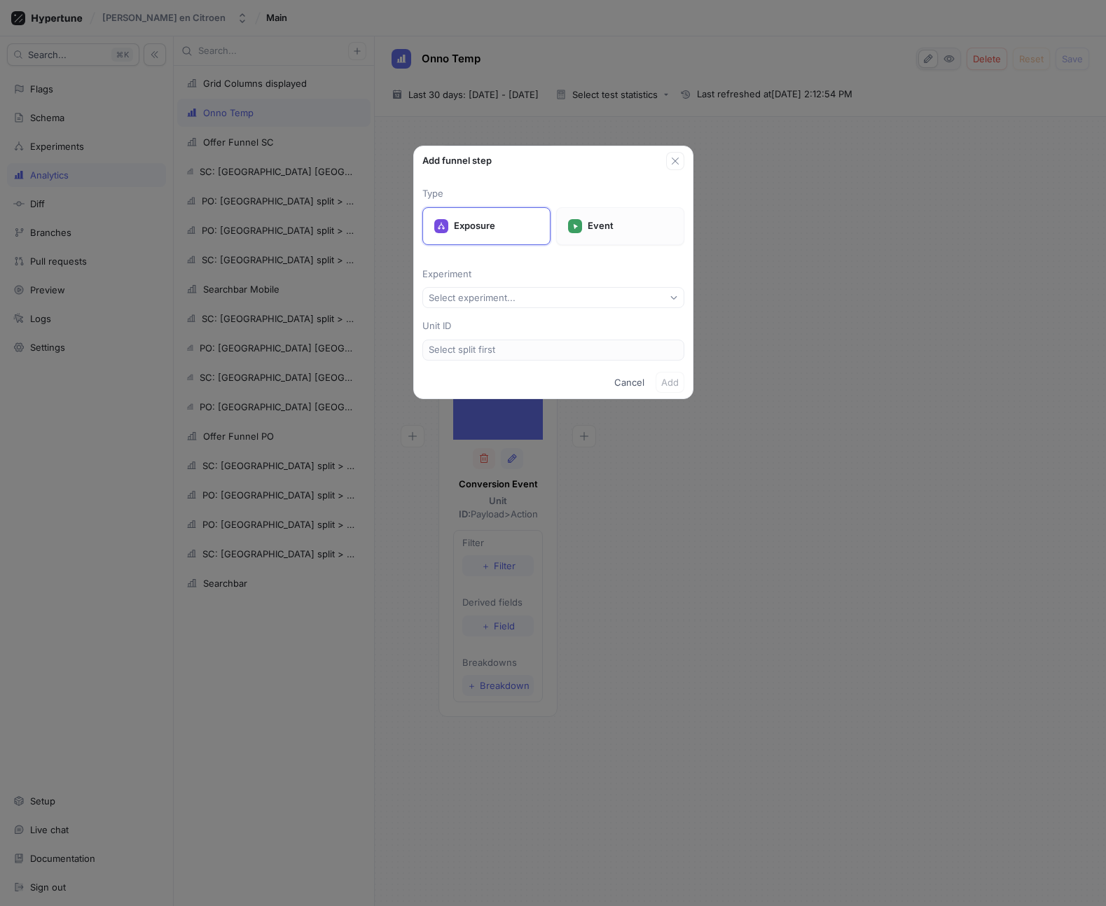
click at [629, 237] on div "Event" at bounding box center [620, 226] width 128 height 38
click at [580, 300] on button "Select event type..." at bounding box center [553, 297] width 262 height 21
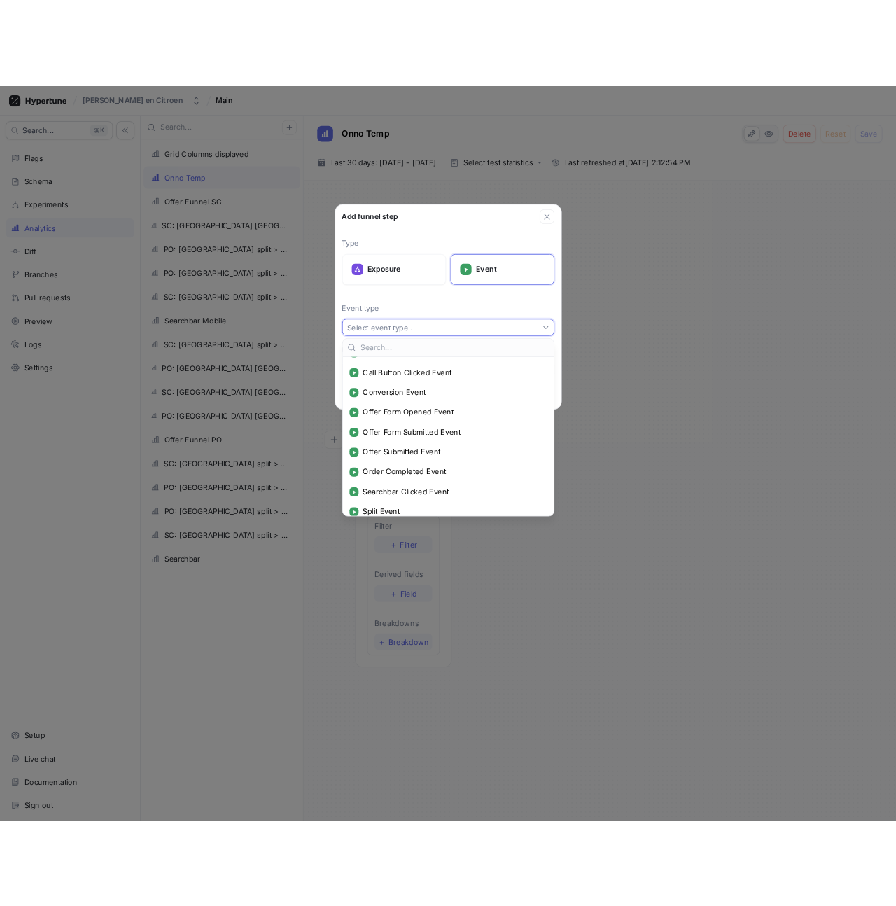
scroll to position [46, 0]
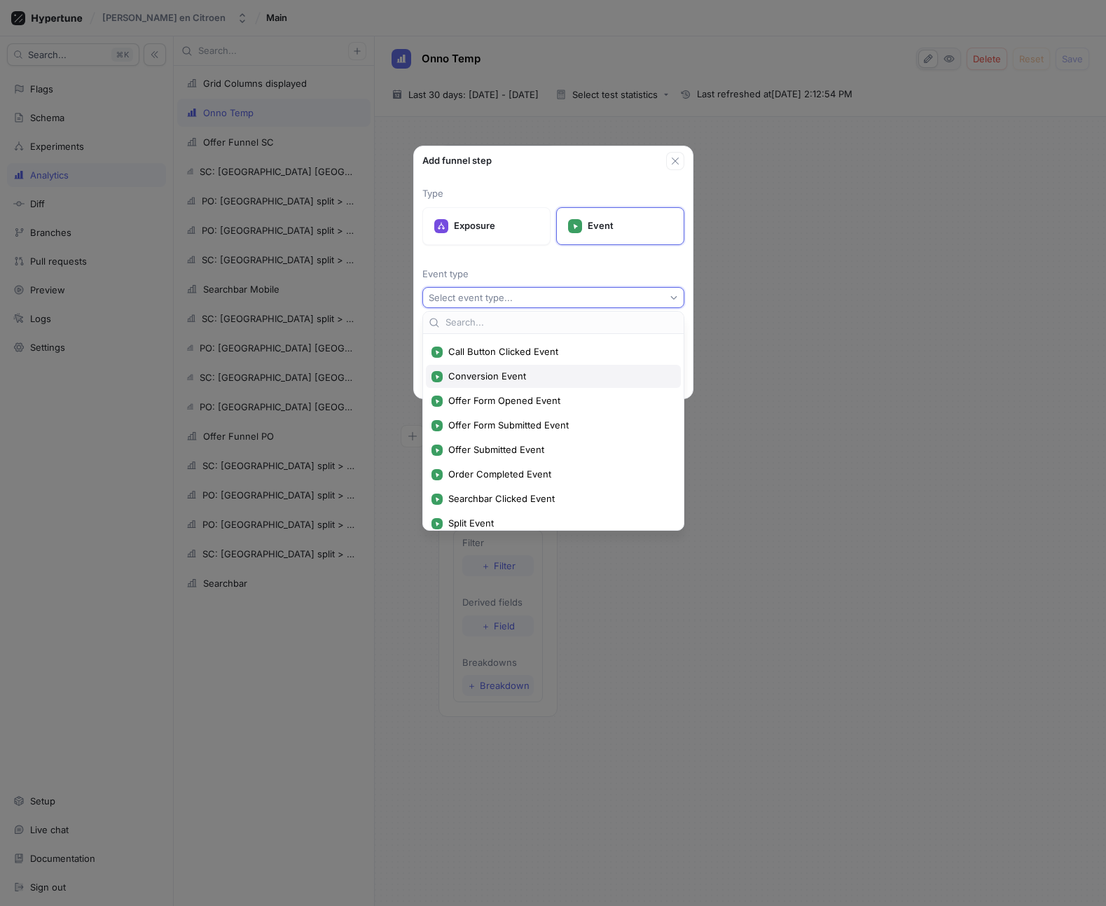
click at [539, 377] on span "Conversion Event" at bounding box center [558, 376] width 220 height 12
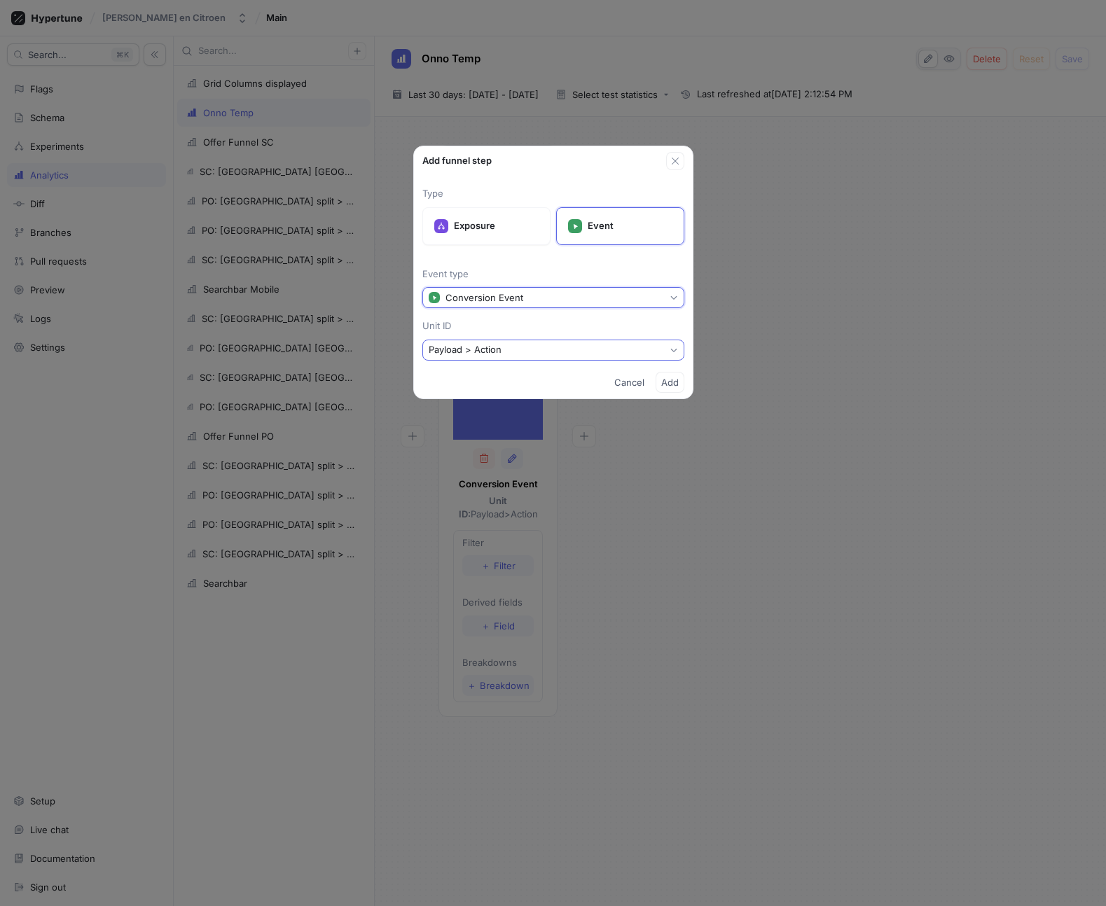
click at [538, 346] on button "Payload > Action" at bounding box center [553, 350] width 262 height 21
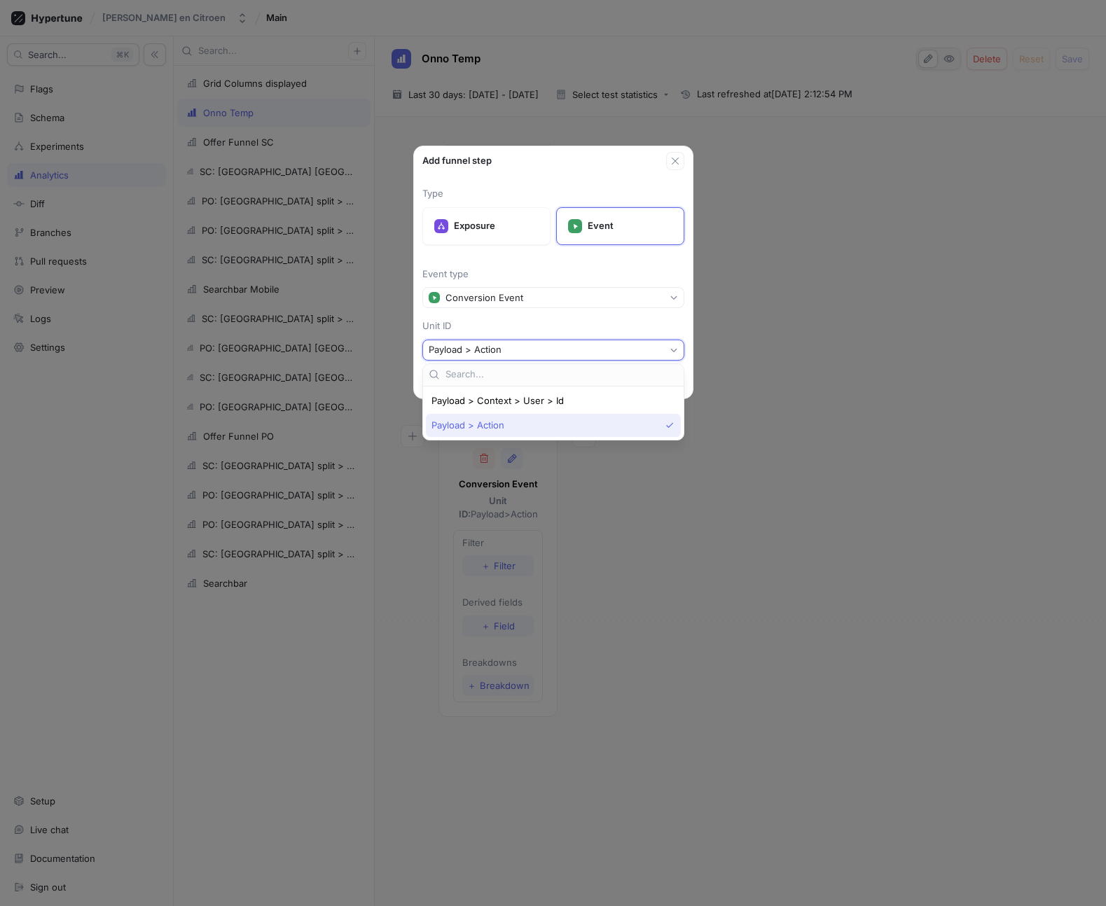
click at [514, 431] on div "Payload > Action" at bounding box center [553, 425] width 255 height 23
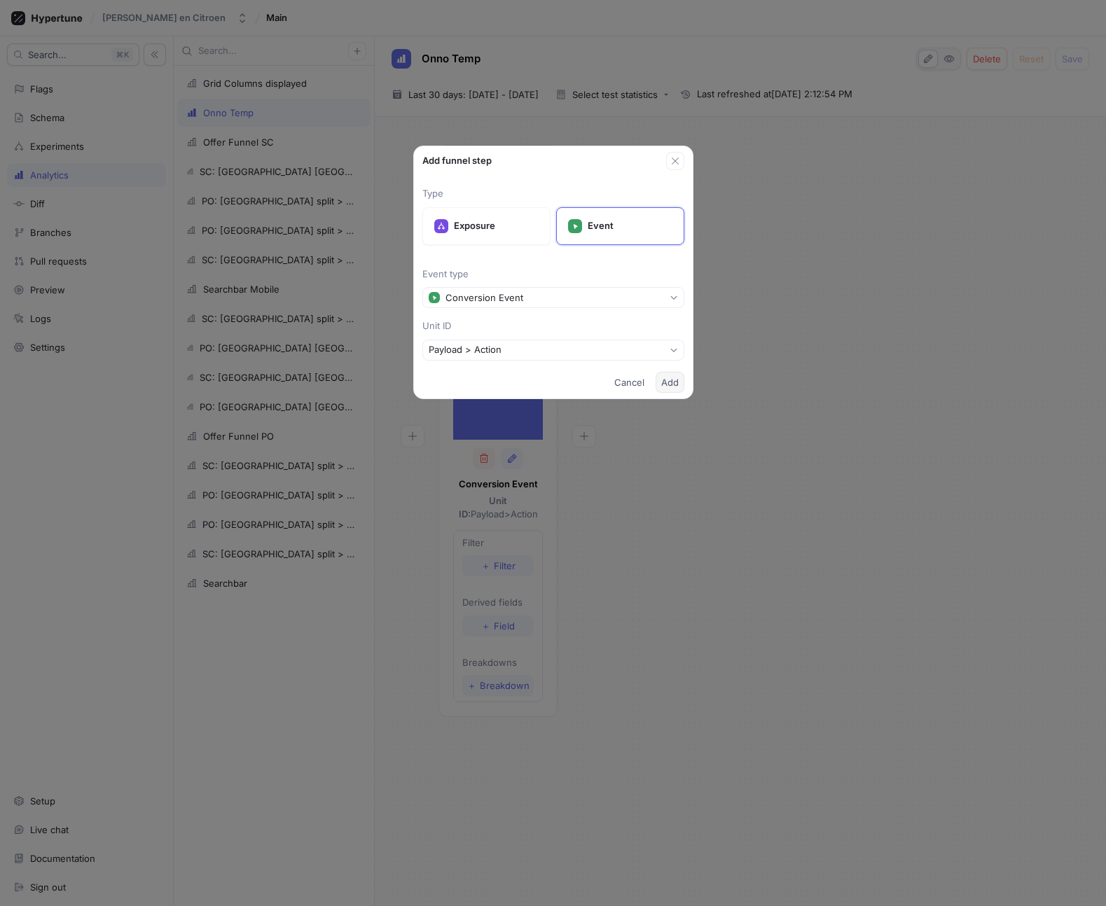
click at [671, 378] on span "Add" at bounding box center [670, 382] width 18 height 8
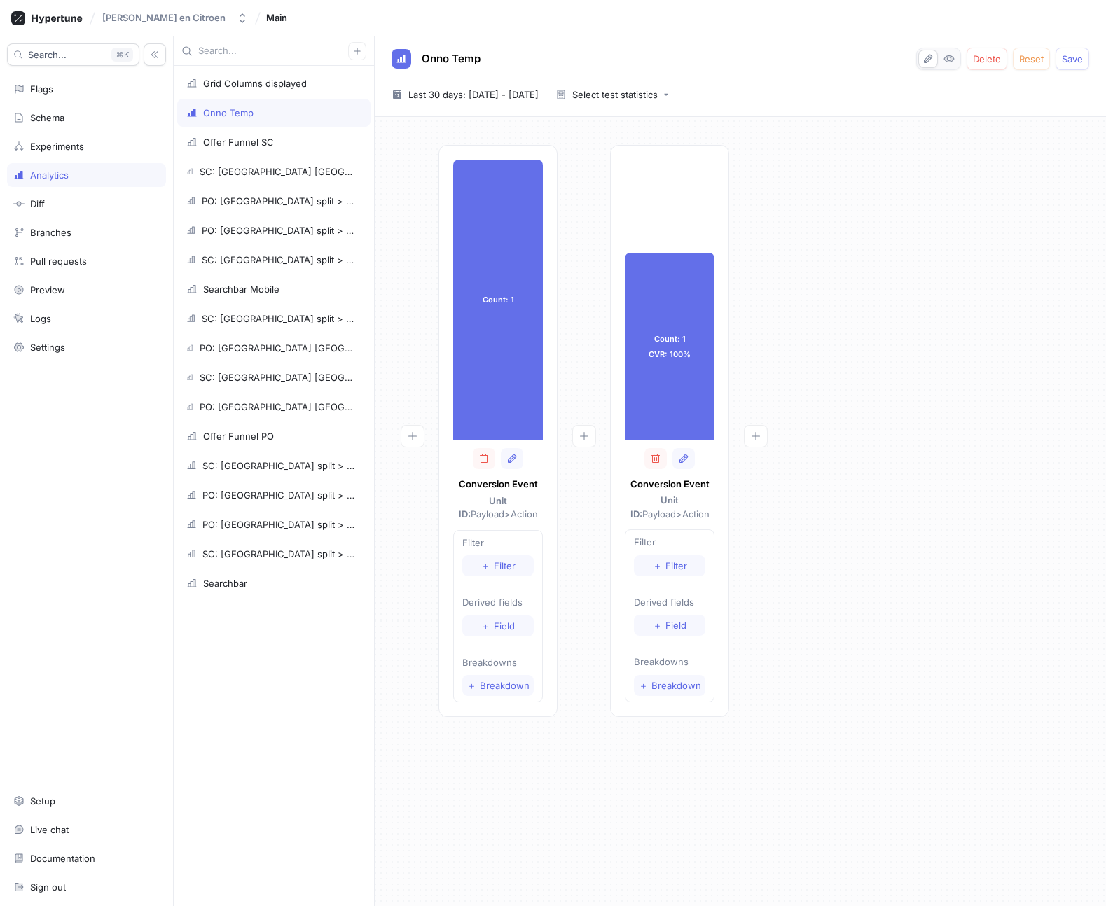
click at [871, 351] on div "Count: 1 Count: 1 Conversion Event Unit ID: Payload > Action Filter ＋ Filter De…" at bounding box center [740, 435] width 709 height 580
click at [671, 689] on span "Breakdown" at bounding box center [676, 685] width 50 height 8
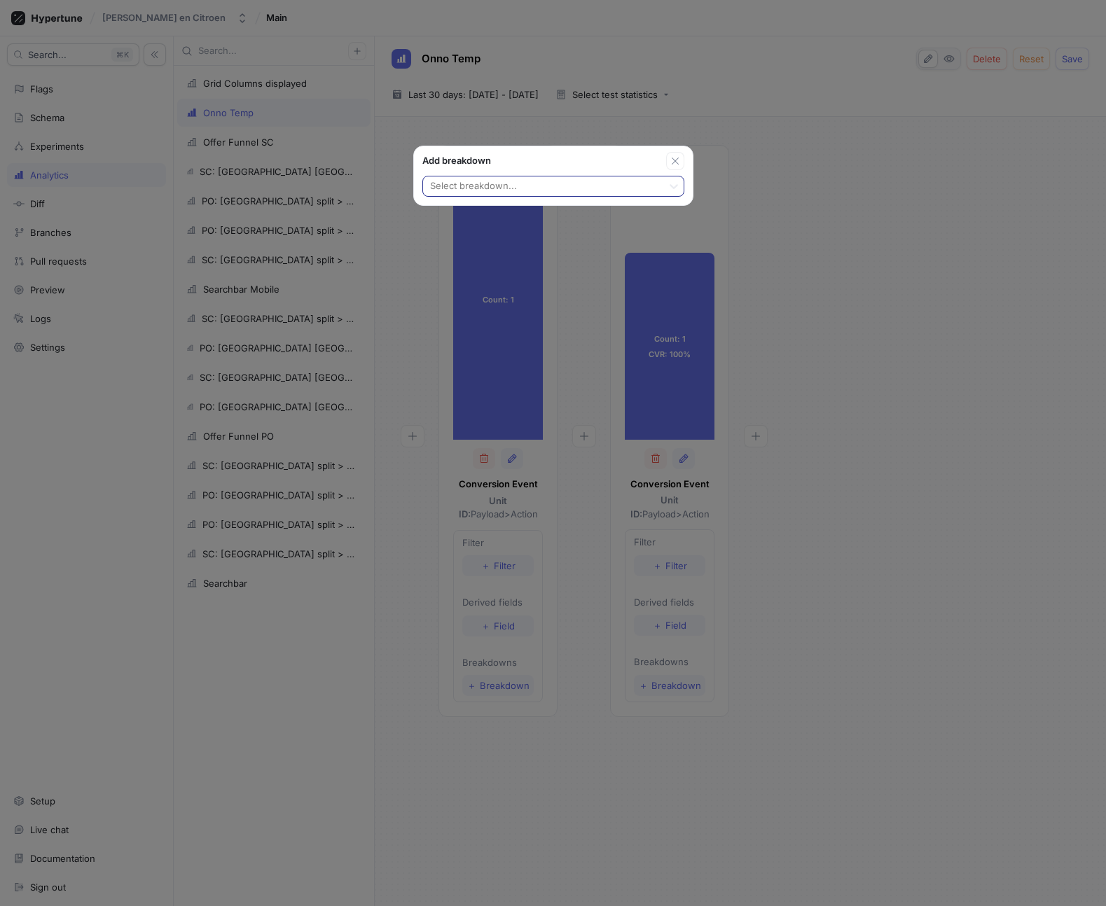
click at [559, 179] on div at bounding box center [543, 187] width 228 height 17
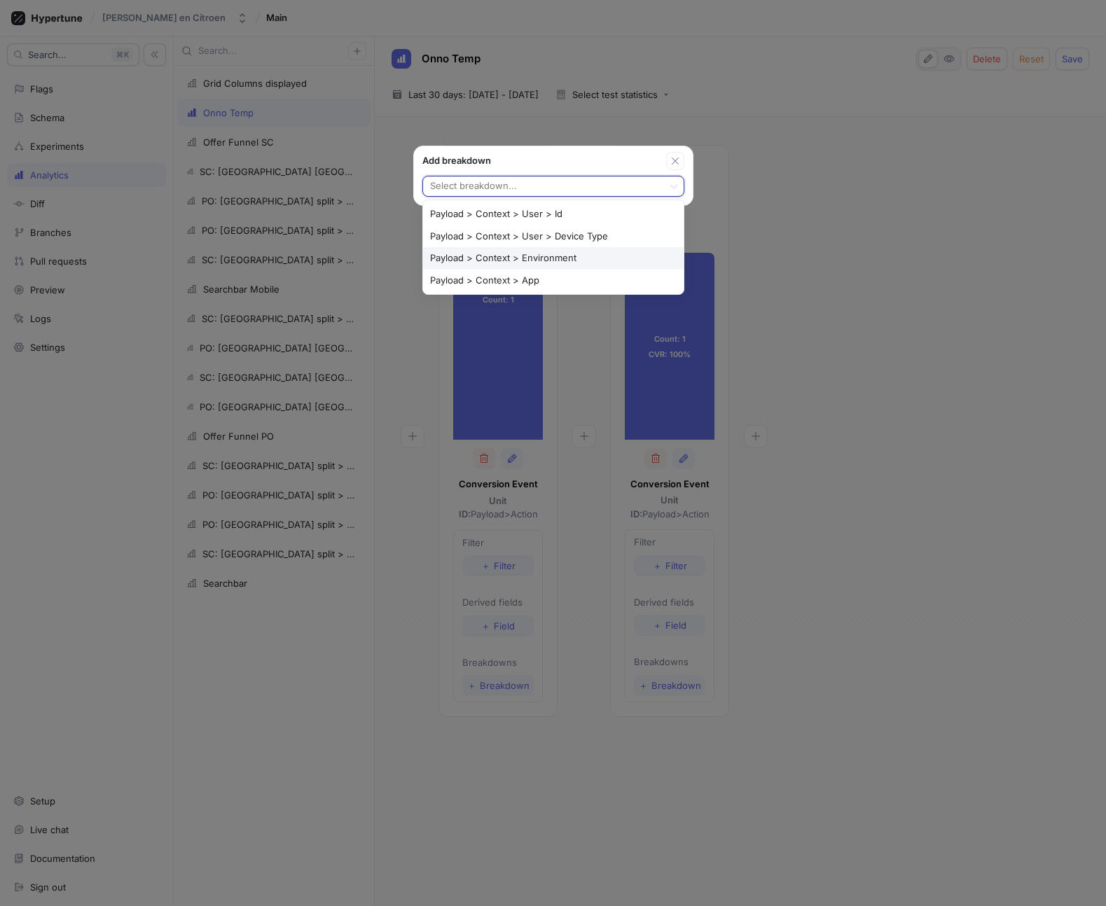
click at [820, 253] on div "Add breakdown Payload > Context > Environment, 3 of 4. 4 results available. Use…" at bounding box center [553, 453] width 1106 height 906
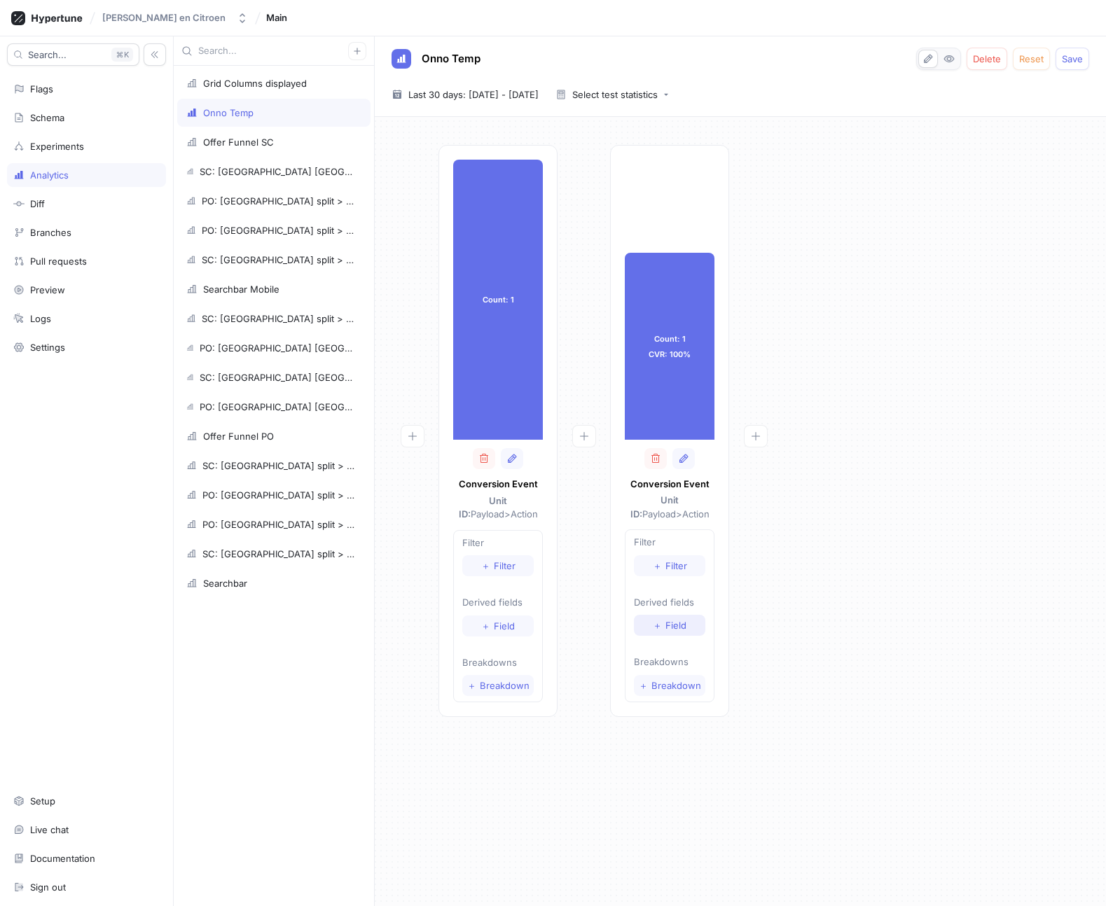
click at [671, 627] on span "Field" at bounding box center [675, 625] width 21 height 8
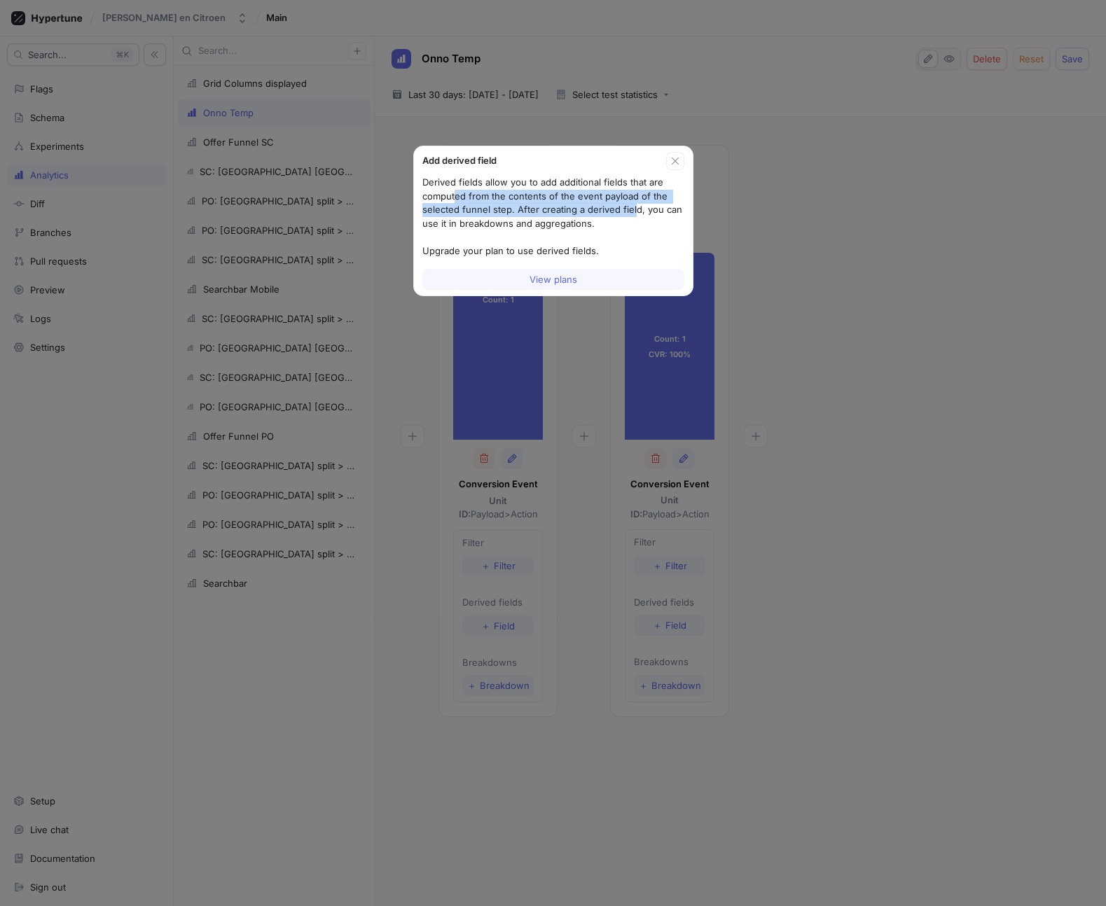
drag, startPoint x: 454, startPoint y: 192, endPoint x: 630, endPoint y: 209, distance: 177.2
click at [630, 209] on p "Derived fields allow you to add additional fields that are computed from the co…" at bounding box center [553, 217] width 262 height 82
click at [678, 162] on icon "button" at bounding box center [674, 160] width 11 height 11
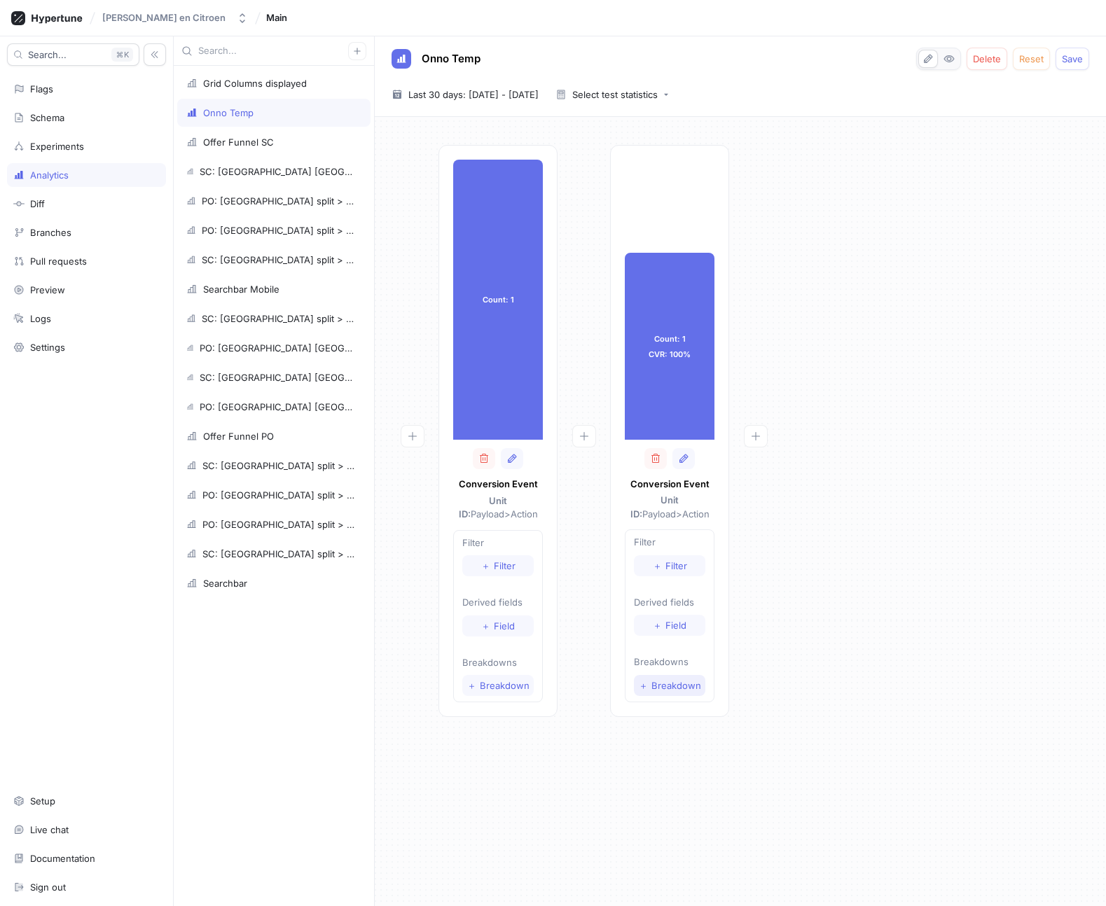
click at [673, 688] on span "Breakdown" at bounding box center [676, 685] width 50 height 8
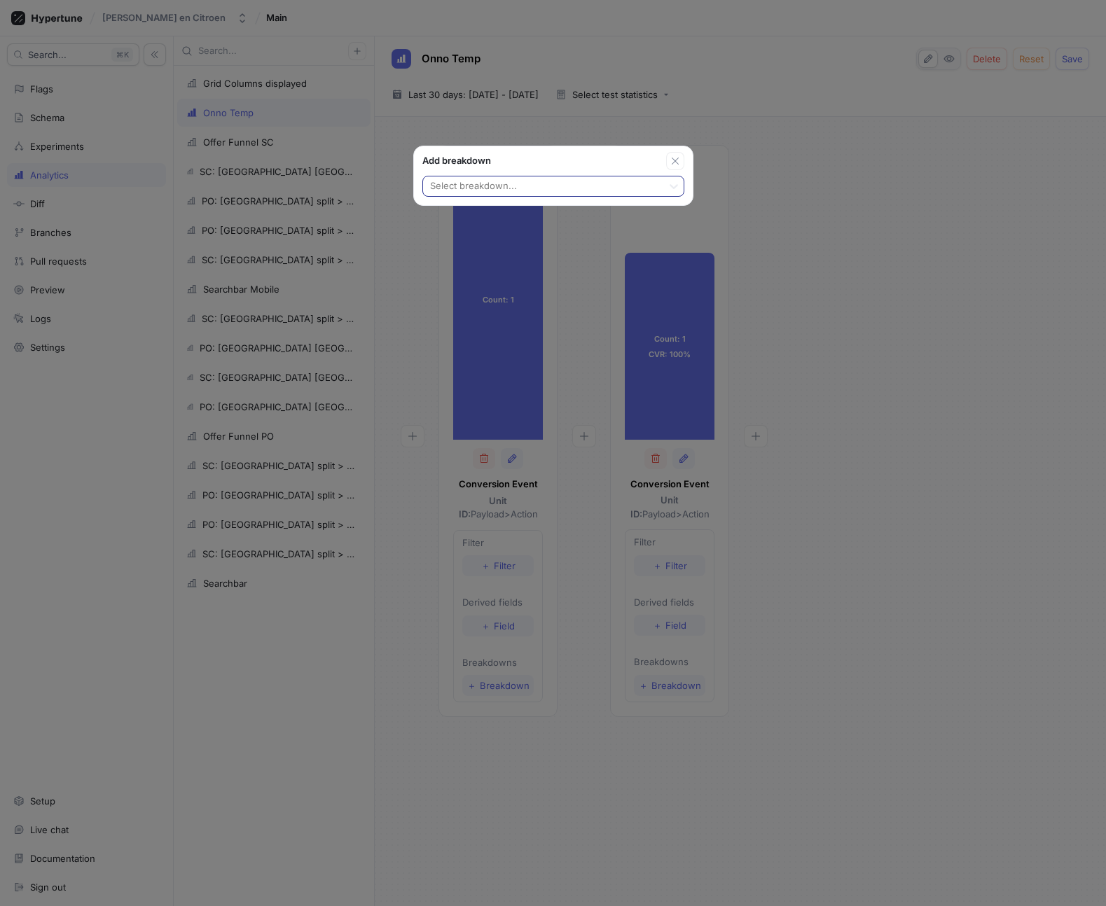
click at [480, 181] on div at bounding box center [543, 187] width 228 height 17
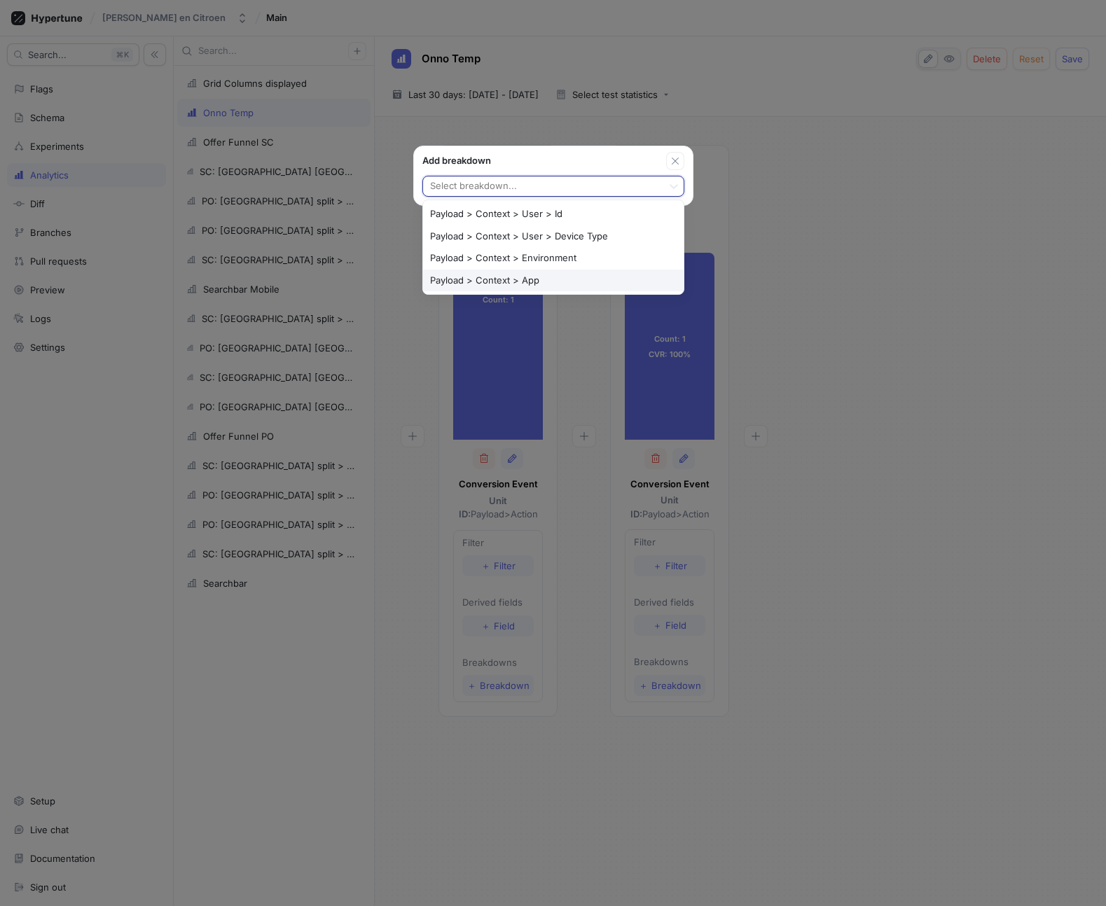
click at [858, 376] on div "Add breakdown Payload > Context > App, 4 of 4. 4 results available. Use Up and …" at bounding box center [553, 453] width 1106 height 906
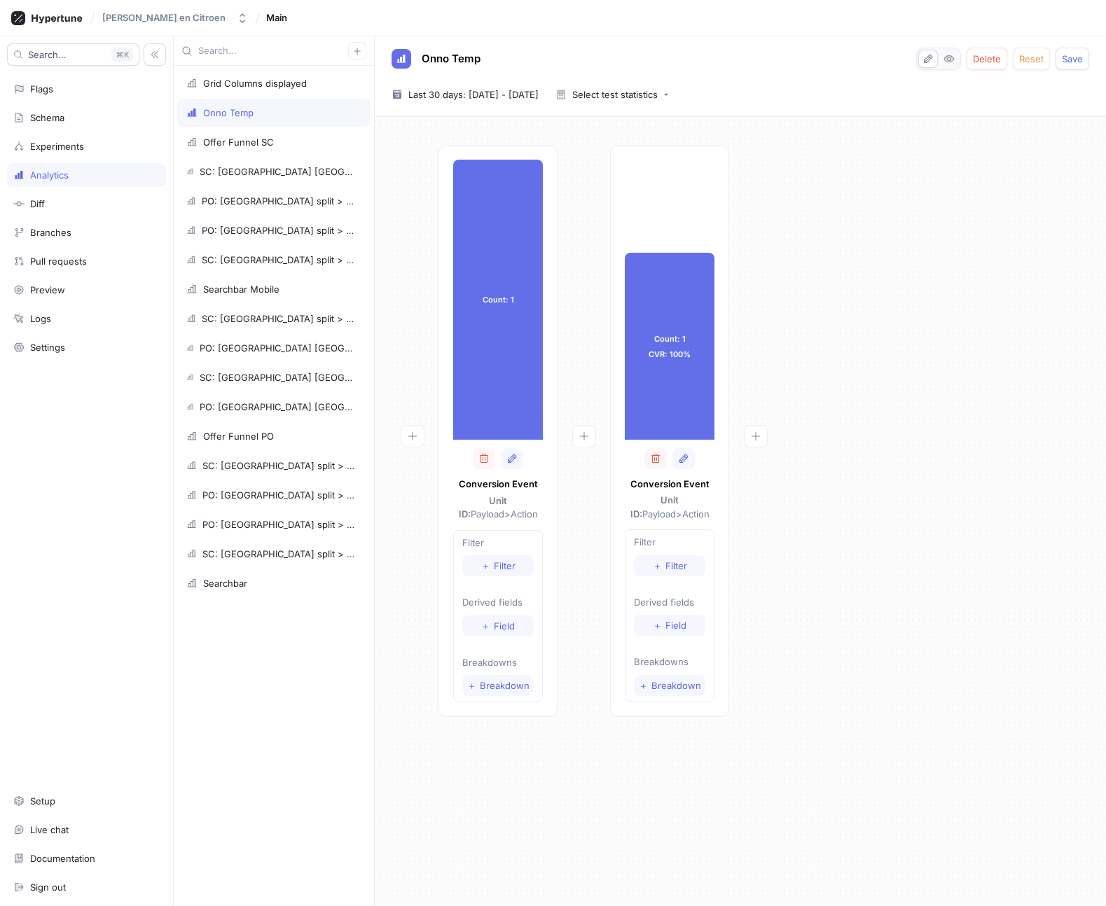
click at [897, 421] on div "Count: 1 Count: 1 Conversion Event Unit ID: Payload > Action Filter ＋ Filter De…" at bounding box center [740, 435] width 709 height 580
click at [794, 398] on div "Count: 1 Count: 1 Conversion Event Unit ID: Payload > Action Filter ＋ Filter De…" at bounding box center [740, 435] width 709 height 580
click at [657, 90] on div "Select test statistics" at bounding box center [614, 94] width 85 height 9
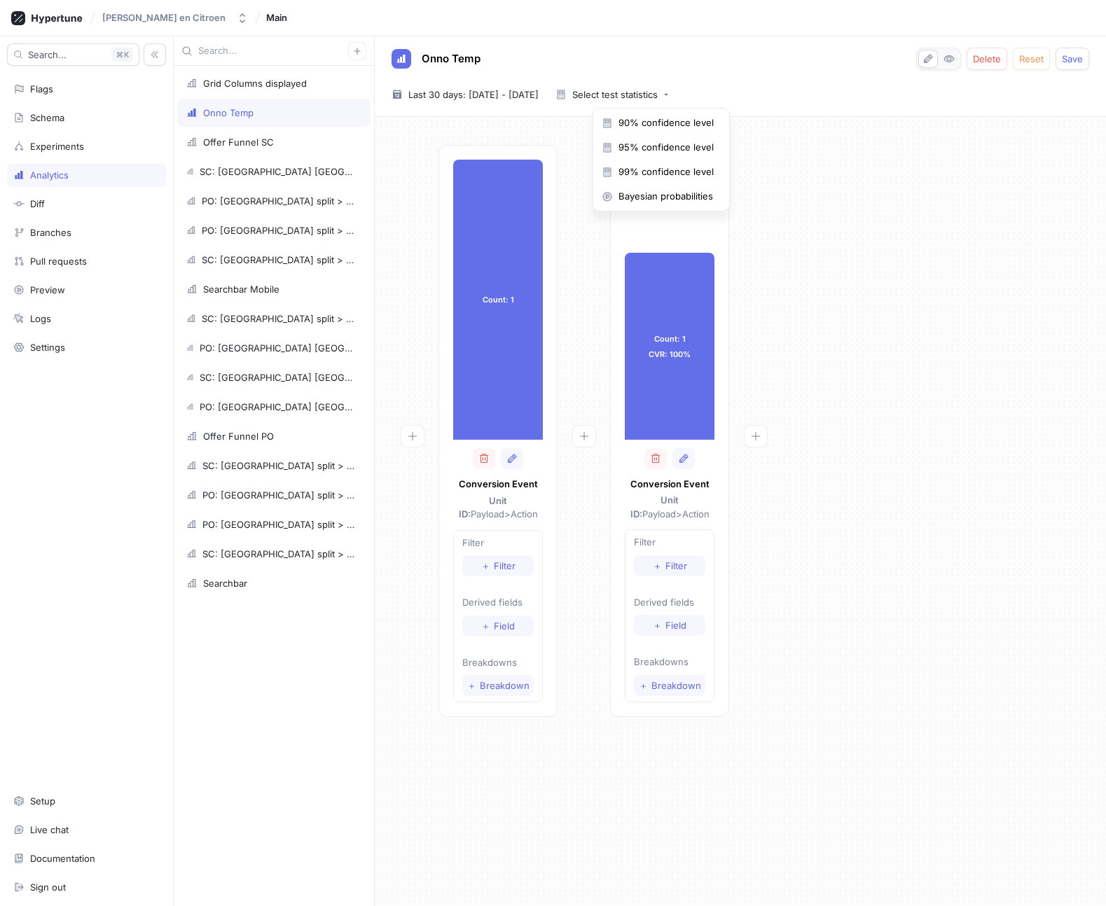
click at [734, 25] on div "Schaap en Citroen Main" at bounding box center [553, 18] width 1106 height 36
click at [892, 436] on div "Count: 1 Count: 1 Conversion Event Unit ID: Payload > Action Filter ＋ Filter De…" at bounding box center [740, 435] width 709 height 580
drag, startPoint x: 509, startPoint y: 298, endPoint x: 477, endPoint y: 299, distance: 32.2
click at [477, 299] on div "Count: 1" at bounding box center [498, 300] width 90 height 280
click at [551, 294] on div "Count: 1 Count: 1 Conversion Event Unit ID: Payload > Action Filter ＋ Filter De…" at bounding box center [497, 431] width 119 height 572
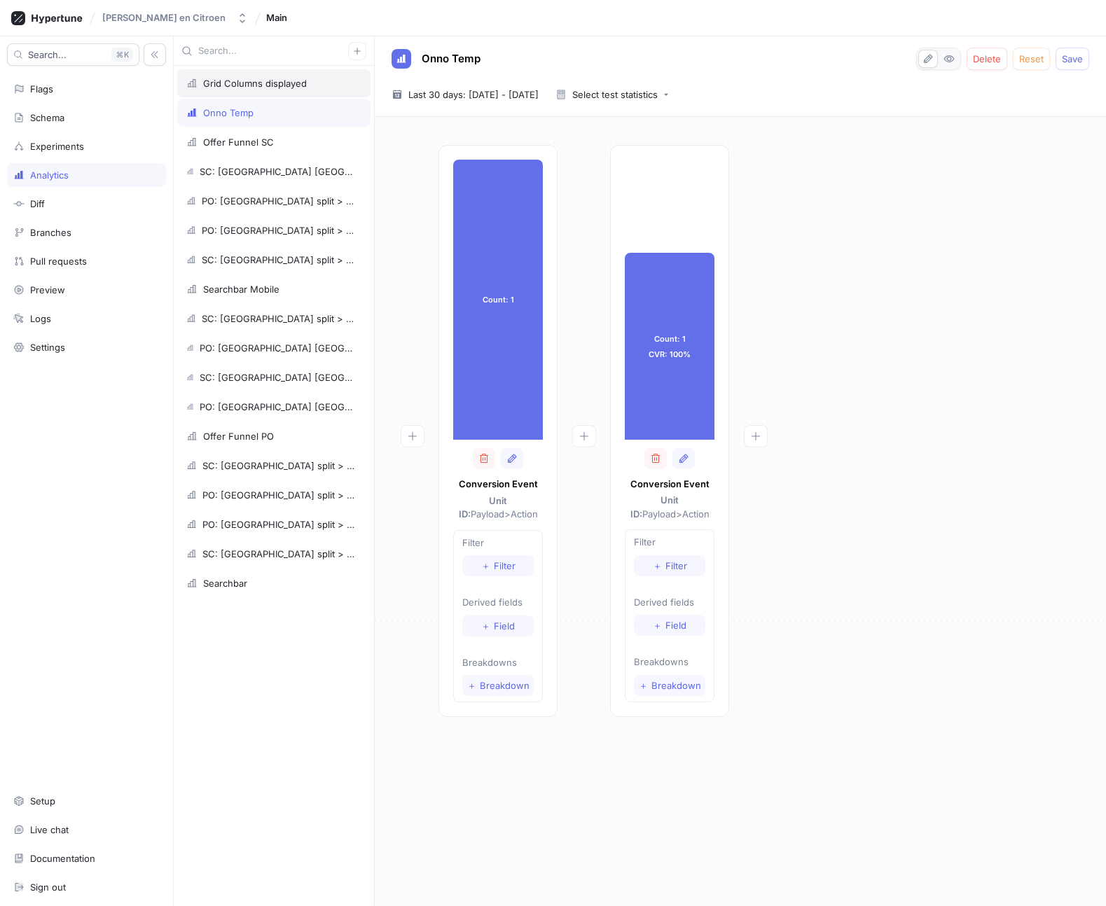
click at [242, 82] on div "Grid Columns displayed" at bounding box center [255, 83] width 104 height 11
click at [269, 146] on div "Offer Funnel SC" at bounding box center [238, 142] width 71 height 11
click at [281, 290] on div "Searchbar Mobile" at bounding box center [273, 289] width 175 height 11
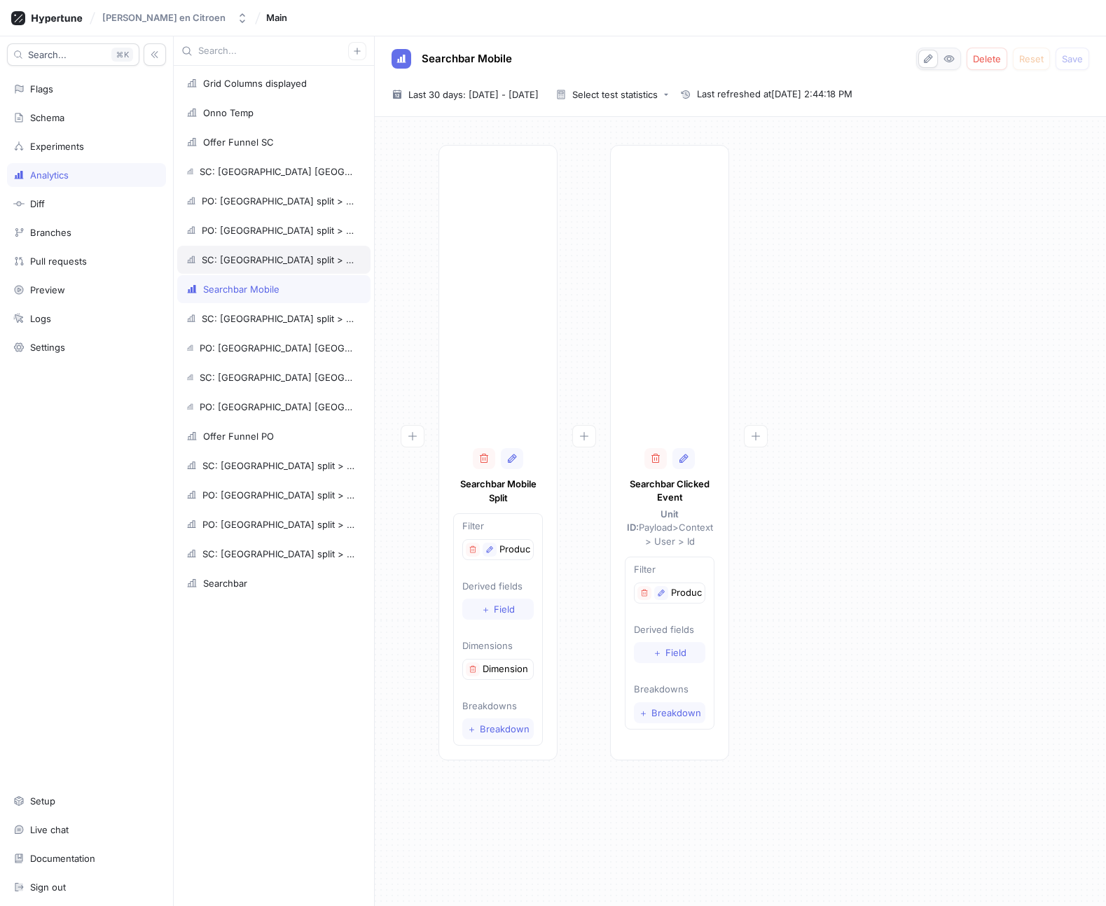
click at [270, 255] on div "SC: [GEOGRAPHIC_DATA] split > Appointment" at bounding box center [279, 259] width 154 height 11
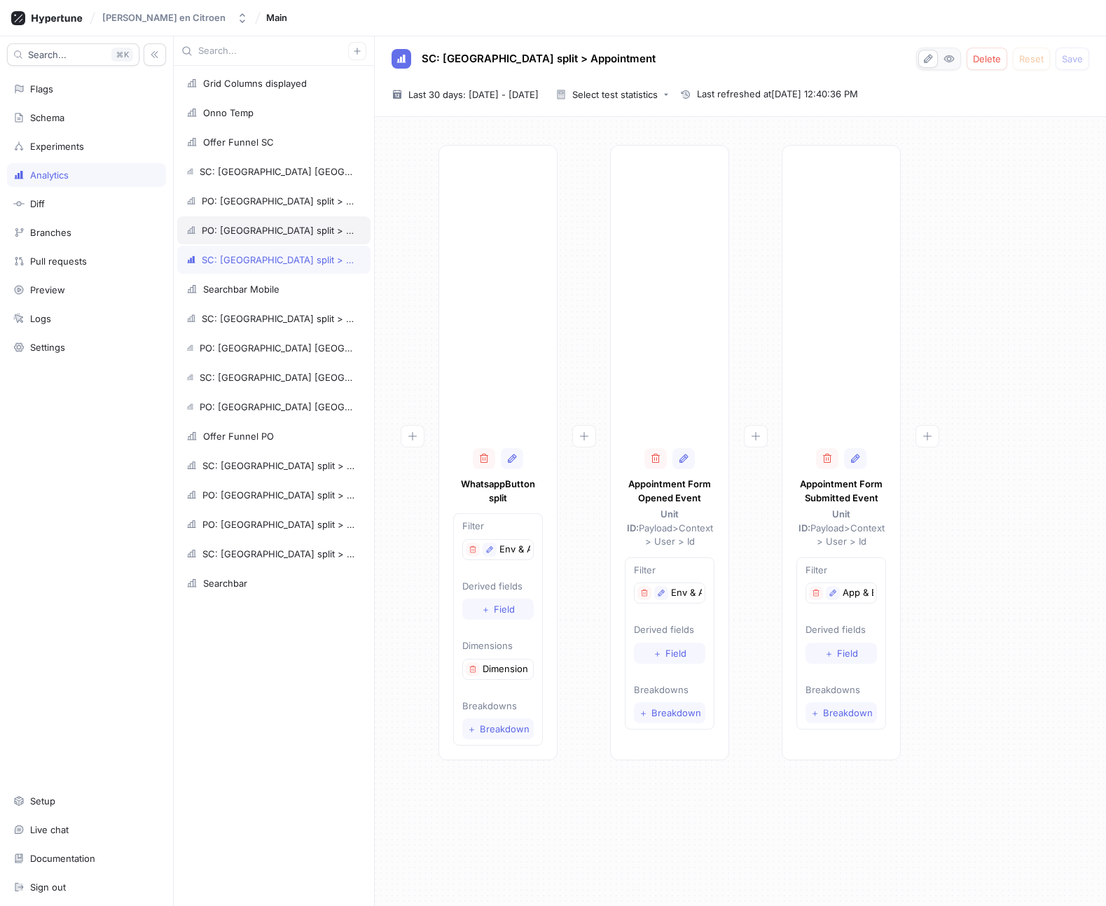
click at [266, 230] on div "PO: [GEOGRAPHIC_DATA] split > Call > Order" at bounding box center [279, 230] width 154 height 11
click at [265, 200] on div "PO: [GEOGRAPHIC_DATA] split > Appointment" at bounding box center [279, 200] width 154 height 11
click at [263, 419] on div "PO: [GEOGRAPHIC_DATA] [GEOGRAPHIC_DATA] > WA button > Appointment submitted" at bounding box center [273, 407] width 193 height 28
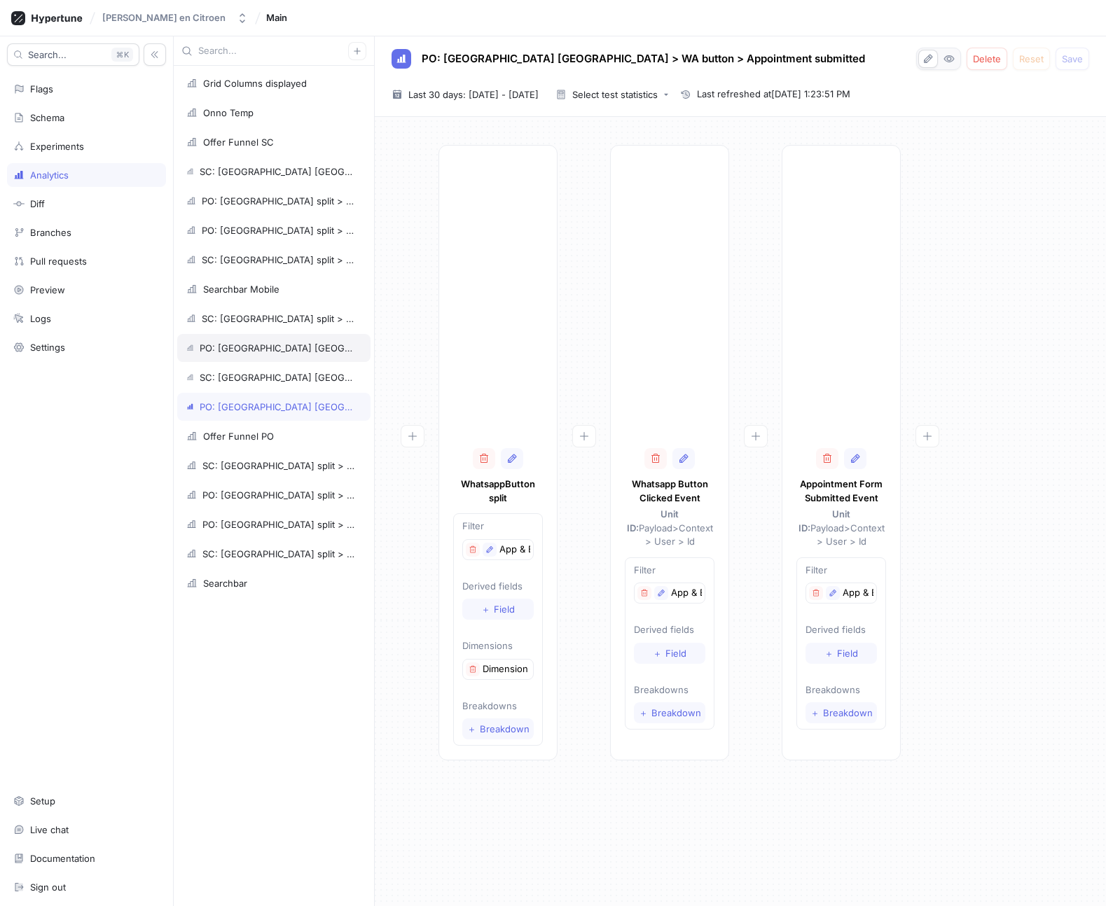
click at [252, 358] on div "PO: [GEOGRAPHIC_DATA] [GEOGRAPHIC_DATA] > [GEOGRAPHIC_DATA] button > Order" at bounding box center [273, 348] width 193 height 28
click at [241, 488] on div "PO: [GEOGRAPHIC_DATA] split > Order" at bounding box center [273, 495] width 193 height 28
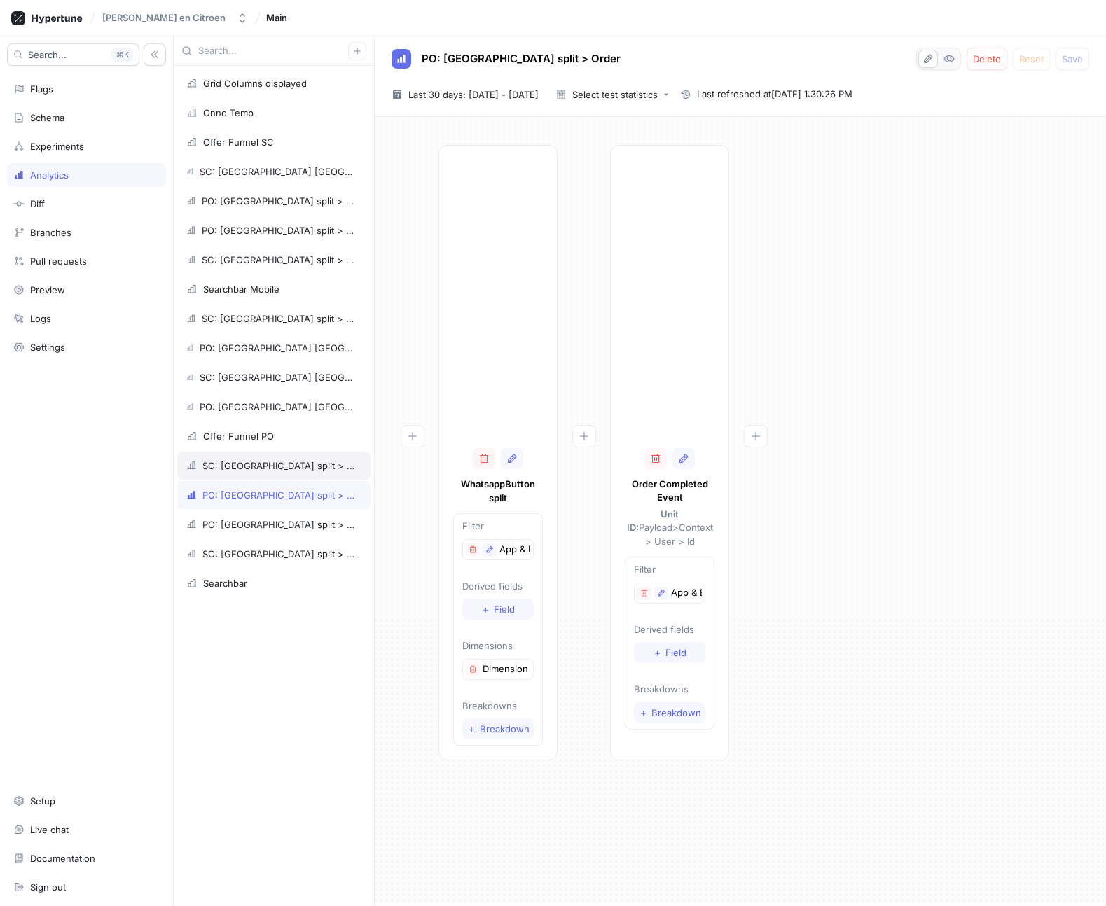
click at [237, 466] on div "SC: [GEOGRAPHIC_DATA] split > Order" at bounding box center [278, 465] width 153 height 11
click at [230, 411] on div "PO: [GEOGRAPHIC_DATA] [GEOGRAPHIC_DATA] > WA button > Appointment submitted" at bounding box center [278, 406] width 156 height 11
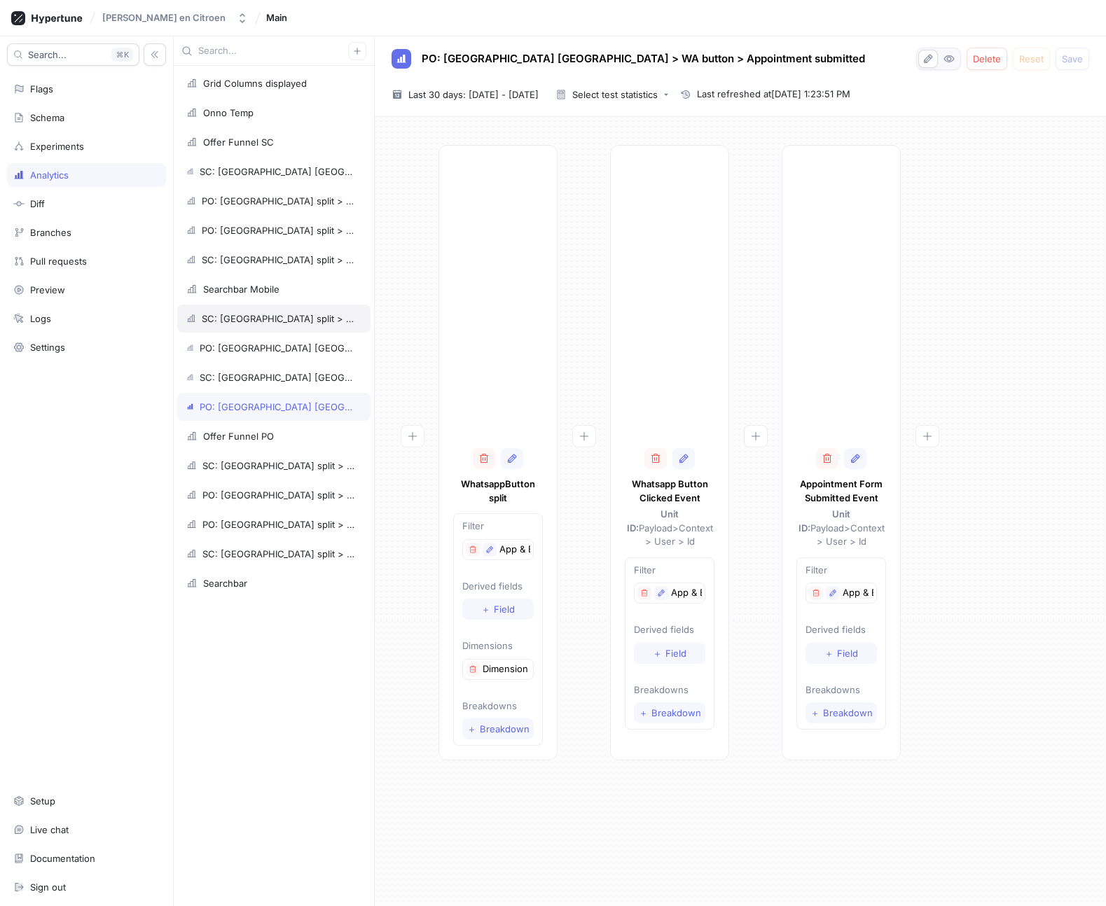
click at [225, 318] on div "SC: [GEOGRAPHIC_DATA] split > Call > Order" at bounding box center [279, 318] width 154 height 11
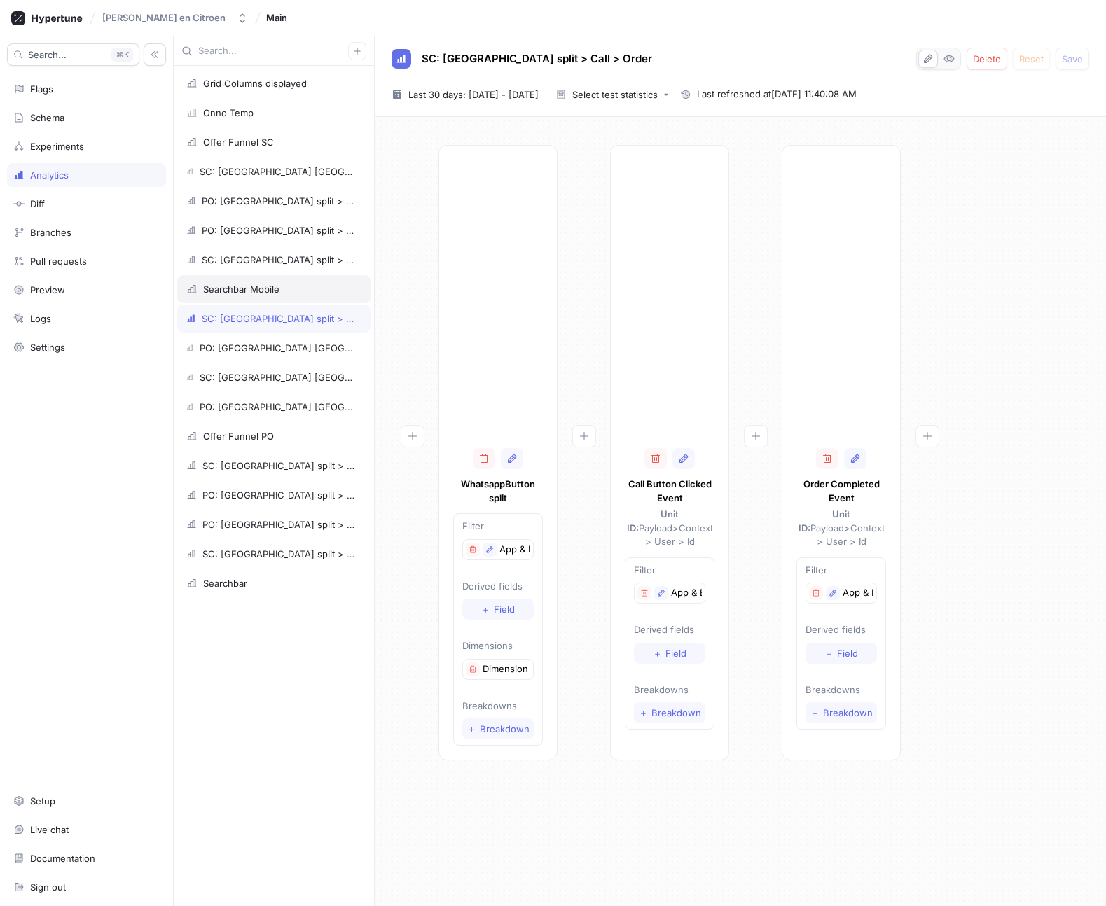
click at [221, 289] on div "Searchbar Mobile" at bounding box center [241, 289] width 76 height 11
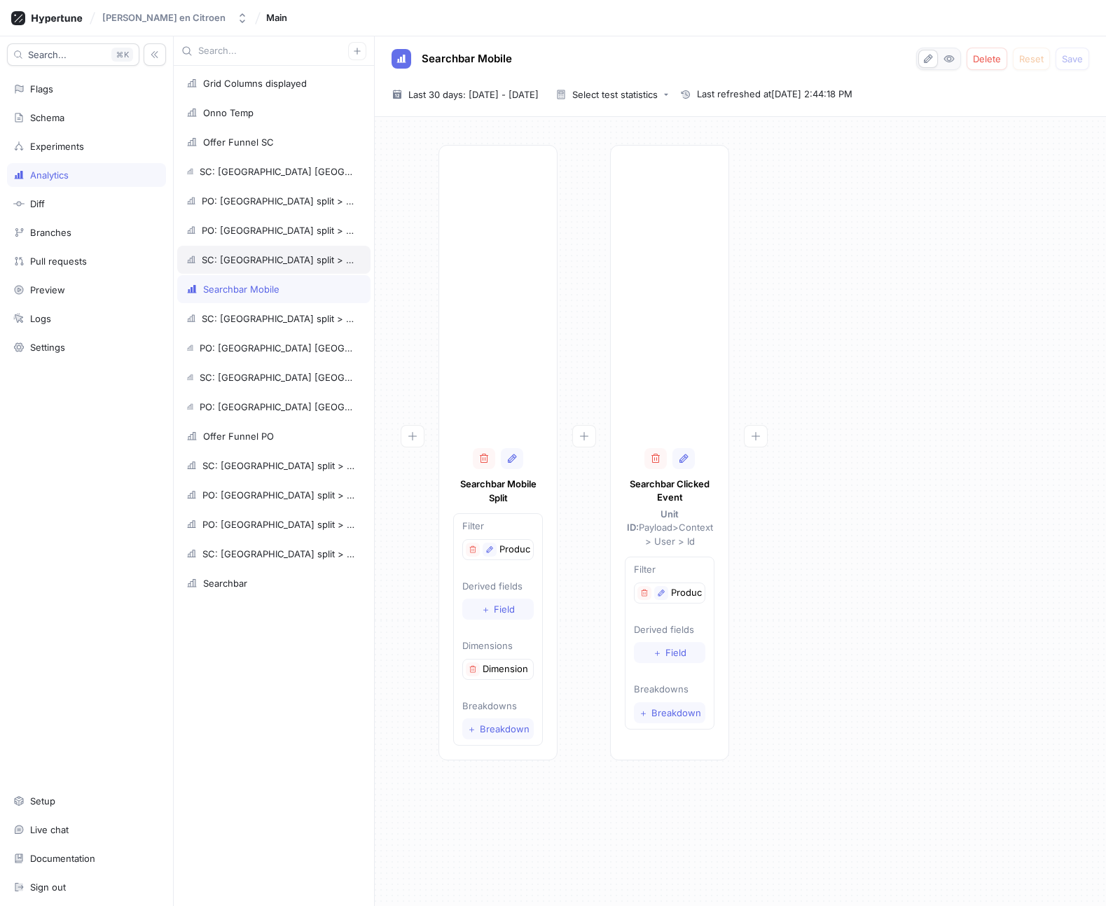
click at [225, 265] on div "SC: [GEOGRAPHIC_DATA] split > Appointment" at bounding box center [279, 259] width 154 height 11
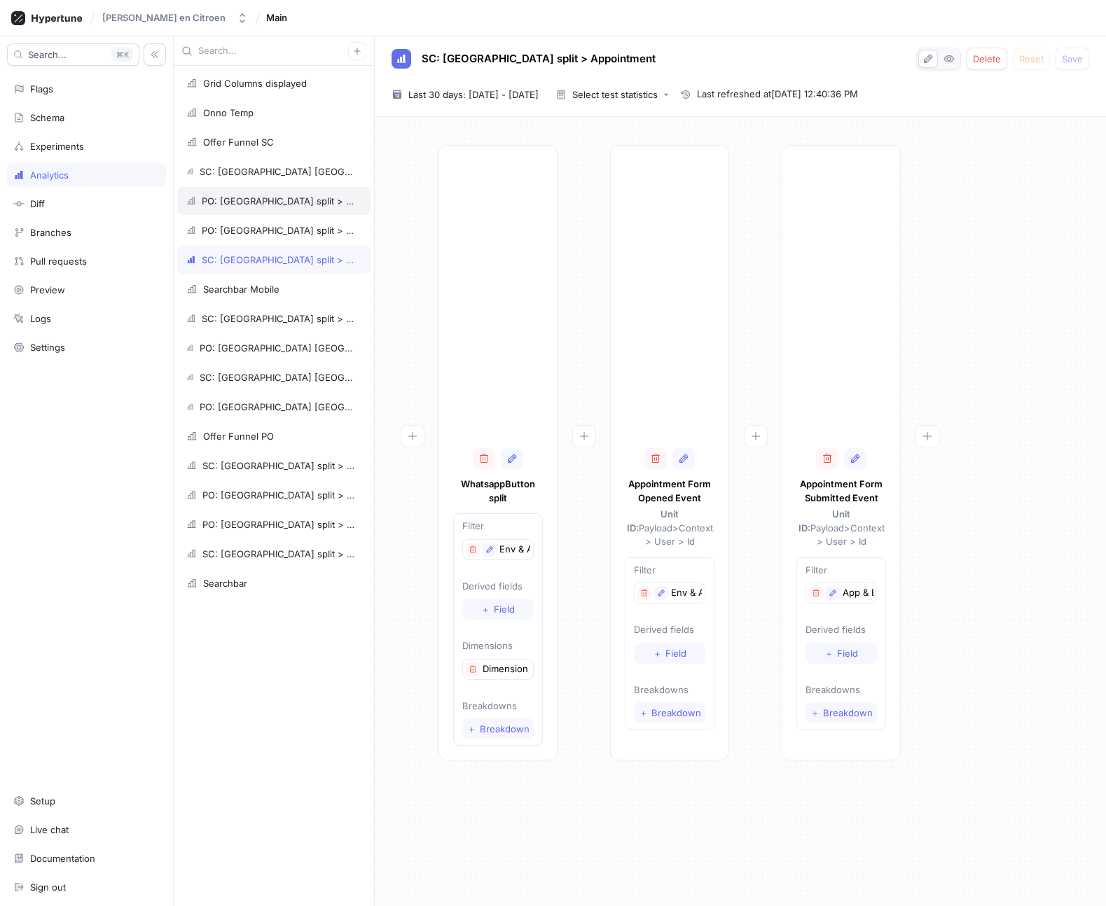
click at [229, 192] on div "PO: [GEOGRAPHIC_DATA] split > Appointment" at bounding box center [273, 201] width 193 height 28
click at [286, 590] on div "Searchbar" at bounding box center [273, 583] width 193 height 28
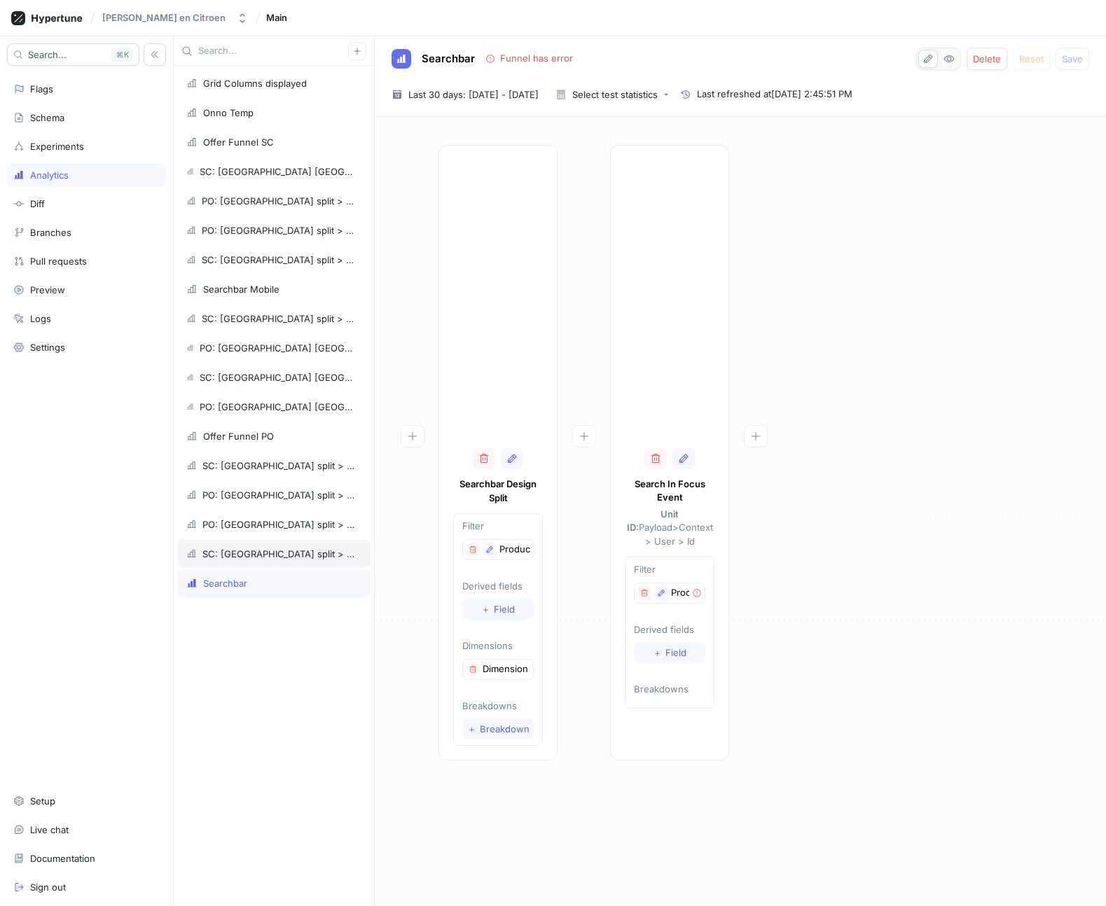
click at [280, 553] on div "SC: [GEOGRAPHIC_DATA] split > Offer" at bounding box center [278, 553] width 153 height 11
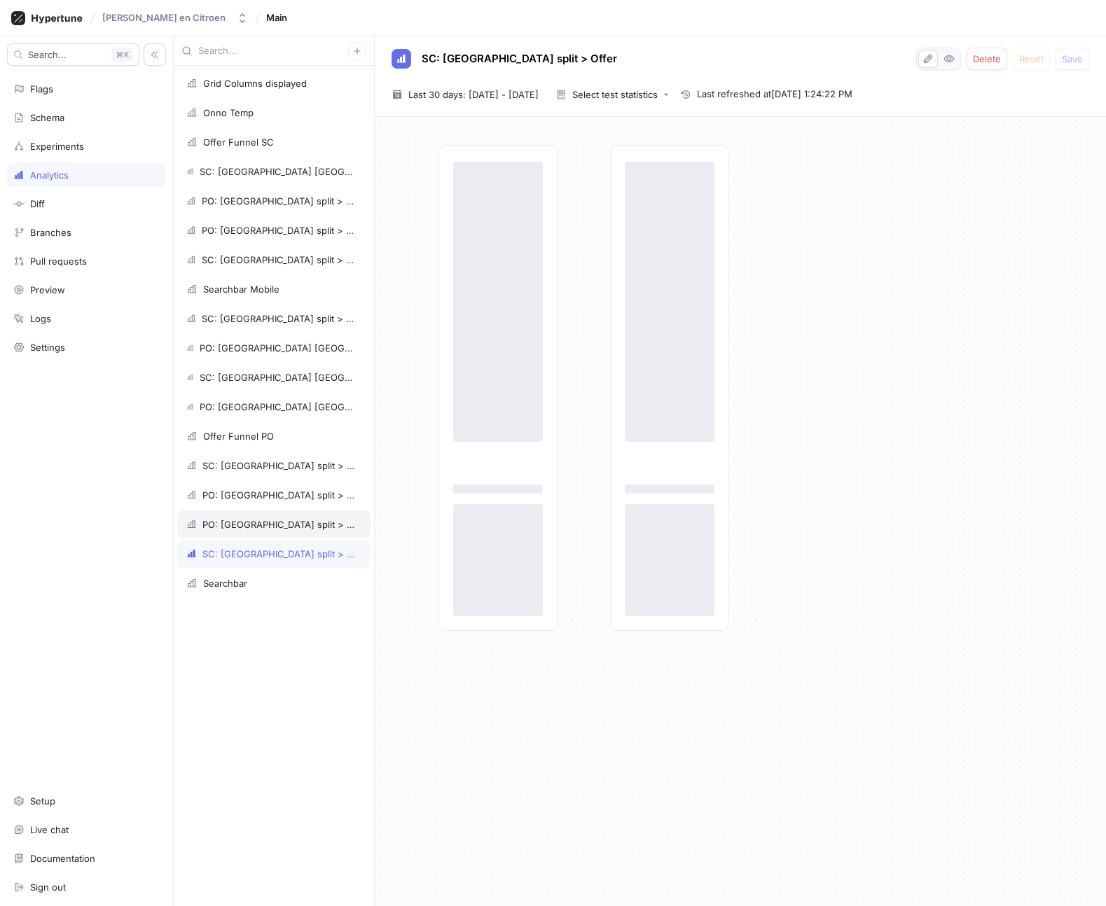
click at [277, 517] on div "PO: [GEOGRAPHIC_DATA] split > Offer" at bounding box center [273, 524] width 193 height 28
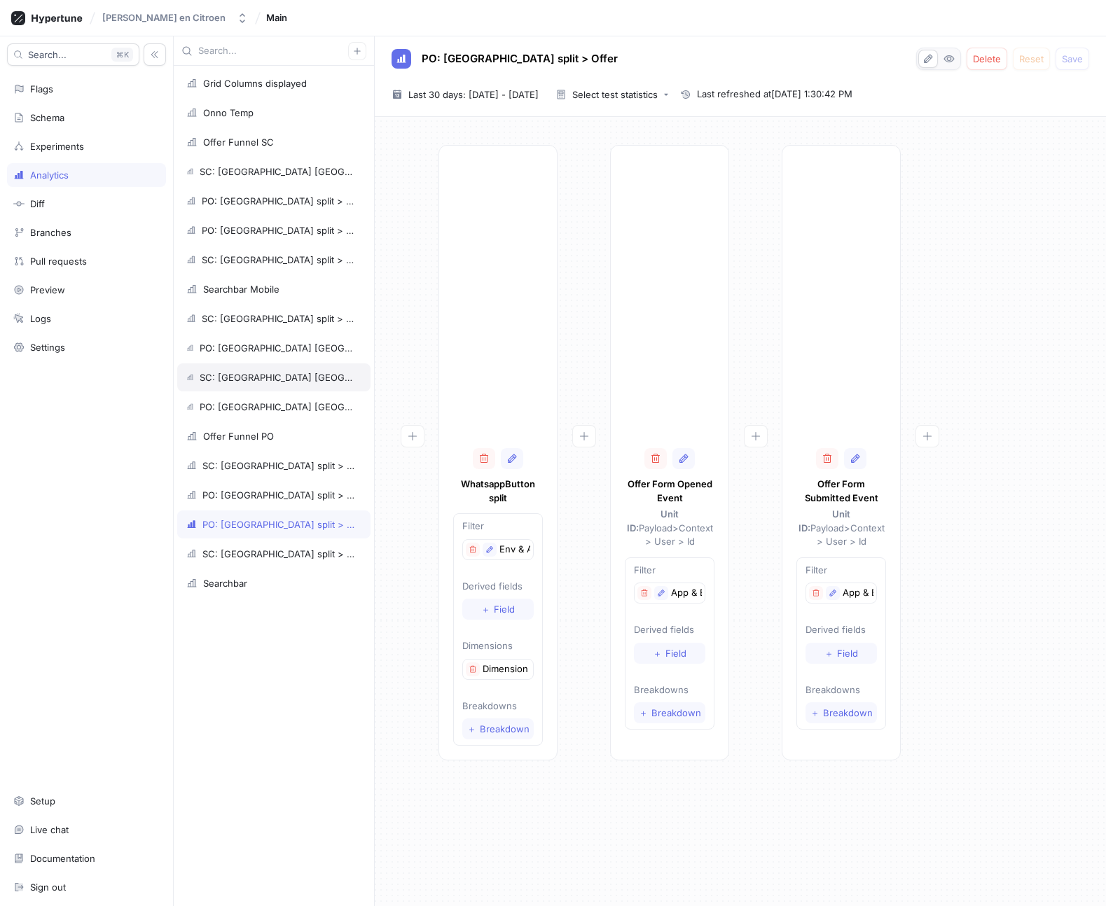
click at [256, 366] on div "SC: [GEOGRAPHIC_DATA] [GEOGRAPHIC_DATA] > [GEOGRAPHIC_DATA] button > Order" at bounding box center [273, 377] width 193 height 28
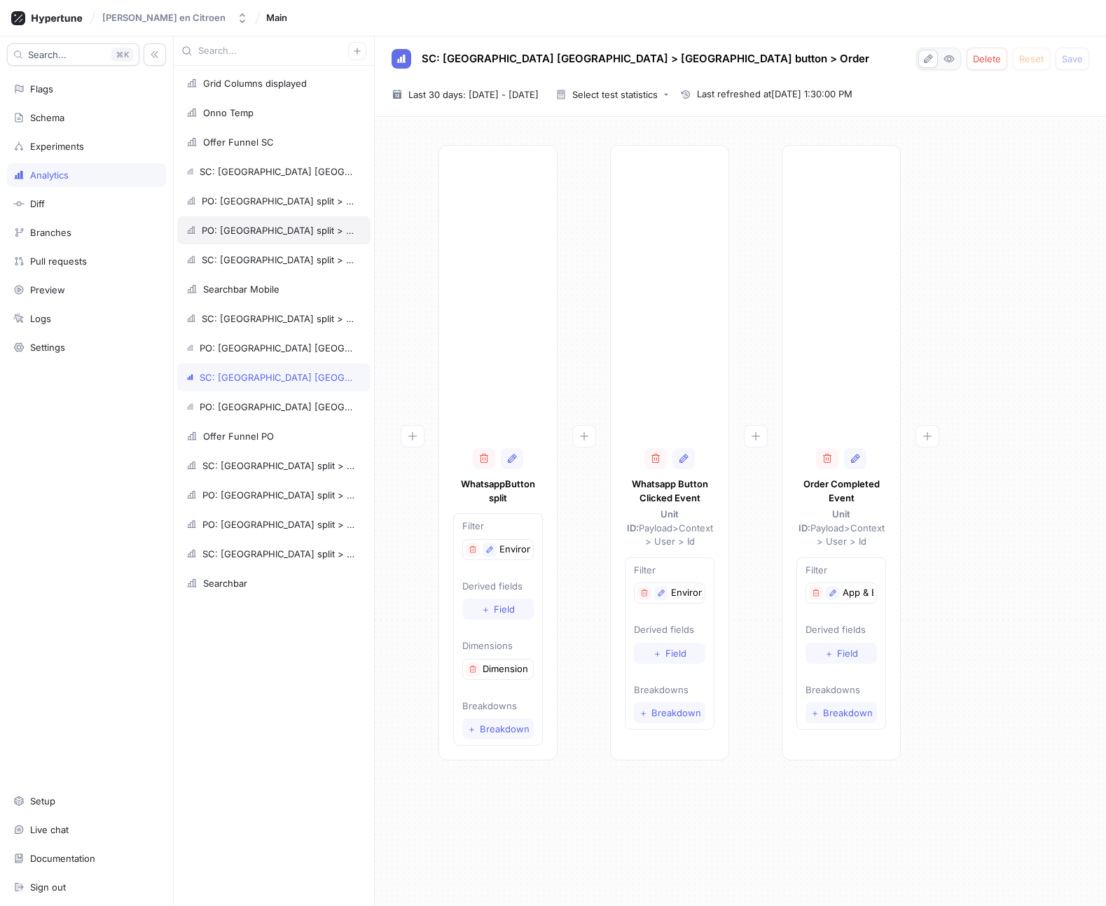
click at [242, 239] on div "PO: [GEOGRAPHIC_DATA] split > Call > Order" at bounding box center [273, 230] width 193 height 28
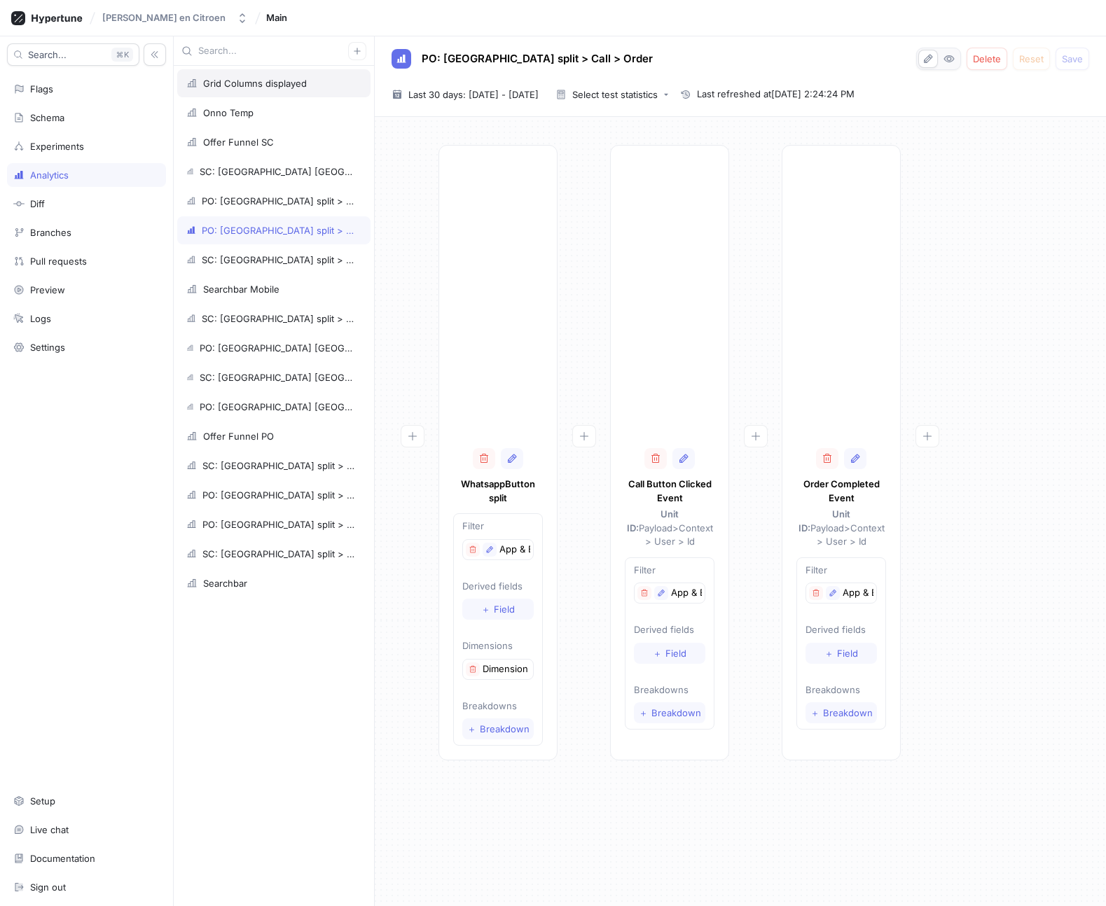
click at [218, 79] on div "Grid Columns displayed" at bounding box center [255, 83] width 104 height 11
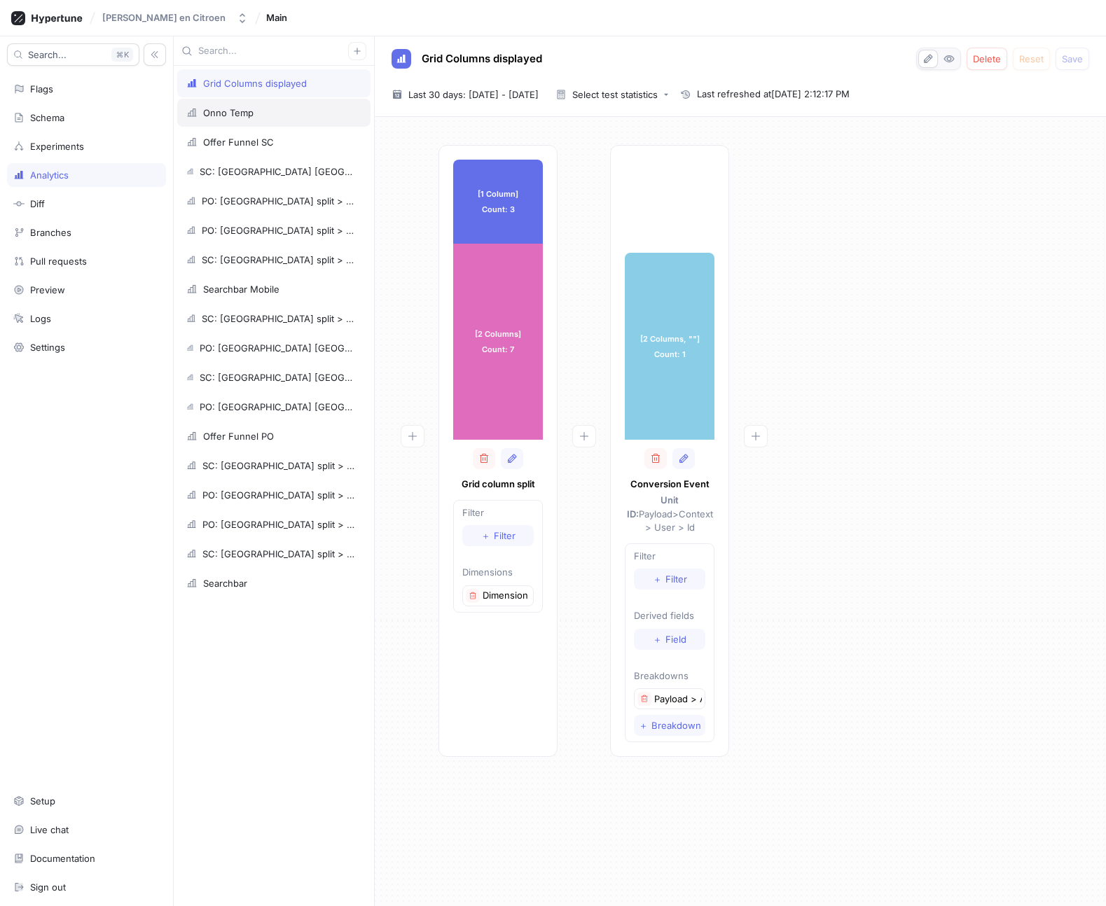
click at [228, 116] on div "Onno Temp" at bounding box center [228, 112] width 50 height 11
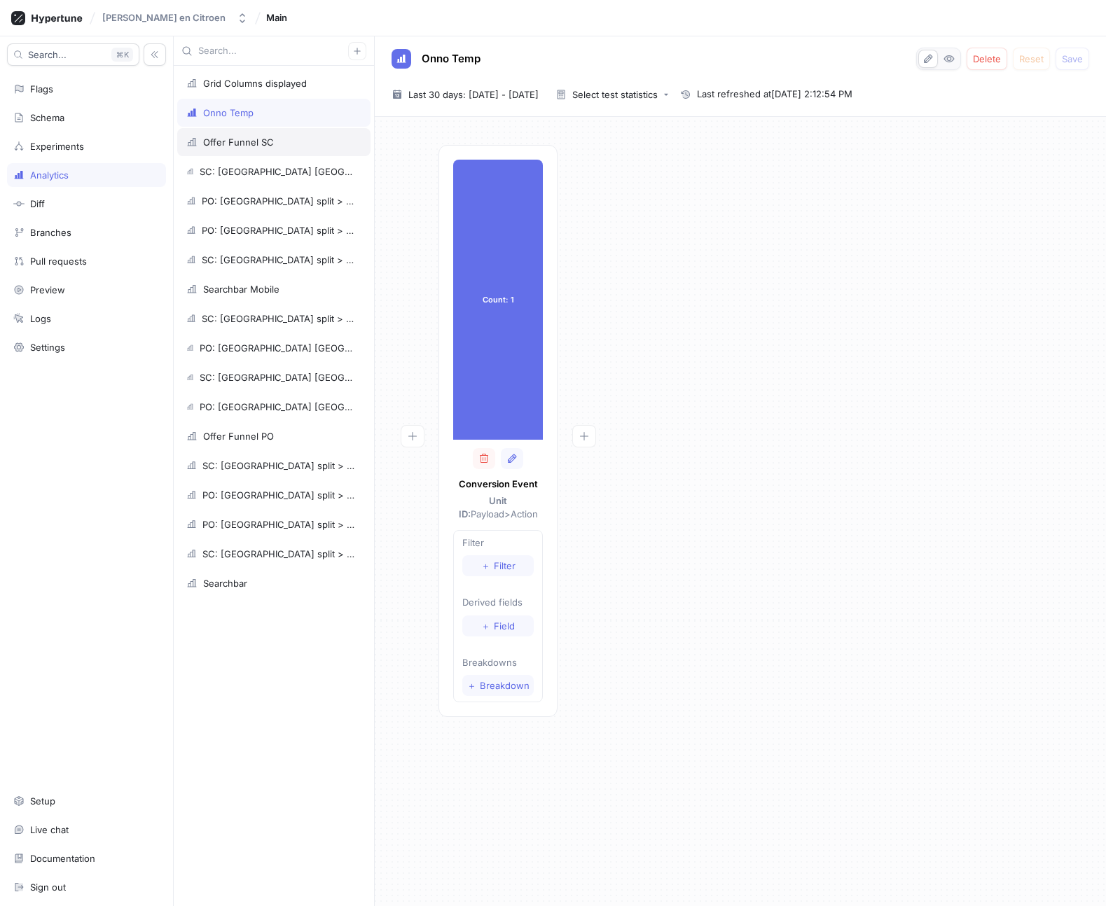
click at [228, 138] on div "Offer Funnel SC" at bounding box center [238, 142] width 71 height 11
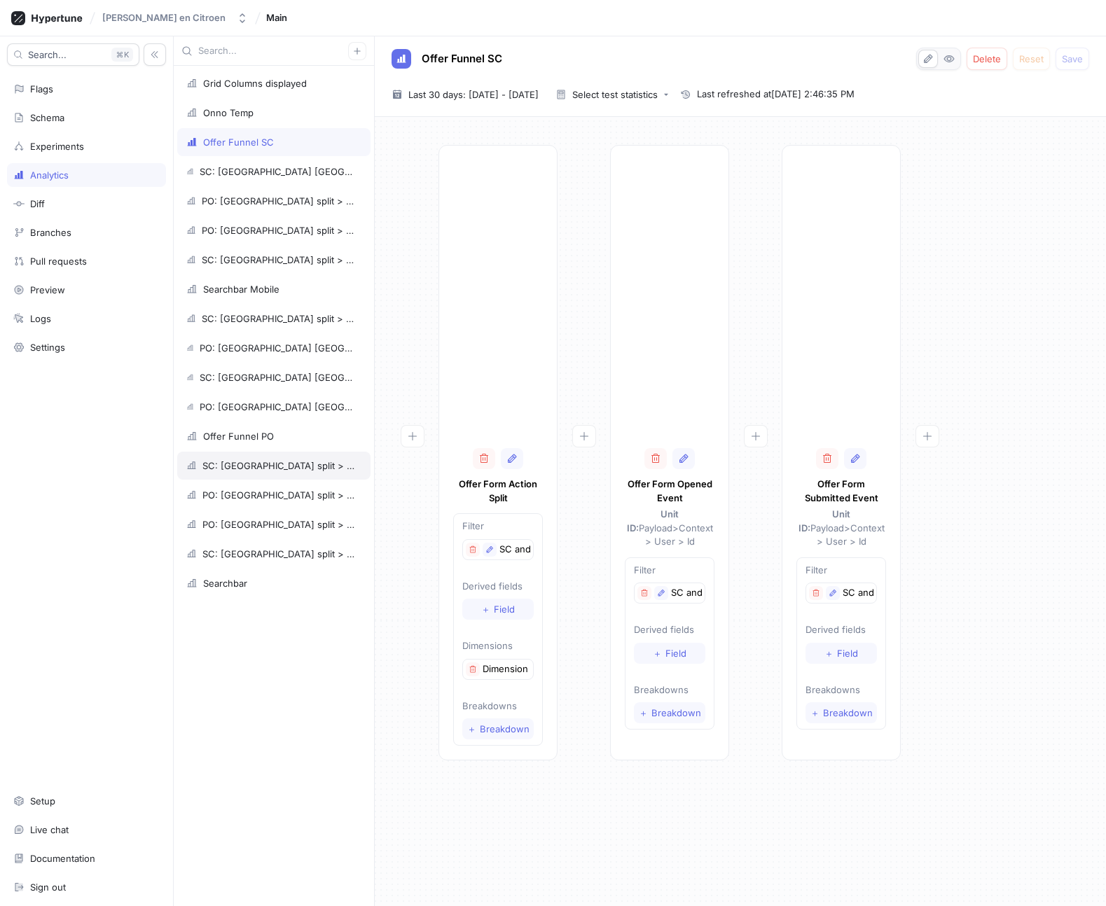
click at [220, 455] on div "SC: [GEOGRAPHIC_DATA] split > Order" at bounding box center [273, 466] width 193 height 28
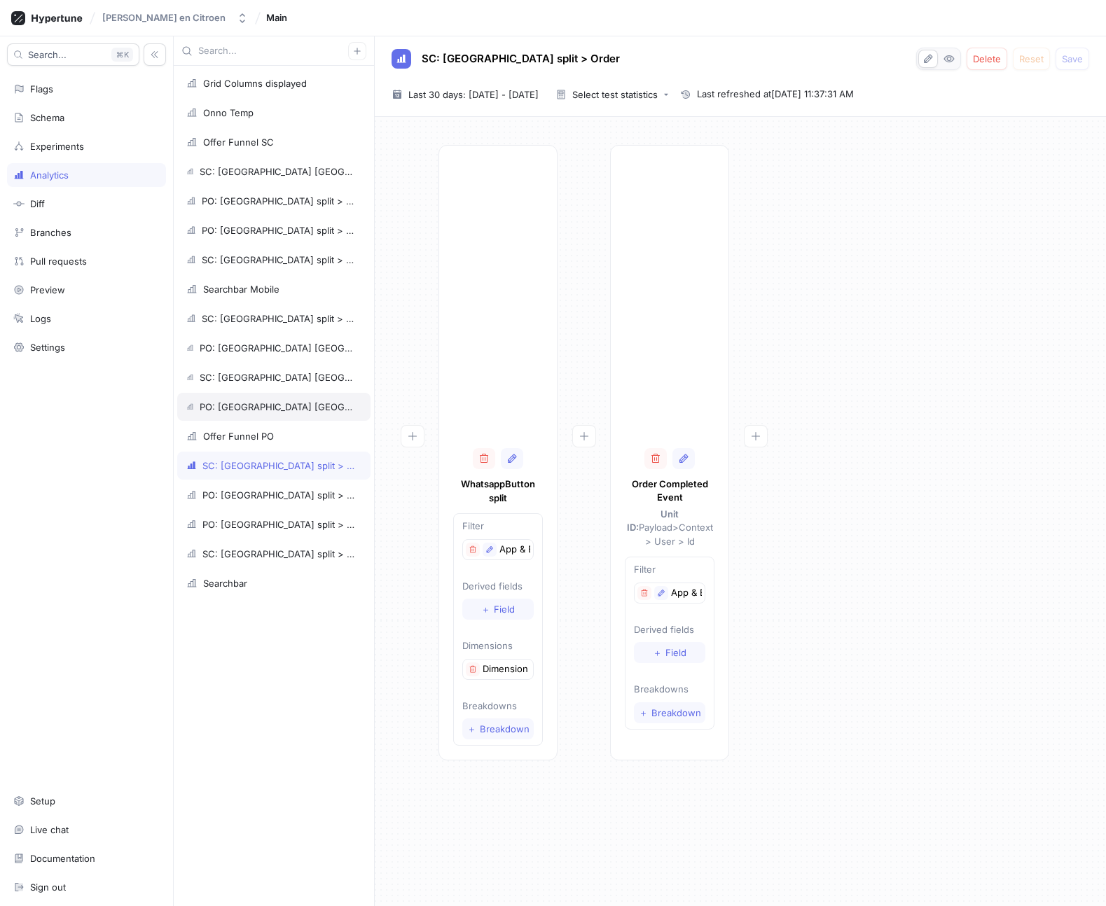
click at [218, 401] on div "PO: [GEOGRAPHIC_DATA] [GEOGRAPHIC_DATA] > WA button > Appointment submitted" at bounding box center [278, 406] width 156 height 11
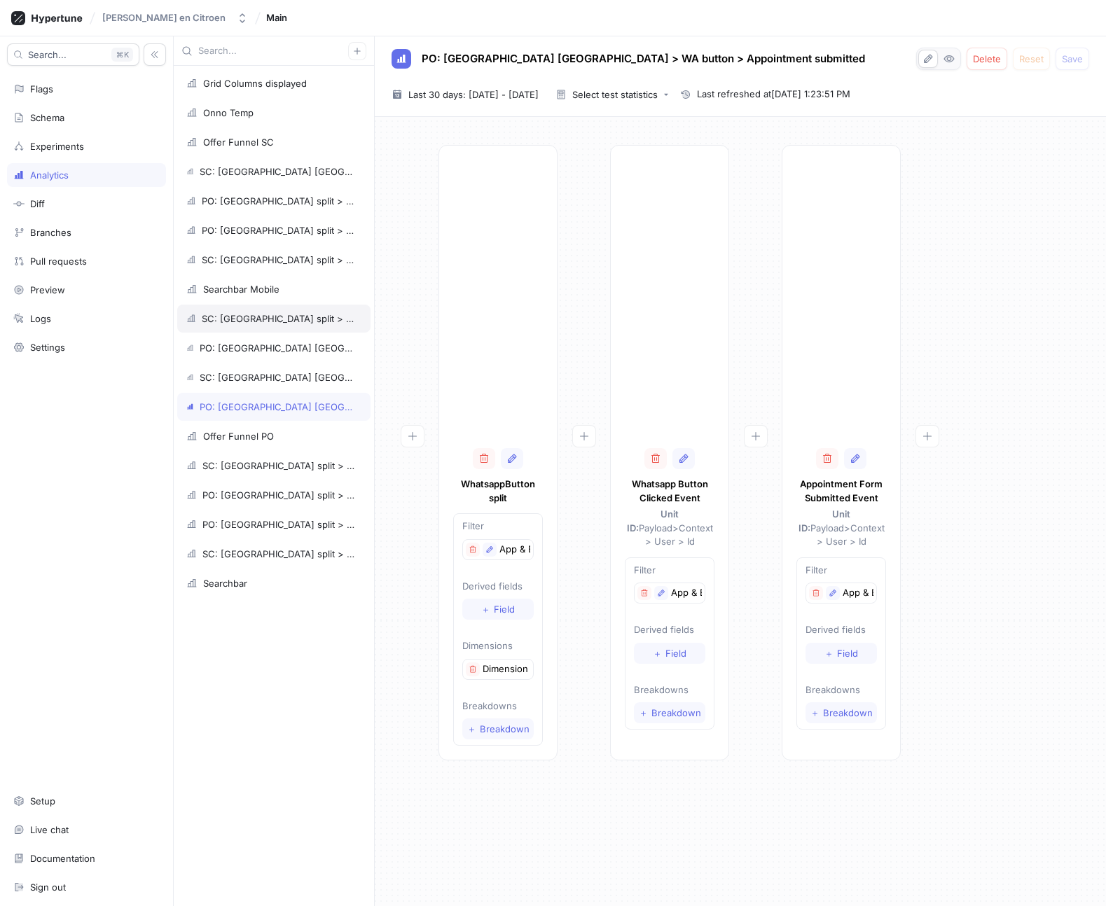
click at [215, 312] on div "SC: [GEOGRAPHIC_DATA] split > Call > Order" at bounding box center [273, 319] width 193 height 28
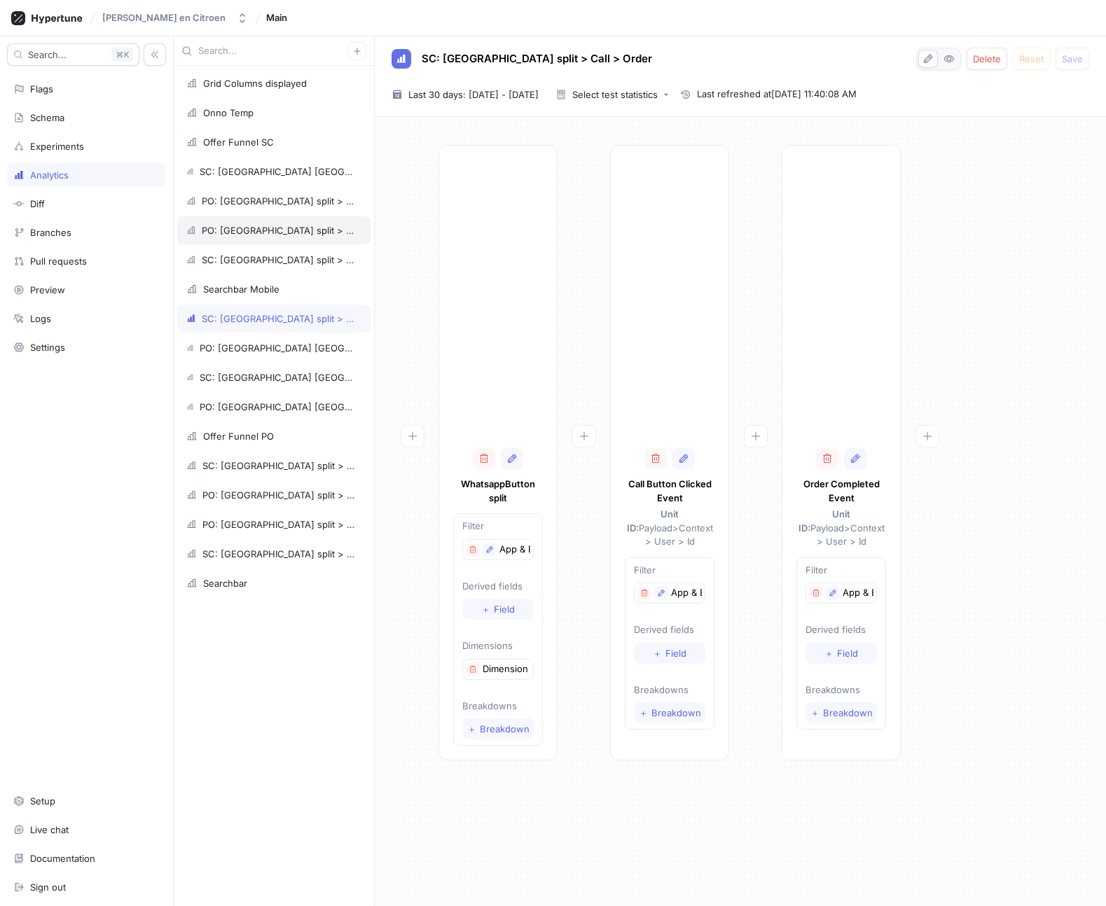
click at [209, 236] on div "PO: [GEOGRAPHIC_DATA] split > Call > Order" at bounding box center [273, 230] width 193 height 28
click at [228, 310] on div "SC: [GEOGRAPHIC_DATA] split > Call > Order" at bounding box center [273, 319] width 193 height 28
click at [223, 237] on div "PO: [GEOGRAPHIC_DATA] split > Call > Order" at bounding box center [273, 230] width 193 height 28
click at [227, 187] on div "PO: [GEOGRAPHIC_DATA] split > Appointment" at bounding box center [273, 201] width 193 height 28
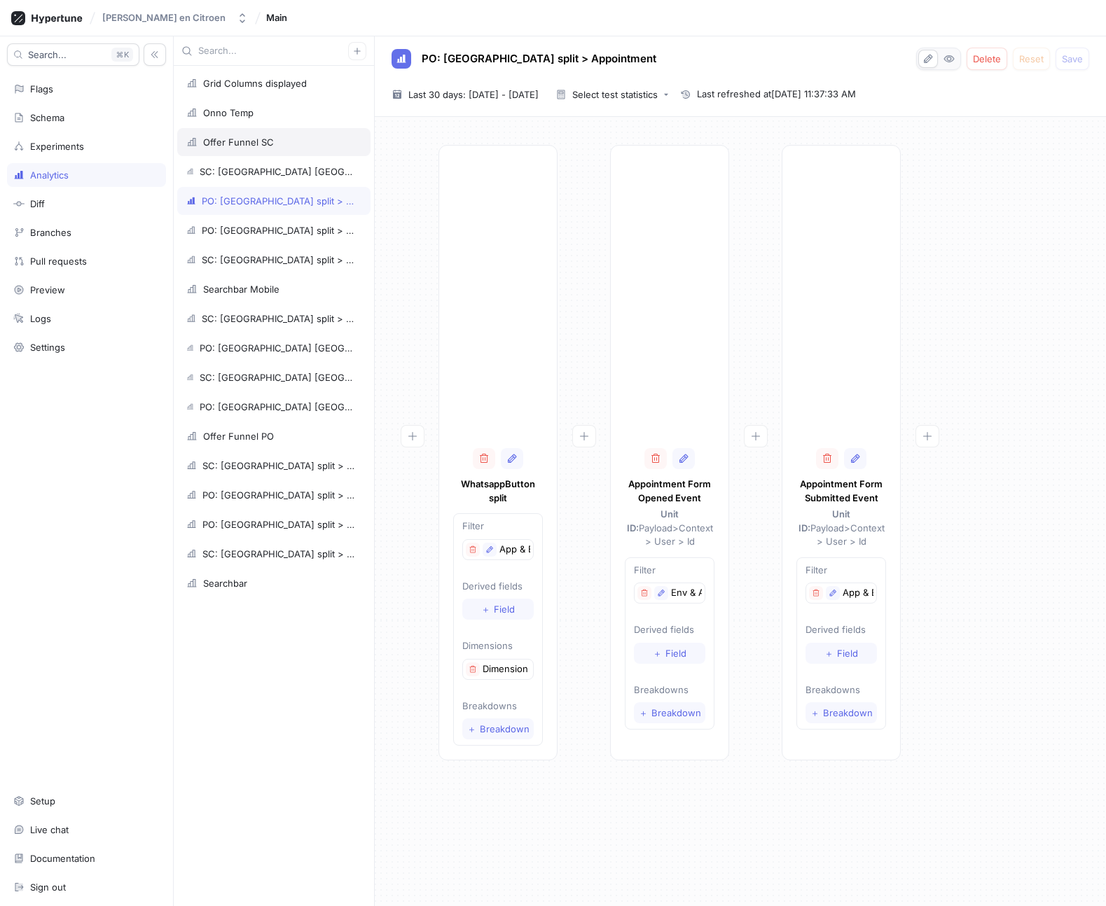
click at [224, 138] on div "Offer Funnel SC" at bounding box center [238, 142] width 71 height 11
click at [228, 108] on div "Onno Temp" at bounding box center [228, 112] width 50 height 11
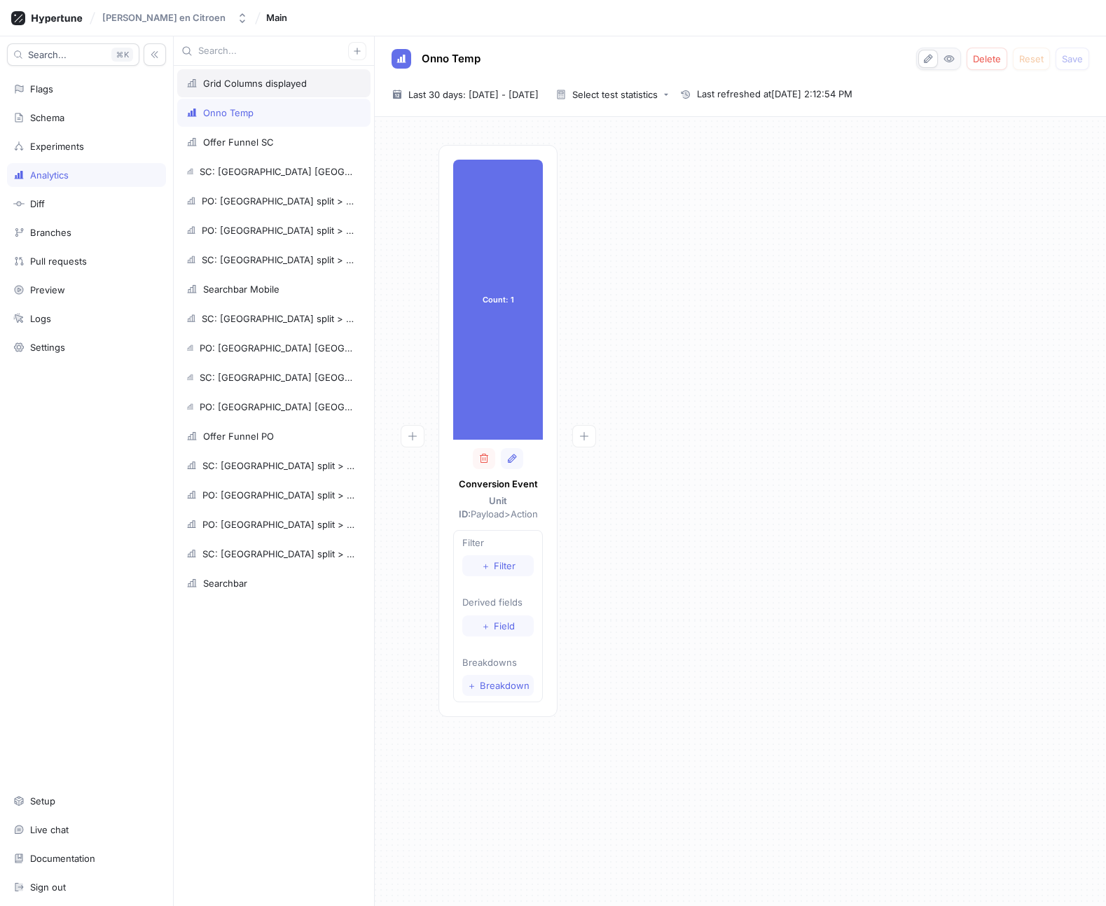
click at [227, 92] on div "Grid Columns displayed" at bounding box center [273, 83] width 193 height 28
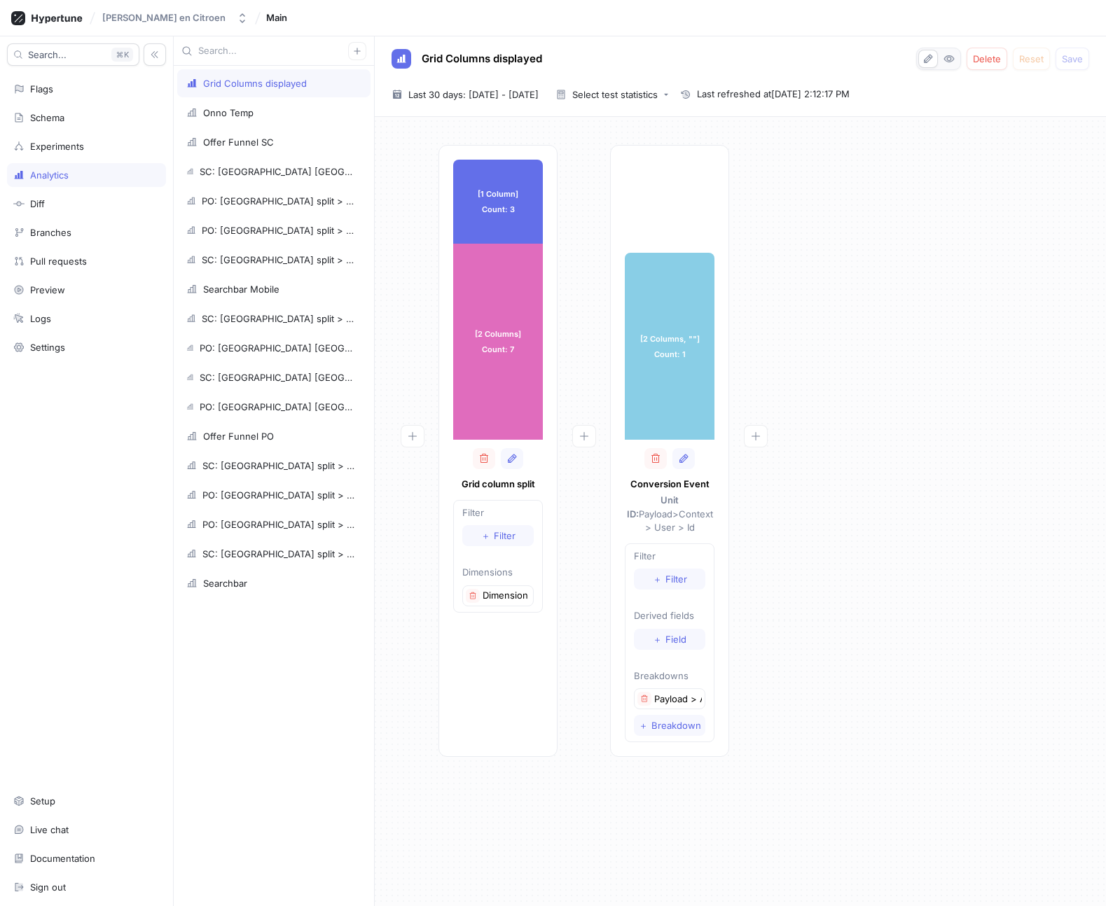
click at [668, 692] on p "Payload > Action" at bounding box center [678, 699] width 48 height 14
click at [285, 105] on div "Onno Temp" at bounding box center [273, 113] width 193 height 28
type textarea "x"
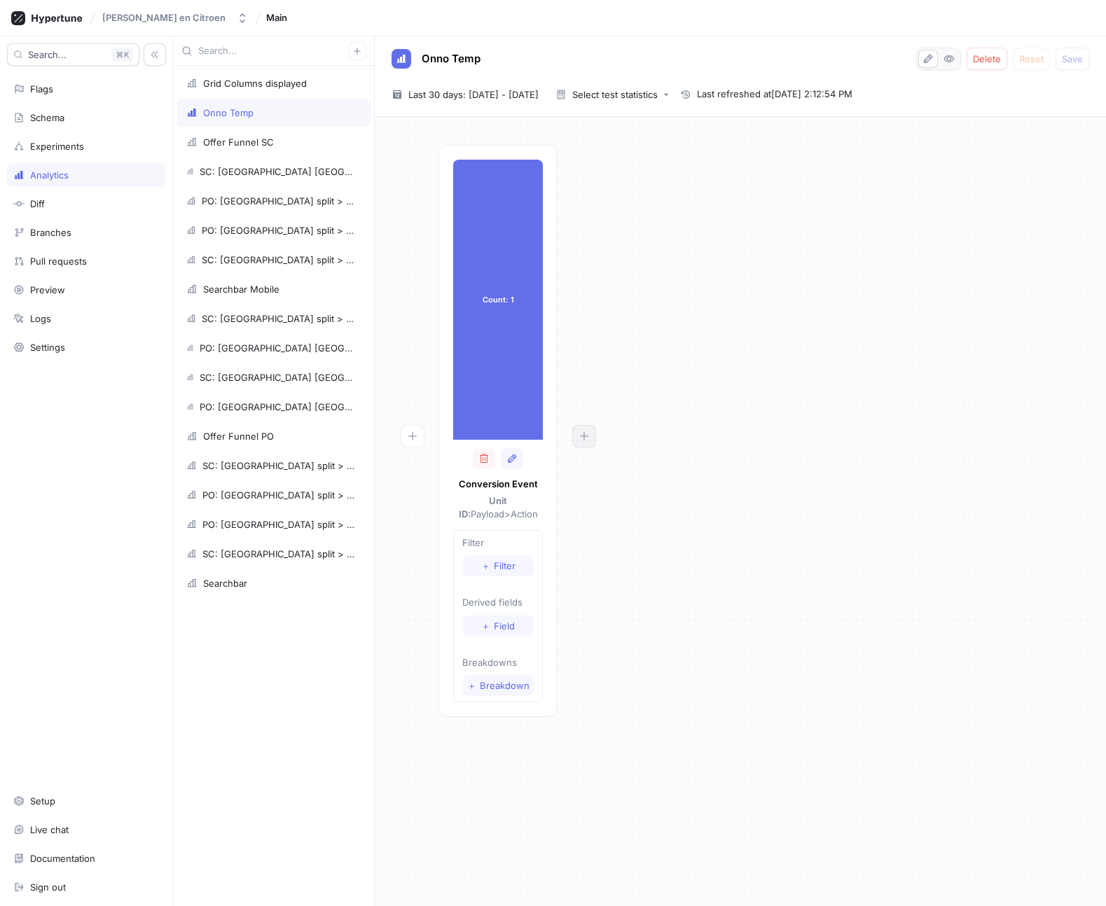
click at [572, 435] on button "button" at bounding box center [584, 436] width 24 height 22
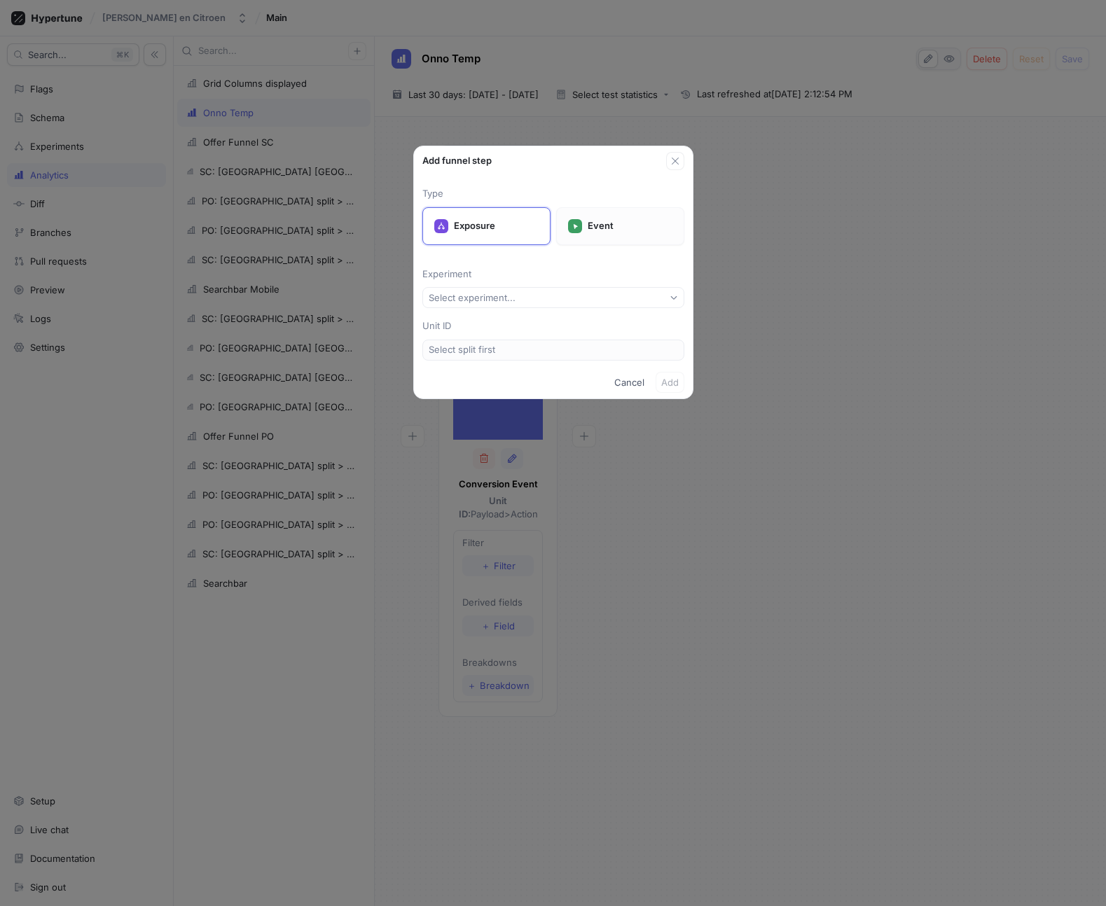
click at [594, 216] on div "Event" at bounding box center [620, 226] width 128 height 38
click at [525, 304] on button "Select event type..." at bounding box center [553, 297] width 262 height 21
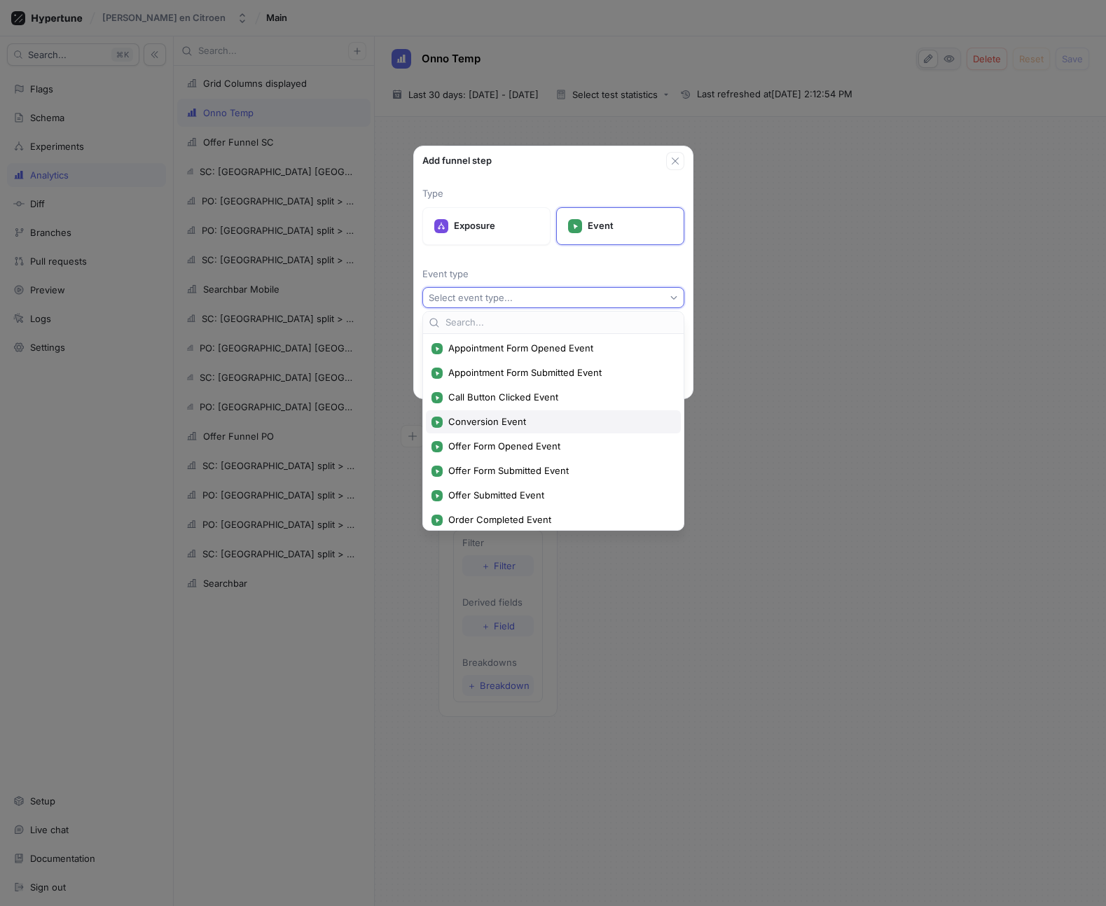
click at [506, 419] on span "Conversion Event" at bounding box center [558, 422] width 220 height 12
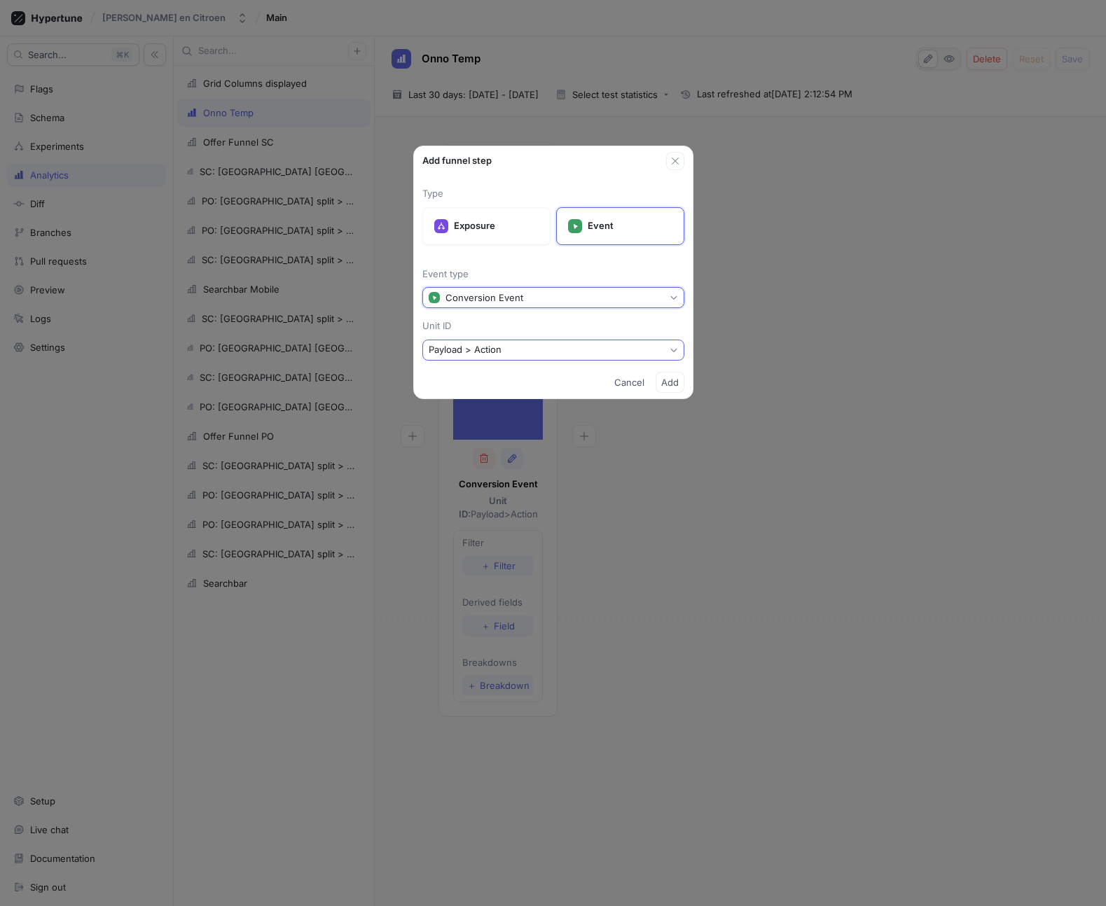
click at [504, 354] on div "Payload > Action" at bounding box center [468, 350] width 78 height 12
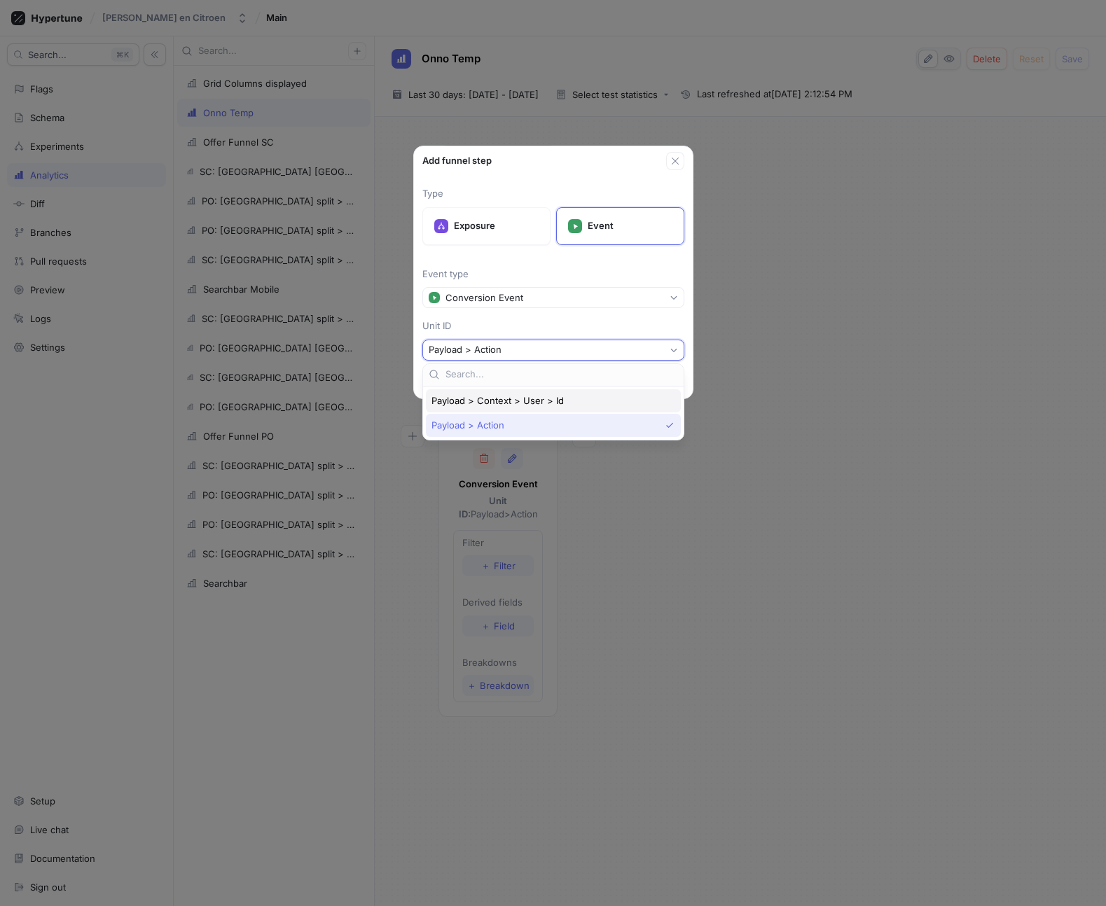
click at [513, 396] on span "Payload > Context > User > Id" at bounding box center [497, 401] width 132 height 12
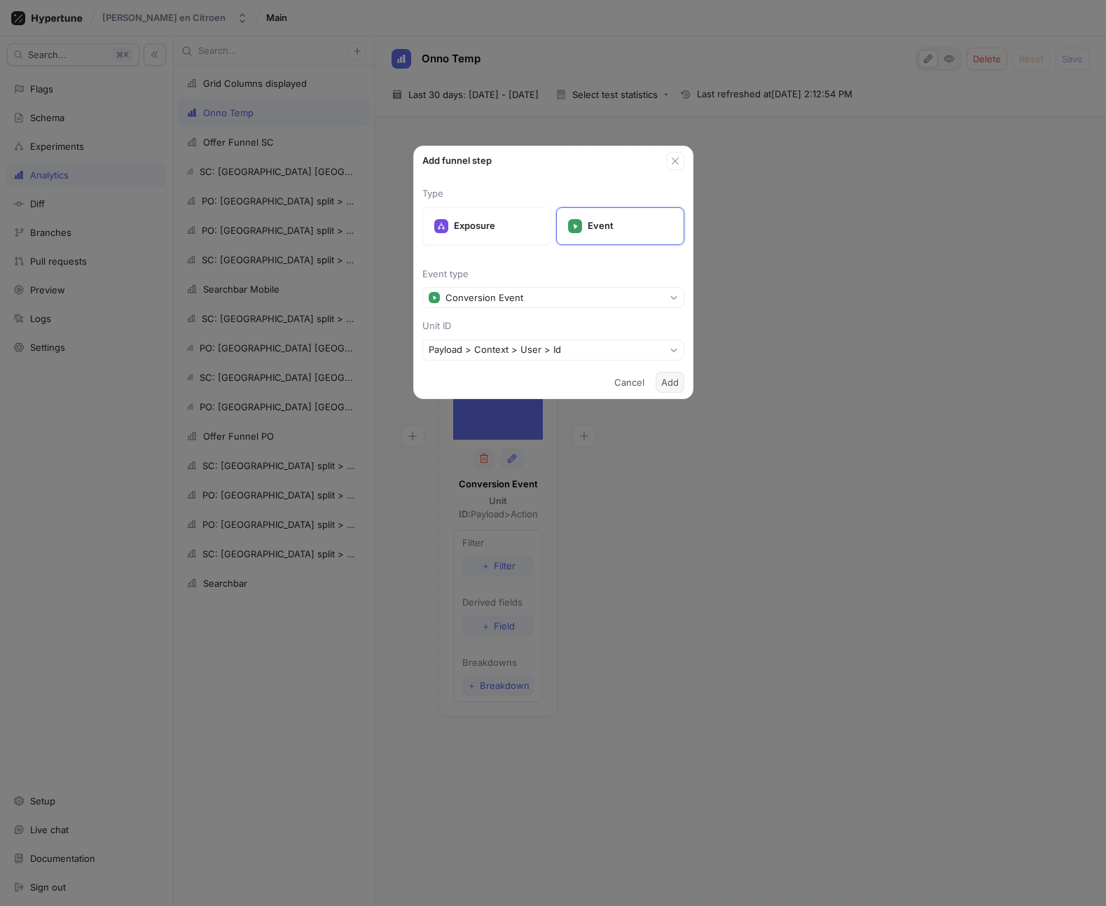
click at [676, 380] on span "Add" at bounding box center [670, 382] width 18 height 8
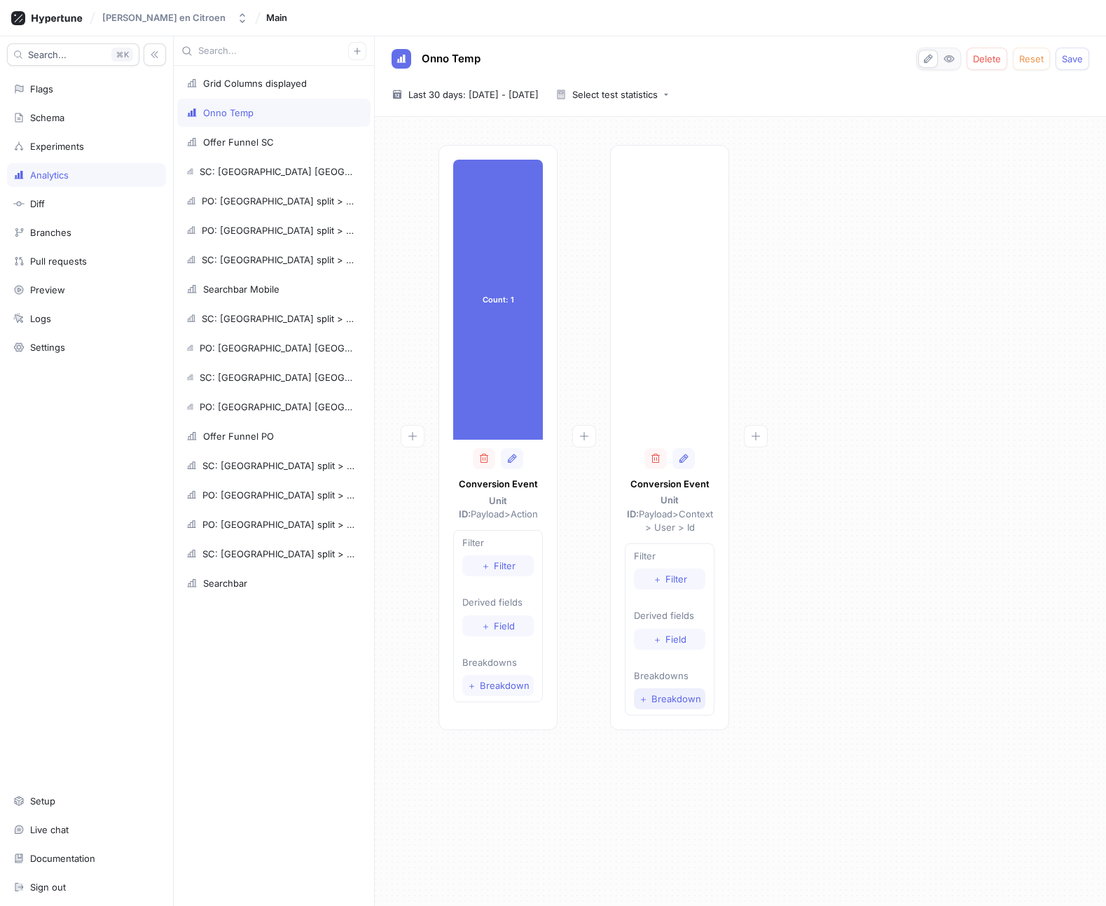
click at [671, 695] on span "Breakdown" at bounding box center [676, 699] width 50 height 8
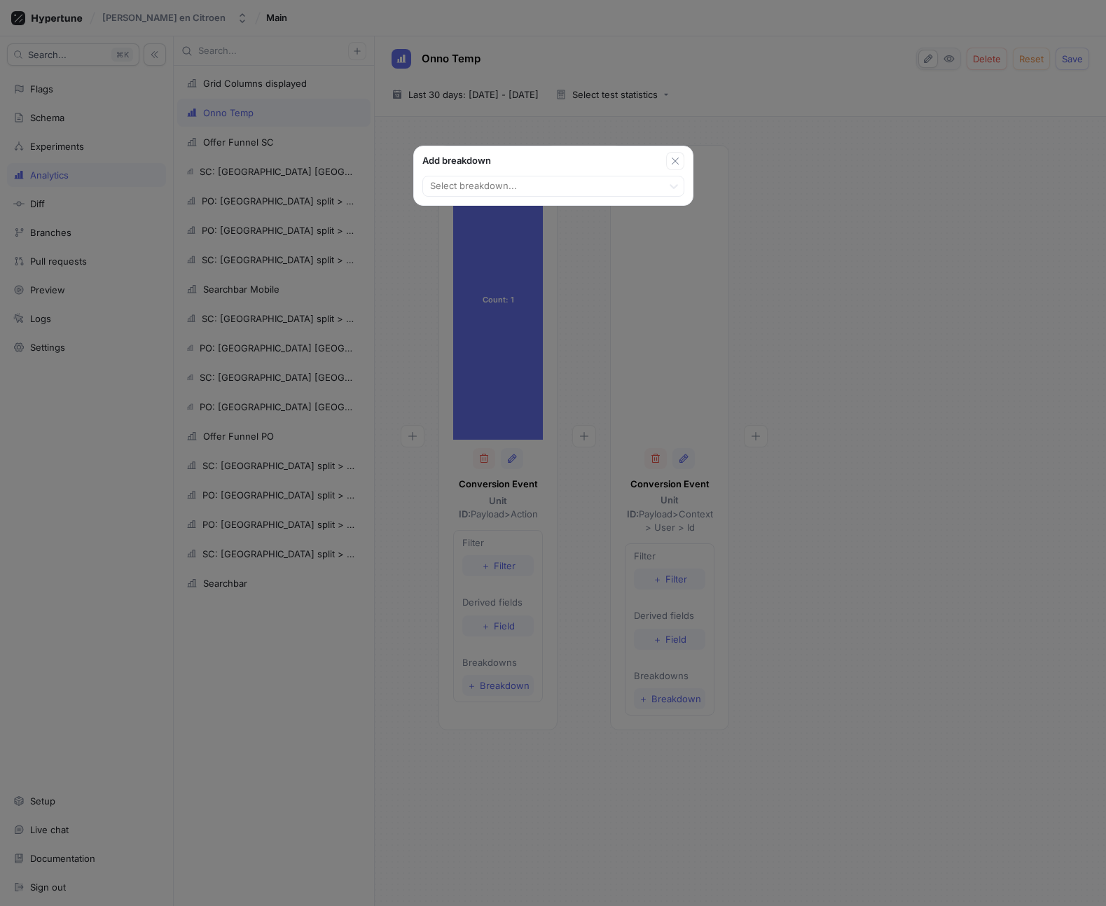
click at [555, 174] on div "Select breakdown..." at bounding box center [553, 187] width 279 height 35
click at [555, 183] on div at bounding box center [543, 187] width 228 height 17
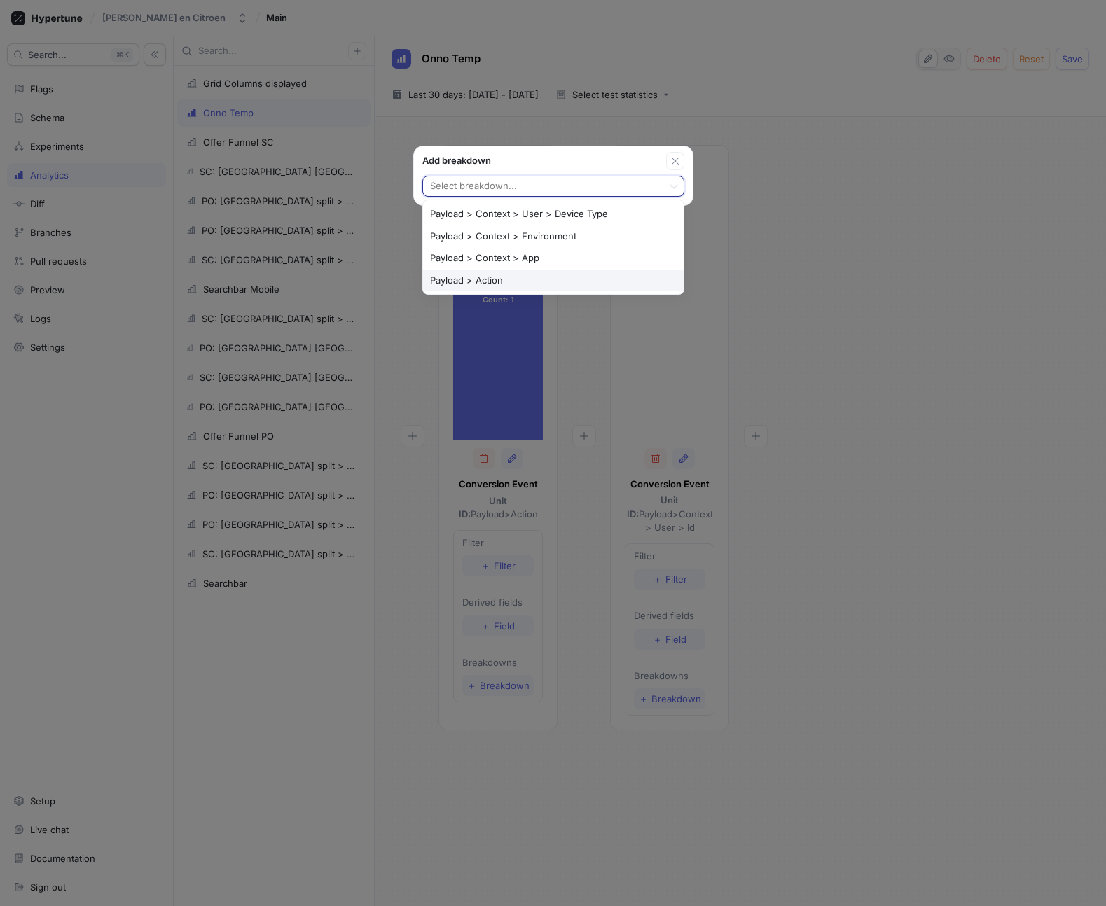
click at [485, 281] on div "Payload > Action" at bounding box center [553, 281] width 260 height 22
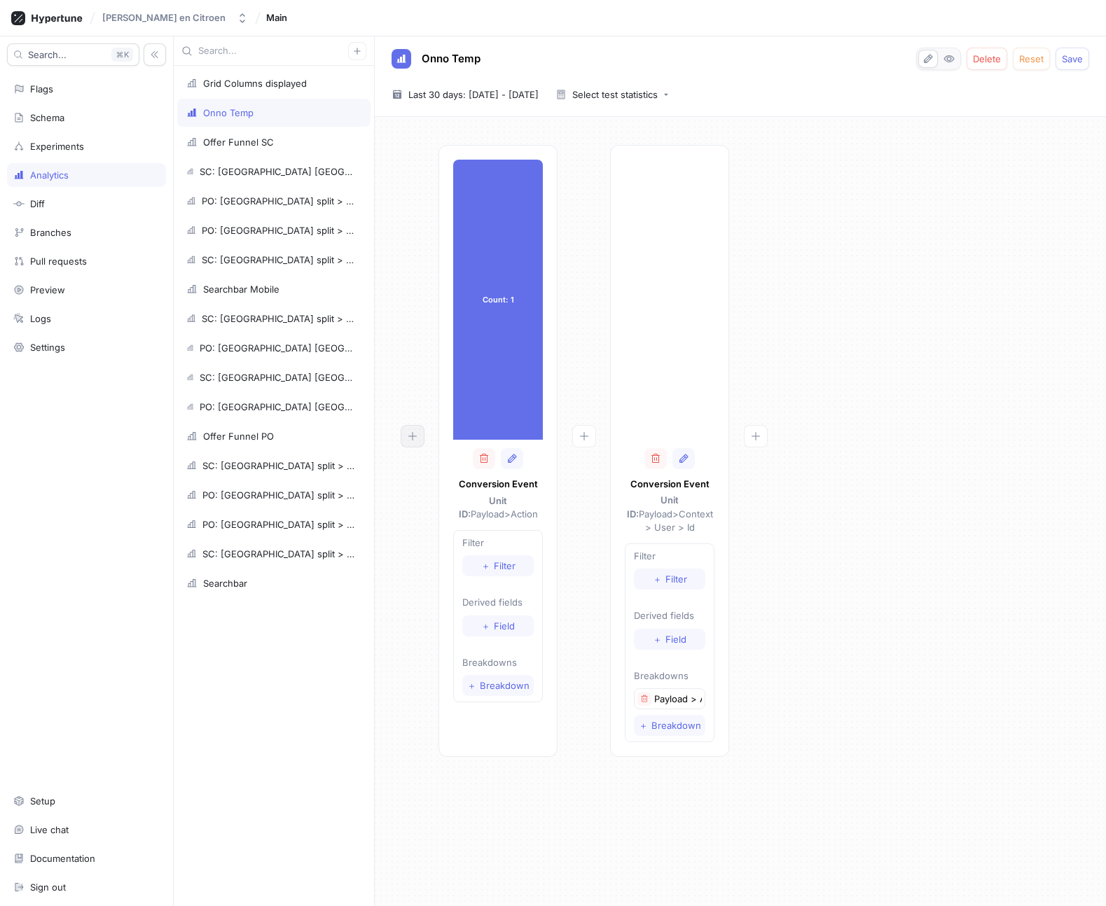
click at [408, 436] on icon "button" at bounding box center [412, 436] width 11 height 11
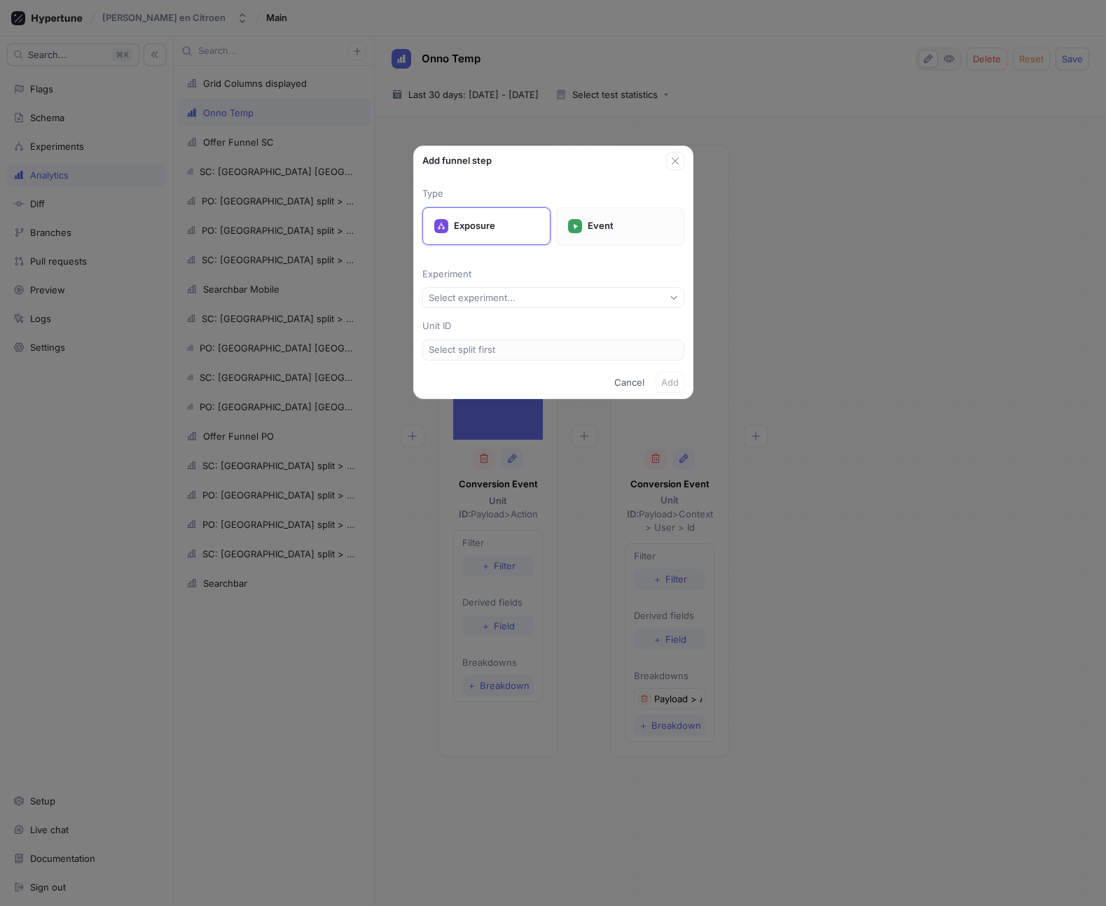
click at [592, 227] on p "Event" at bounding box center [629, 226] width 85 height 14
click at [532, 300] on button "Select event type..." at bounding box center [553, 297] width 262 height 21
click at [499, 300] on div "Select event type..." at bounding box center [471, 298] width 84 height 12
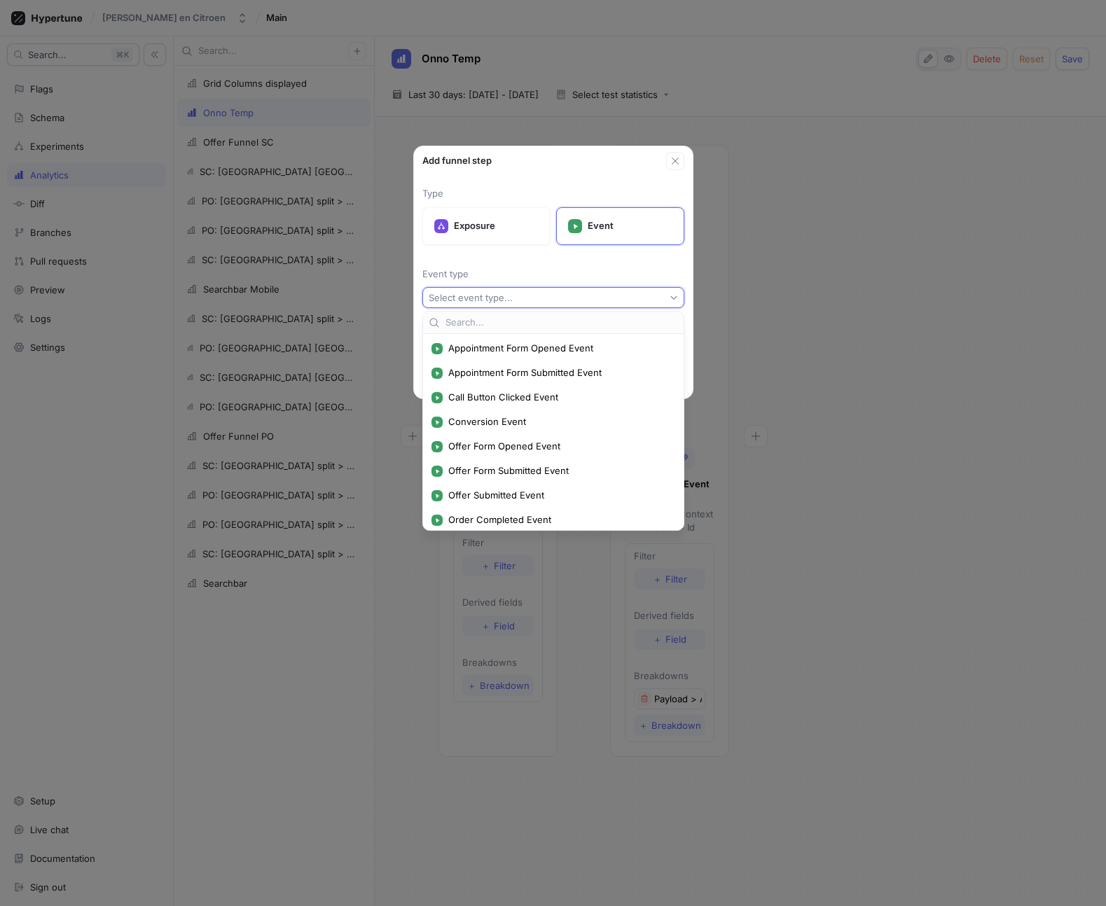
click at [491, 271] on p "Event type" at bounding box center [553, 274] width 262 height 14
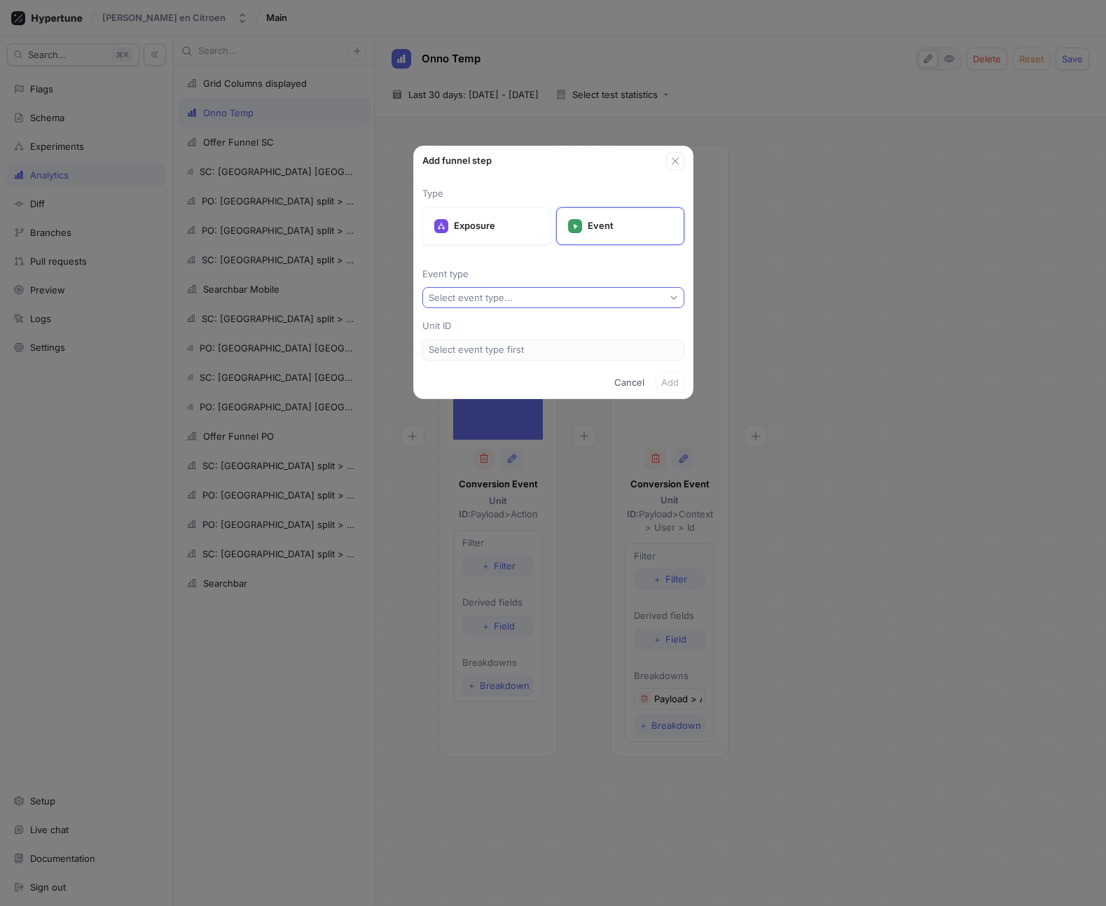
click at [508, 287] on button "Select event type..." at bounding box center [553, 297] width 262 height 21
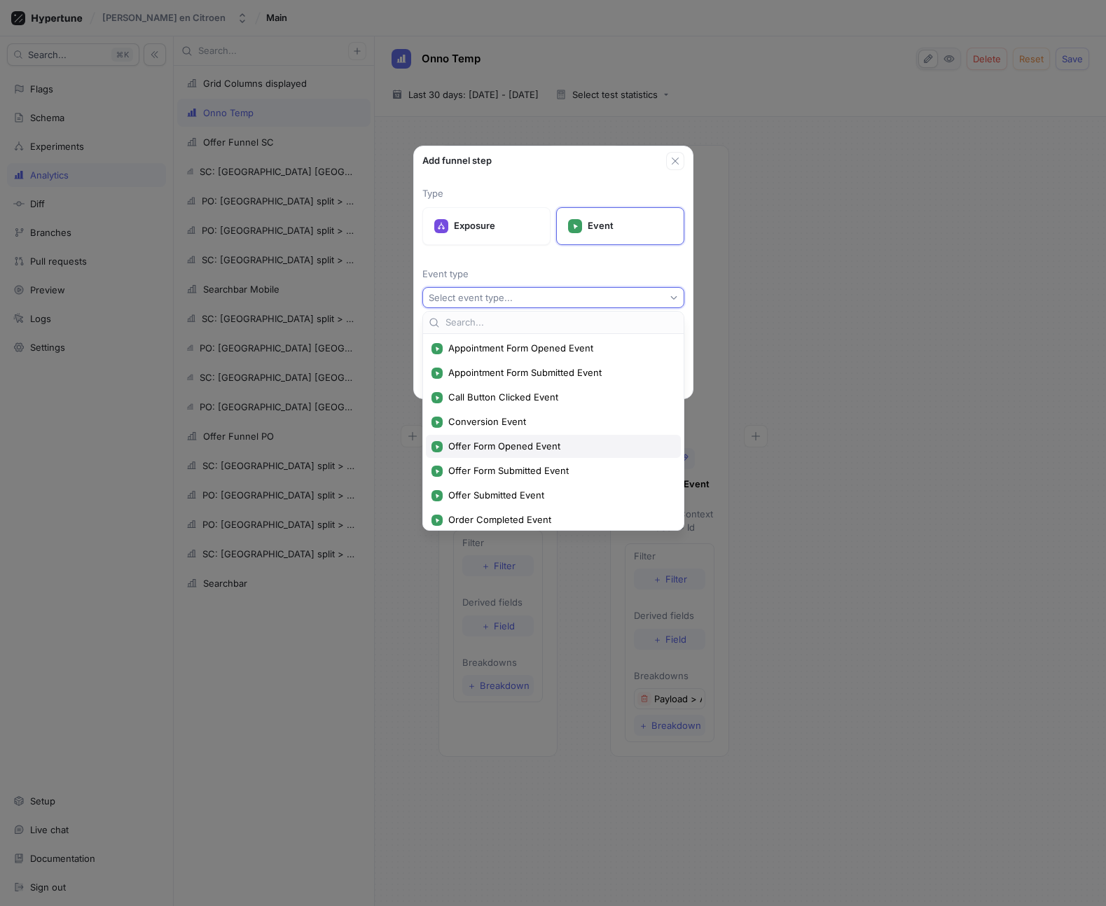
click at [512, 447] on span "Offer Form Opened Event" at bounding box center [558, 446] width 220 height 12
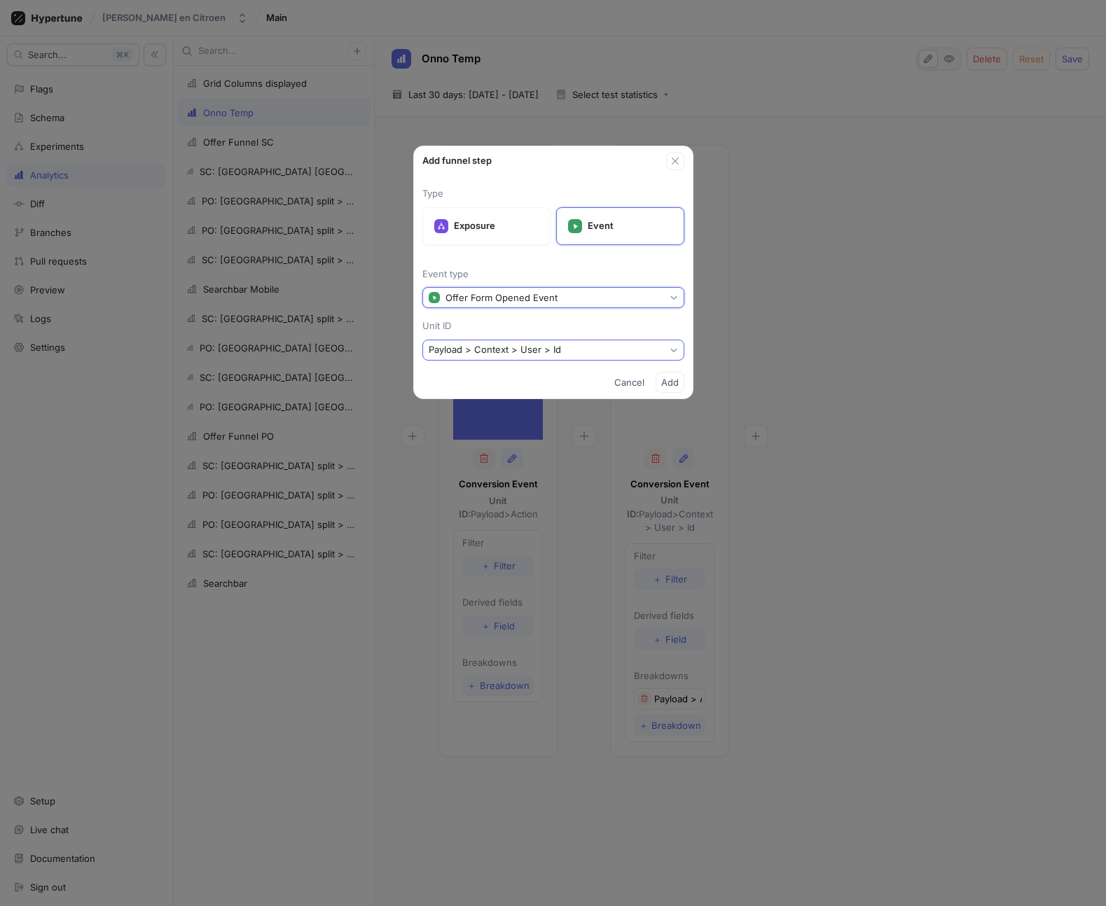
click at [620, 354] on button "Payload > Context > User > Id" at bounding box center [553, 350] width 262 height 21
click at [589, 316] on div "Type Exposure Event Event type Offer Form Opened Event Unit ID Payload > Contex…" at bounding box center [553, 268] width 279 height 196
click at [589, 354] on button "Payload > Context > User > Id" at bounding box center [553, 350] width 262 height 21
click at [586, 314] on div "Type Exposure Event Event type Offer Form Opened Event Unit ID Payload > Contex…" at bounding box center [553, 268] width 279 height 196
click at [587, 354] on button "Payload > Context > User > Id" at bounding box center [553, 350] width 262 height 21
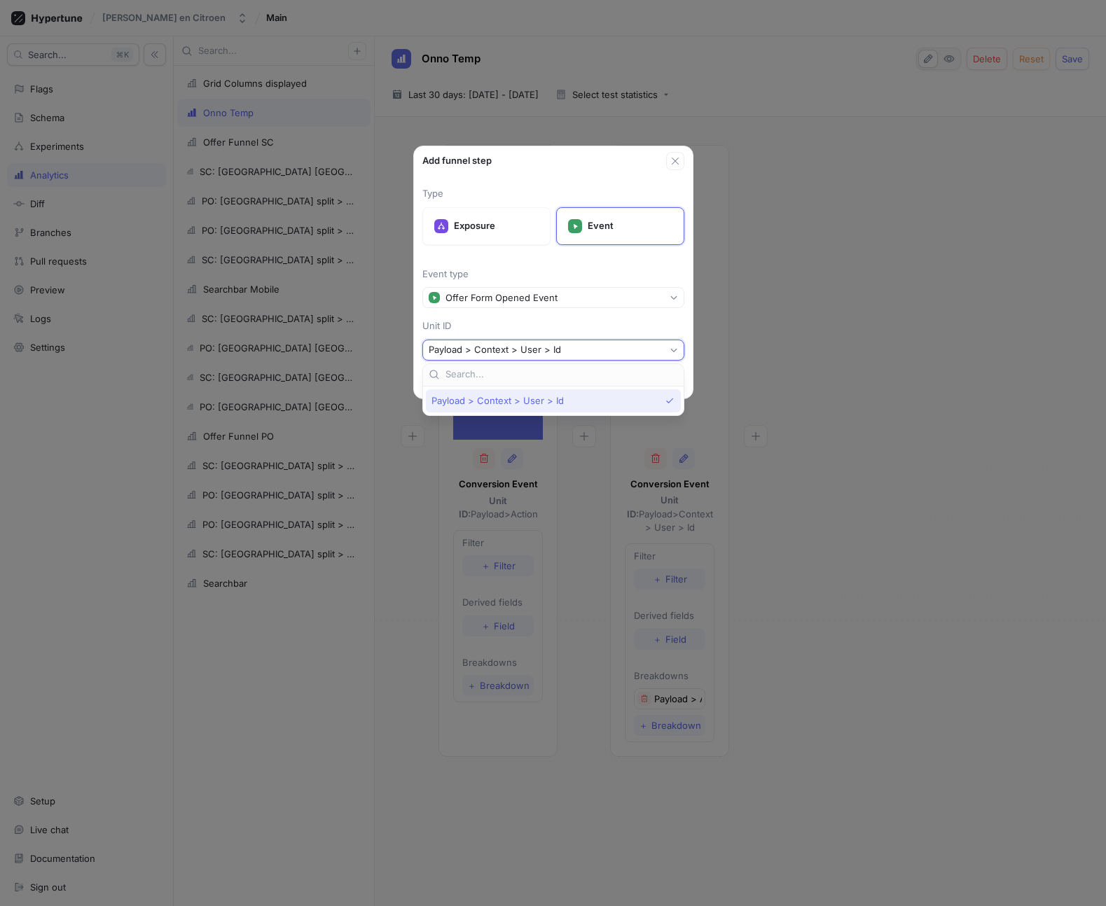
click at [584, 324] on p "Unit ID" at bounding box center [553, 326] width 262 height 14
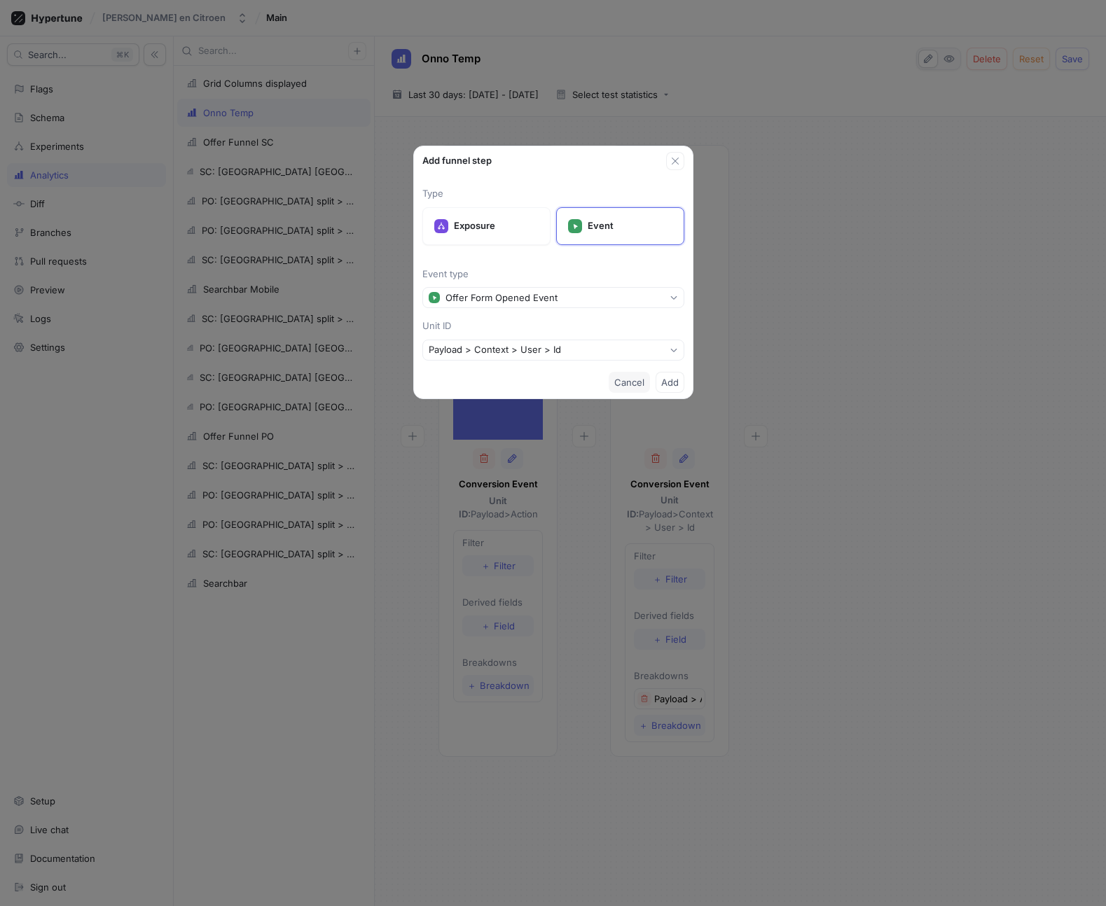
click at [617, 383] on span "Cancel" at bounding box center [629, 382] width 30 height 8
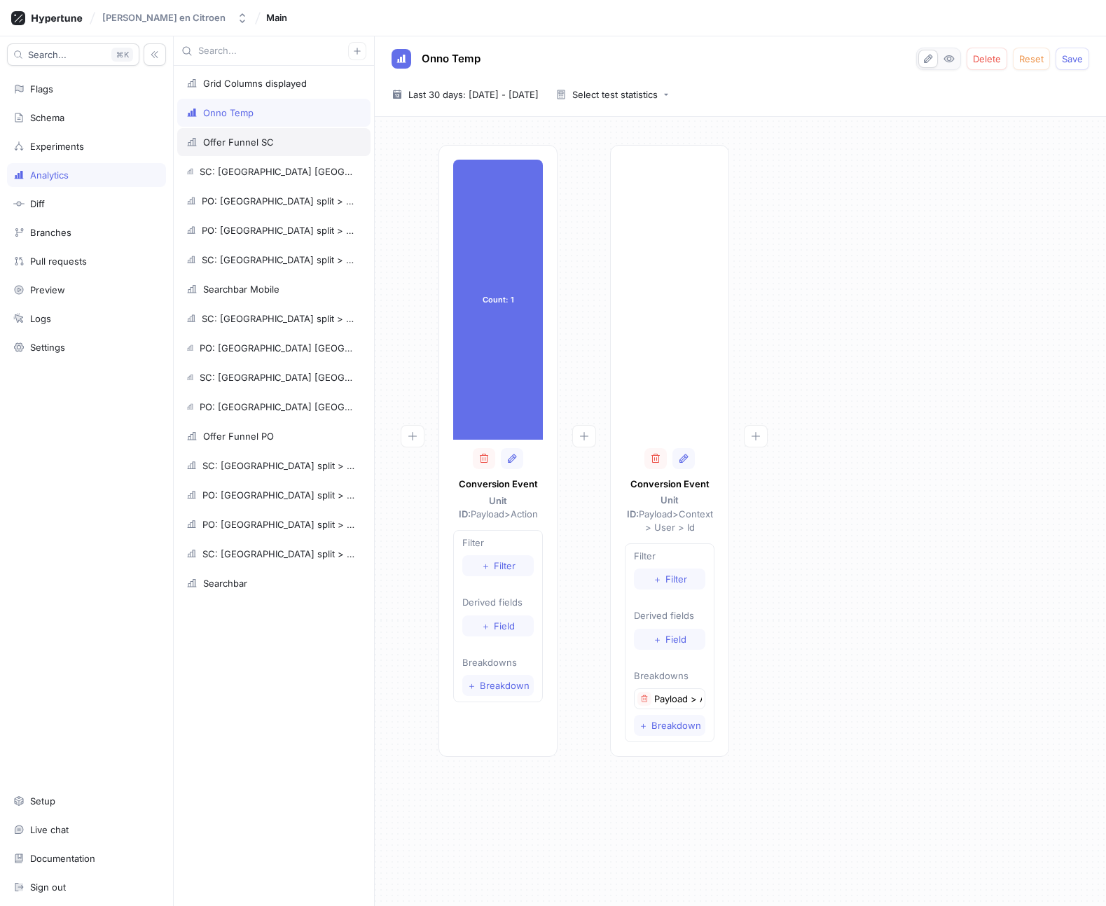
click at [218, 153] on div "Offer Funnel SC" at bounding box center [273, 142] width 193 height 28
click at [788, 434] on div "Count: 1 Count: 1 Conversion Event Unit ID: Payload > Action Filter ＋ Filter De…" at bounding box center [740, 455] width 709 height 620
click at [833, 227] on div "Count: 1 Count: 1 Conversion Event Unit ID: Payload > Action Filter ＋ Filter De…" at bounding box center [740, 455] width 709 height 620
click at [251, 83] on div "Grid Columns displayed" at bounding box center [255, 83] width 104 height 11
click at [295, 290] on div "Searchbar Mobile" at bounding box center [273, 289] width 175 height 11
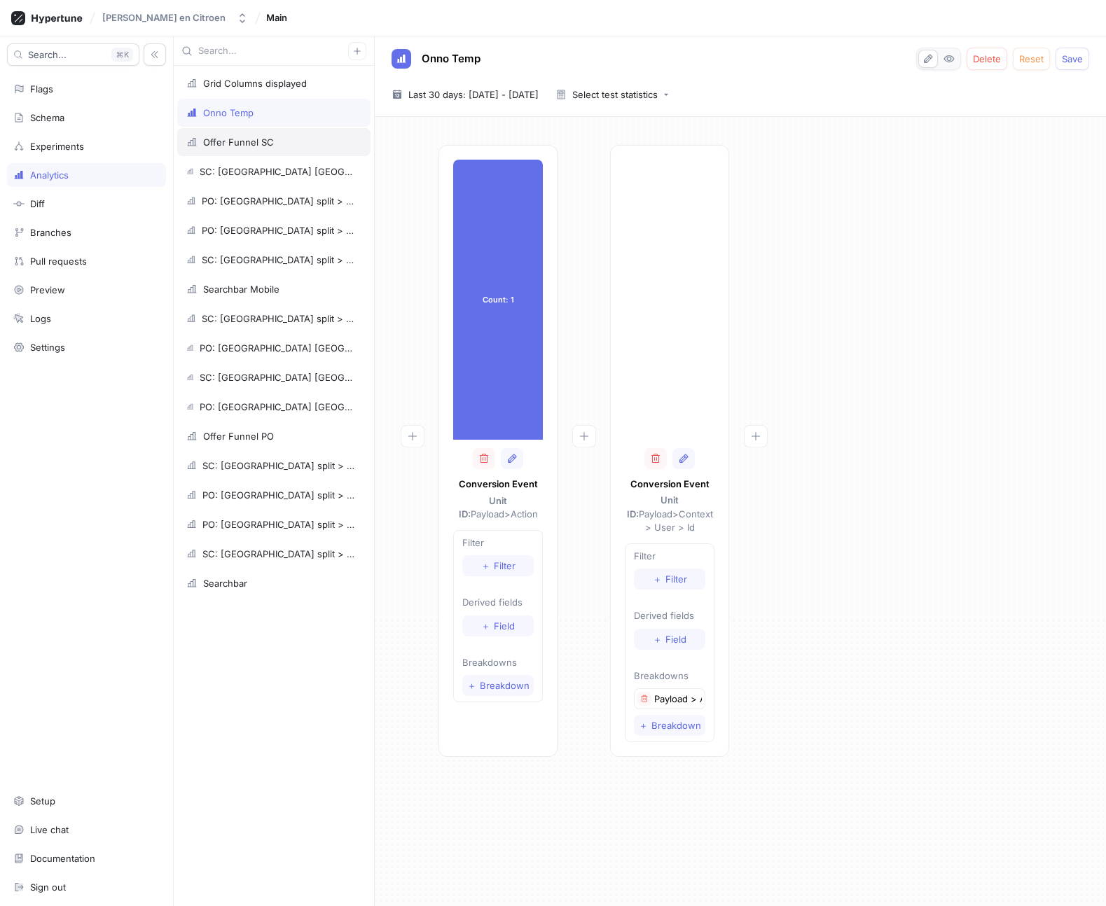
click at [251, 146] on div "Offer Funnel SC" at bounding box center [238, 142] width 71 height 11
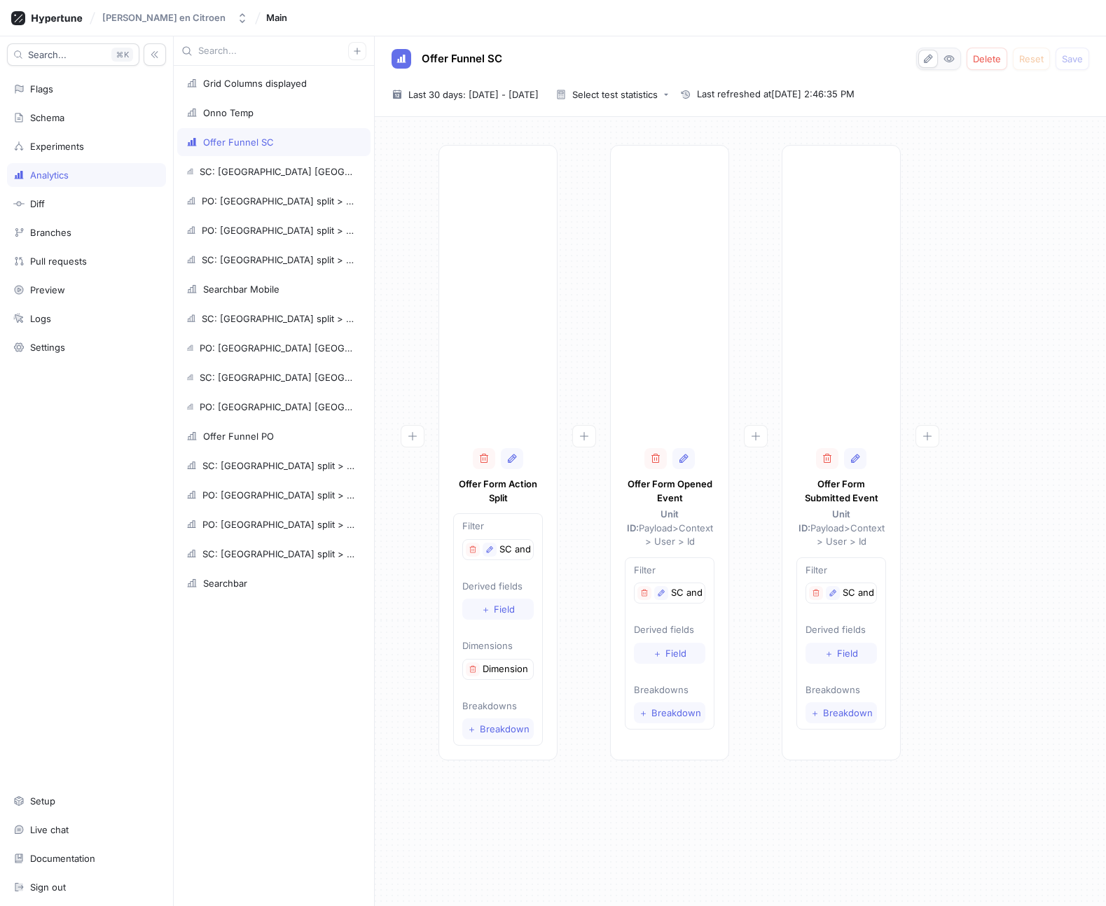
click at [579, 257] on div at bounding box center [583, 452] width 53 height 615
click at [489, 549] on icon "button" at bounding box center [489, 549] width 8 height 8
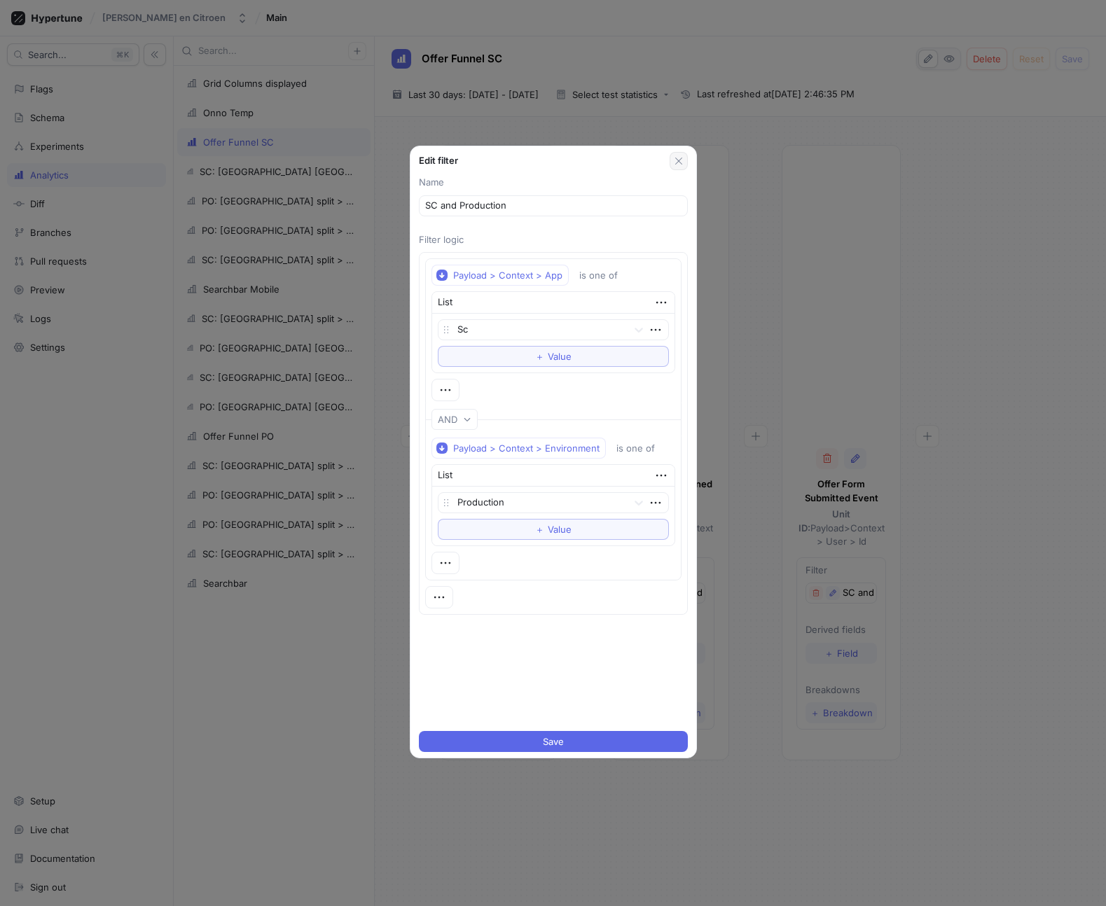
click at [676, 159] on icon "button" at bounding box center [678, 160] width 11 height 11
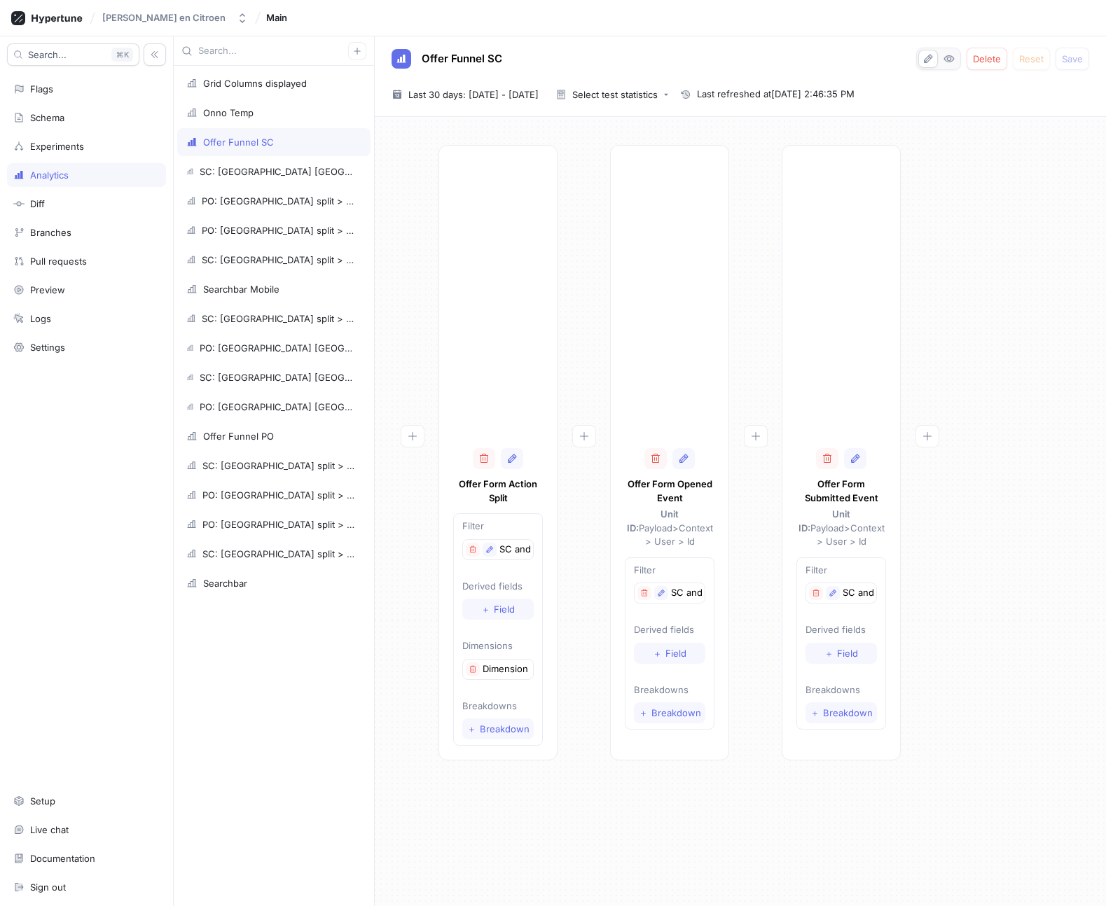
click at [1054, 236] on div "Offer Form Action Split Filter SC and Production Derived fields ＋ Field Dimensi…" at bounding box center [740, 457] width 709 height 624
click at [231, 114] on div "Onno Temp" at bounding box center [228, 112] width 50 height 11
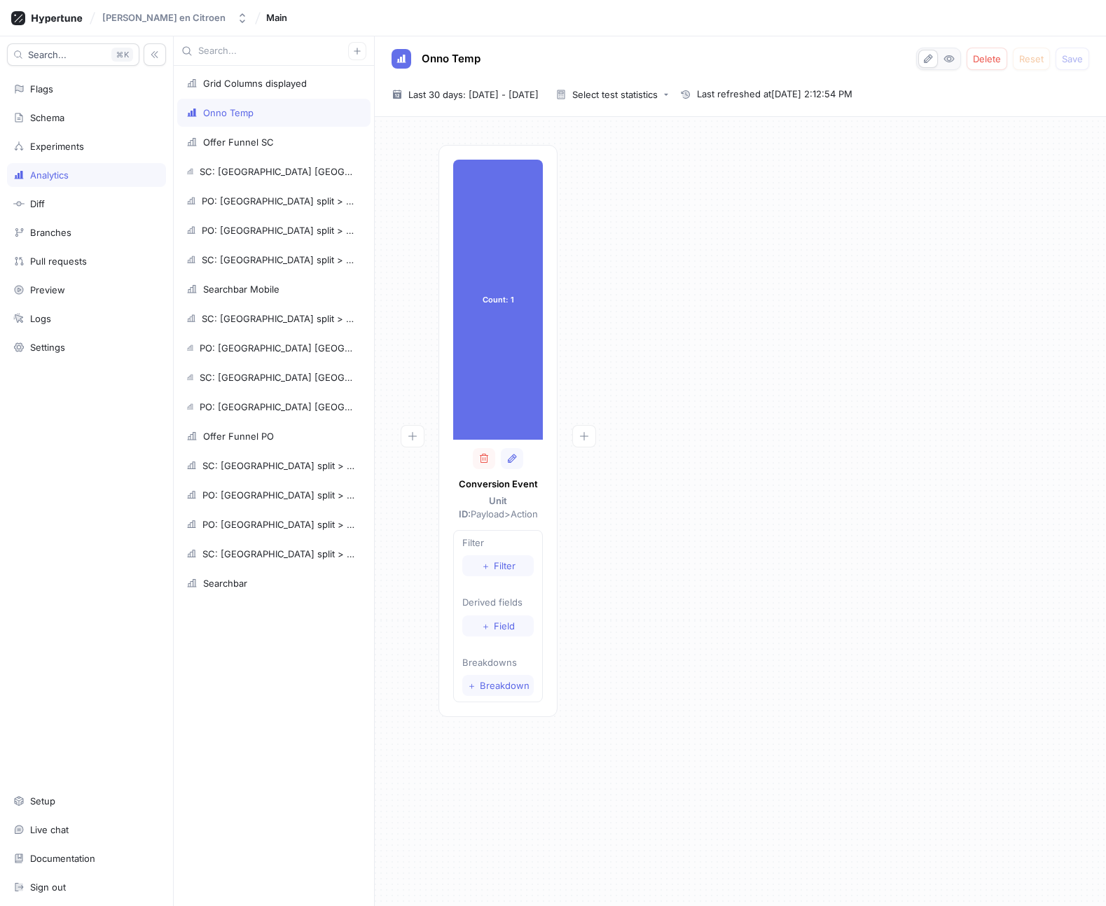
click at [702, 256] on div "Count: 1 Count: 1 Conversion Event Unit ID: Payload > Action Filter ＋ Filter De…" at bounding box center [740, 435] width 709 height 580
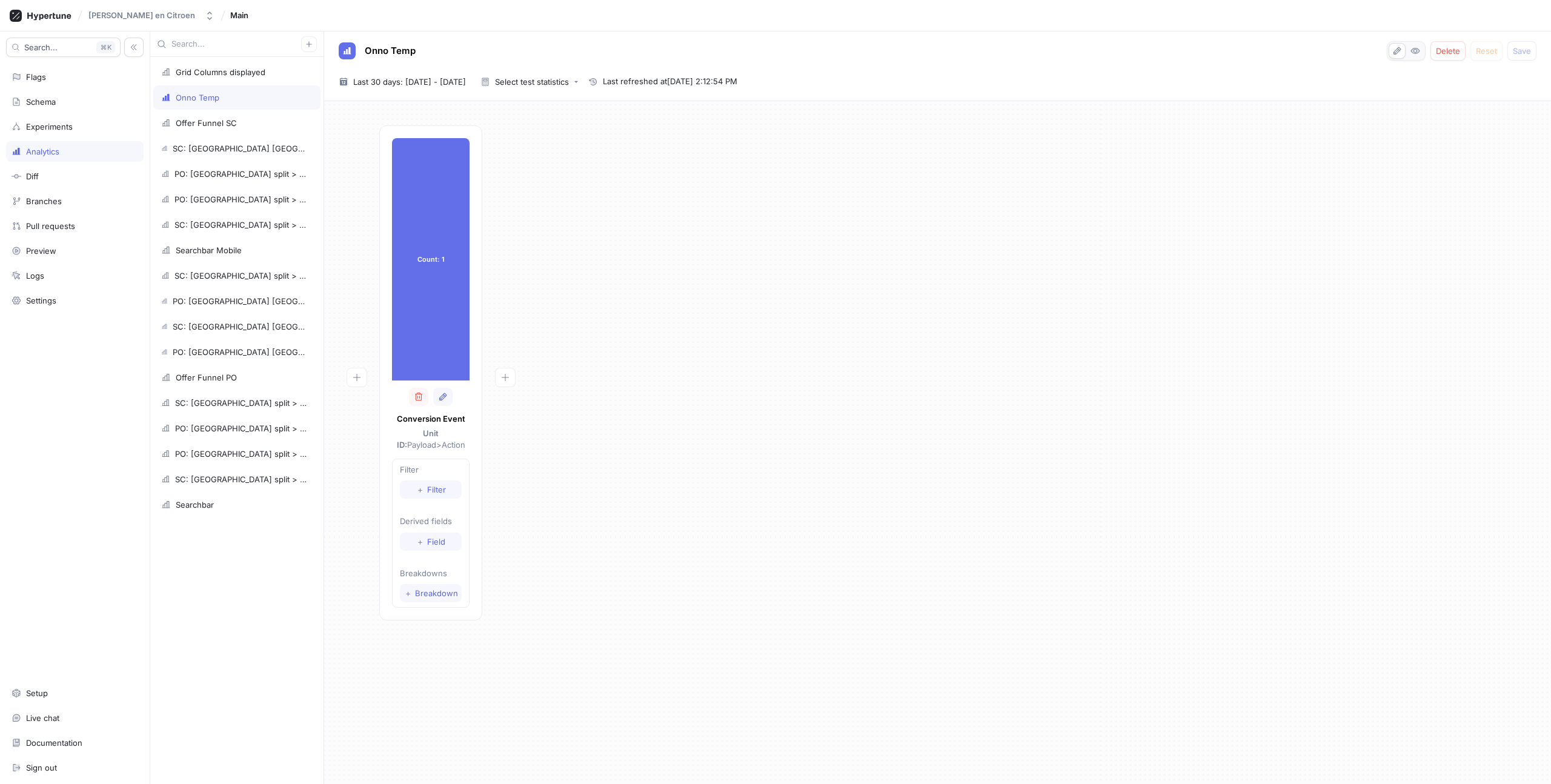
click at [633, 242] on div "Count: 1 Count: 1 Conversion Event Unit ID: Payload > Action Filter ＋ Filter De…" at bounding box center [937, 376] width 1207 height 502
click at [417, 397] on icon "button" at bounding box center [419, 396] width 7 height 8
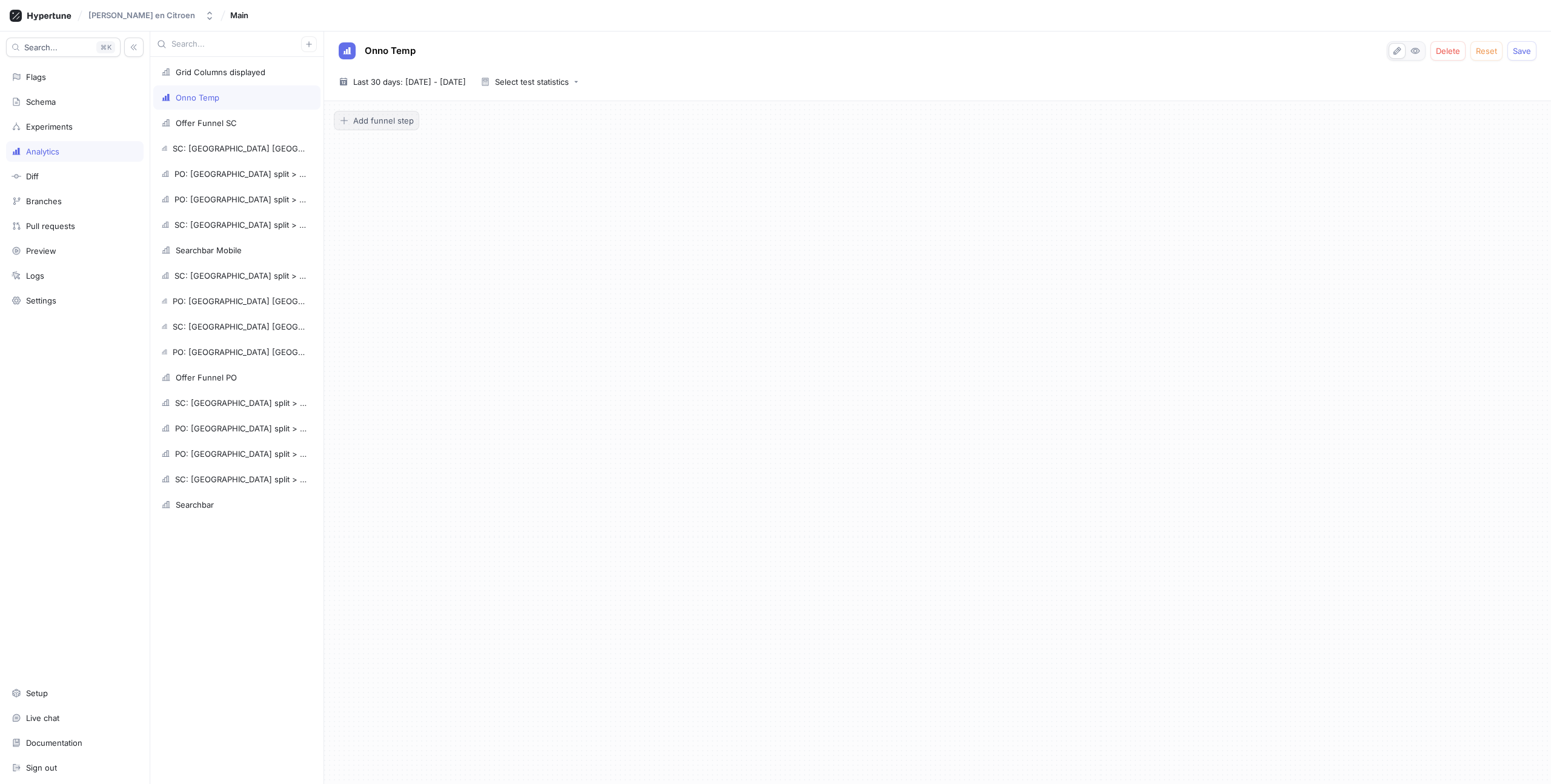
click at [372, 120] on span "Add funnel step" at bounding box center [383, 120] width 61 height 7
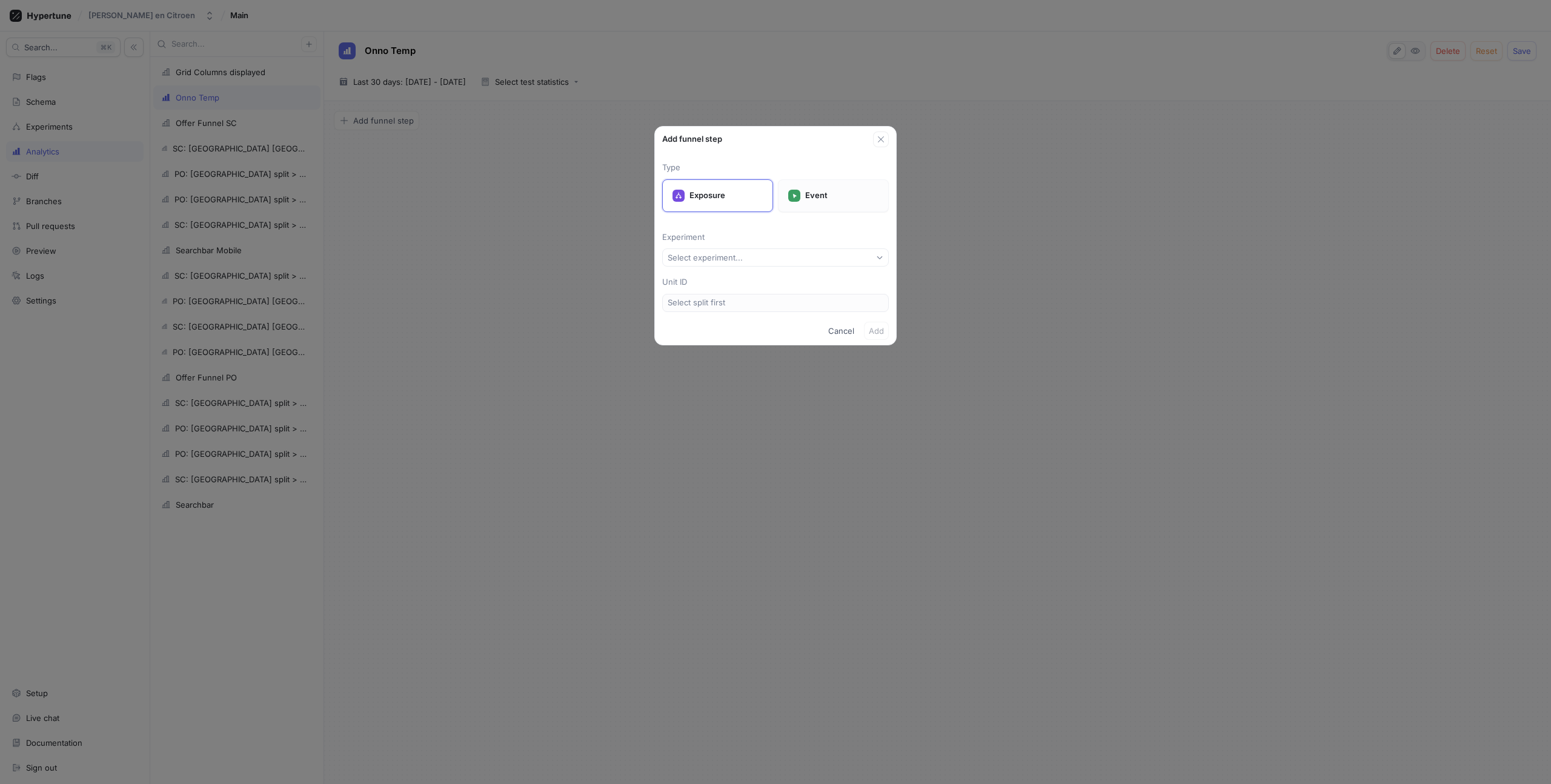
click at [858, 209] on div "Event" at bounding box center [833, 196] width 111 height 33
click at [788, 261] on button "Select event type..." at bounding box center [776, 257] width 227 height 18
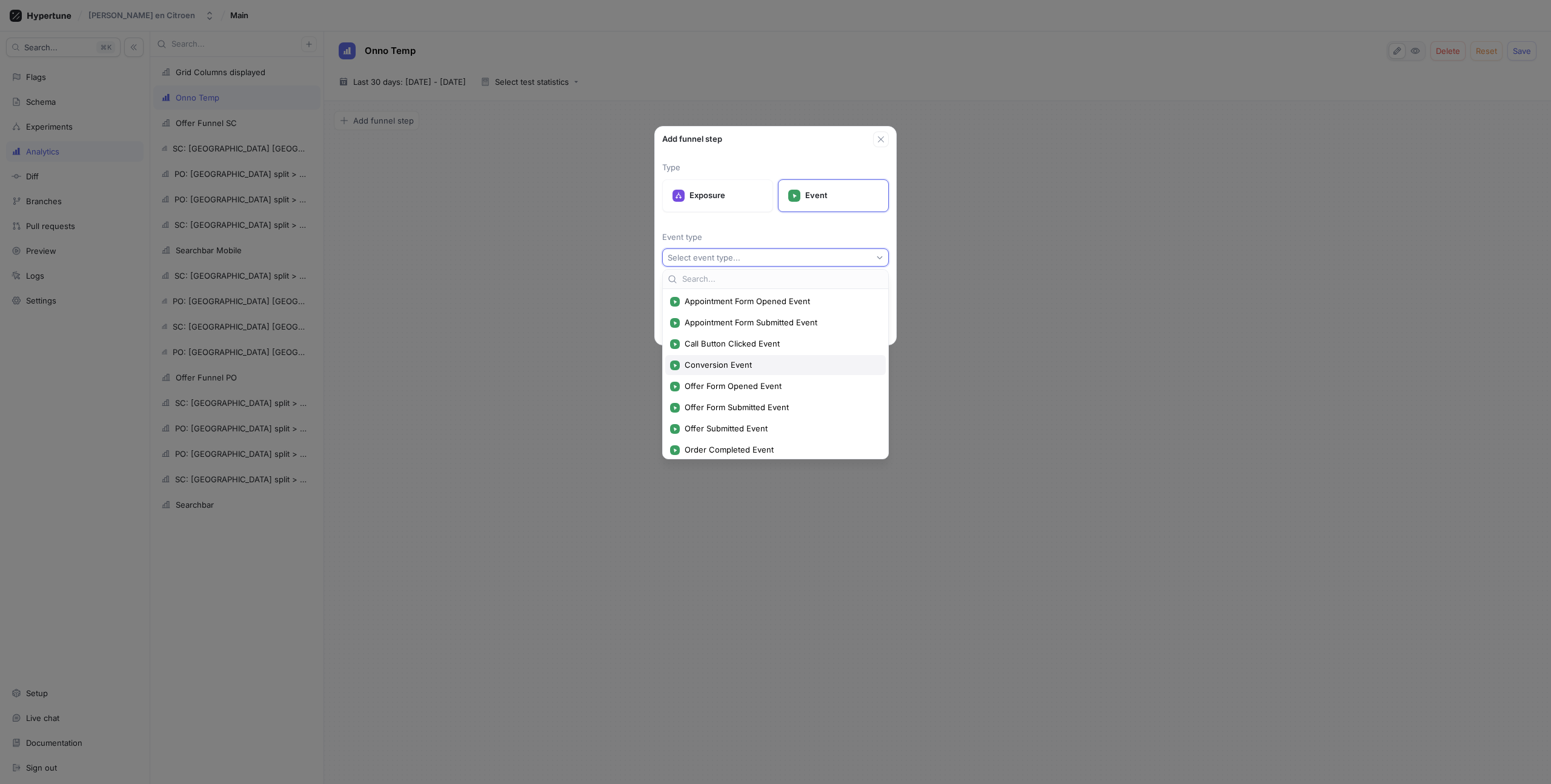
click at [747, 362] on span "Conversion Event" at bounding box center [780, 365] width 190 height 10
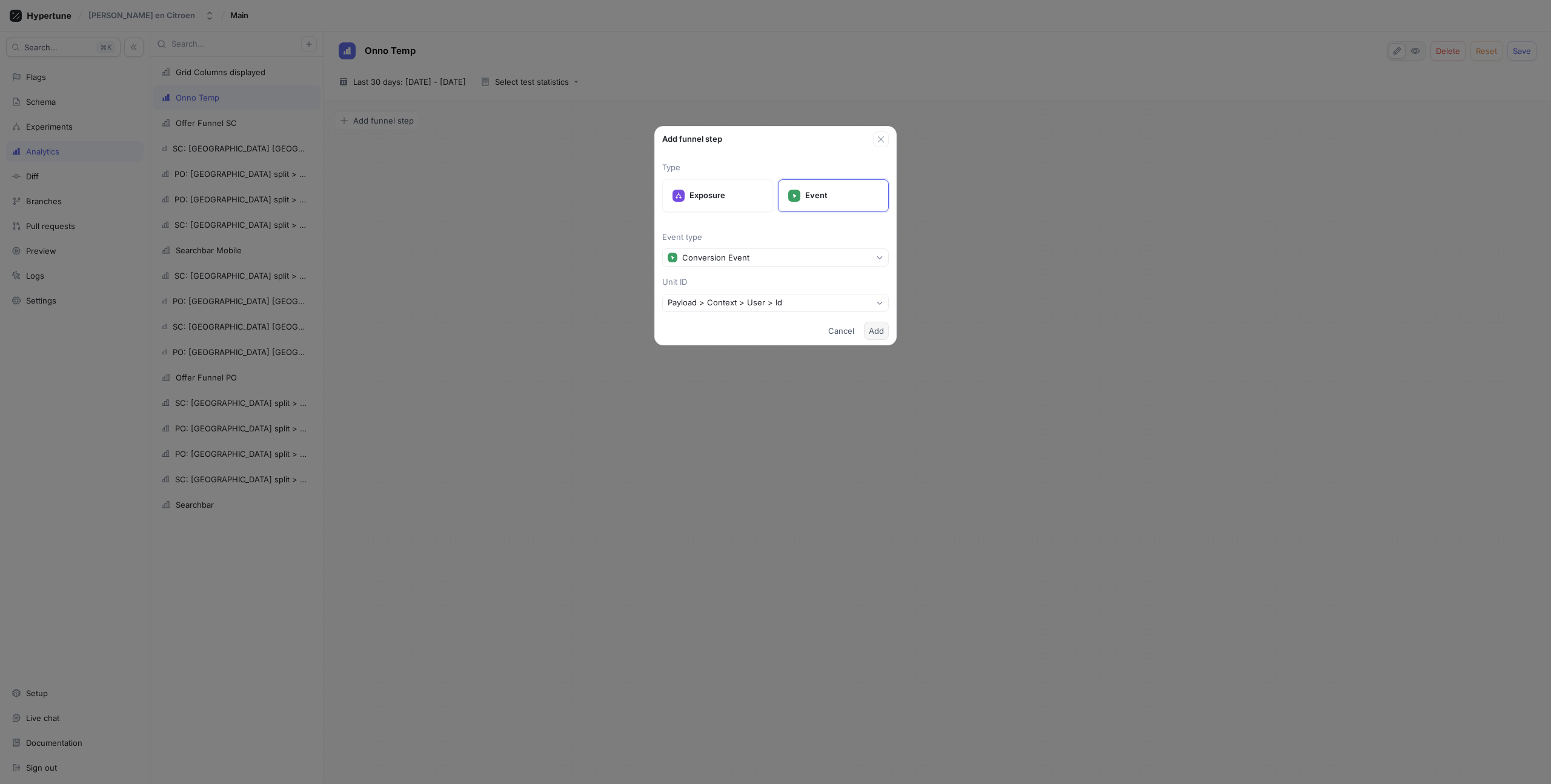
click at [879, 332] on span "Add" at bounding box center [877, 331] width 16 height 7
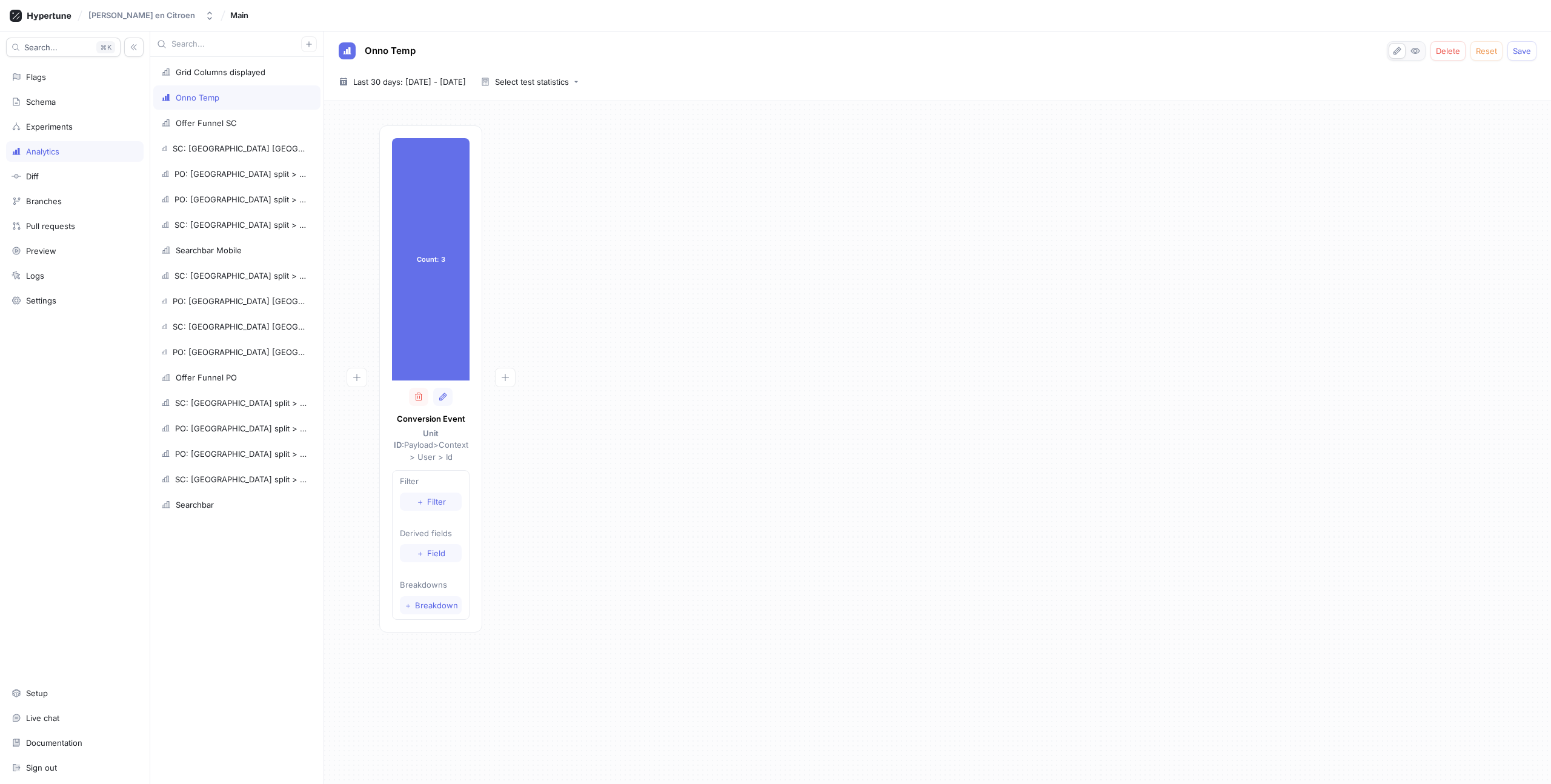
click at [879, 332] on div "Count: 3 Count: 3 Conversion Event Unit ID: Payload > Context > User > Id Filte…" at bounding box center [937, 382] width 1207 height 514
click at [956, 55] on span "Save" at bounding box center [1522, 51] width 18 height 7
click at [956, 266] on div "Count: 3 Count: 3 Conversion Event Unit ID: Payload > Context > User > Id Filte…" at bounding box center [937, 382] width 1207 height 514
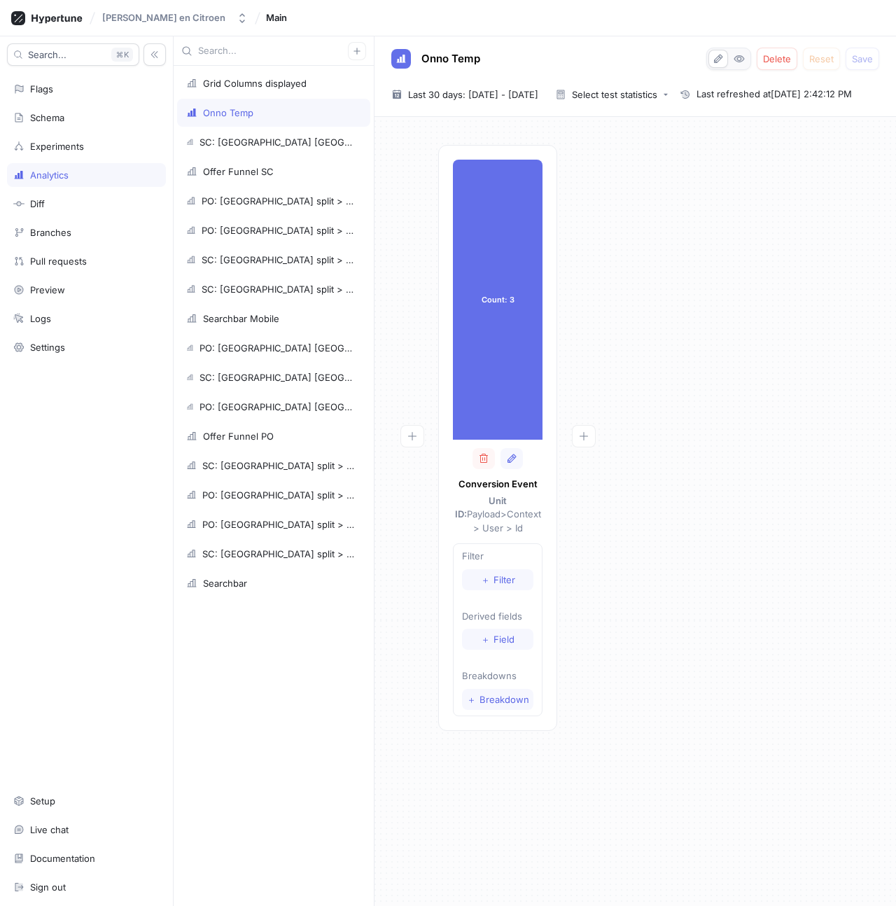
type textarea "x"
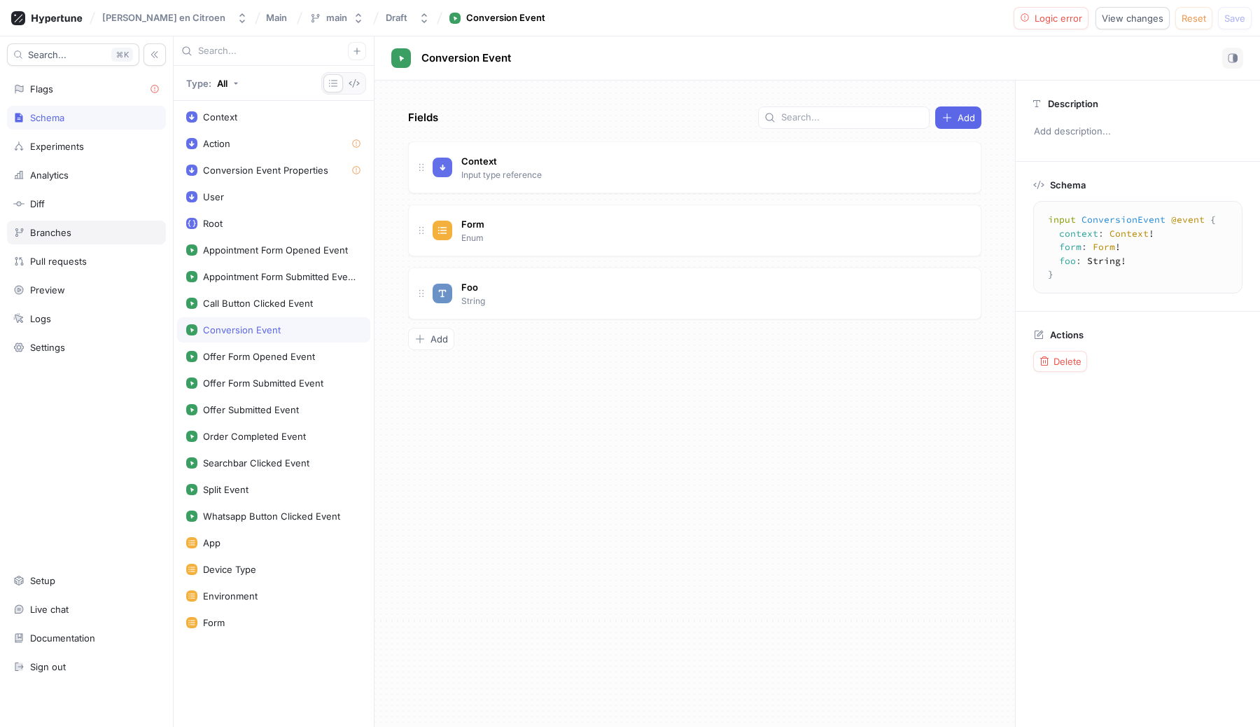
click at [49, 237] on div "Branches" at bounding box center [50, 232] width 41 height 11
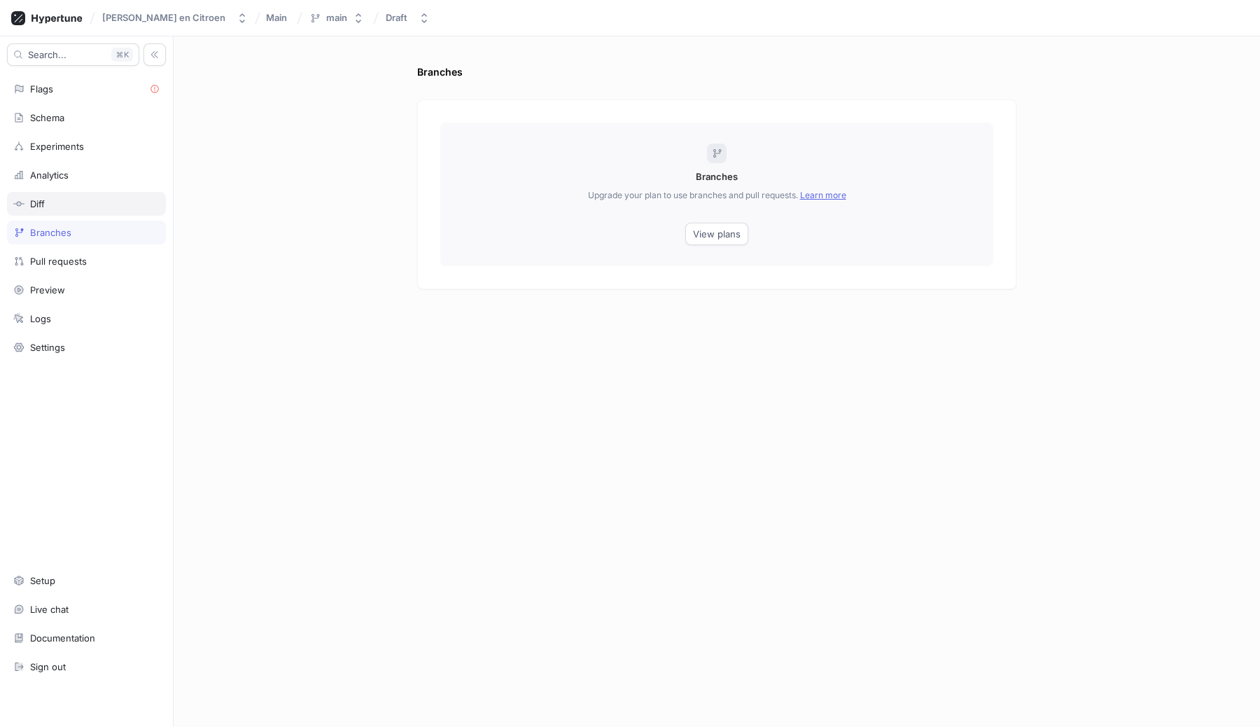
click at [43, 200] on div "Diff" at bounding box center [37, 203] width 15 height 11
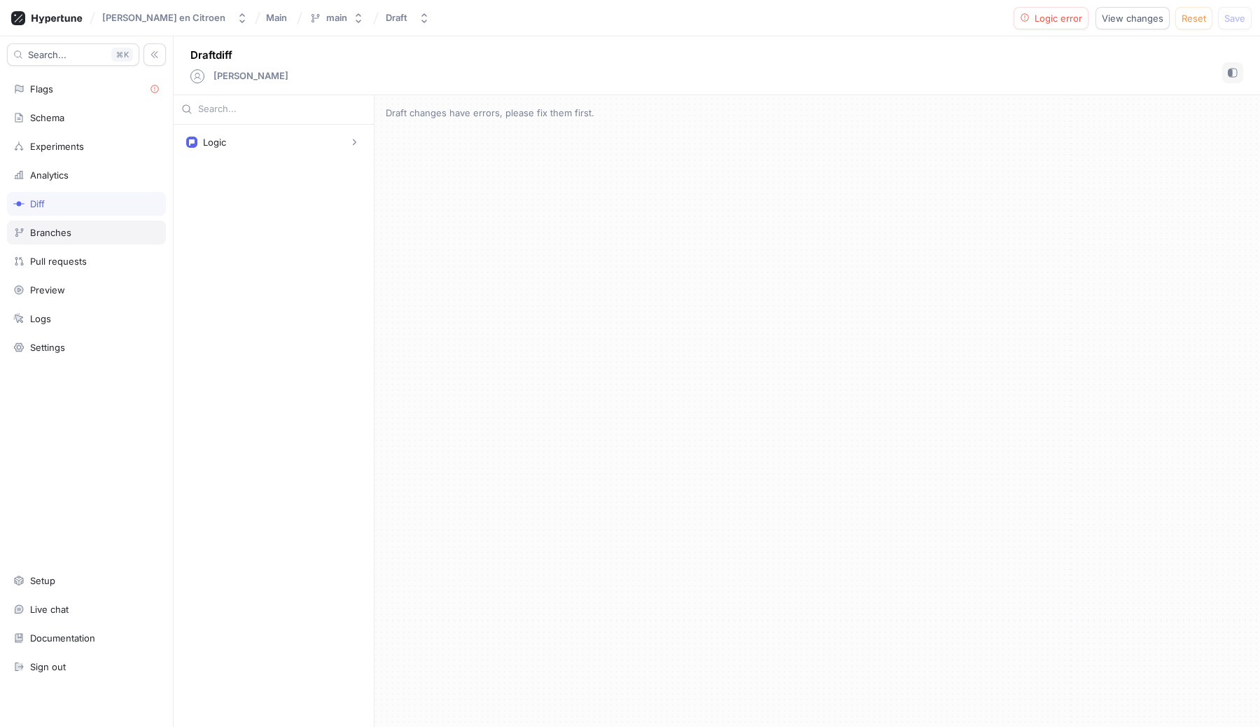
click at [36, 232] on div "Branches" at bounding box center [50, 232] width 41 height 11
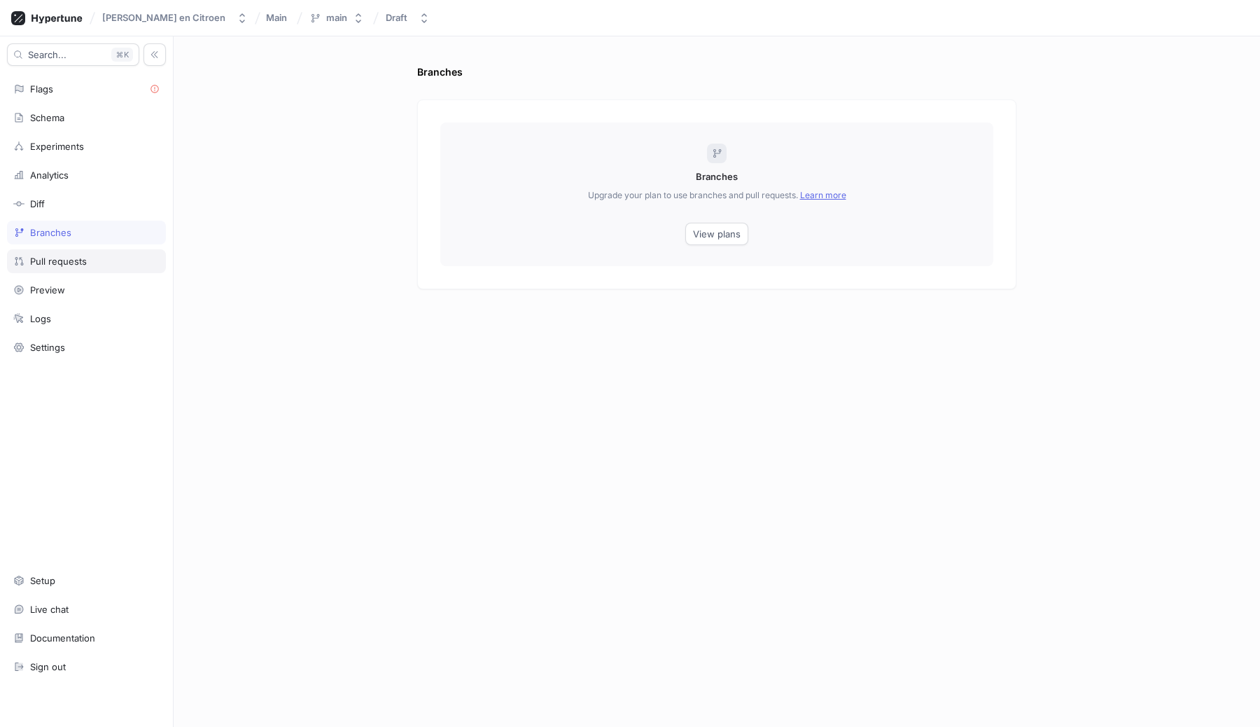
click at [38, 265] on div "Pull requests" at bounding box center [58, 261] width 57 height 11
click at [49, 120] on div "Schema" at bounding box center [47, 117] width 34 height 11
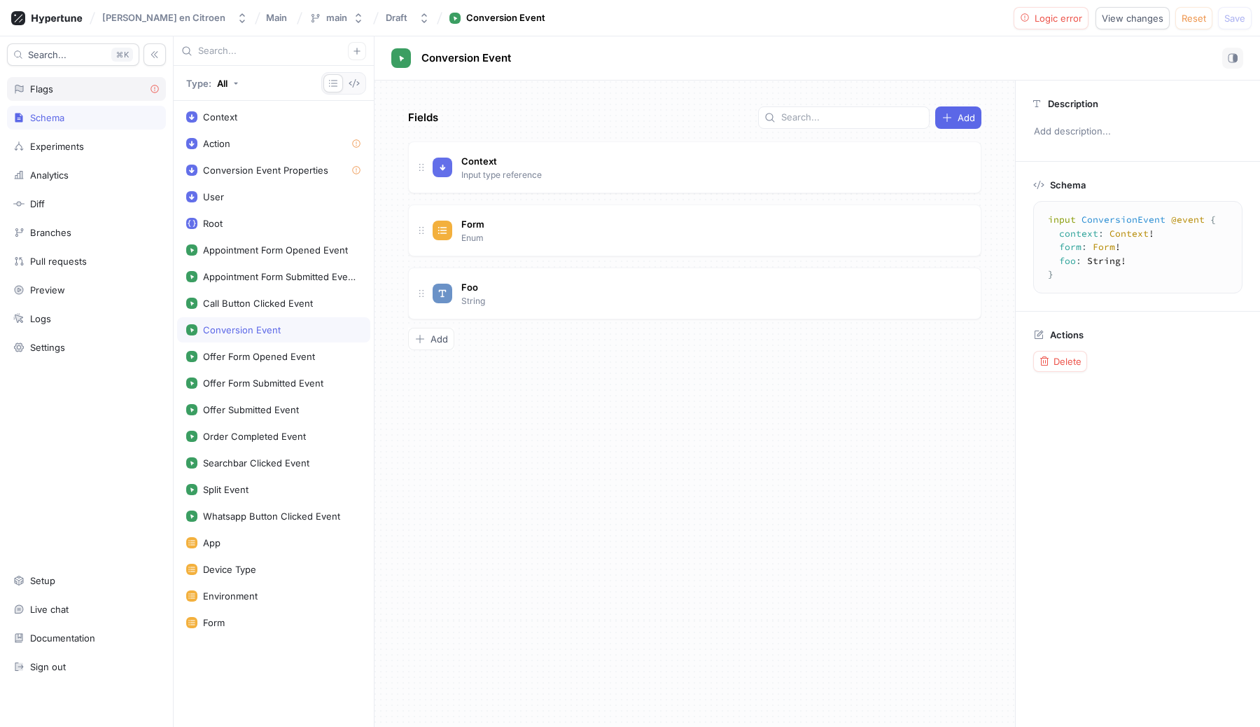
click at [44, 82] on div "Flags" at bounding box center [86, 89] width 159 height 24
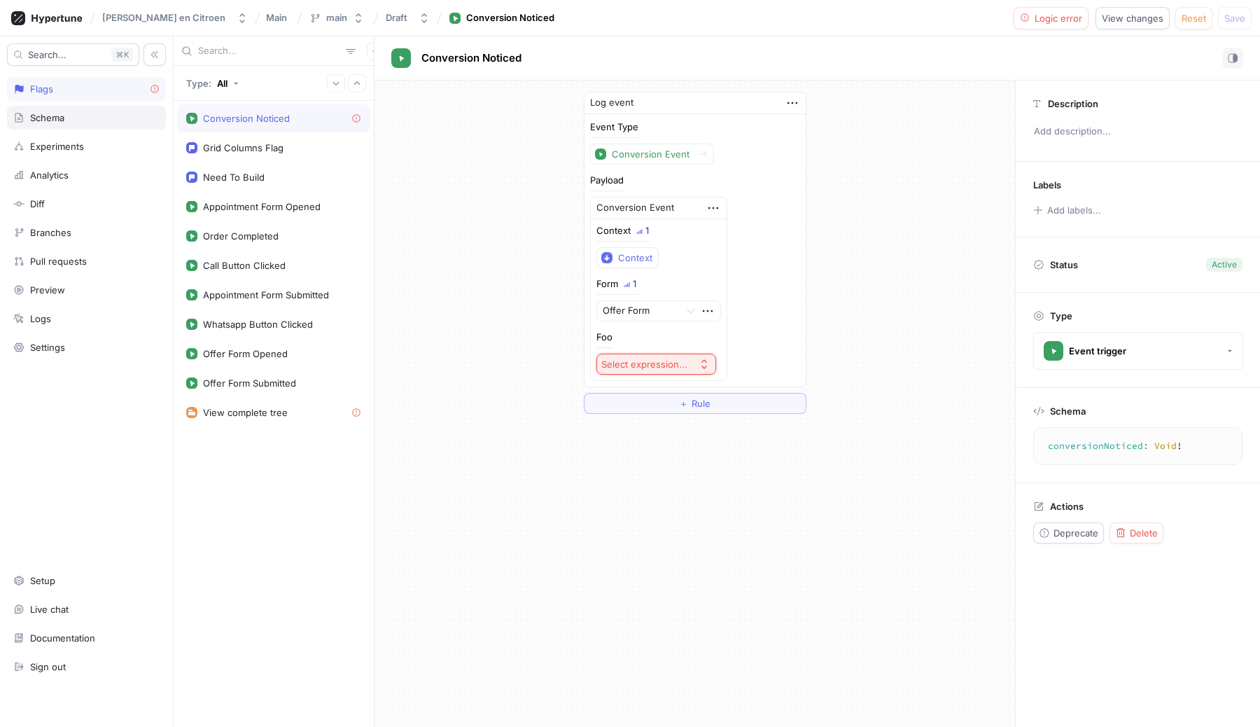
click at [34, 128] on div "Schema" at bounding box center [86, 118] width 159 height 24
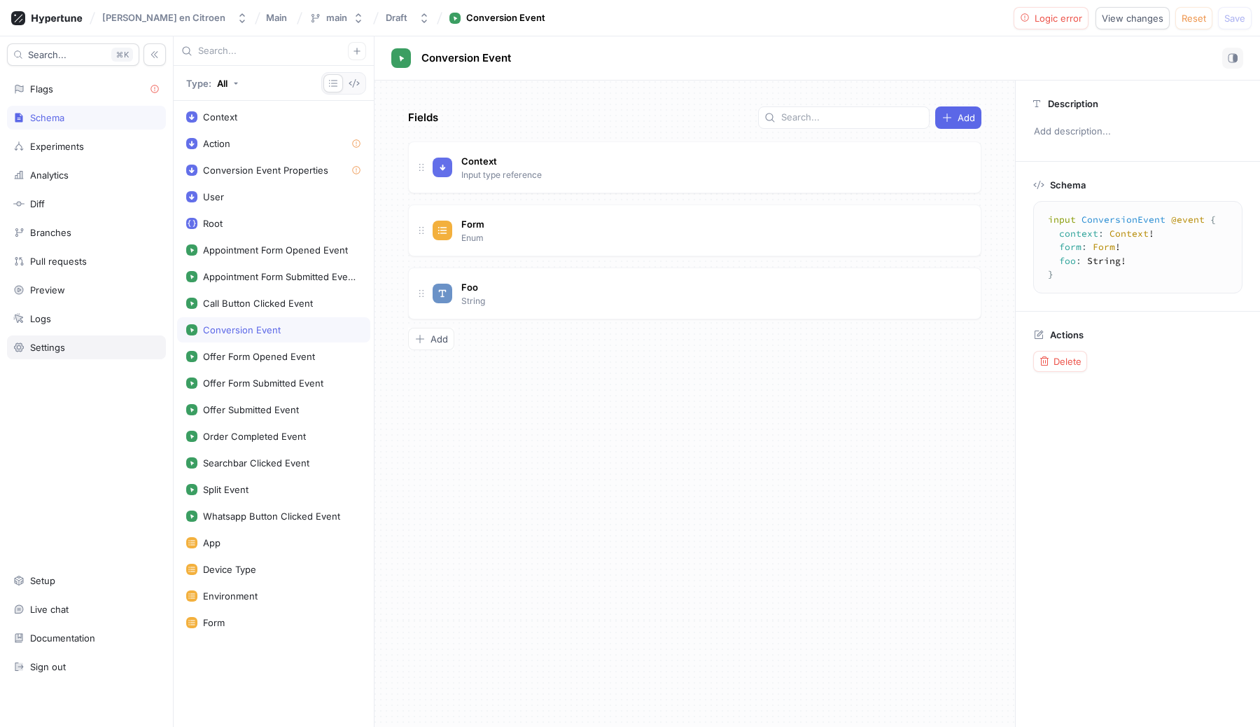
click at [39, 340] on div "Settings" at bounding box center [86, 347] width 159 height 24
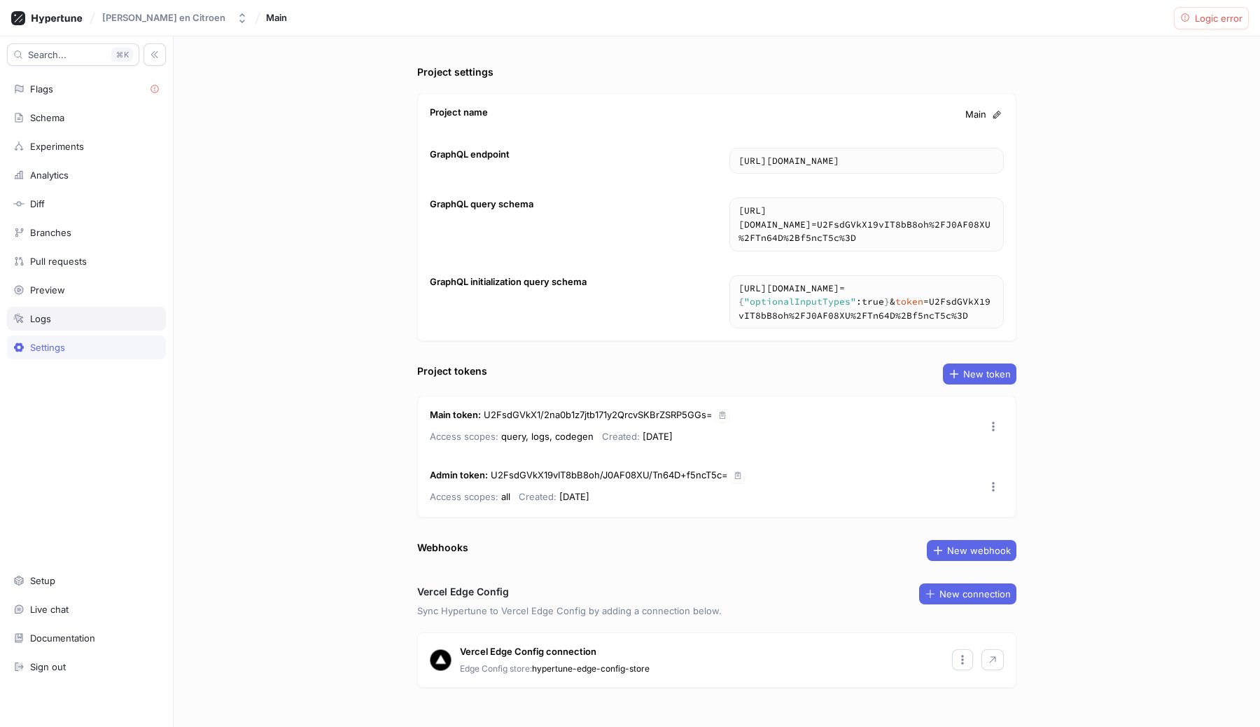
click at [39, 325] on div "Logs" at bounding box center [86, 319] width 159 height 24
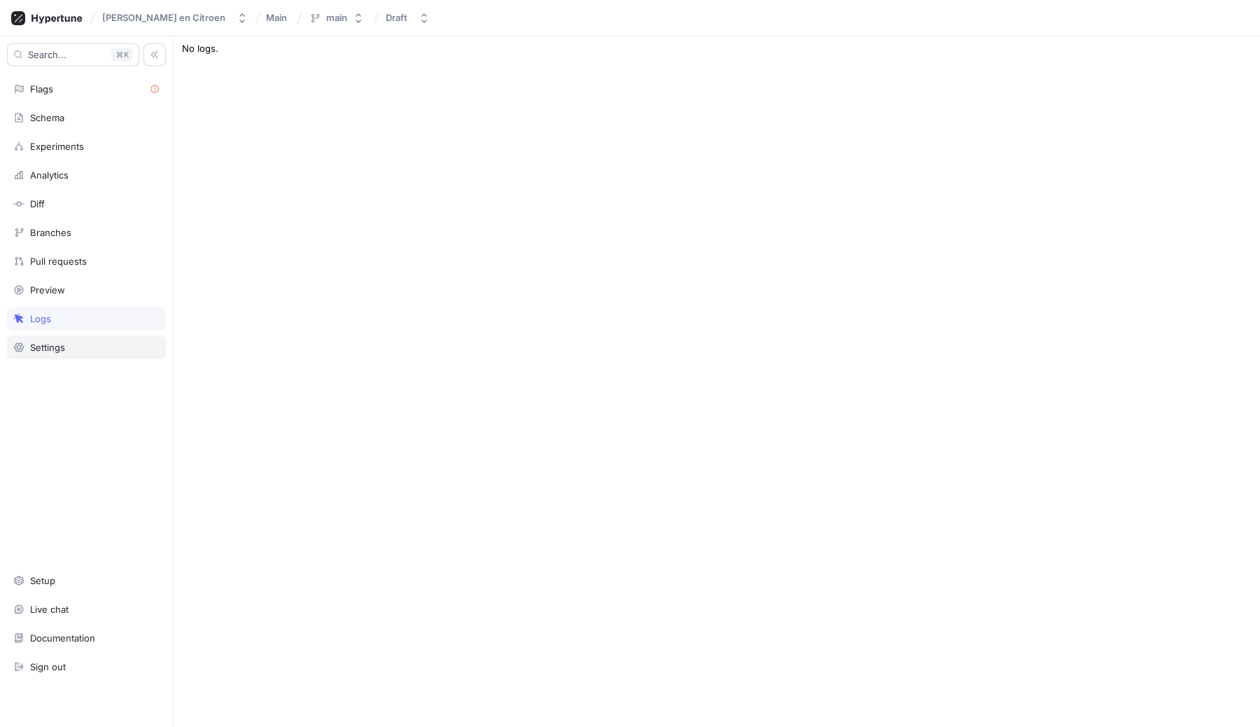
click at [34, 354] on div "Settings" at bounding box center [86, 347] width 159 height 24
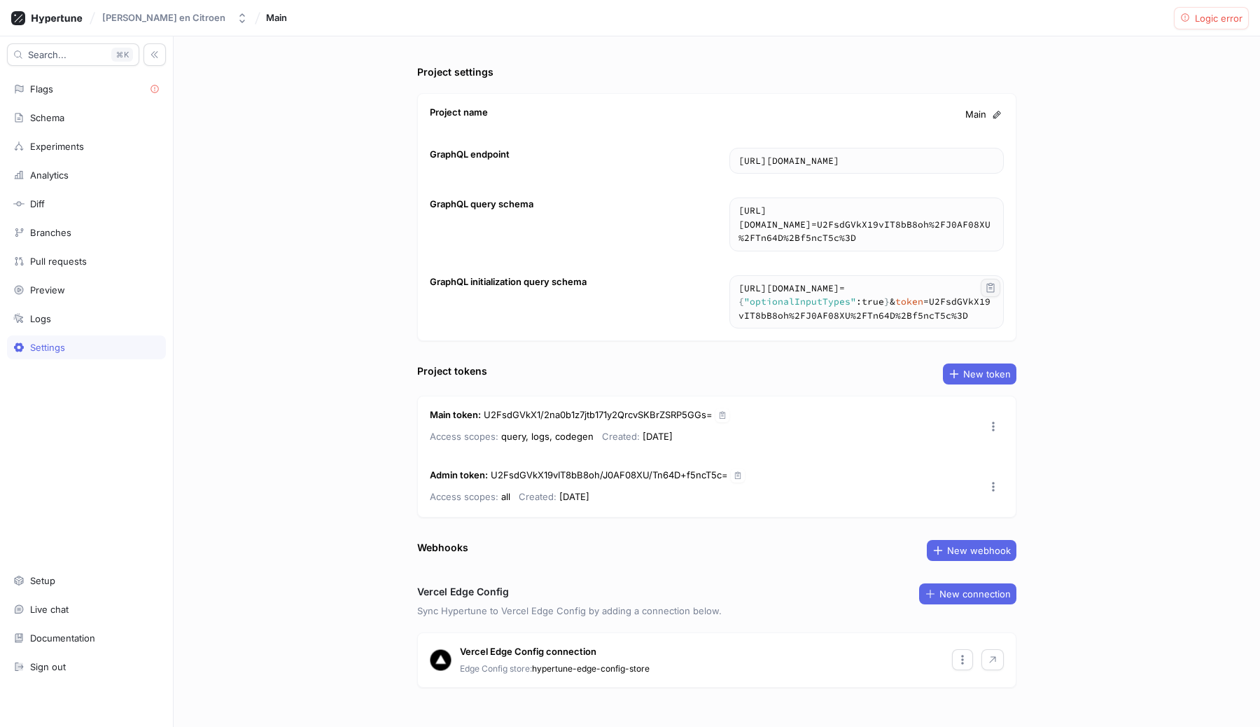
click at [989, 287] on icon "button" at bounding box center [990, 287] width 11 height 11
click at [49, 242] on div "Branches" at bounding box center [86, 233] width 159 height 24
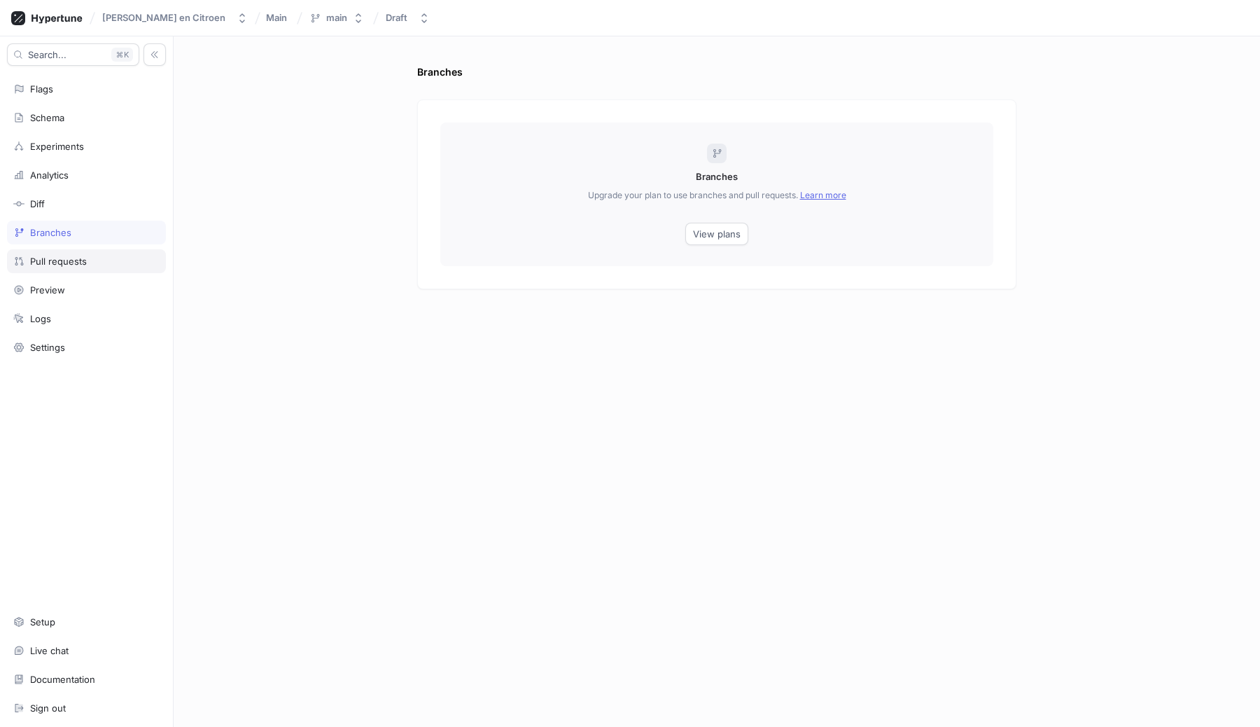
click at [43, 263] on div "Pull requests" at bounding box center [58, 261] width 57 height 11
click at [44, 183] on div "Analytics" at bounding box center [86, 175] width 159 height 24
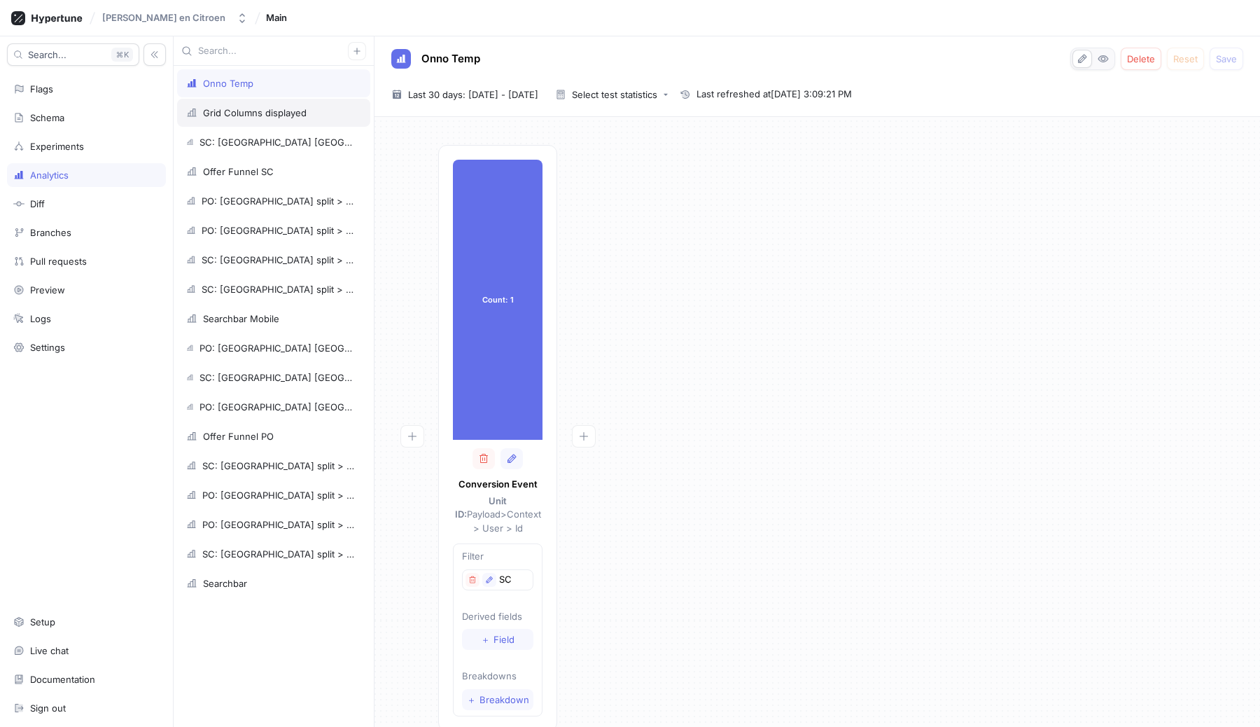
click at [239, 123] on div "Grid Columns displayed" at bounding box center [273, 113] width 193 height 28
type textarea "x"
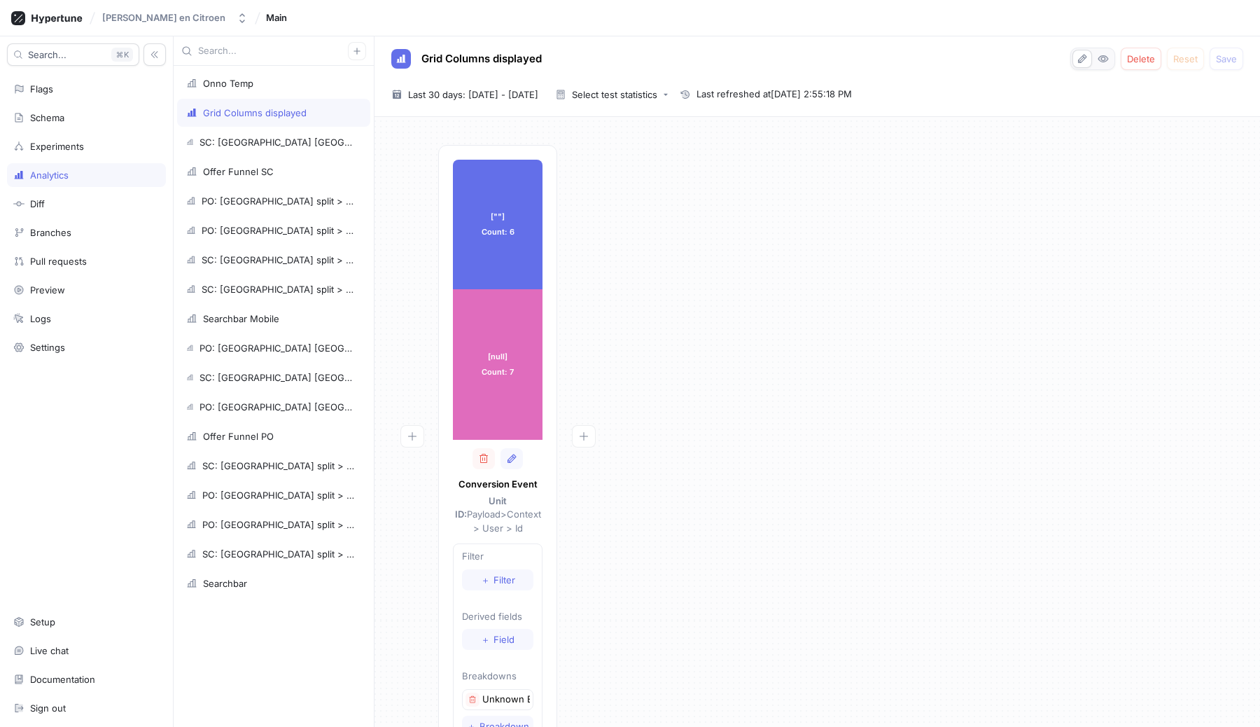
click at [749, 443] on div "[""] Count: 6 [""] Count: 6 [null] Count: 7 [null] Count: 7 Conversion Event Un…" at bounding box center [817, 455] width 863 height 621
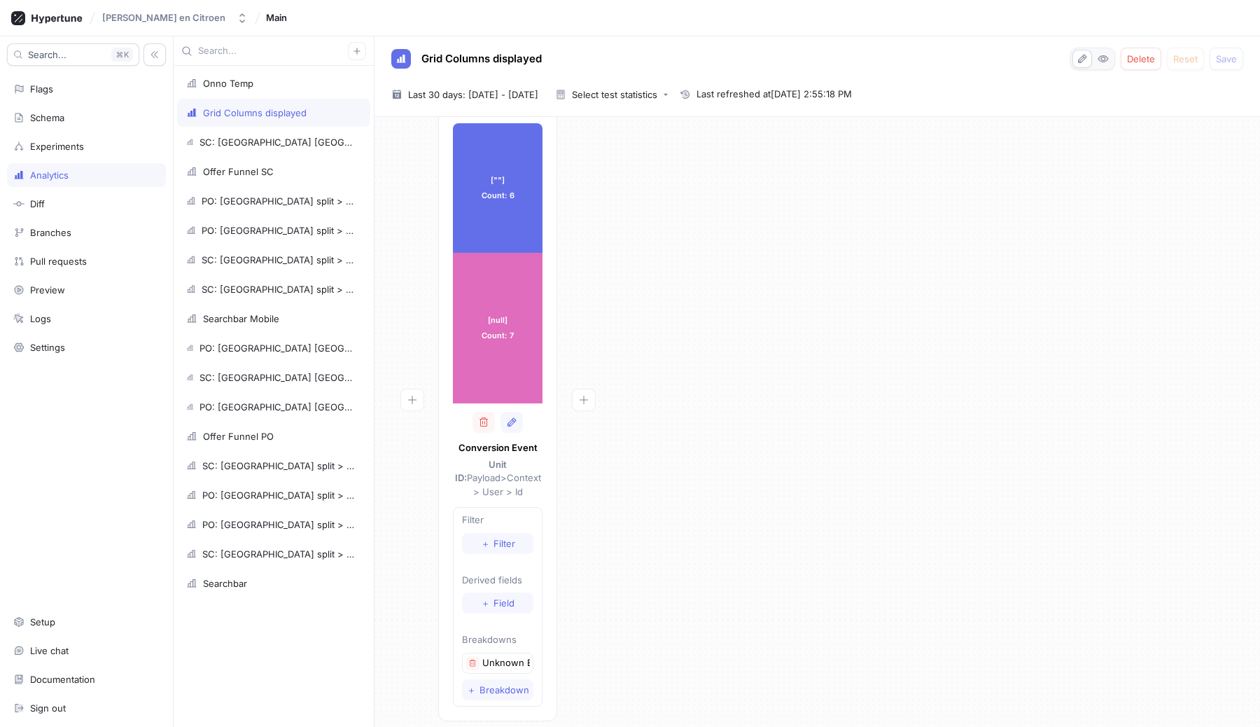
click at [502, 656] on p "Unknown Breakdown" at bounding box center [506, 663] width 48 height 14
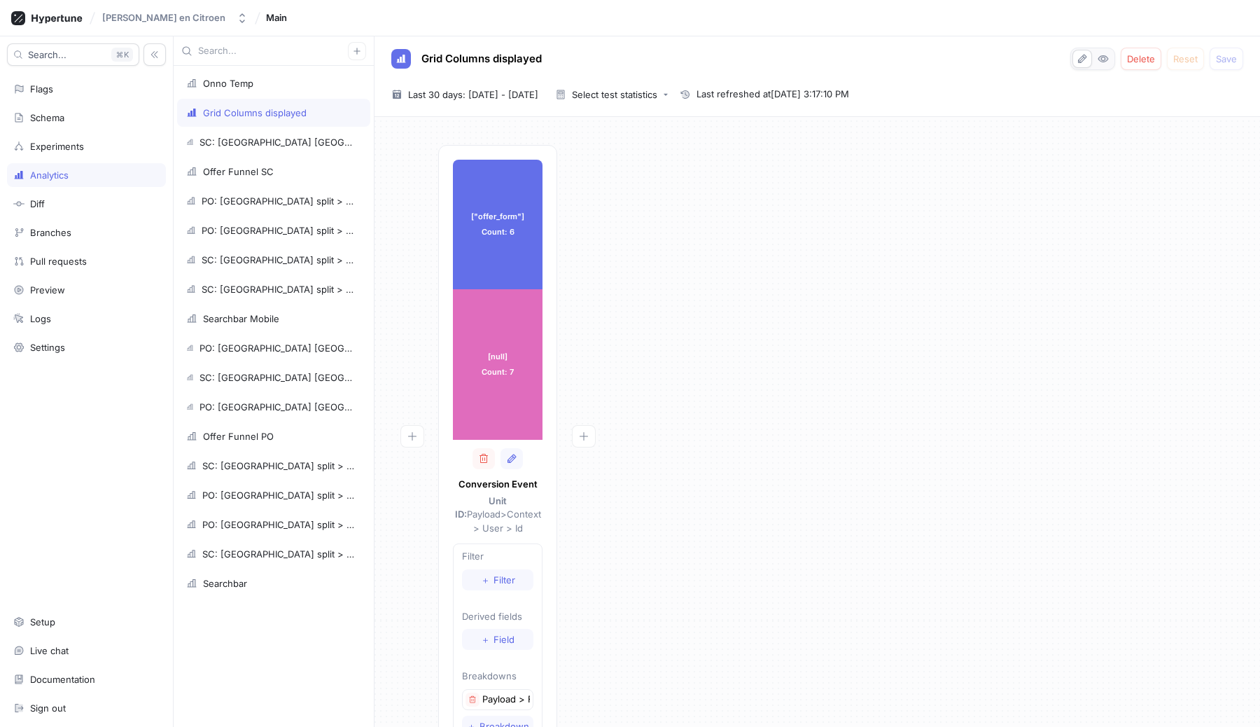
scroll to position [36, 0]
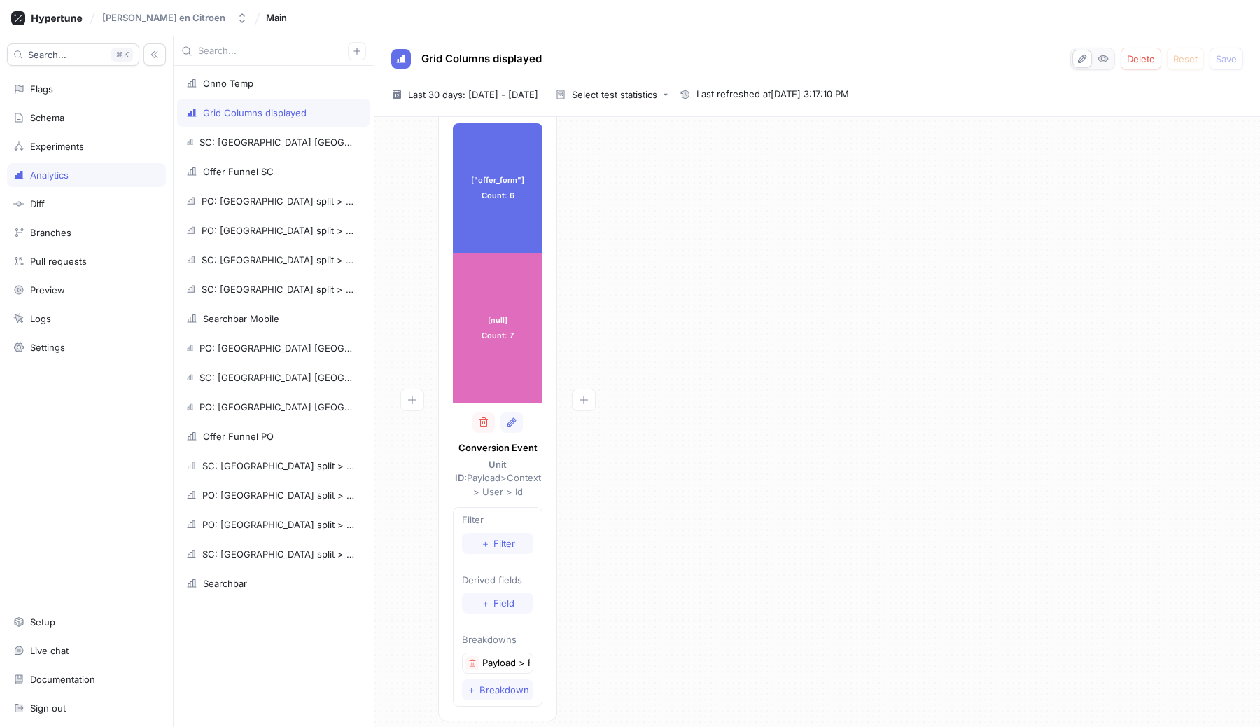
click at [494, 656] on p "Payload > Form" at bounding box center [506, 663] width 48 height 14
click at [506, 679] on button "＋ Breakdown" at bounding box center [497, 689] width 71 height 21
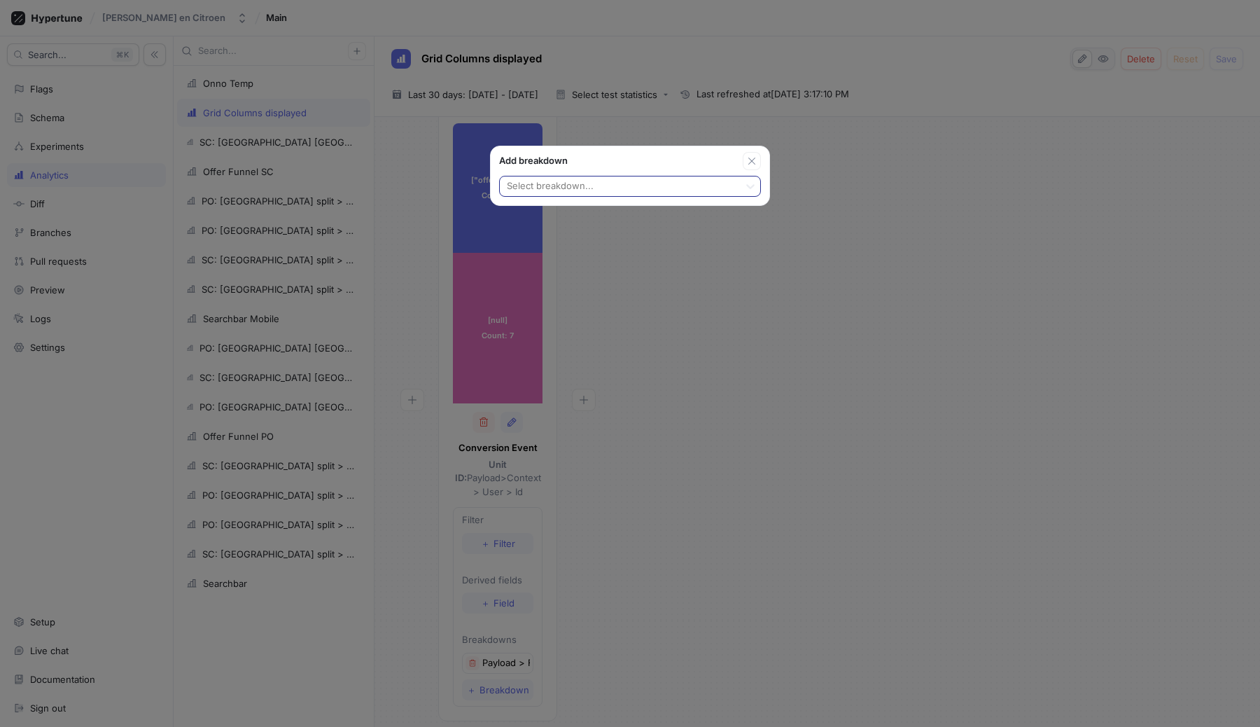
click at [684, 181] on div at bounding box center [620, 187] width 228 height 17
type textarea "x"
click at [751, 161] on icon "button" at bounding box center [752, 161] width 7 height 7
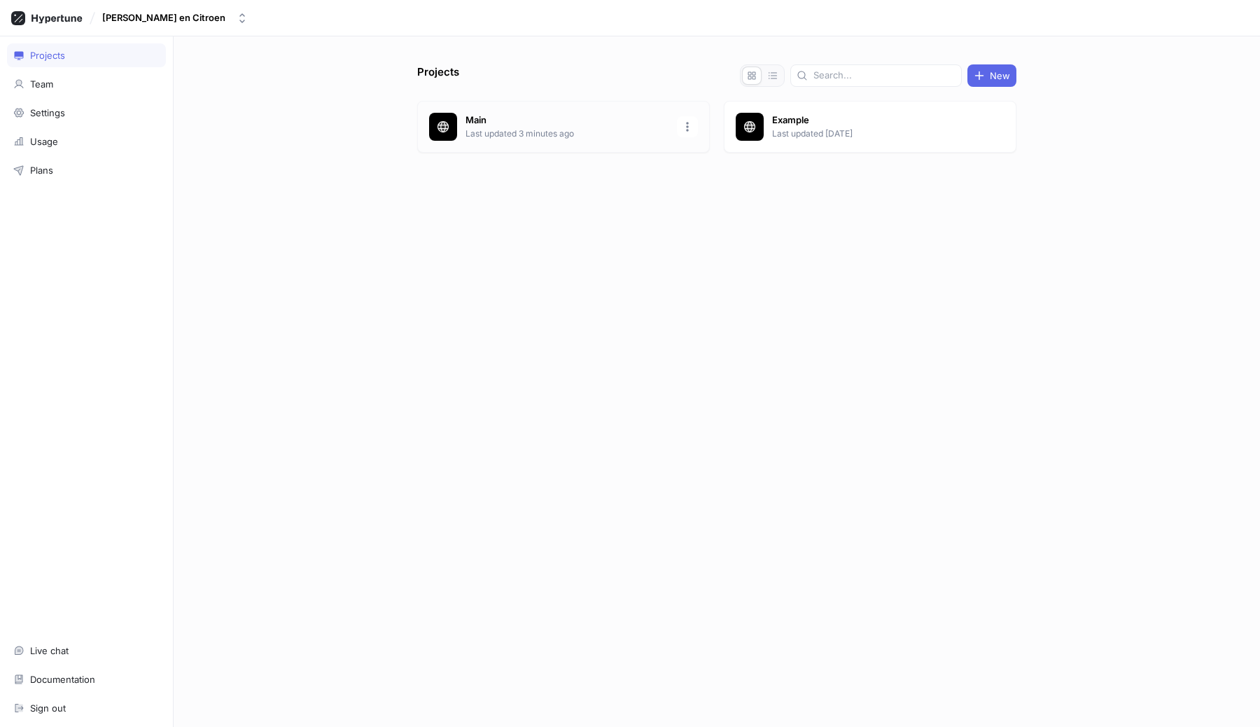
click at [503, 128] on p "Last updated 3 minutes ago" at bounding box center [567, 133] width 203 height 13
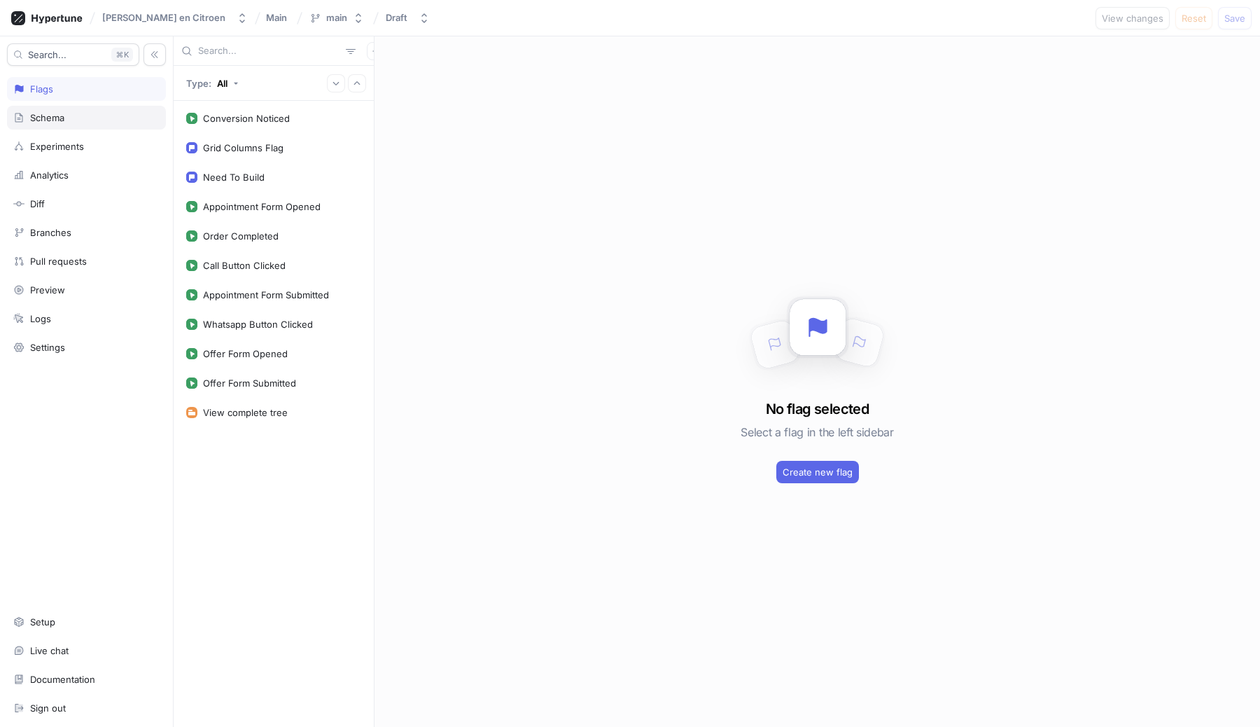
click at [78, 118] on div "Schema" at bounding box center [86, 117] width 146 height 11
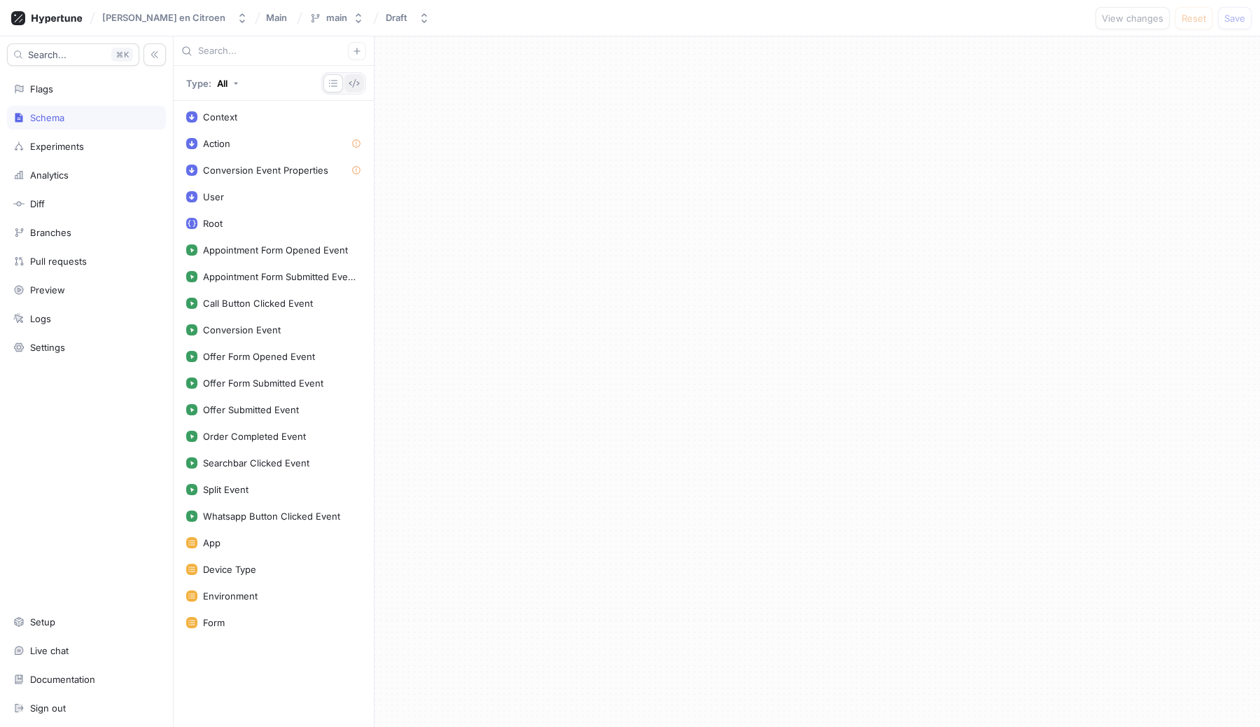
click at [357, 84] on icon "button" at bounding box center [354, 83] width 11 height 8
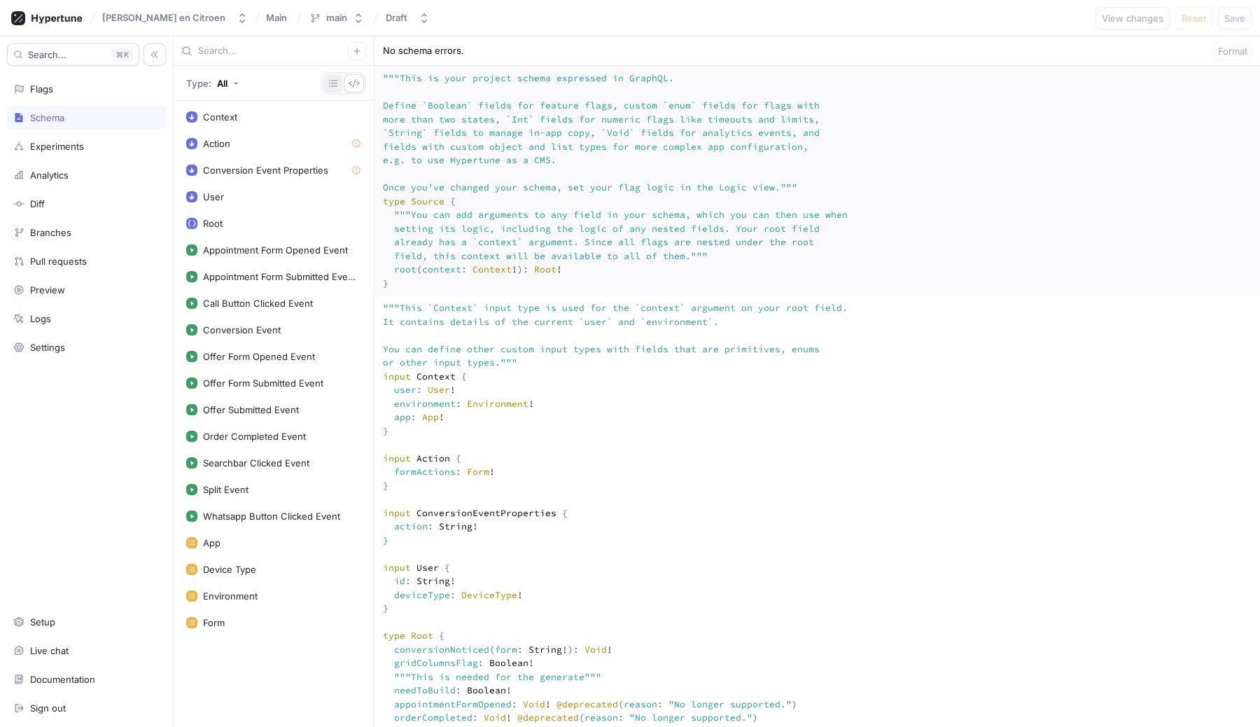
click at [329, 80] on icon "button" at bounding box center [333, 83] width 8 height 7
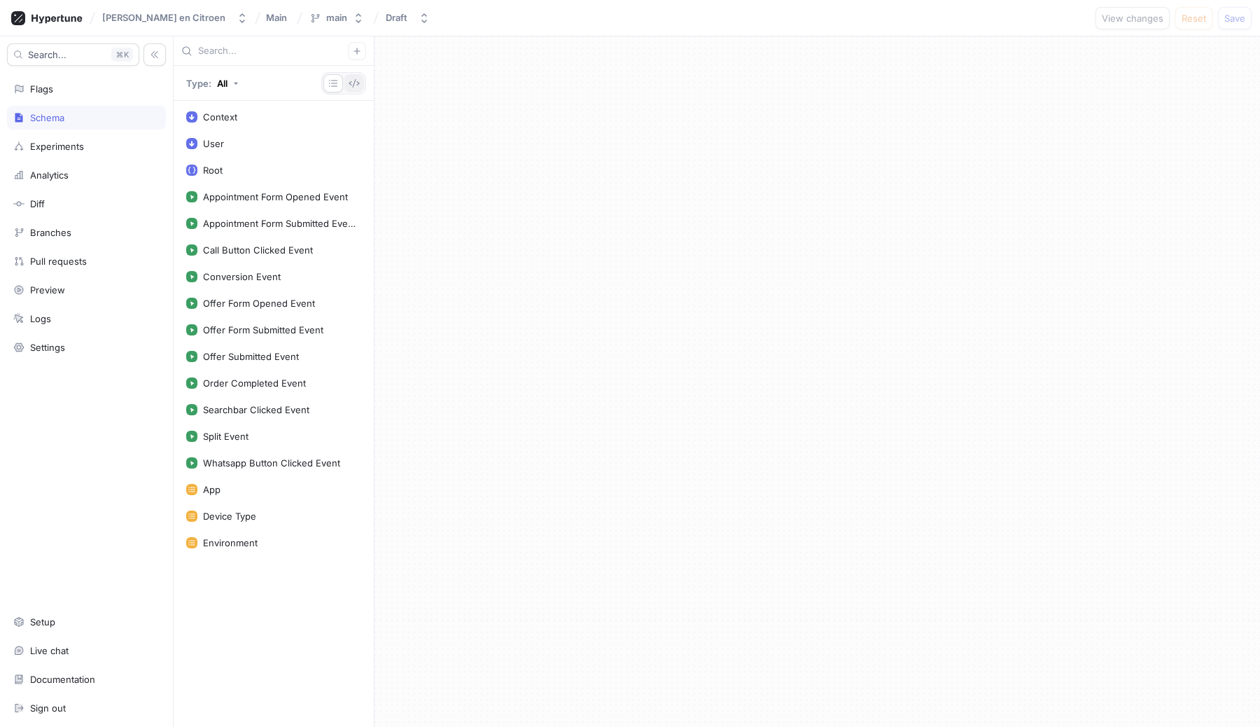
click at [356, 82] on icon "button" at bounding box center [354, 83] width 11 height 11
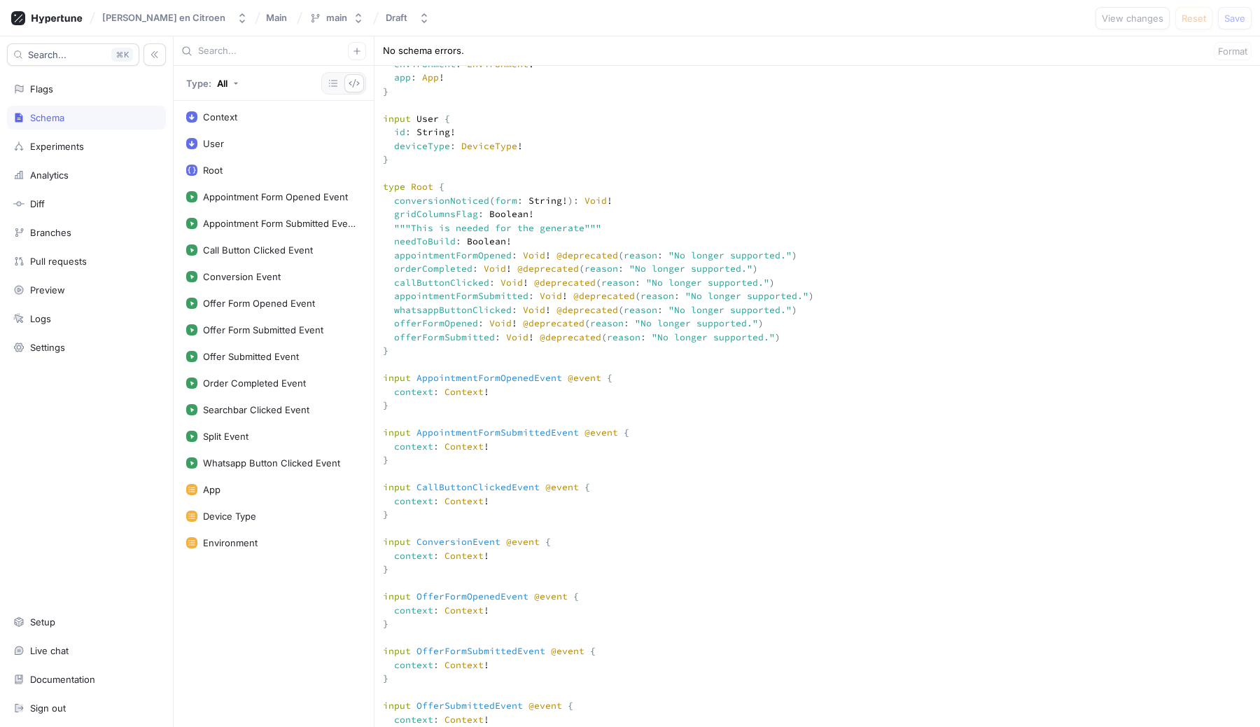
scroll to position [340, 0]
click at [60, 181] on div "Analytics" at bounding box center [86, 175] width 159 height 24
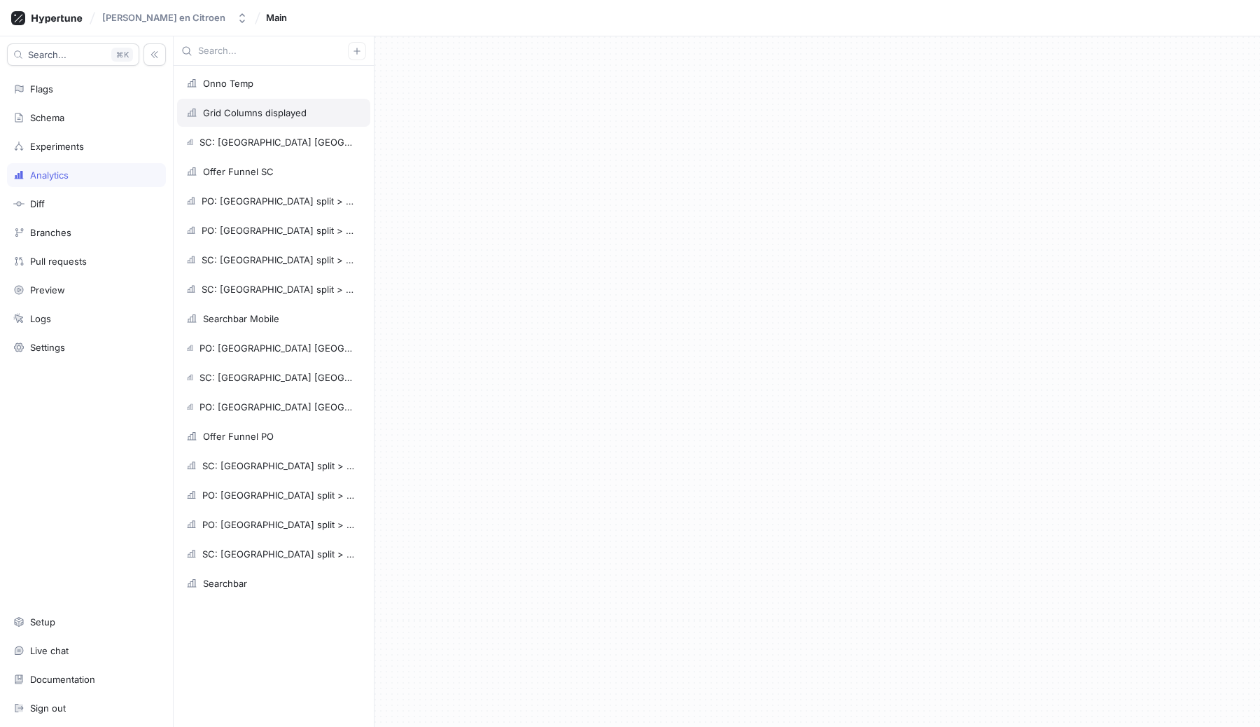
click at [249, 105] on div "Grid Columns displayed" at bounding box center [273, 113] width 193 height 28
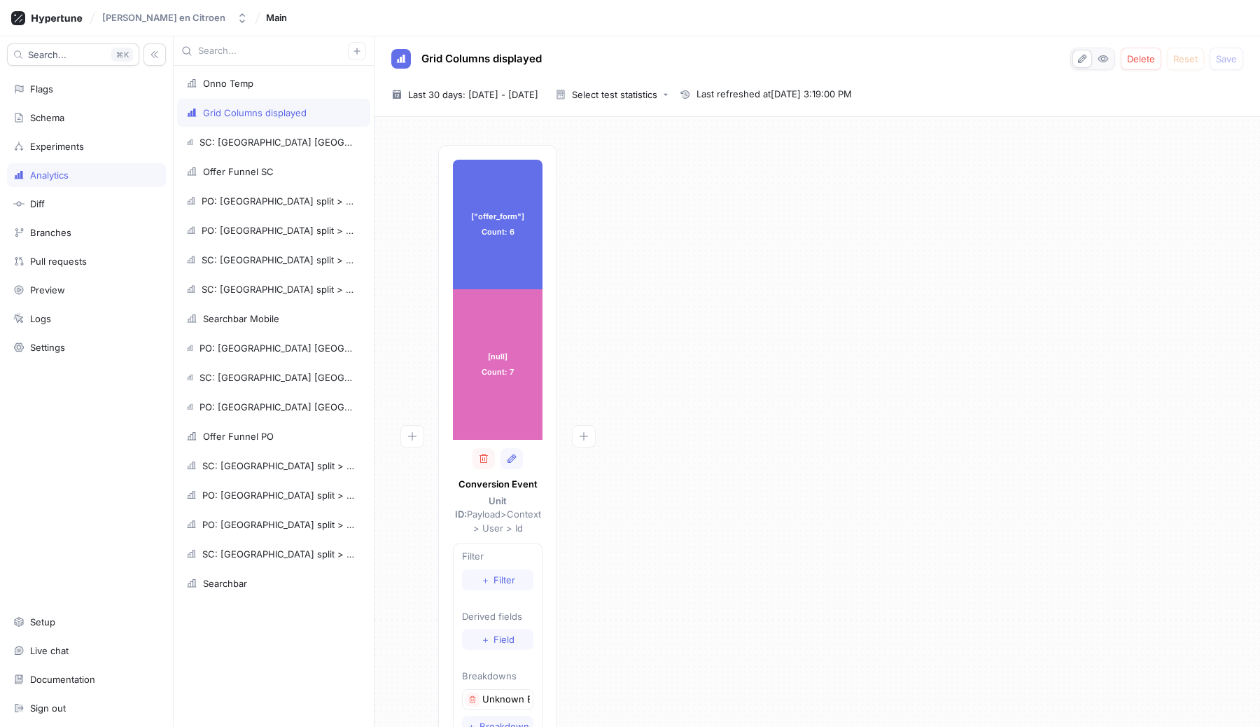
click at [314, 11] on div "Schaap en Citroen Main" at bounding box center [630, 18] width 1260 height 36
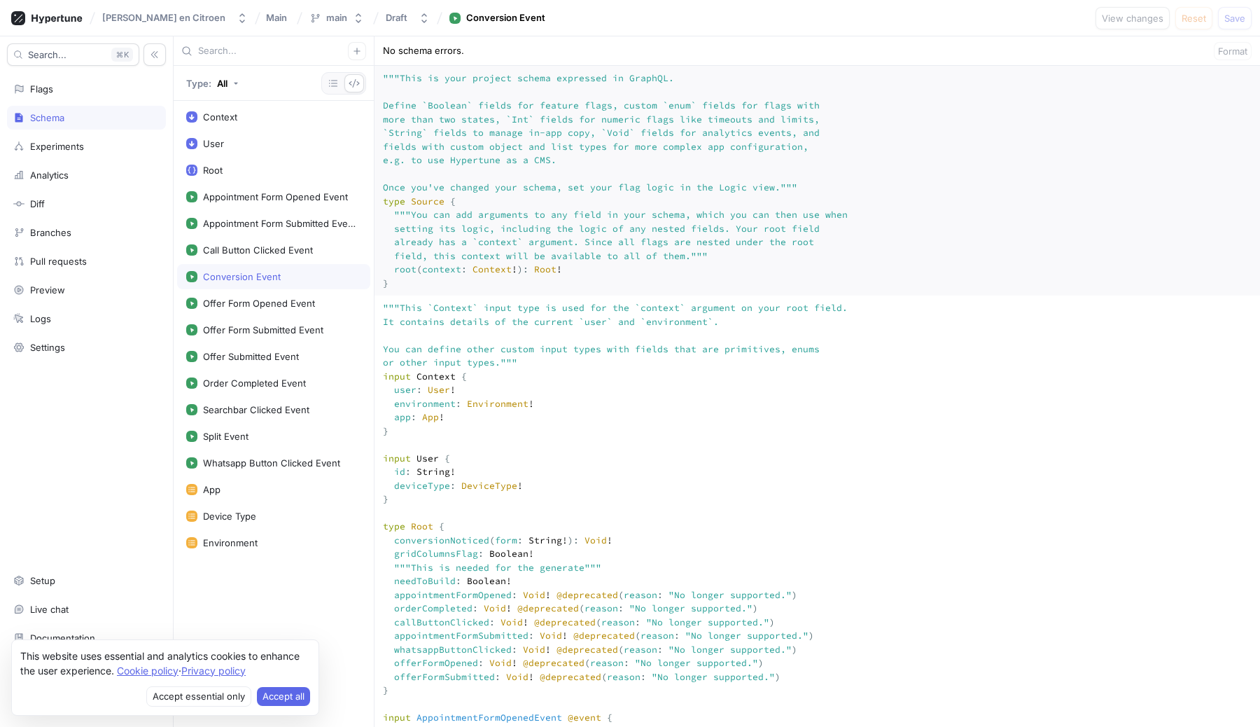
scroll to position [395, 0]
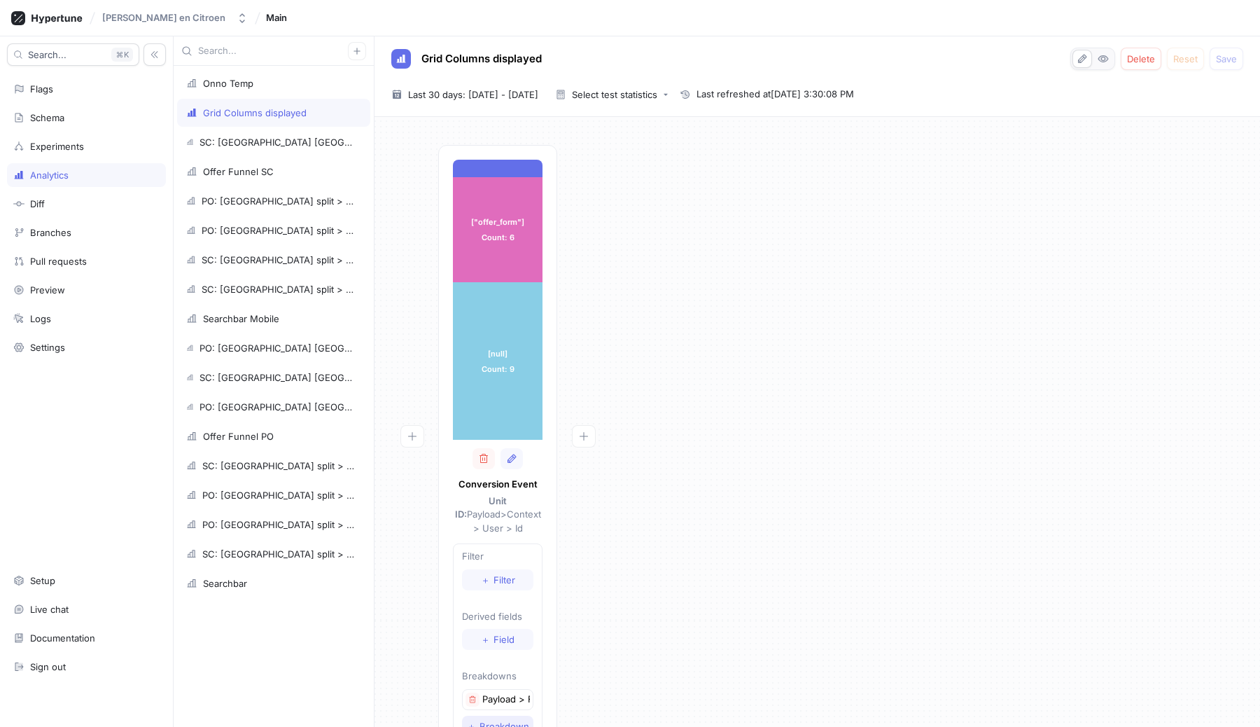
scroll to position [36, 0]
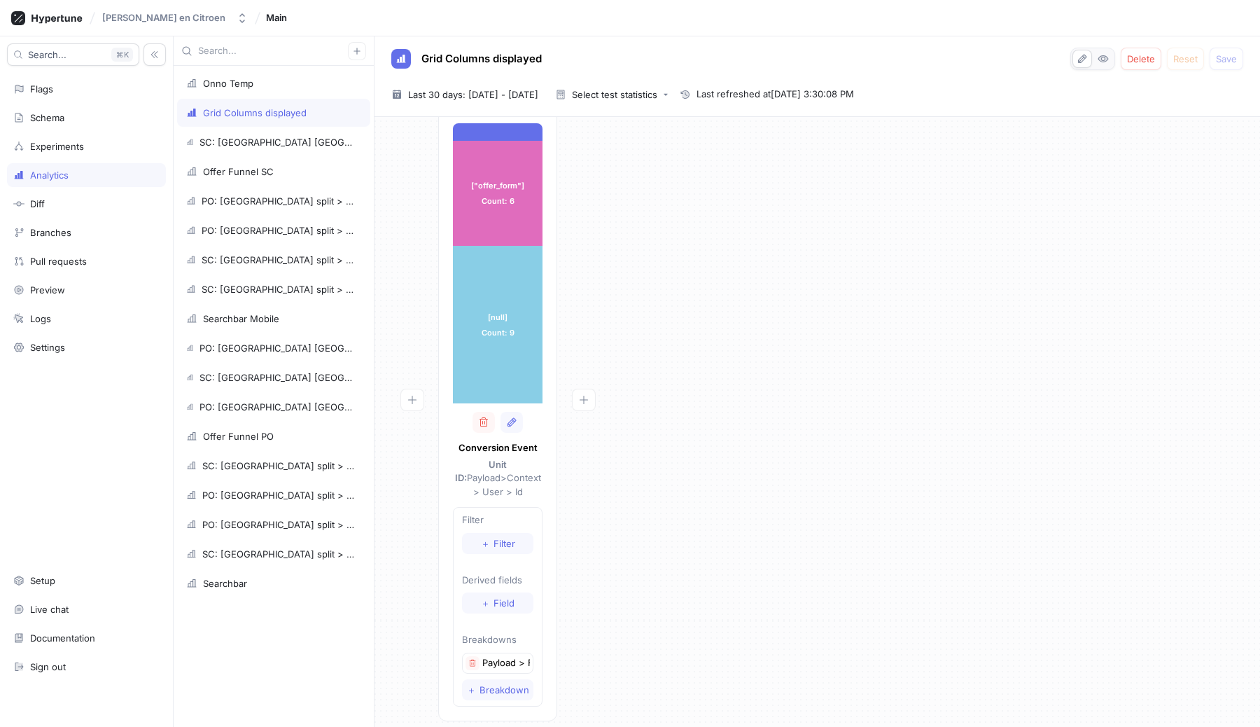
click at [513, 656] on p "Payload > Form" at bounding box center [506, 663] width 48 height 14
click at [506, 685] on span "Breakdown" at bounding box center [505, 689] width 50 height 8
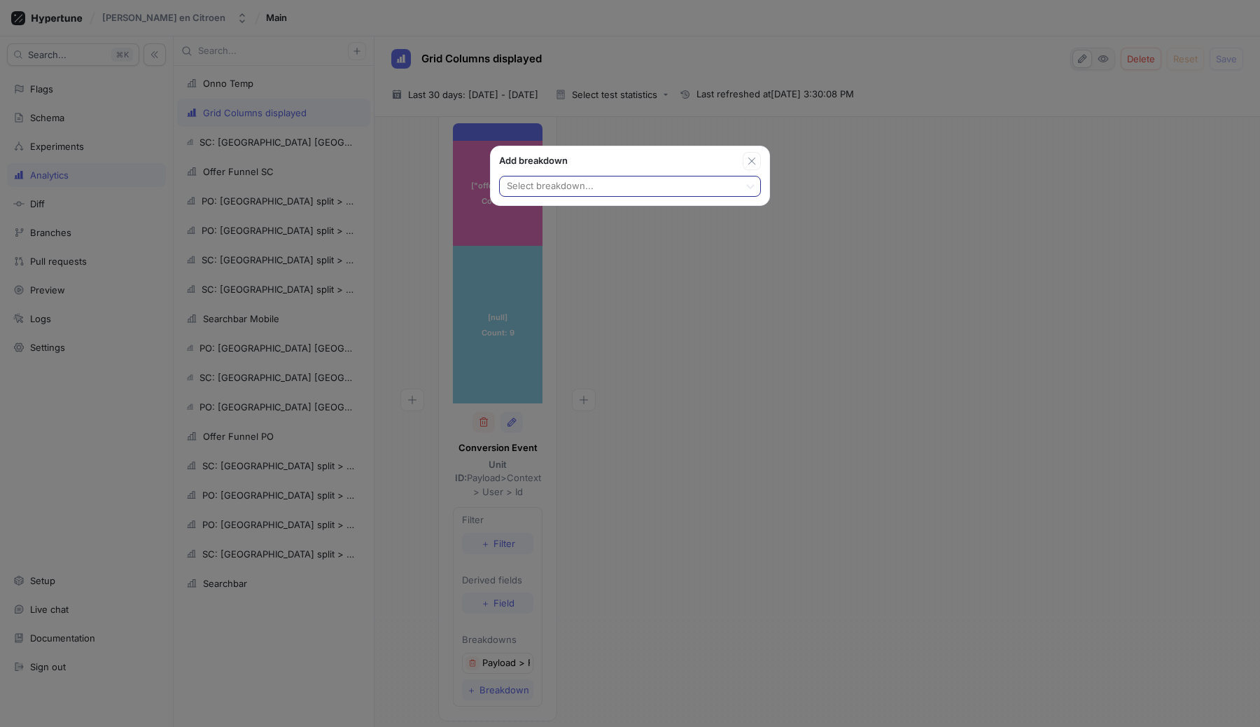
click at [613, 186] on div at bounding box center [620, 187] width 228 height 17
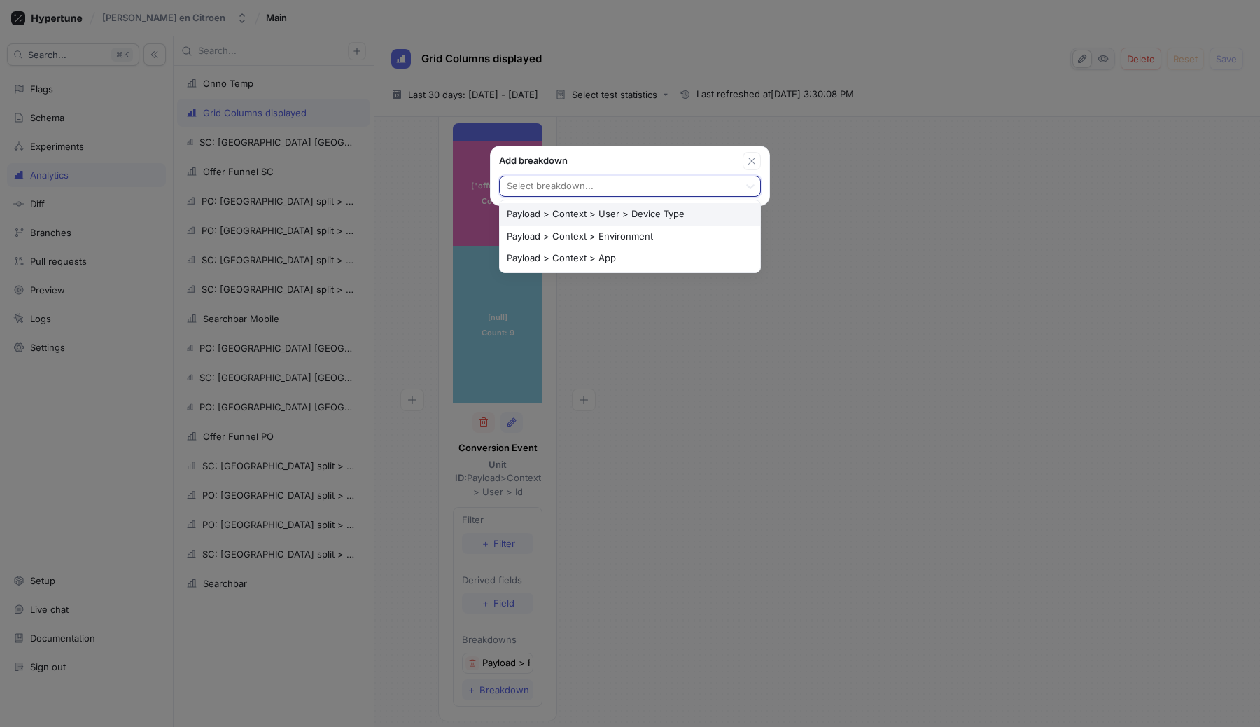
click at [628, 170] on div "Payload > Context > User > Device Type, 1 of 3. 3 results available. Use Up and…" at bounding box center [630, 187] width 279 height 35
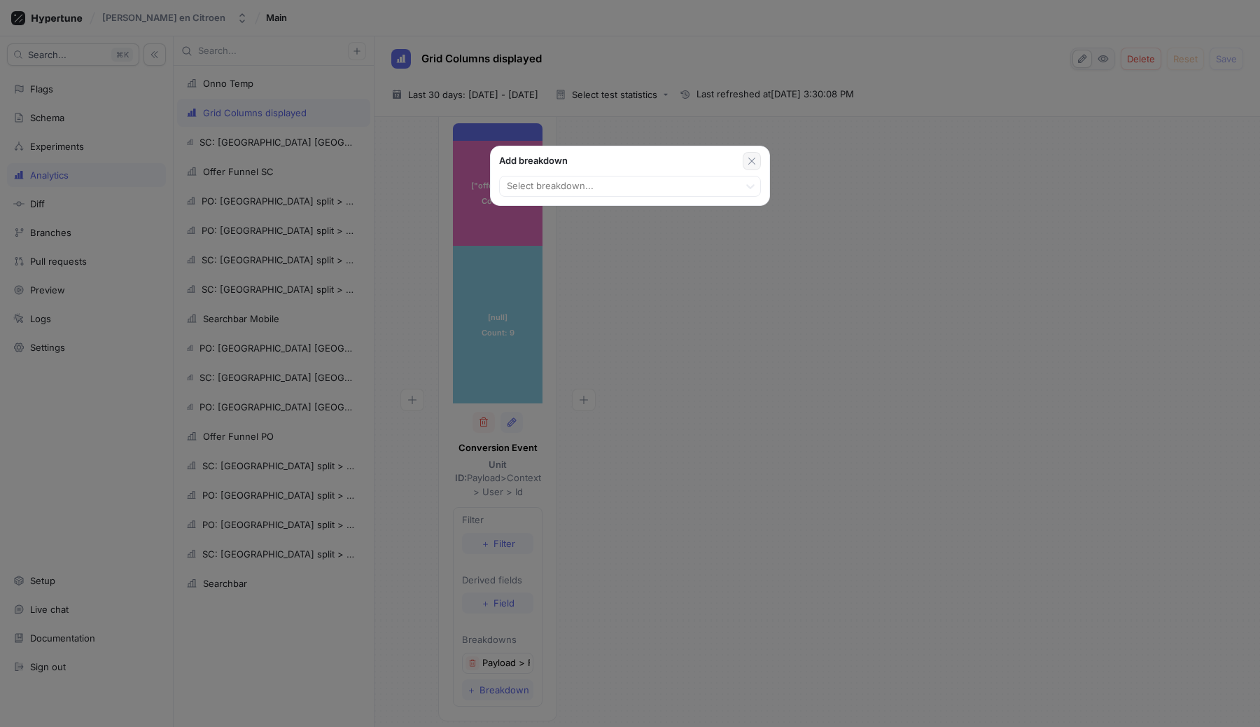
click at [758, 159] on button "button" at bounding box center [752, 161] width 18 height 18
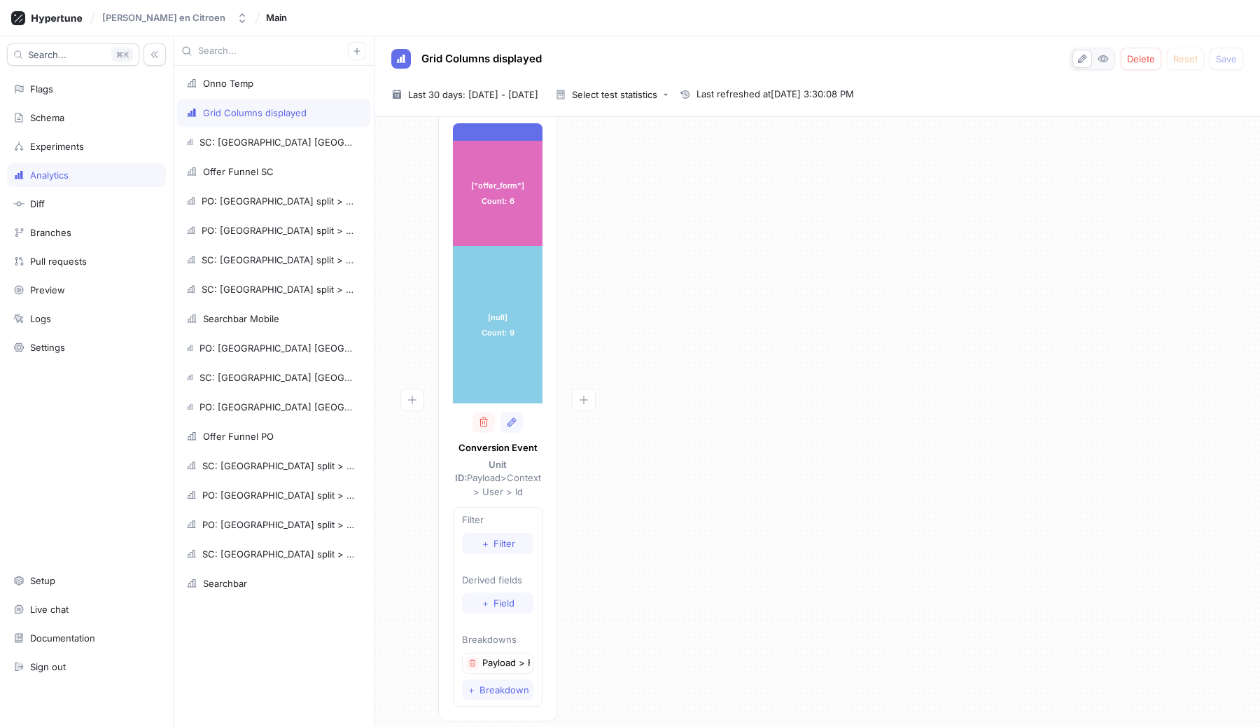
click at [701, 295] on div "[""] Count: 1 ["offer_form"] Count: 6 ["offer_form"] Count: 6 [null] Count: 9 […" at bounding box center [817, 419] width 863 height 621
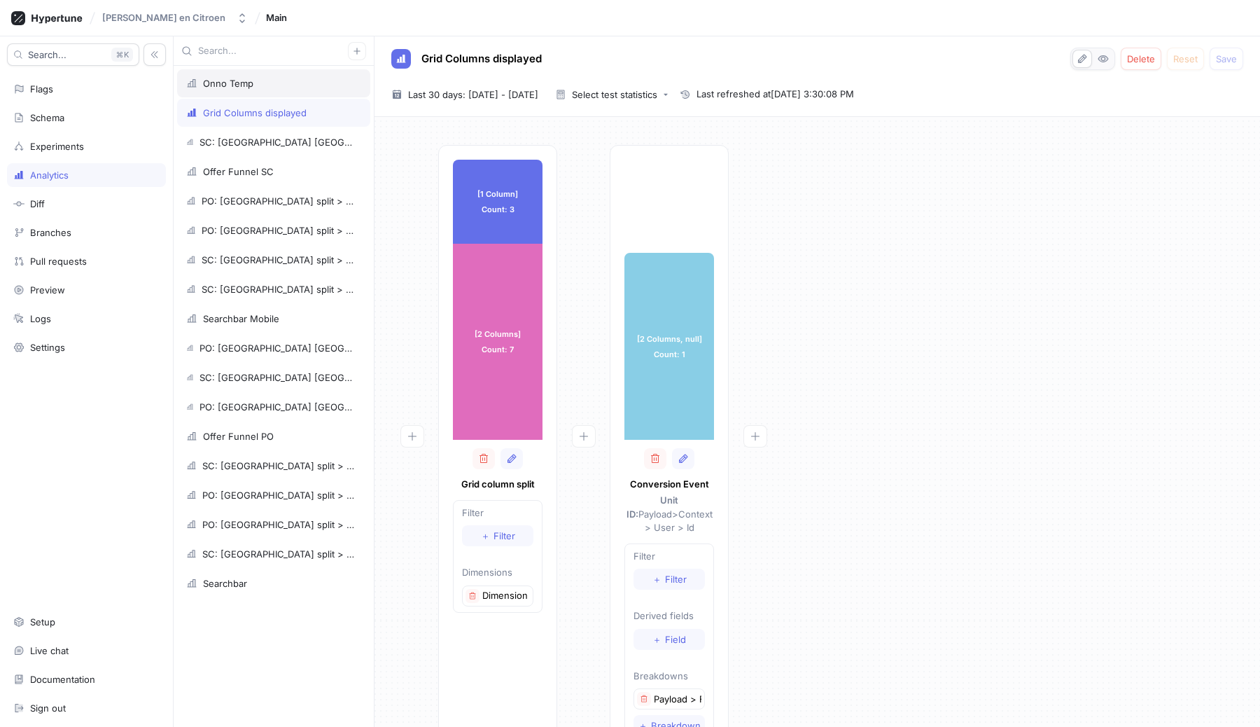
click at [270, 88] on div "Onno Temp" at bounding box center [273, 83] width 175 height 11
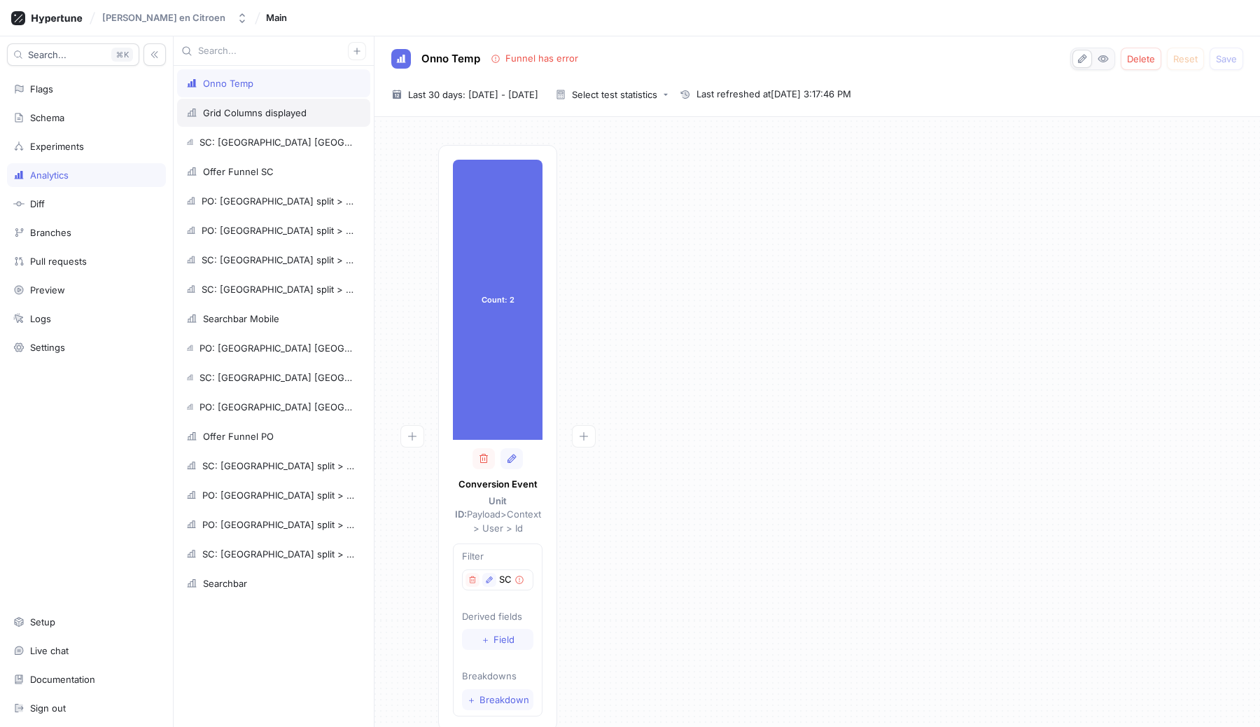
click at [267, 102] on div "Grid Columns displayed" at bounding box center [273, 113] width 193 height 28
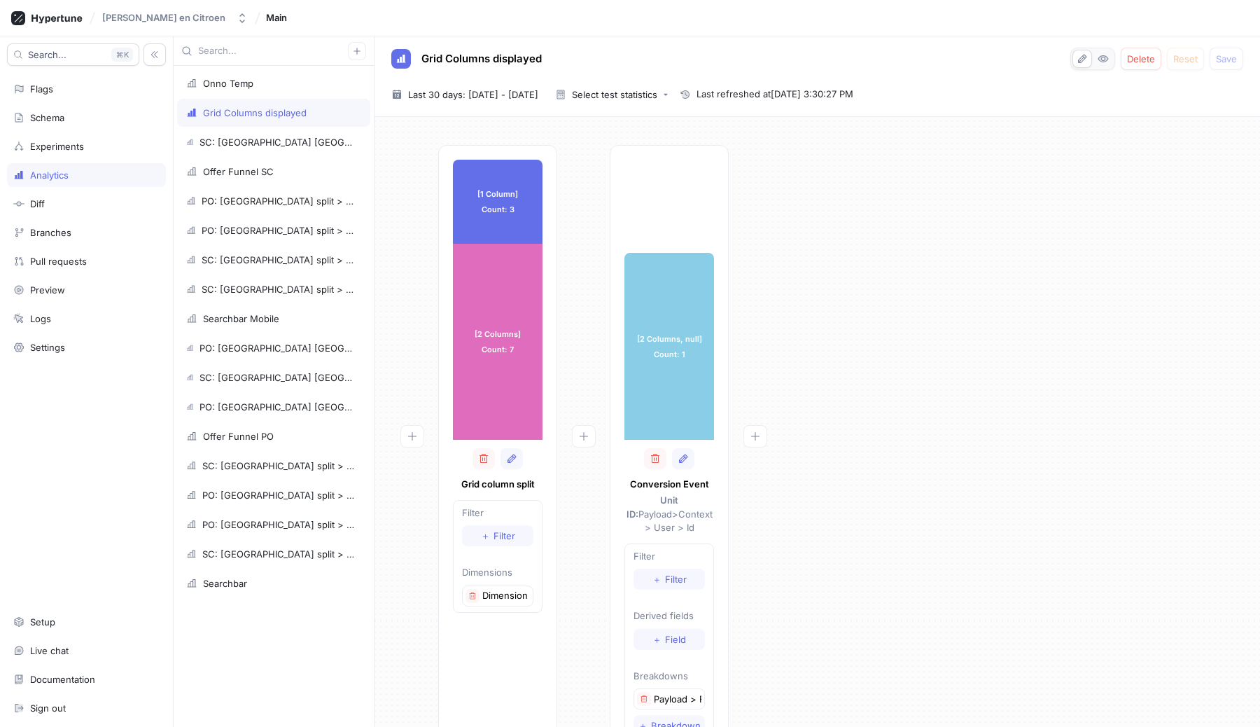
click at [995, 342] on div "[1 Column] Count: 3 [1 Column] Count: 3 [2 Columns] Count: 7 [2 Columns] Count:…" at bounding box center [817, 455] width 863 height 620
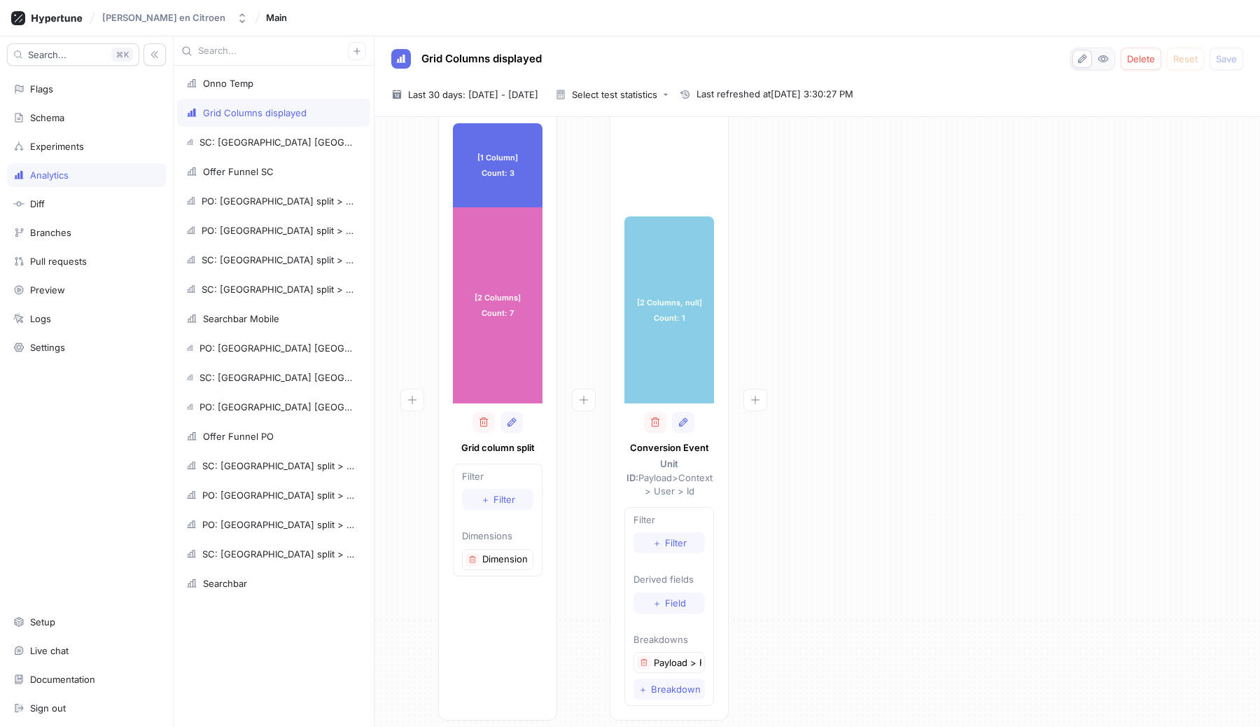
click at [500, 557] on p "Dimension 1" at bounding box center [506, 559] width 48 height 14
click at [793, 541] on div "[1 Column] Count: 3 [1 Column] Count: 3 [2 Columns] Count: 7 [2 Columns] Count:…" at bounding box center [817, 419] width 863 height 620
click at [661, 599] on span "＋" at bounding box center [657, 603] width 9 height 8
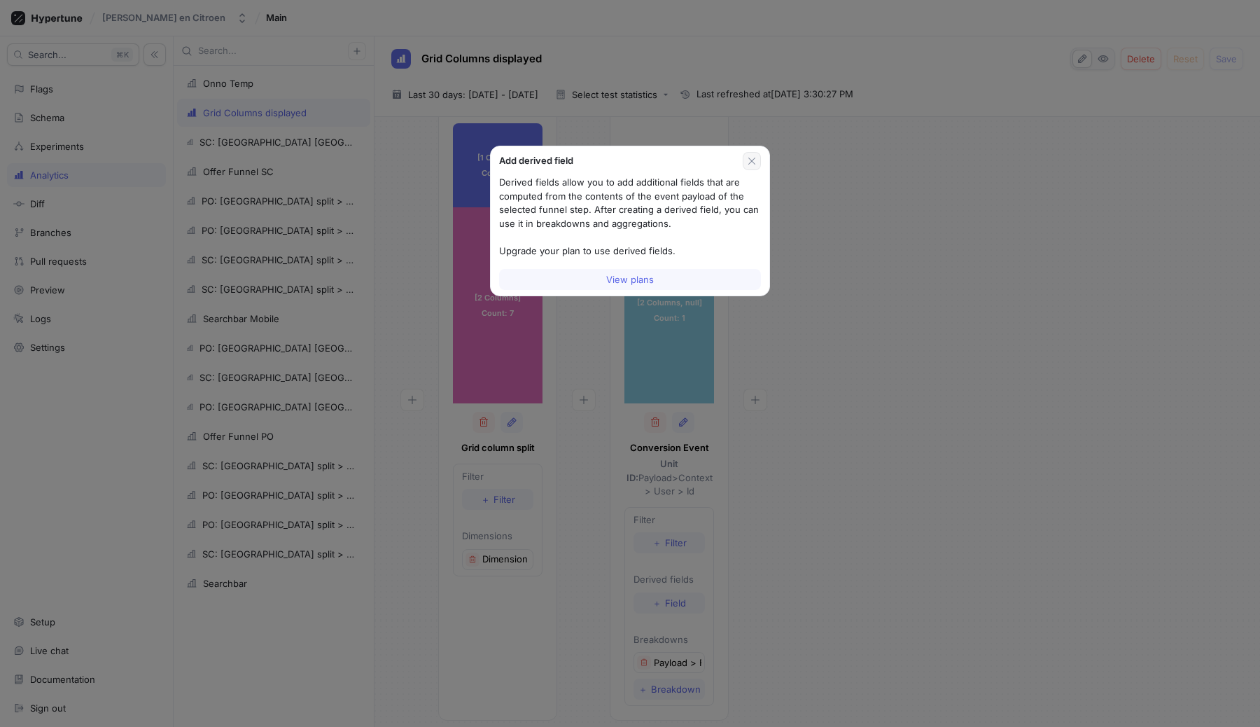
click at [752, 160] on icon "button" at bounding box center [752, 161] width 7 height 7
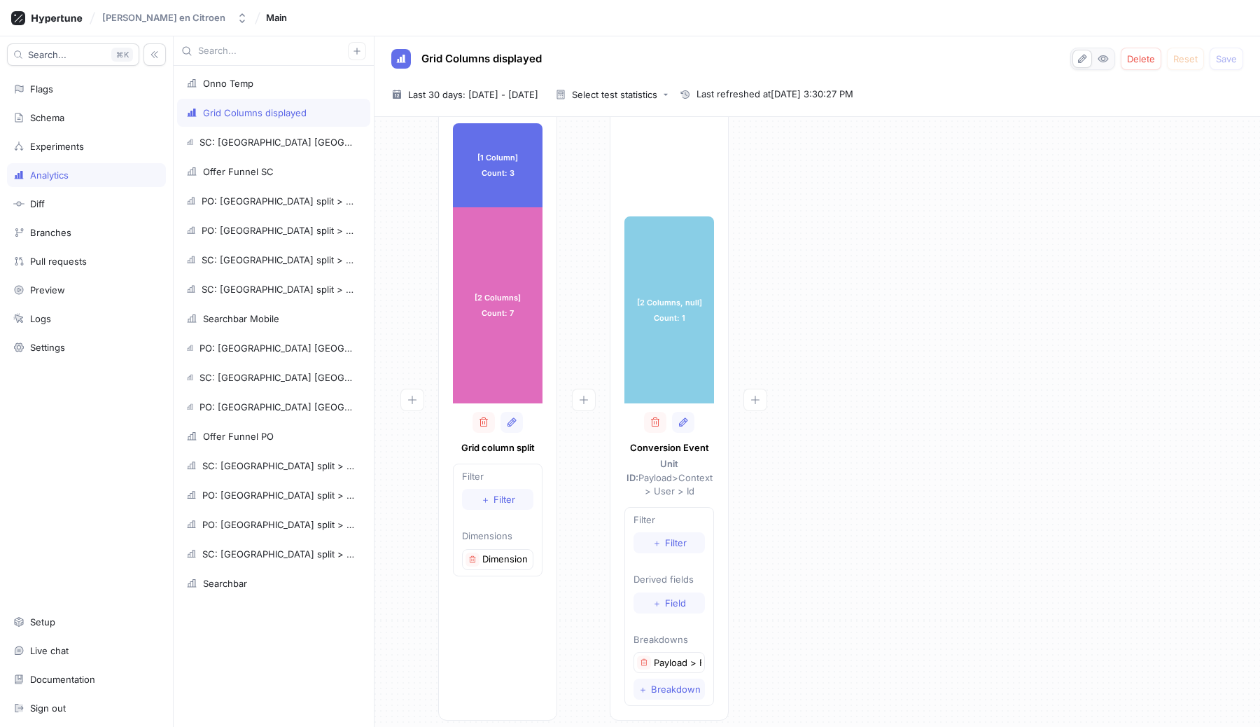
click at [662, 656] on p "Payload > Form" at bounding box center [678, 663] width 48 height 14
click at [230, 87] on div "Onno Temp" at bounding box center [228, 83] width 50 height 11
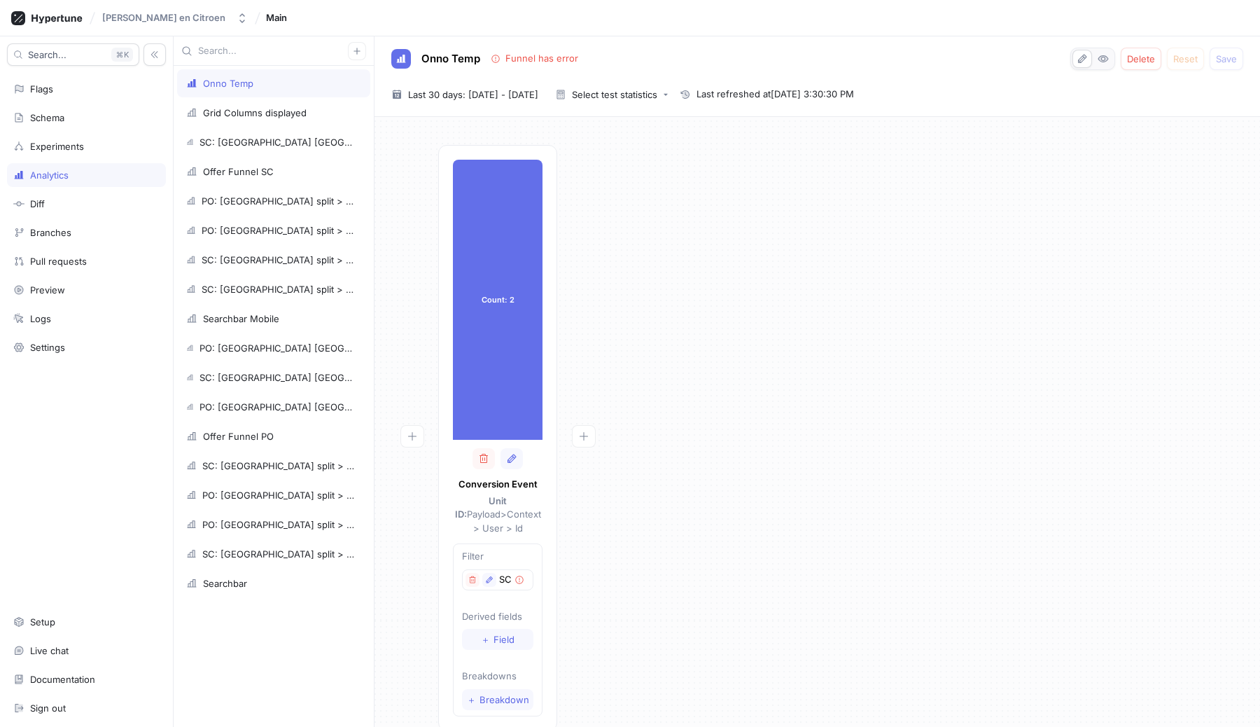
scroll to position [10, 0]
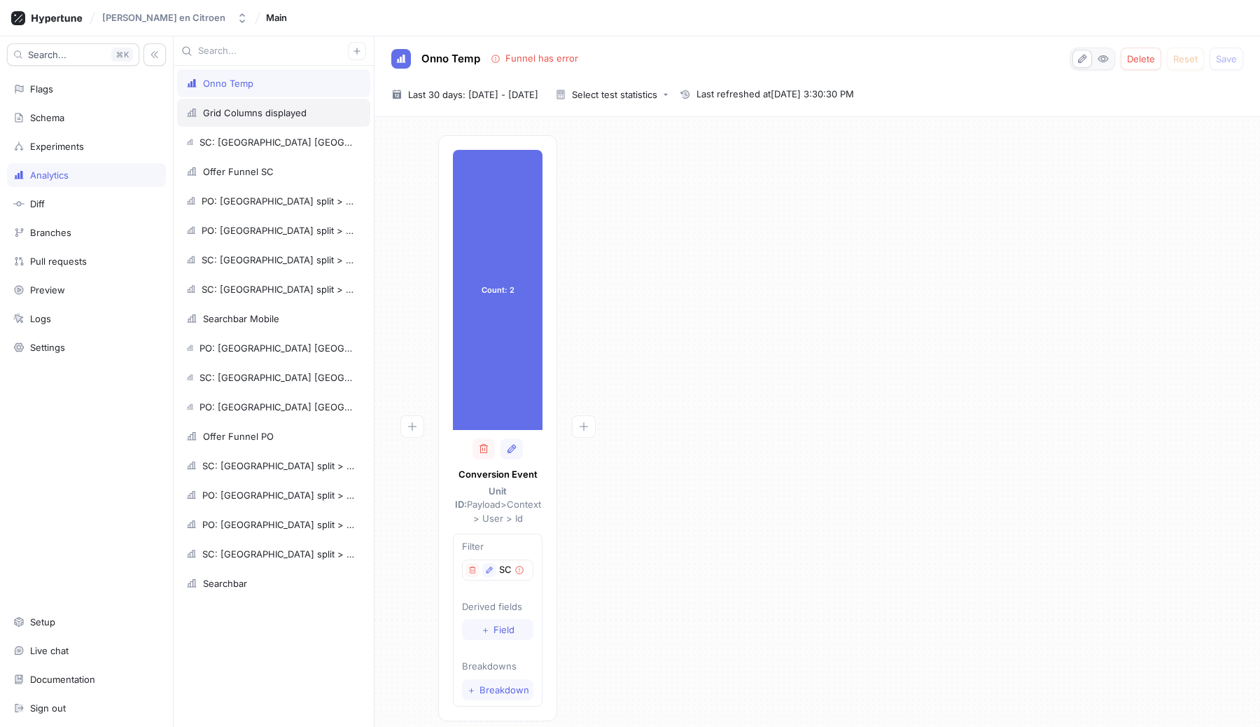
click at [265, 113] on div "Grid Columns displayed" at bounding box center [255, 112] width 104 height 11
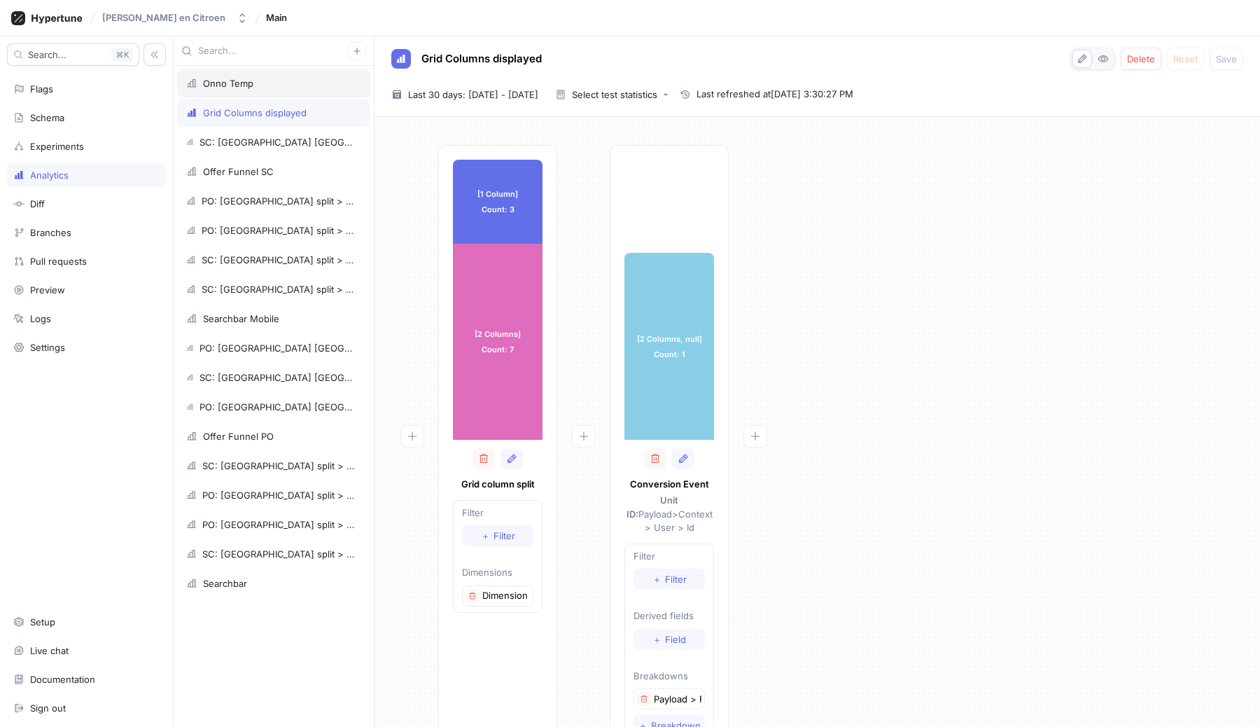
click at [245, 83] on div "Onno Temp" at bounding box center [228, 83] width 50 height 11
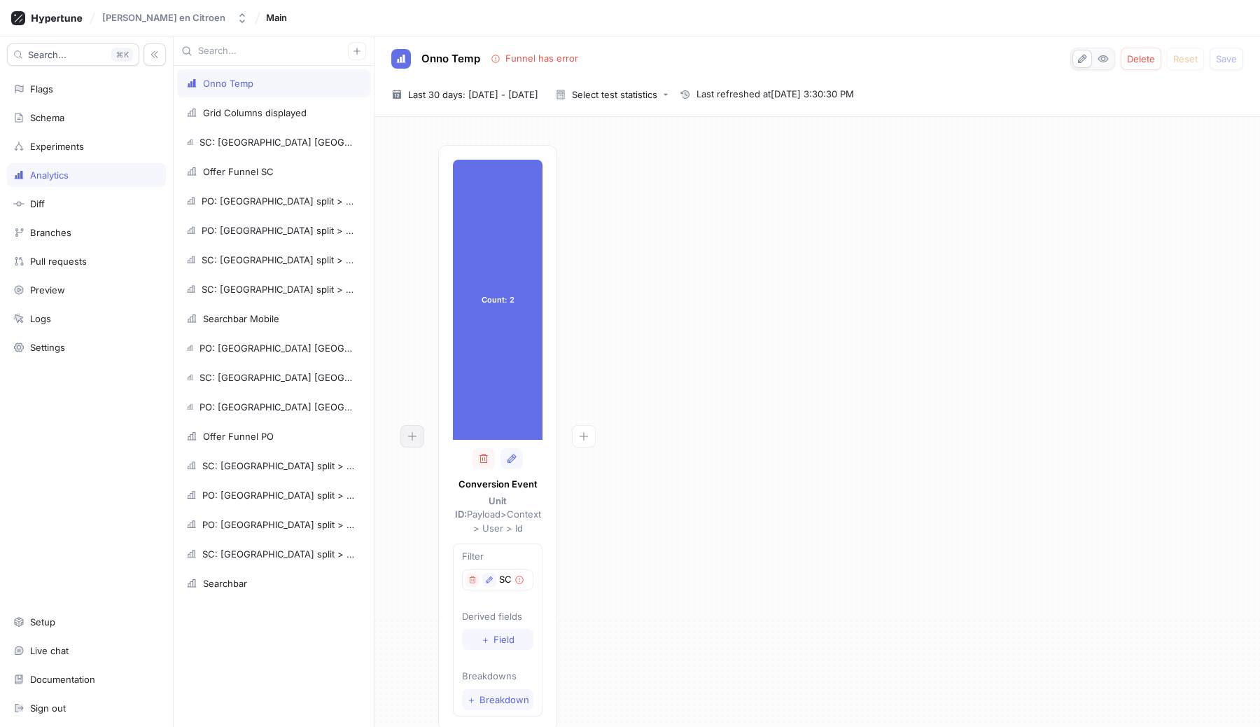
click at [412, 431] on icon "button" at bounding box center [412, 436] width 11 height 11
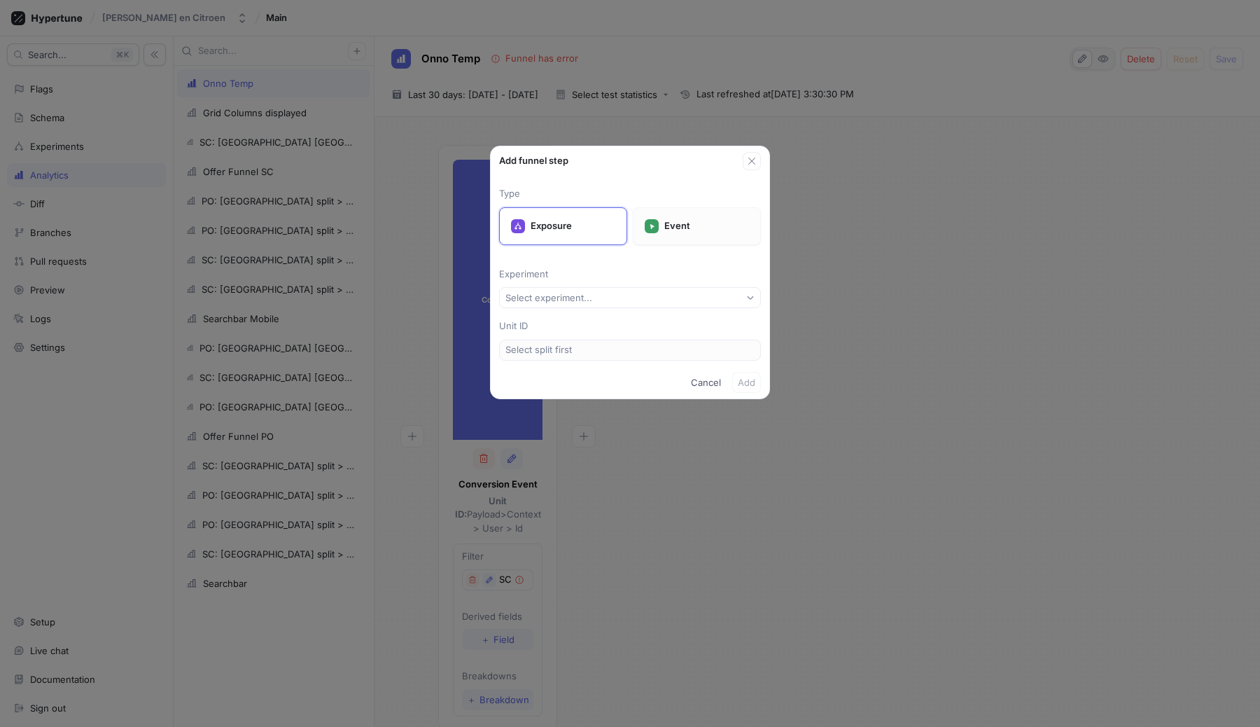
click at [658, 230] on div "Event" at bounding box center [697, 226] width 128 height 38
click at [617, 292] on button "Select event type..." at bounding box center [630, 297] width 262 height 21
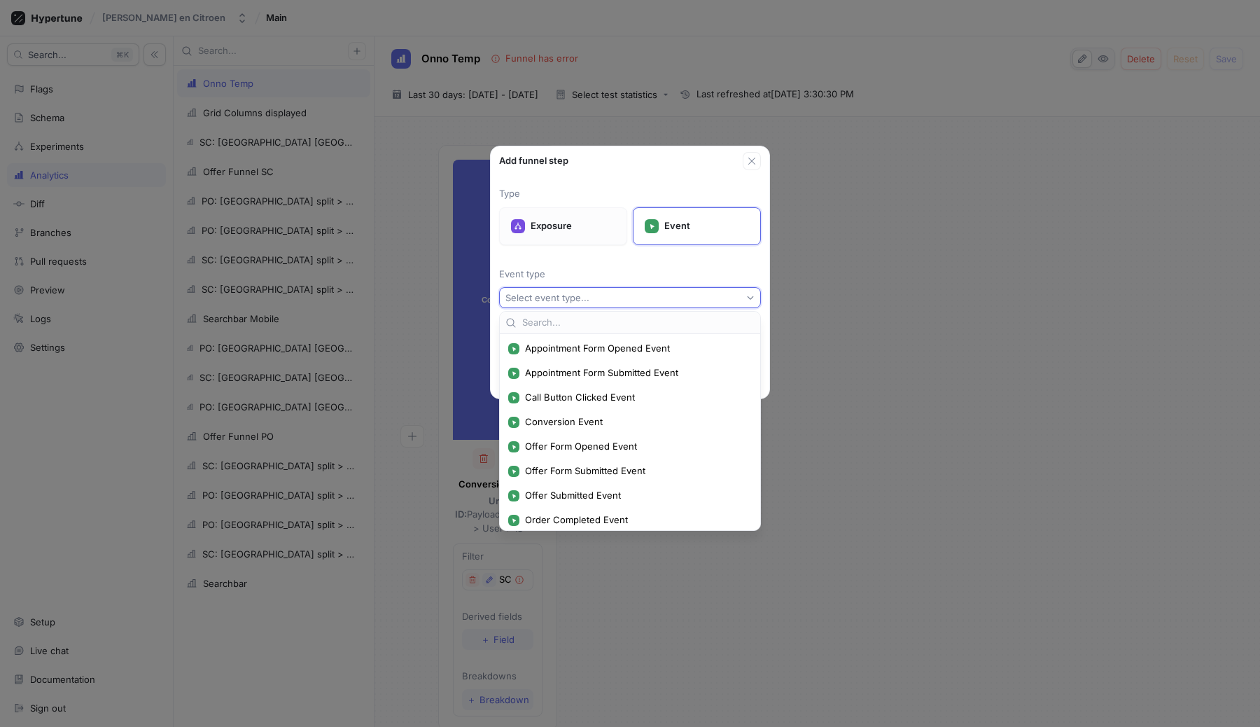
click at [569, 232] on p "Exposure" at bounding box center [573, 226] width 85 height 14
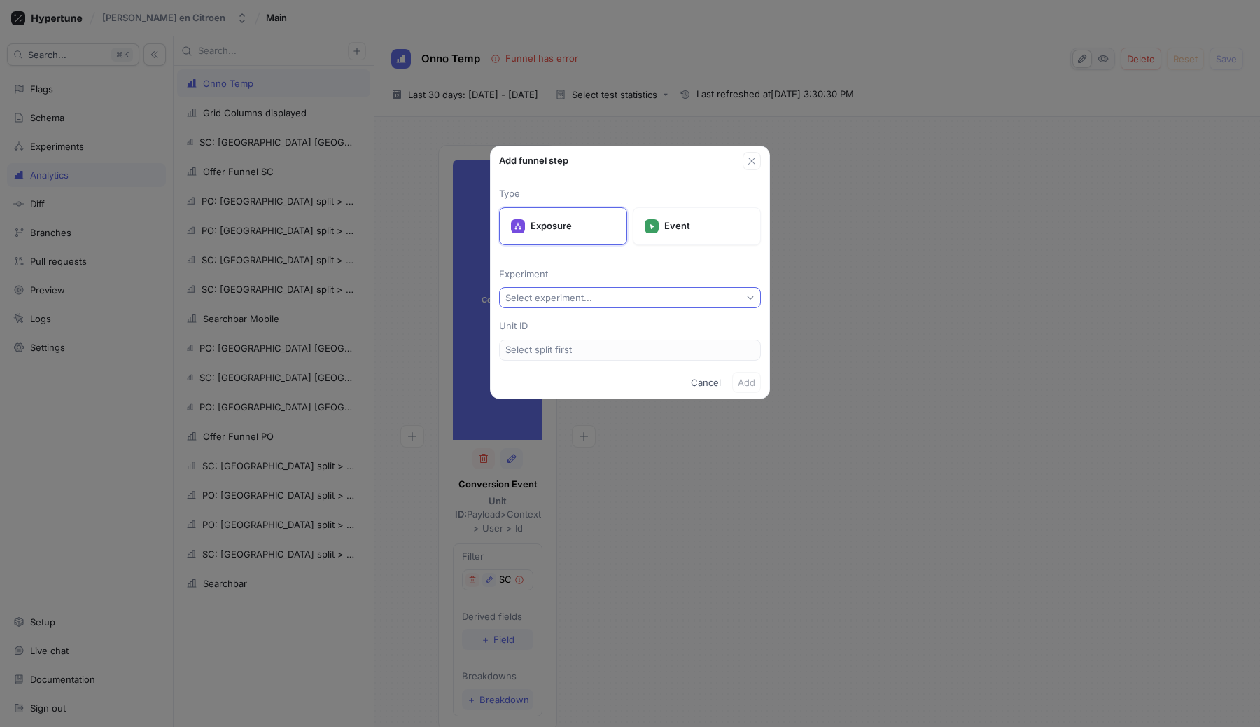
click at [597, 291] on button "Select experiment..." at bounding box center [630, 297] width 262 height 21
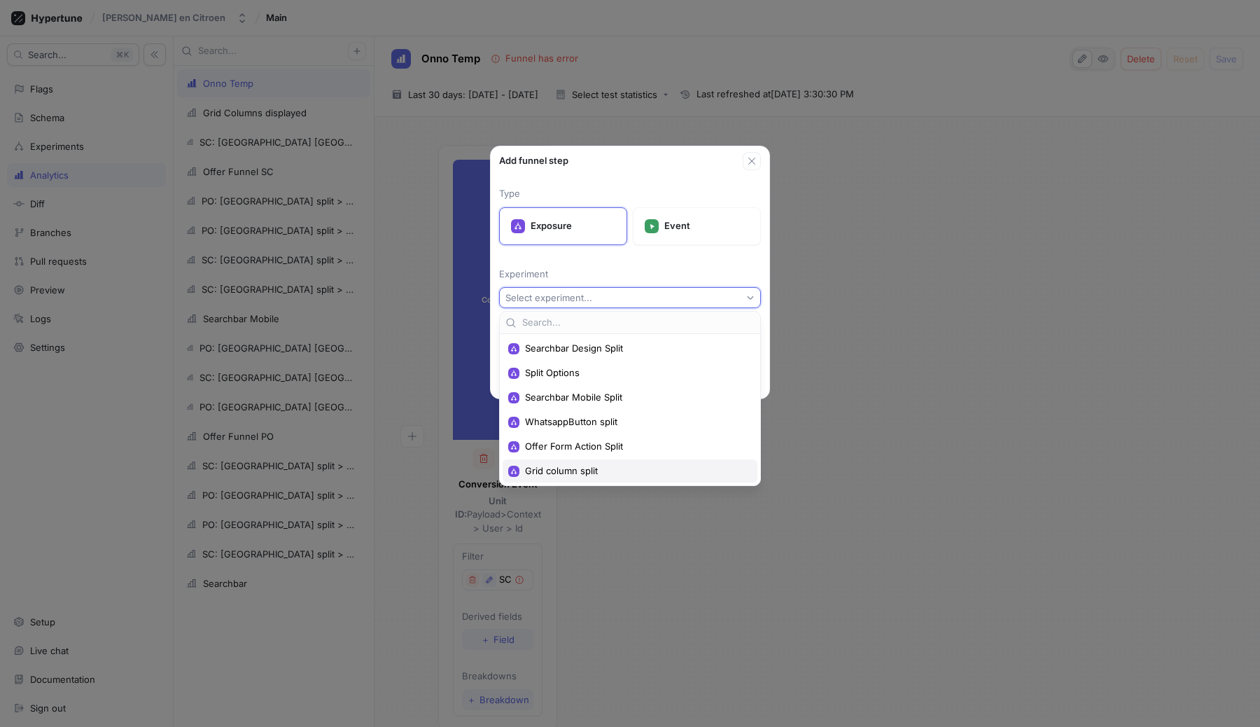
click at [576, 467] on span "Grid column split" at bounding box center [635, 471] width 220 height 12
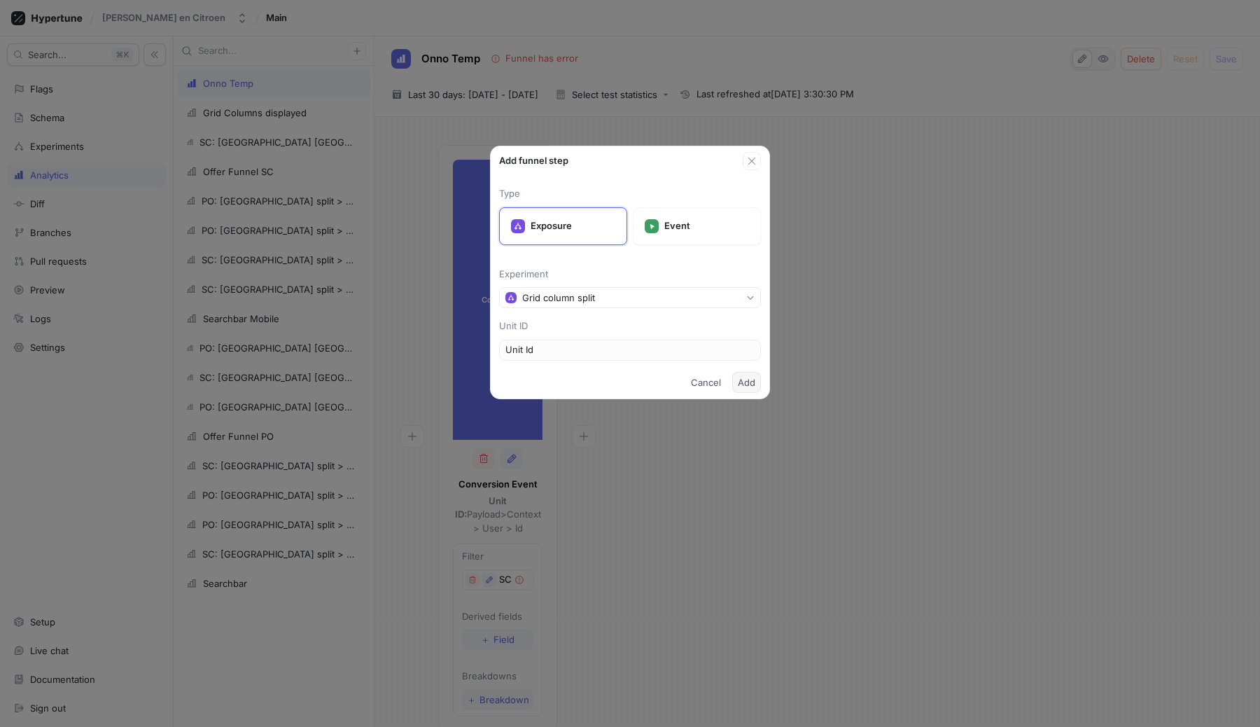
click at [746, 384] on span "Add" at bounding box center [747, 382] width 18 height 8
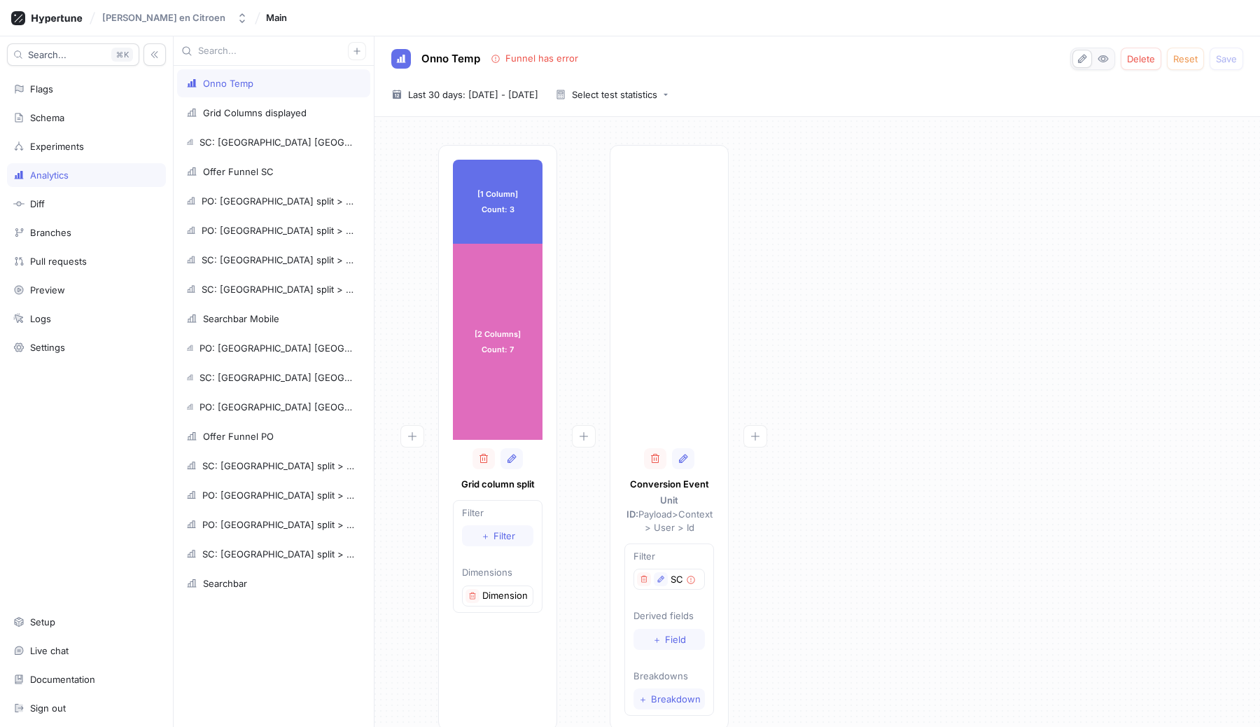
click at [757, 292] on div at bounding box center [755, 437] width 53 height 585
click at [647, 575] on icon "button" at bounding box center [644, 579] width 8 height 8
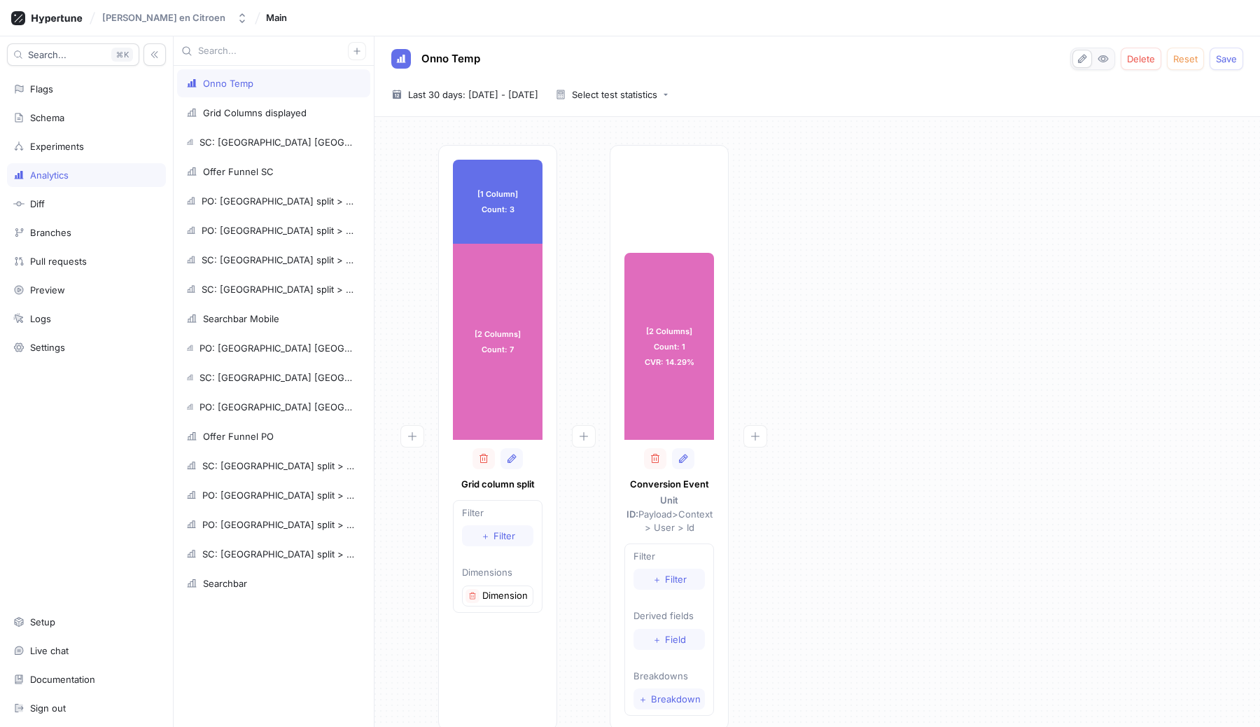
click at [849, 480] on div "[1 Column] Count: 3 [1 Column] Count: 3 [2 Columns] Count: 7 [2 Columns] Count:…" at bounding box center [817, 442] width 863 height 594
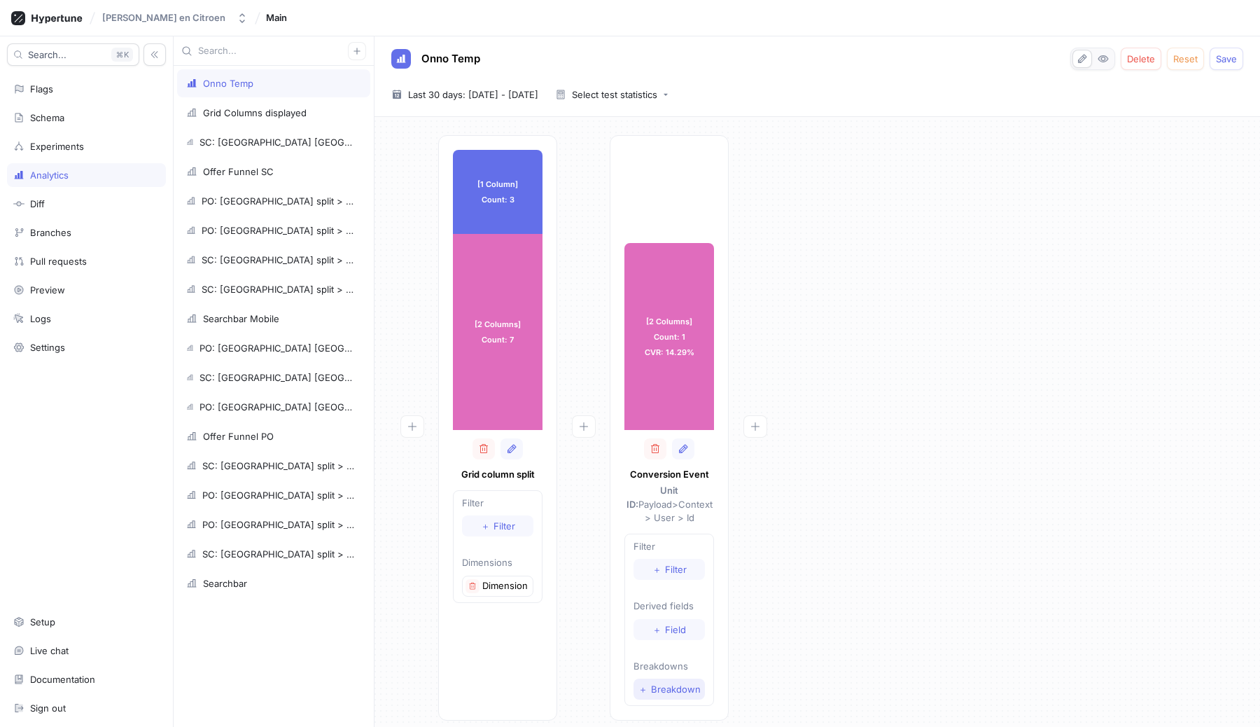
click at [672, 685] on span "Breakdown" at bounding box center [676, 689] width 50 height 8
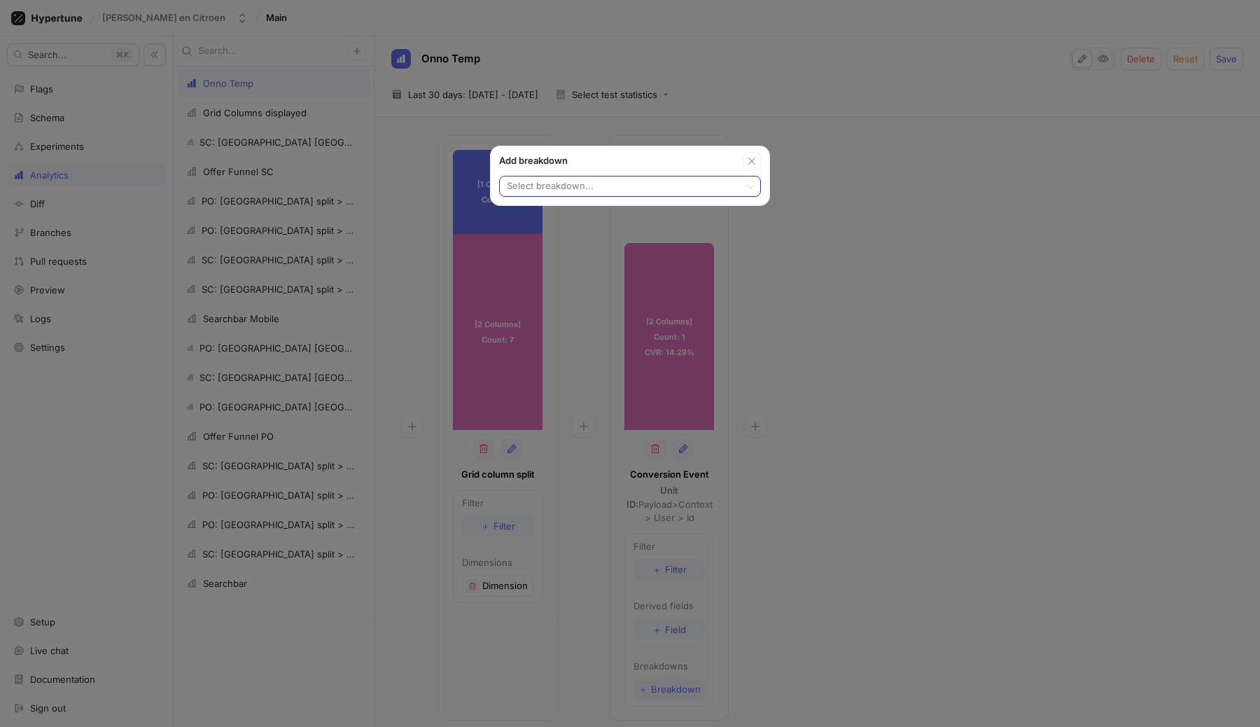
click at [531, 179] on div at bounding box center [620, 187] width 228 height 17
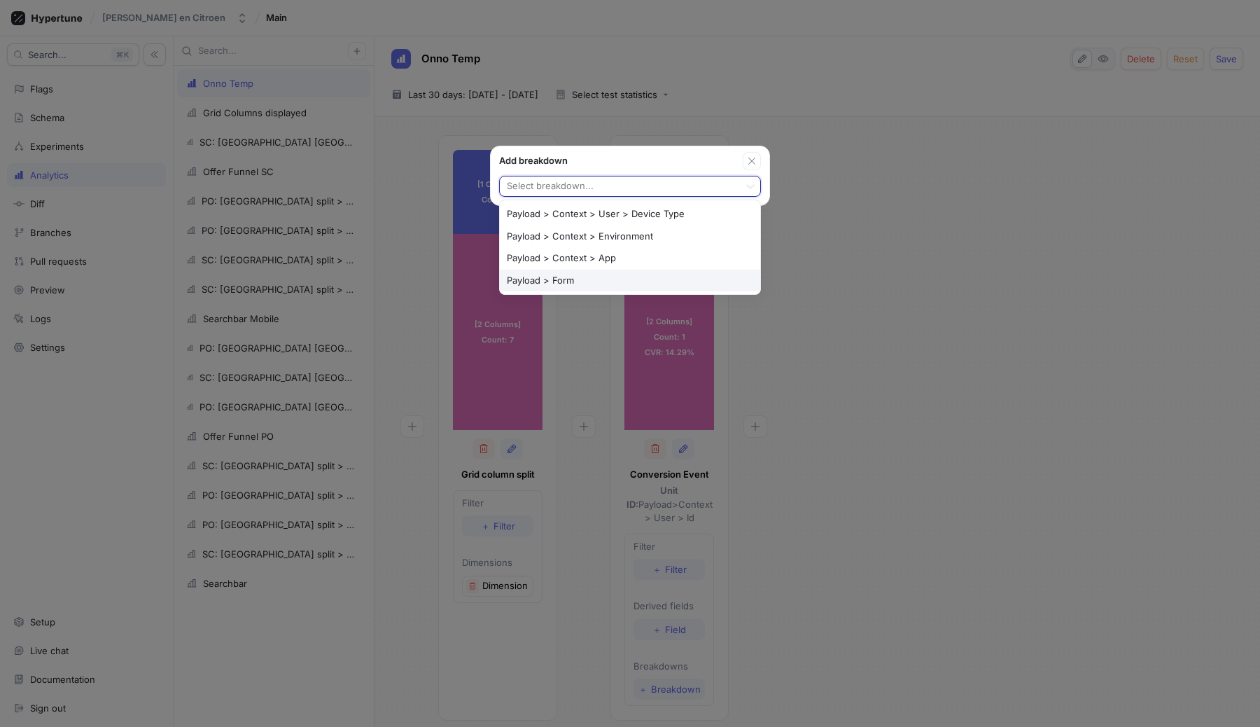
click at [560, 279] on div "Payload > Form" at bounding box center [630, 281] width 260 height 22
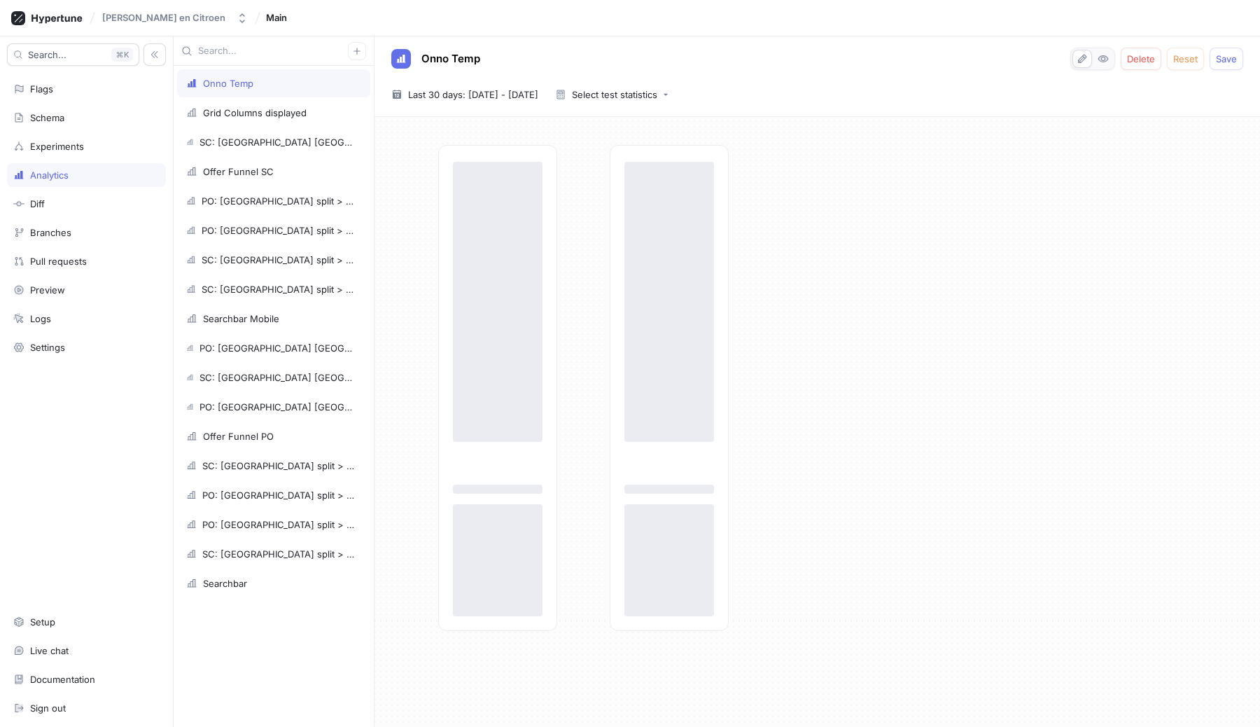
scroll to position [0, 0]
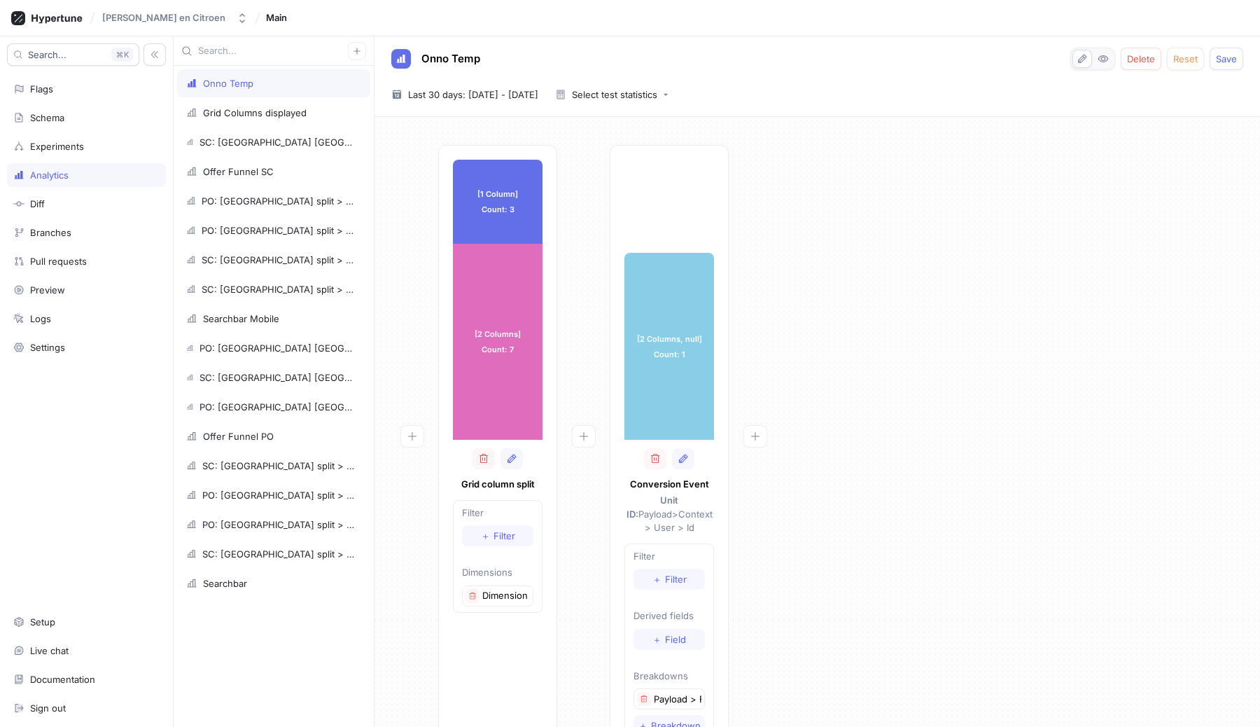
click at [829, 388] on div "[1 Column] Count: 3 [1 Column] Count: 3 [2 Columns] Count: 7 [2 Columns] Count:…" at bounding box center [817, 455] width 863 height 620
click at [1225, 63] on span "Save" at bounding box center [1226, 59] width 21 height 8
click at [912, 300] on div "[1 Column] Count: 3 [1 Column] Count: 3 [2 Columns] Count: 7 [2 Columns] Count:…" at bounding box center [817, 455] width 863 height 620
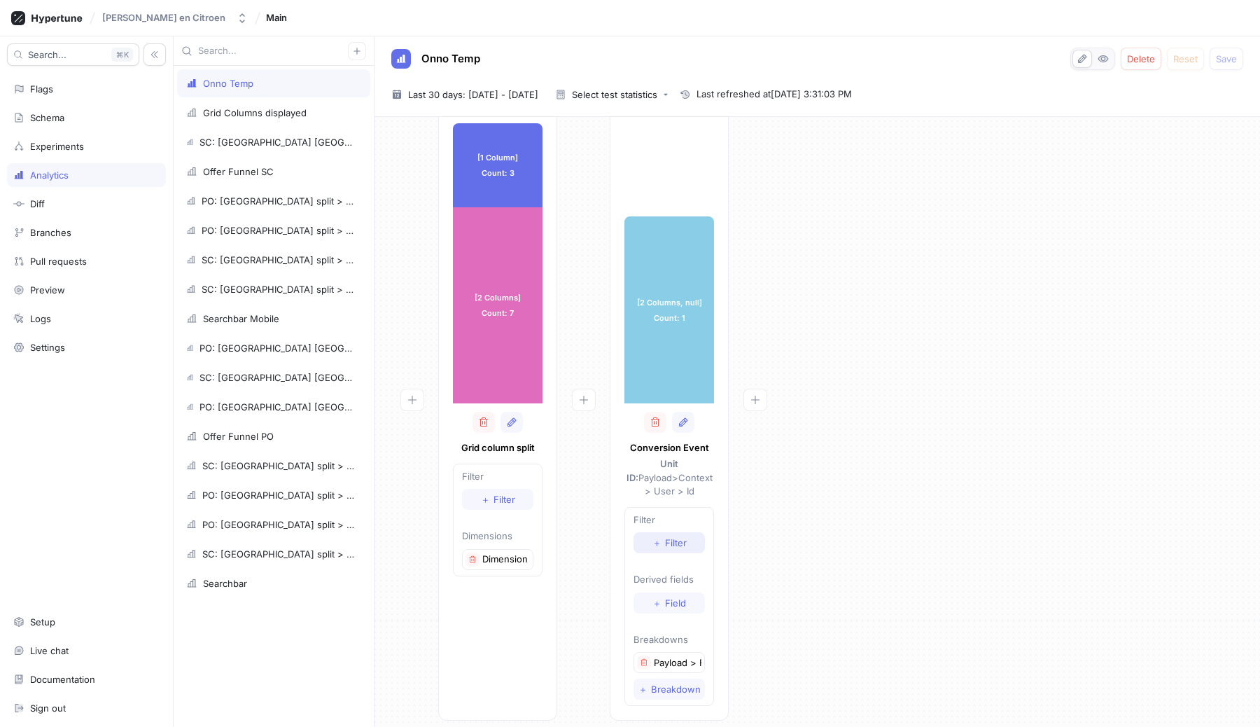
click at [654, 538] on span "＋" at bounding box center [657, 542] width 9 height 8
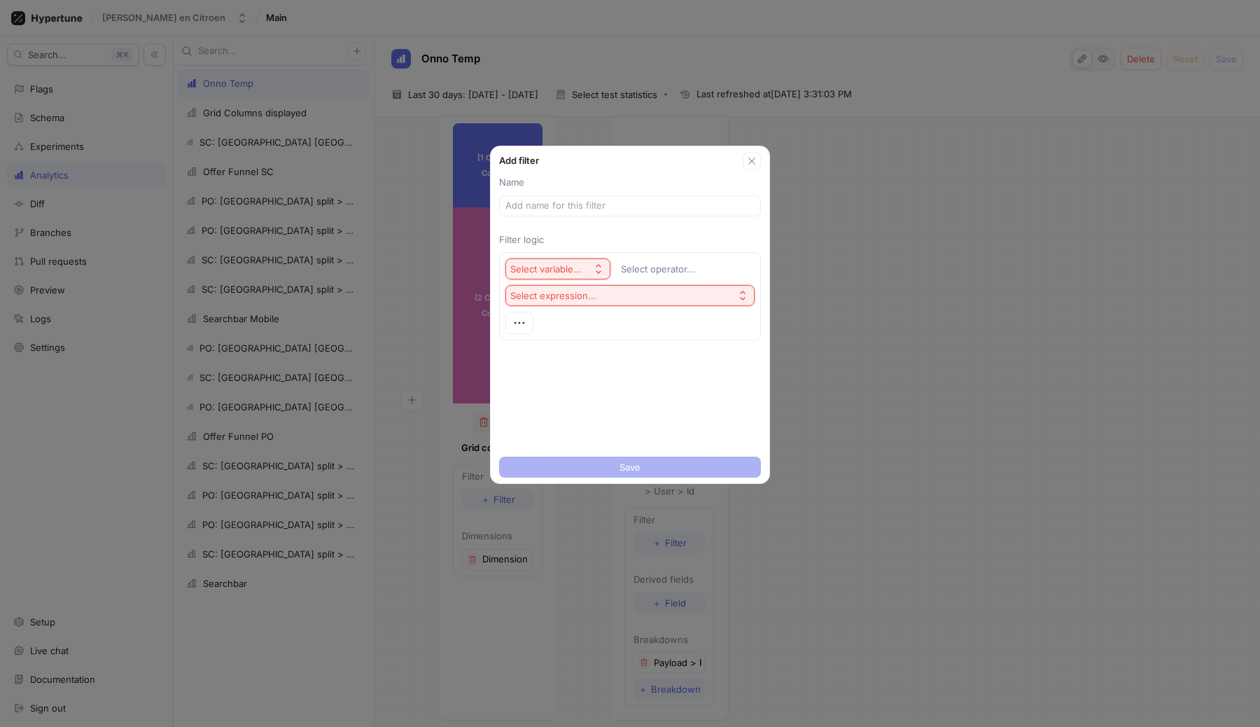
click at [541, 264] on div "Select variable..." at bounding box center [545, 269] width 71 height 12
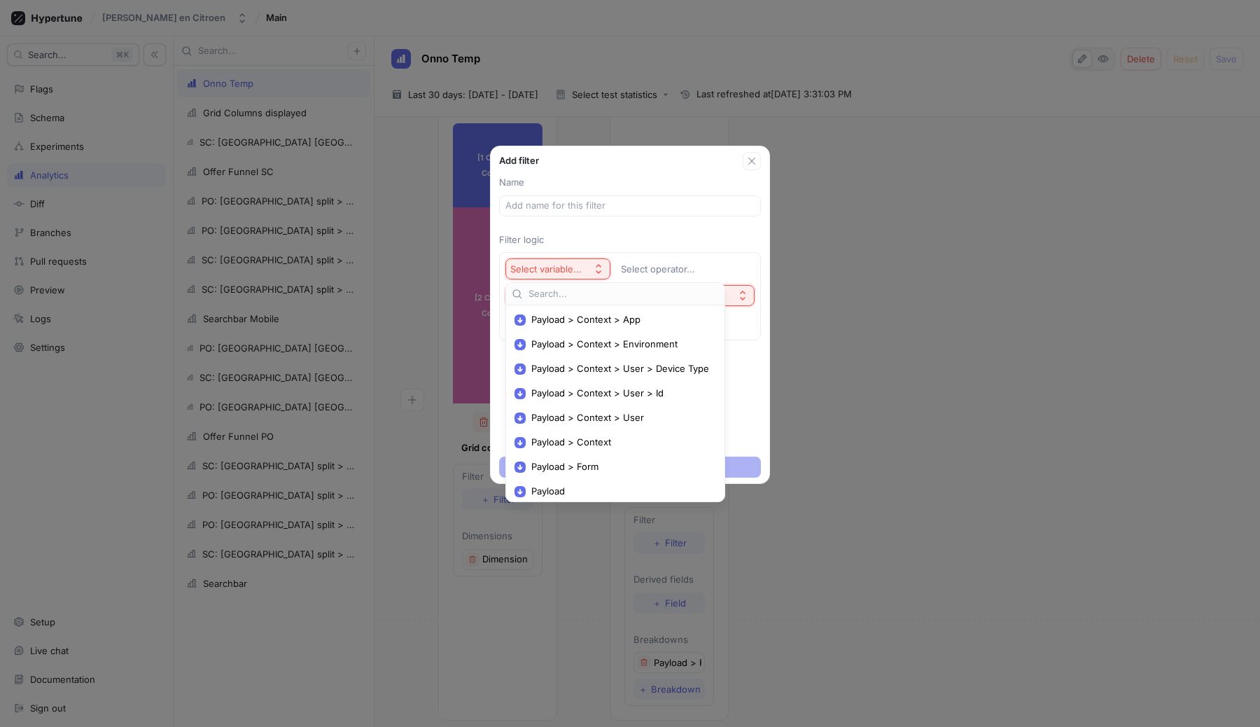
click at [560, 191] on div "Name Filter logic Select variable... Select operator... Select expression..." at bounding box center [630, 310] width 279 height 281
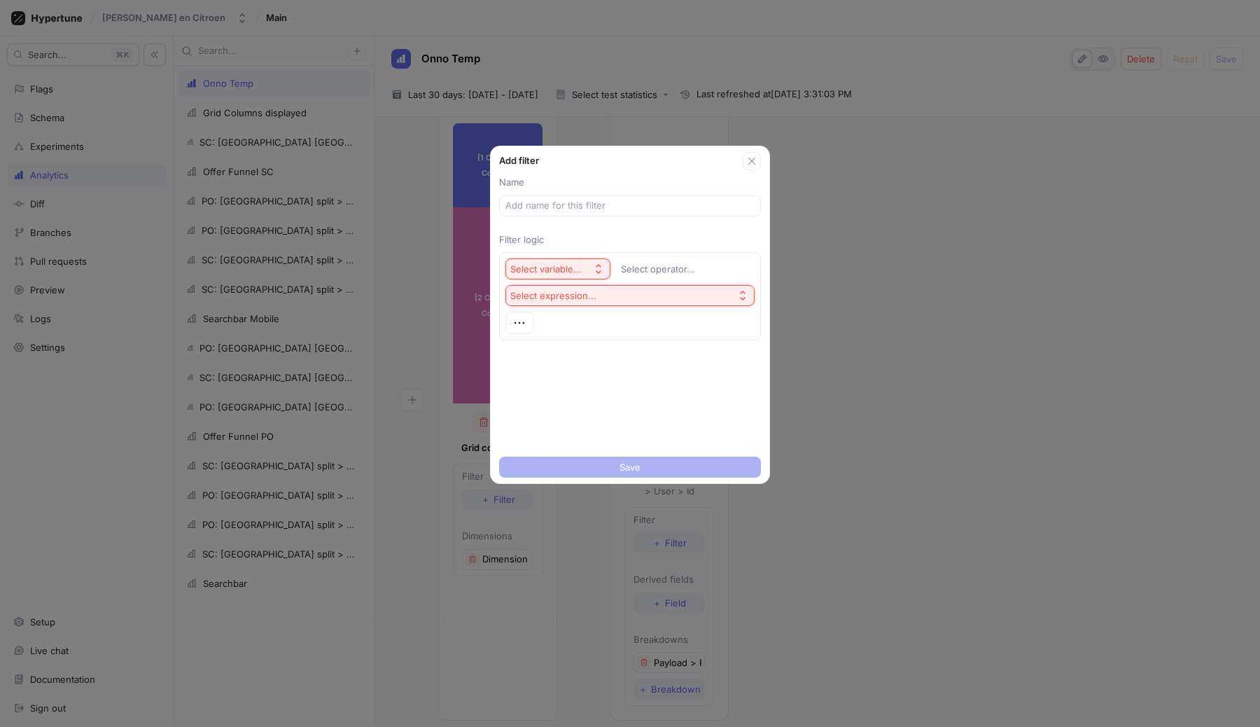
click at [558, 268] on div "Select variable..." at bounding box center [545, 269] width 71 height 12
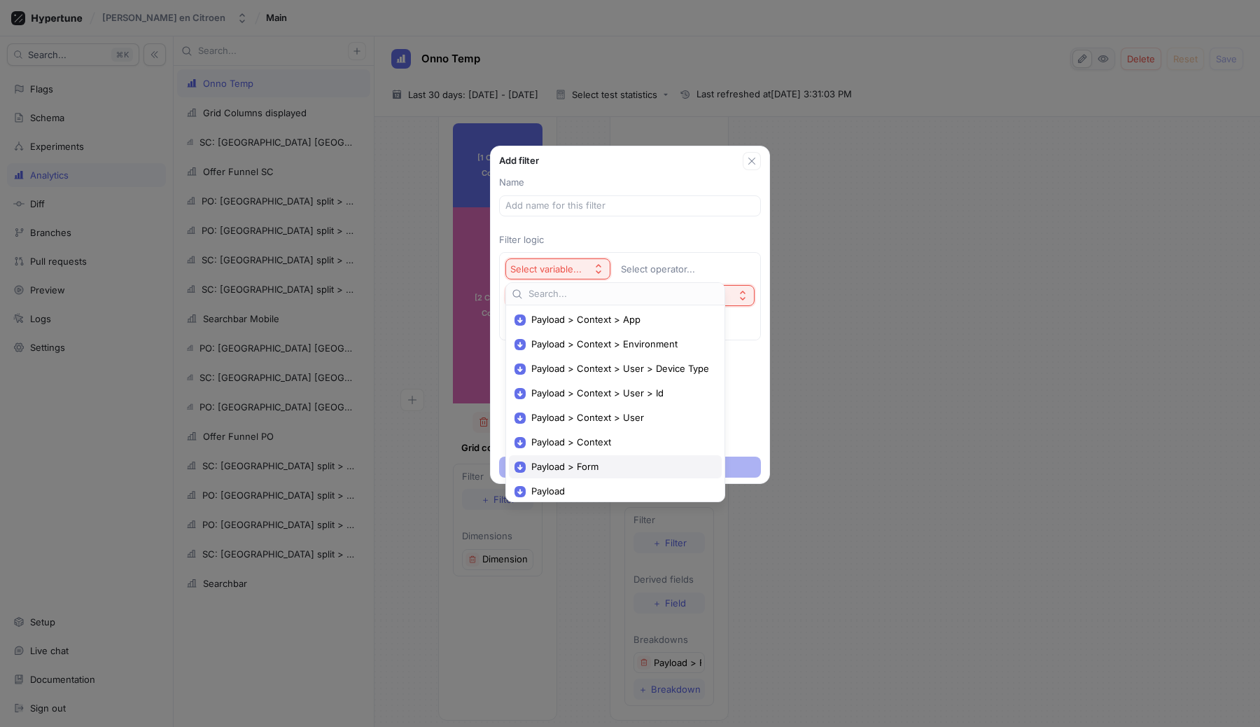
click at [592, 460] on div "Payload > Form" at bounding box center [615, 466] width 213 height 23
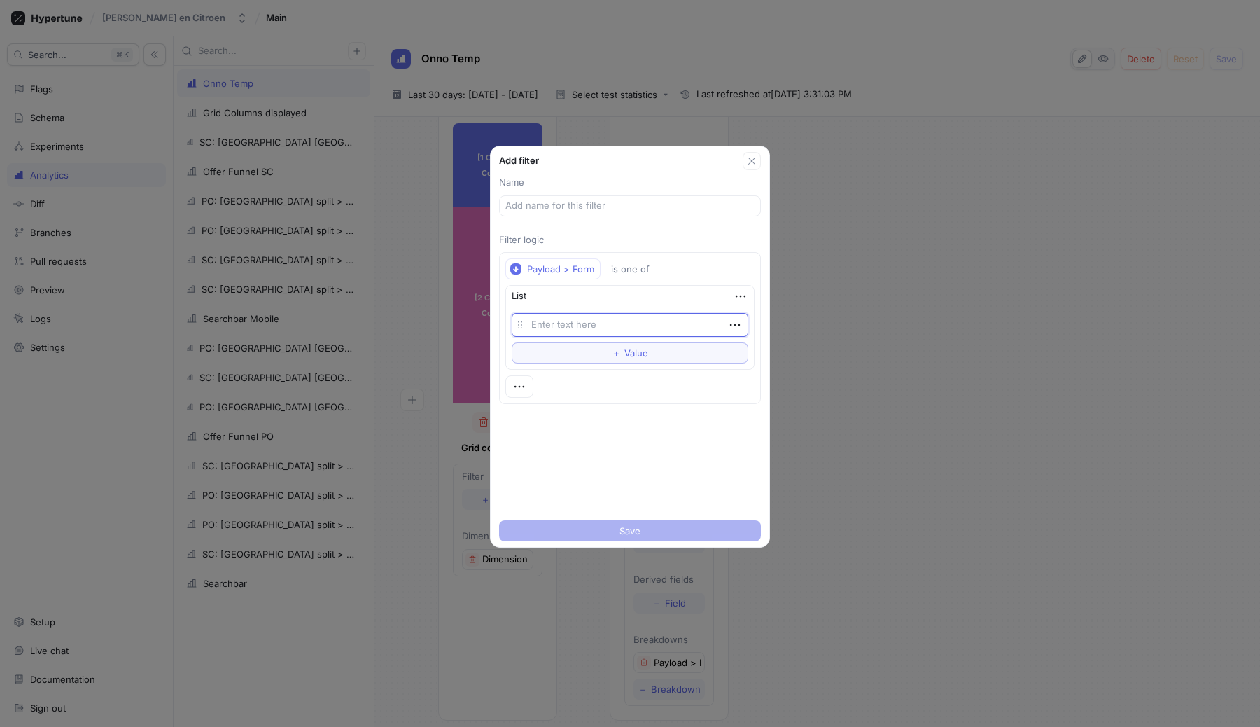
type textarea "x"
type textarea "a"
type textarea "x"
type textarea "ap"
type textarea "x"
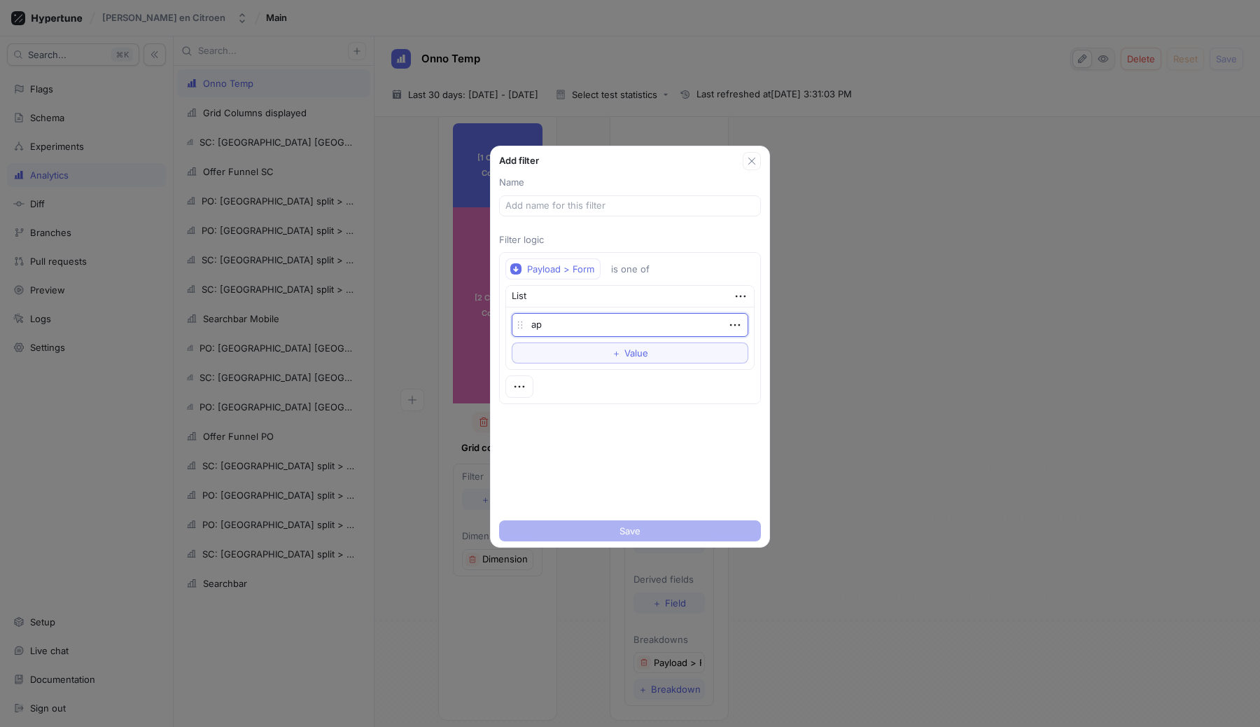
type textarea "app"
type textarea "x"
type textarea "appo"
type textarea "x"
type textarea "appoi"
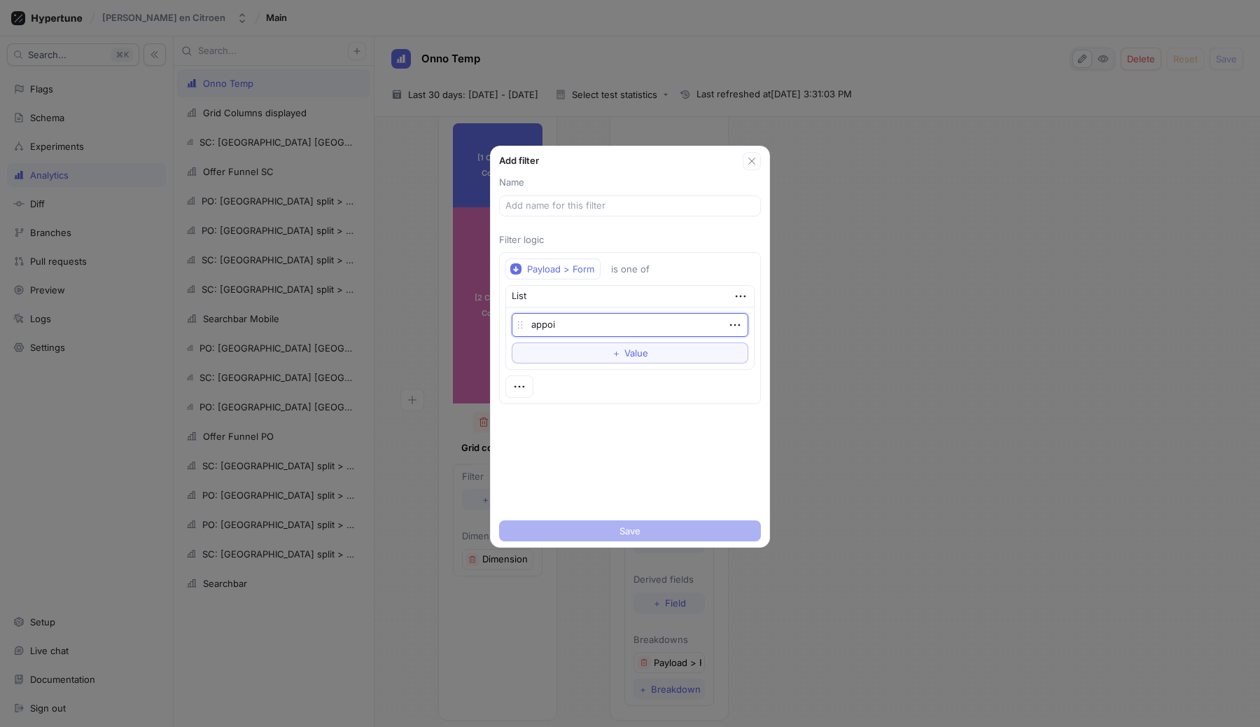
type textarea "x"
type textarea "appoin"
type textarea "x"
type textarea "appoint"
type textarea "x"
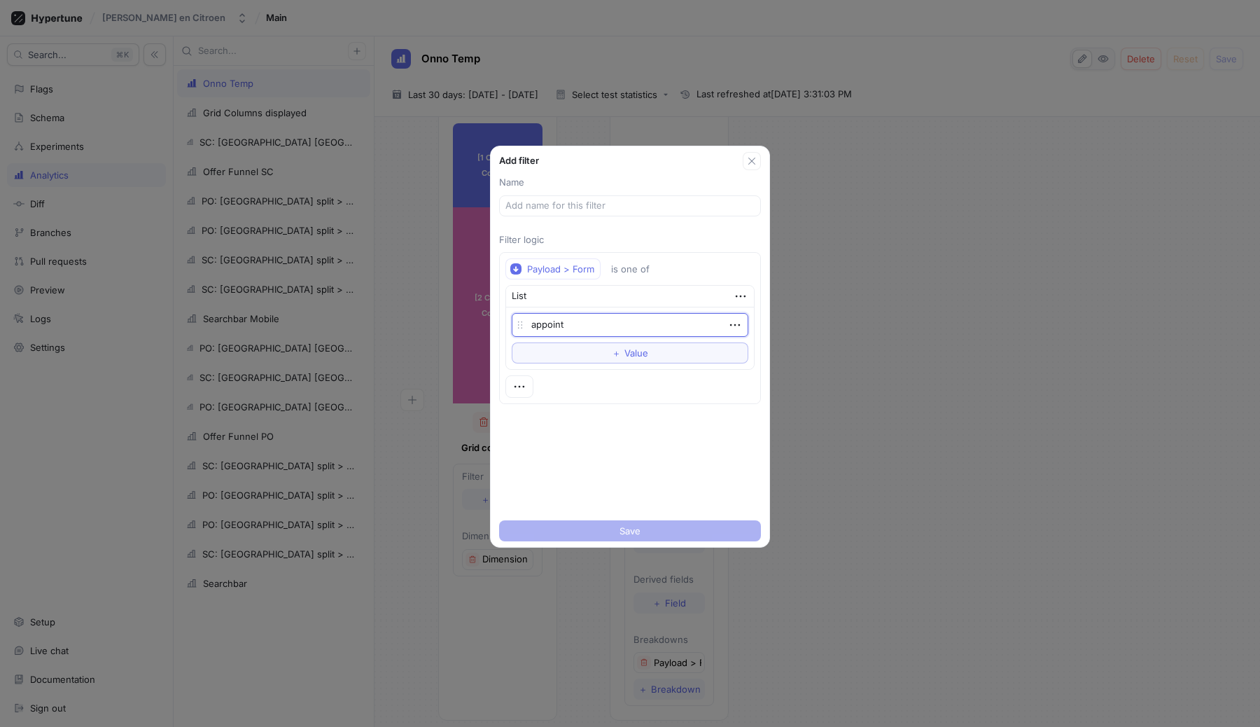
type textarea "appointm"
type textarea "x"
type textarea "appointmn"
type textarea "x"
type textarea "appointmnt"
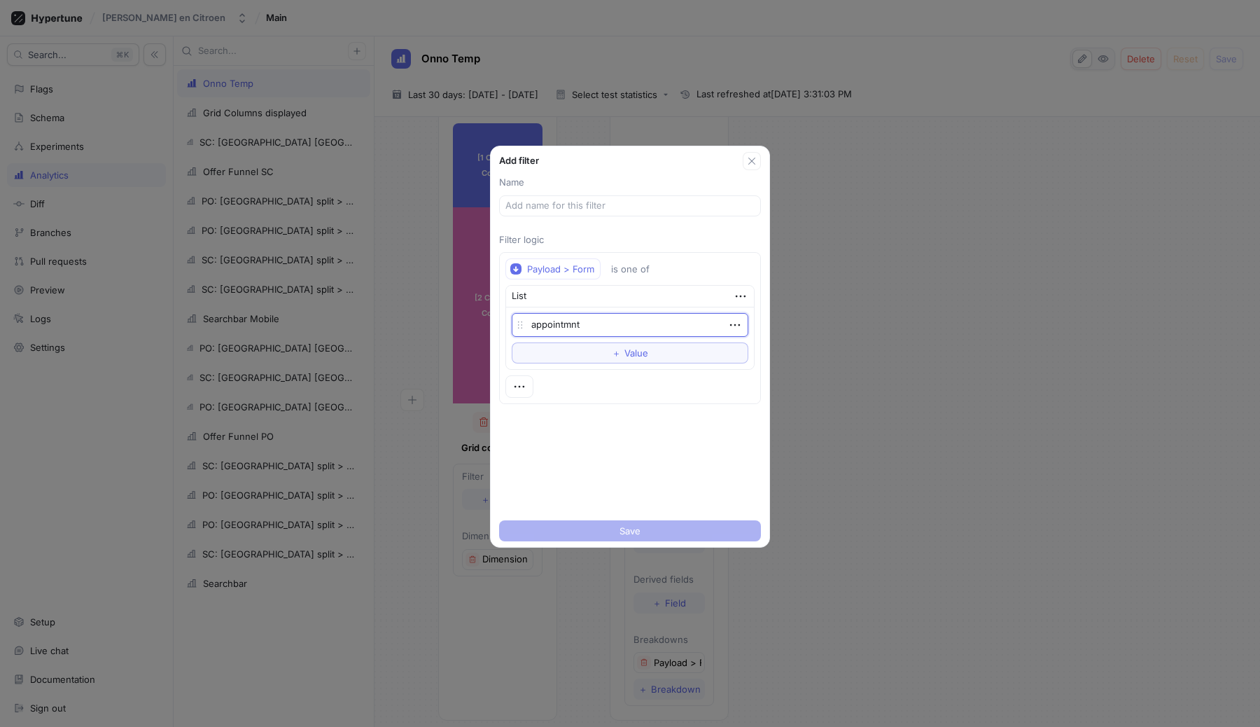
type textarea "x"
type textarea "appointmn"
type textarea "x"
type textarea "appointm"
type textarea "x"
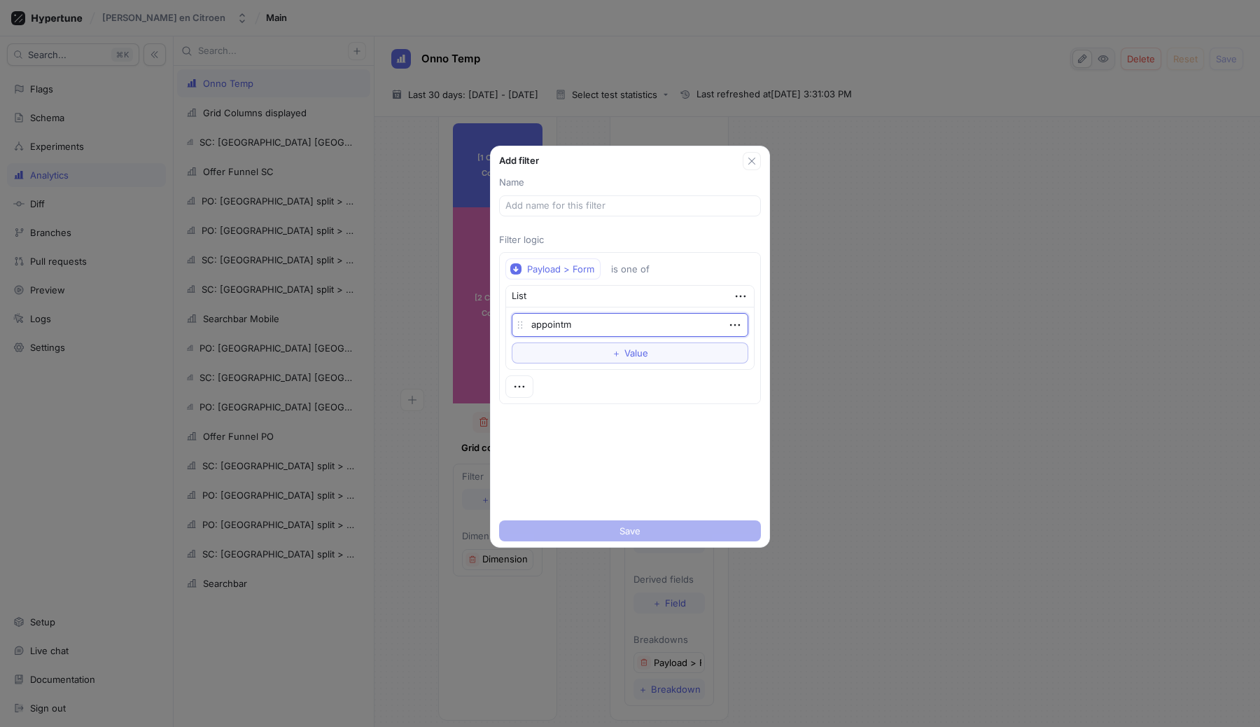
type textarea "appointme"
type textarea "x"
type textarea "appointmen"
type textarea "x"
type textarea "appointment"
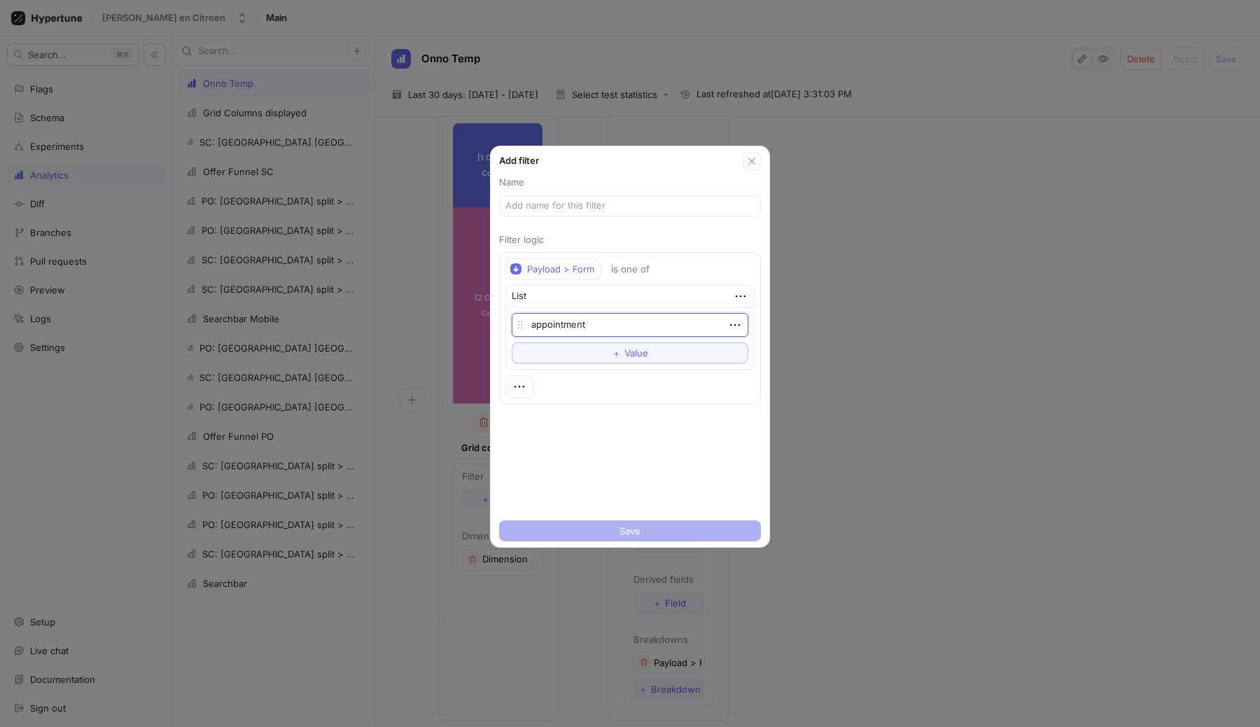
type textarea "x"
type textarea "appointment_"
type textarea "x"
type textarea "appointment_fo"
type textarea "x"
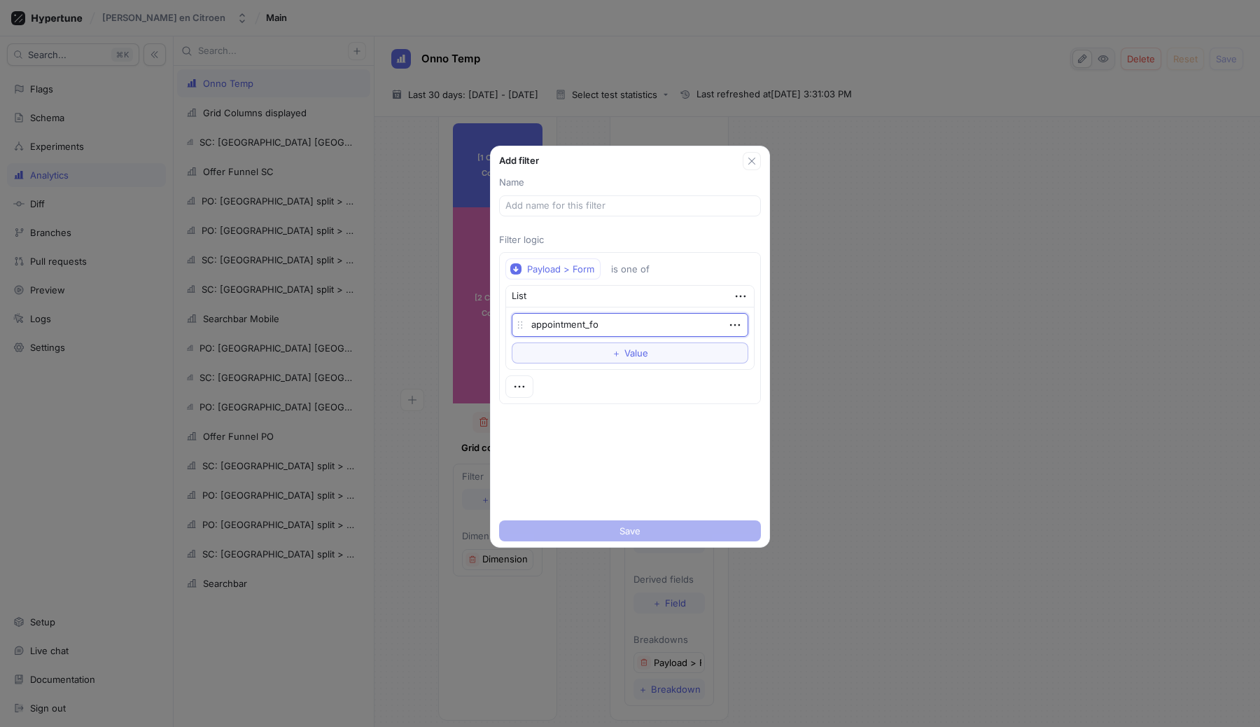
type textarea "appointment_for"
type textarea "x"
type textarea "appointment_form"
type textarea "x"
click at [625, 459] on div "Name Filter logic Payload > Form is one of List appointment_form To pick up a d…" at bounding box center [630, 342] width 279 height 344
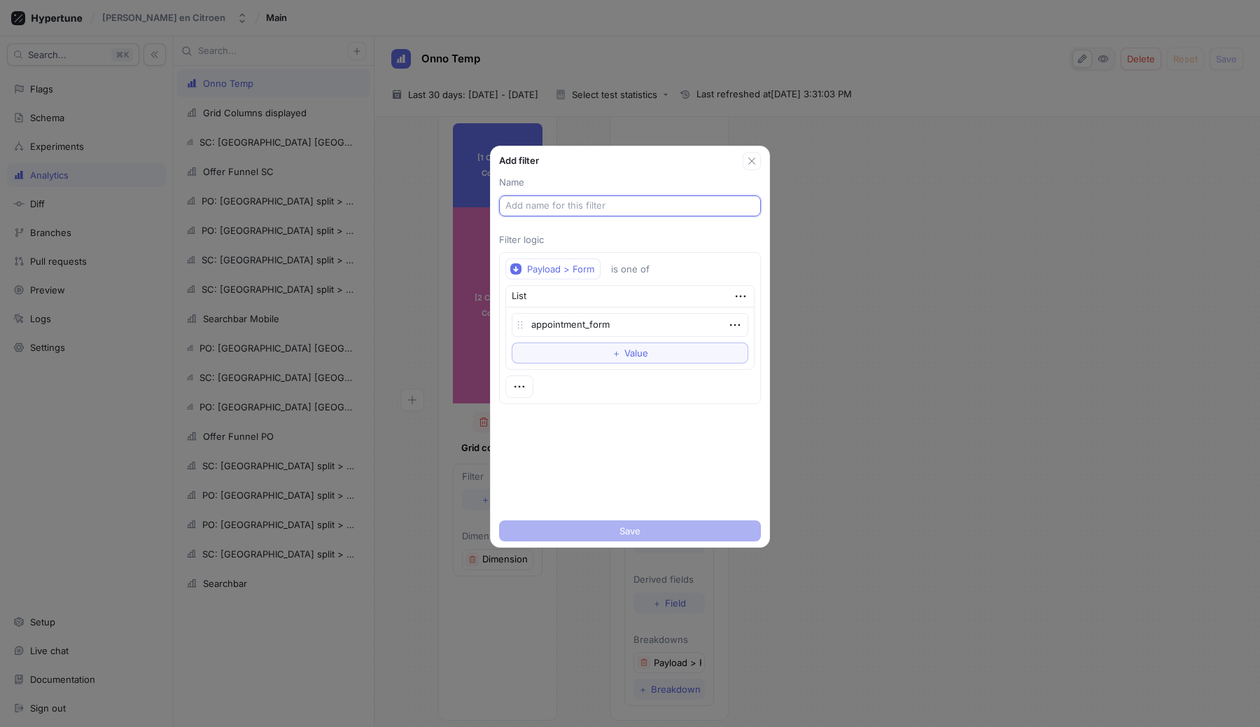
click at [587, 207] on input "text" at bounding box center [630, 206] width 249 height 14
type input "test"
click at [668, 529] on button "Save" at bounding box center [630, 530] width 262 height 21
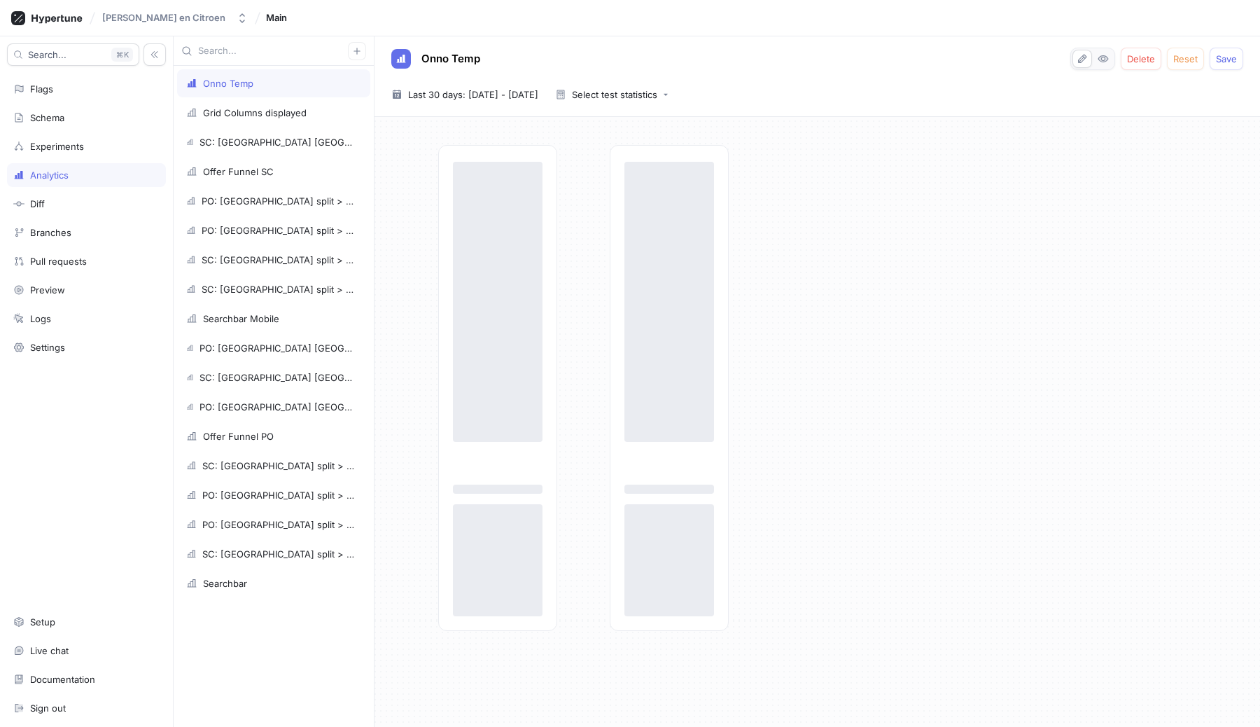
scroll to position [0, 0]
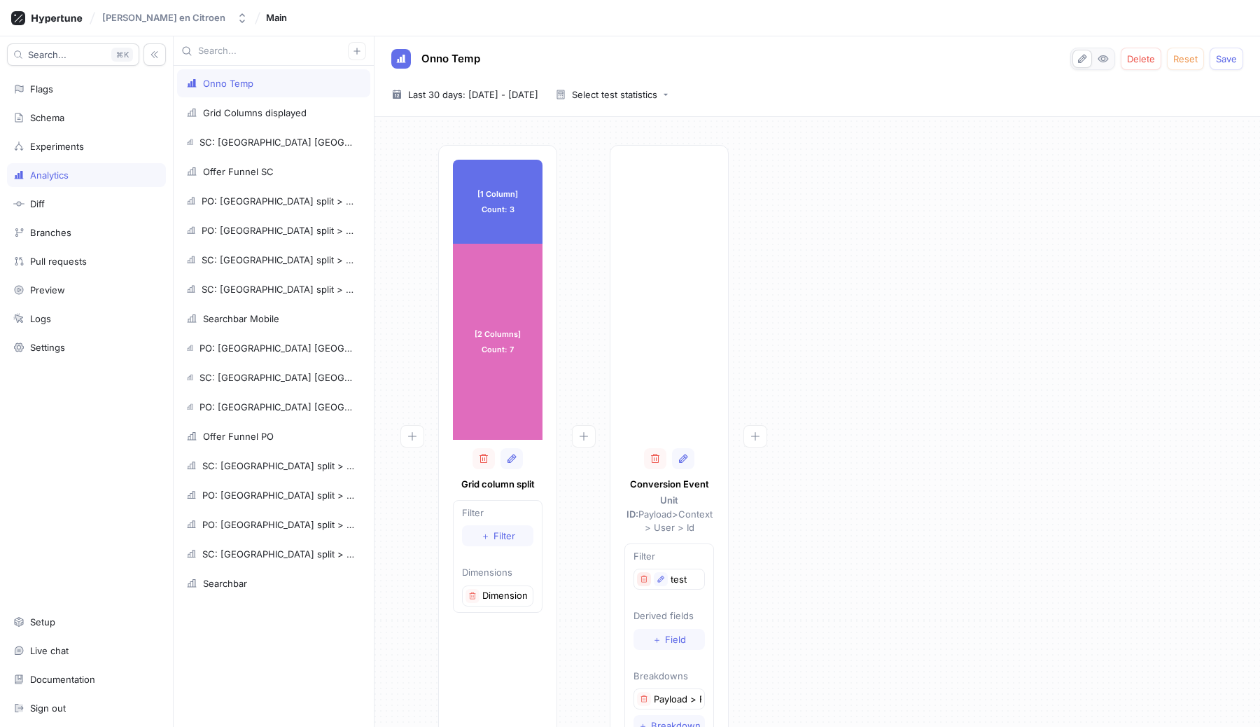
click at [642, 575] on icon "button" at bounding box center [644, 579] width 8 height 8
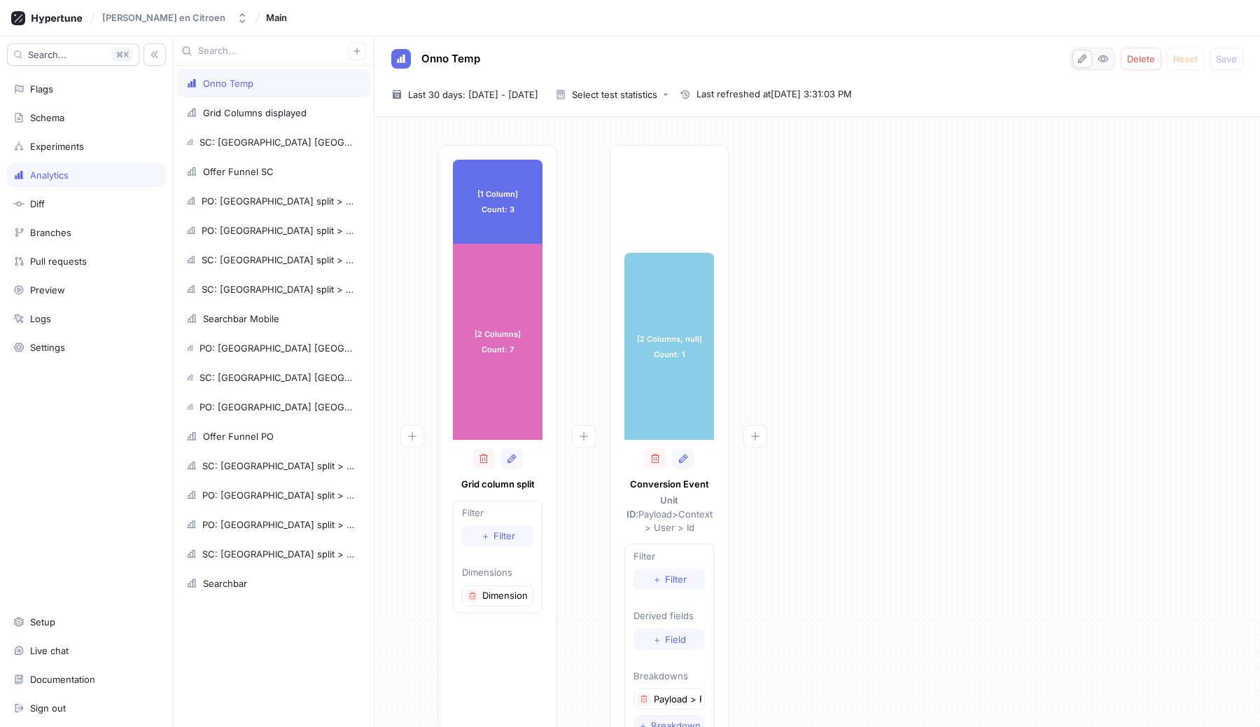
click at [882, 487] on div "[1 Column] Count: 3 [1 Column] Count: 3 [2 Columns] Count: 7 [2 Columns] Count:…" at bounding box center [817, 455] width 863 height 620
click at [1055, 145] on div "[1 Column] Count: 3 [1 Column] Count: 3 [2 Columns] Count: 7 [2 Columns] Count:…" at bounding box center [817, 455] width 863 height 620
click at [1108, 54] on icon "button" at bounding box center [1103, 58] width 11 height 11
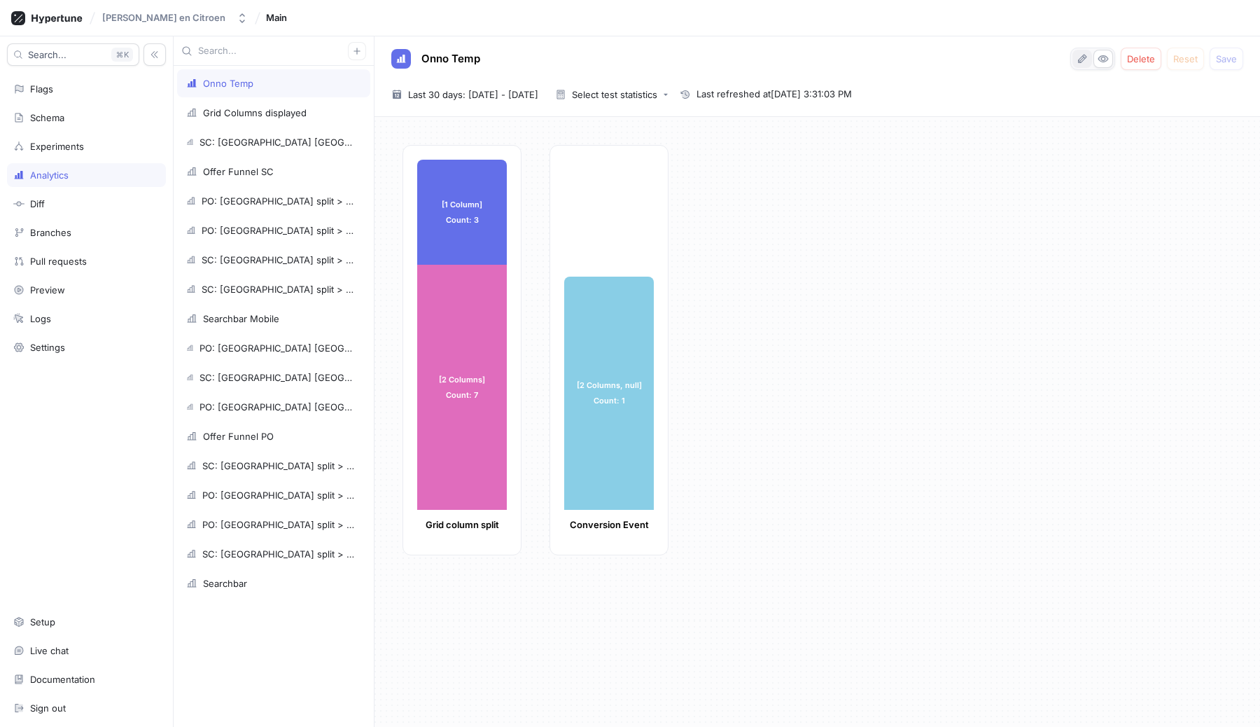
click at [1079, 59] on icon "button" at bounding box center [1082, 58] width 8 height 9
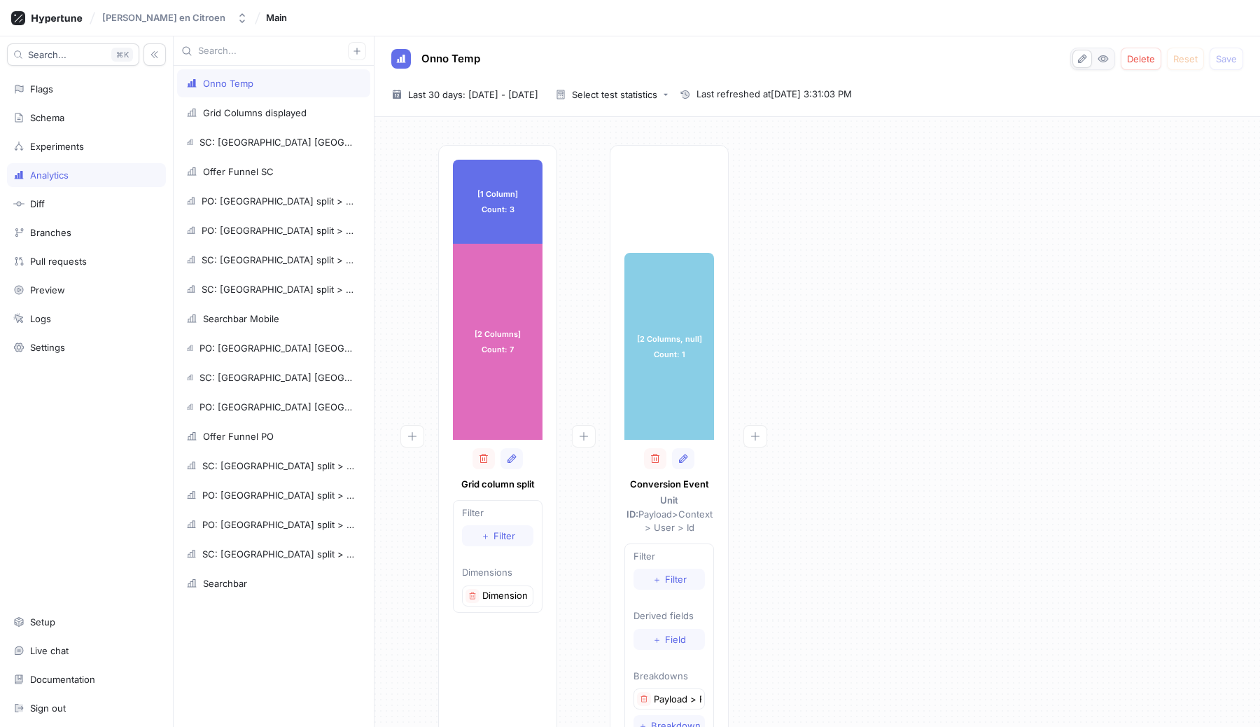
scroll to position [36, 0]
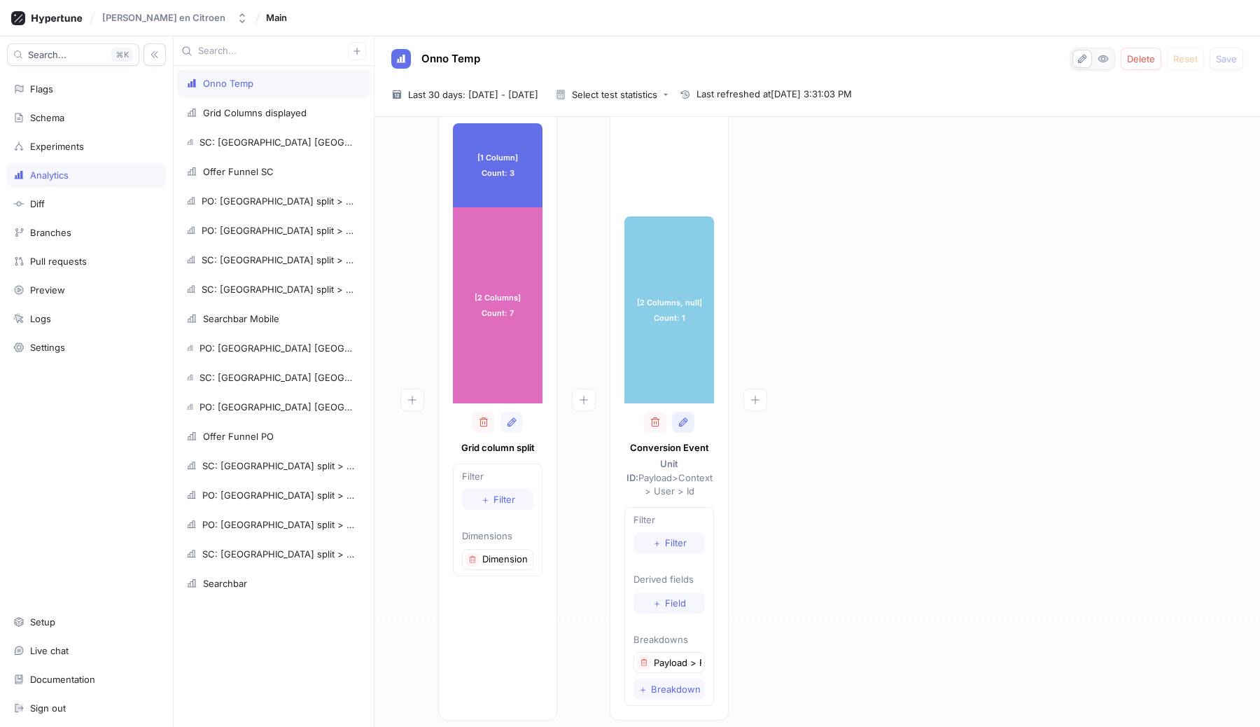
click at [681, 424] on icon "button" at bounding box center [683, 421] width 8 height 9
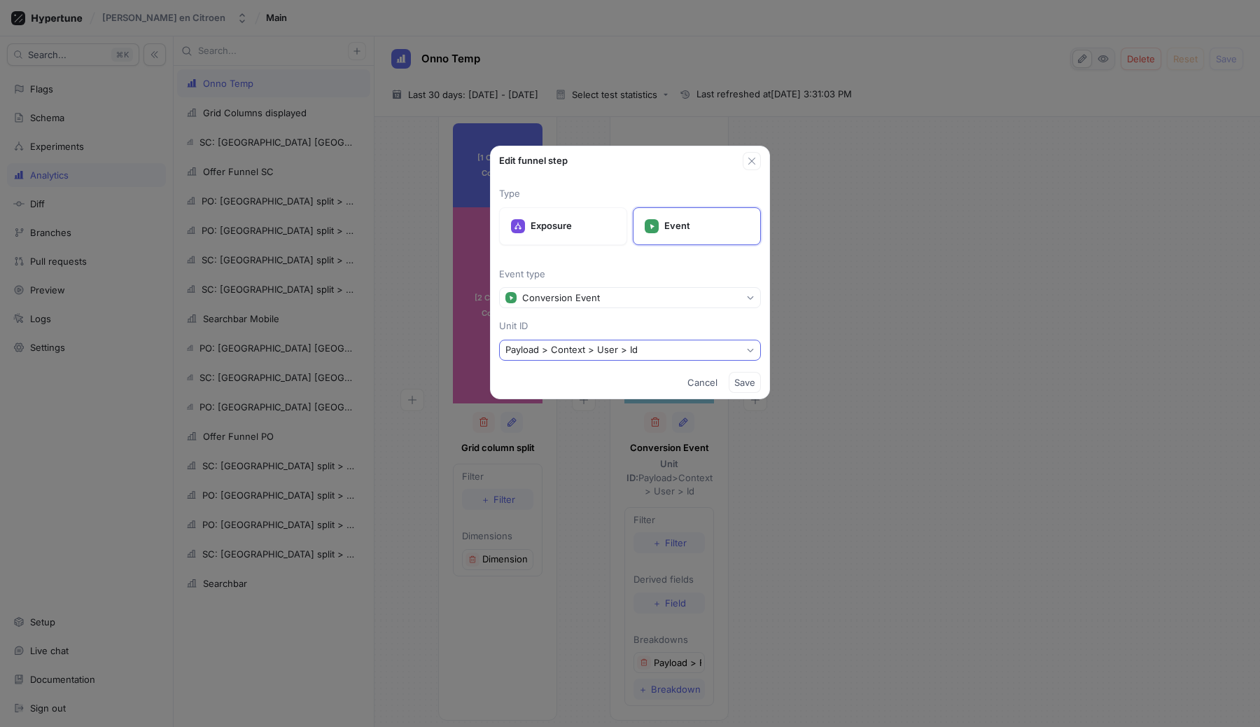
click at [583, 353] on div "Payload > Context > User > Id" at bounding box center [572, 350] width 132 height 12
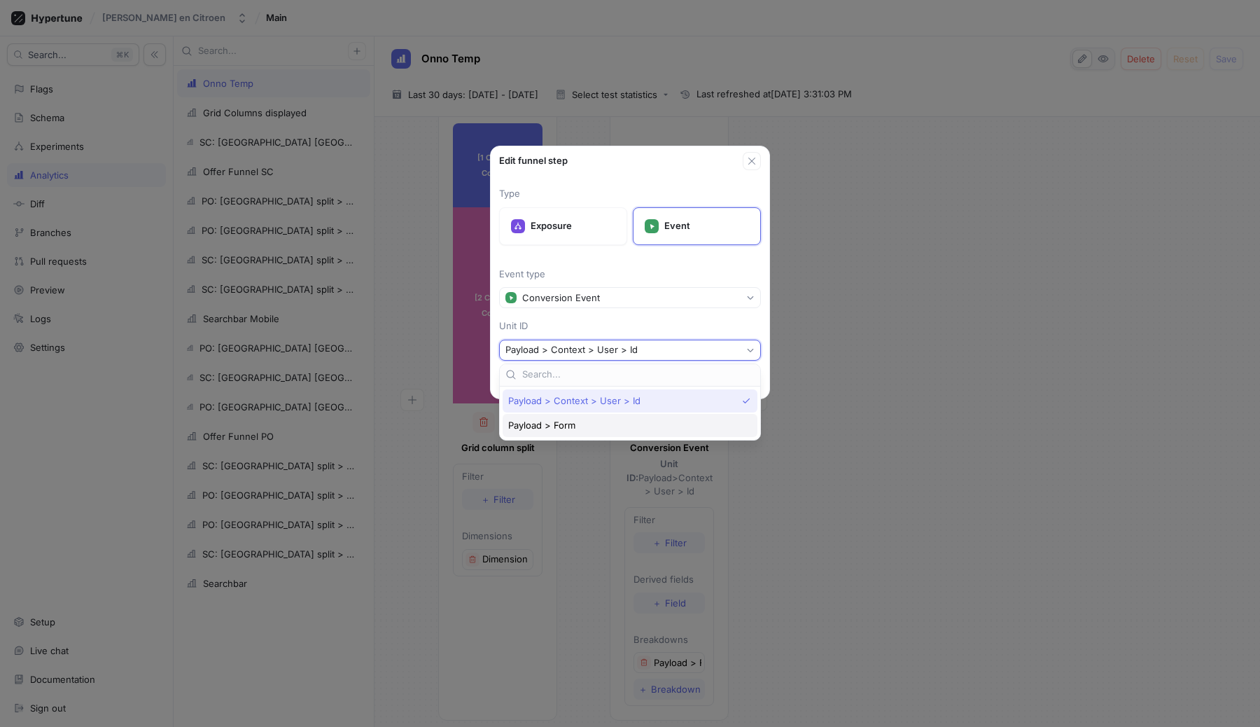
click at [580, 424] on div "Payload > Form" at bounding box center [626, 425] width 237 height 12
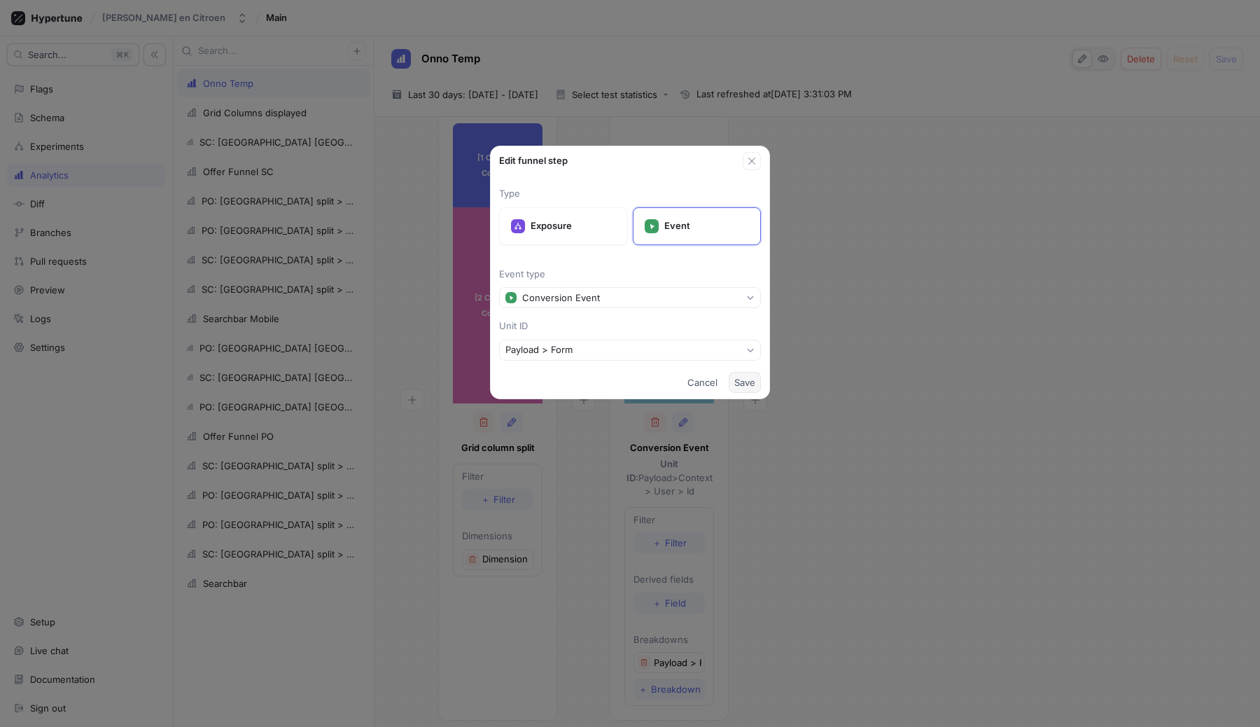
click at [742, 382] on span "Save" at bounding box center [745, 382] width 21 height 8
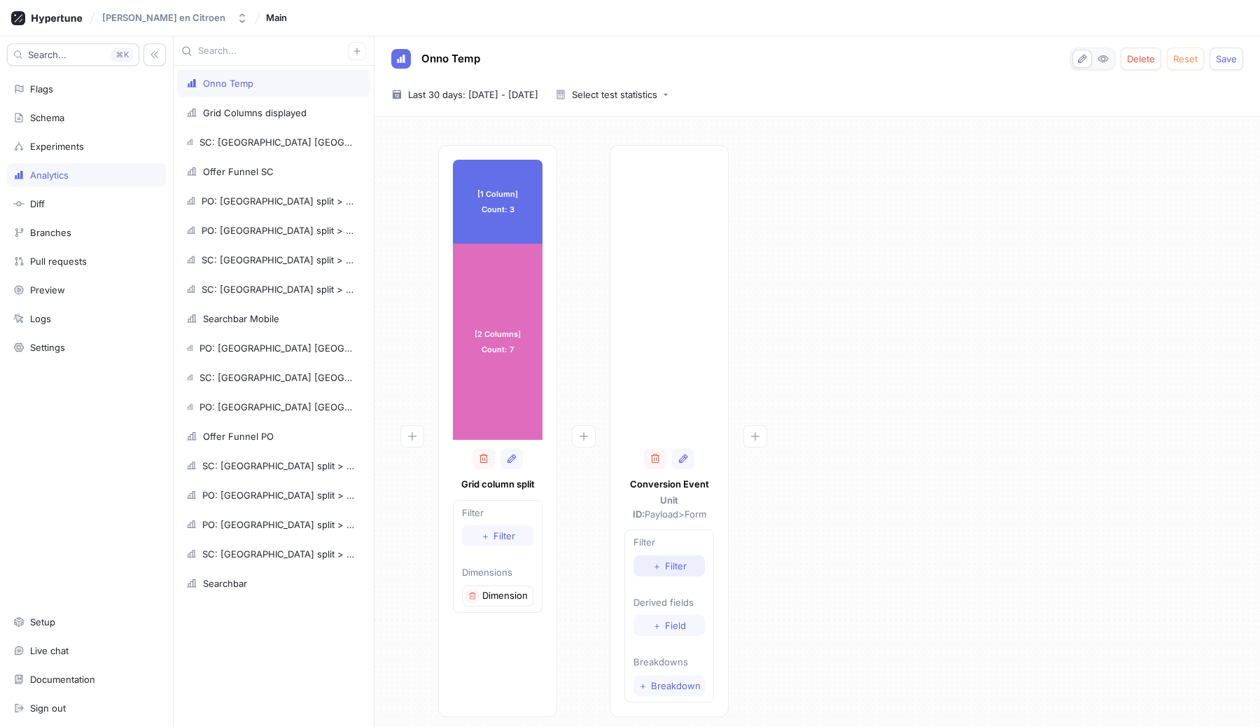
scroll to position [10, 0]
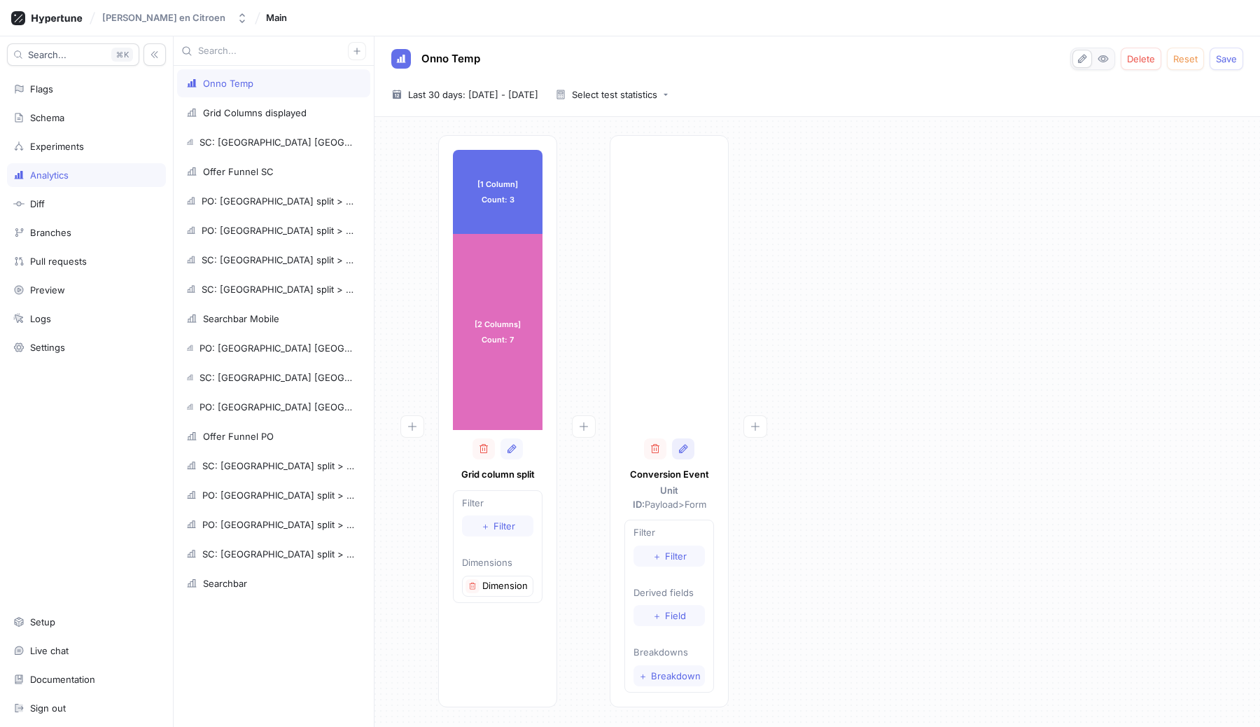
click at [684, 445] on icon "button" at bounding box center [683, 448] width 8 height 9
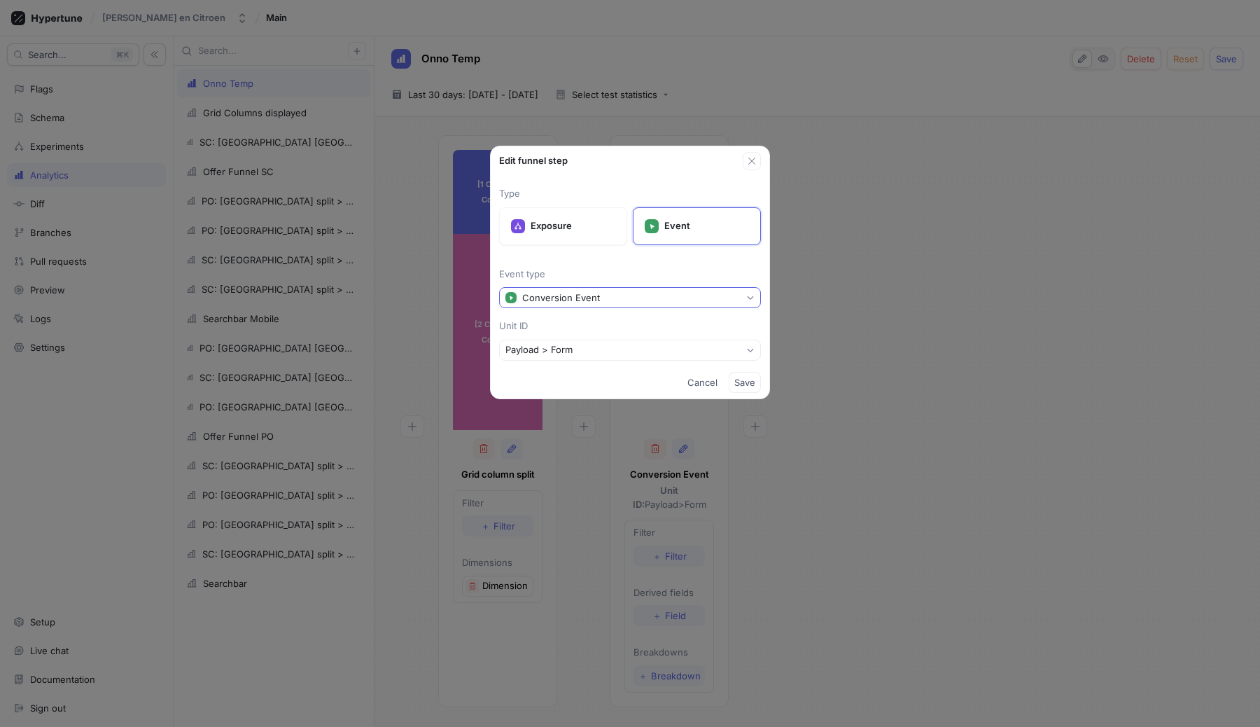
click at [563, 296] on div "Conversion Event" at bounding box center [561, 298] width 78 height 12
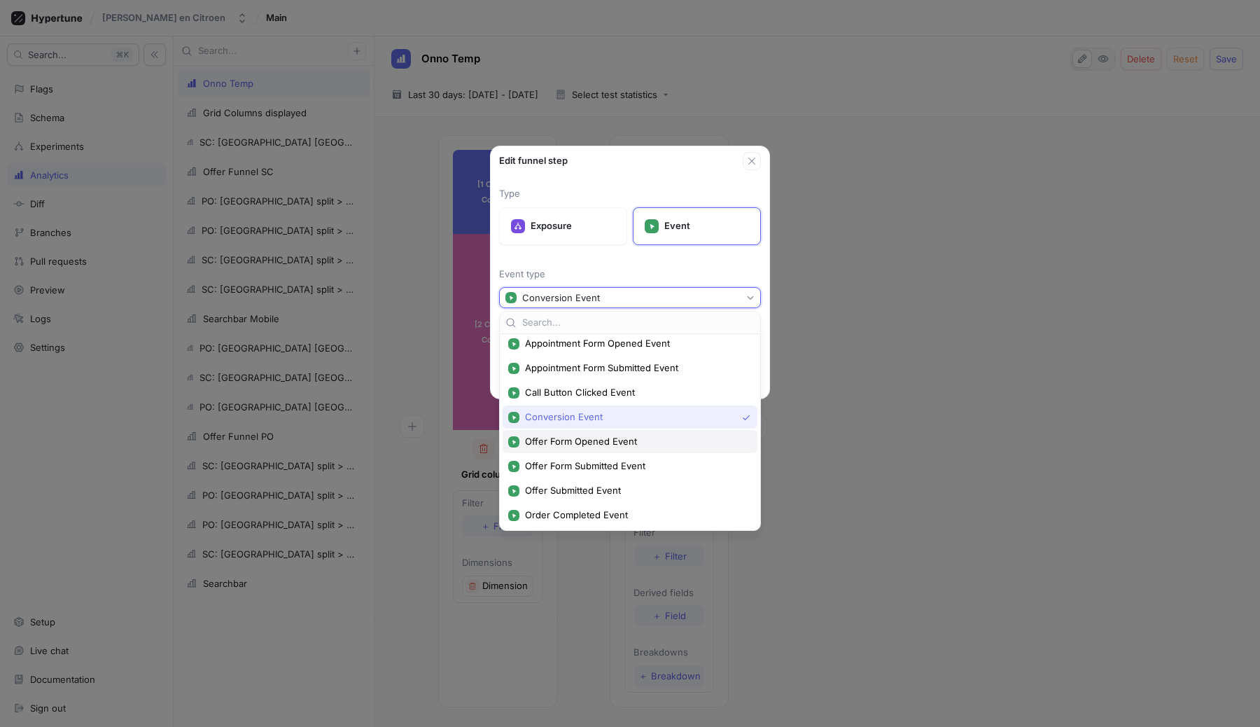
scroll to position [0, 0]
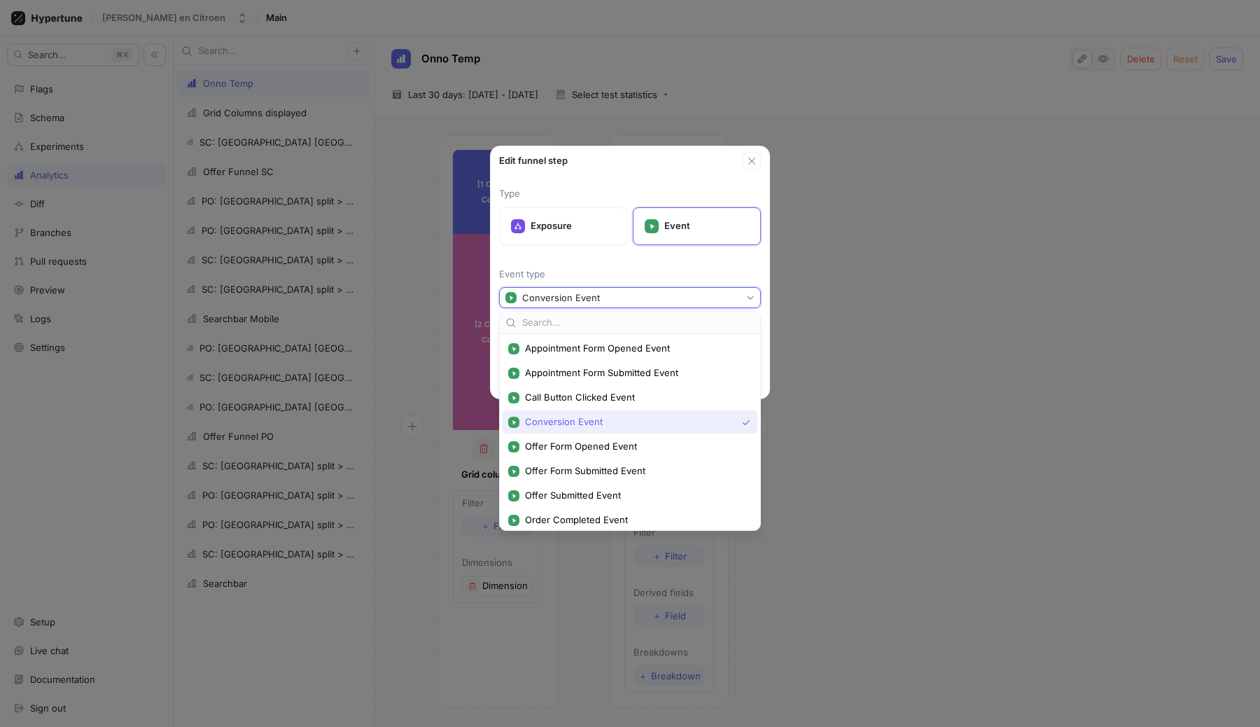
click at [579, 262] on div "Type Exposure Event Event type Conversion Event Unit ID Payload > Form" at bounding box center [630, 268] width 279 height 196
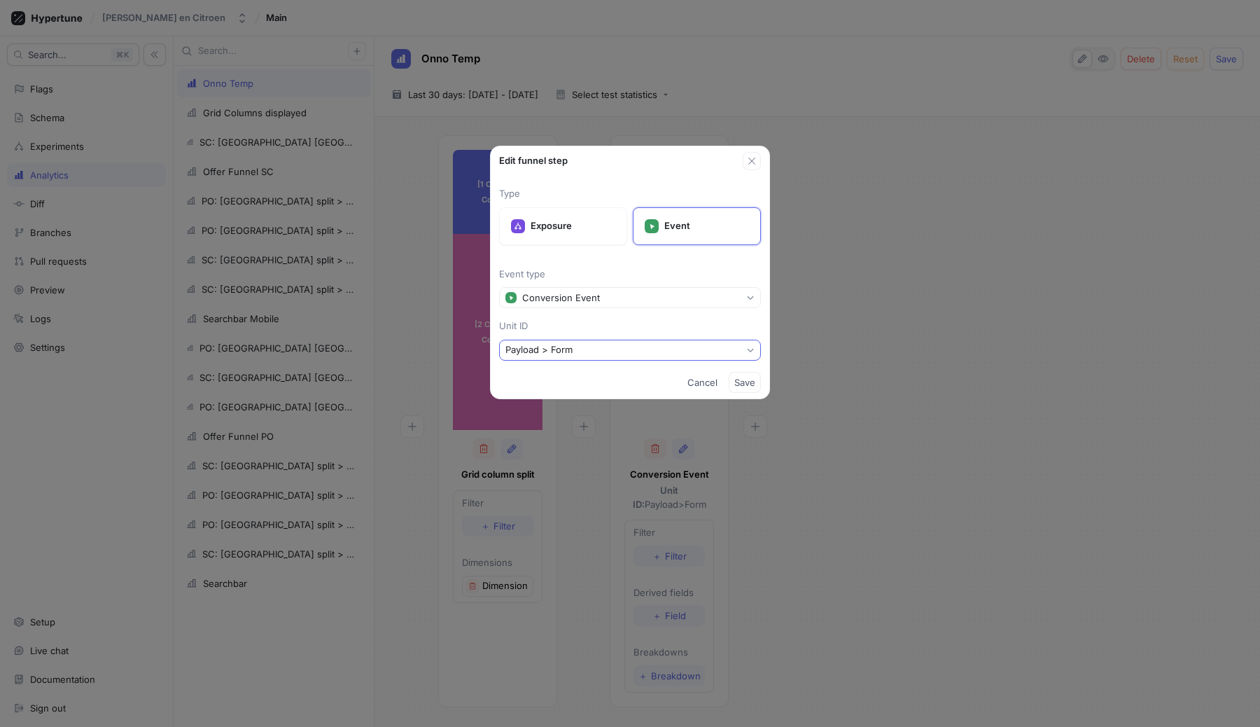
click at [647, 355] on button "Payload > Form" at bounding box center [630, 350] width 262 height 21
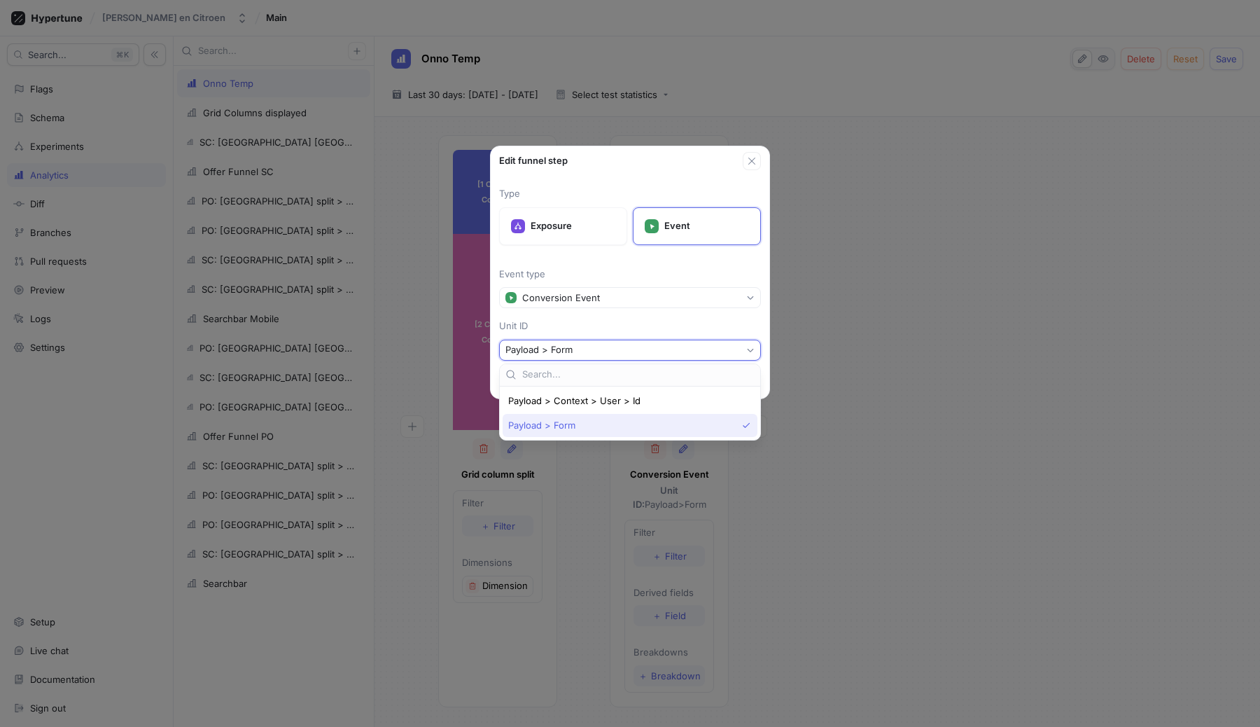
click at [641, 388] on div "Payload > Context > User > Id Payload > Form" at bounding box center [630, 413] width 260 height 53
click at [639, 407] on div "Payload > Context > User > Id" at bounding box center [630, 400] width 255 height 23
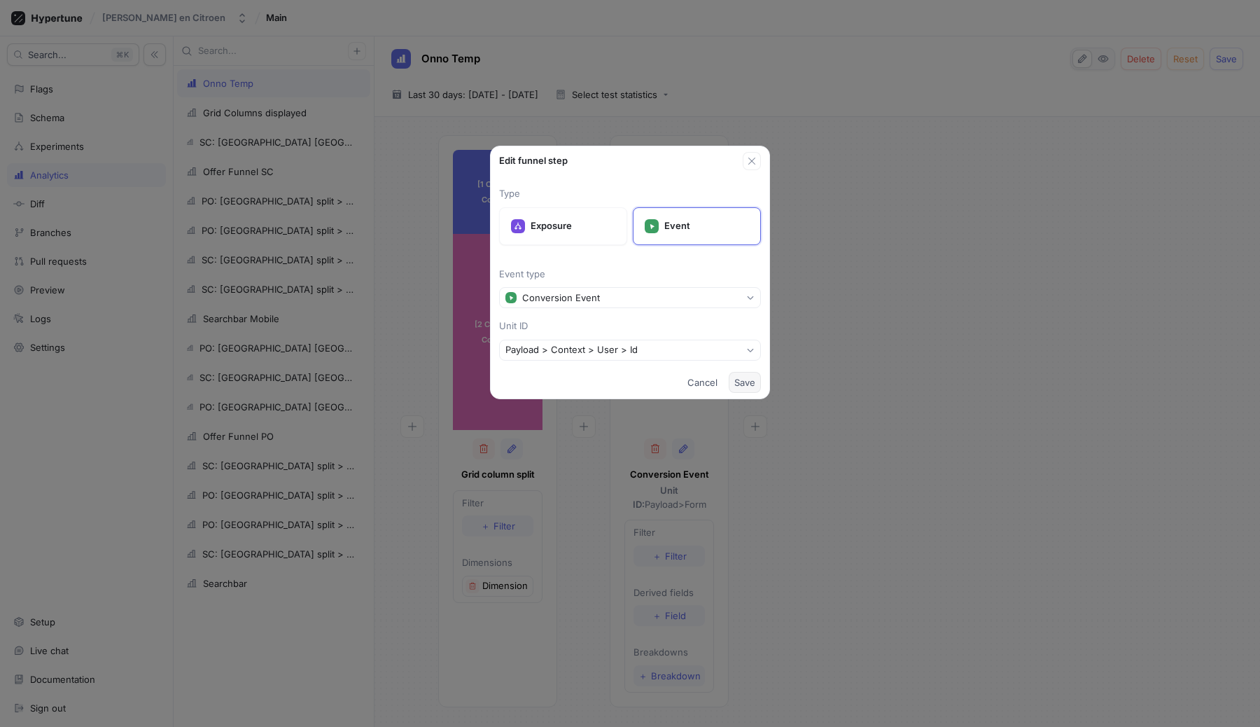
click at [747, 381] on span "Save" at bounding box center [745, 382] width 21 height 8
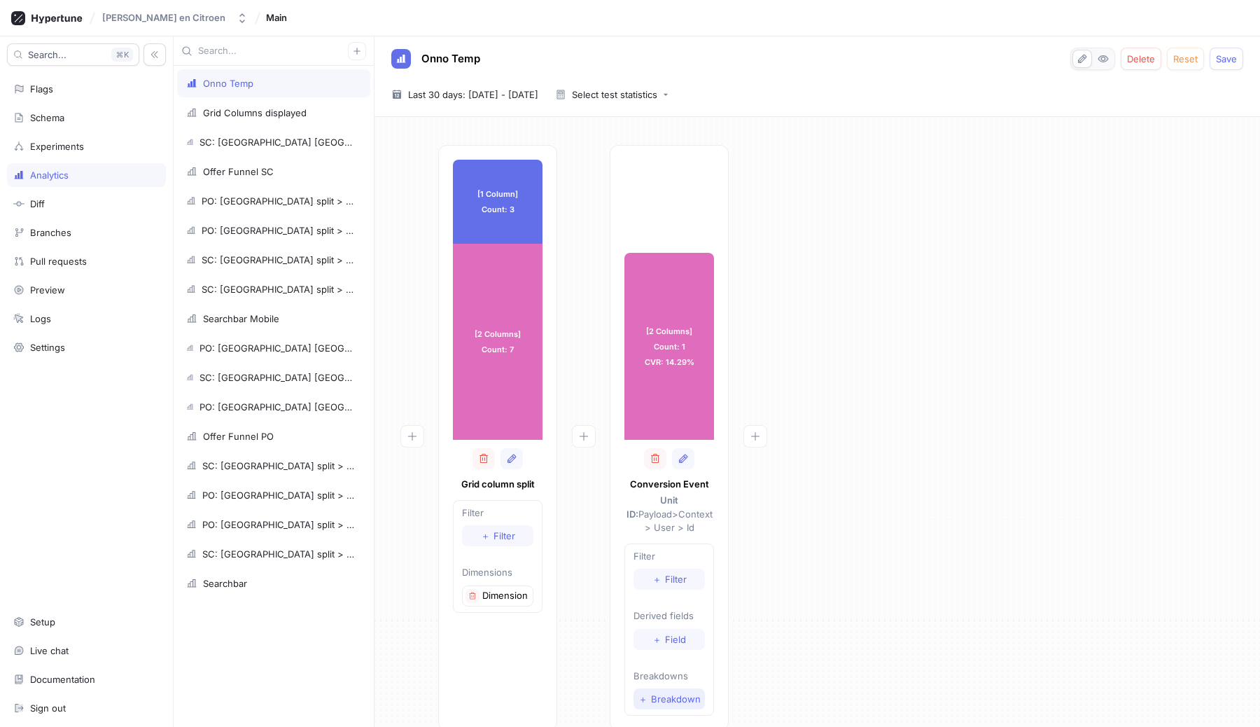
click at [674, 695] on span "Breakdown" at bounding box center [676, 699] width 50 height 8
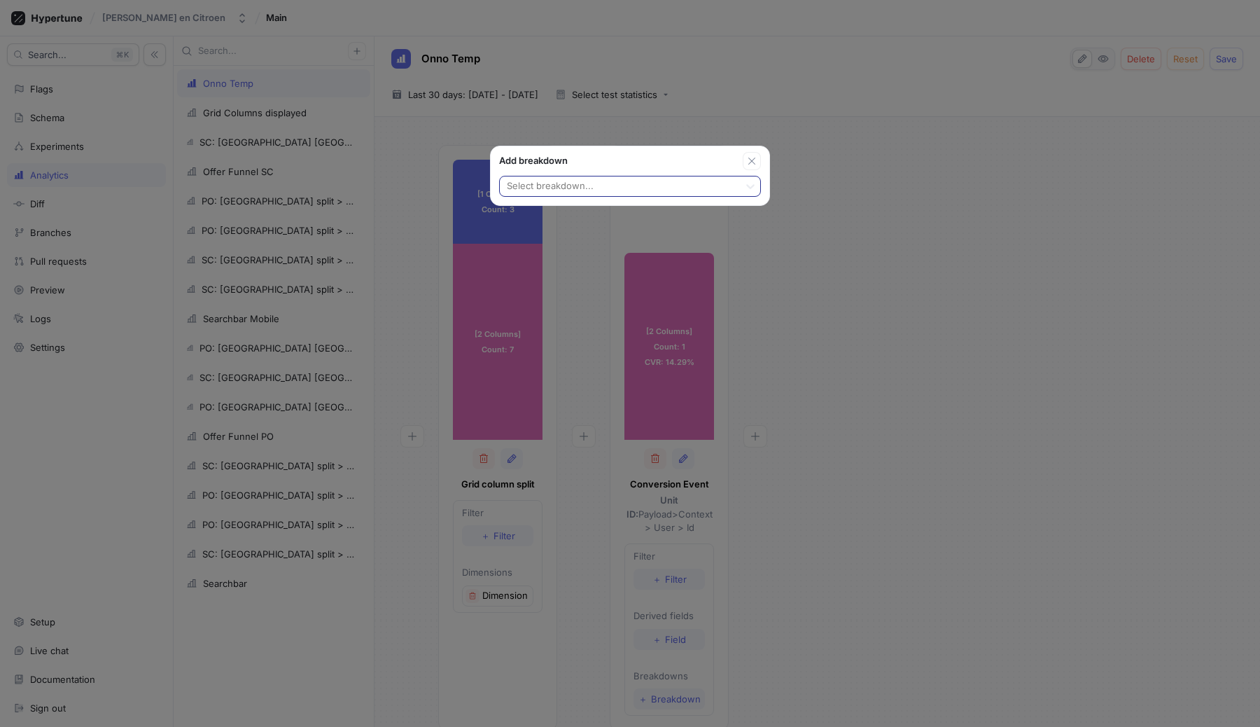
click at [585, 189] on div at bounding box center [620, 187] width 228 height 17
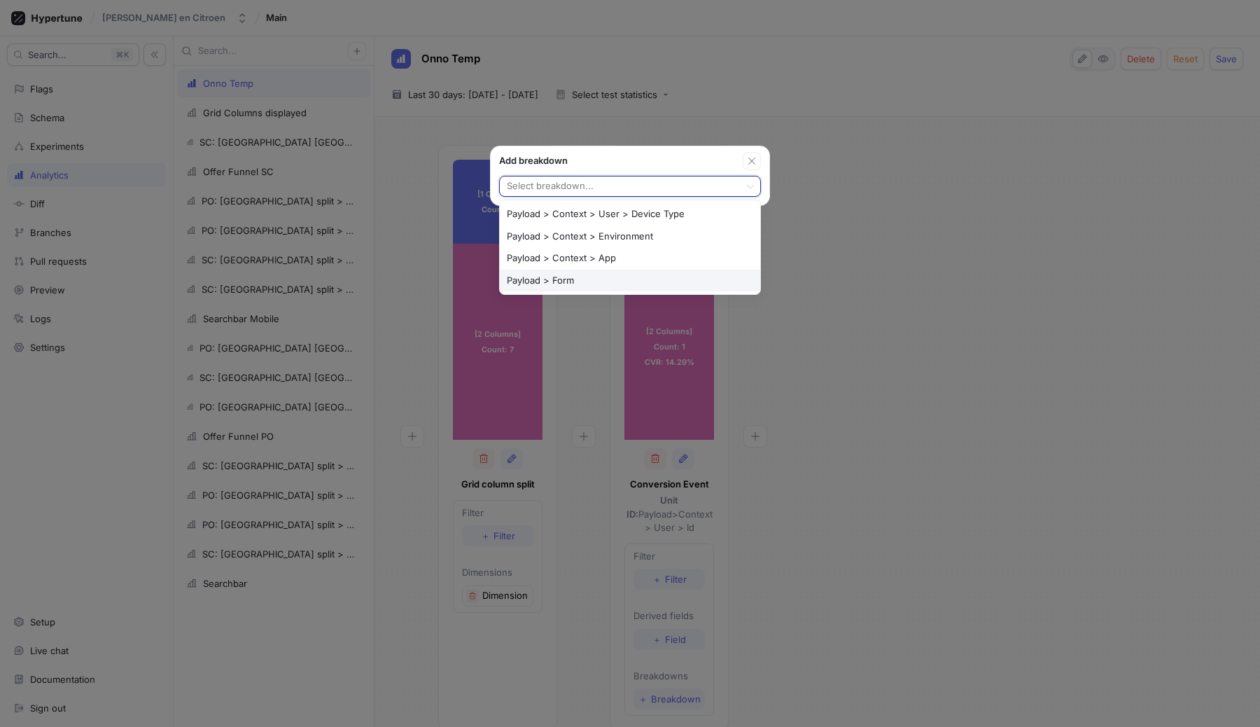
click at [588, 279] on div "Payload > Form" at bounding box center [630, 281] width 260 height 22
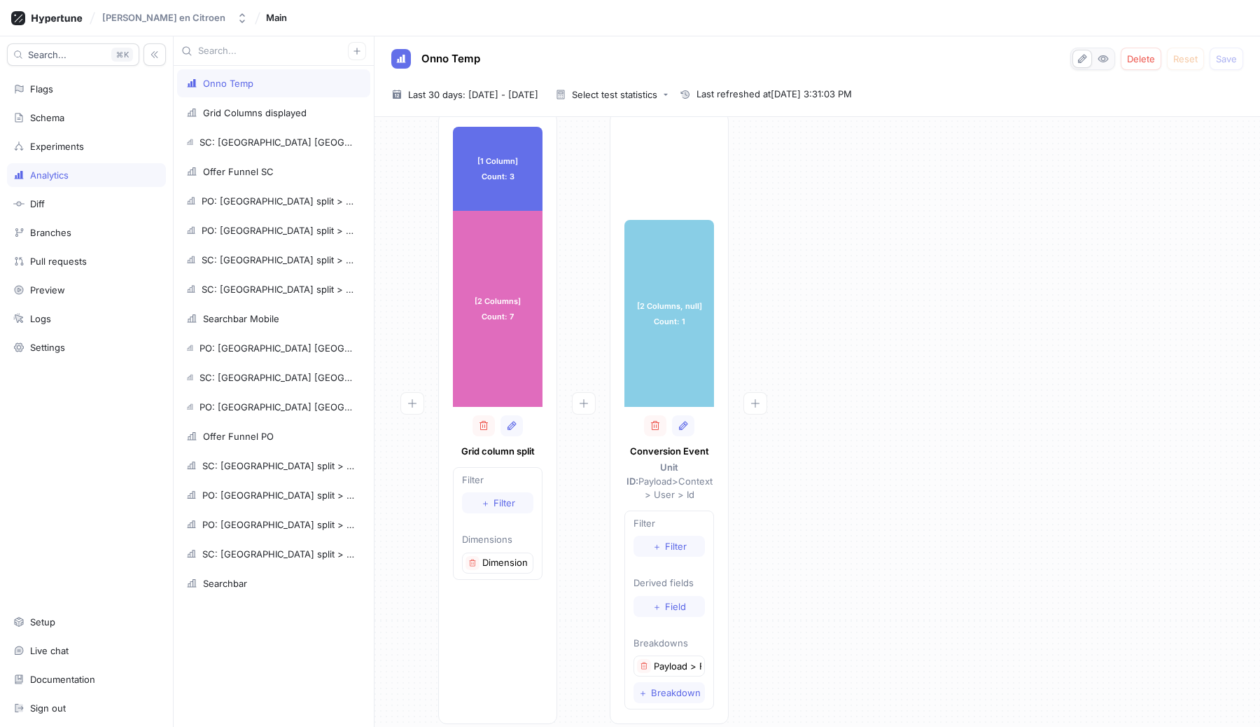
scroll to position [36, 0]
click at [667, 656] on p "Payload > Form" at bounding box center [678, 663] width 48 height 14
click at [641, 685] on span "＋" at bounding box center [643, 689] width 9 height 8
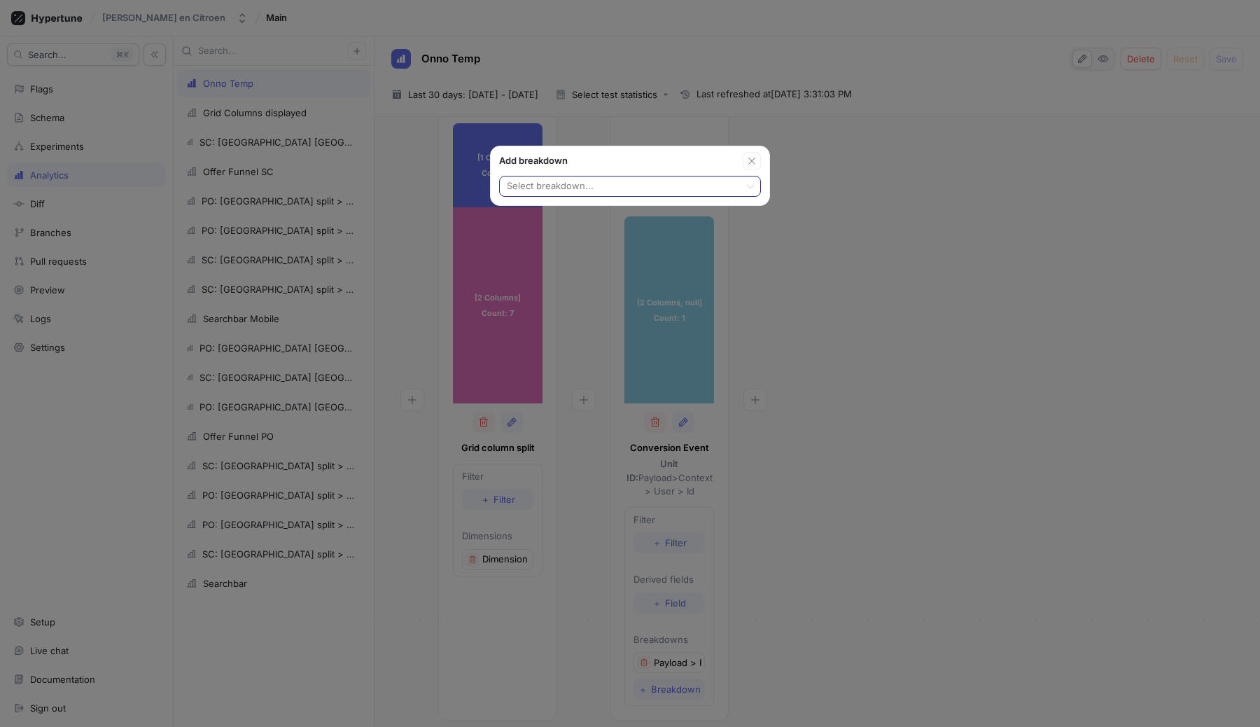
click at [650, 186] on div at bounding box center [620, 187] width 228 height 17
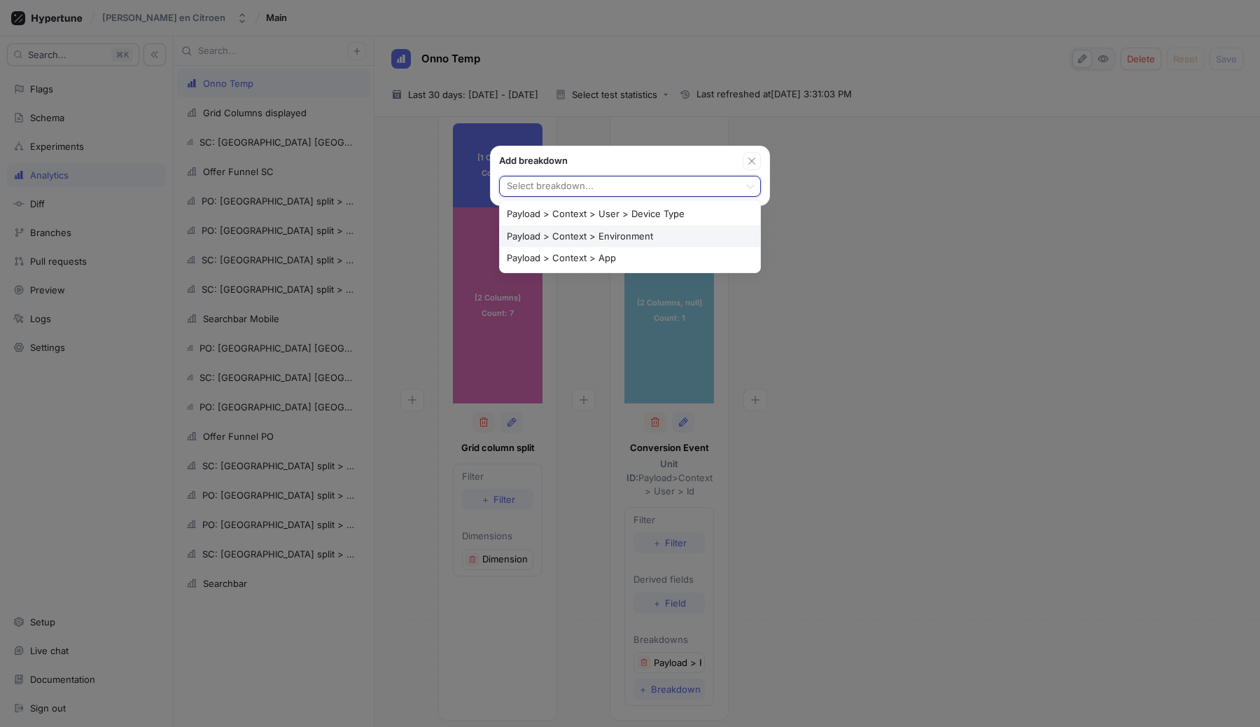
click at [838, 313] on div "Add breakdown Payload > Context > Environment, 2 of 3. 3 results available. Use…" at bounding box center [630, 363] width 1260 height 727
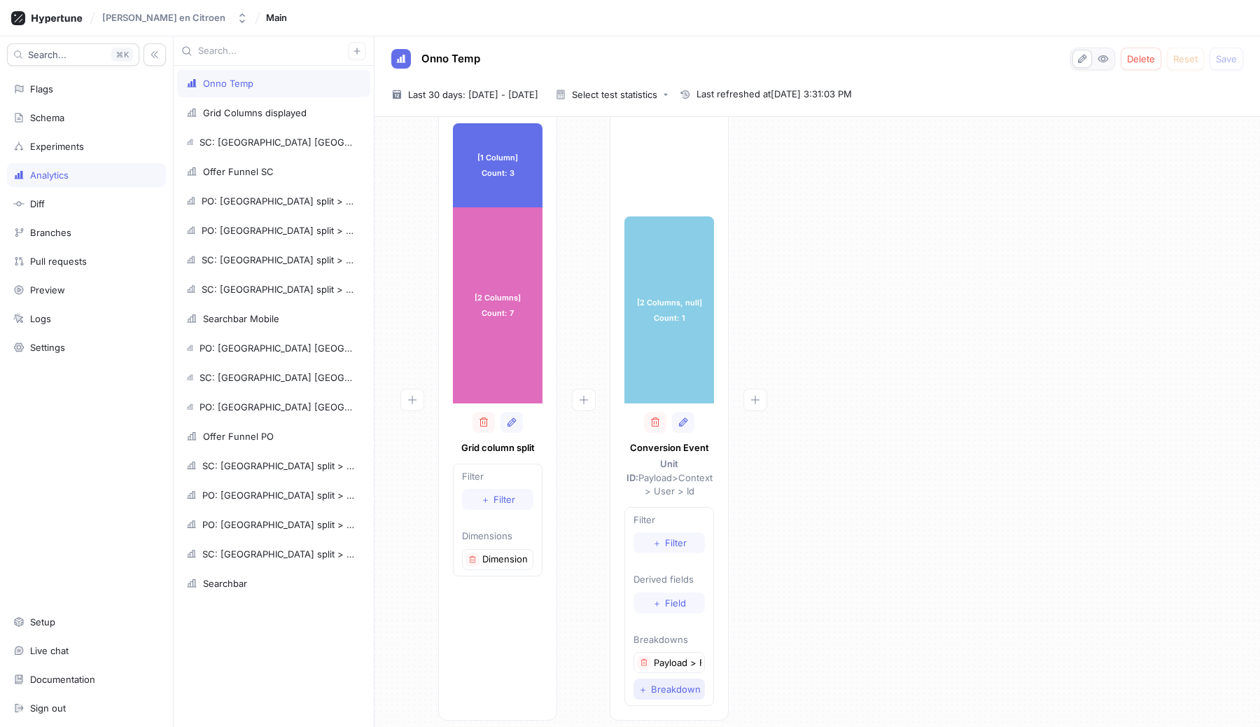
click at [672, 685] on span "Breakdown" at bounding box center [676, 689] width 50 height 8
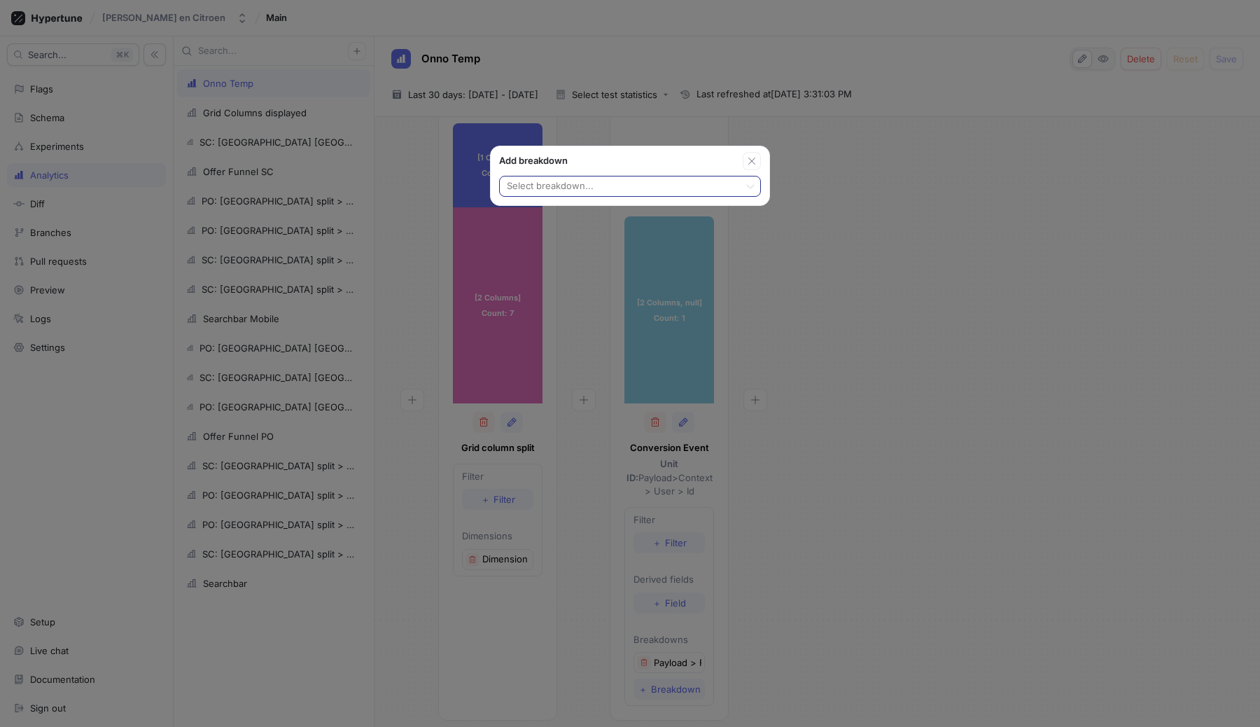
click at [625, 191] on div at bounding box center [620, 187] width 228 height 17
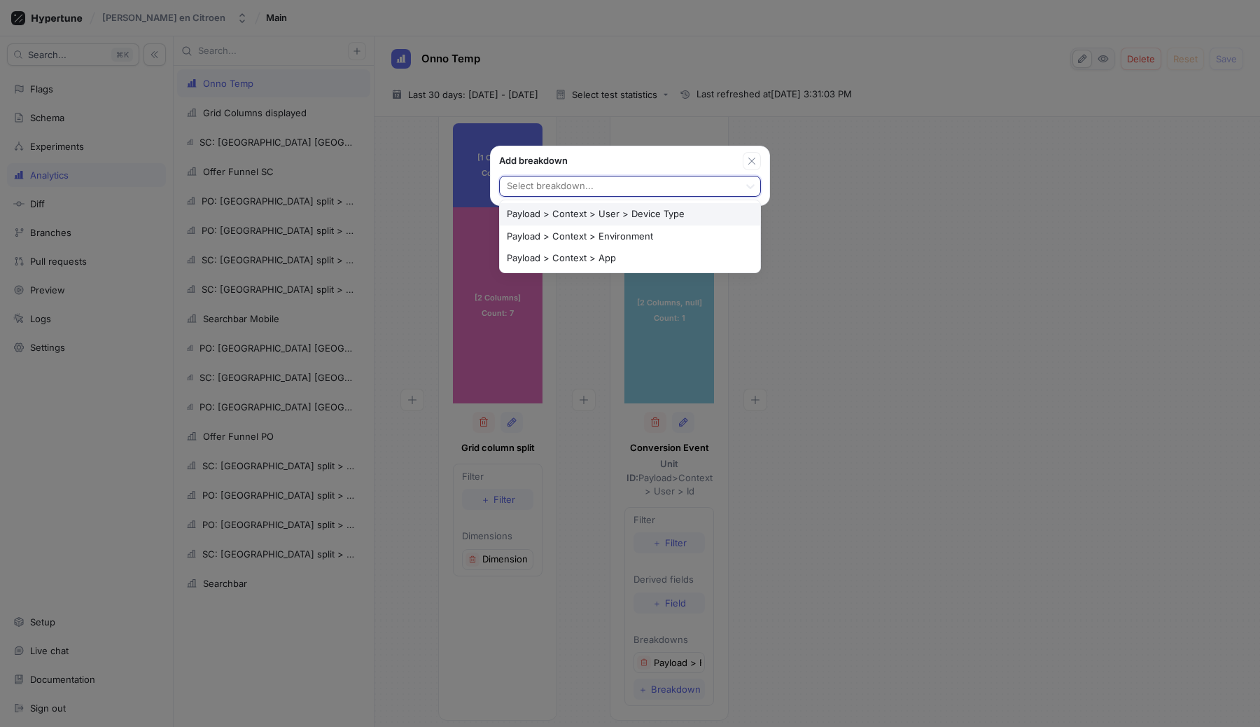
click at [625, 209] on div "Payload > Context > User > Device Type" at bounding box center [630, 214] width 260 height 22
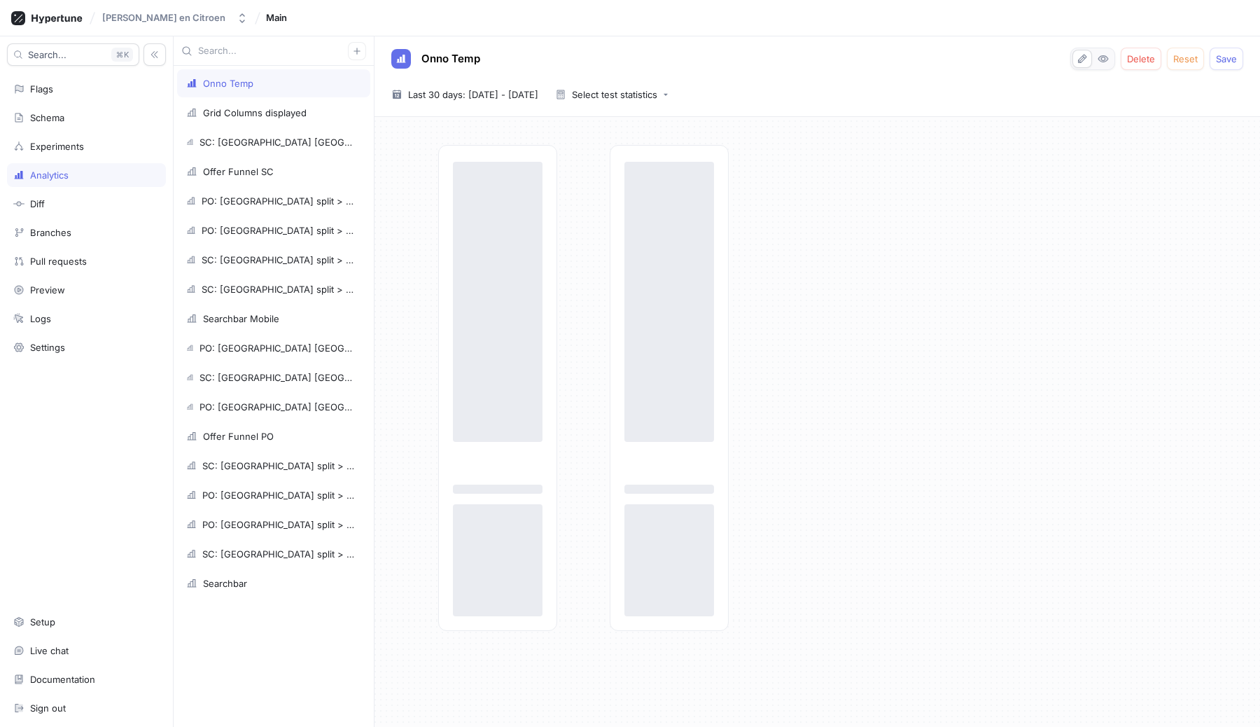
scroll to position [0, 0]
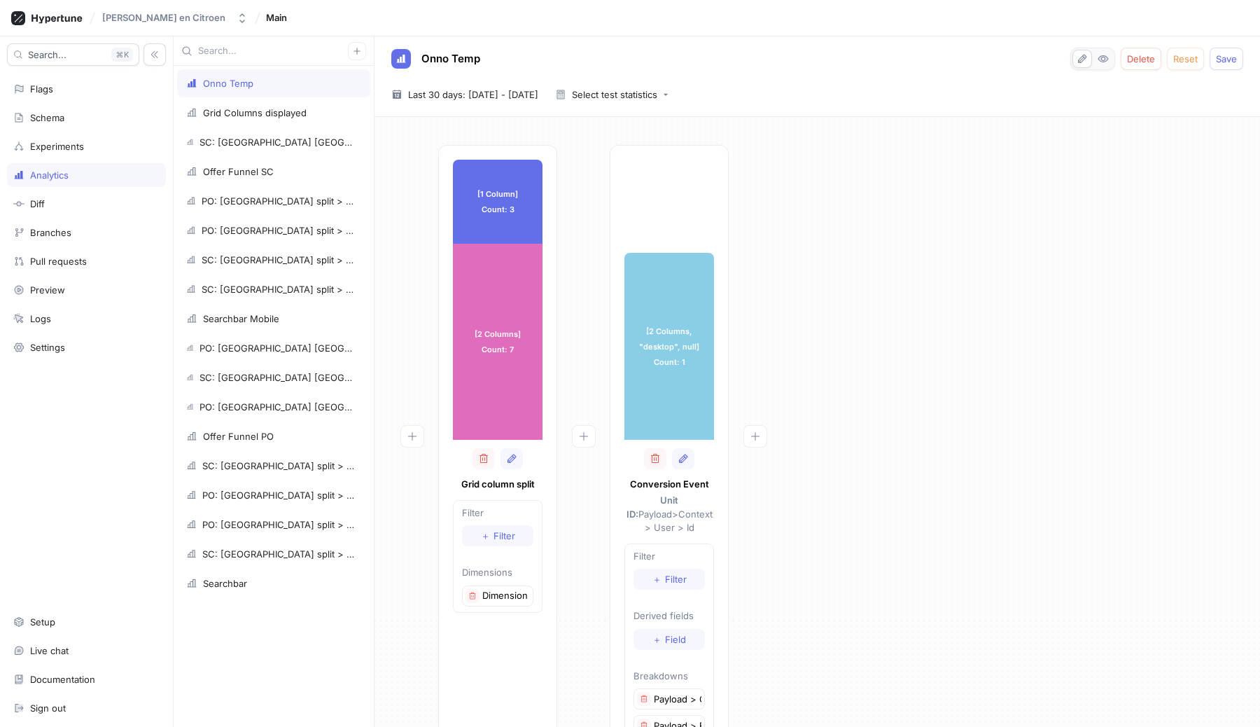
click at [826, 308] on div "[1 Column] Count: 3 [1 Column] Count: 3 [2 Columns] Count: 7 [2 Columns] Count:…" at bounding box center [817, 468] width 863 height 647
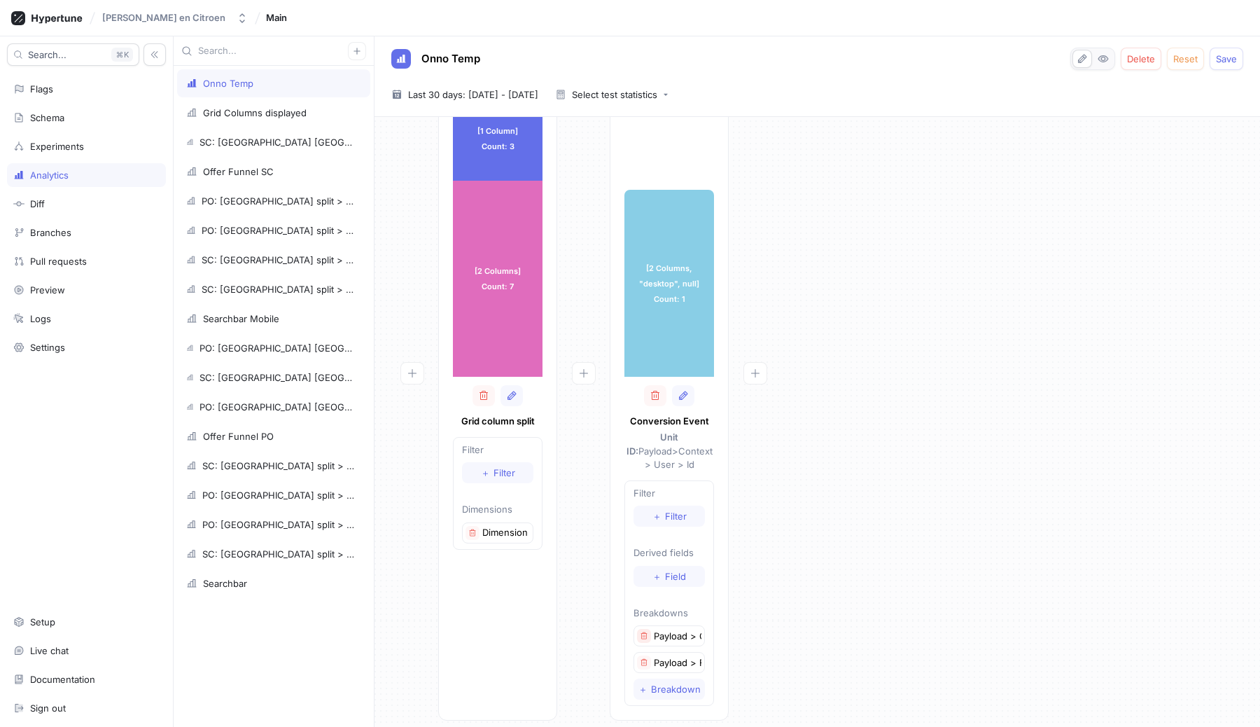
click at [641, 632] on icon "button" at bounding box center [644, 636] width 8 height 8
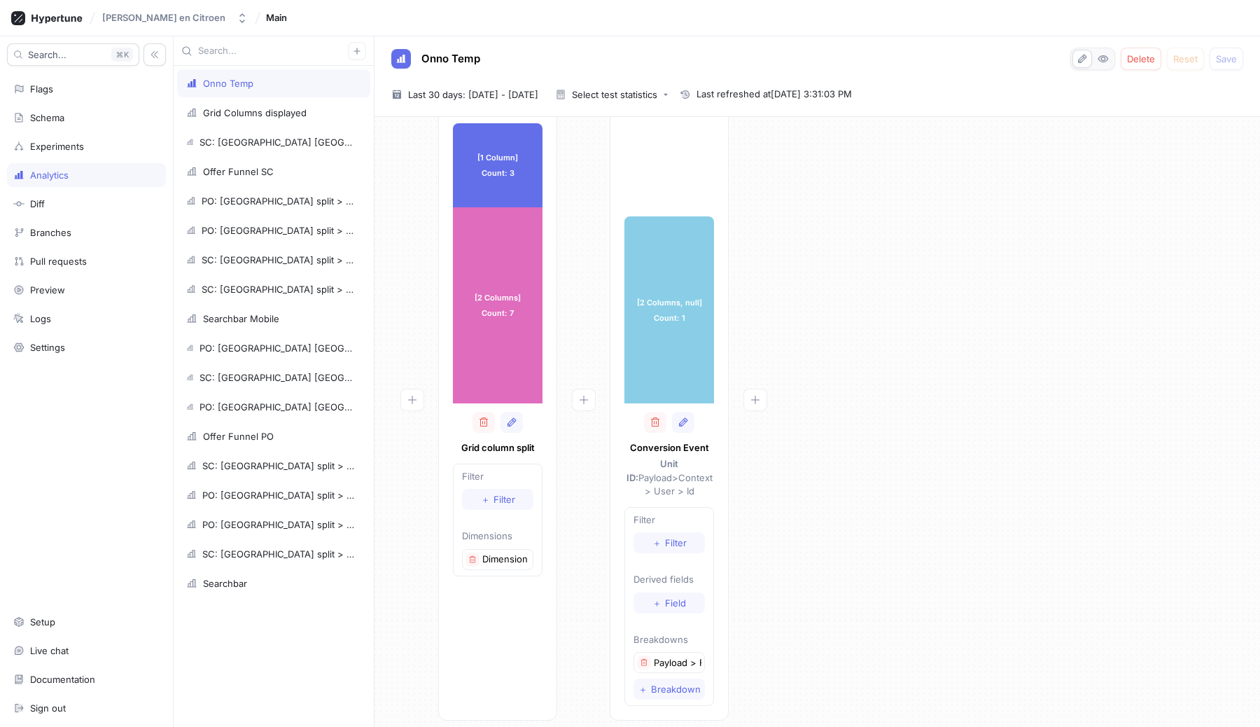
click at [911, 284] on div "[1 Column] Count: 3 [1 Column] Count: 3 [2 Columns] Count: 7 [2 Columns] Count:…" at bounding box center [817, 419] width 863 height 620
click at [640, 658] on icon "button" at bounding box center [644, 662] width 8 height 8
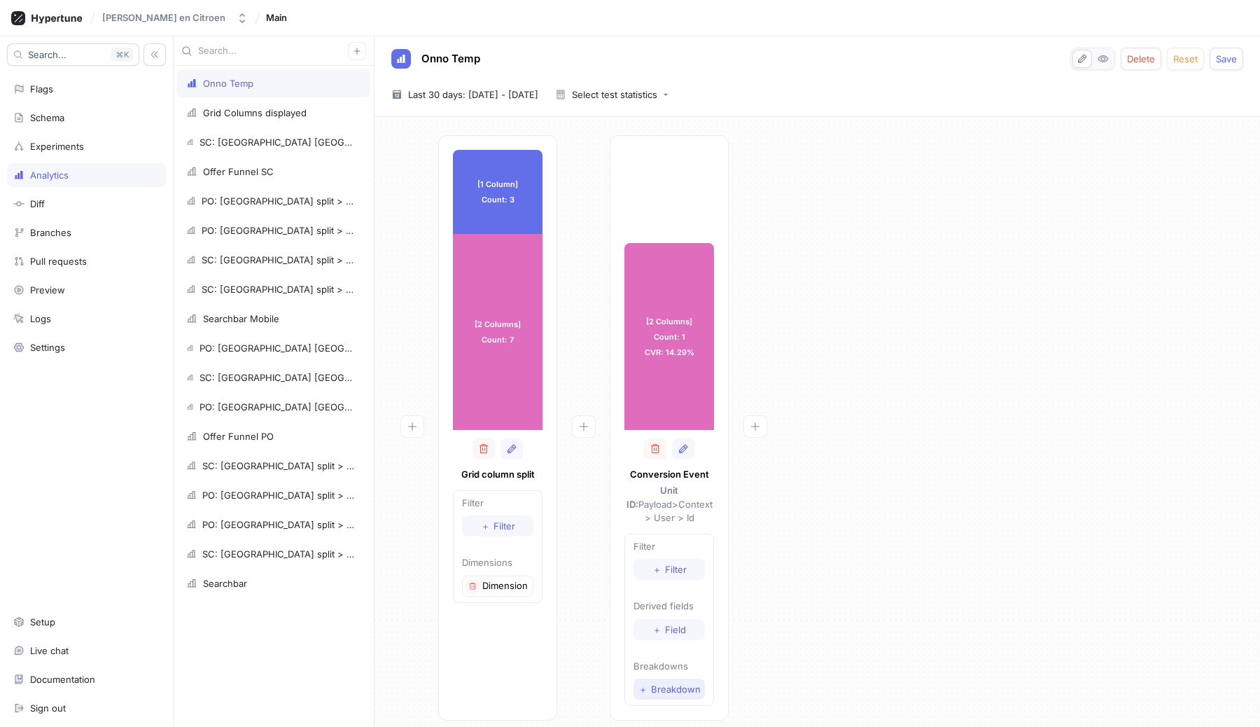
click at [655, 685] on span "Breakdown" at bounding box center [676, 689] width 50 height 8
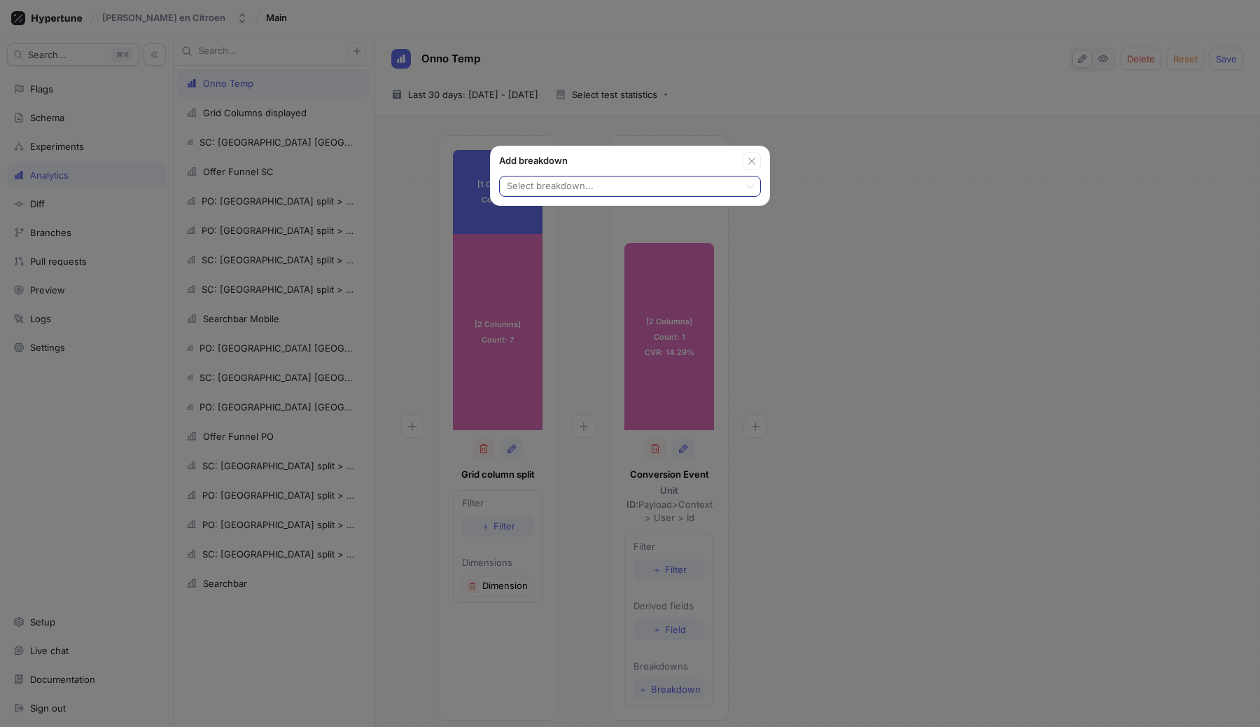
click at [604, 186] on div at bounding box center [620, 187] width 228 height 17
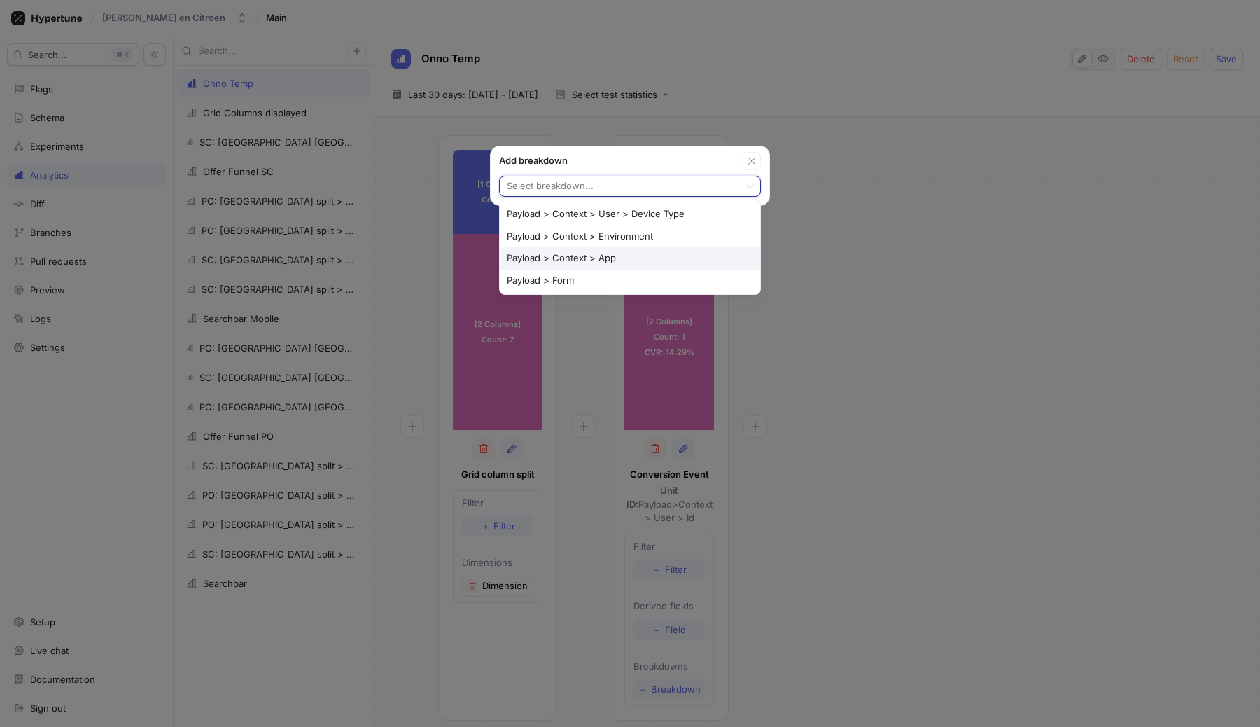
click at [625, 258] on div "Payload > Context > App" at bounding box center [630, 258] width 260 height 22
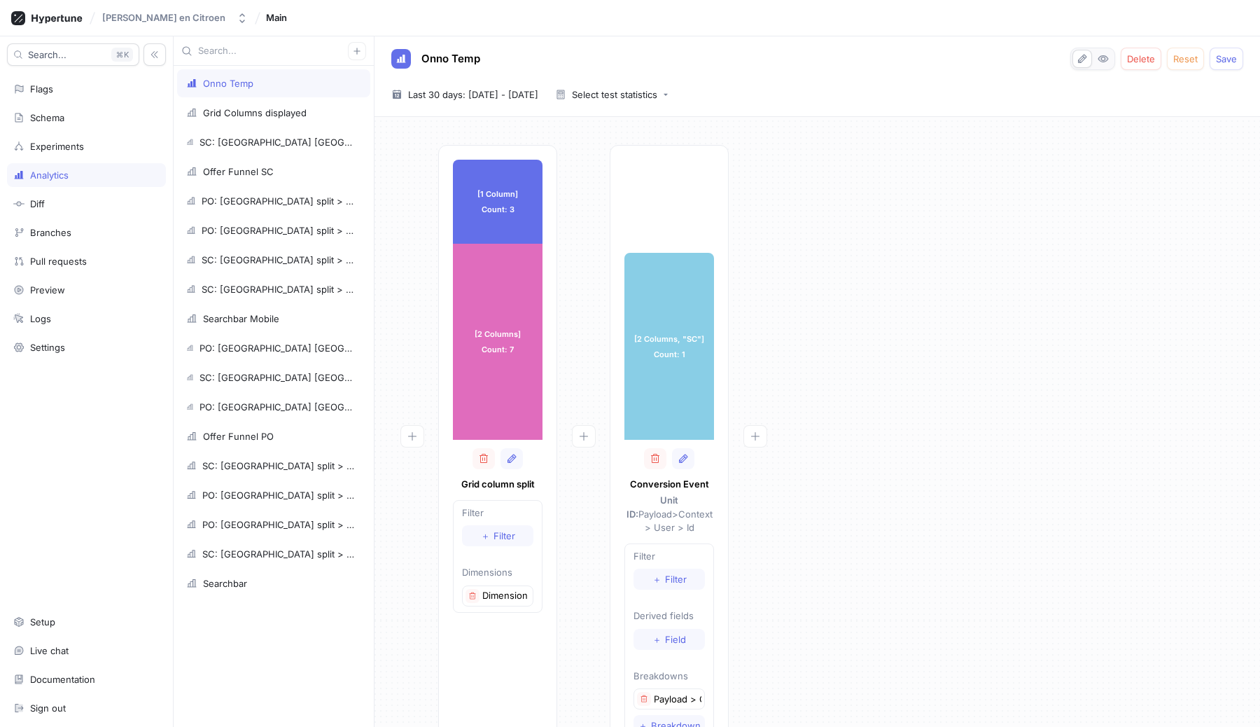
scroll to position [36, 0]
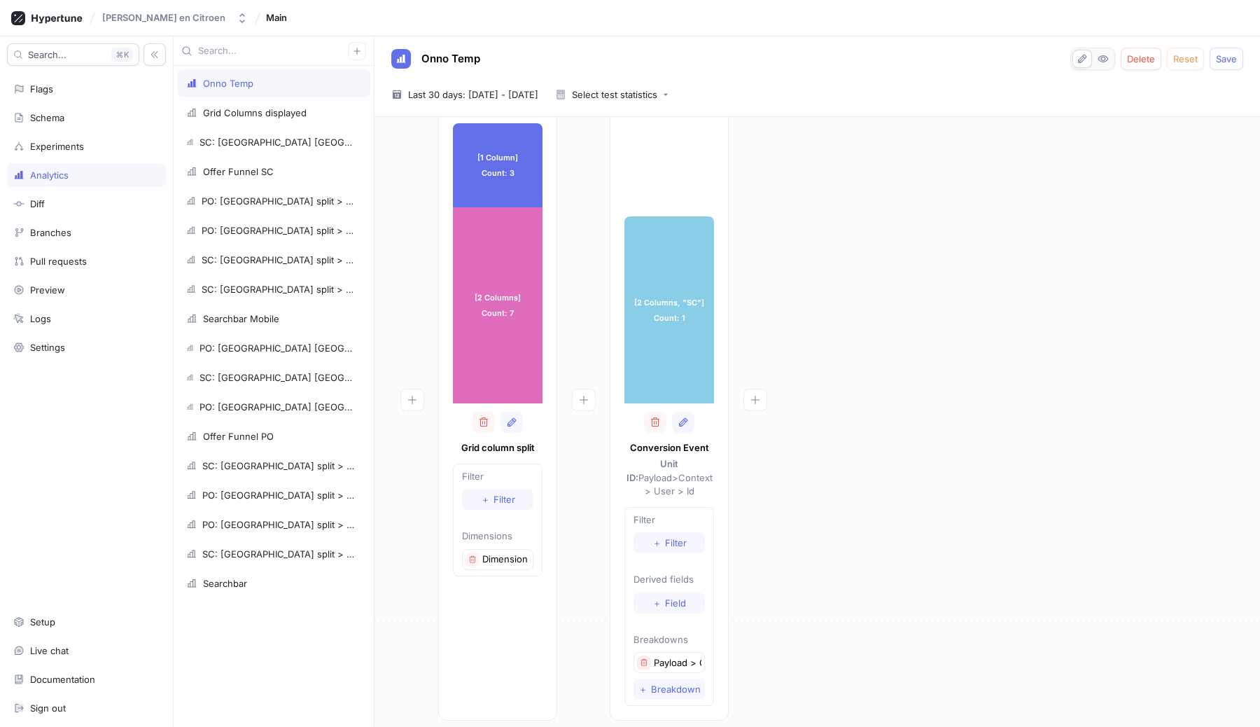
click at [646, 658] on icon "button" at bounding box center [644, 662] width 8 height 8
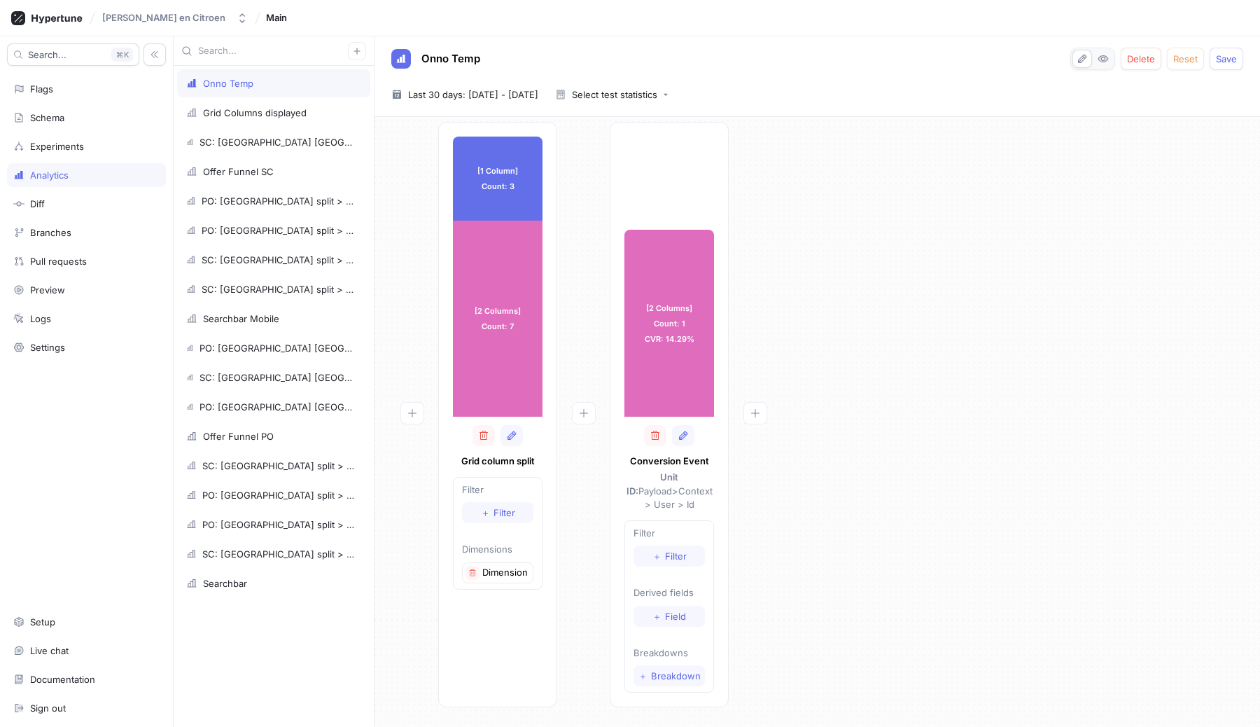
scroll to position [10, 0]
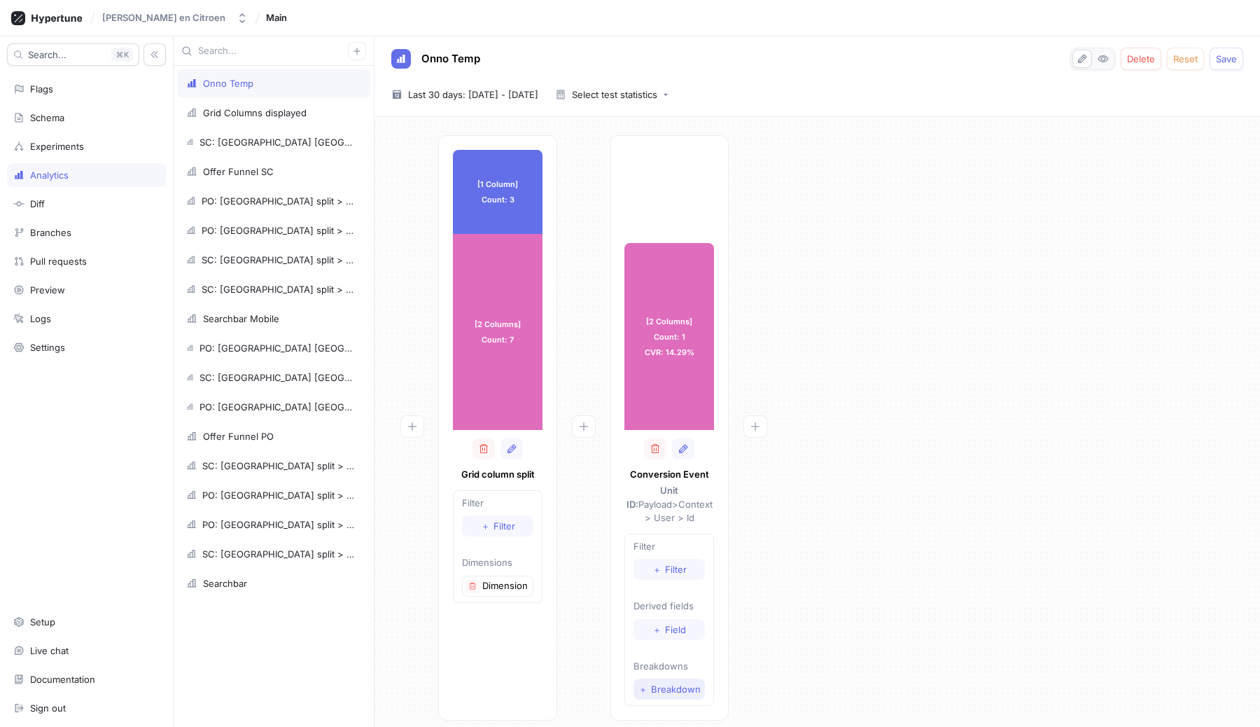
click at [662, 681] on button "＋ Breakdown" at bounding box center [669, 688] width 71 height 21
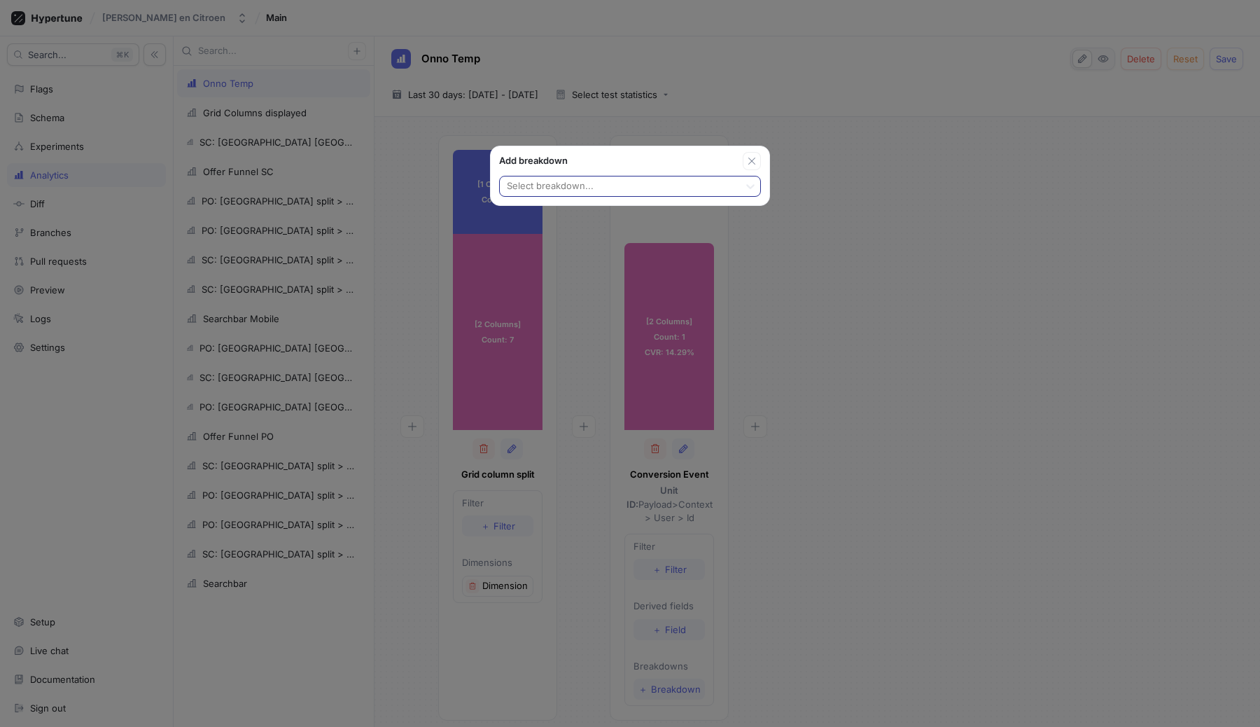
click at [573, 184] on div at bounding box center [620, 187] width 228 height 17
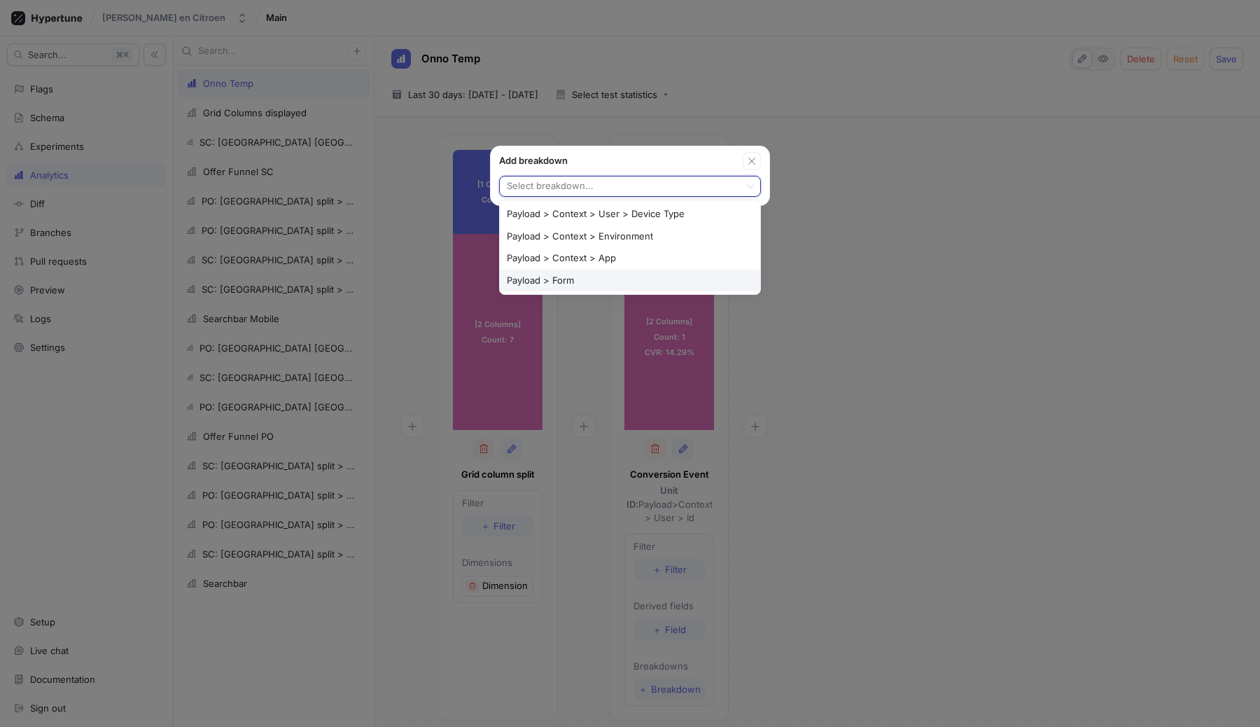
click at [595, 282] on div "Payload > Form" at bounding box center [630, 281] width 260 height 22
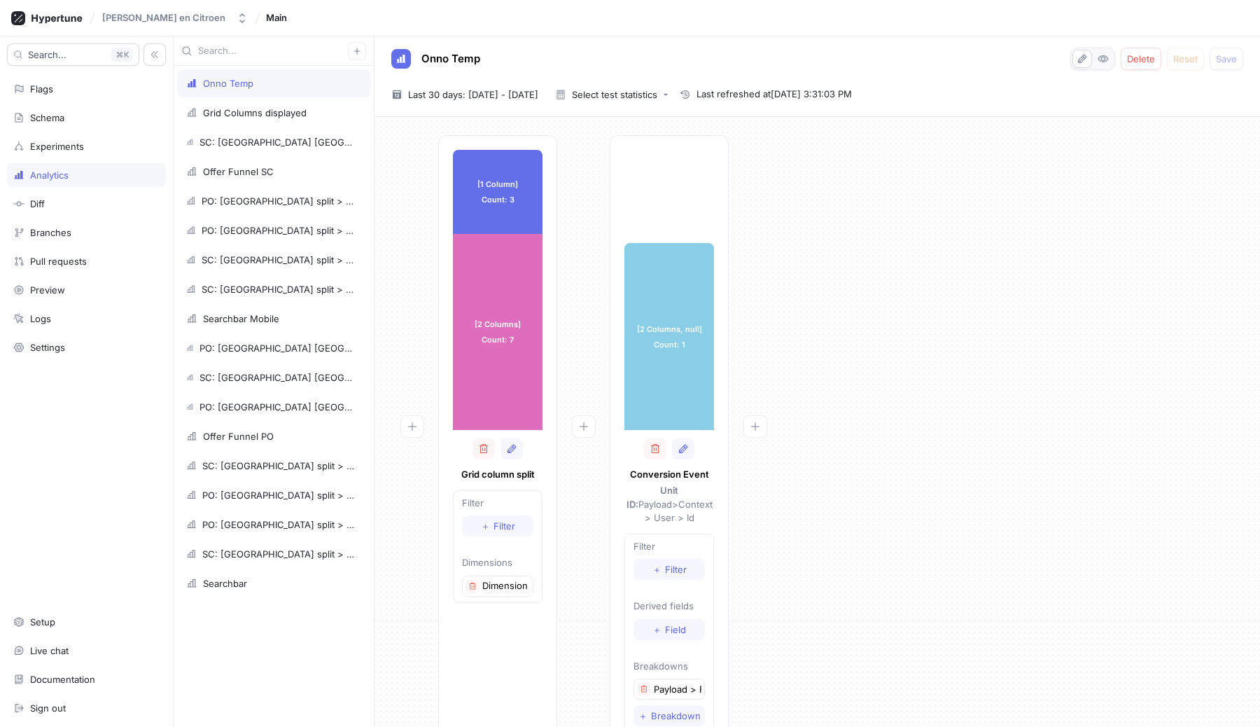
click at [870, 487] on div "[1 Column] Count: 3 [1 Column] Count: 3 [2 Columns] Count: 7 [2 Columns] Count:…" at bounding box center [817, 445] width 863 height 620
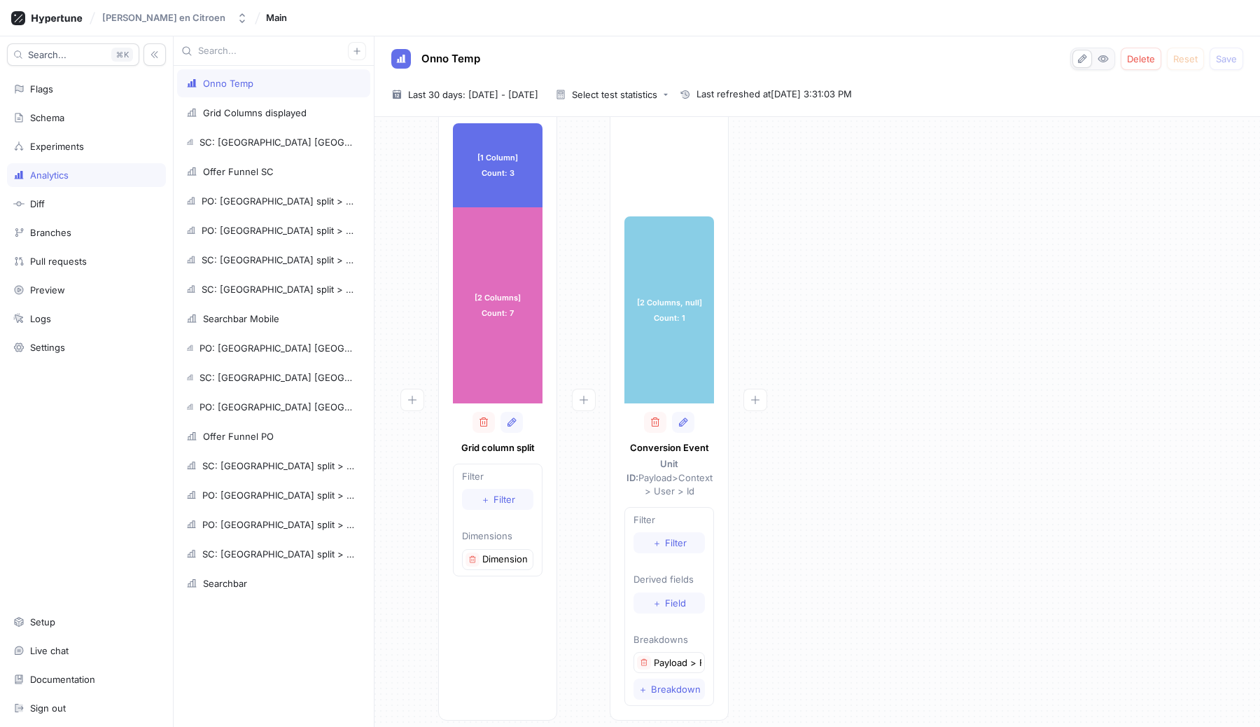
scroll to position [0, 0]
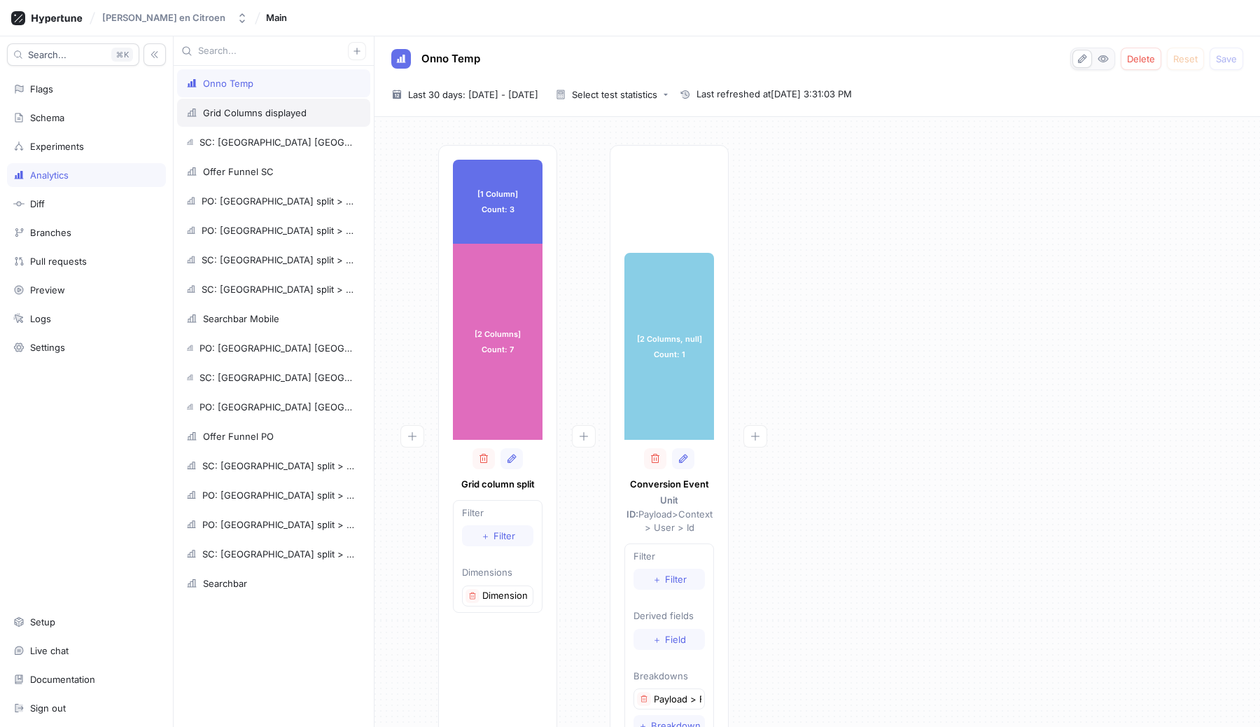
click at [277, 112] on div "Grid Columns displayed" at bounding box center [255, 112] width 104 height 11
click at [265, 87] on div "Onno Temp" at bounding box center [273, 83] width 175 height 11
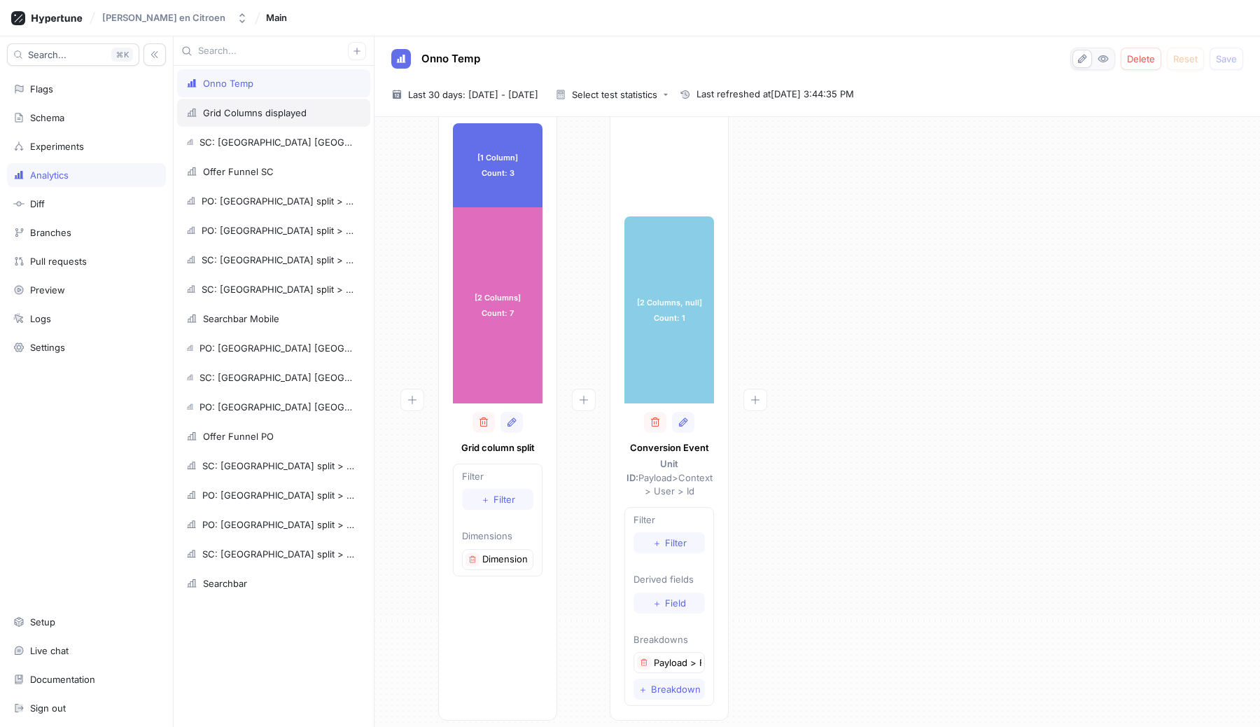
click at [291, 117] on div "Grid Columns displayed" at bounding box center [255, 112] width 104 height 11
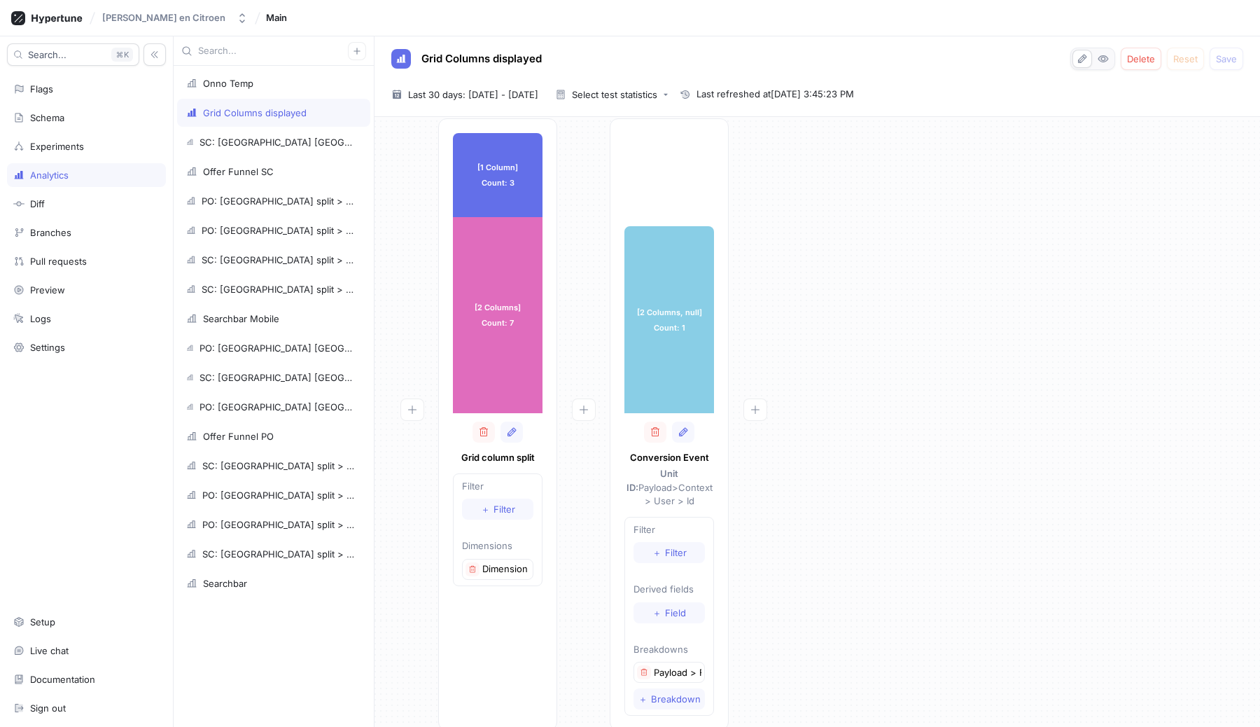
scroll to position [36, 0]
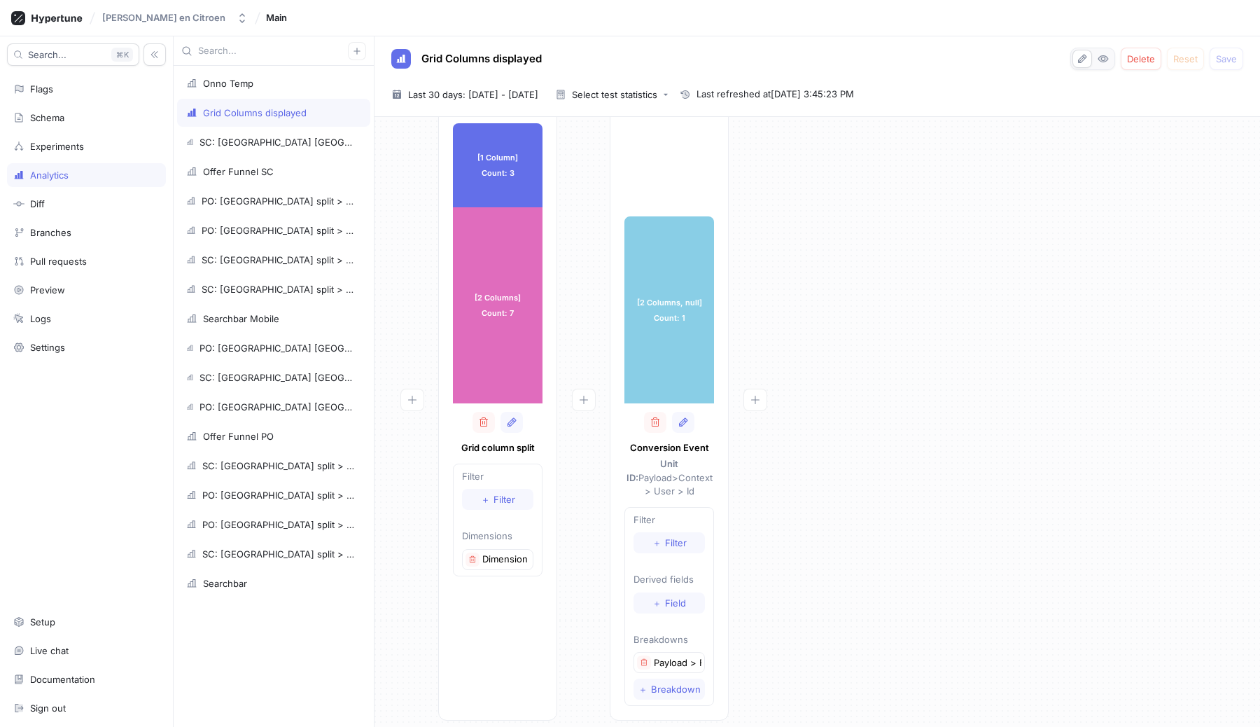
click at [969, 475] on div "[1 Column] Count: 3 [1 Column] Count: 3 [2 Columns] Count: 7 [2 Columns] Count:…" at bounding box center [817, 419] width 863 height 620
click at [1085, 524] on div "[1 Column] Count: 3 [1 Column] Count: 3 [2 Columns] Count: 7 [2 Columns] Count:…" at bounding box center [817, 419] width 863 height 620
click at [664, 595] on button "＋ Field" at bounding box center [669, 602] width 71 height 21
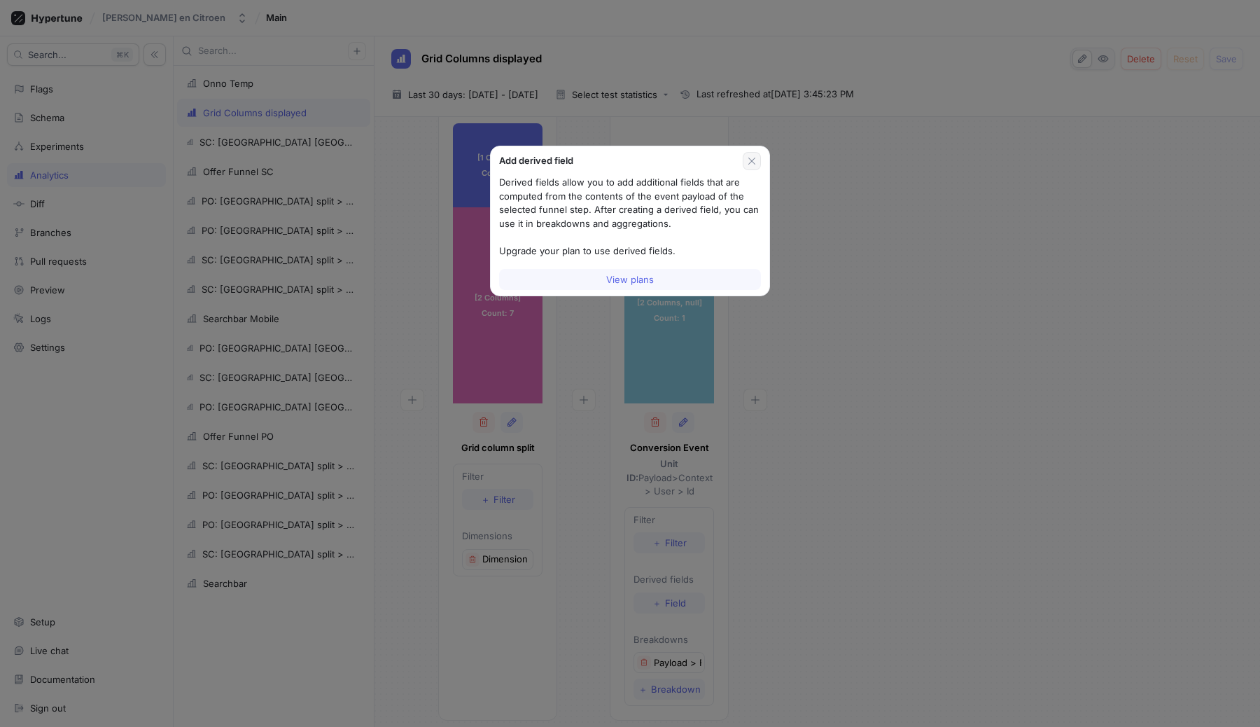
click at [756, 163] on icon "button" at bounding box center [751, 160] width 11 height 11
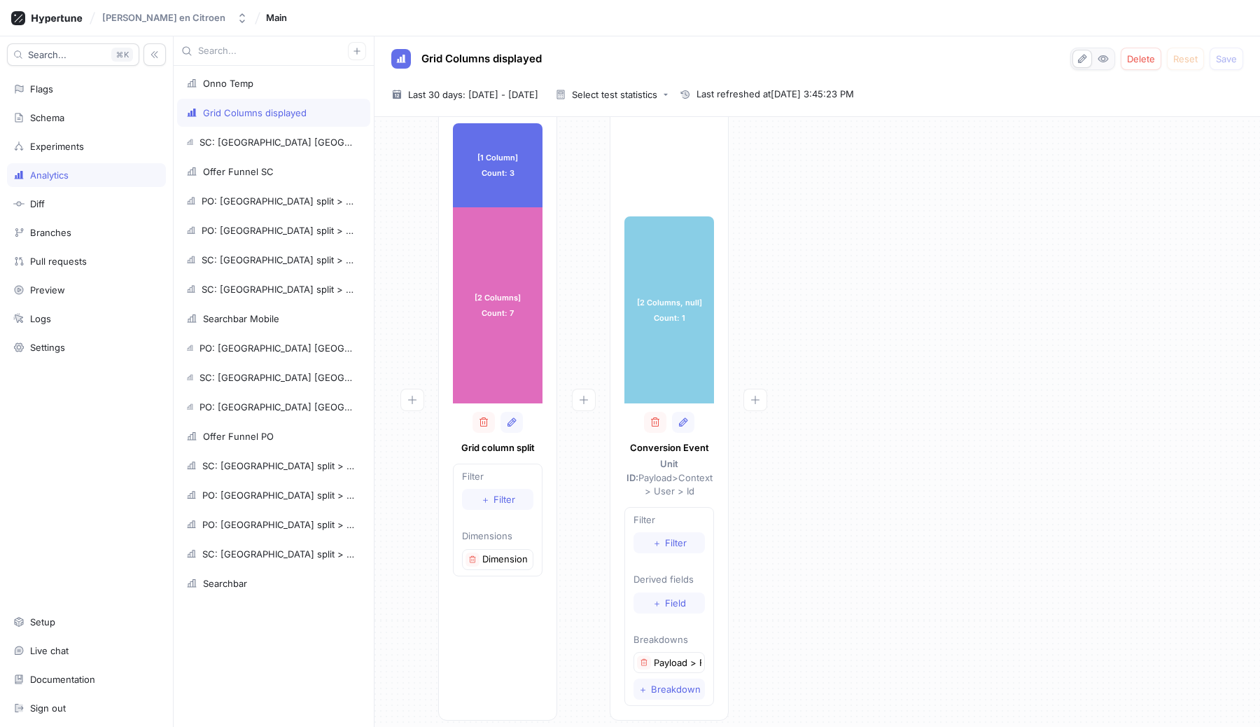
click at [924, 337] on div "[1 Column] Count: 3 [1 Column] Count: 3 [2 Columns] Count: 7 [2 Columns] Count:…" at bounding box center [817, 419] width 863 height 620
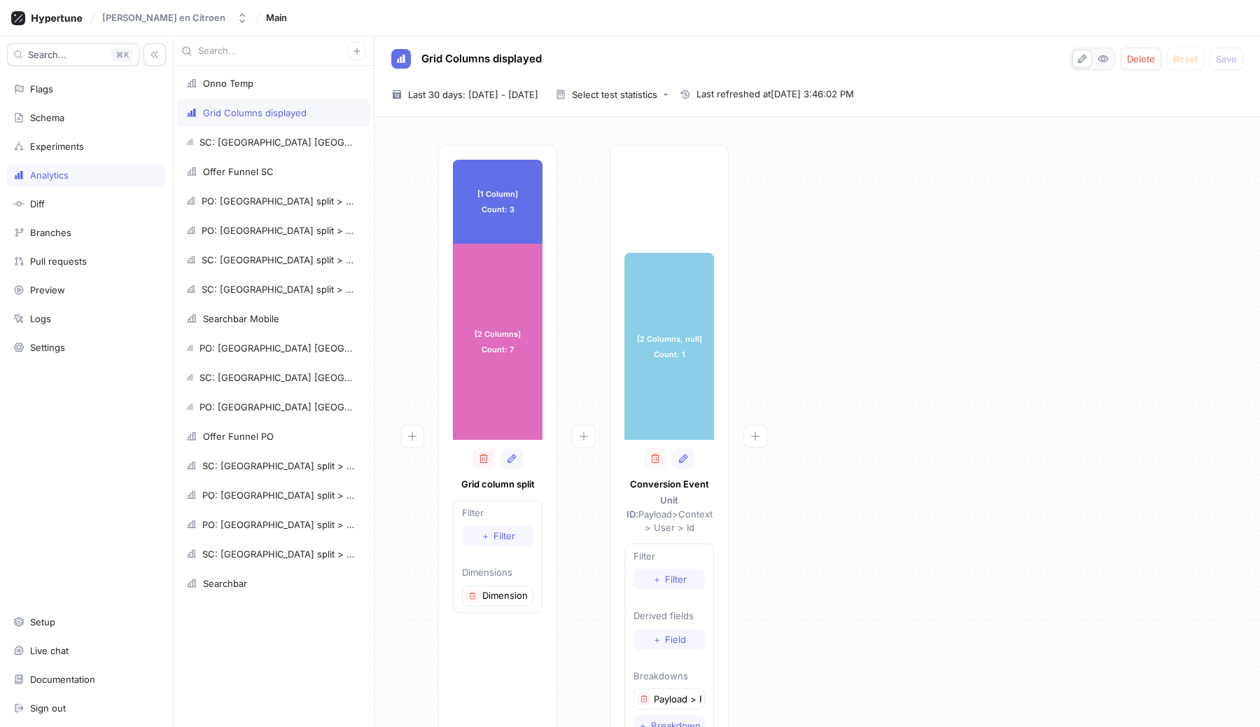
click at [1136, 408] on div "[1 Column] Count: 3 [1 Column] Count: 3 [2 Columns] Count: 7 [2 Columns] Count:…" at bounding box center [817, 455] width 863 height 620
drag, startPoint x: 639, startPoint y: 337, endPoint x: 708, endPoint y: 338, distance: 69.3
click at [708, 338] on div "[2 Columns, null] Count: 1" at bounding box center [670, 346] width 90 height 187
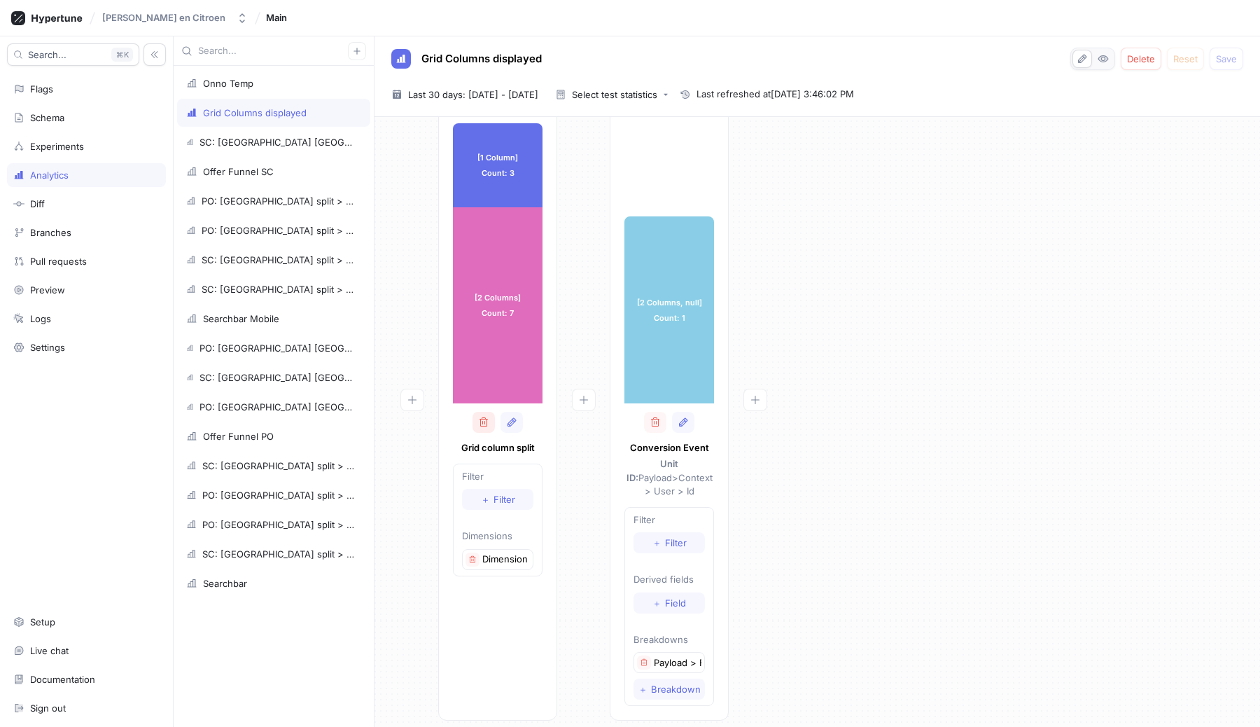
click at [487, 424] on icon "button" at bounding box center [484, 421] width 8 height 9
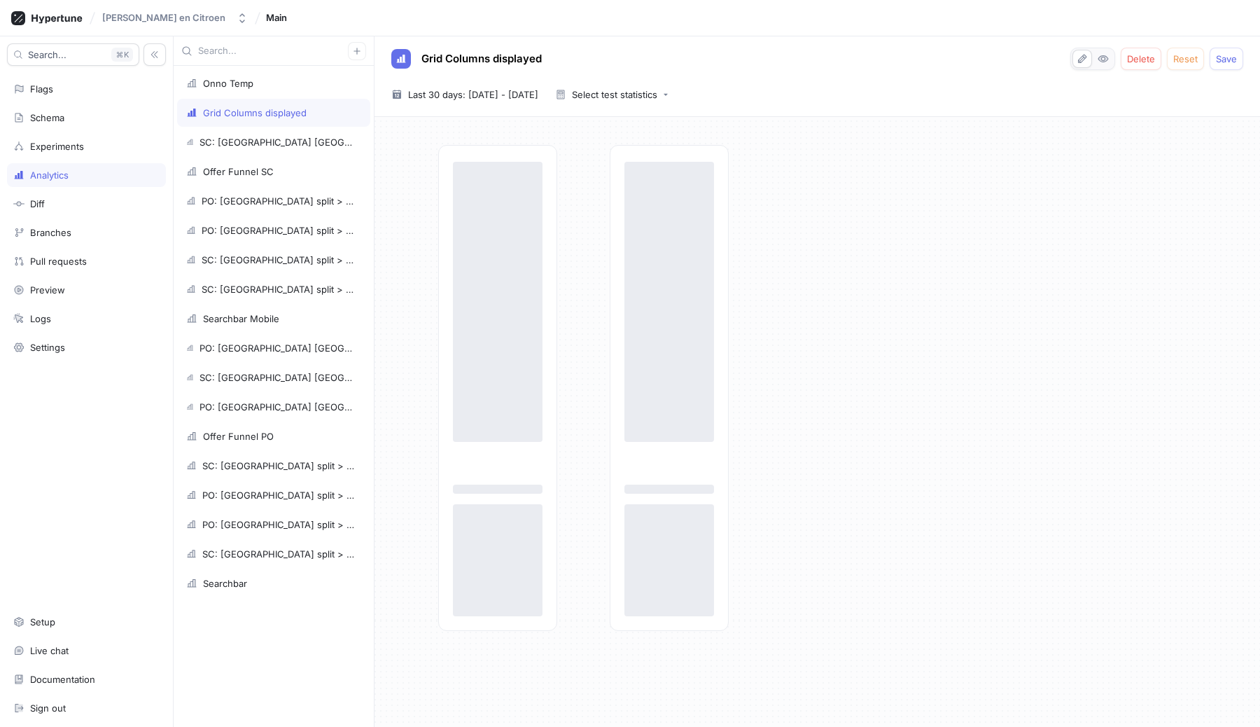
scroll to position [0, 0]
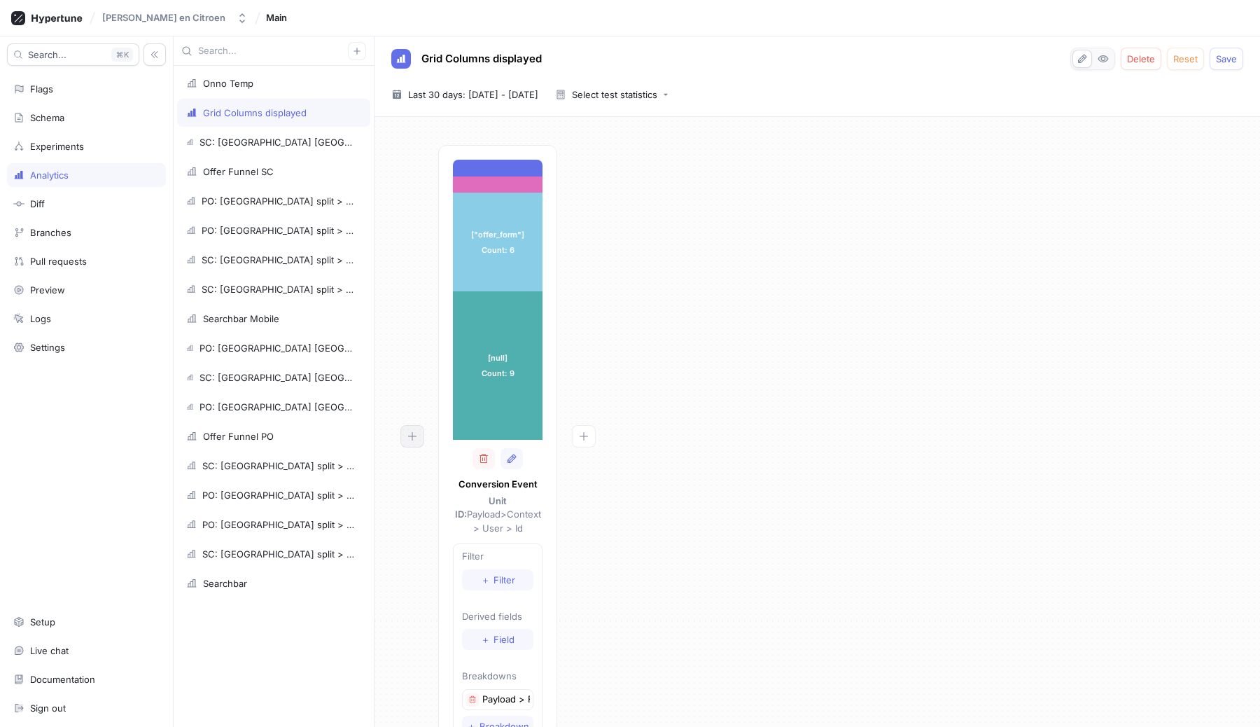
click at [416, 441] on icon "button" at bounding box center [412, 436] width 11 height 11
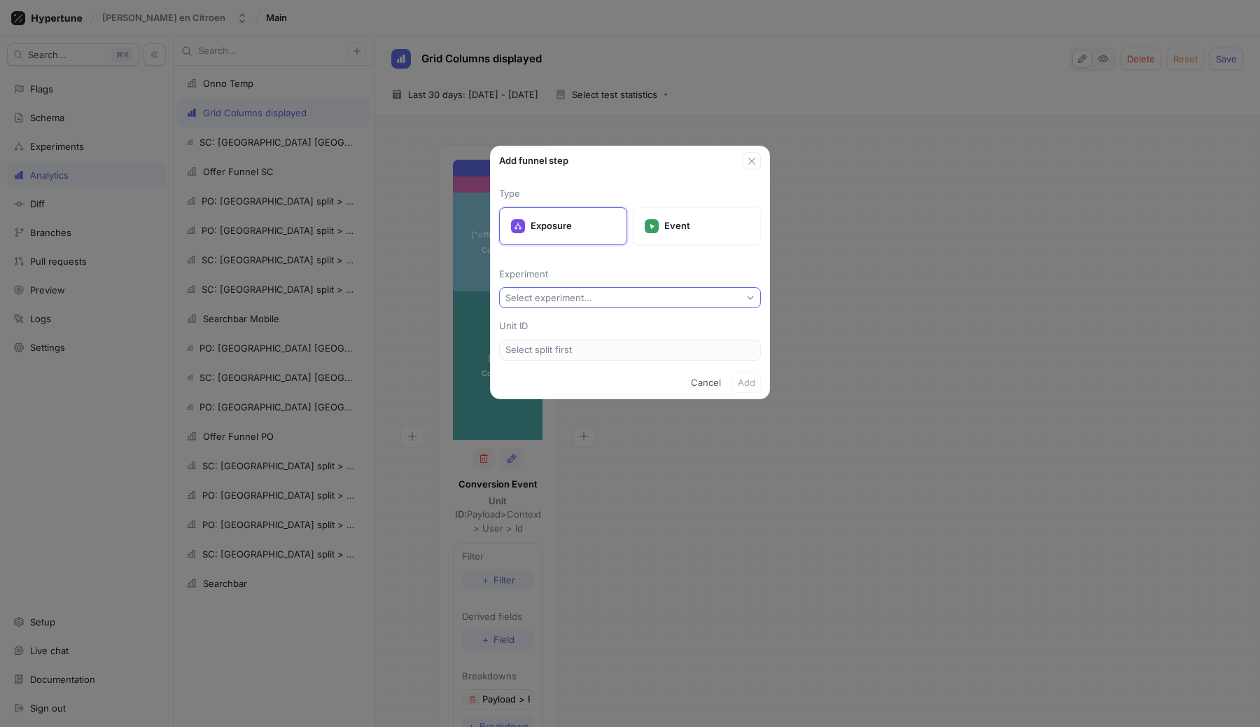
click at [615, 300] on button "Select experiment..." at bounding box center [630, 297] width 262 height 21
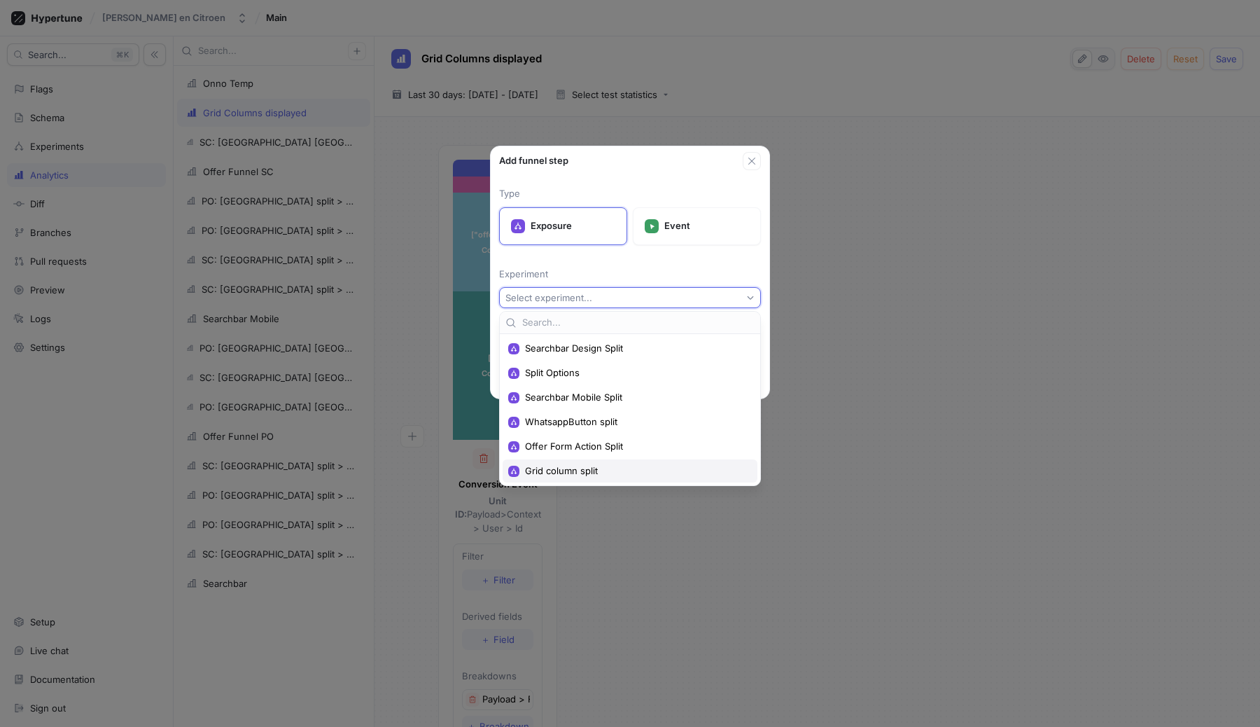
click at [572, 469] on span "Grid column split" at bounding box center [635, 471] width 220 height 12
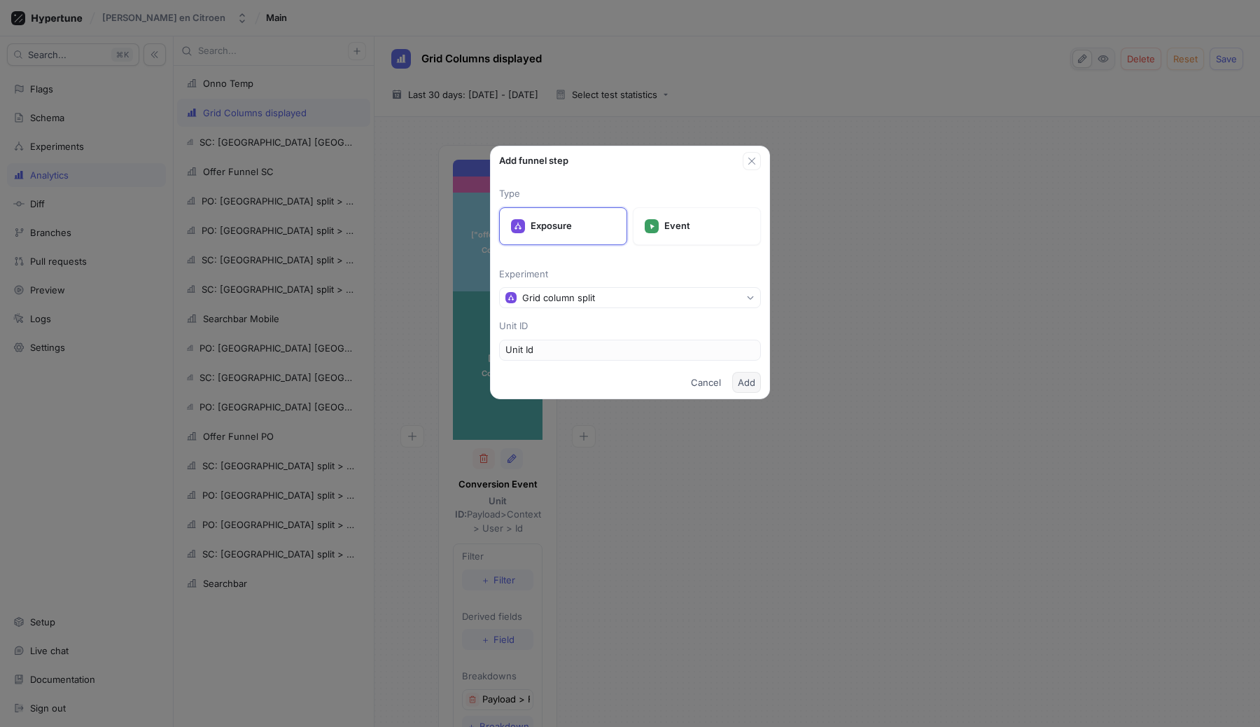
click at [742, 380] on span "Add" at bounding box center [747, 382] width 18 height 8
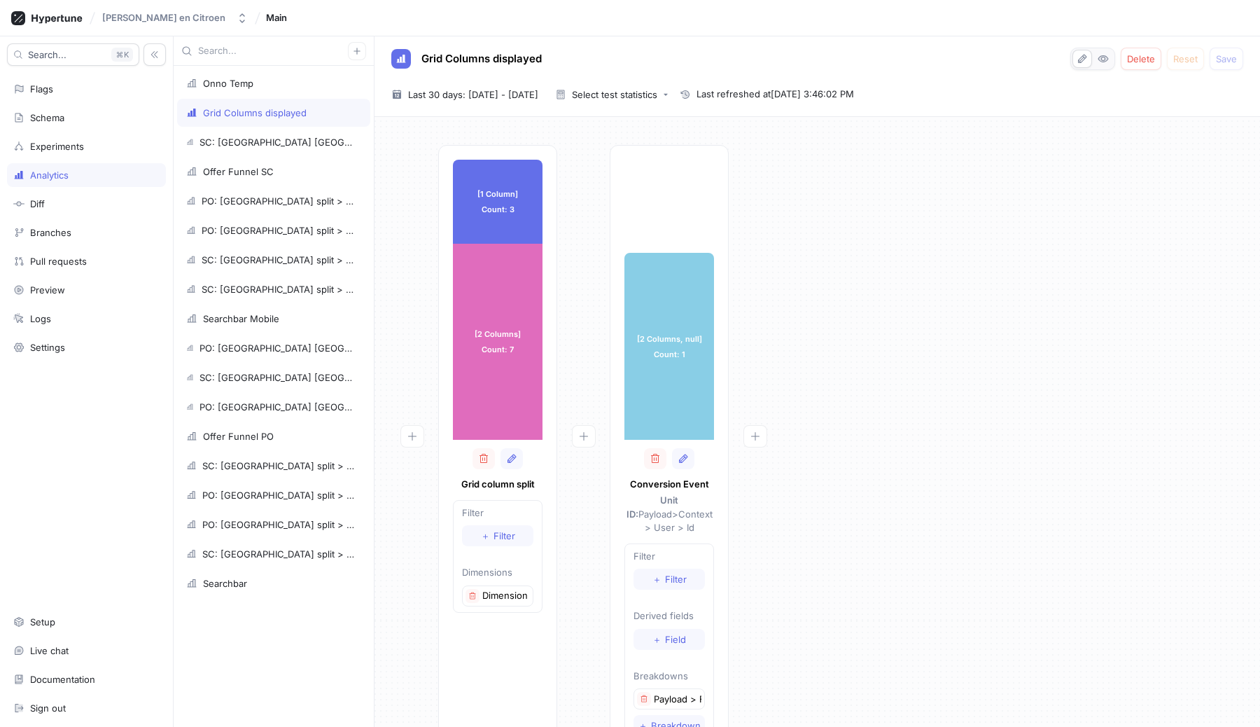
scroll to position [36, 0]
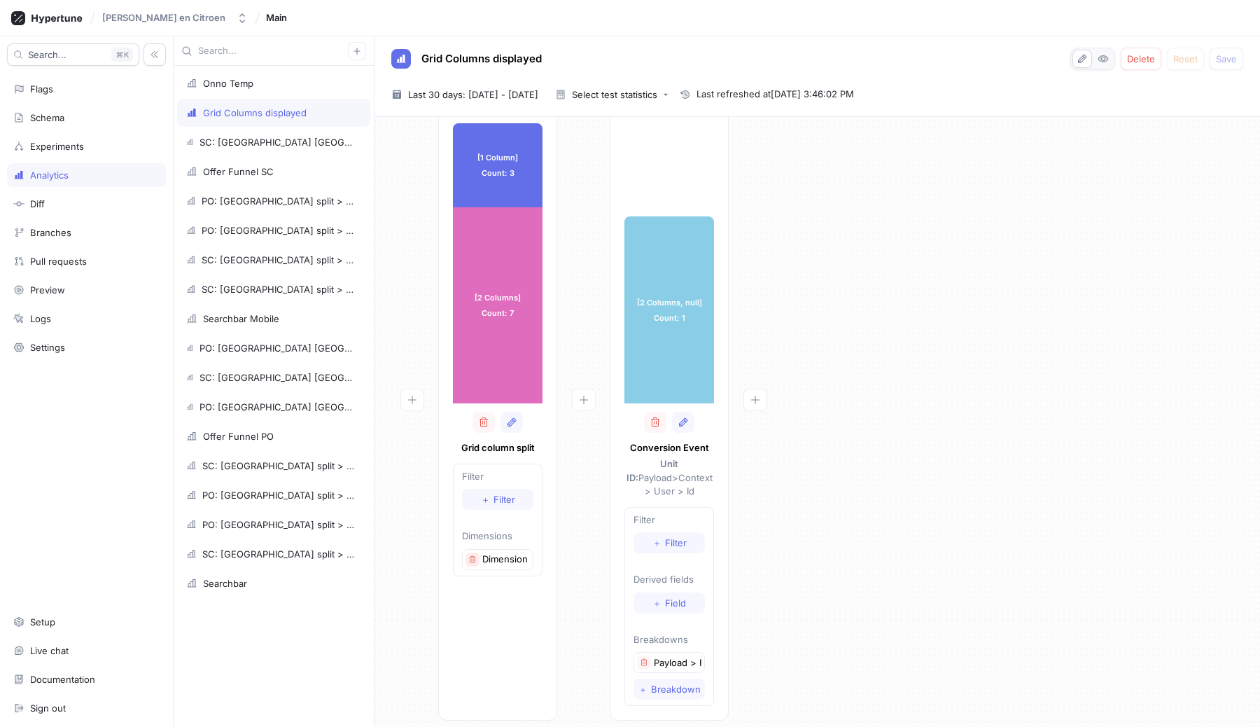
click at [474, 561] on icon "button" at bounding box center [472, 559] width 8 height 8
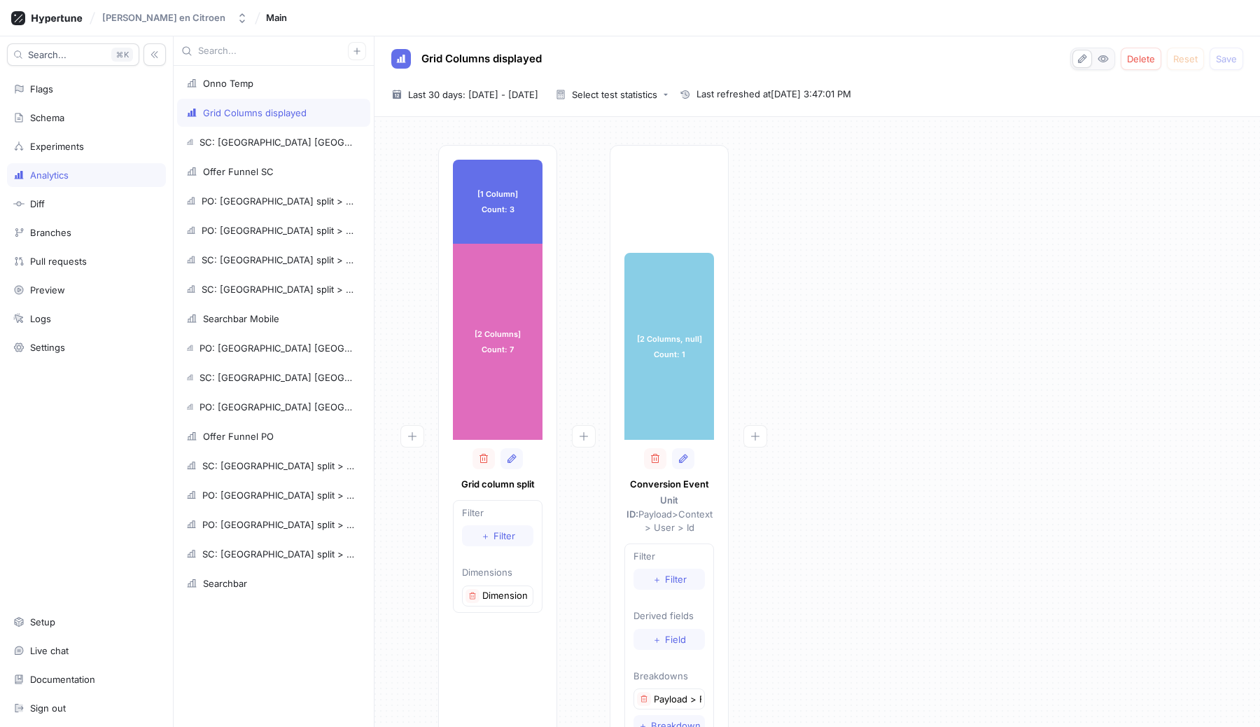
scroll to position [36, 0]
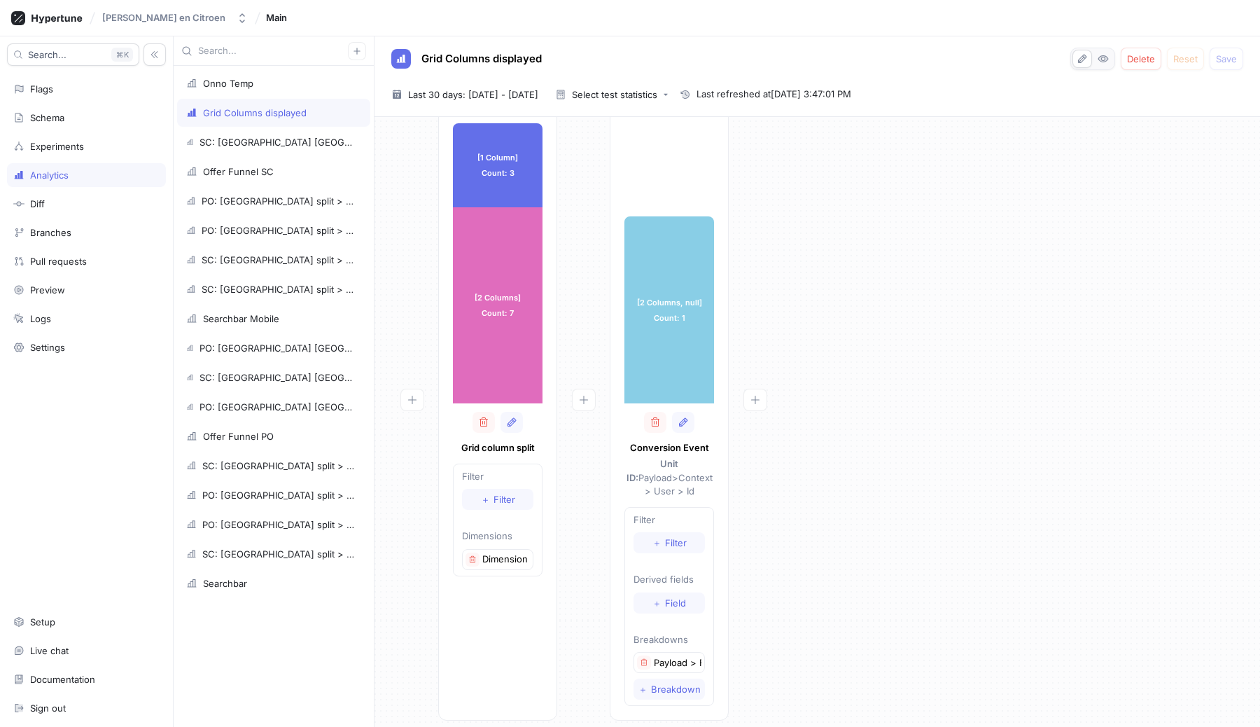
click at [849, 540] on div "[1 Column] Count: 3 [1 Column] Count: 3 [2 Columns] Count: 7 [2 Columns] Count:…" at bounding box center [817, 419] width 863 height 620
click at [217, 74] on div "Onno Temp" at bounding box center [273, 83] width 193 height 28
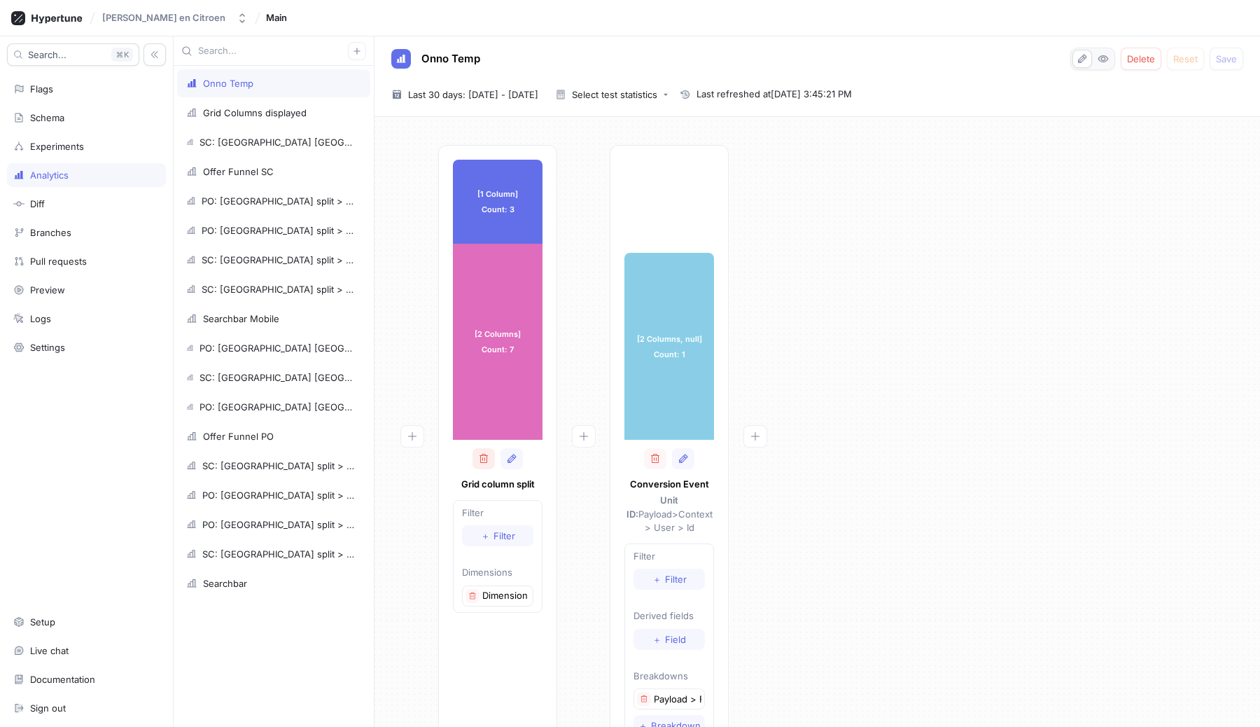
click at [480, 464] on icon "button" at bounding box center [483, 458] width 11 height 11
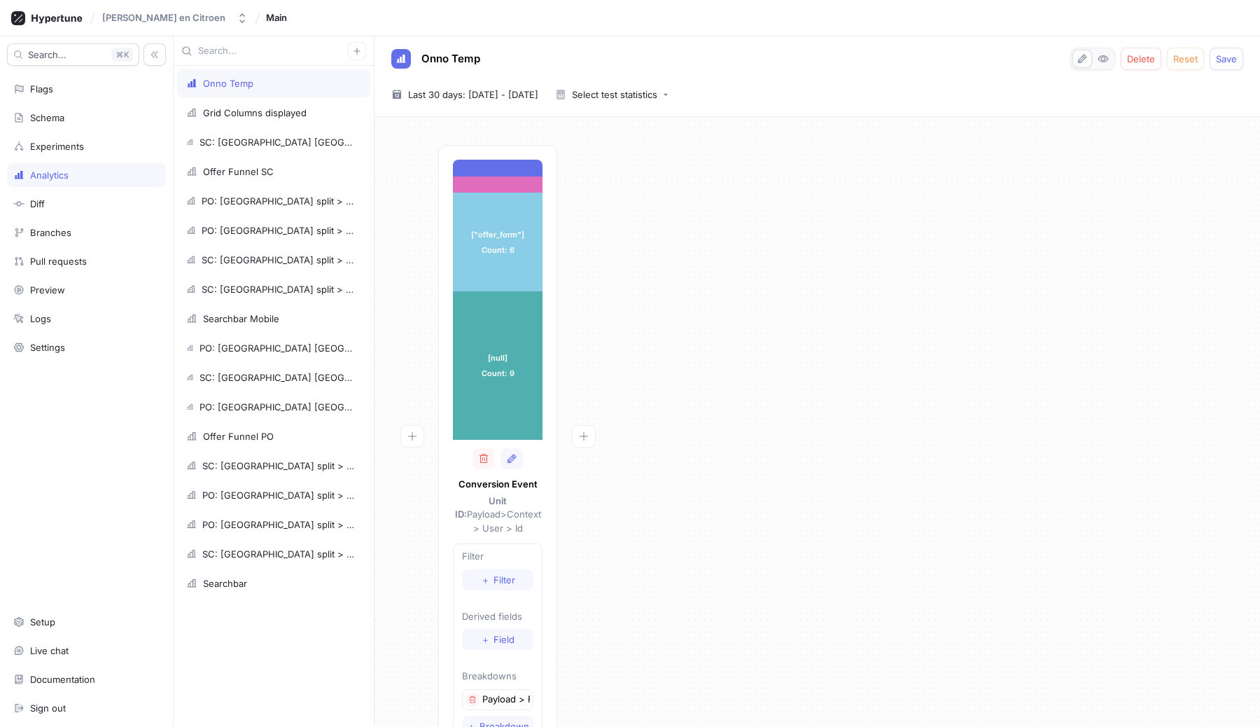
click at [661, 469] on div "[""] Count: 1 ["appointment_form"] Count: 1 ["offer_form"] Count: 6 ["offer_for…" at bounding box center [817, 455] width 863 height 621
click at [1116, 415] on div "[""] Count: 1 ["appointment_form"] Count: 1 ["offer_form"] Count: 6 ["offer_for…" at bounding box center [817, 455] width 863 height 621
click at [681, 160] on div "[""] Count: 1 ["appointment_form"] Count: 1 ["offer_form"] Count: 6 ["offer_for…" at bounding box center [817, 455] width 863 height 621
click at [412, 435] on icon "button" at bounding box center [412, 436] width 8 height 8
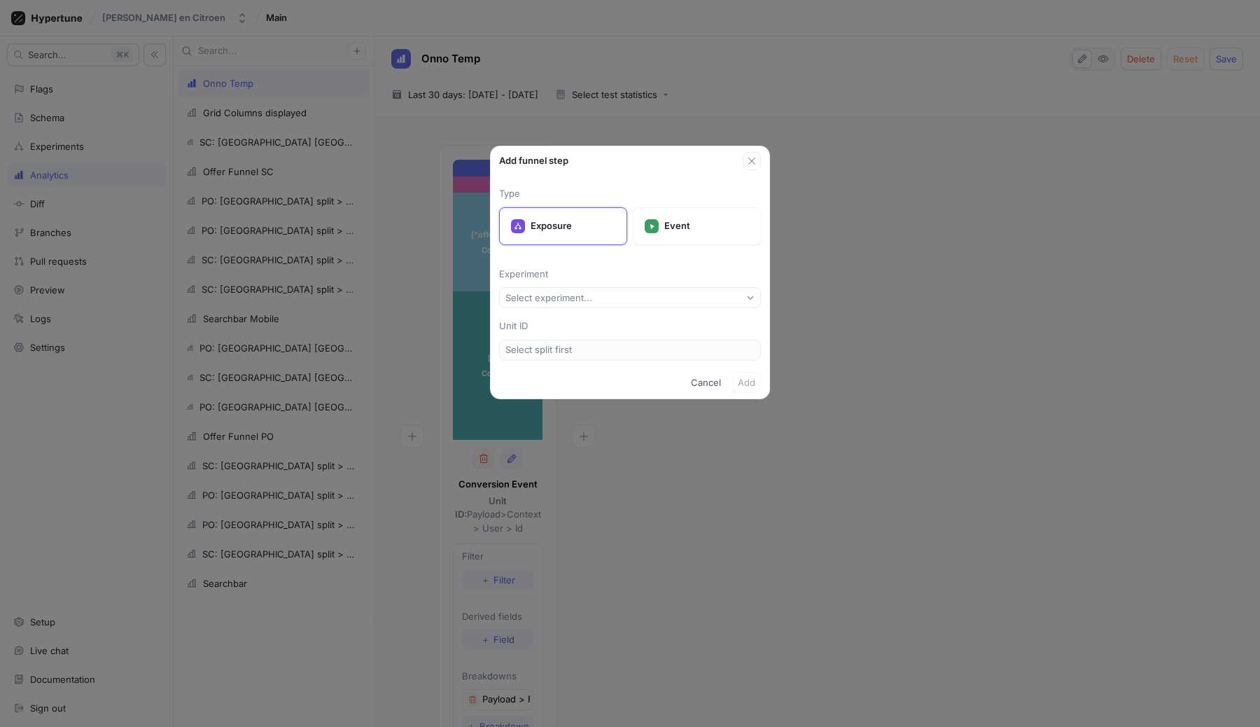
click at [618, 281] on div "Type Exposure Event Experiment Select experiment... Unit ID Select split first" at bounding box center [630, 268] width 279 height 196
click at [606, 300] on button "Select experiment..." at bounding box center [630, 297] width 262 height 21
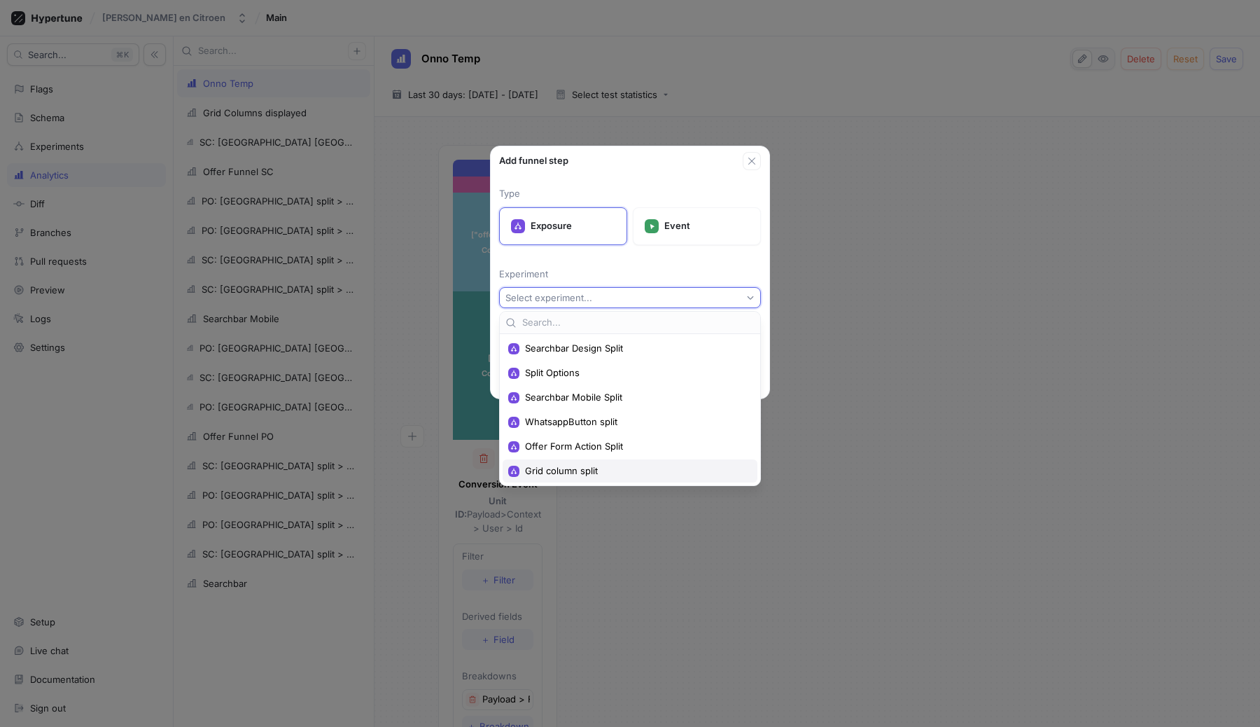
click at [564, 468] on span "Grid column split" at bounding box center [635, 471] width 220 height 12
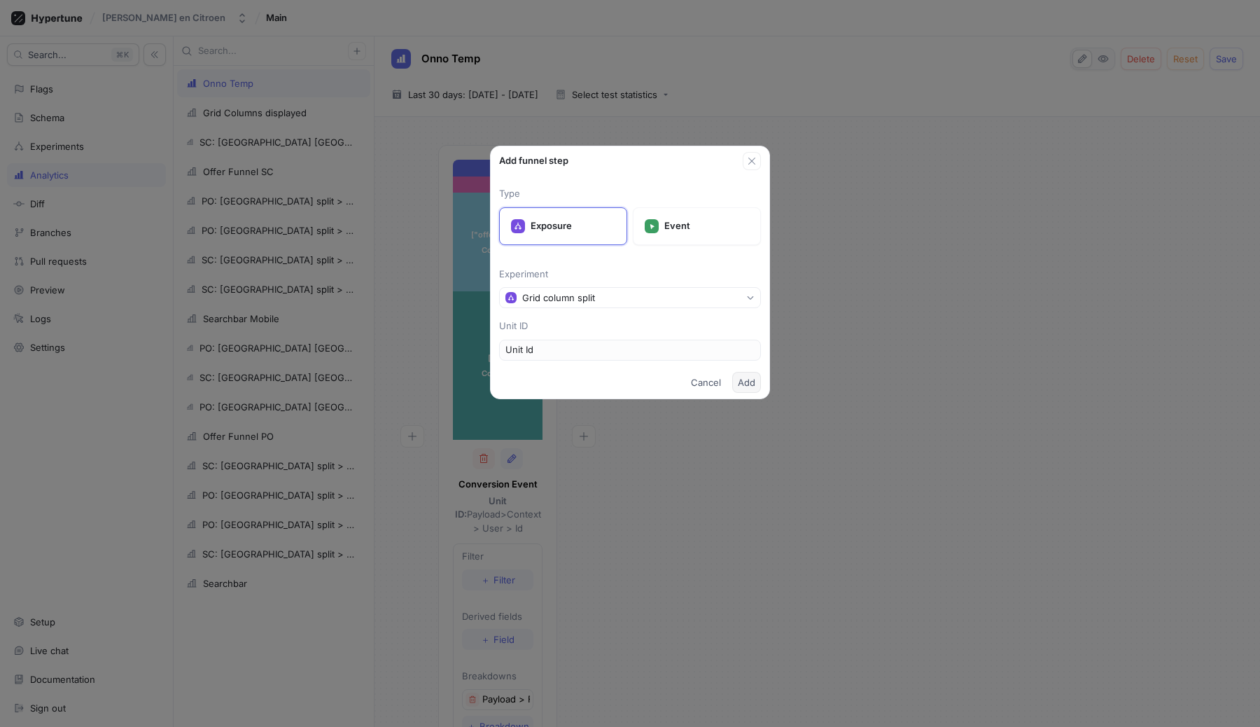
click at [749, 380] on span "Add" at bounding box center [747, 382] width 18 height 8
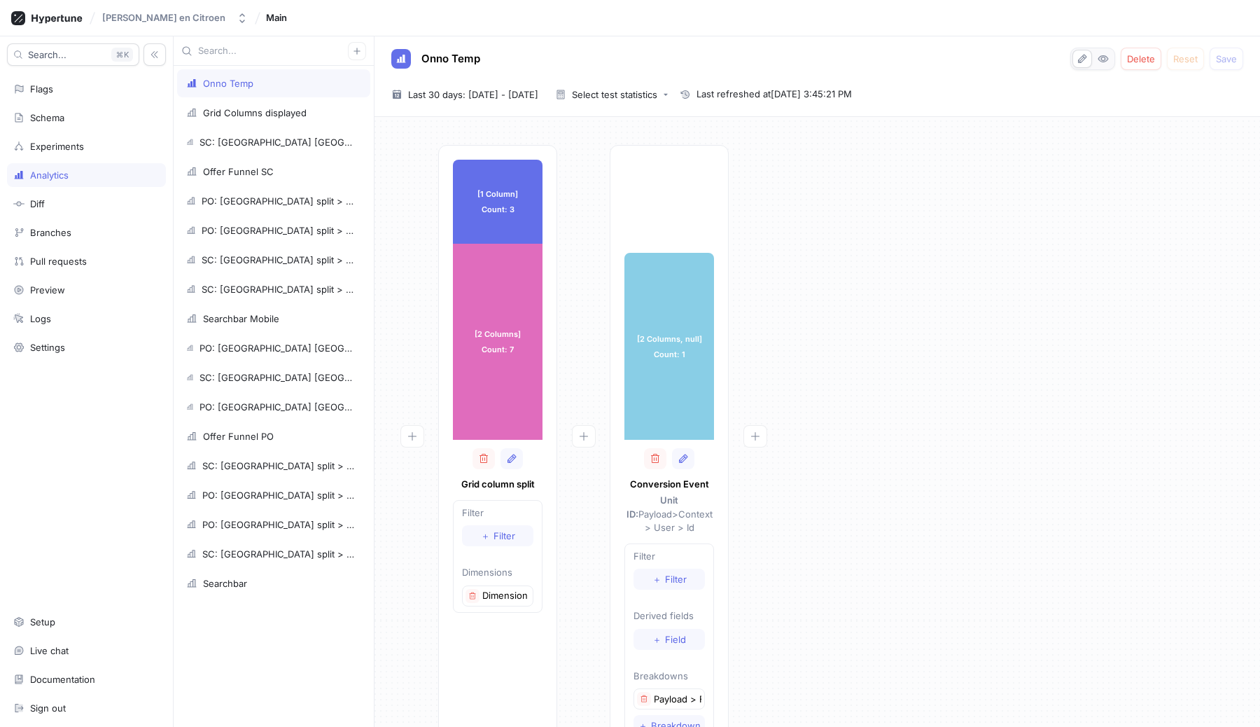
scroll to position [36, 0]
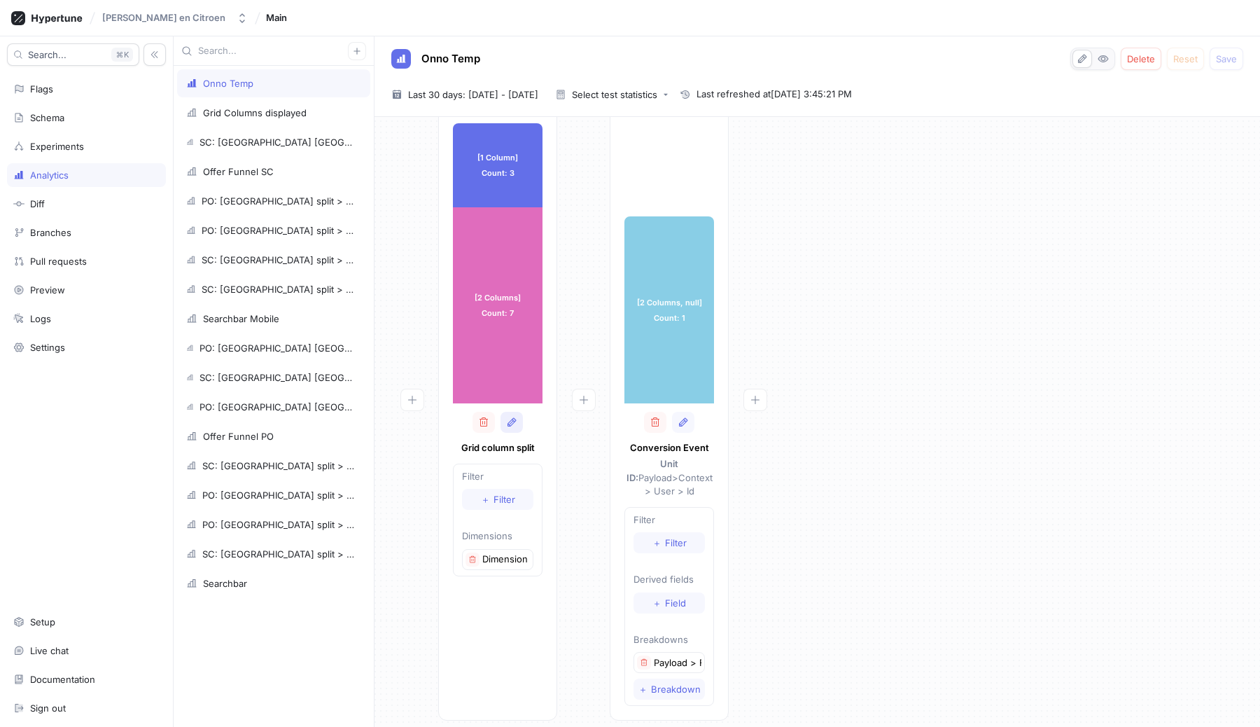
click at [512, 428] on button "button" at bounding box center [512, 422] width 22 height 21
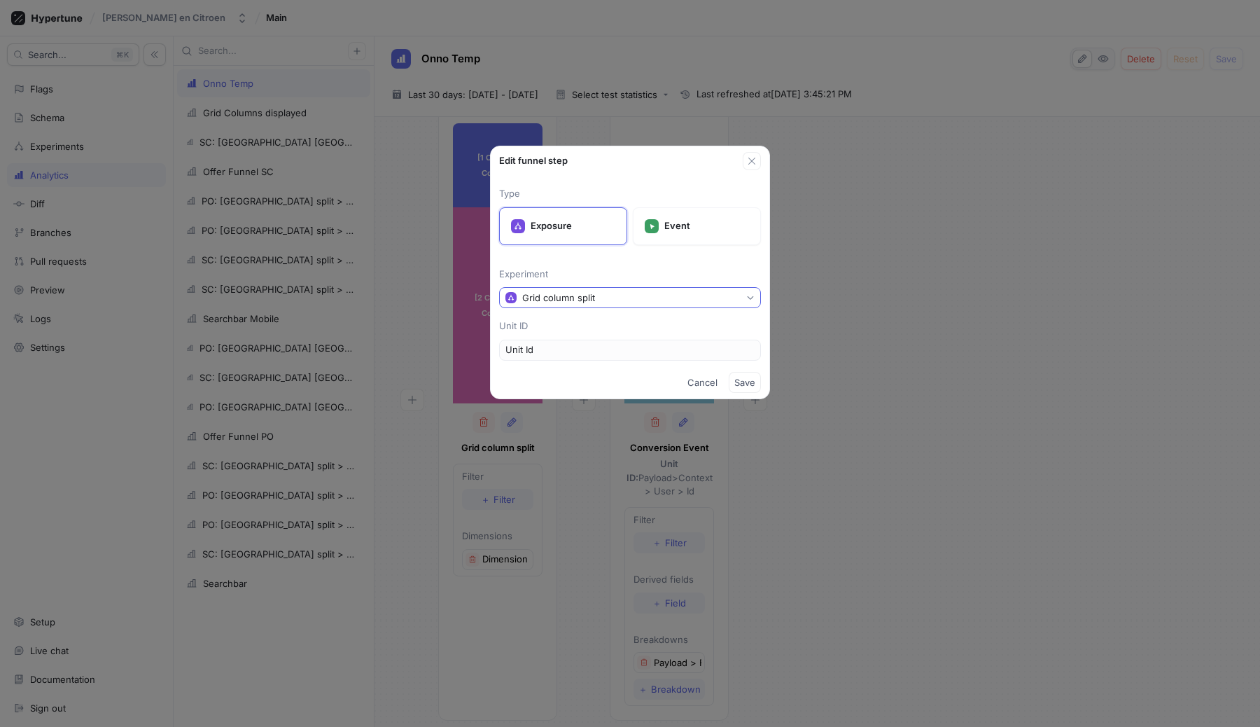
click at [561, 296] on div "Grid column split" at bounding box center [558, 298] width 73 height 12
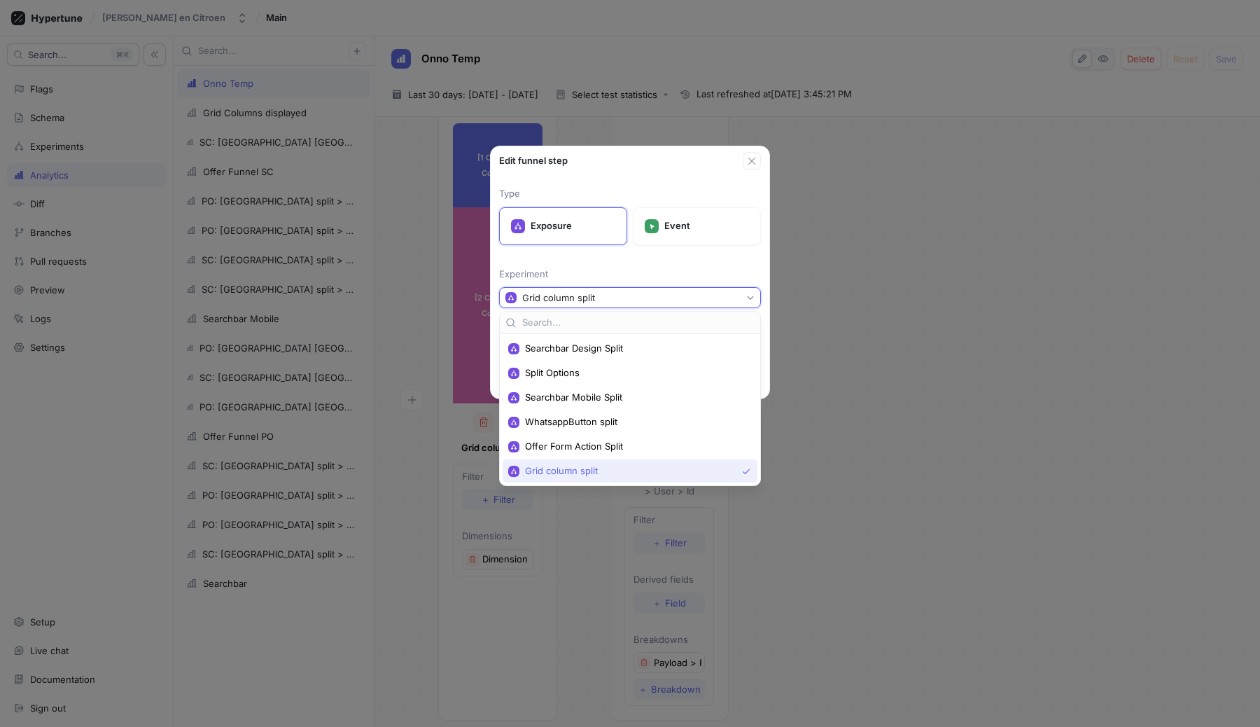
click at [590, 267] on p "Experiment" at bounding box center [630, 274] width 262 height 14
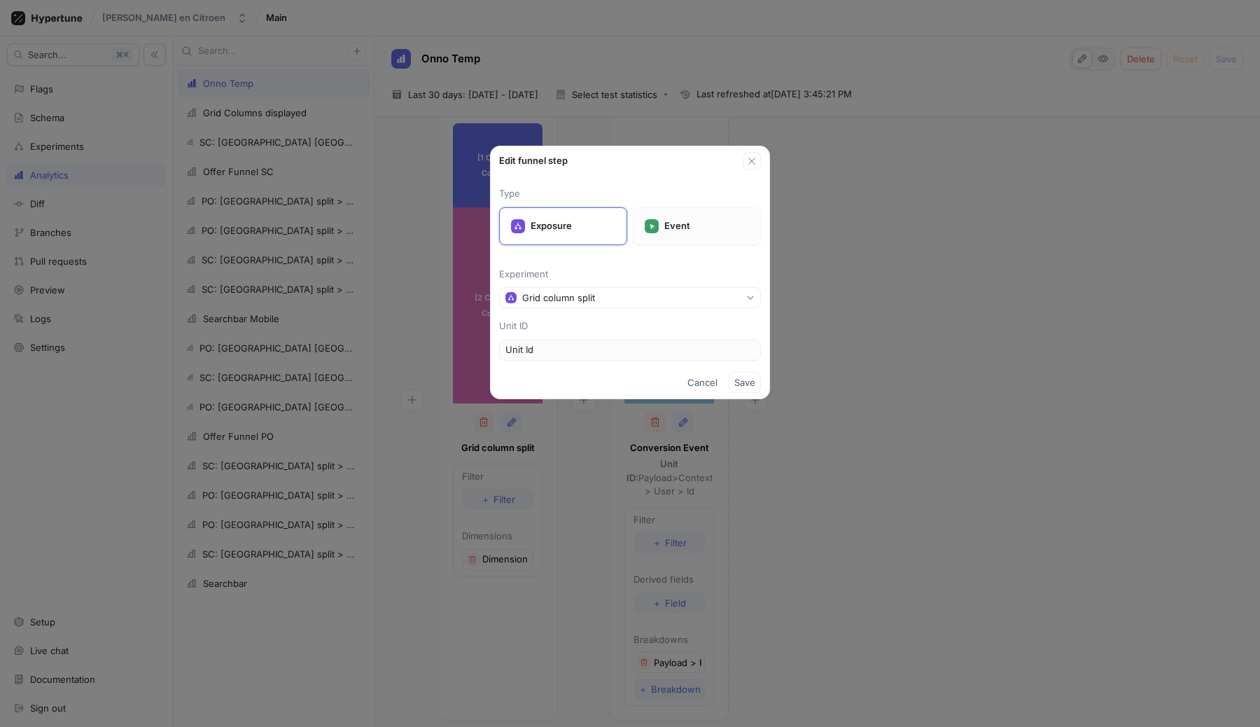
click at [674, 224] on p "Event" at bounding box center [706, 226] width 85 height 14
click at [573, 284] on div "Type Exposure Event Event type Select event type... Unit ID Select event type f…" at bounding box center [630, 268] width 279 height 196
click at [573, 296] on div "Select event type..." at bounding box center [548, 298] width 84 height 12
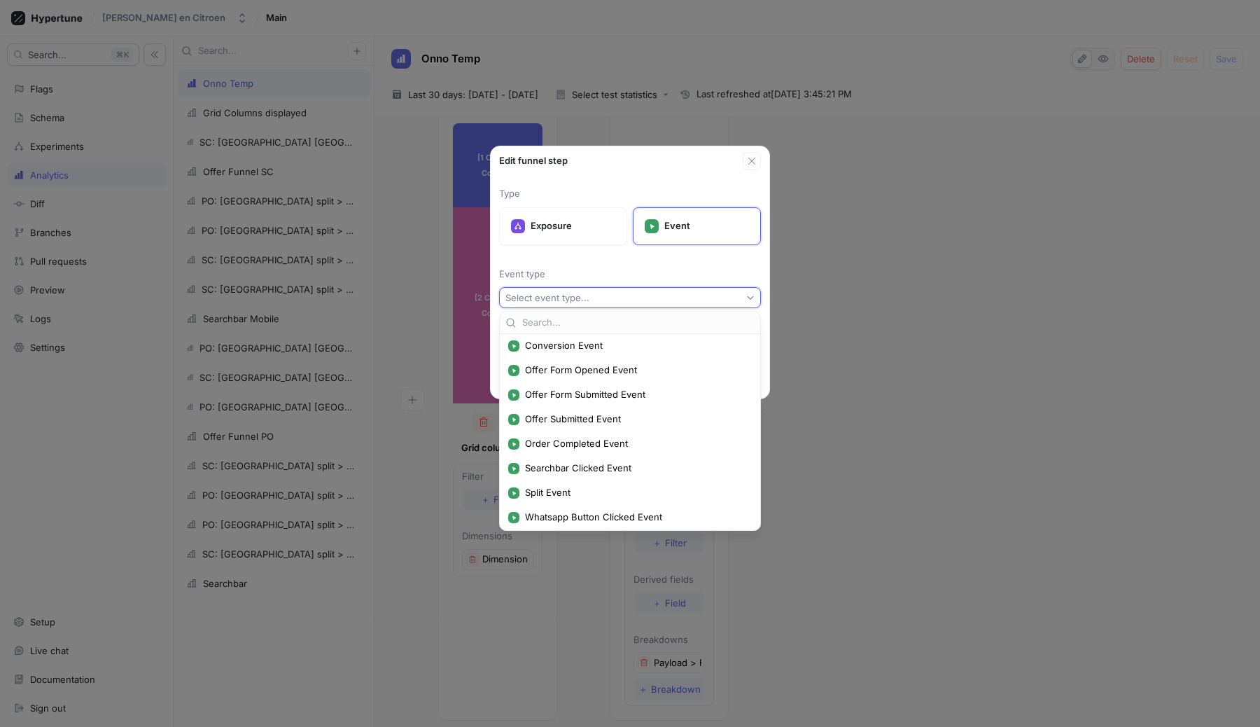
scroll to position [0, 0]
click at [568, 220] on p "Exposure" at bounding box center [573, 226] width 85 height 14
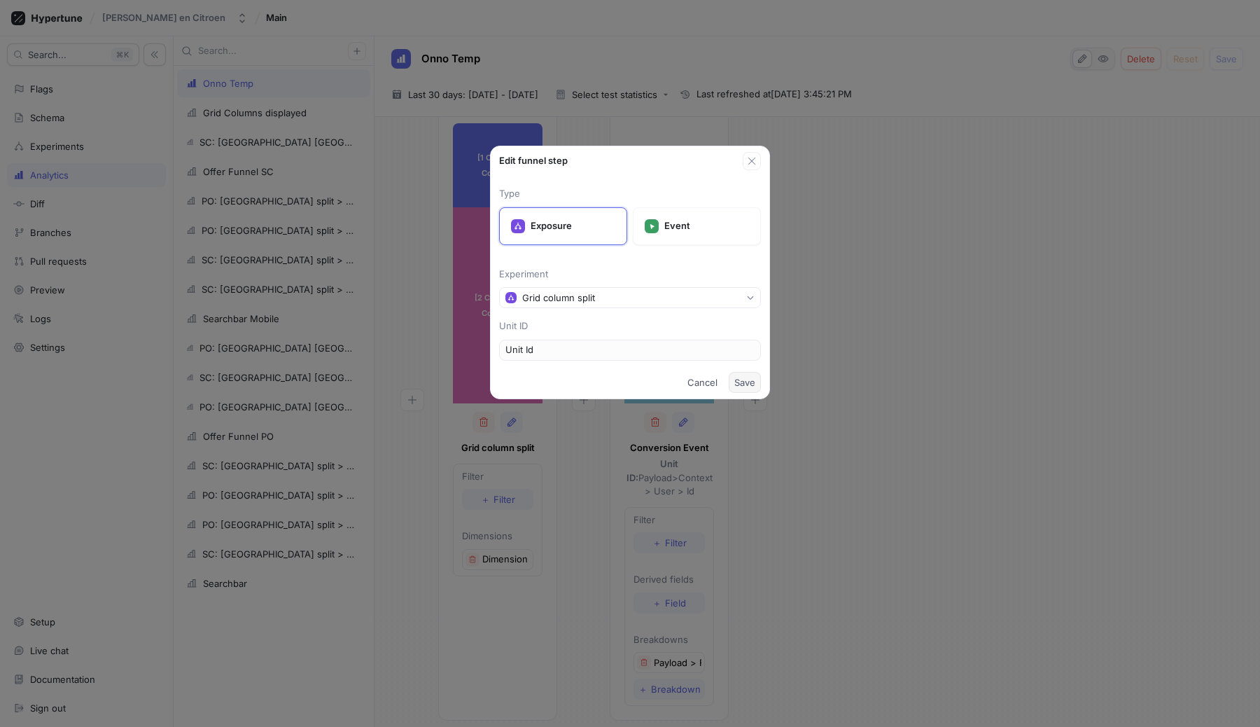
click at [747, 383] on span "Save" at bounding box center [745, 382] width 21 height 8
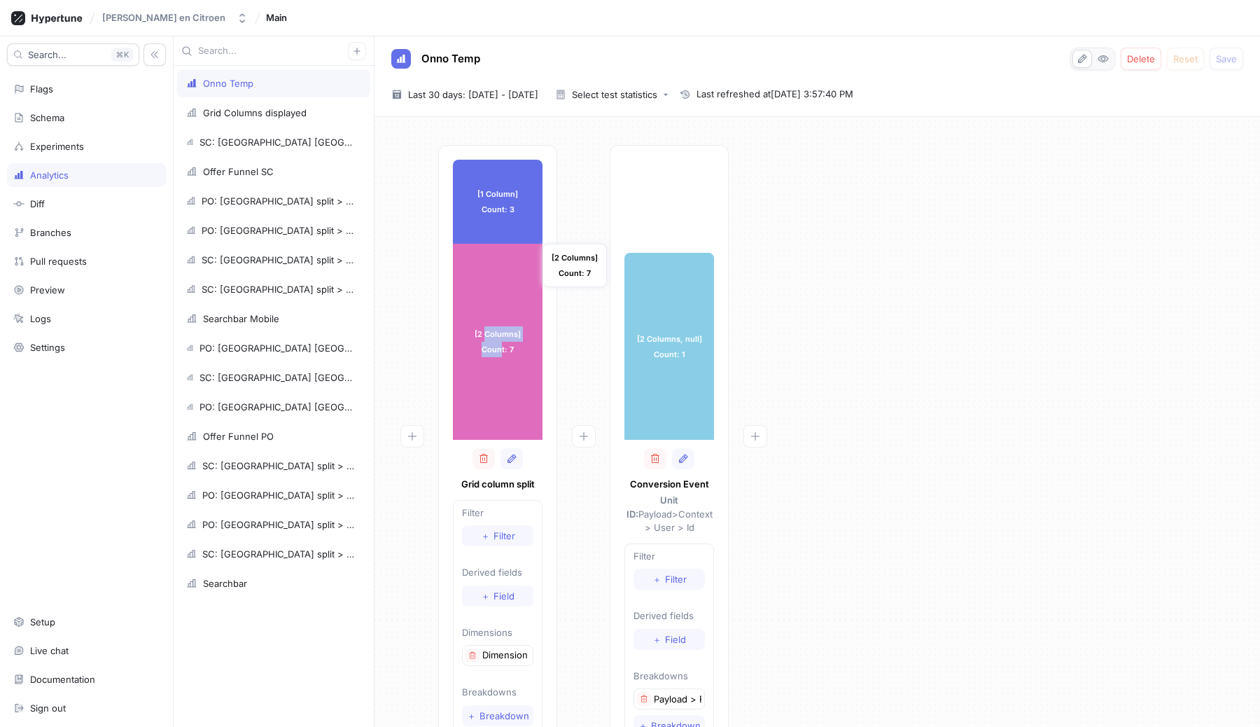
drag, startPoint x: 485, startPoint y: 335, endPoint x: 503, endPoint y: 348, distance: 22.5
click at [503, 348] on div "[2 Columns] Count: 7" at bounding box center [498, 342] width 90 height 196
drag, startPoint x: 480, startPoint y: 191, endPoint x: 503, endPoint y: 204, distance: 26.3
click at [503, 204] on div "[1 Column] Count: 3" at bounding box center [498, 202] width 90 height 84
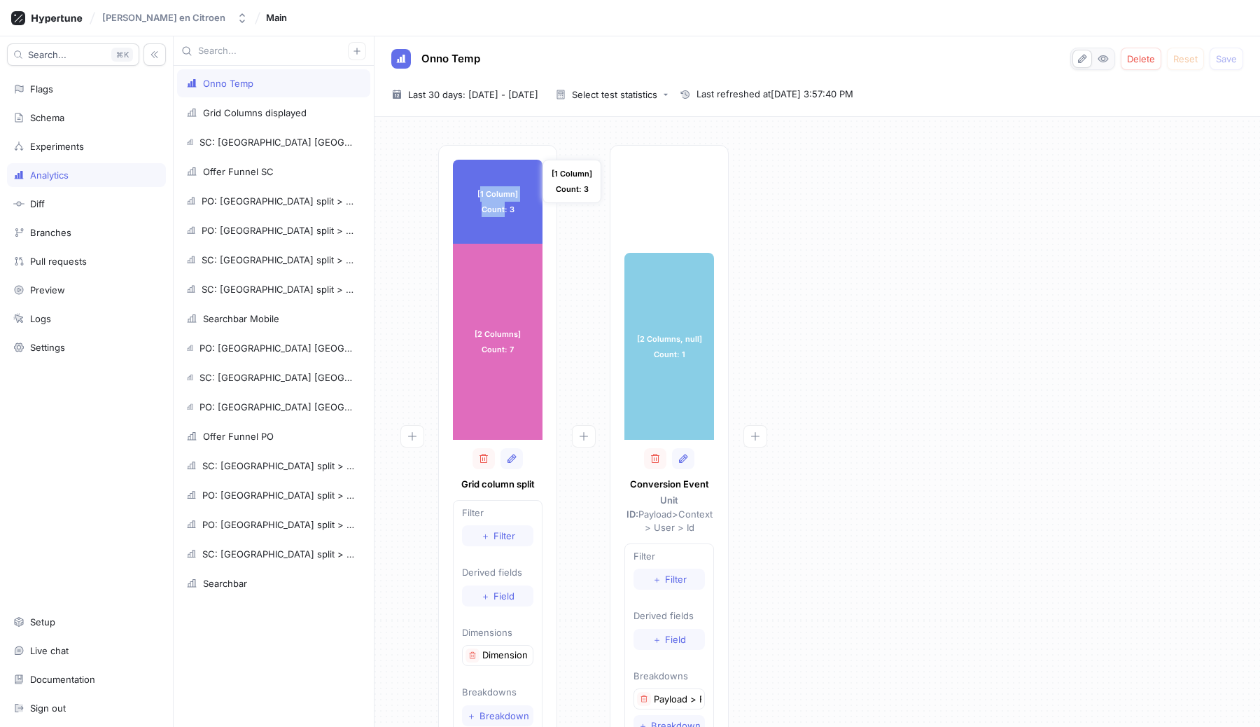
click at [503, 204] on div "[1 Column] Count: 3" at bounding box center [498, 202] width 90 height 84
click at [83, 141] on div "Experiments" at bounding box center [57, 146] width 54 height 11
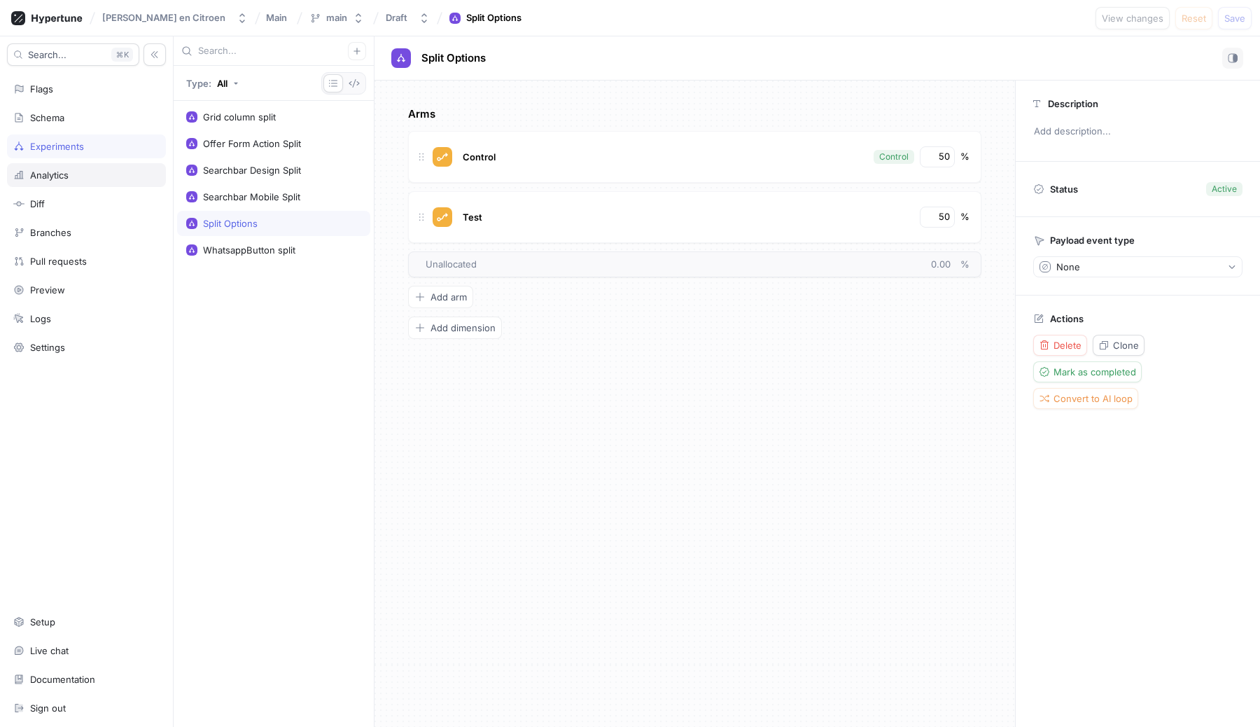
click at [64, 167] on div "Analytics" at bounding box center [86, 175] width 159 height 24
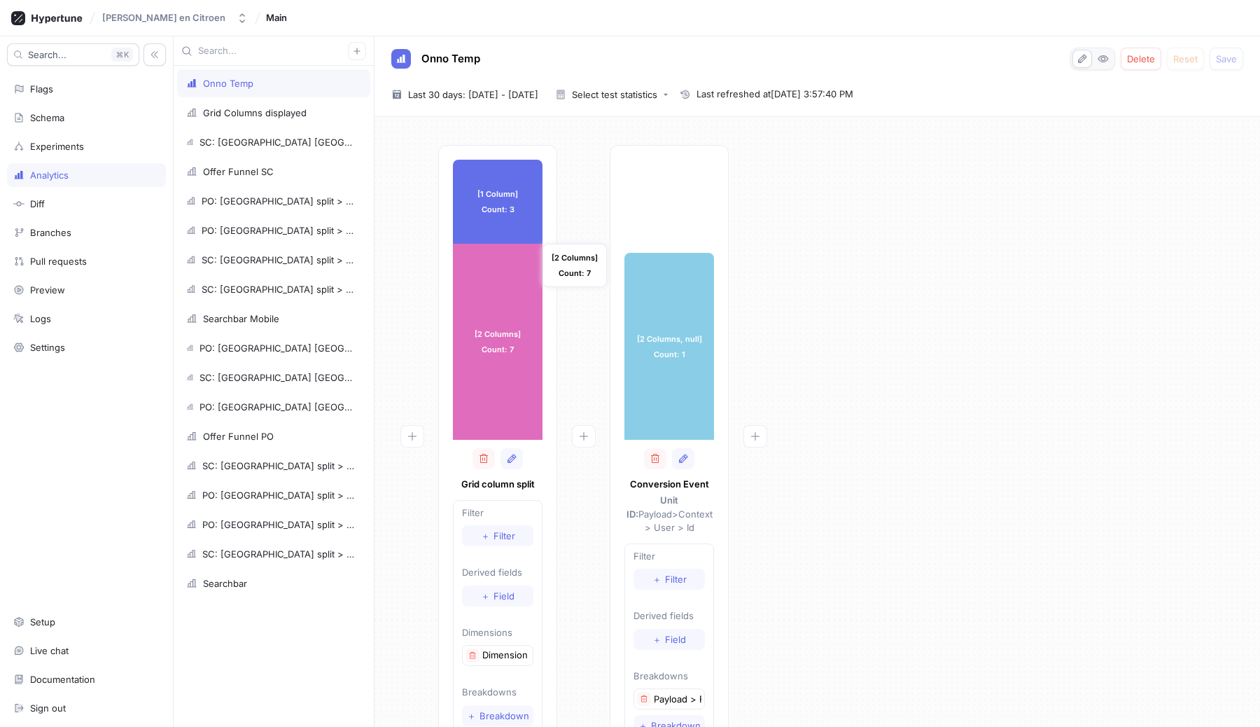
scroll to position [39, 0]
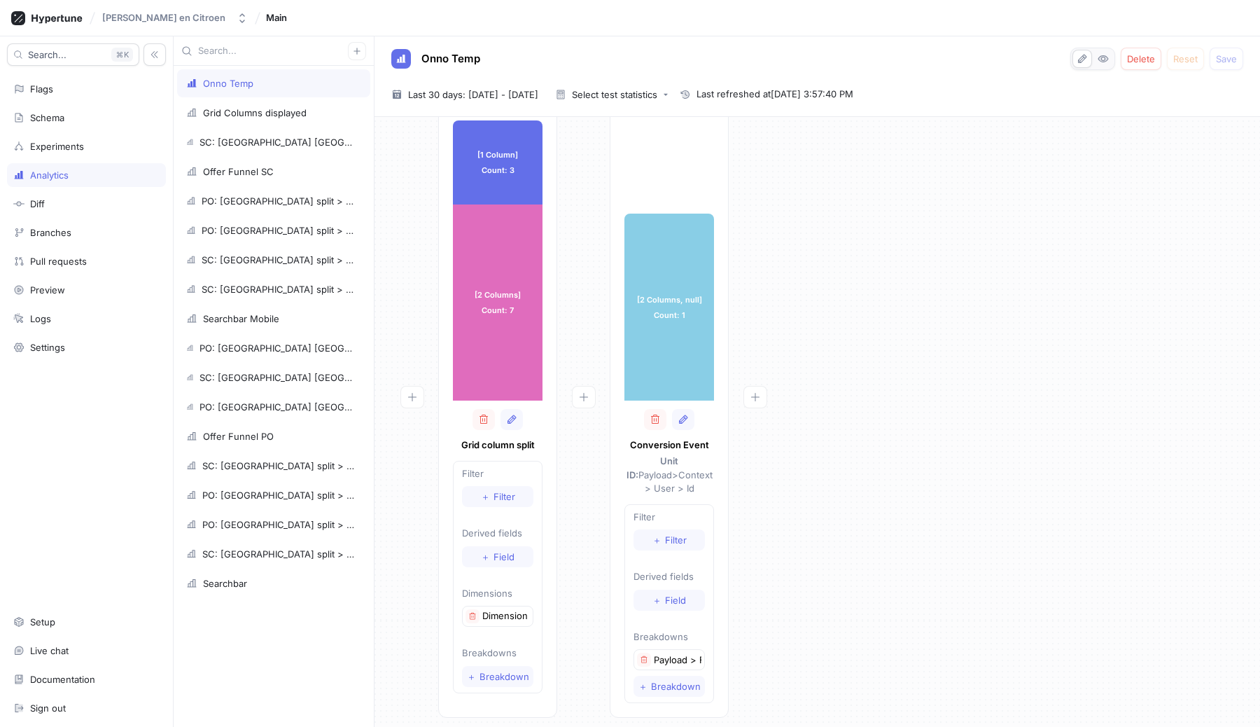
click at [503, 617] on p "Dimension 1" at bounding box center [506, 616] width 48 height 14
click at [471, 618] on icon "button" at bounding box center [472, 616] width 8 height 8
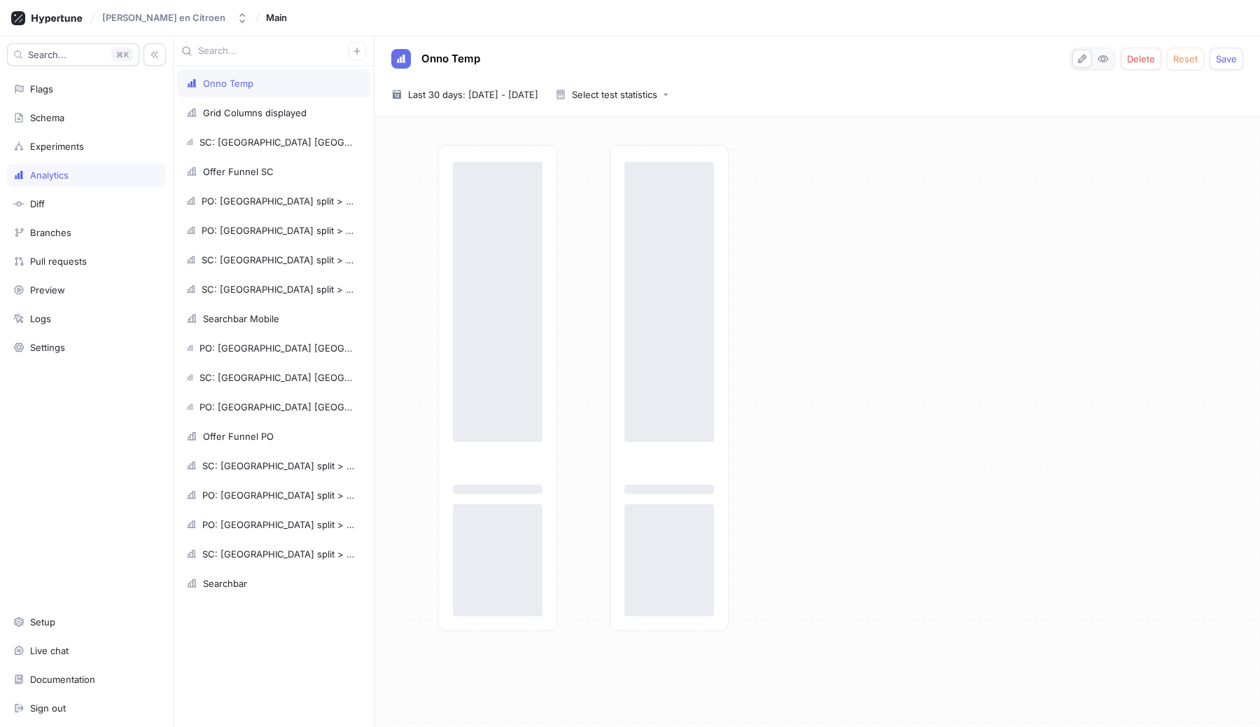
scroll to position [0, 0]
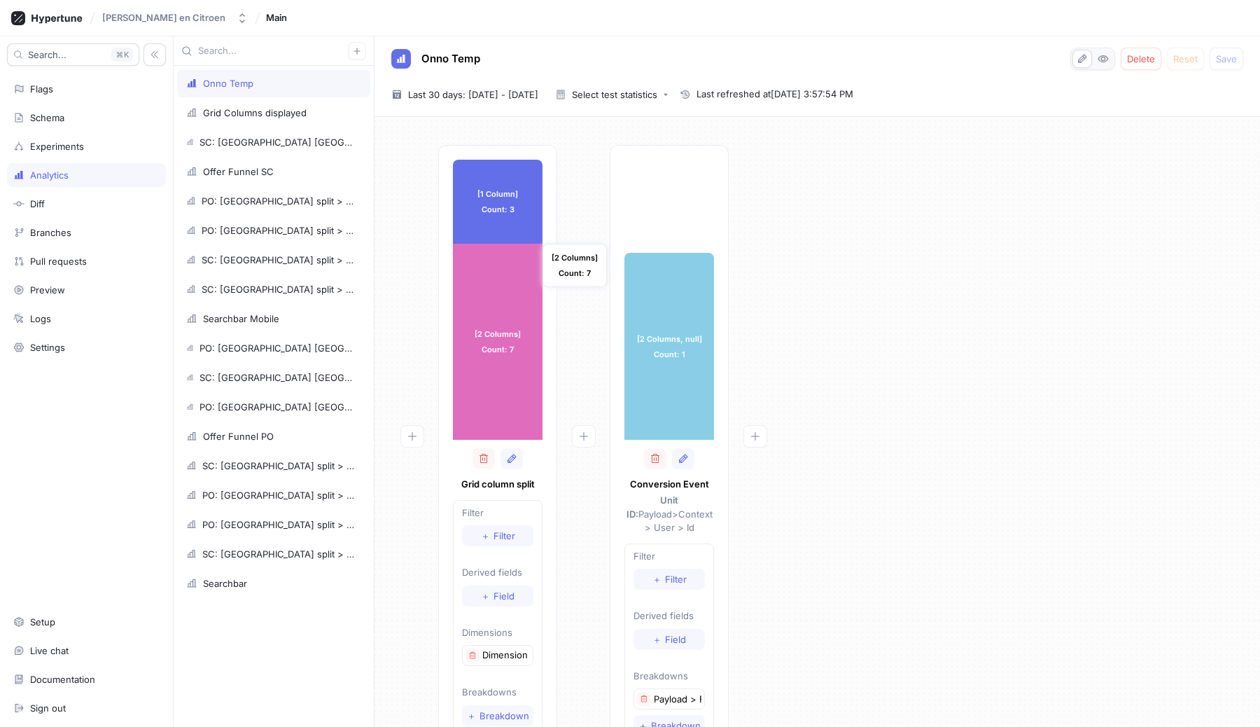
scroll to position [39, 0]
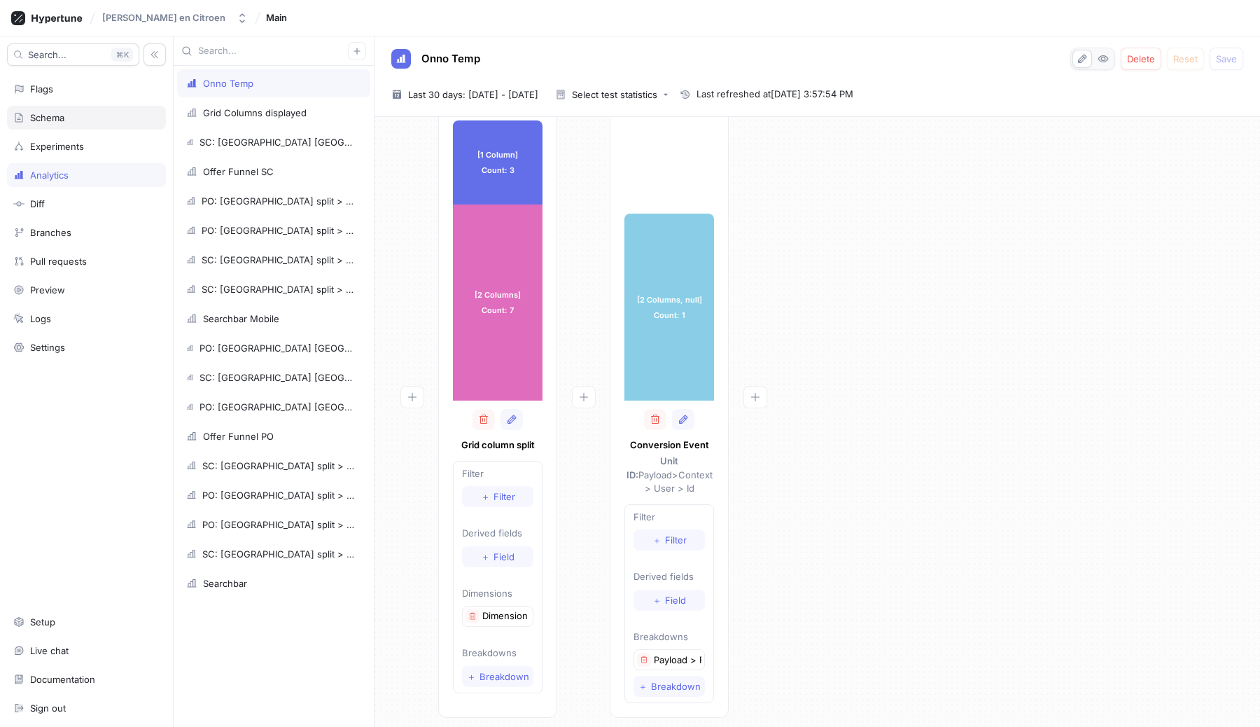
click at [53, 120] on div "Schema" at bounding box center [47, 117] width 34 height 11
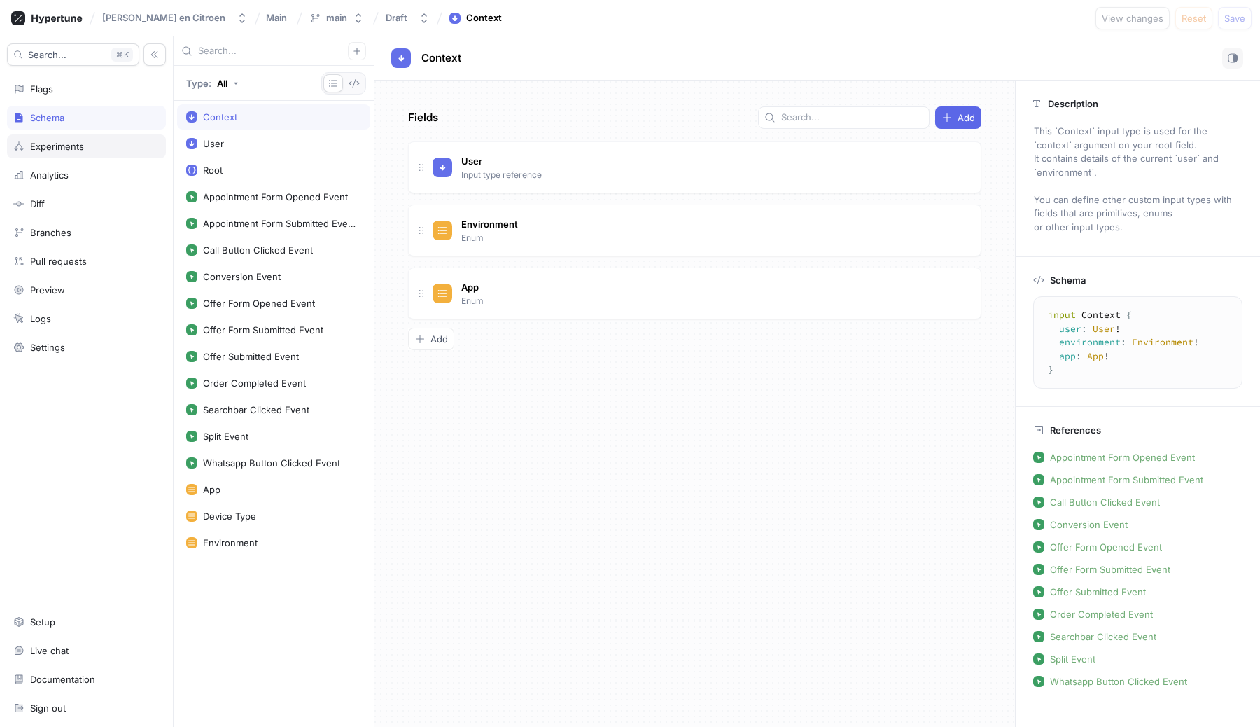
click at [53, 146] on div "Experiments" at bounding box center [57, 146] width 54 height 11
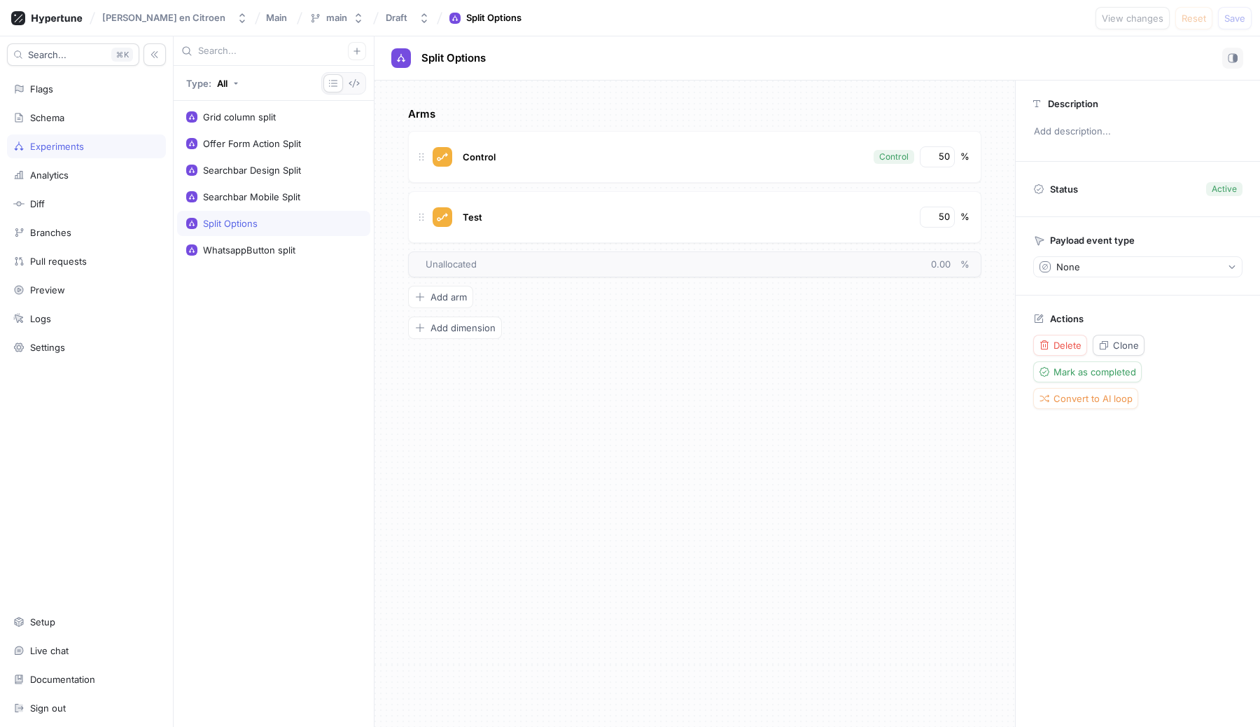
click at [250, 225] on div "Split Options" at bounding box center [230, 223] width 55 height 11
click at [228, 117] on div "Grid column split" at bounding box center [239, 116] width 73 height 11
click at [47, 118] on div "Schema" at bounding box center [47, 117] width 34 height 11
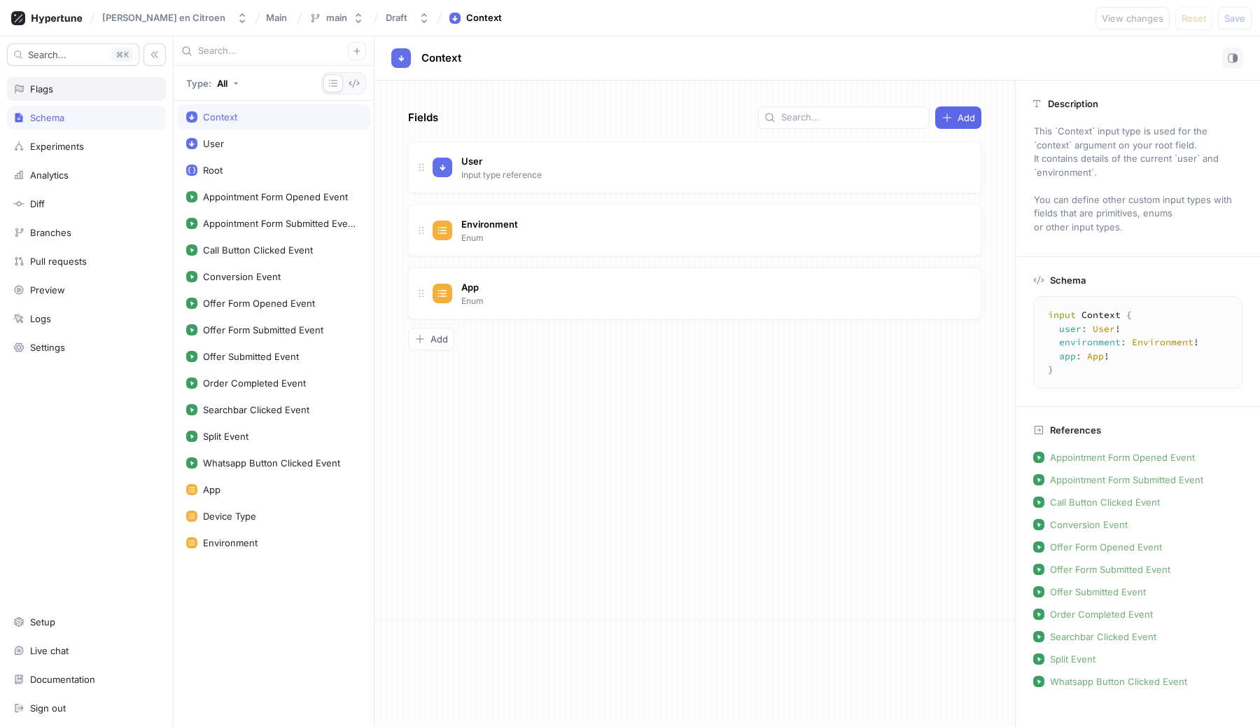
click at [48, 95] on div "Flags" at bounding box center [86, 89] width 159 height 24
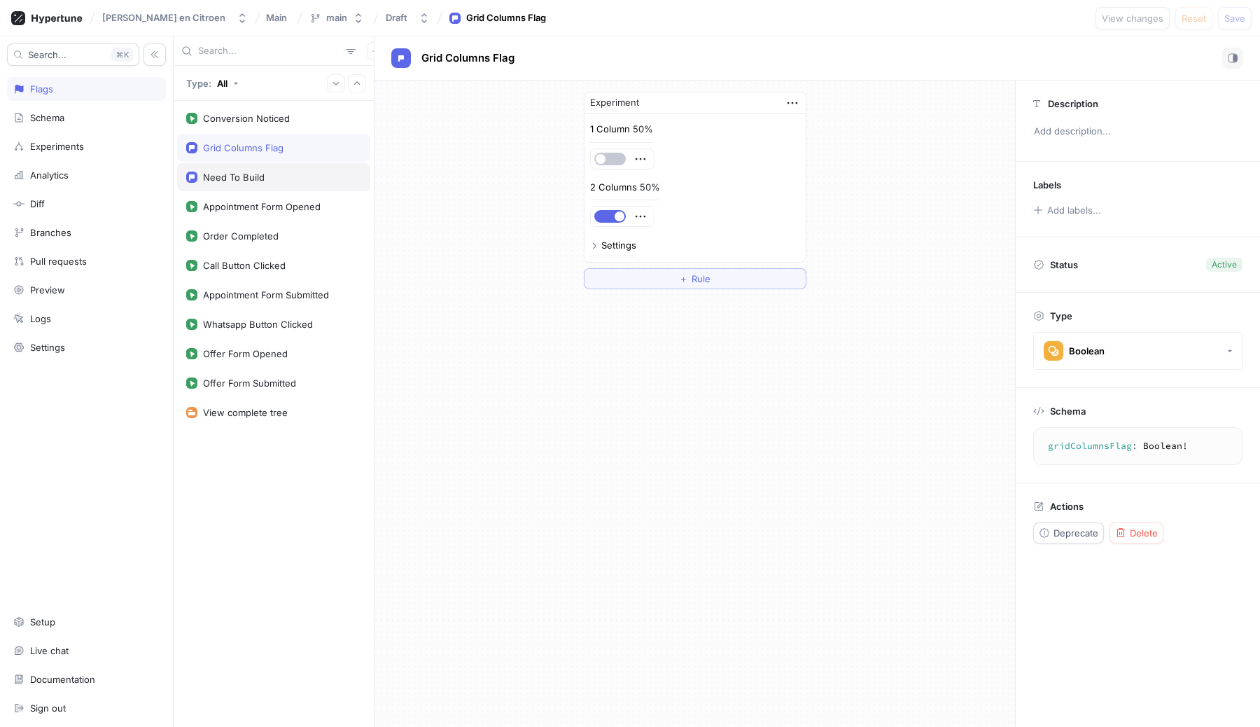
click at [230, 183] on div "Need To Build" at bounding box center [234, 177] width 62 height 11
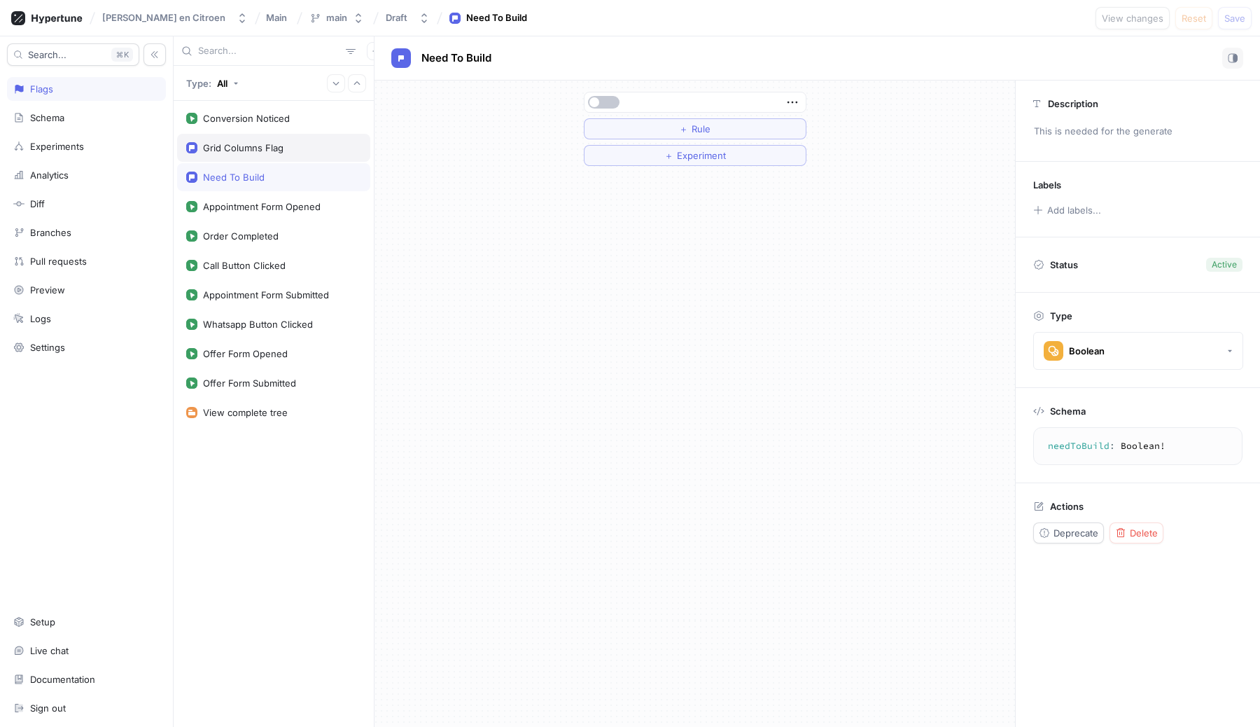
click at [232, 155] on div "Grid Columns Flag" at bounding box center [273, 148] width 193 height 28
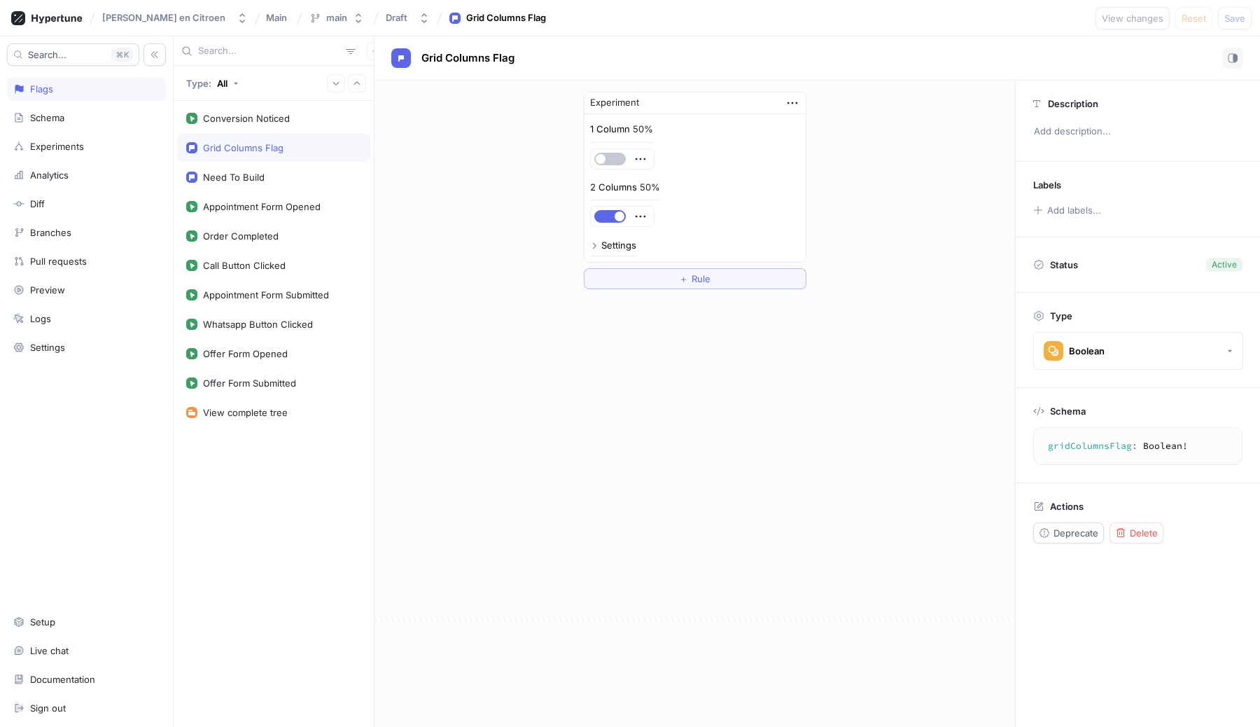
click at [508, 288] on div "Experiment 1 Column 50% 2 Columns 50% Settings ＋ Rule" at bounding box center [695, 191] width 641 height 220
click at [599, 245] on div "Settings" at bounding box center [613, 245] width 46 height 9
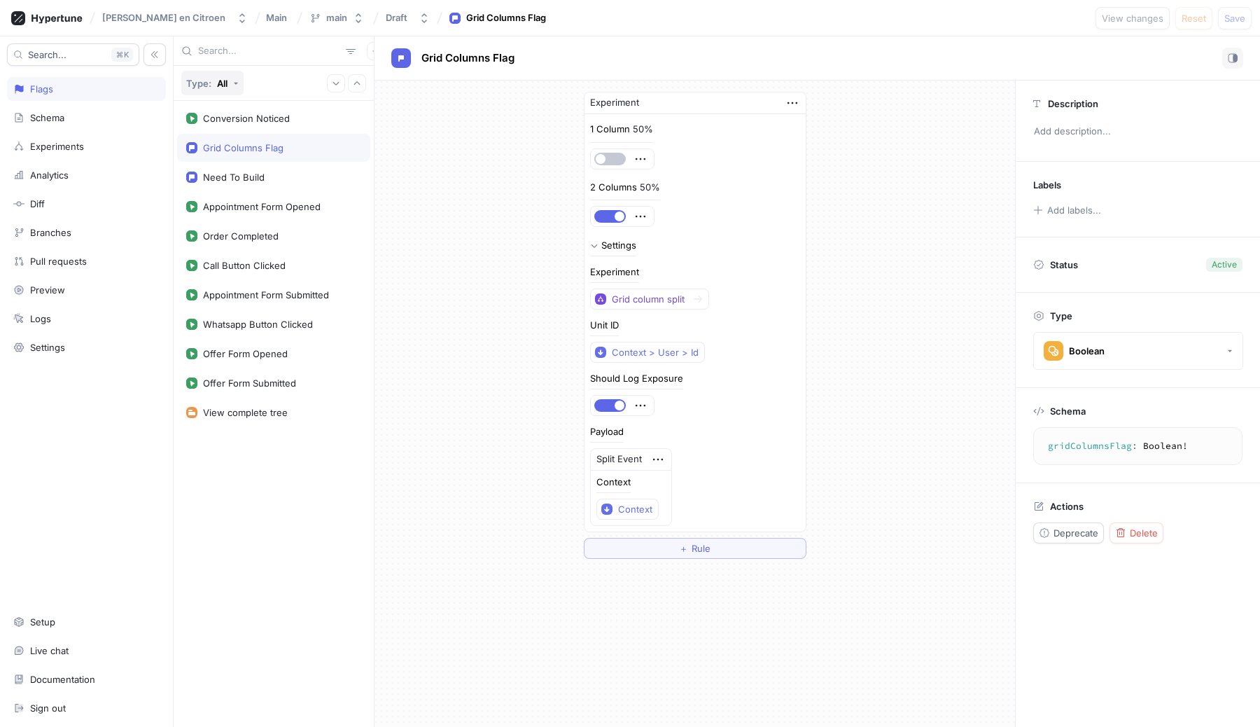
click at [239, 79] on button "Type: All" at bounding box center [212, 83] width 62 height 25
click at [291, 89] on div "Type: All" at bounding box center [274, 83] width 200 height 35
click at [704, 297] on div at bounding box center [698, 299] width 18 height 17
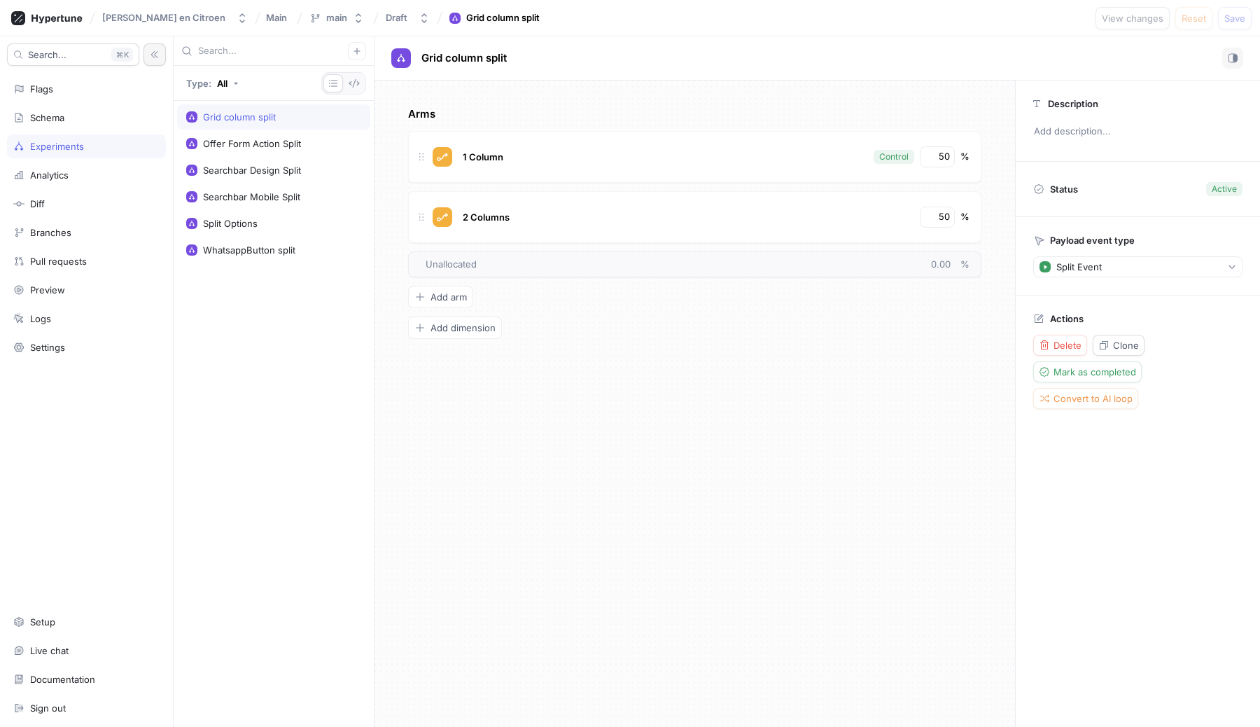
click at [156, 57] on icon "button" at bounding box center [155, 55] width 10 height 10
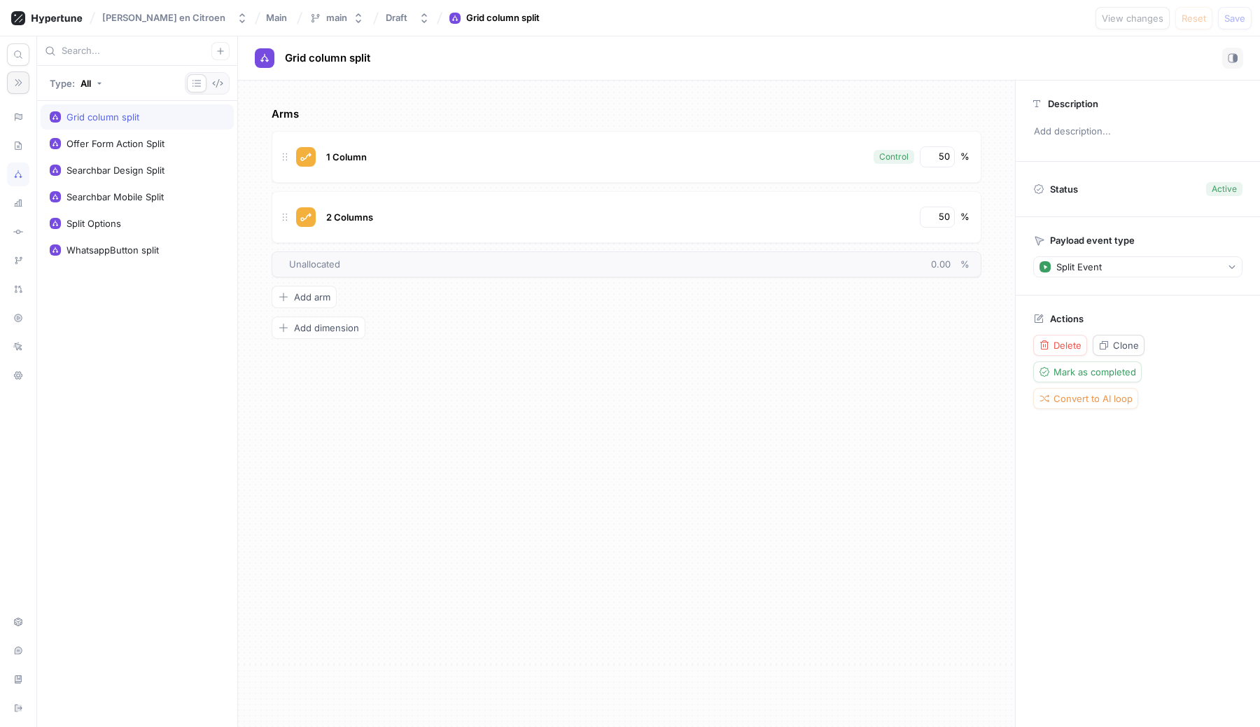
click at [15, 83] on icon "button" at bounding box center [18, 83] width 10 height 10
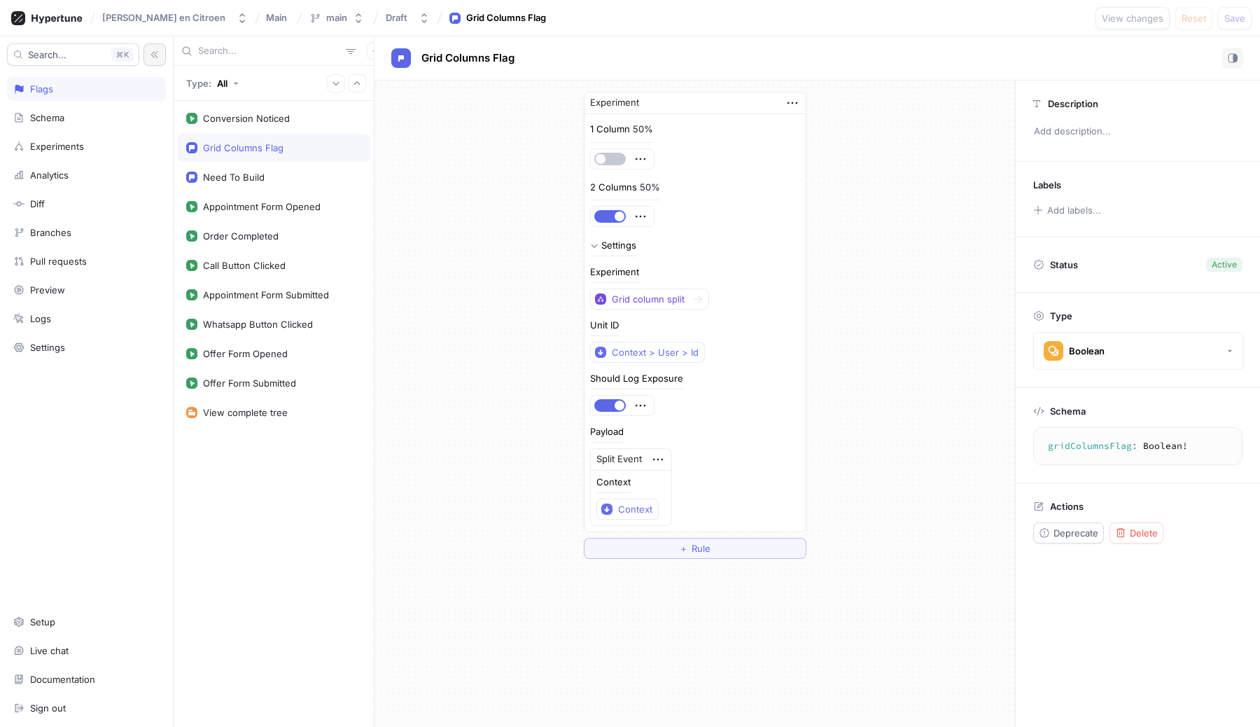
click at [603, 267] on div "Experiment" at bounding box center [614, 271] width 49 height 9
click at [216, 179] on div "Need To Build" at bounding box center [234, 177] width 62 height 11
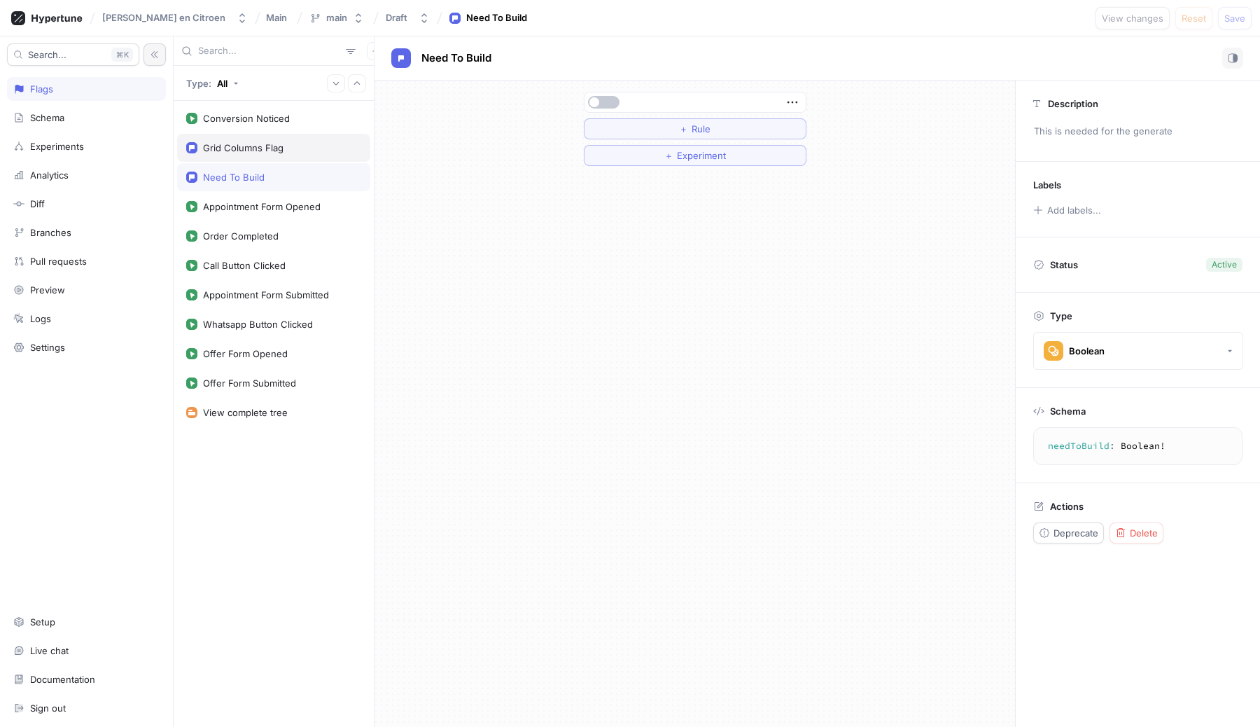
click at [218, 148] on div "Grid Columns Flag" at bounding box center [243, 147] width 81 height 11
type textarea "gridColumnsFlag: Boolean!"
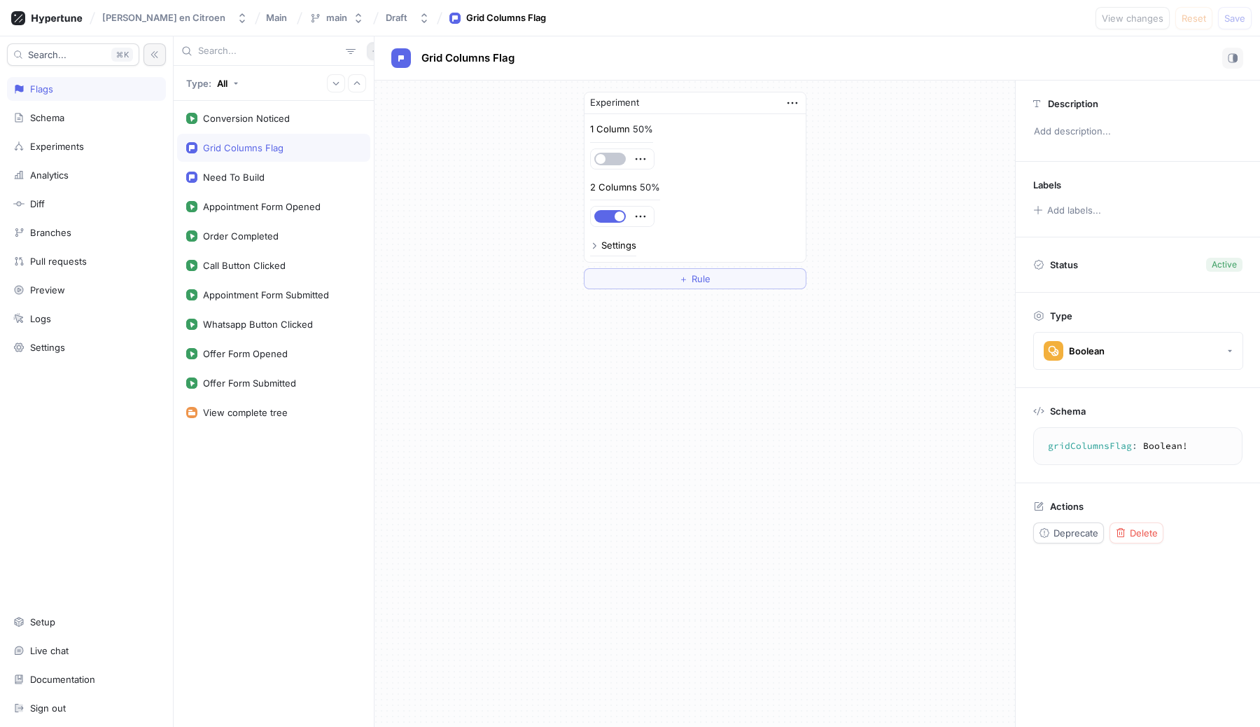
click at [373, 50] on icon "button" at bounding box center [376, 51] width 6 height 6
click at [401, 83] on div "Flag" at bounding box center [392, 79] width 83 height 24
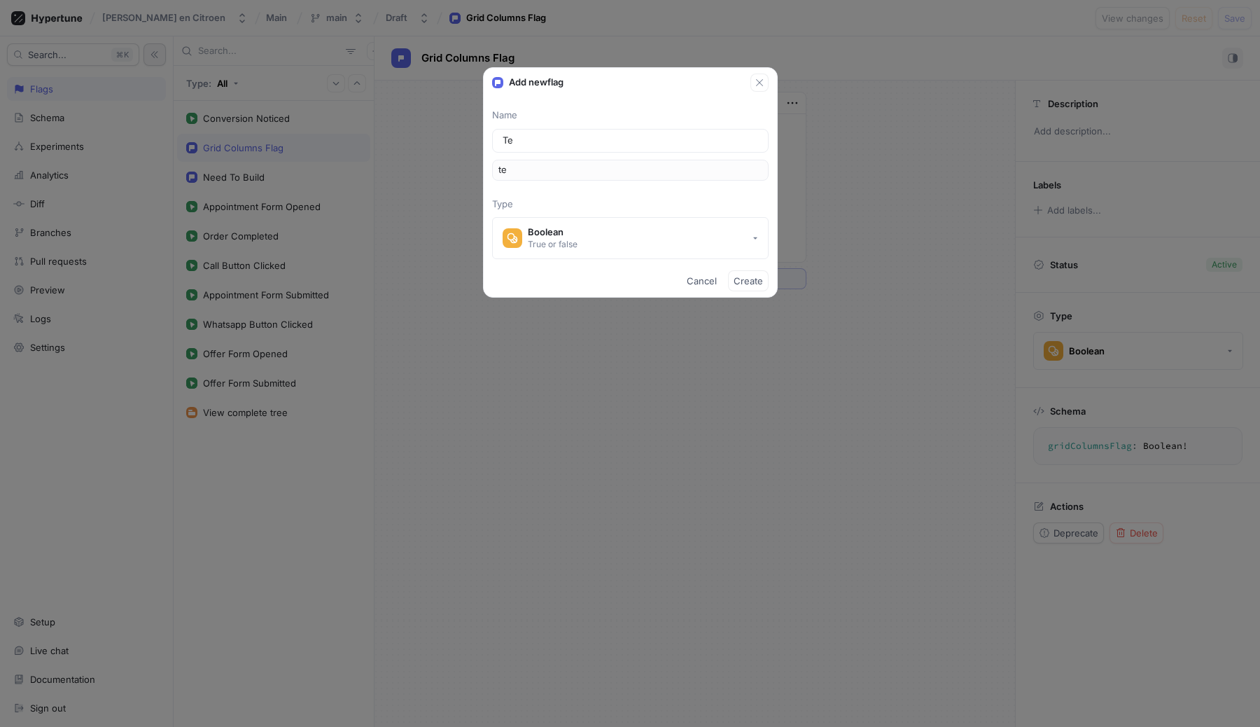
type input "Tes"
type input "tes"
type input "Test"
type input "test"
click at [562, 235] on div "Boolean" at bounding box center [553, 232] width 50 height 12
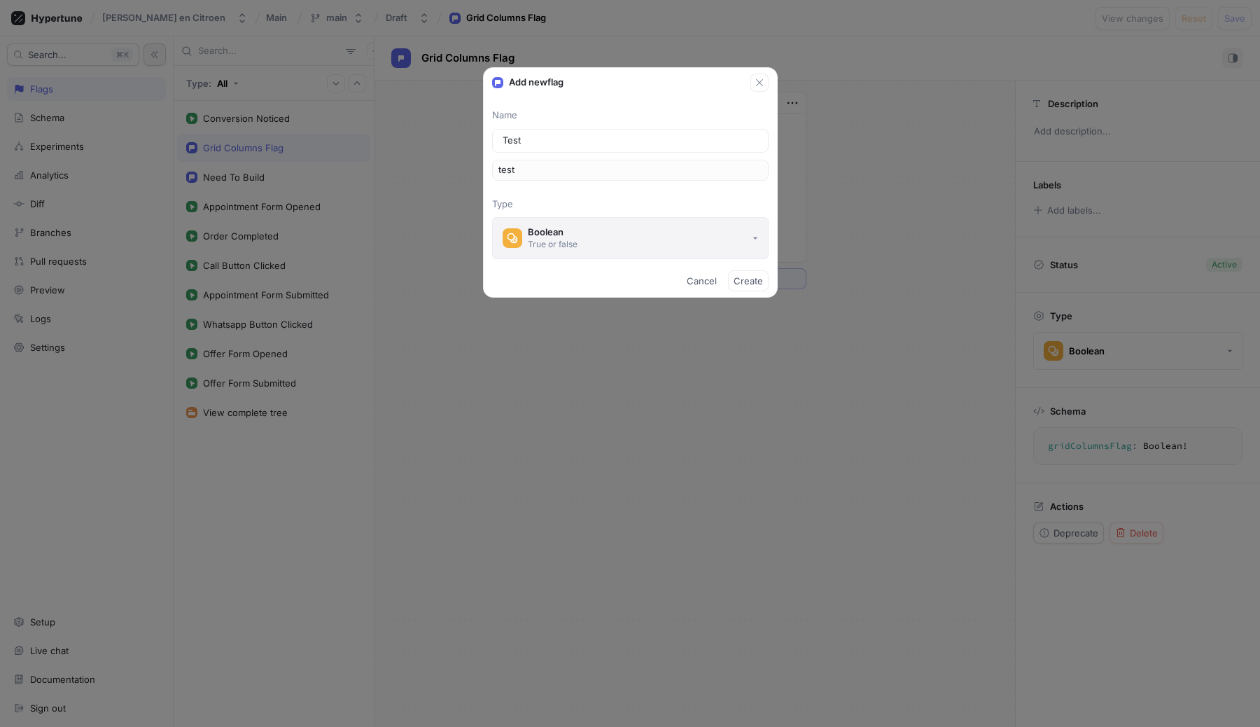
type input "Test"
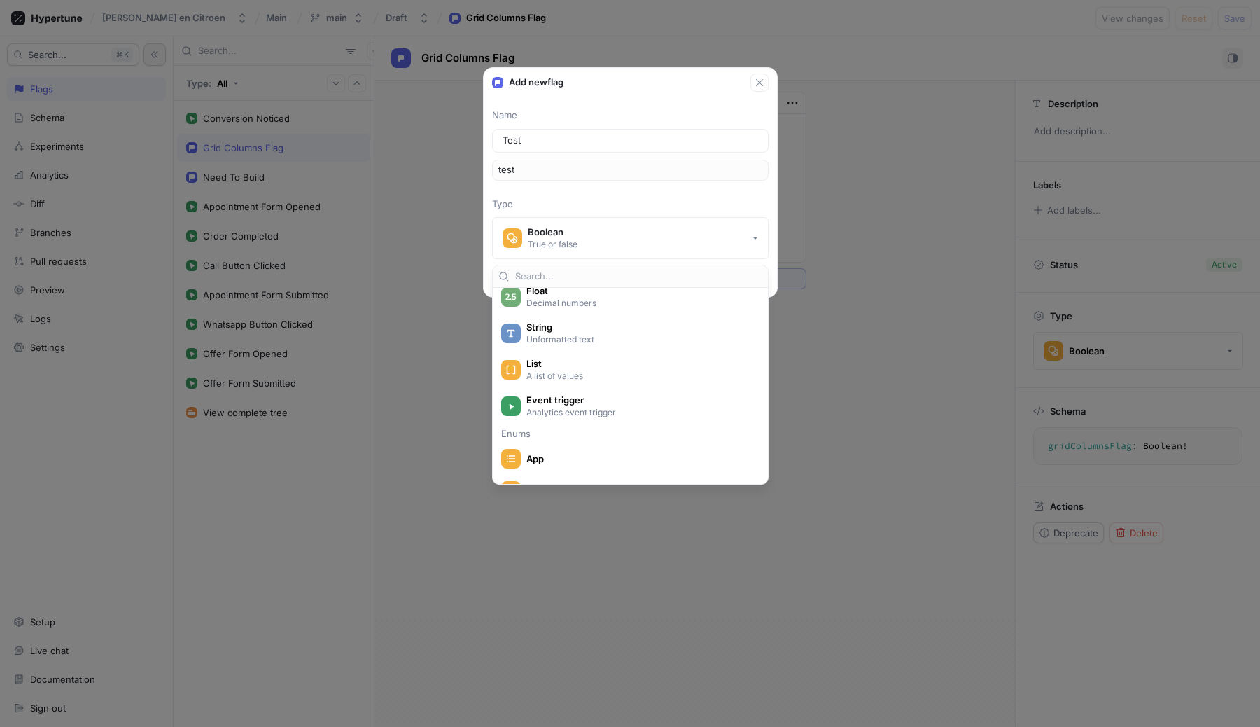
scroll to position [88, 0]
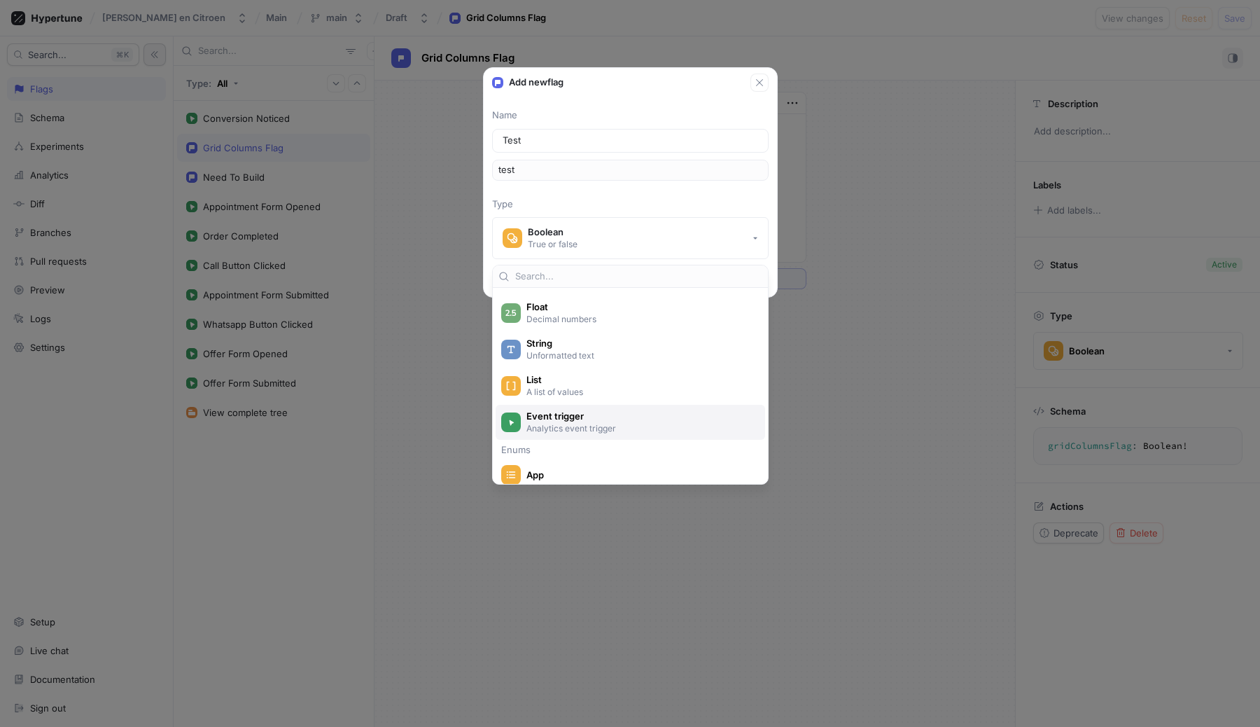
click at [566, 422] on p "Analytics event trigger" at bounding box center [639, 428] width 224 height 12
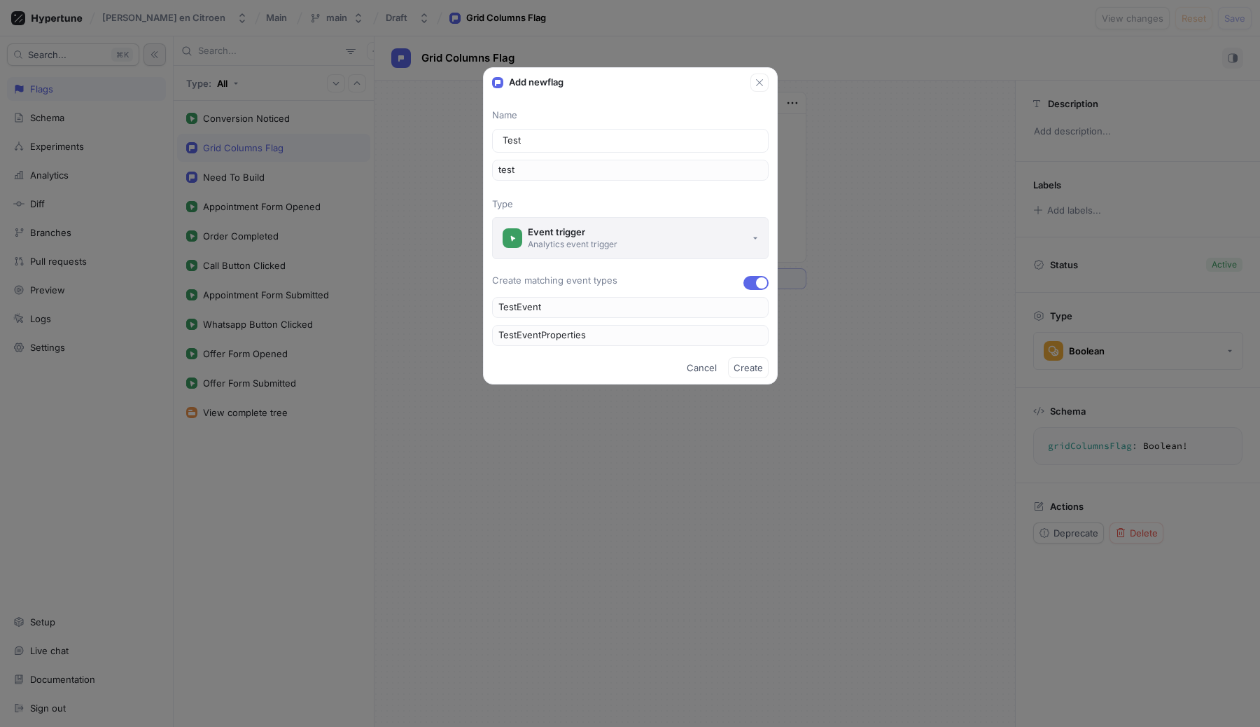
click at [581, 241] on div "Analytics event trigger" at bounding box center [573, 244] width 90 height 12
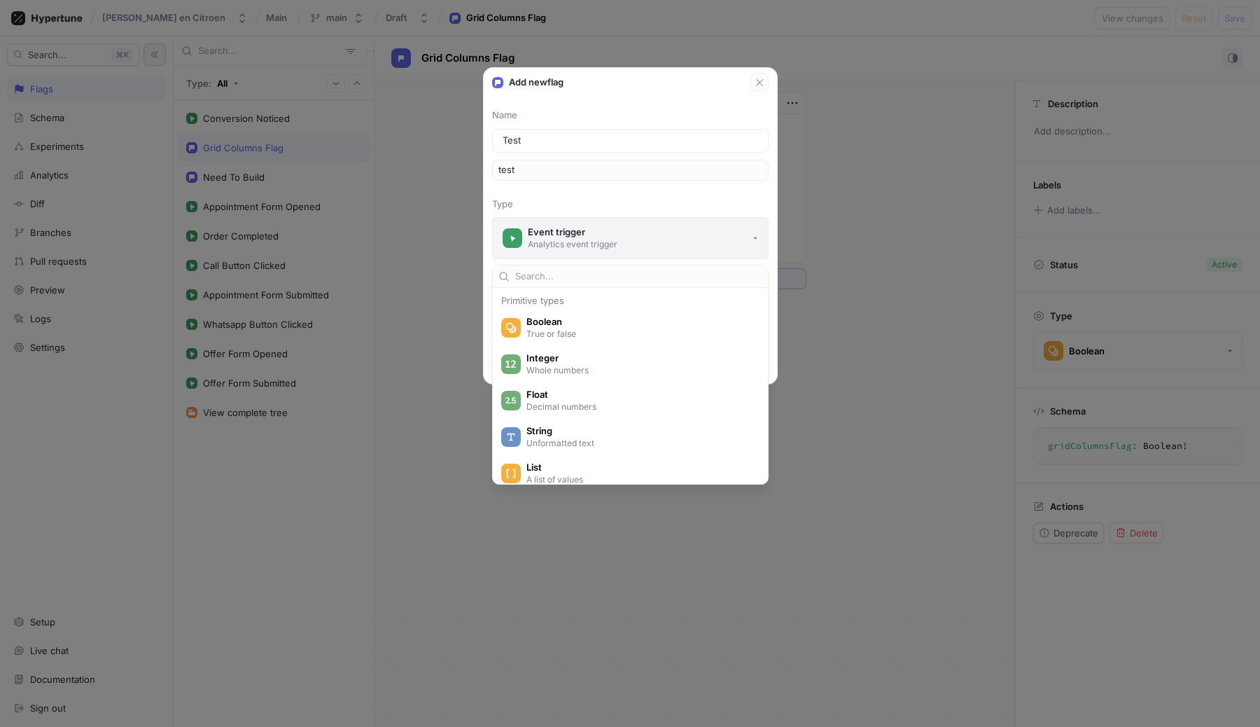
scroll to position [124, 0]
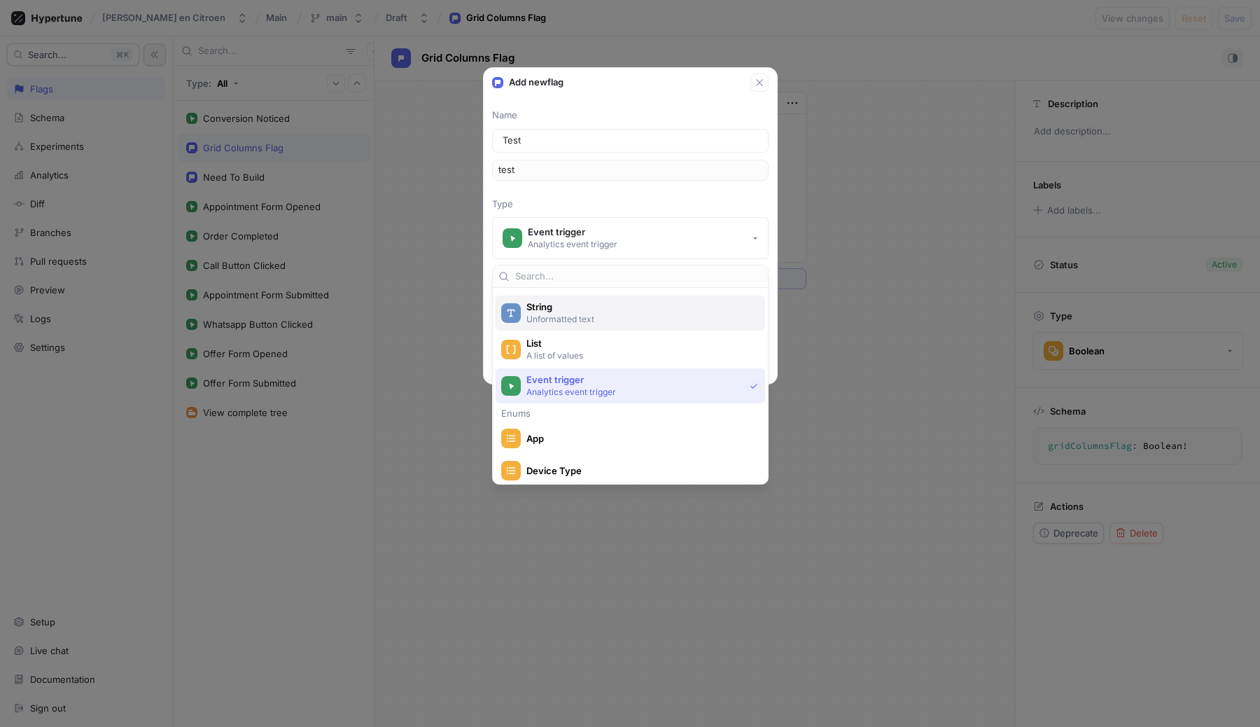
click at [556, 326] on div "String Unformatted text" at bounding box center [631, 312] width 270 height 35
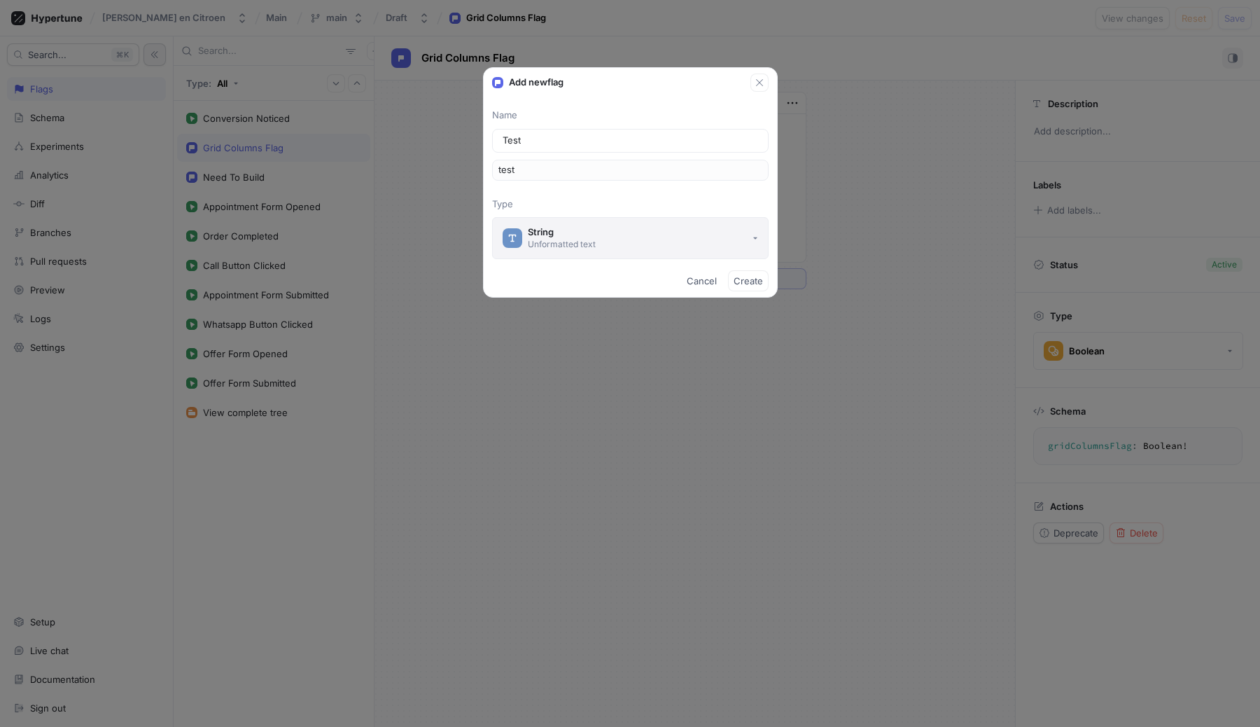
click at [554, 240] on div "Unformatted text" at bounding box center [562, 244] width 68 height 12
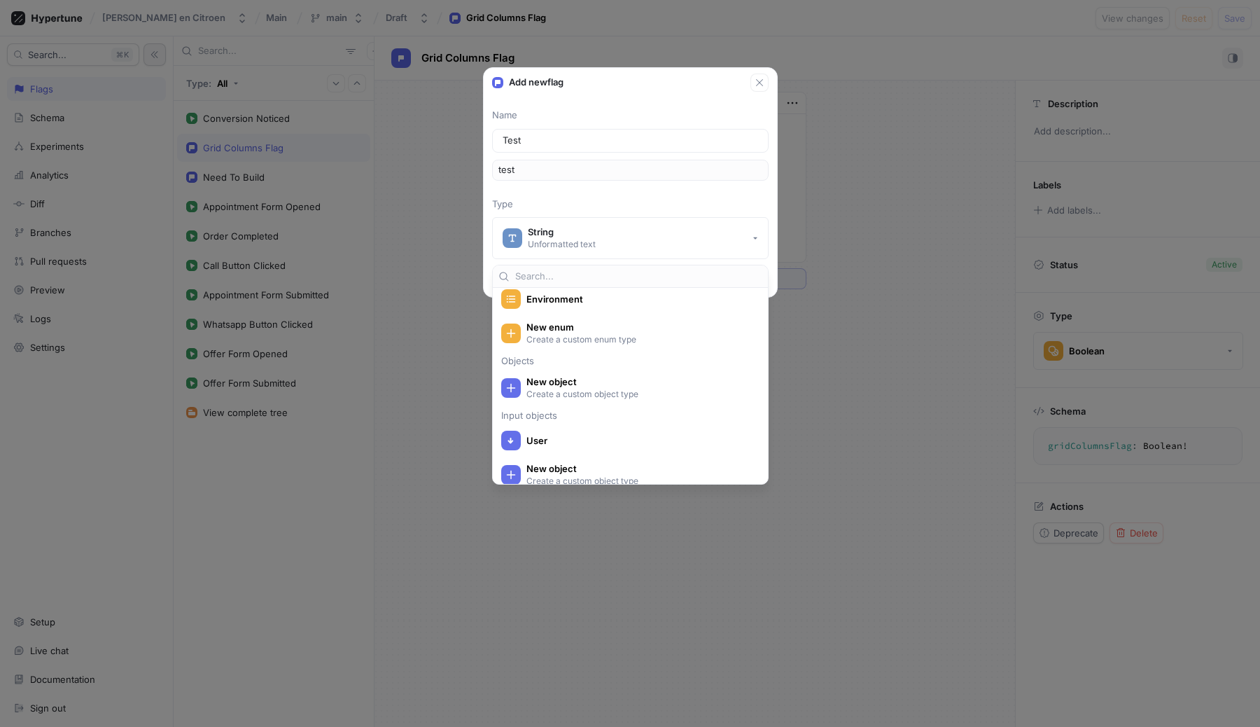
scroll to position [339, 0]
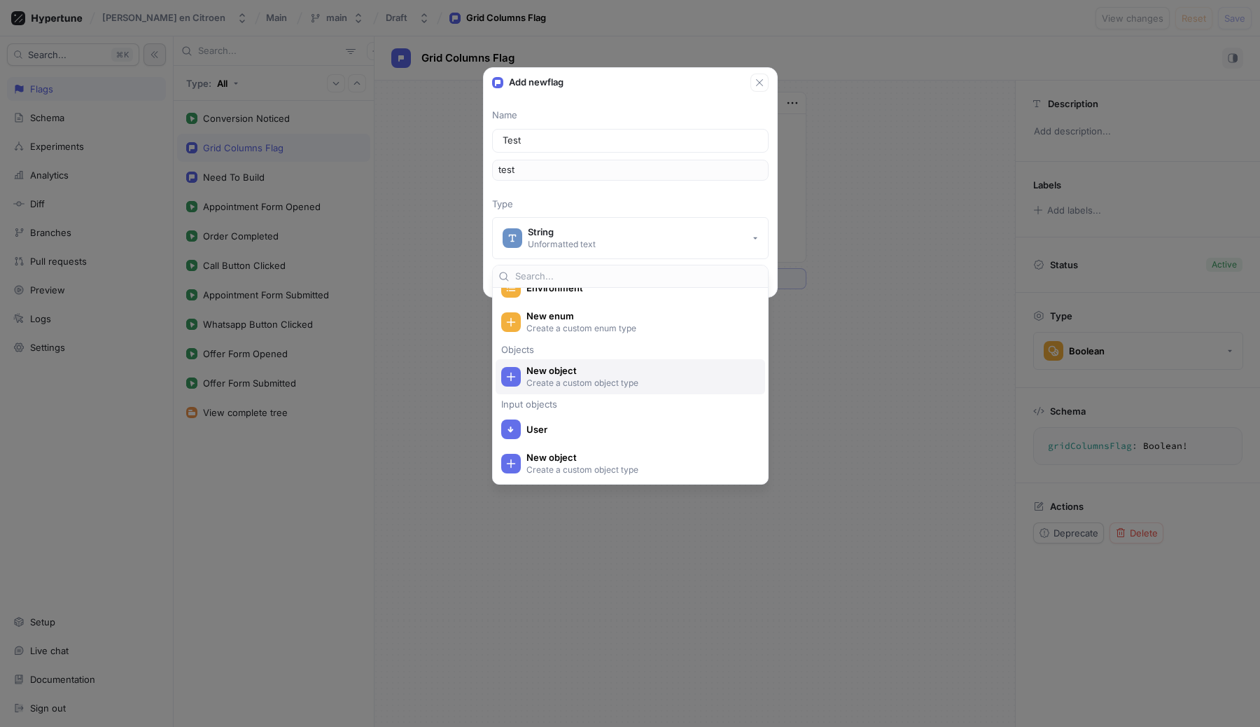
click at [576, 379] on p "Create a custom object type" at bounding box center [639, 383] width 224 height 12
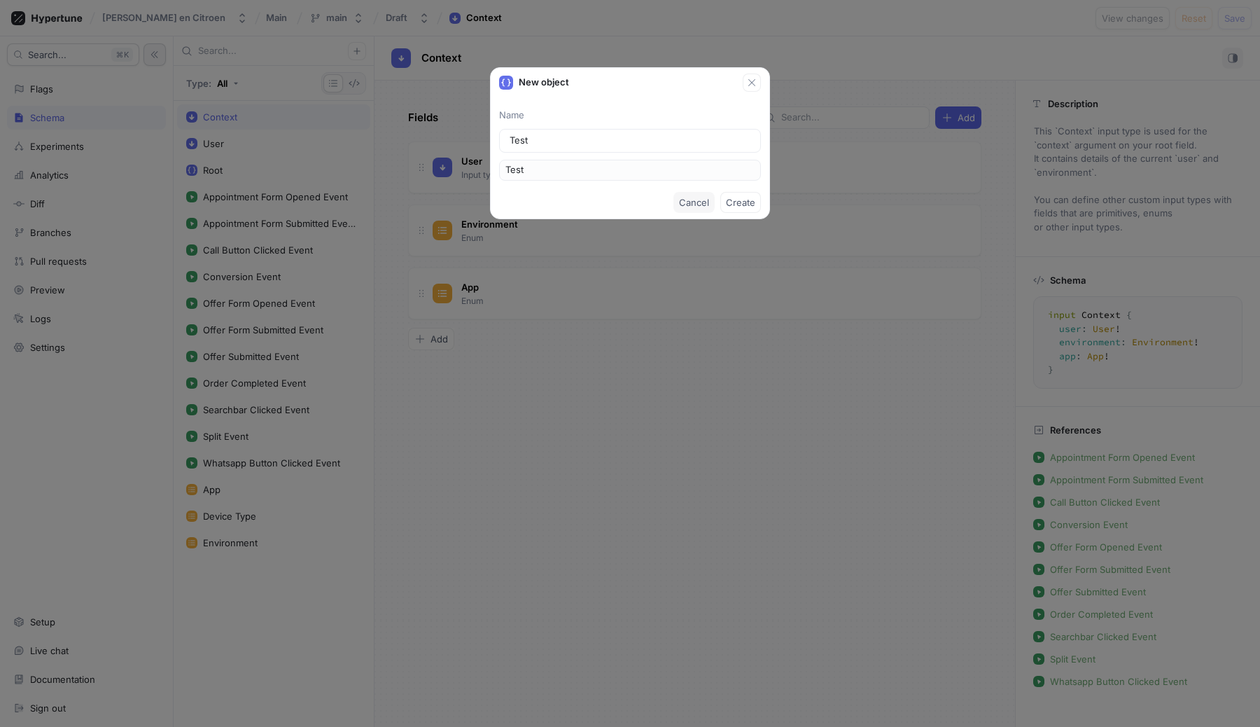
click at [690, 207] on button "Cancel" at bounding box center [694, 202] width 41 height 21
